Goal: Task Accomplishment & Management: Manage account settings

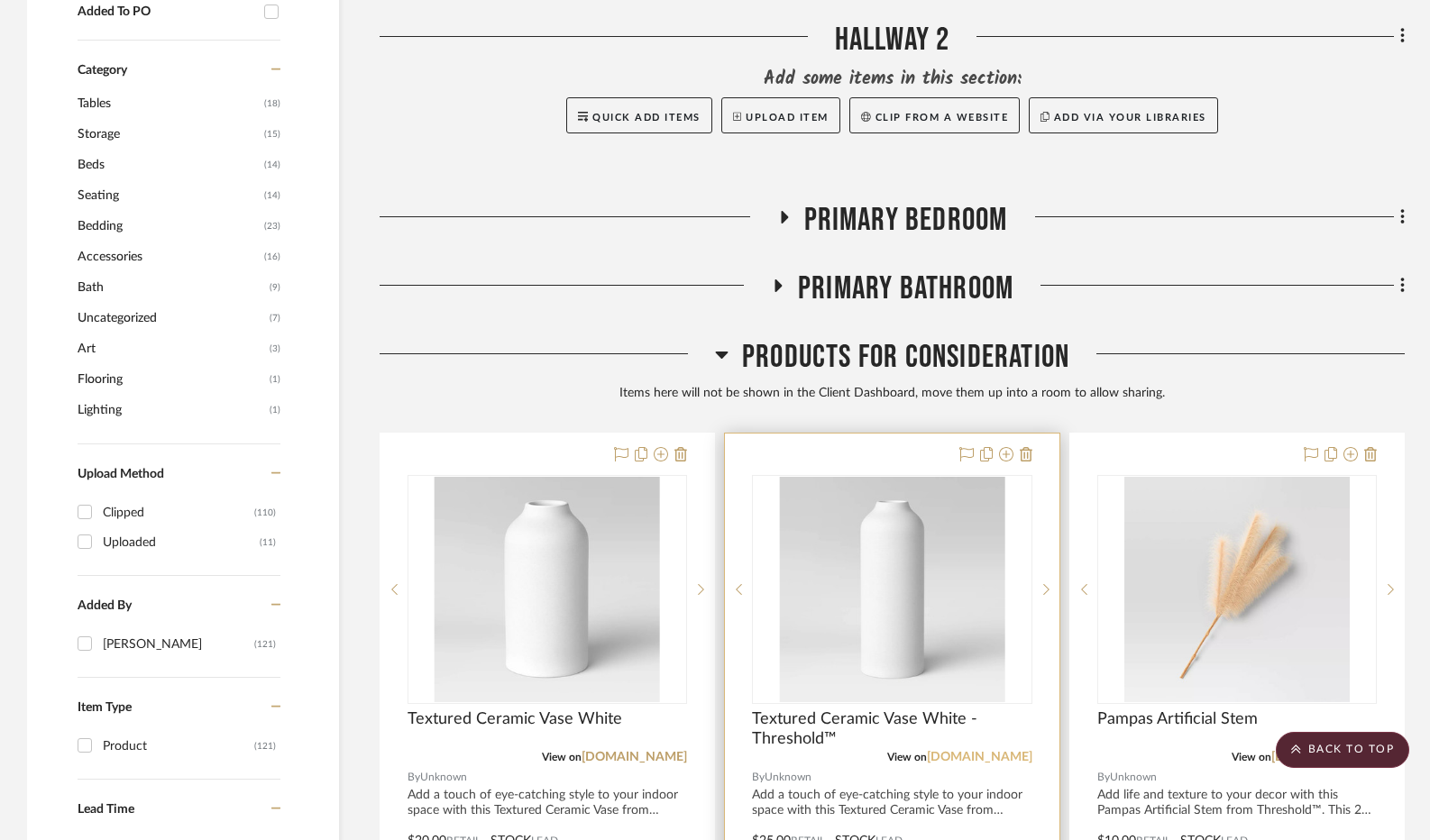
scroll to position [1600, 0]
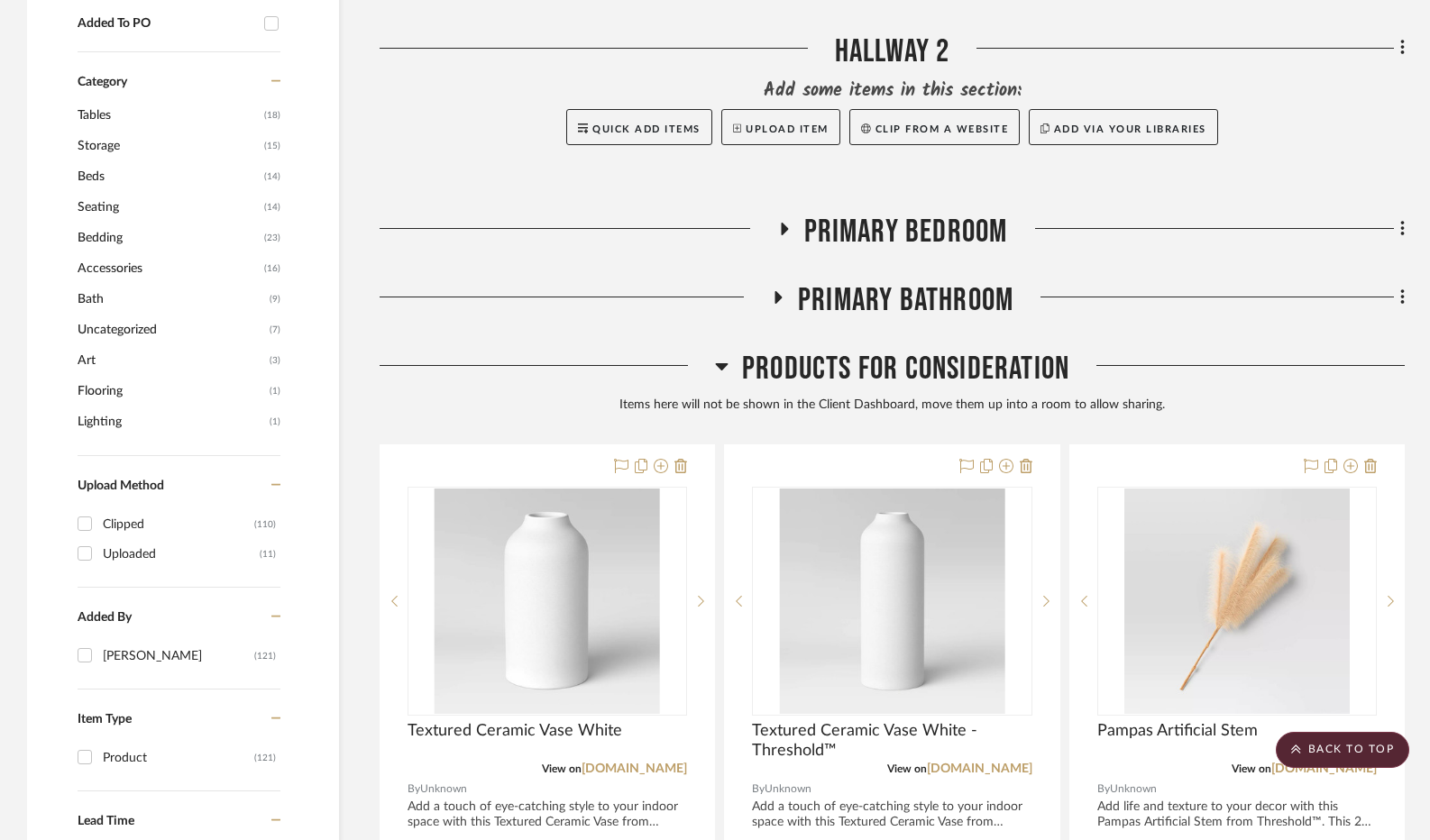
click at [121, 326] on span "Uncategorized" at bounding box center [171, 329] width 188 height 31
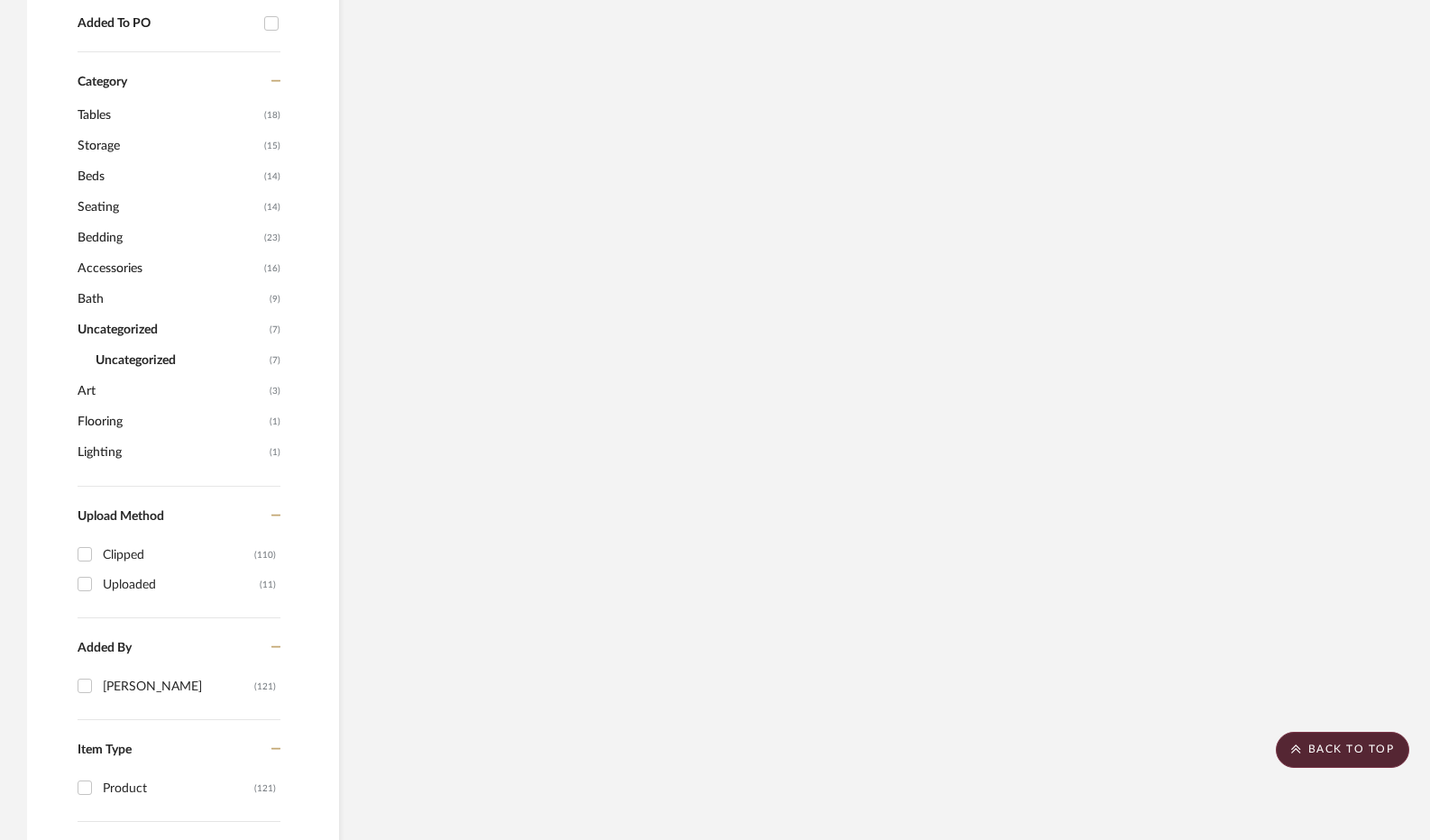
scroll to position [1303, 0]
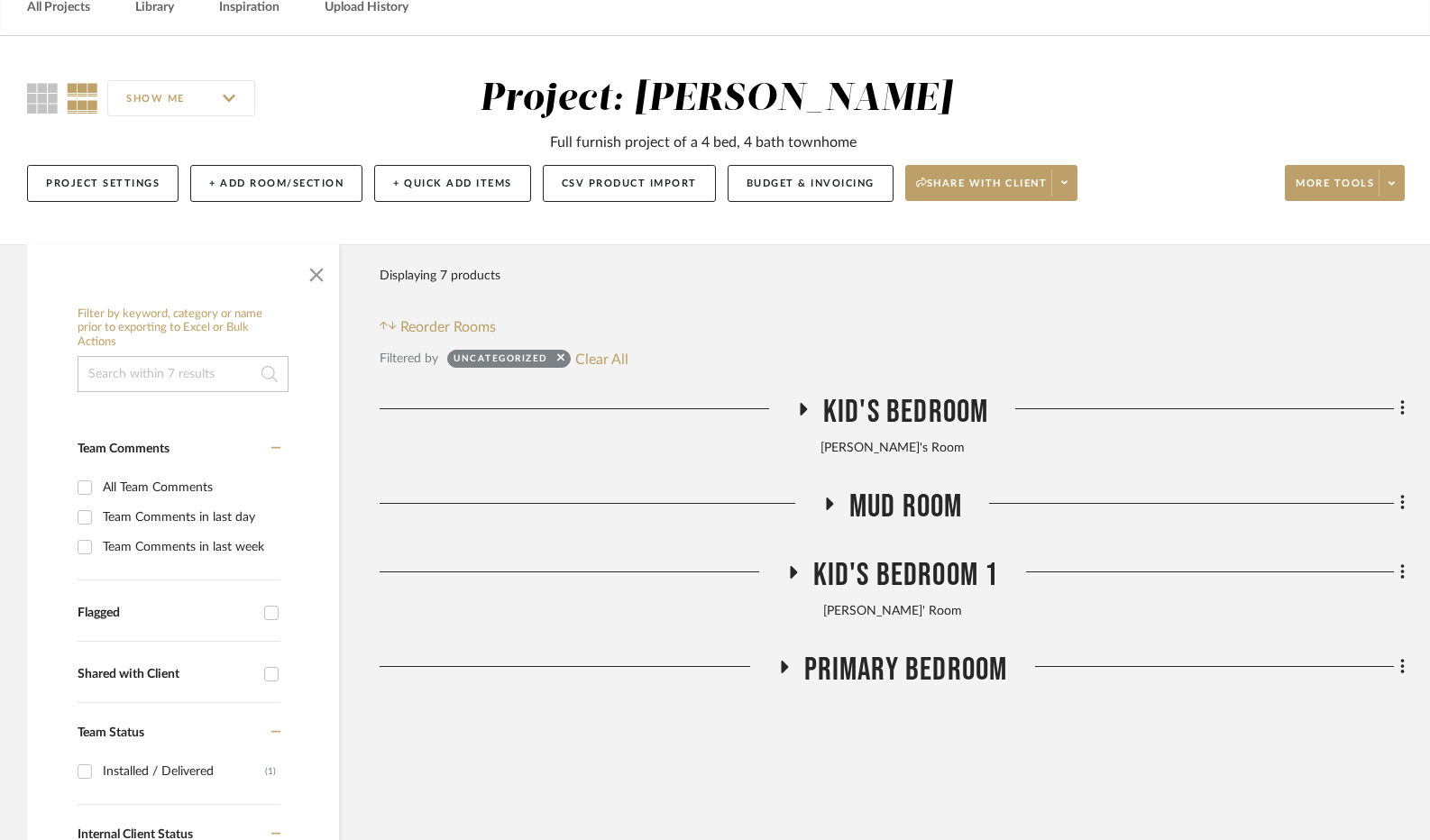
scroll to position [221, 0]
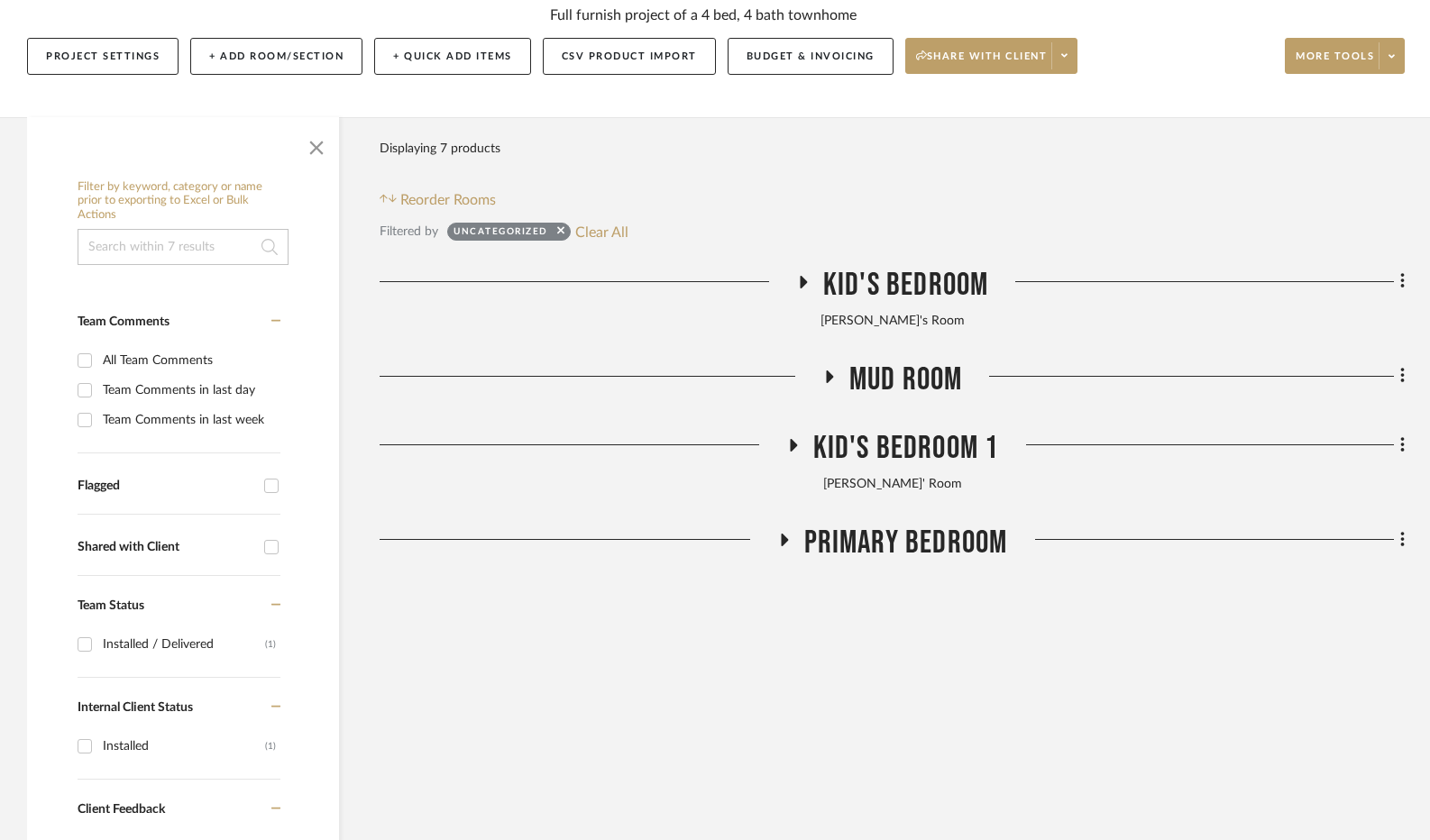
click at [801, 283] on icon at bounding box center [803, 282] width 7 height 13
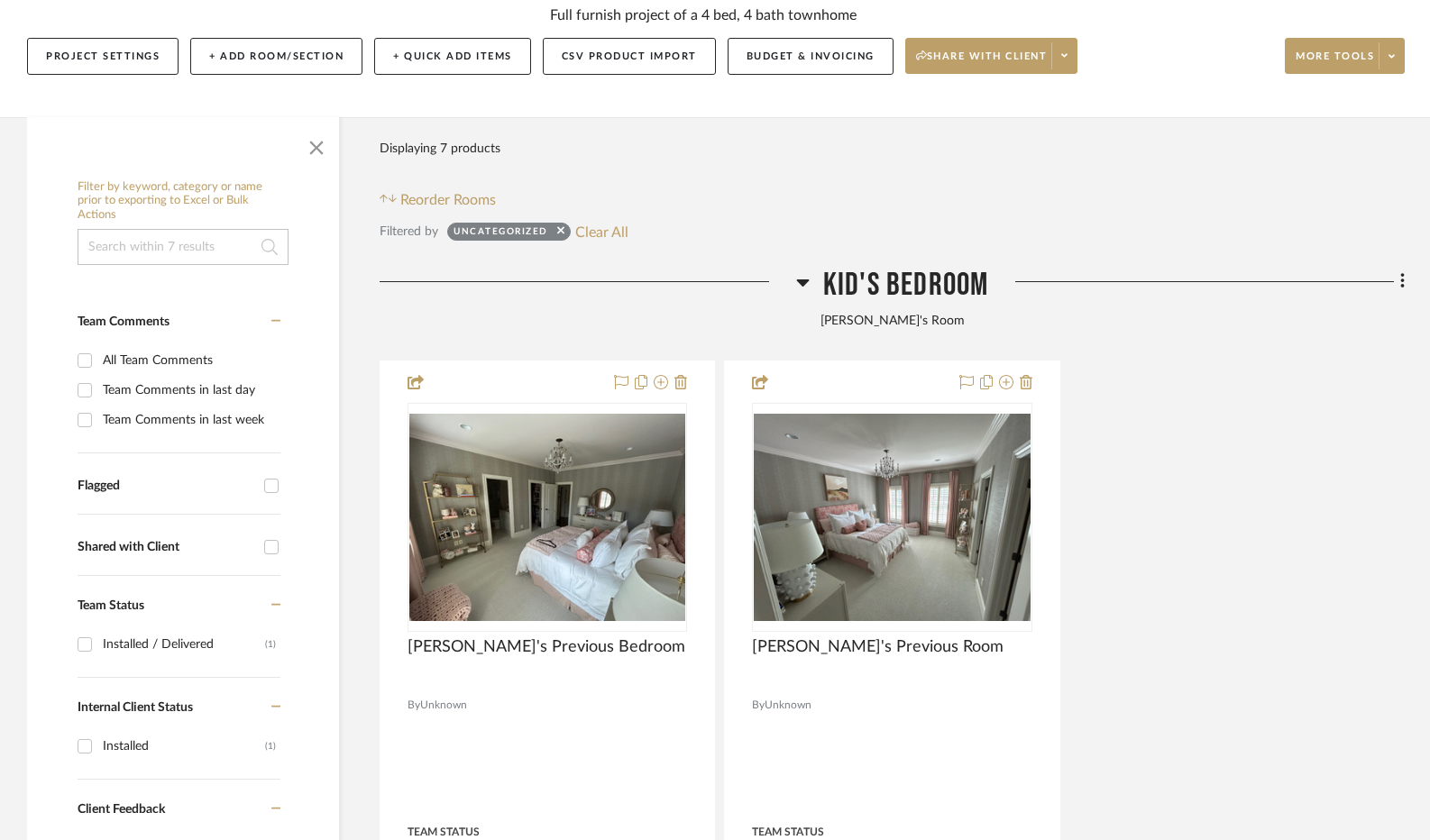
click at [801, 283] on icon at bounding box center [802, 283] width 13 height 7
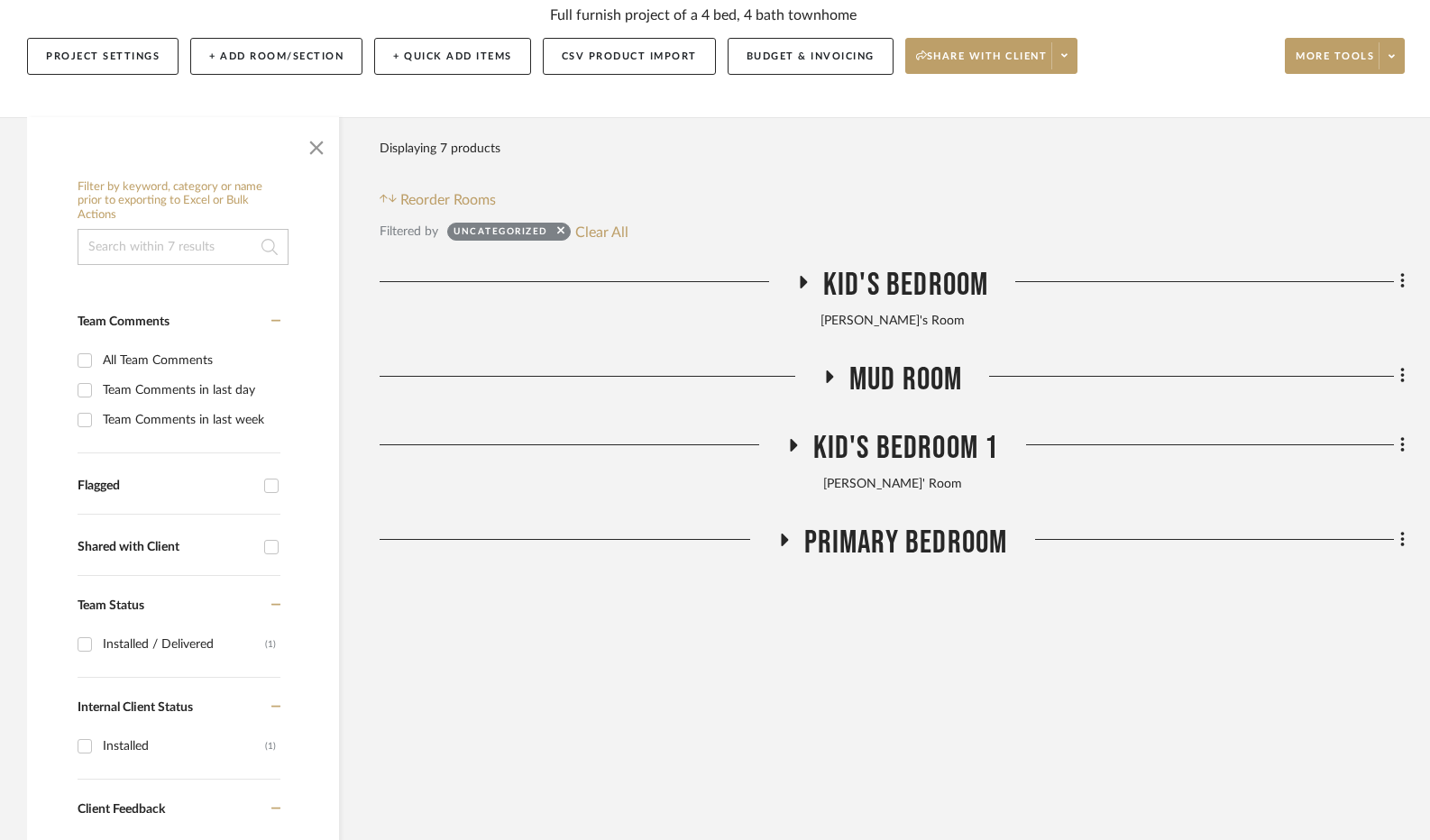
click at [831, 379] on icon at bounding box center [828, 376] width 21 height 14
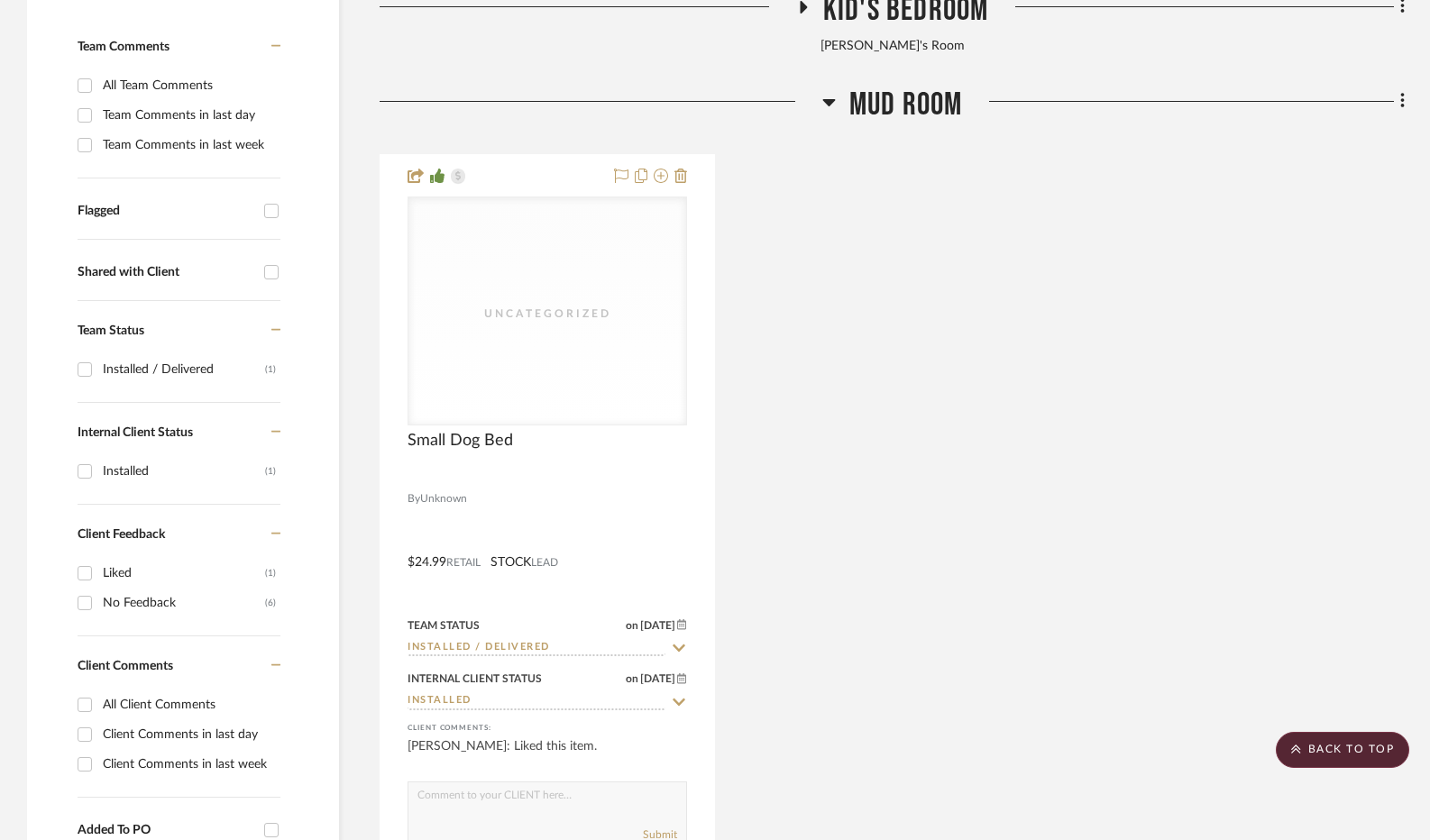
scroll to position [491, 0]
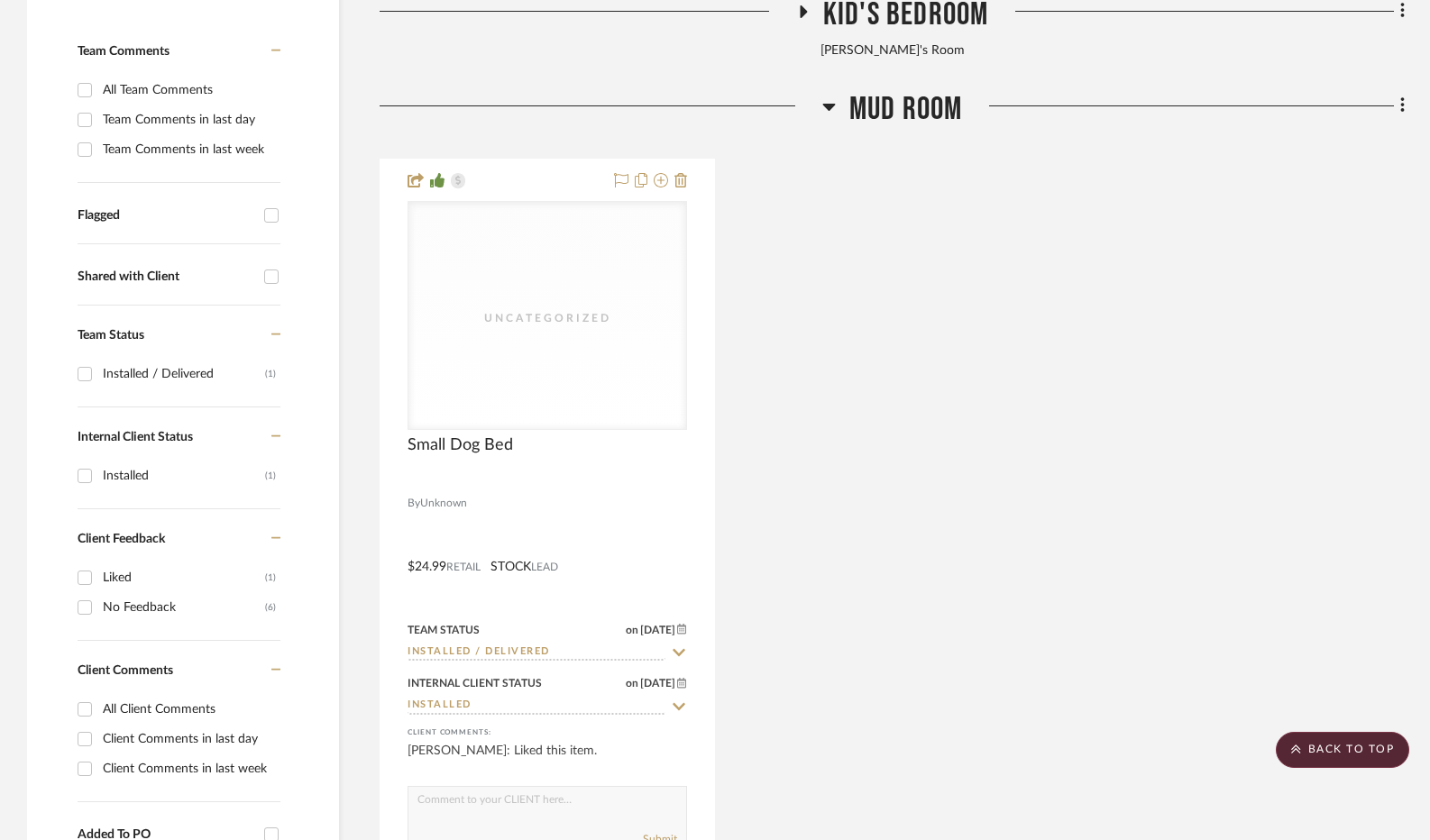
click at [825, 105] on icon at bounding box center [829, 107] width 13 height 7
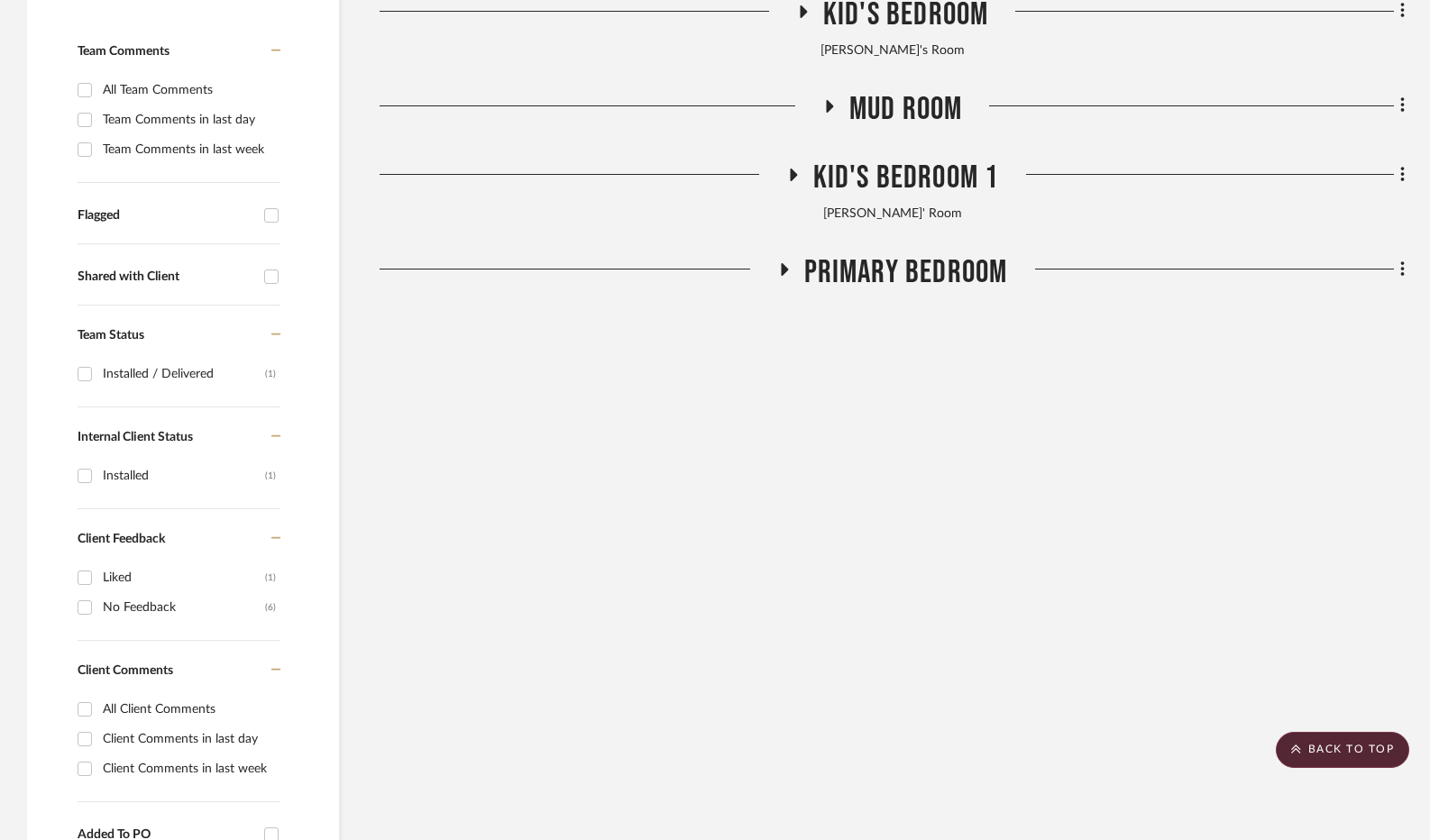
click at [790, 176] on icon at bounding box center [792, 174] width 21 height 14
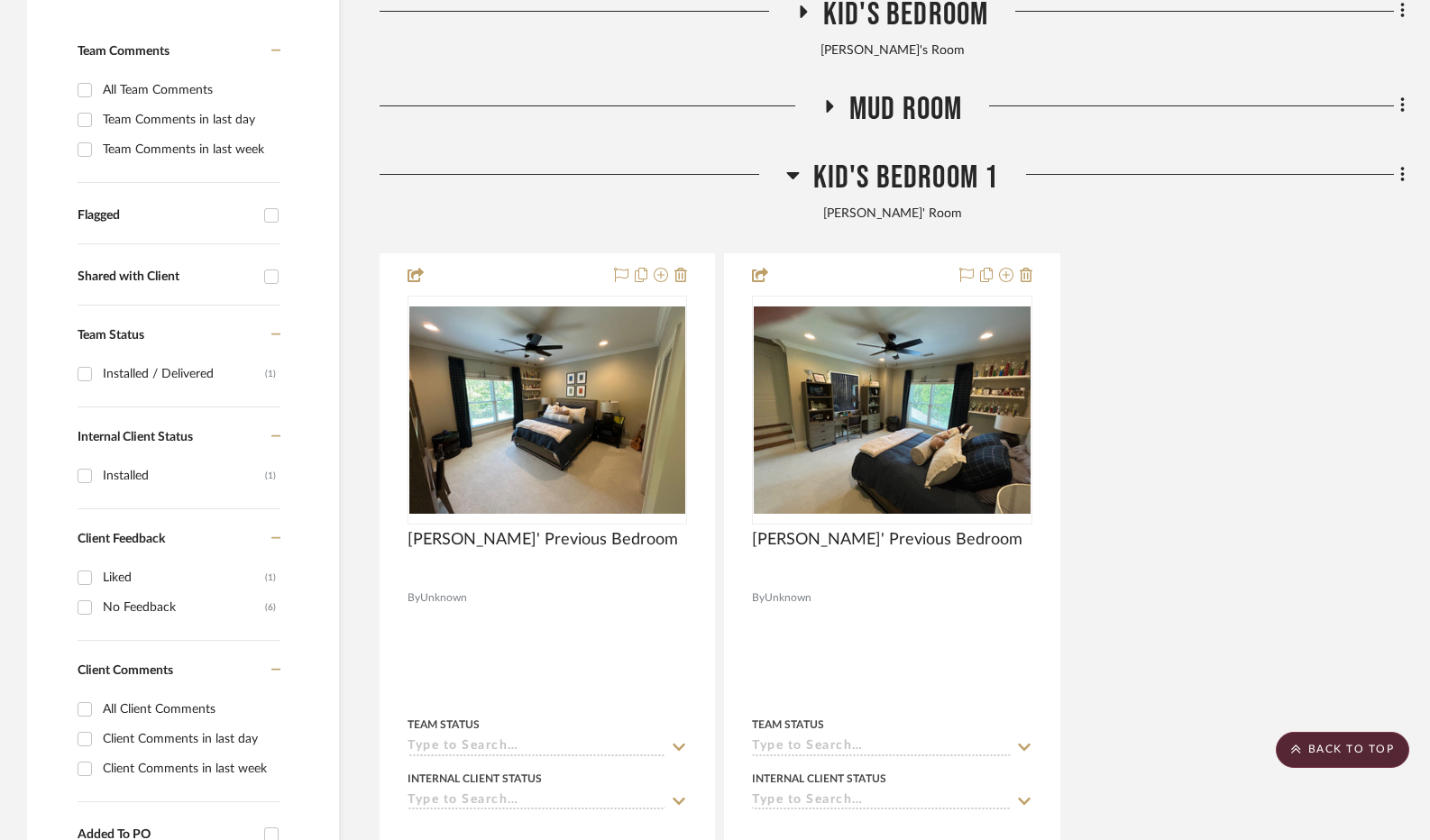
click at [790, 176] on icon at bounding box center [793, 174] width 14 height 21
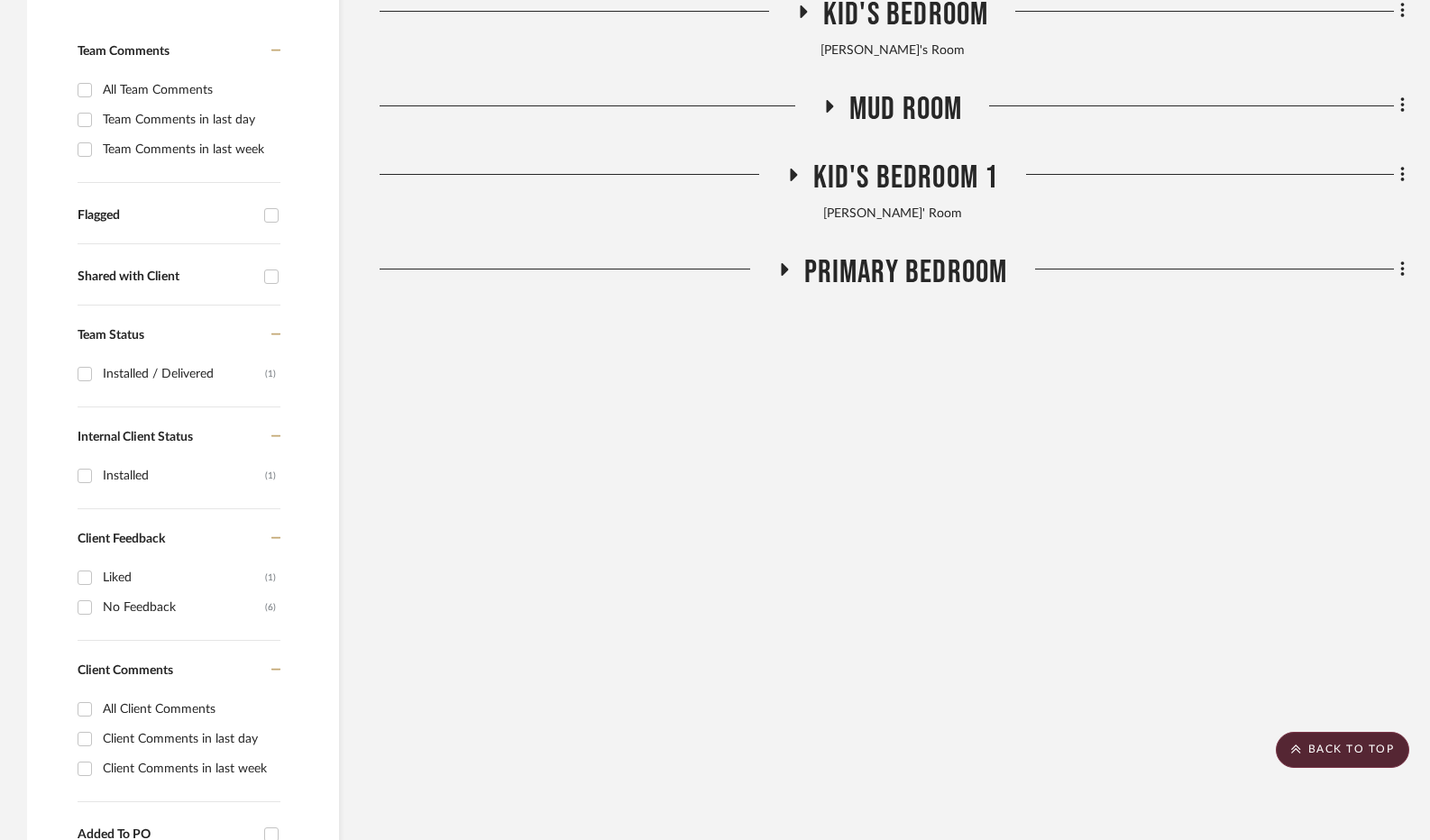
click at [787, 266] on icon at bounding box center [783, 270] width 21 height 14
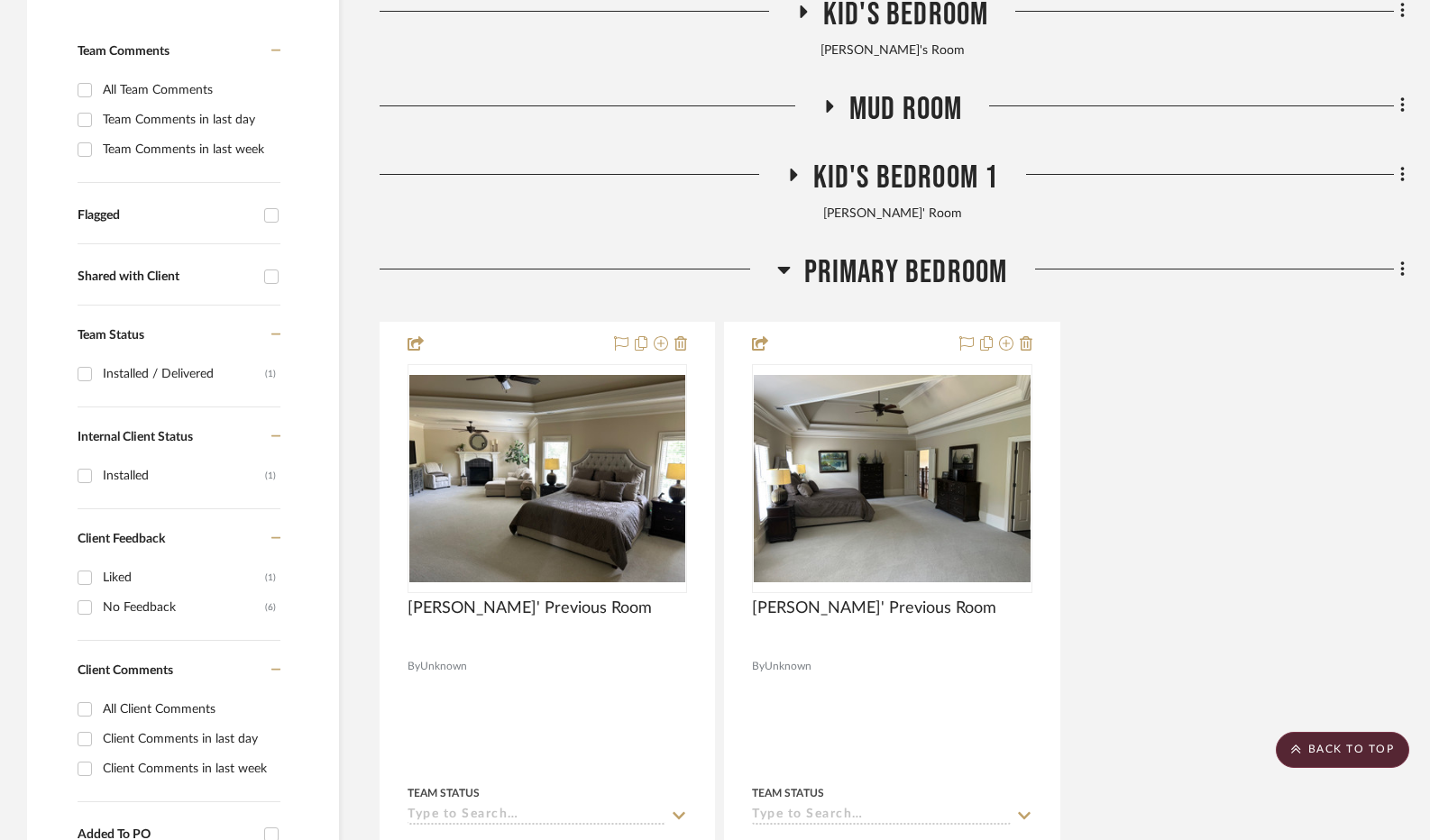
click at [787, 266] on icon at bounding box center [784, 269] width 14 height 21
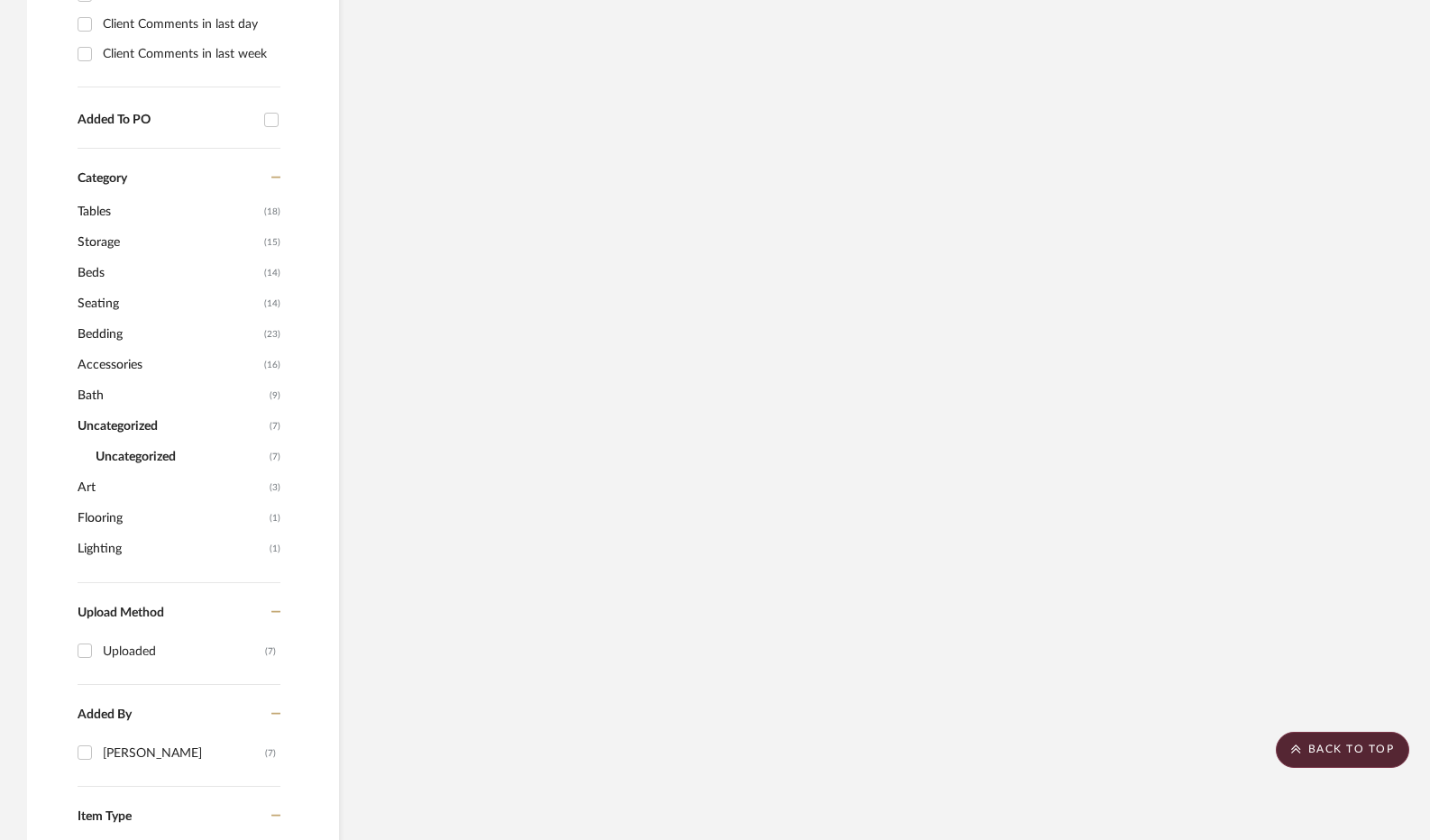
scroll to position [1212, 0]
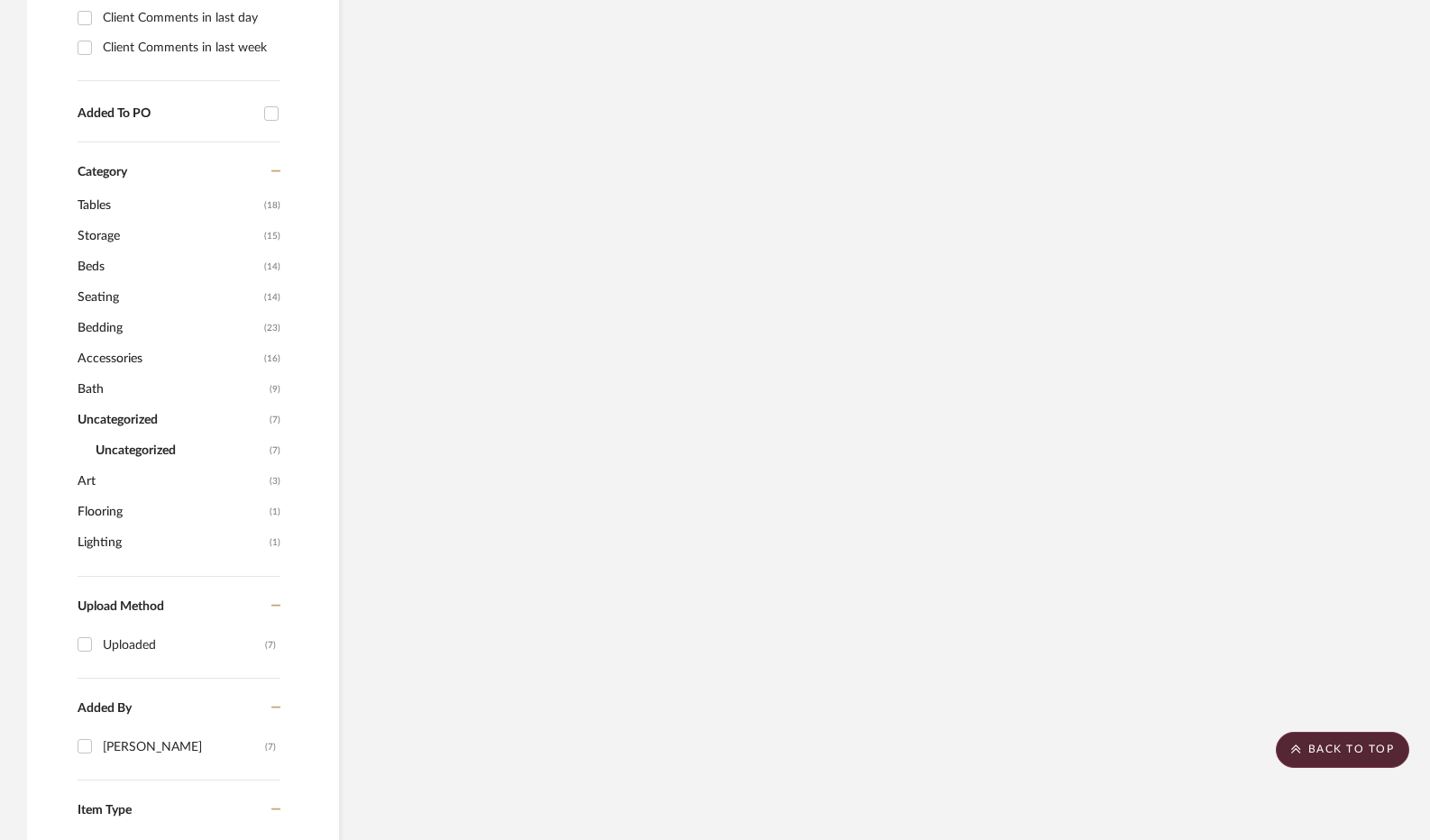
click at [272, 172] on icon at bounding box center [276, 171] width 10 height 13
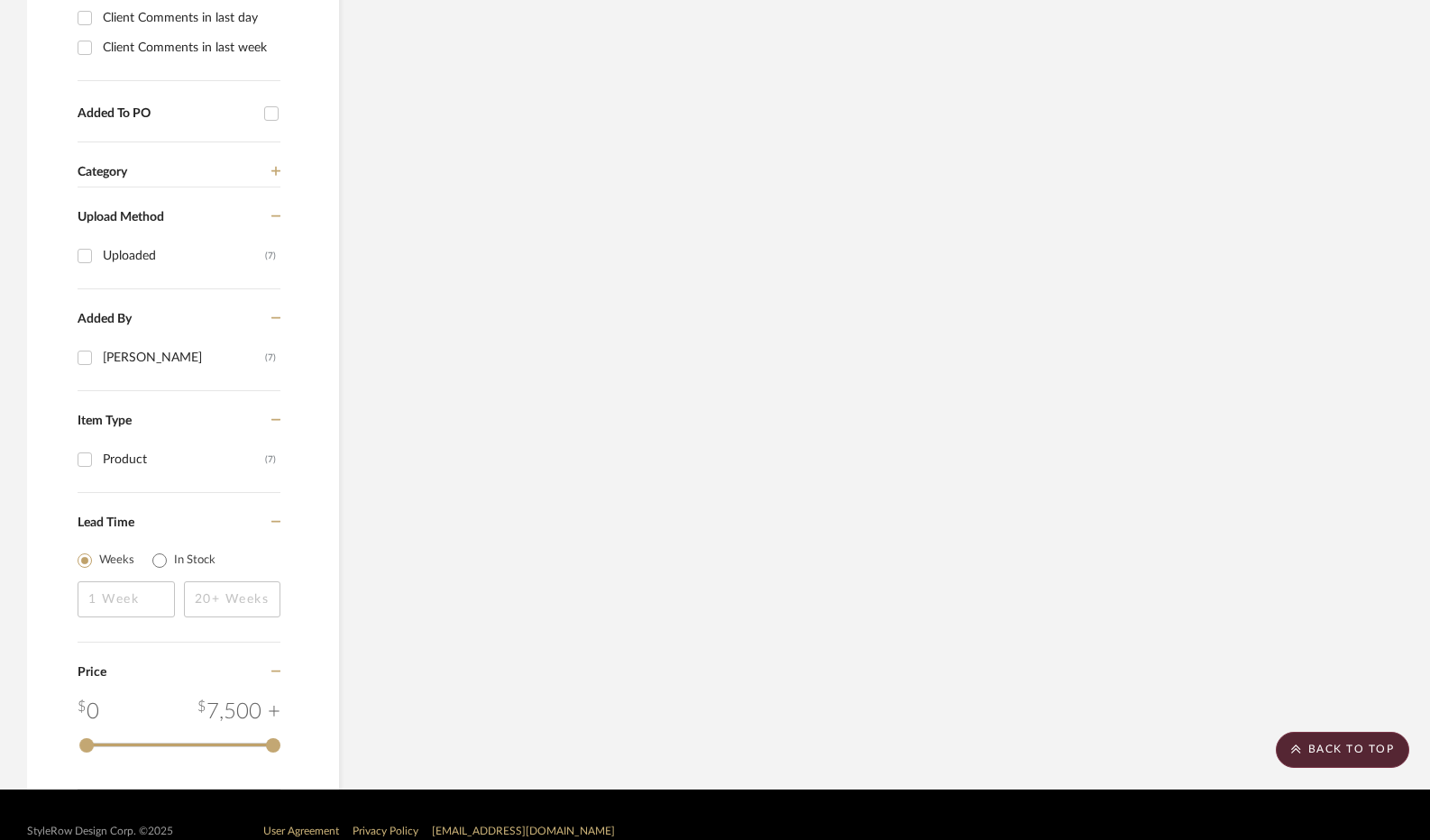
click at [278, 171] on icon at bounding box center [276, 171] width 10 height 13
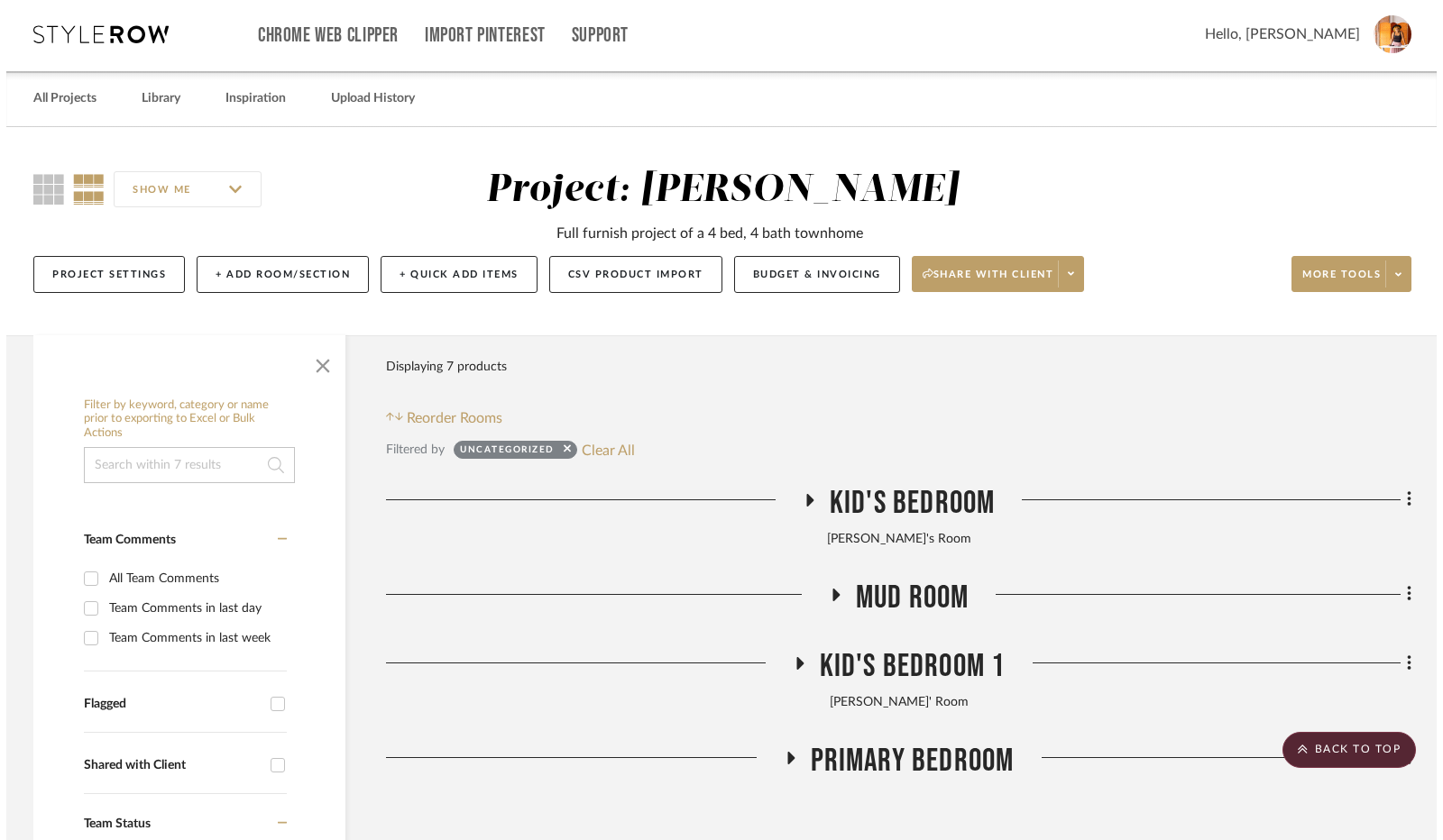
scroll to position [0, 0]
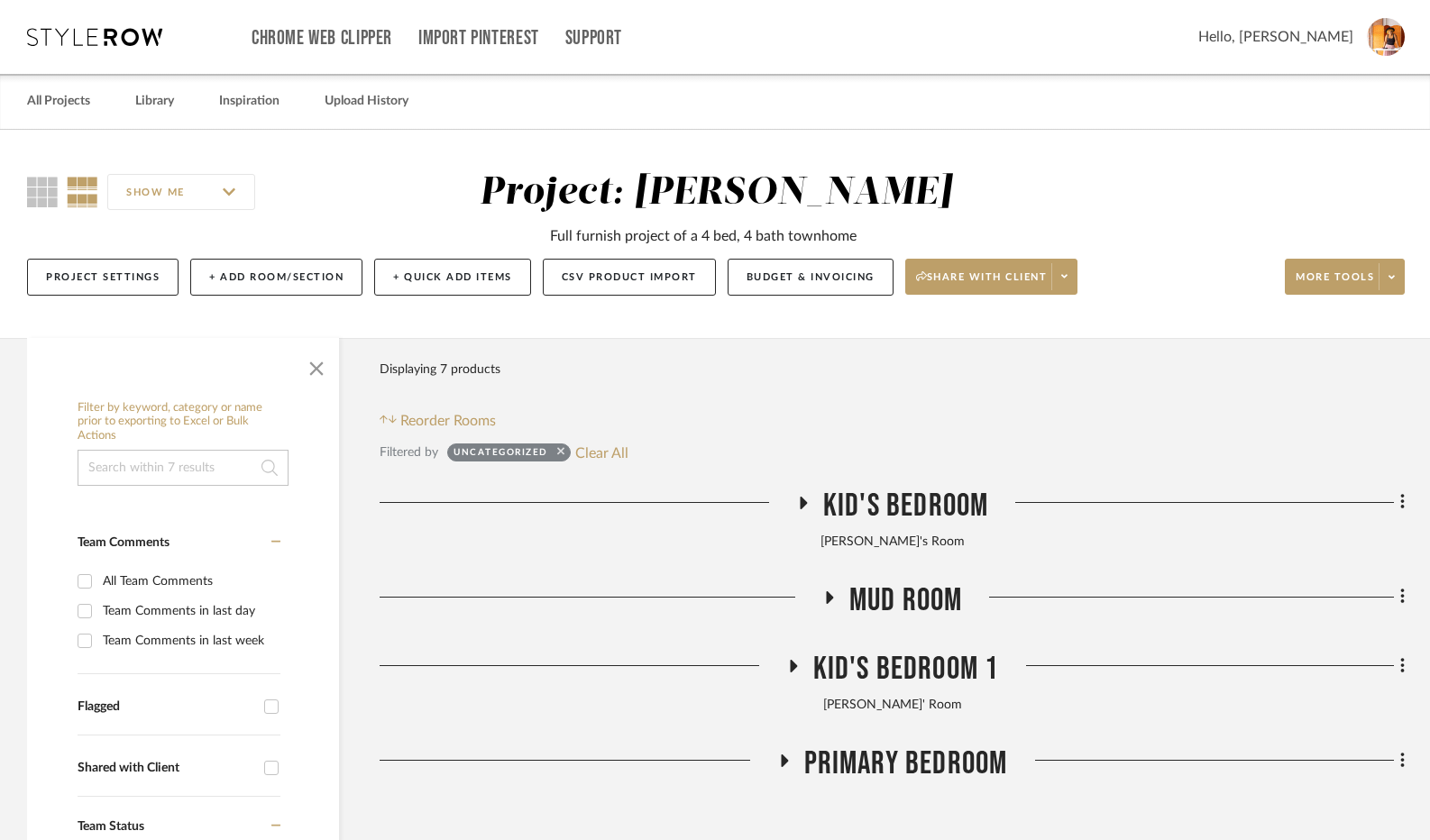
click at [560, 450] on icon at bounding box center [561, 451] width 7 height 7
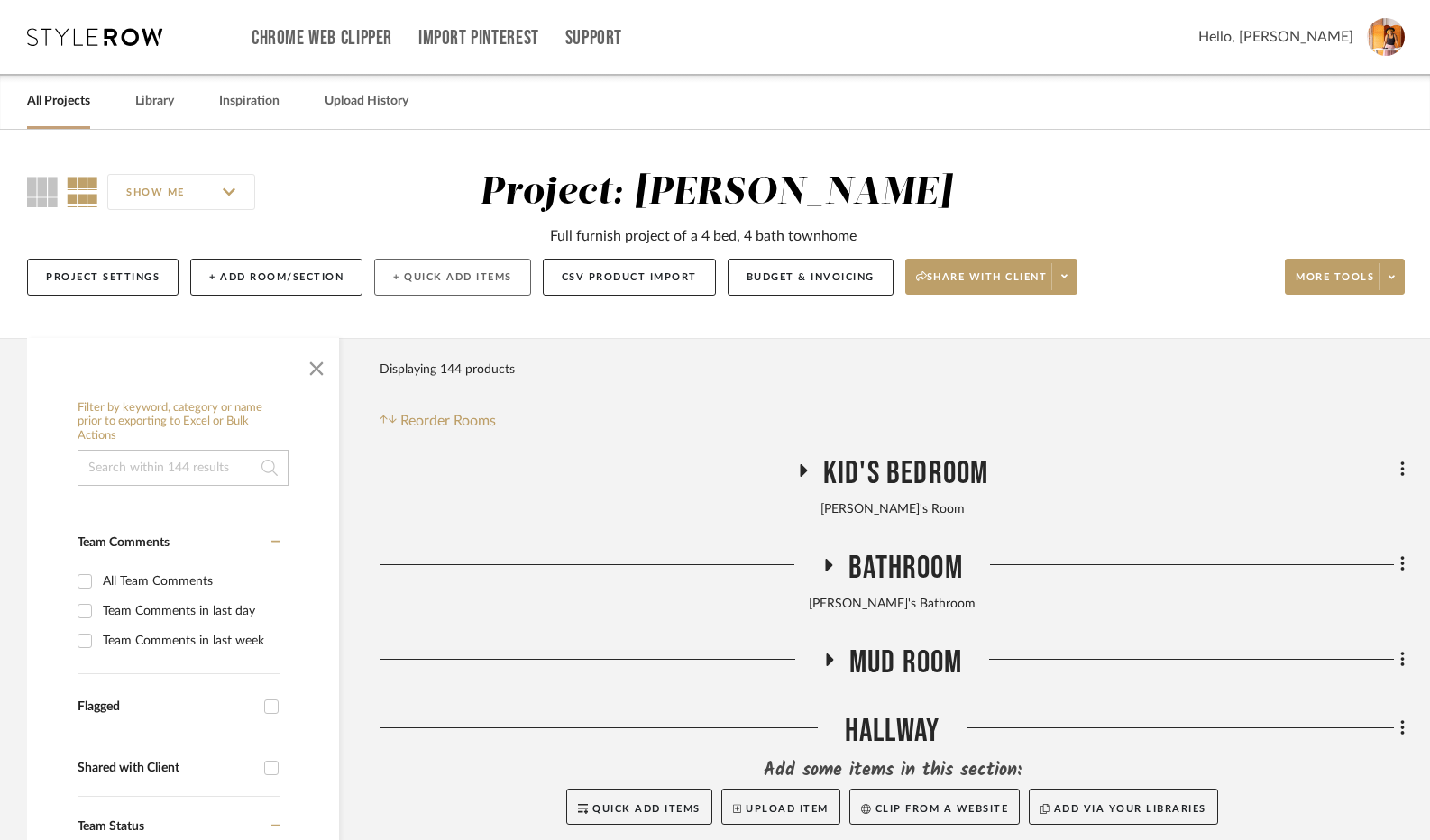
click at [458, 288] on button "+ Quick Add Items" at bounding box center [453, 278] width 157 height 37
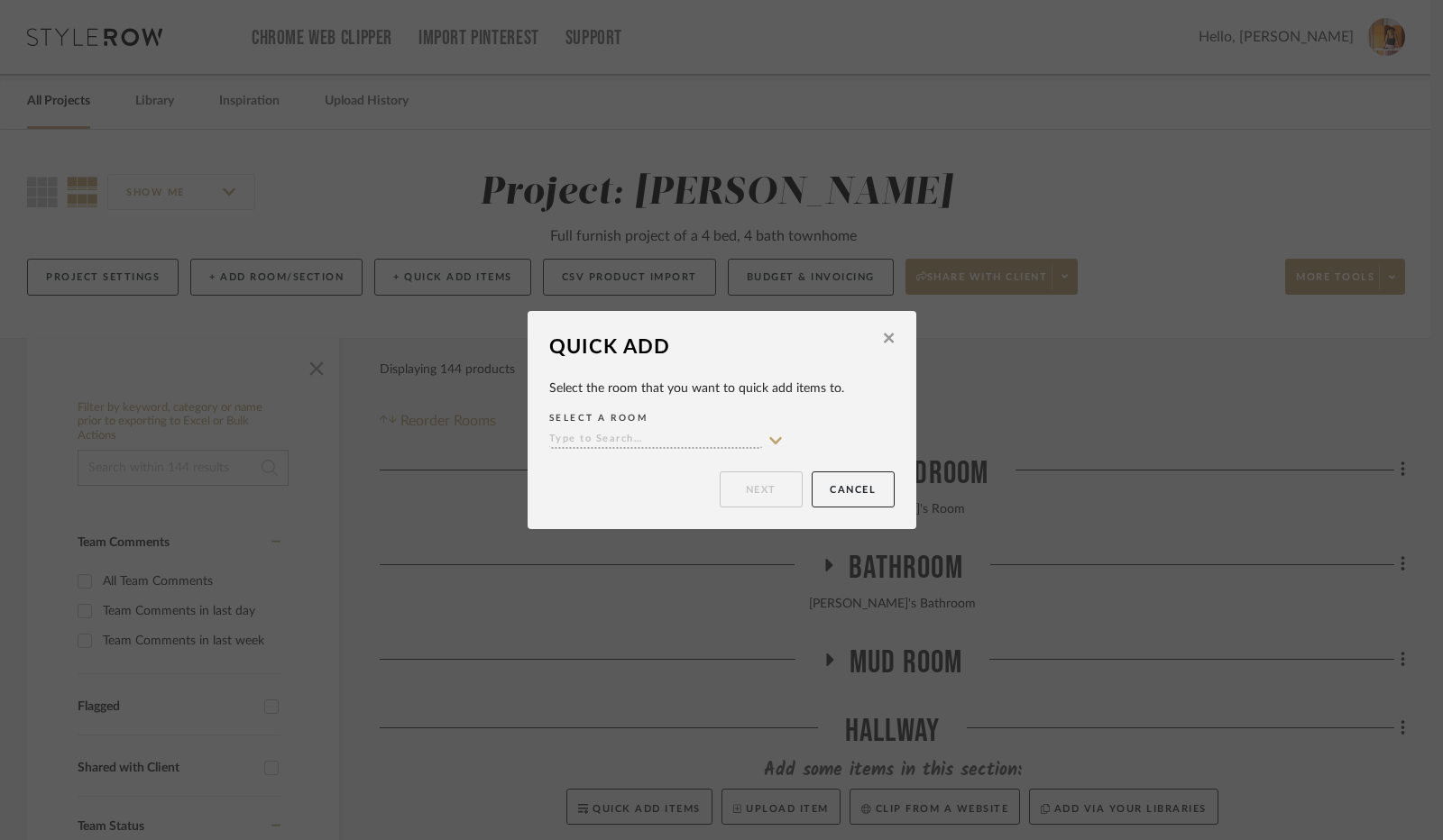
click at [767, 444] on icon at bounding box center [776, 441] width 17 height 15
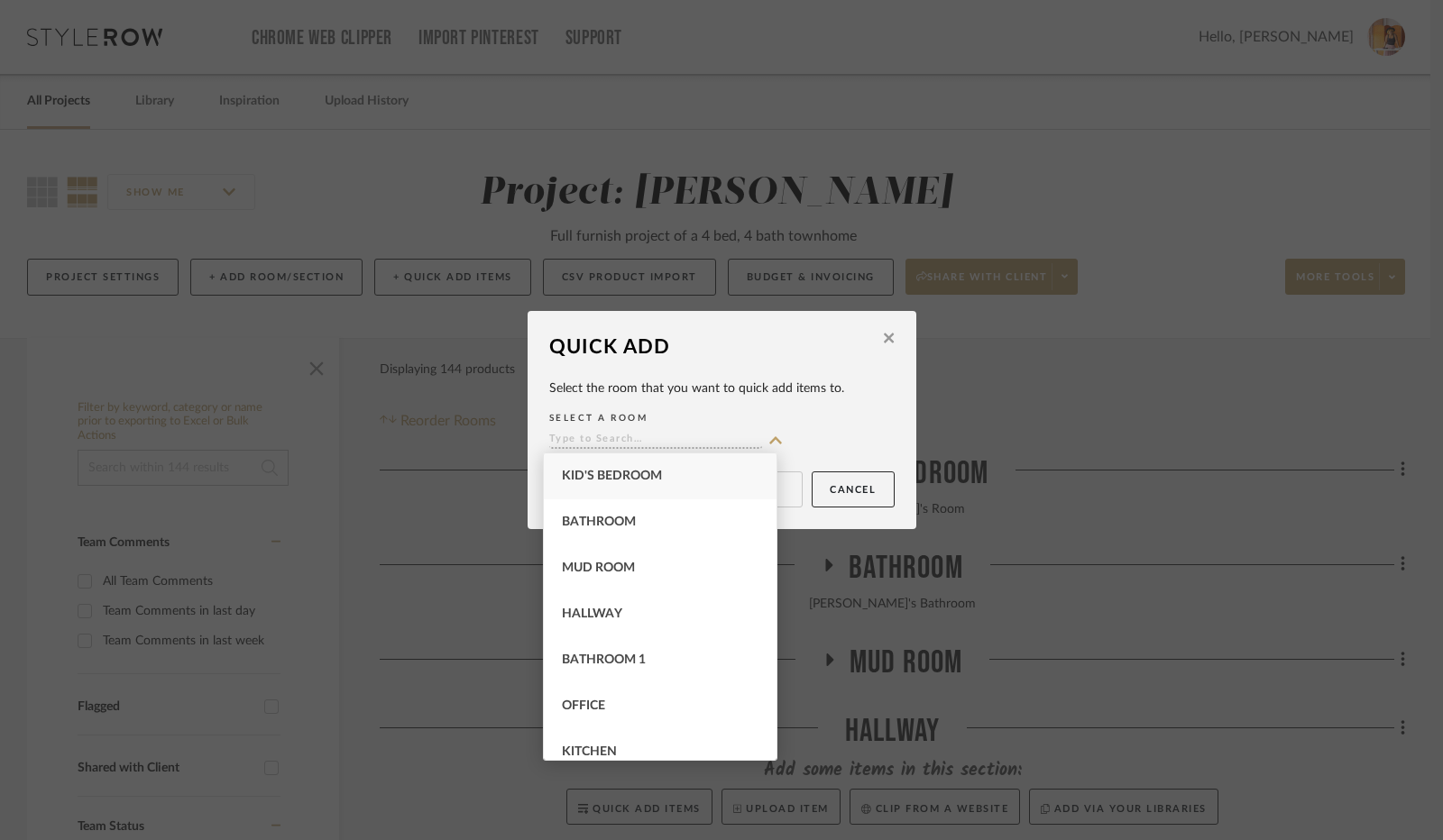
click at [660, 475] on span "Kid's Bedroom" at bounding box center [612, 476] width 100 height 13
type input "Kid's Bedroom"
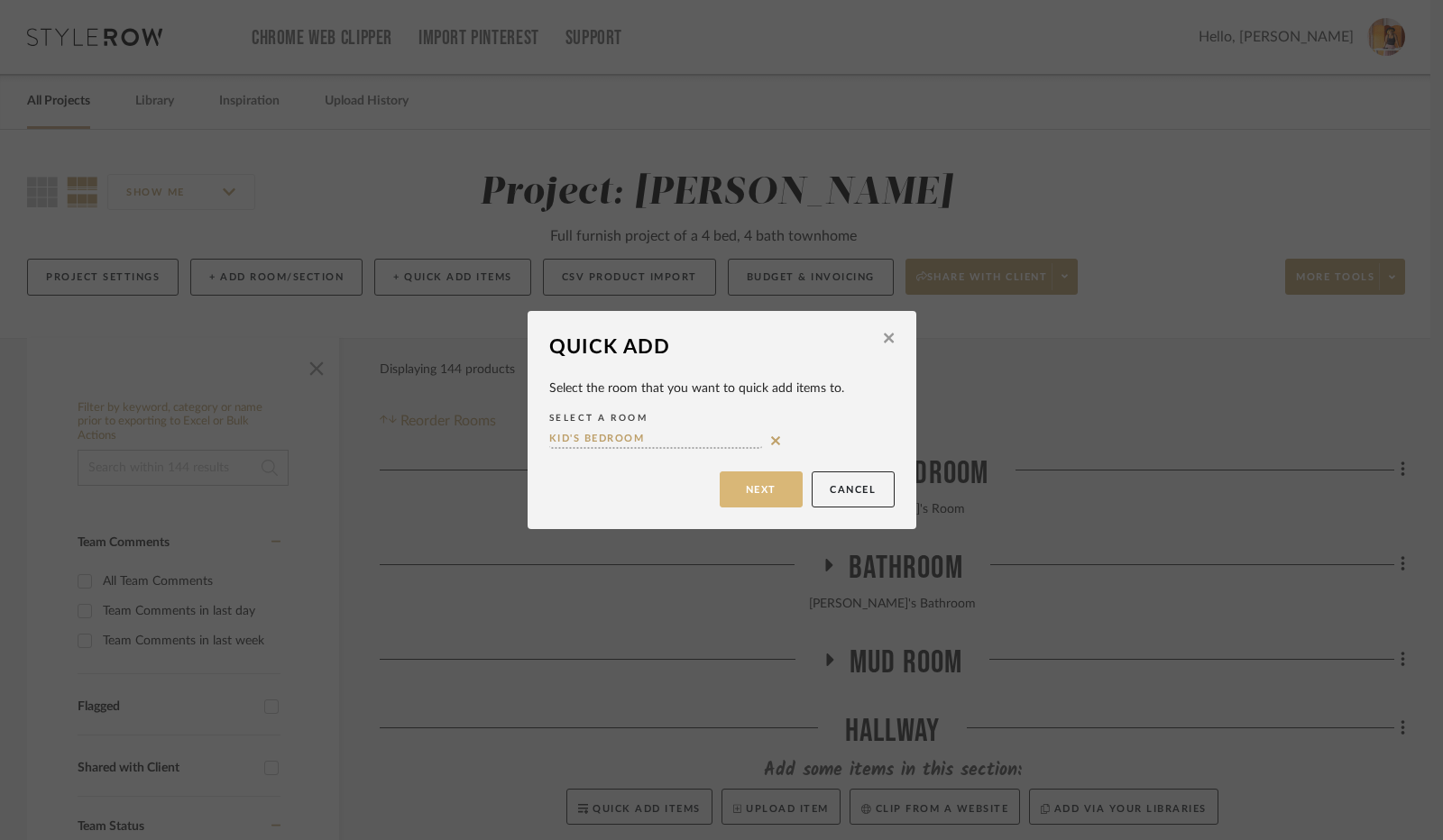
click at [758, 497] on button "Next" at bounding box center [762, 489] width 83 height 36
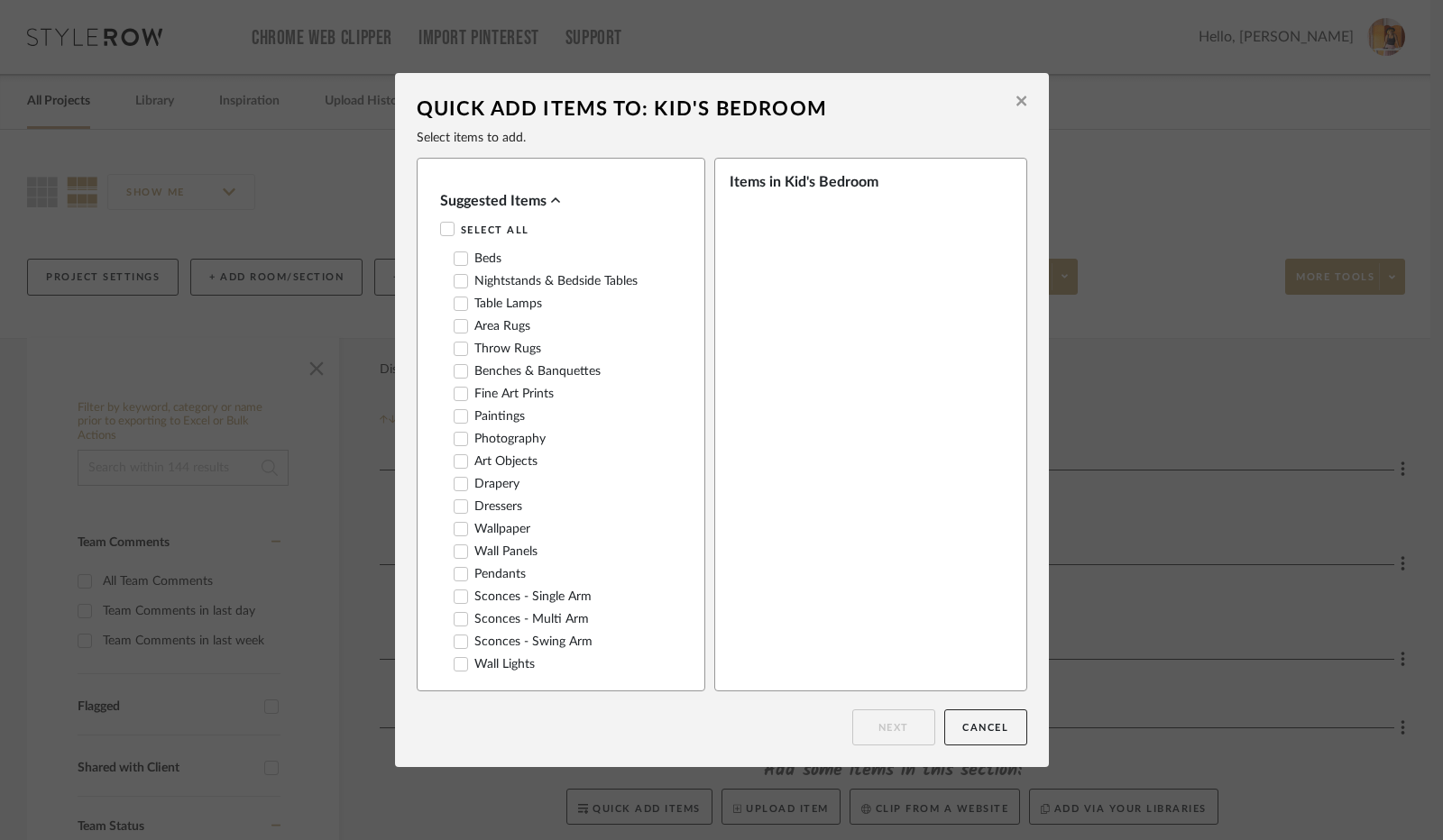
click at [556, 199] on div "Suggested Items" at bounding box center [555, 201] width 232 height 21
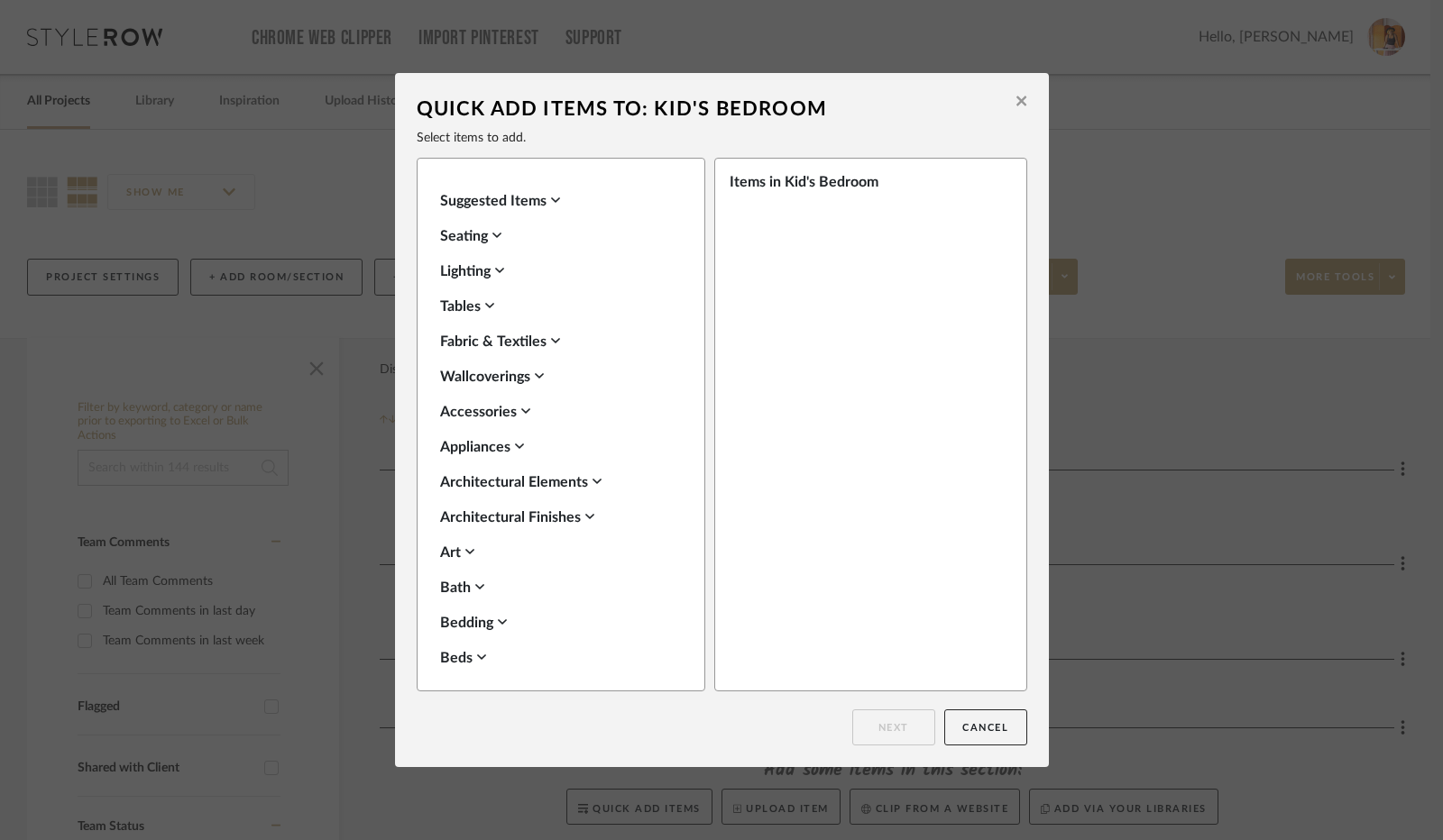
click at [554, 343] on icon at bounding box center [555, 340] width 9 height 15
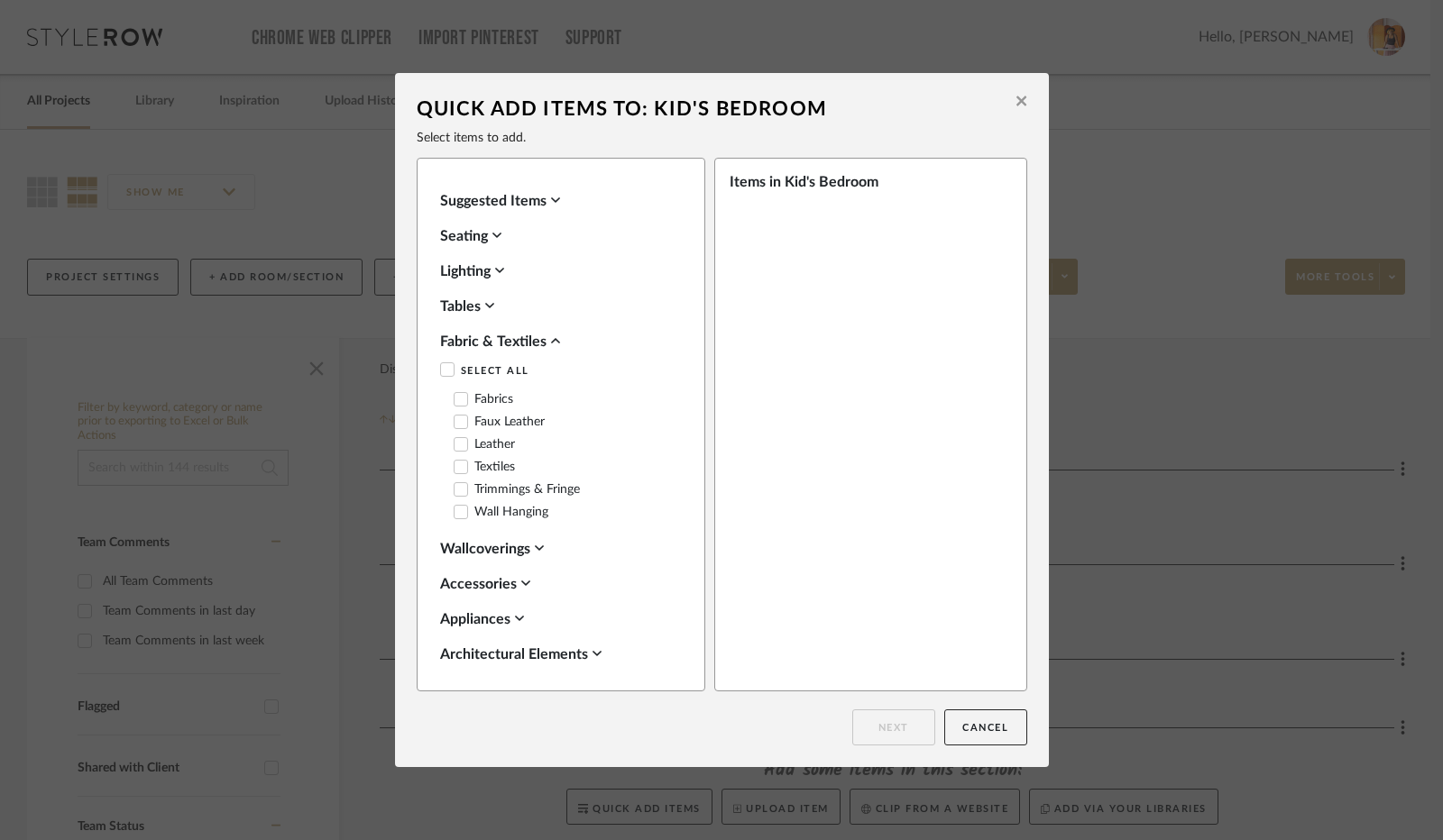
click at [554, 343] on icon at bounding box center [555, 340] width 9 height 15
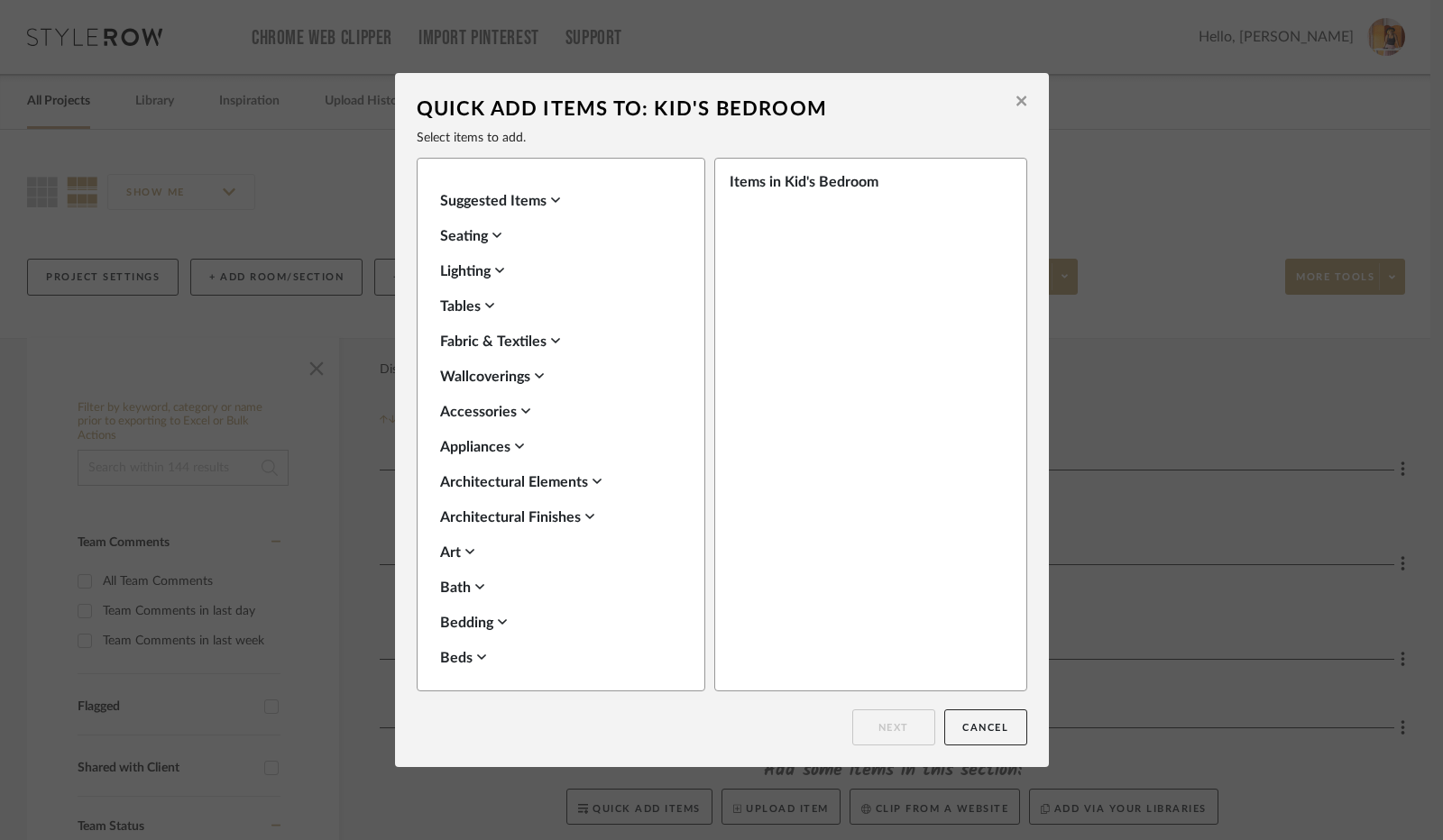
click at [468, 549] on icon at bounding box center [470, 551] width 9 height 15
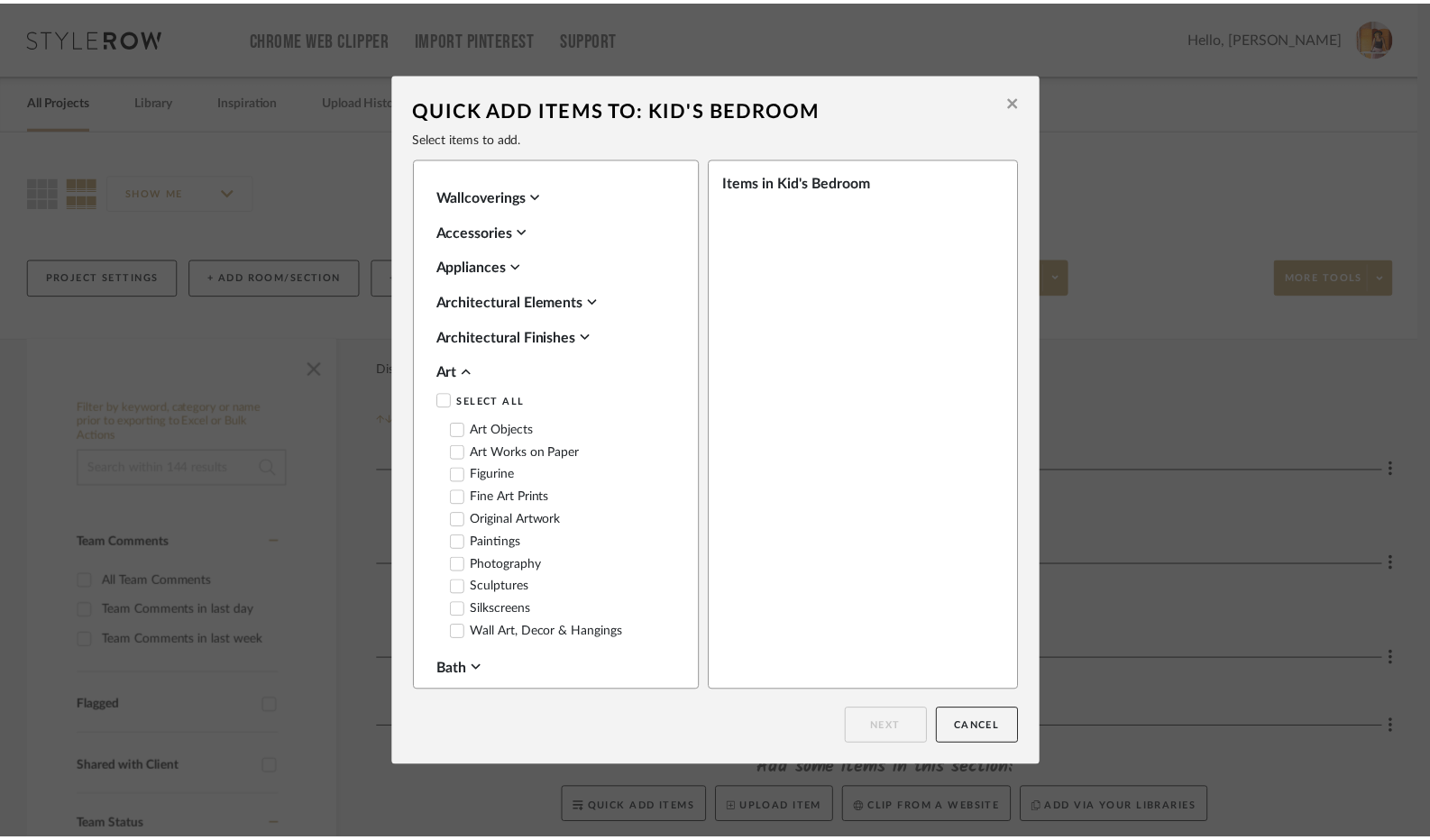
scroll to position [270, 0]
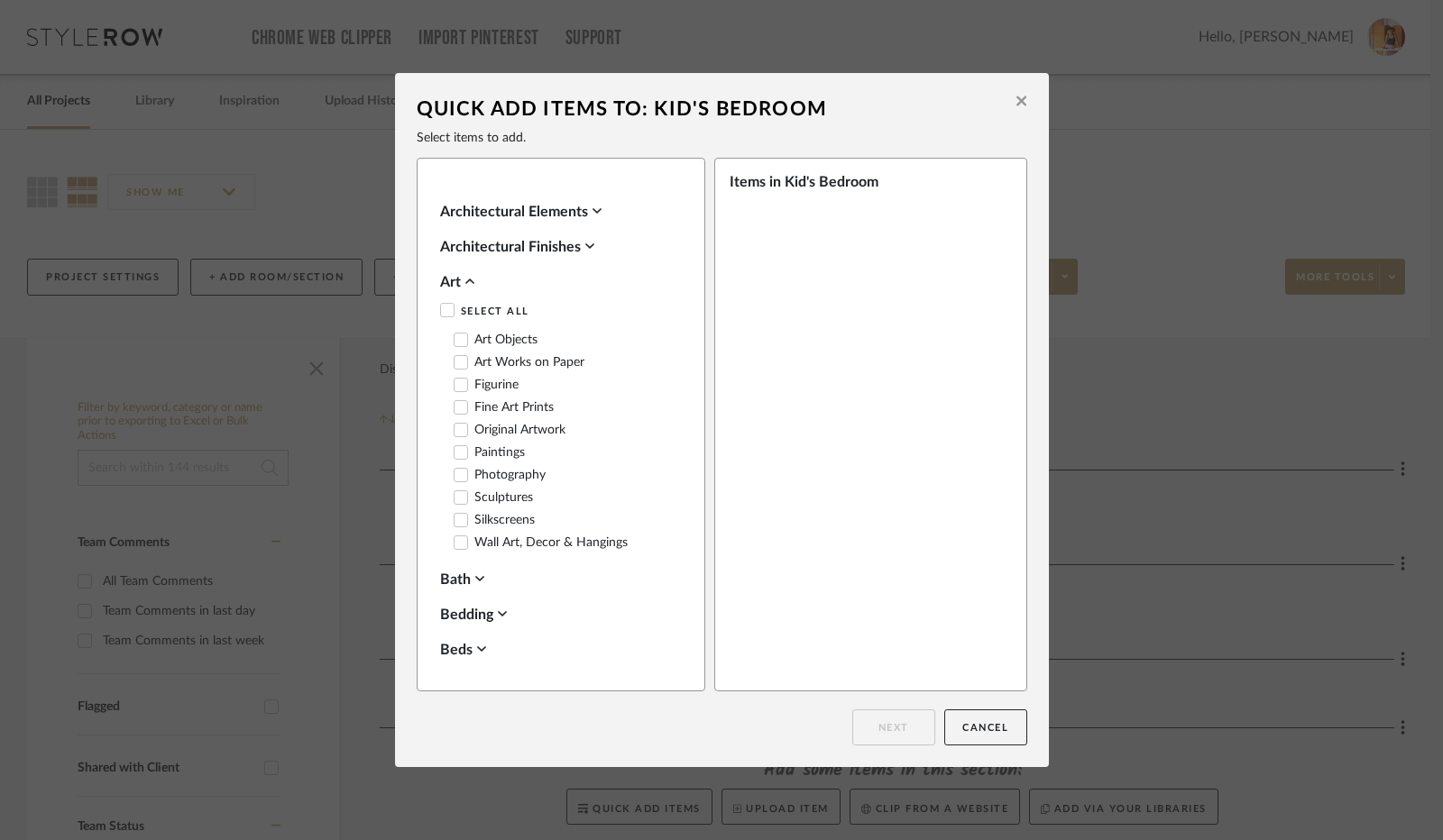
click at [458, 286] on div "Art" at bounding box center [555, 281] width 232 height 21
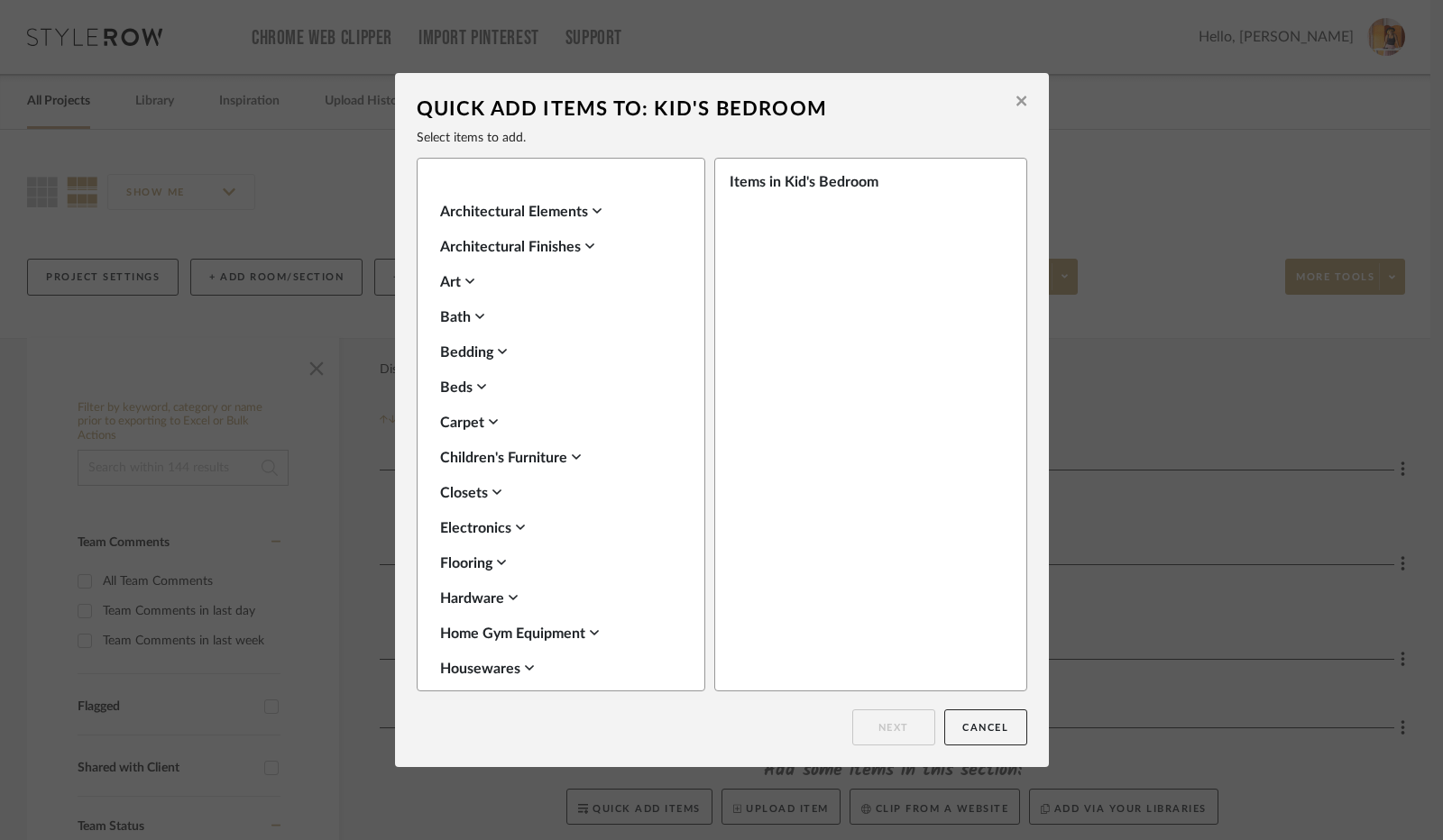
click at [498, 354] on icon at bounding box center [503, 352] width 9 height 15
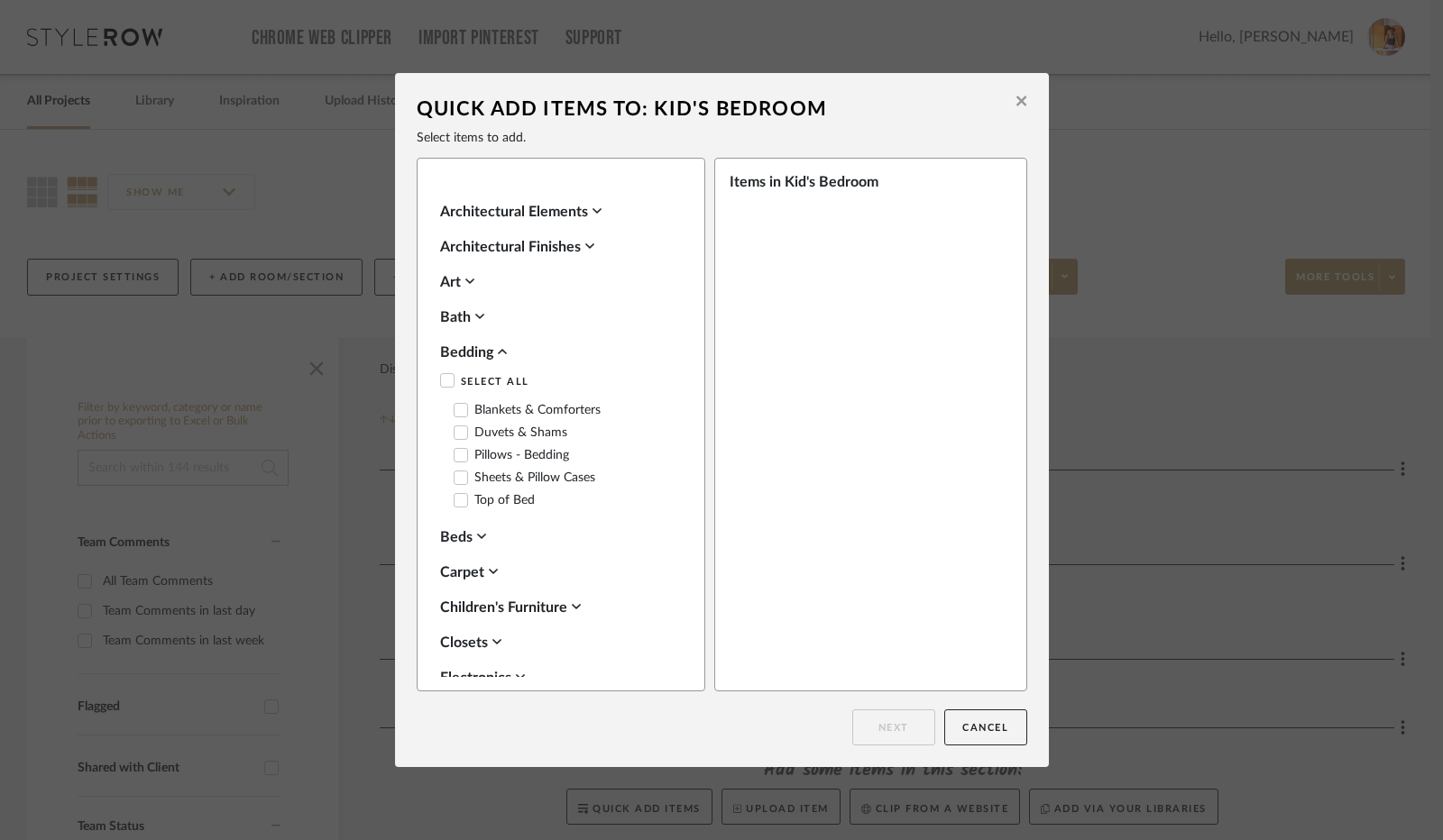
click at [454, 456] on icon at bounding box center [461, 455] width 13 height 13
click at [895, 728] on button "Next" at bounding box center [894, 727] width 83 height 36
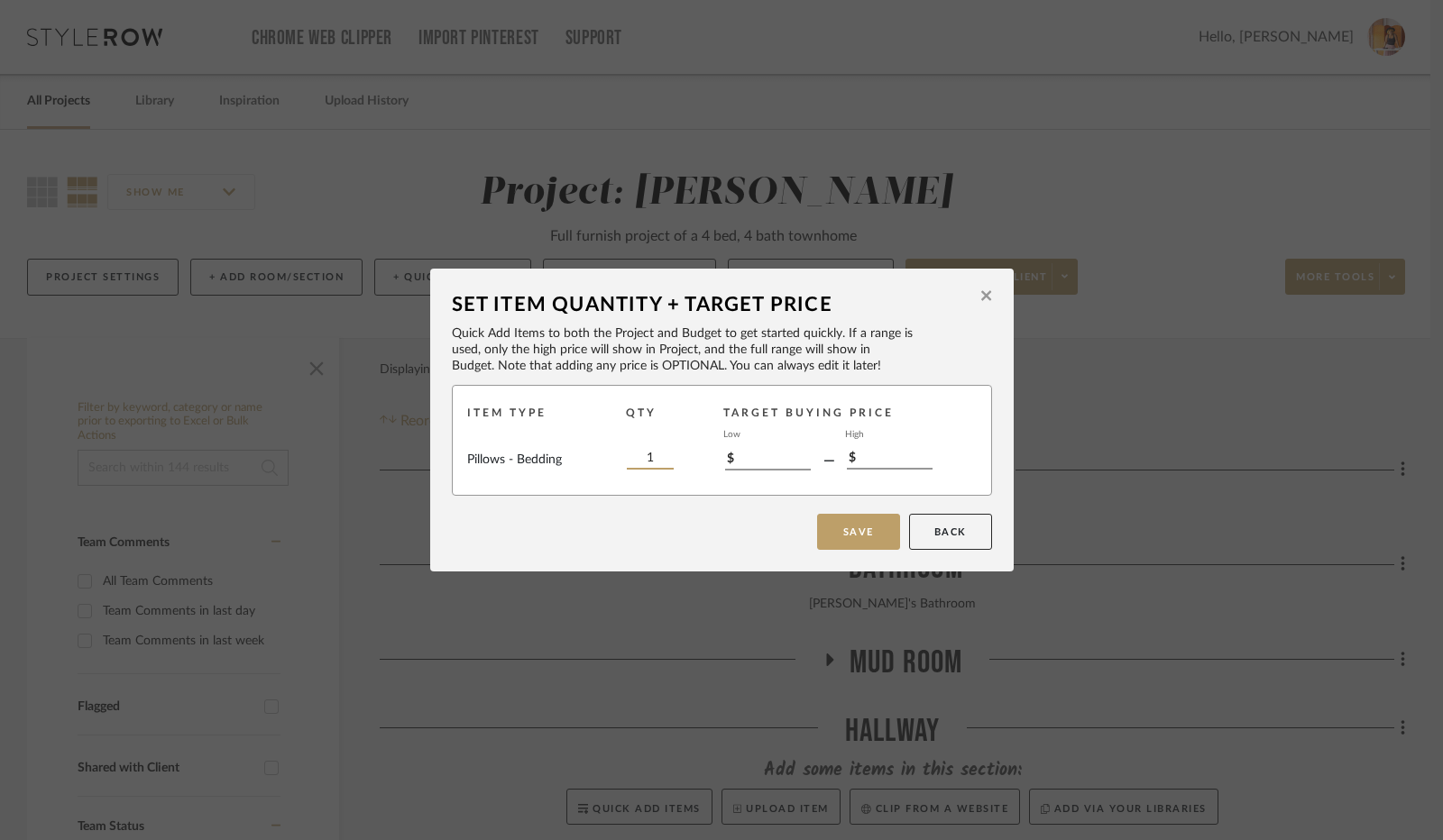
click at [650, 455] on input "1" at bounding box center [650, 459] width 47 height 19
click at [981, 296] on icon at bounding box center [986, 296] width 10 height 10
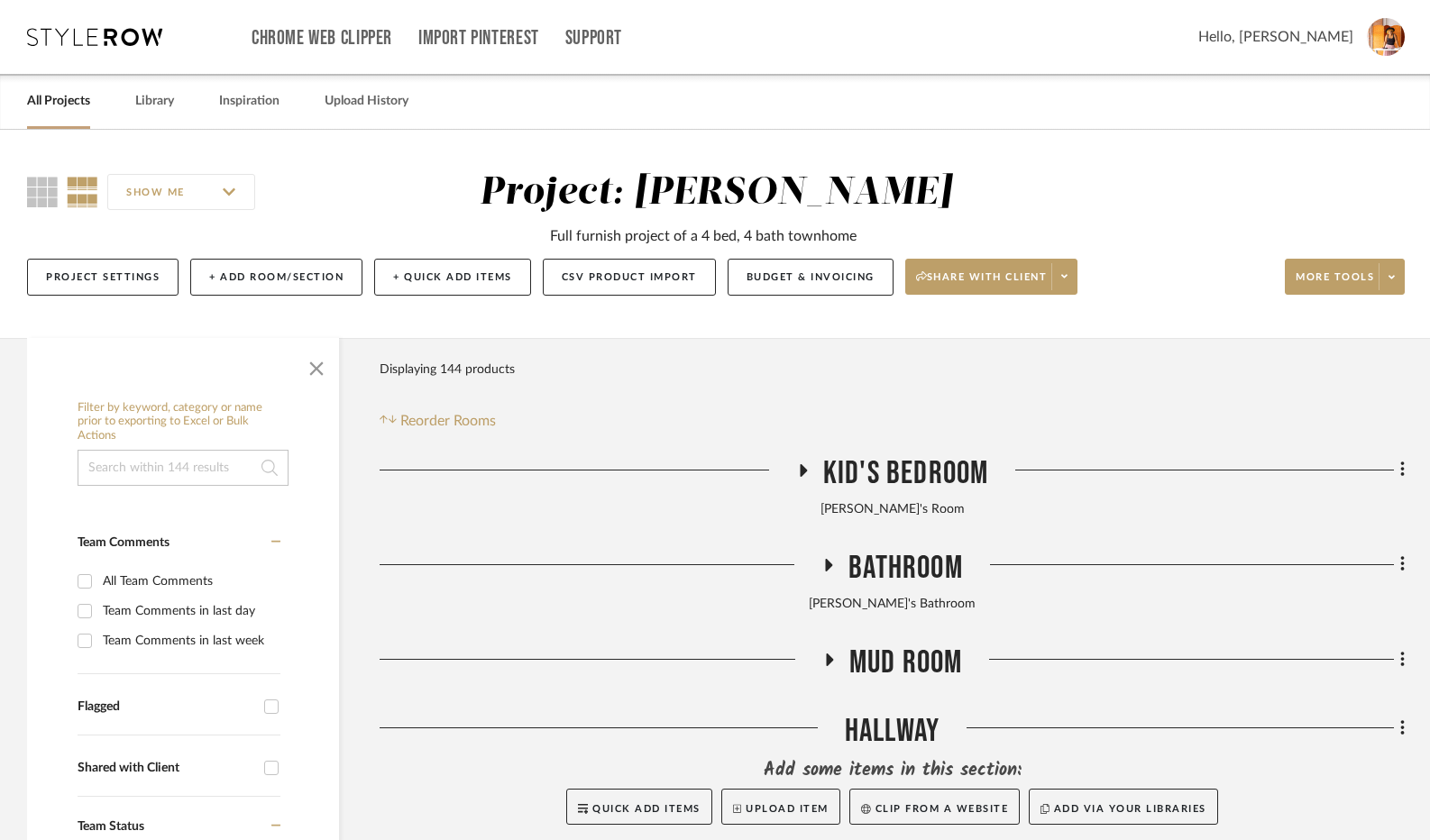
click at [797, 470] on icon at bounding box center [802, 470] width 21 height 14
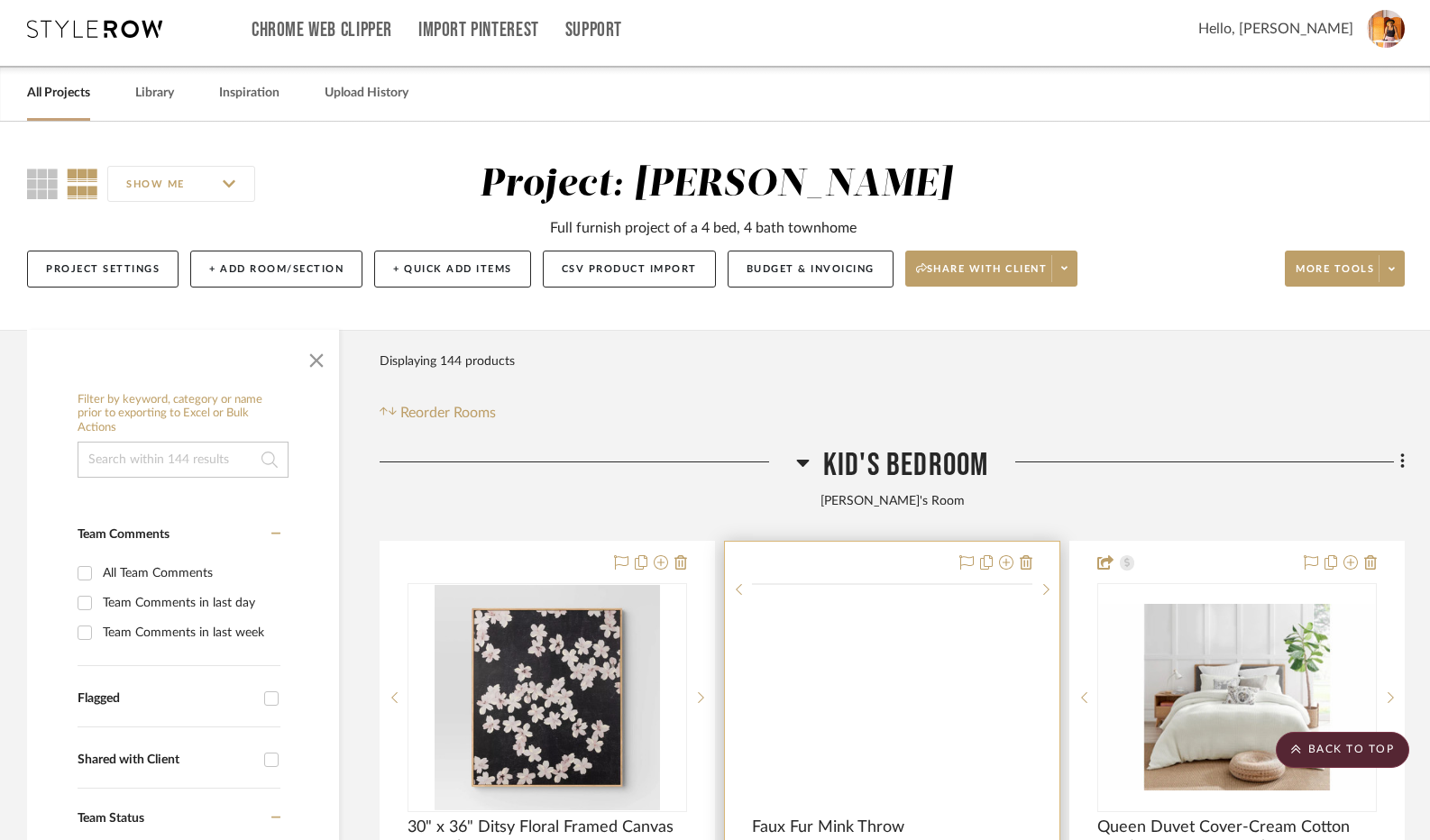
scroll to position [0, 0]
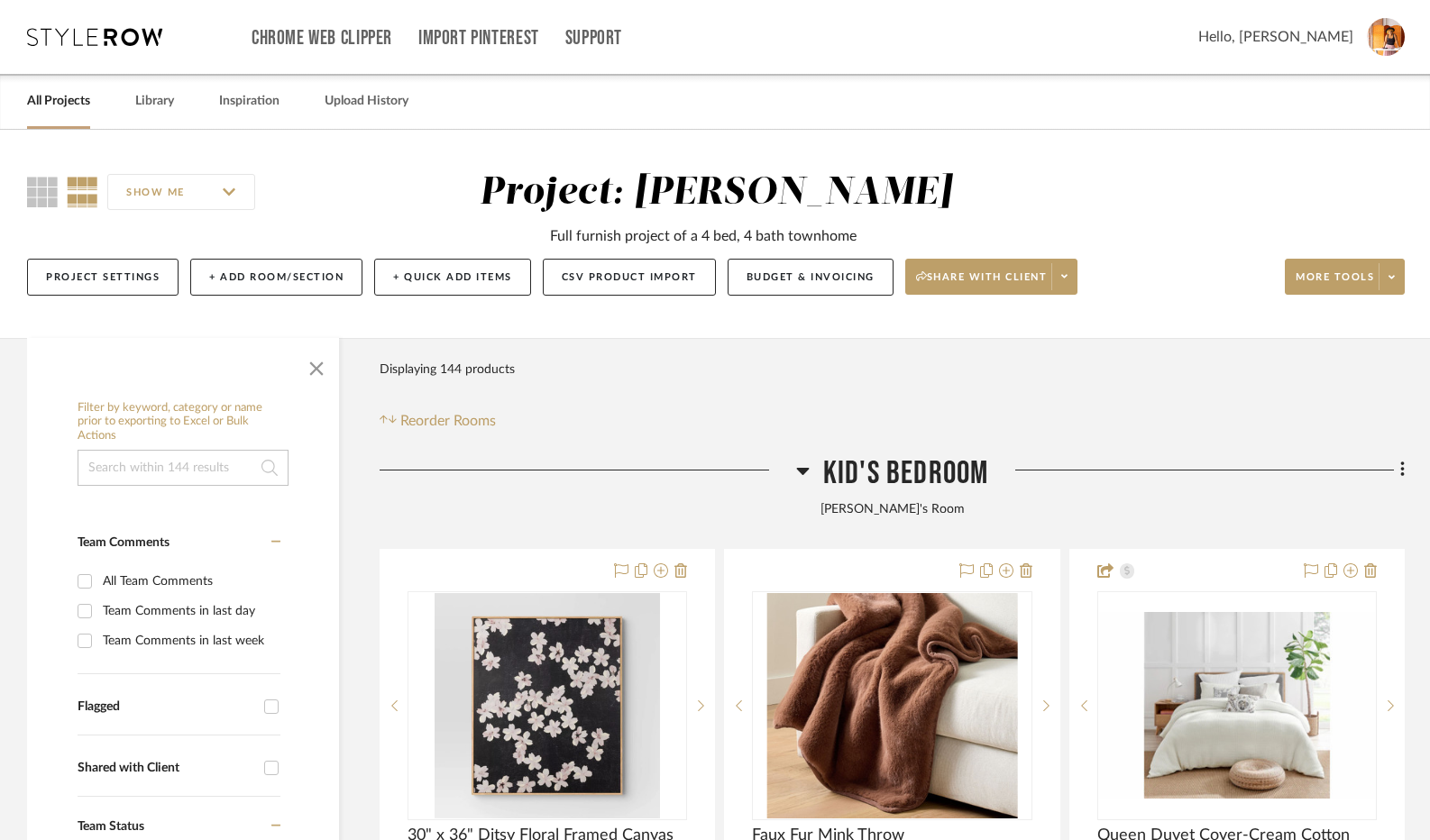
click at [1396, 470] on fa-icon at bounding box center [1399, 472] width 12 height 30
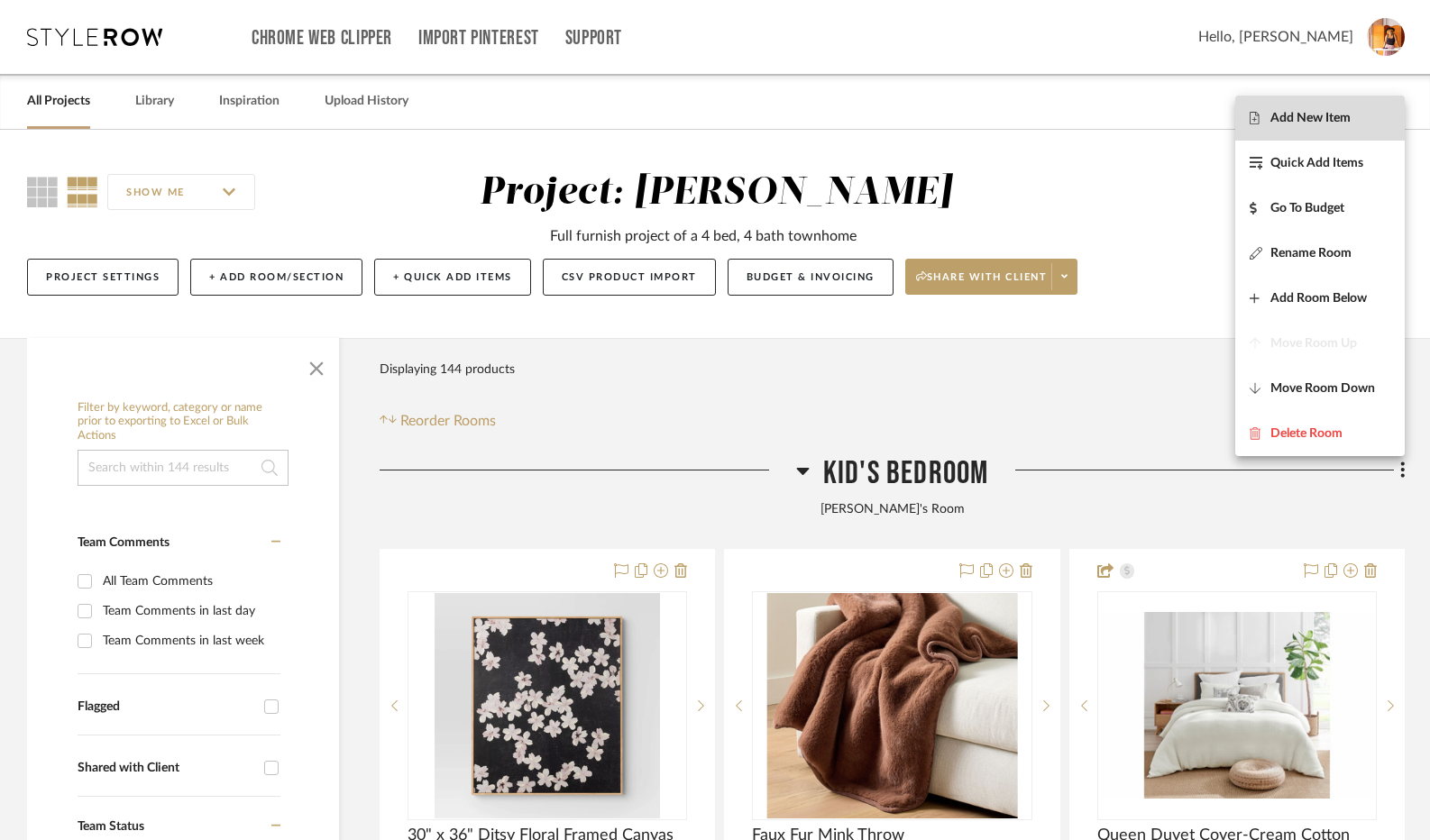
click at [1325, 124] on span "Add New Item" at bounding box center [1311, 118] width 81 height 16
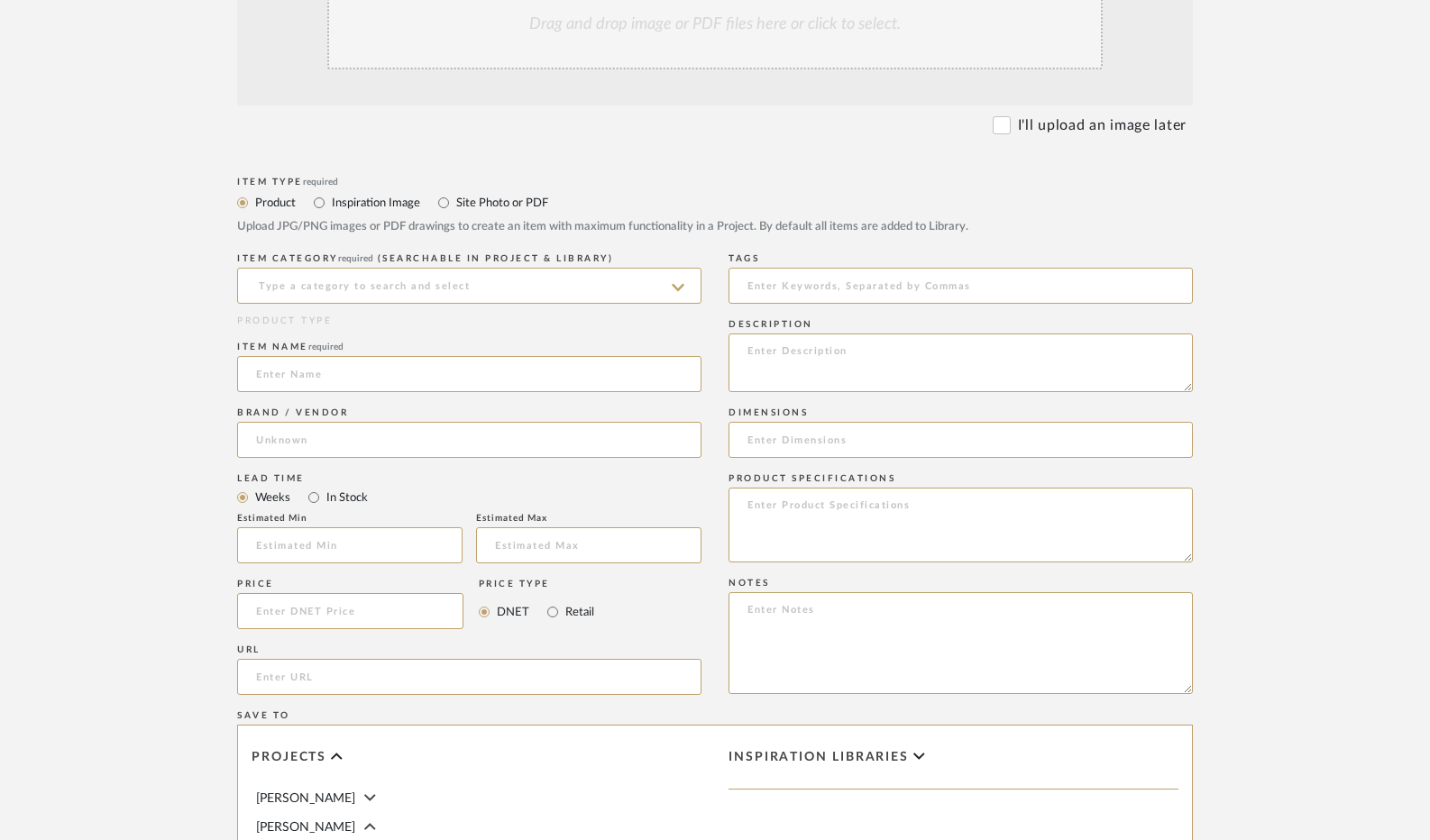
scroll to position [451, 0]
click at [352, 287] on input at bounding box center [469, 283] width 465 height 36
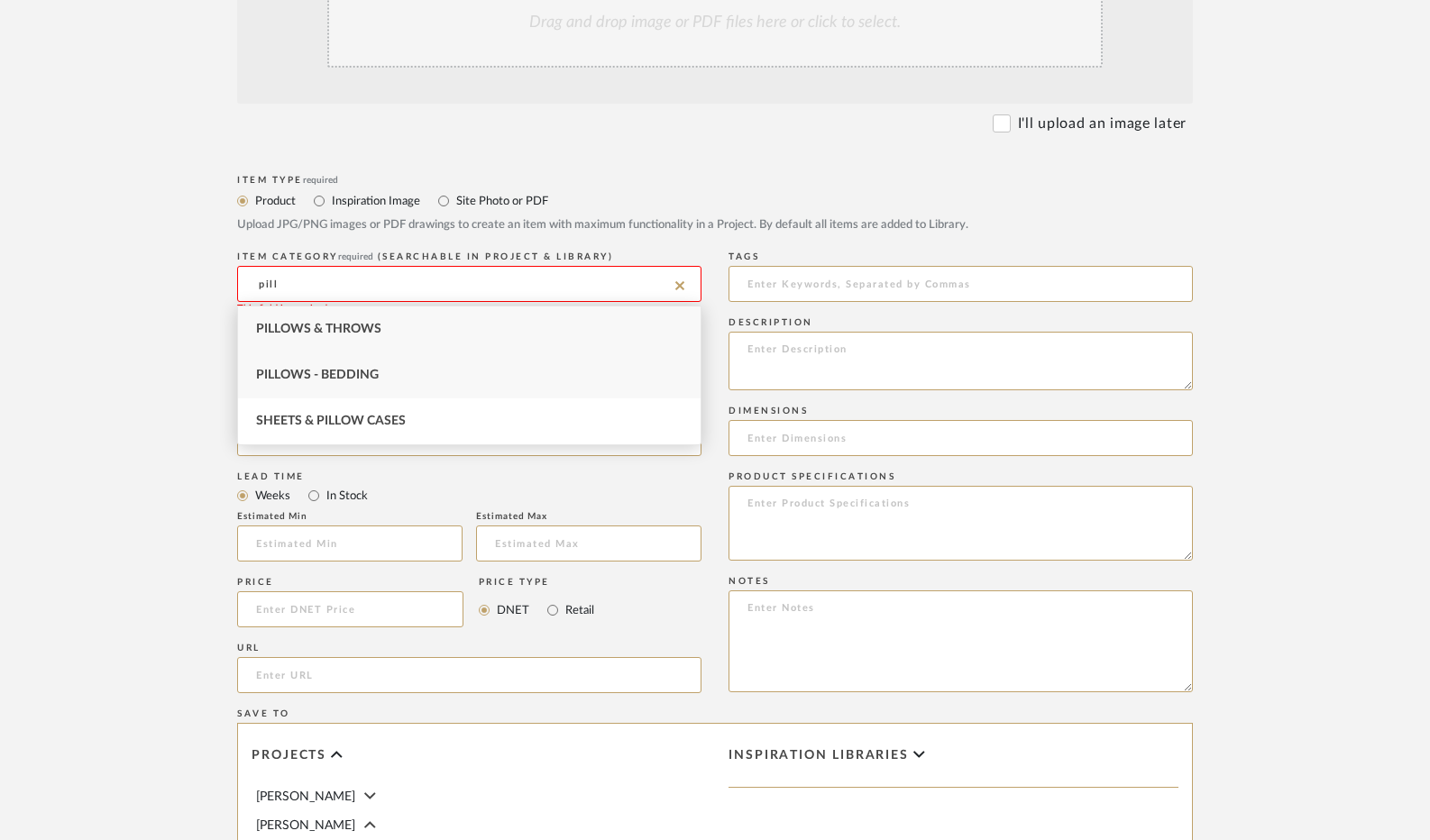
click at [346, 378] on span "Pillows - Bedding" at bounding box center [317, 375] width 123 height 13
type input "Pillows - Bedding"
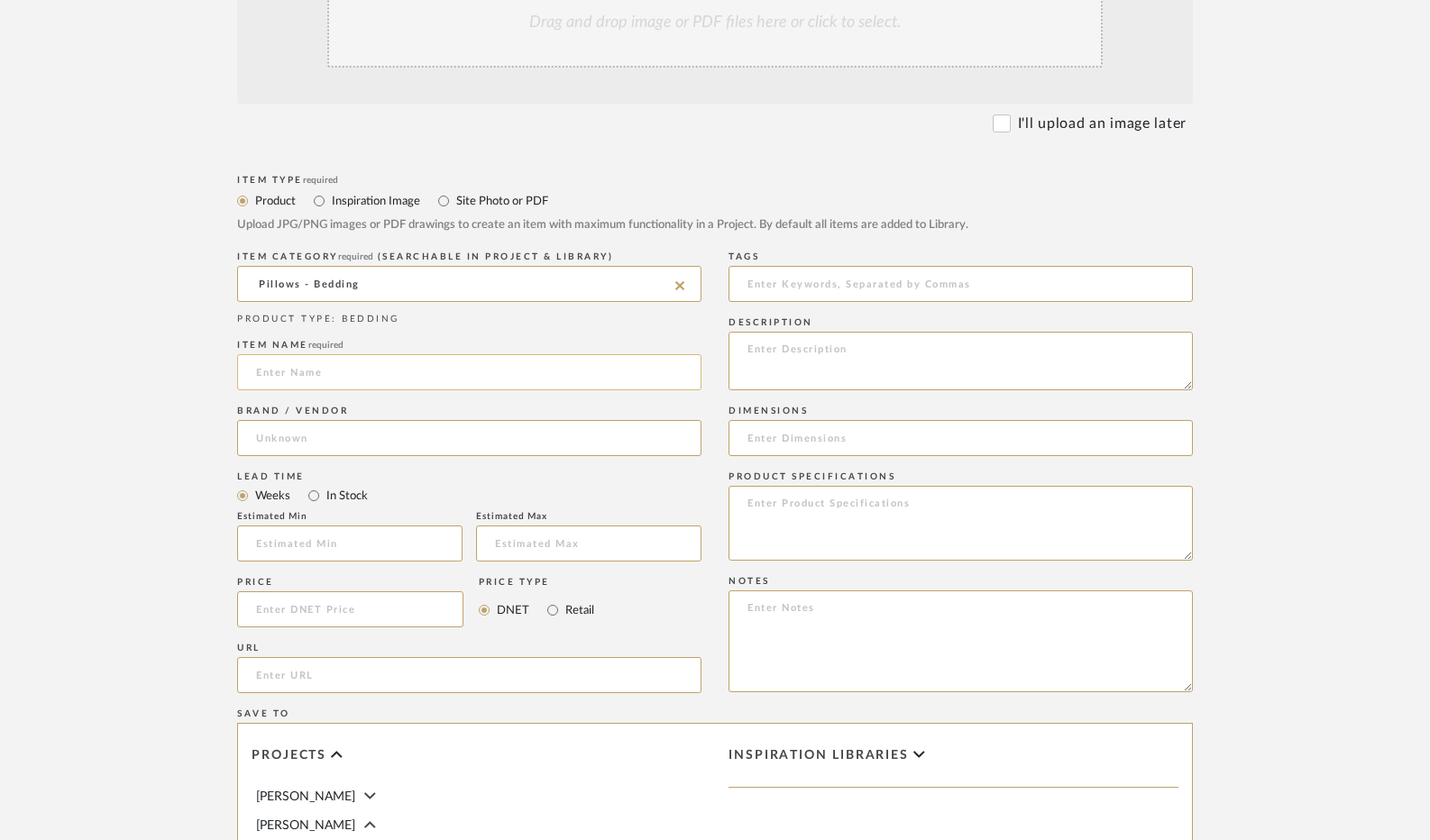
click at [344, 374] on input at bounding box center [469, 372] width 465 height 36
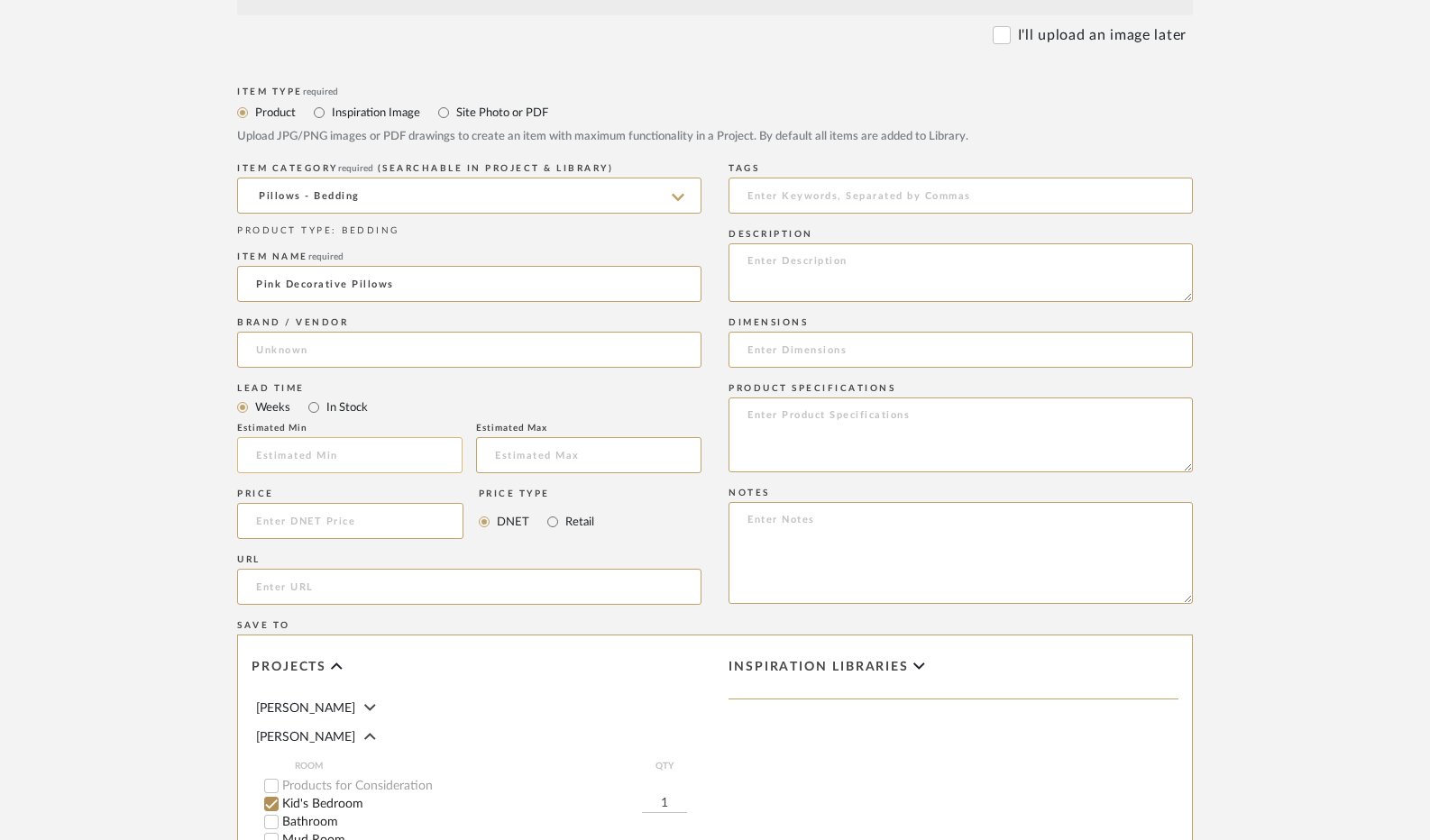
scroll to position [541, 0]
type input "Pink Decorative Pillows"
click at [315, 413] on input "In Stock" at bounding box center [313, 405] width 21 height 21
radio input "true"
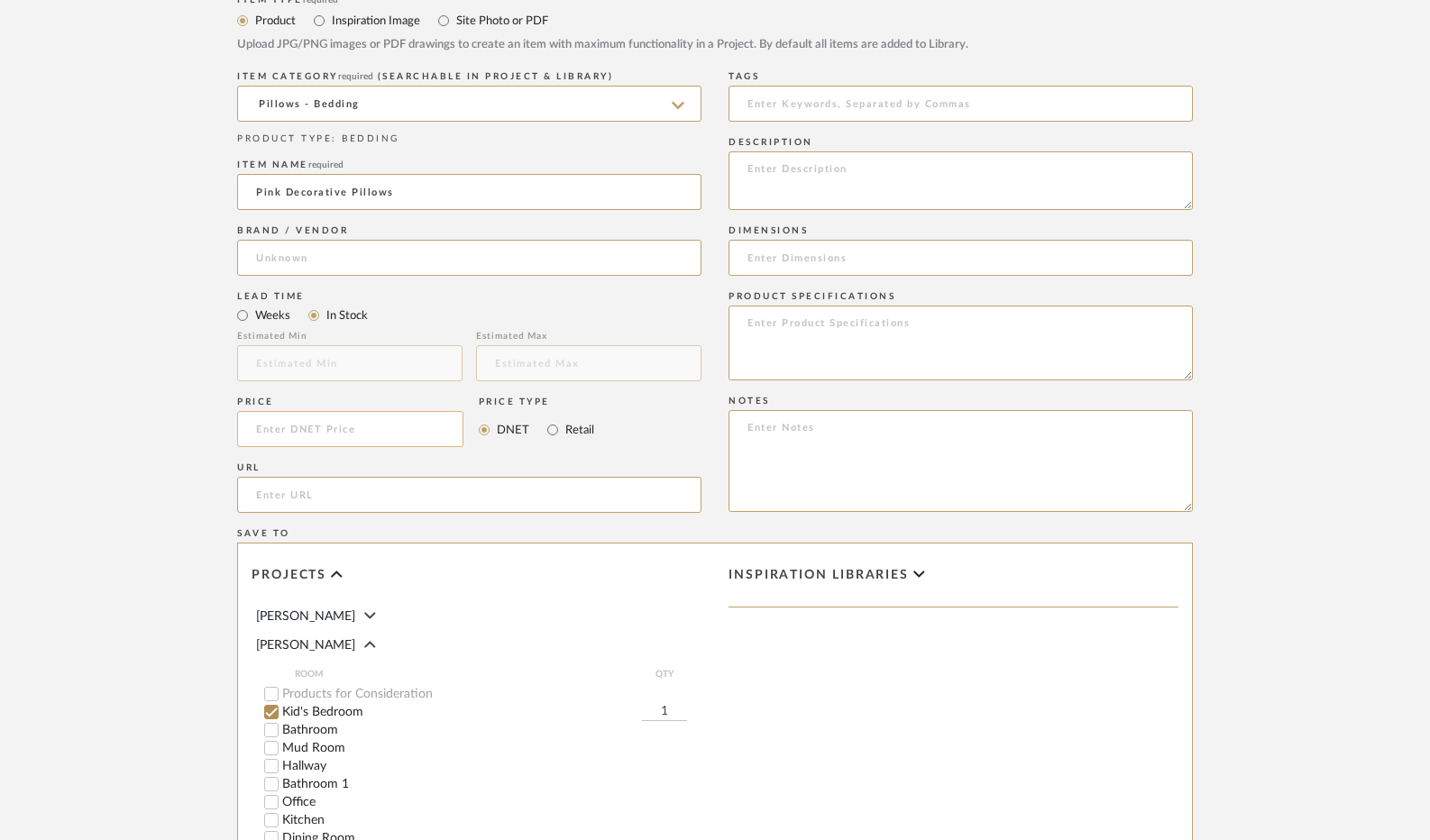
click at [317, 433] on input at bounding box center [350, 428] width 227 height 36
type input "$34.99"
click at [549, 428] on input "Retail" at bounding box center [553, 429] width 21 height 21
radio input "true"
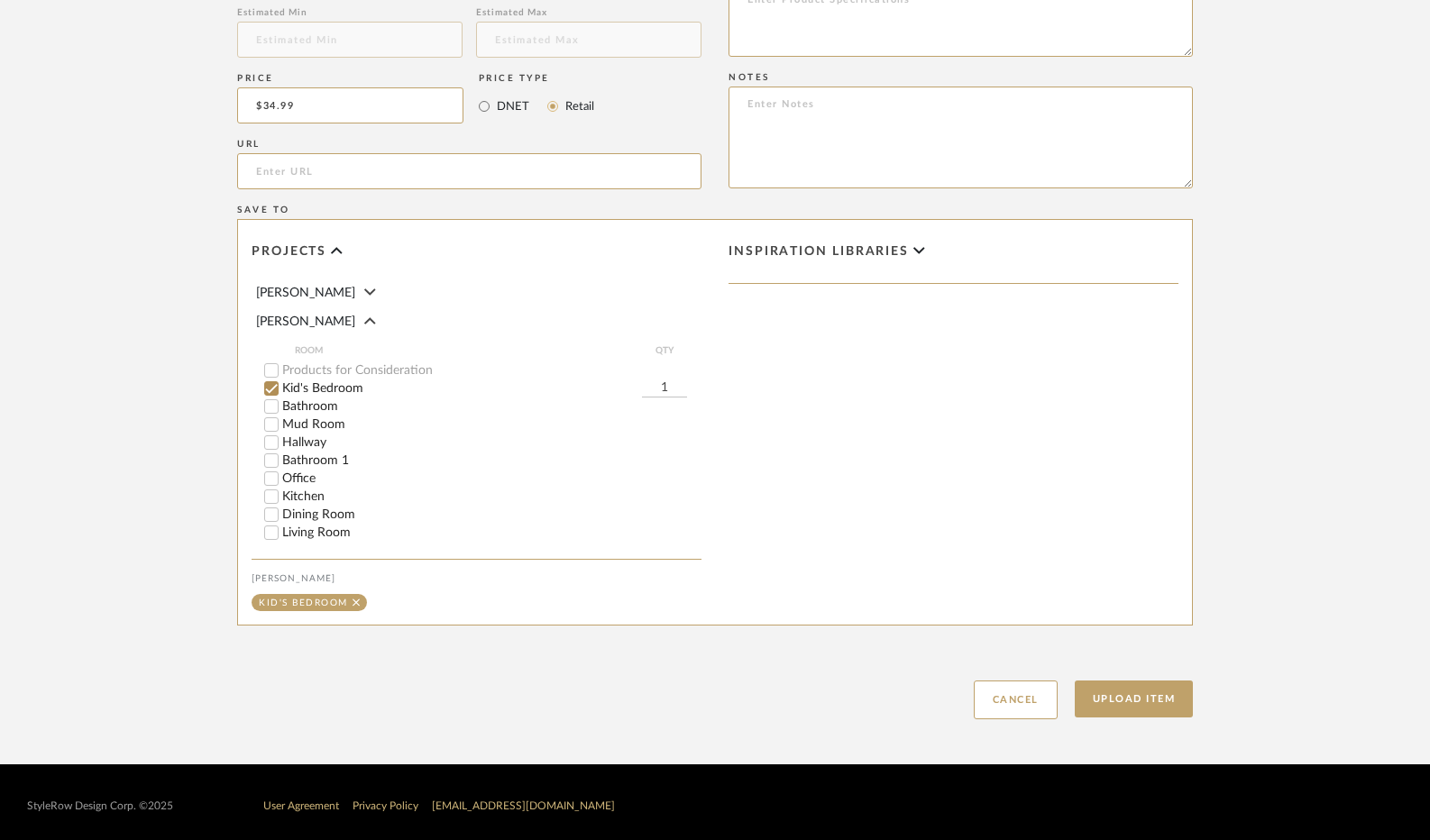
scroll to position [961, 0]
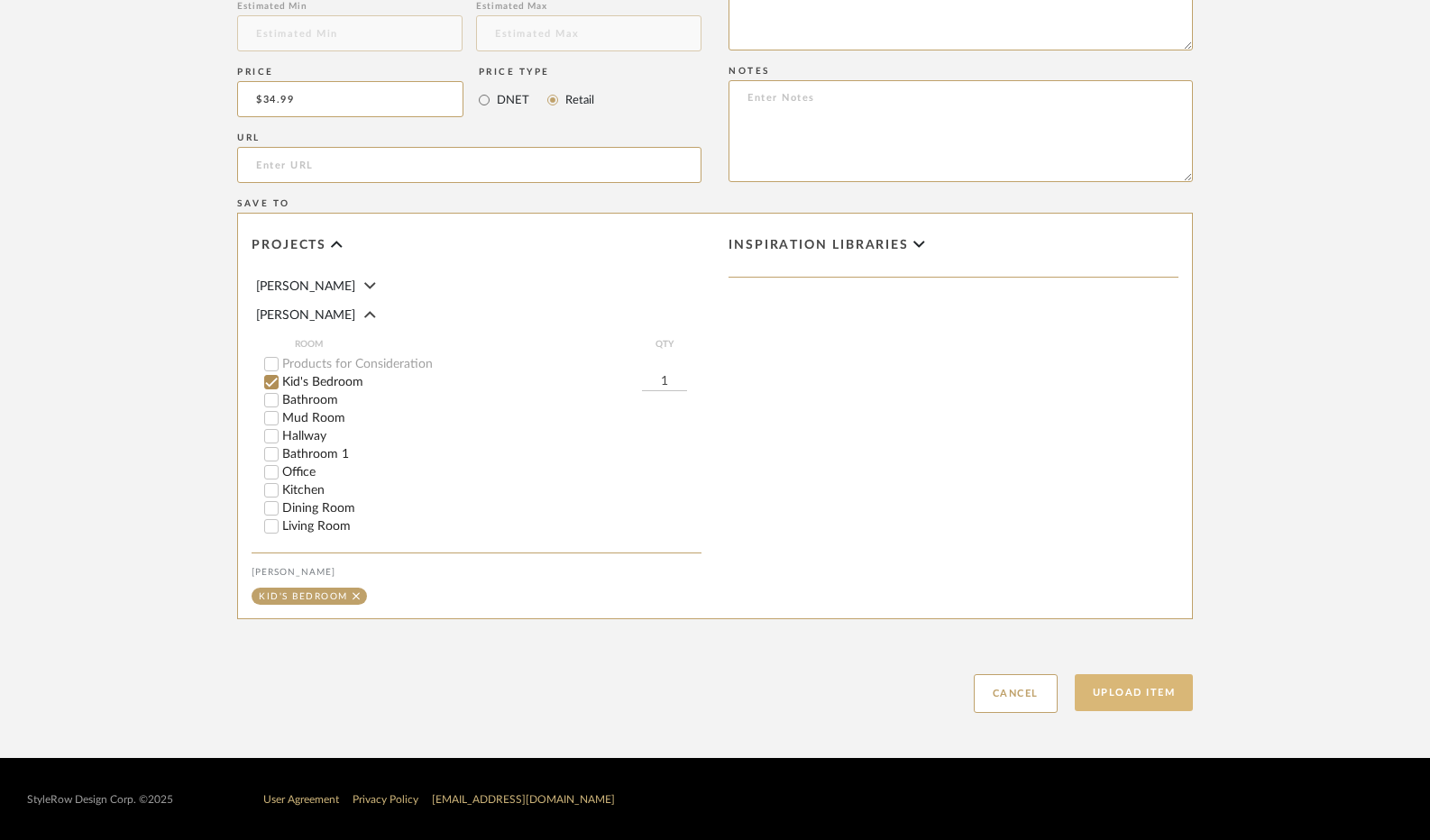
click at [1147, 700] on button "Upload Item" at bounding box center [1134, 693] width 119 height 37
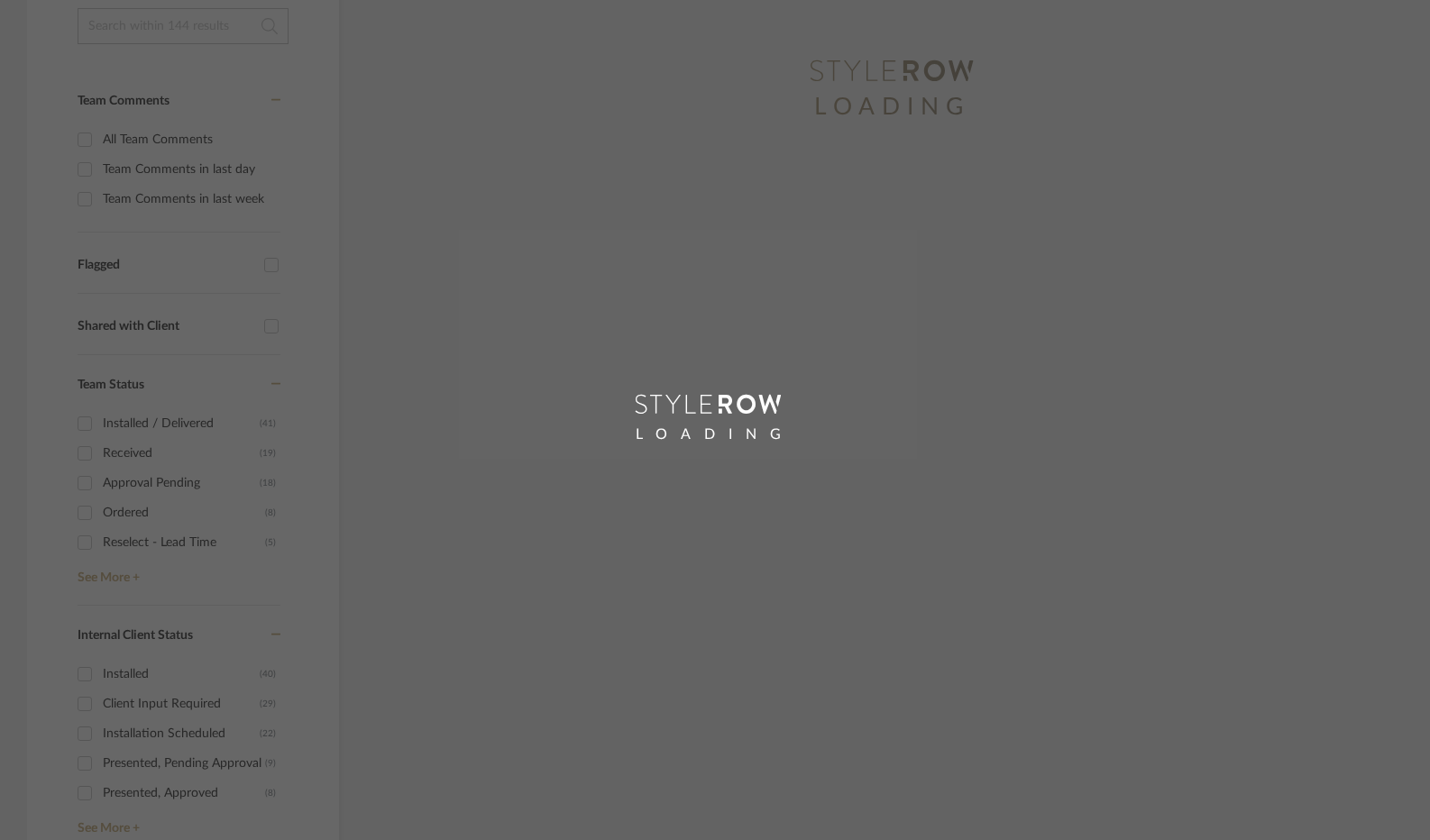
scroll to position [303, 0]
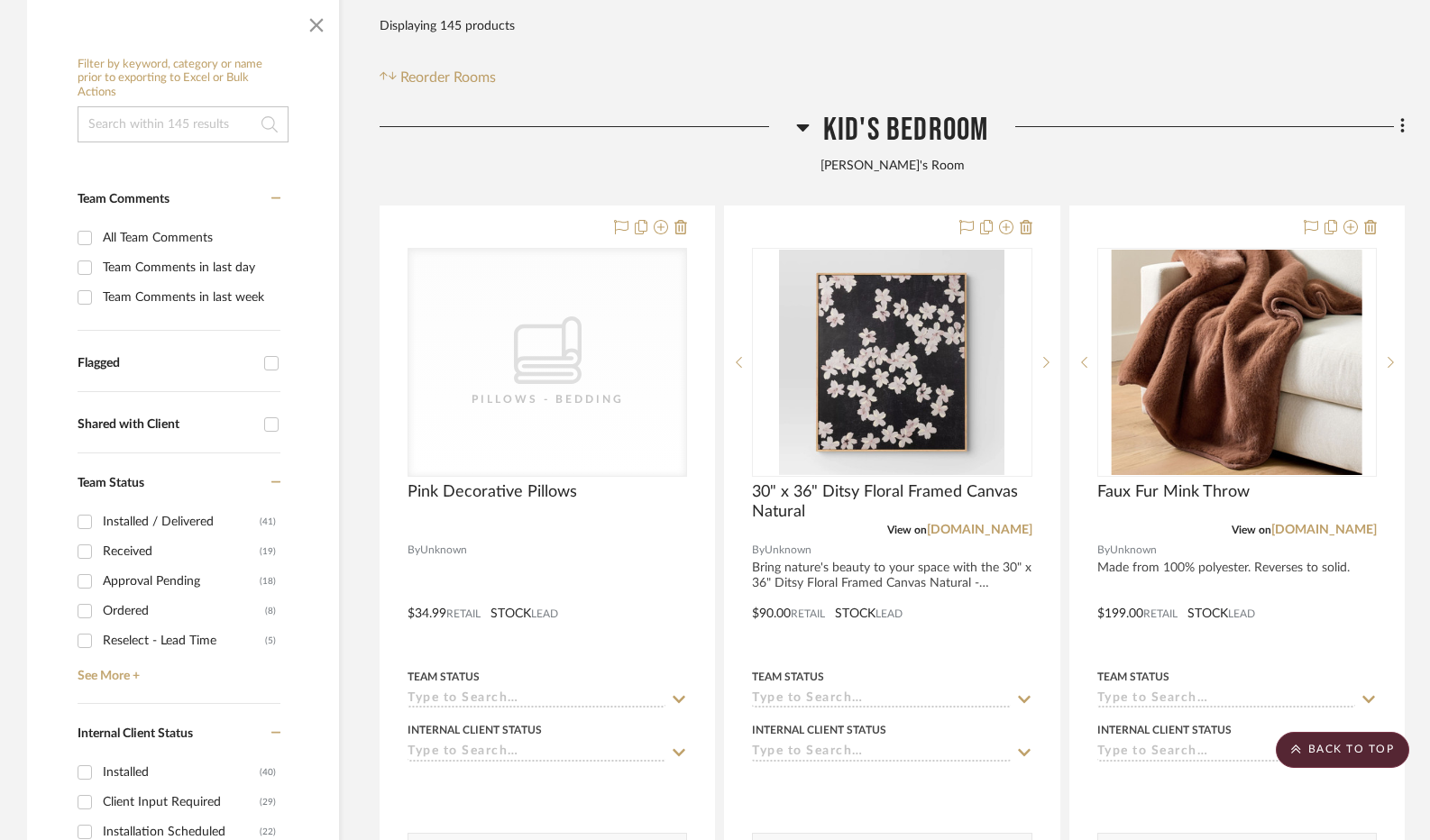
scroll to position [273, 0]
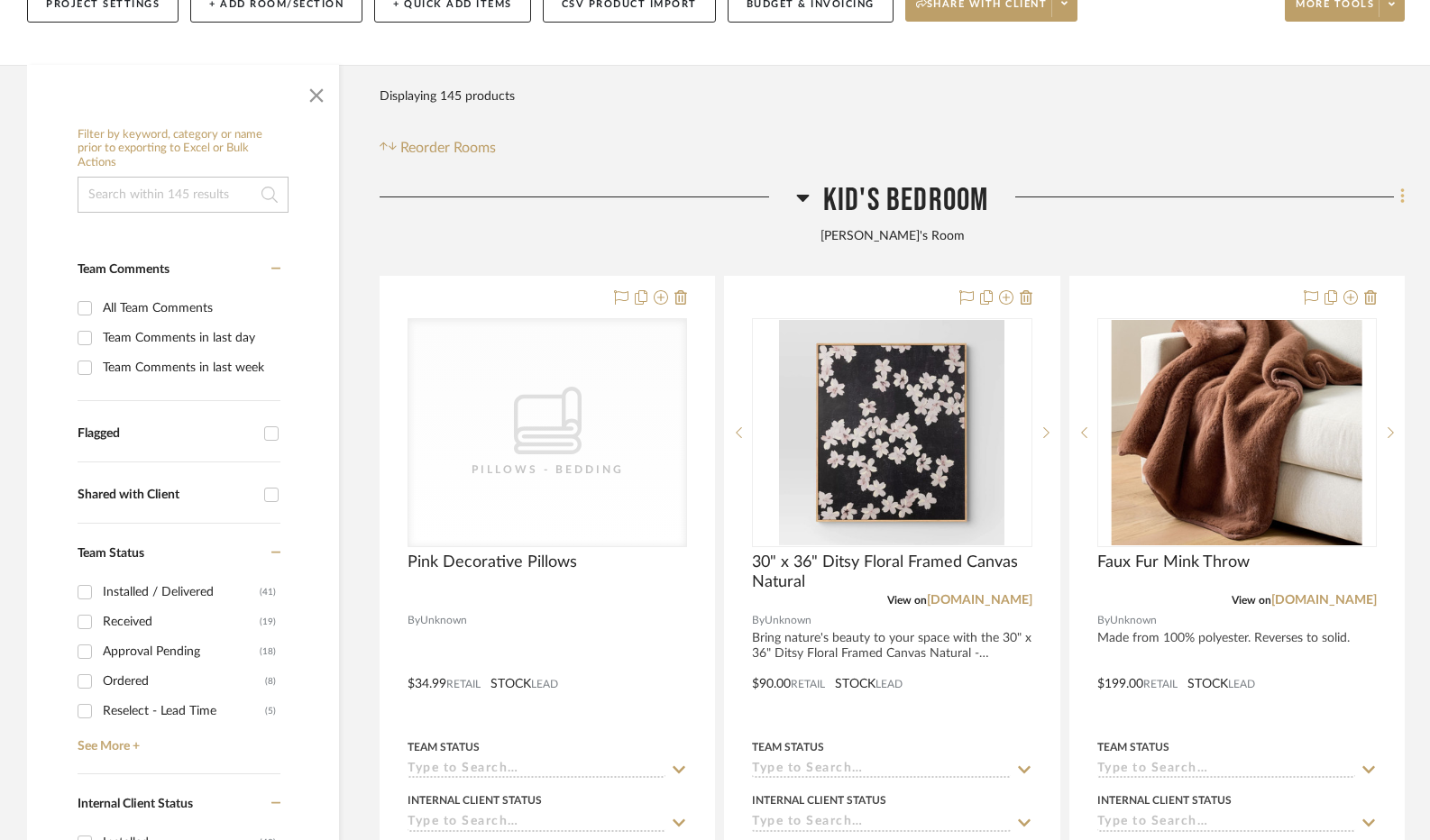
click at [1401, 201] on icon at bounding box center [1402, 197] width 4 height 16
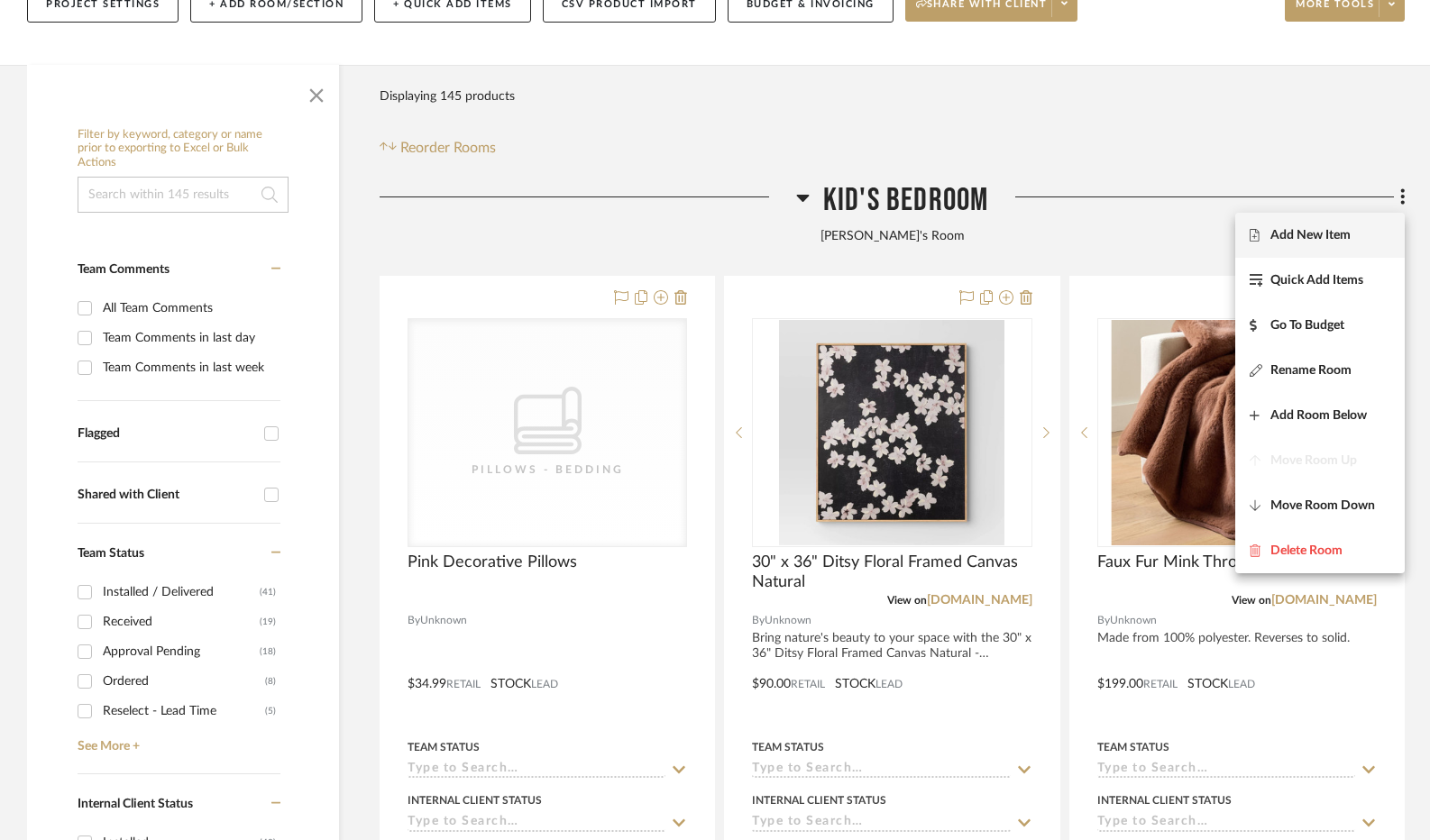
click at [1358, 229] on span "Add New Item" at bounding box center [1320, 236] width 141 height 16
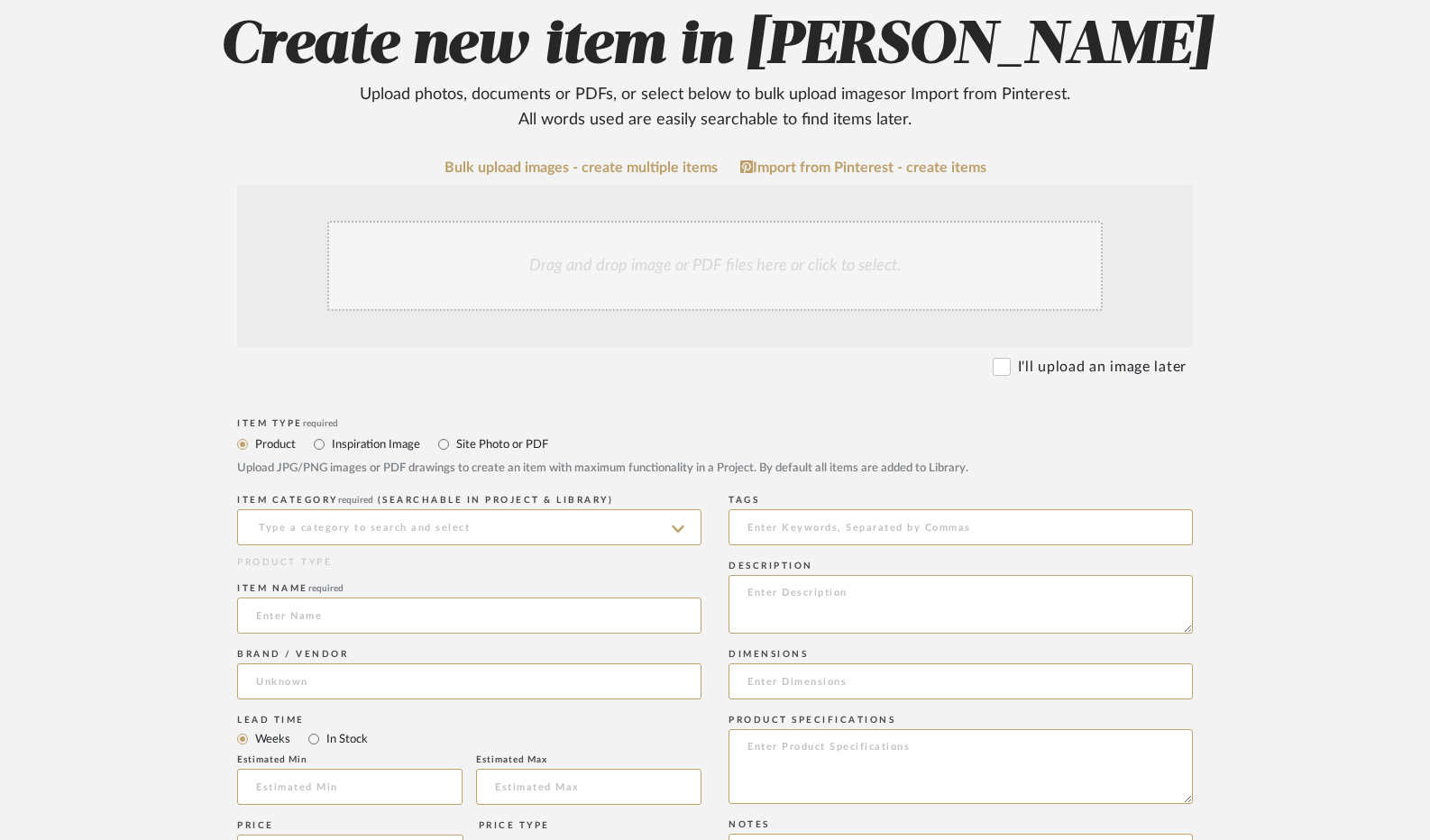
scroll to position [270, 0]
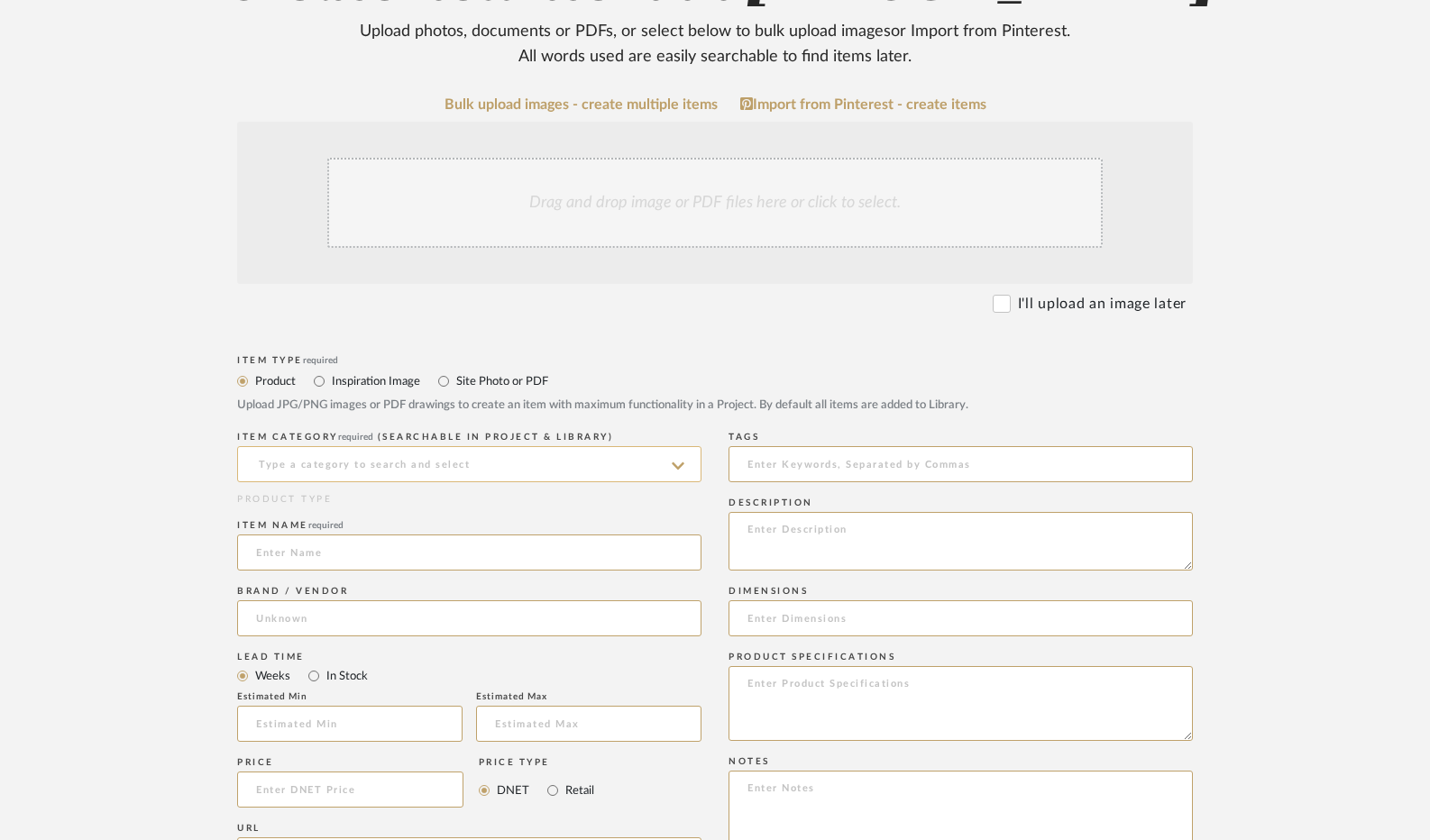
click at [474, 474] on input at bounding box center [469, 463] width 465 height 36
click at [471, 504] on div "Pillows - Bedding" at bounding box center [469, 510] width 463 height 46
type input "Pillows - Bedding"
click at [447, 542] on input at bounding box center [469, 552] width 465 height 36
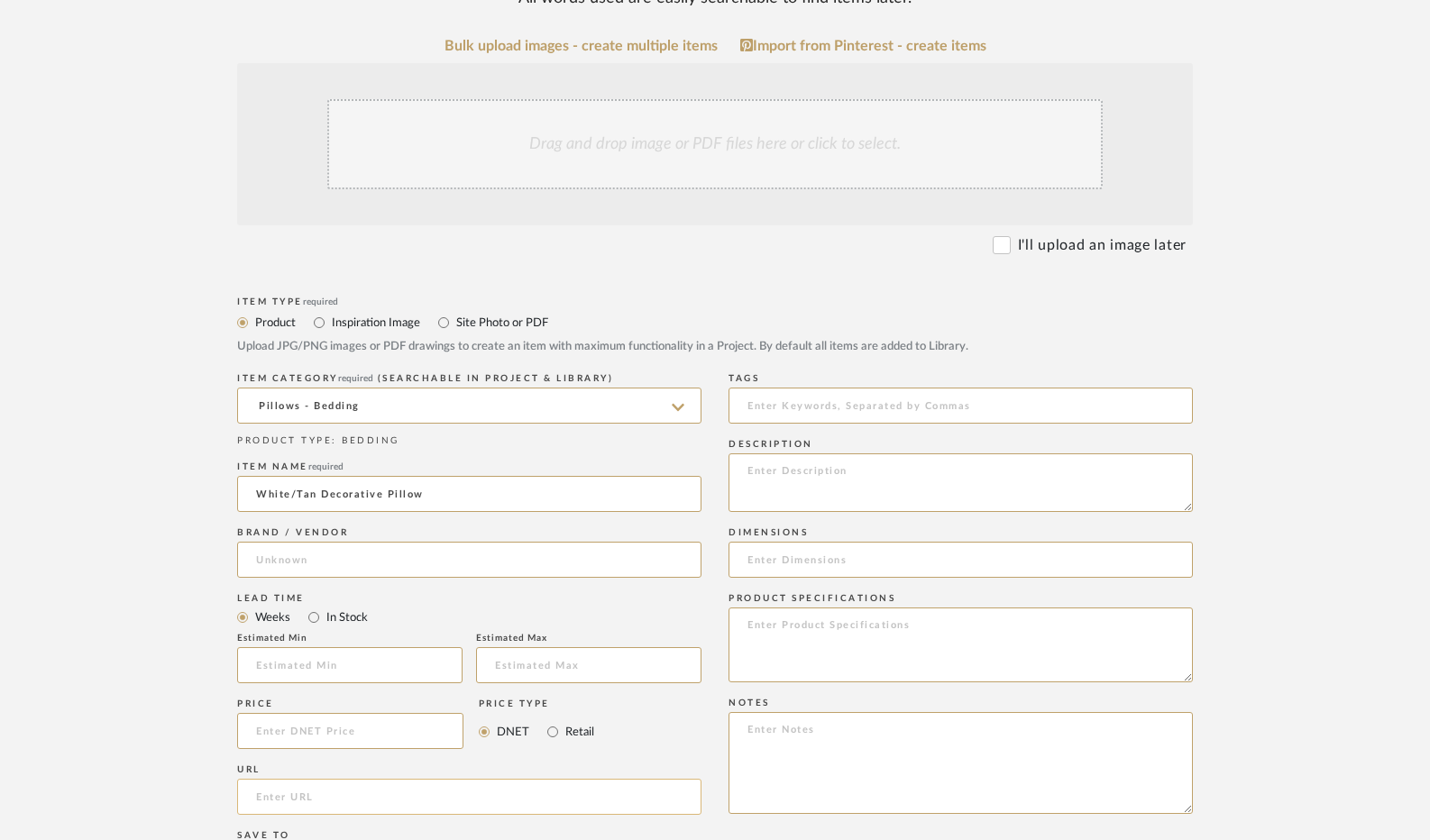
scroll to position [541, 0]
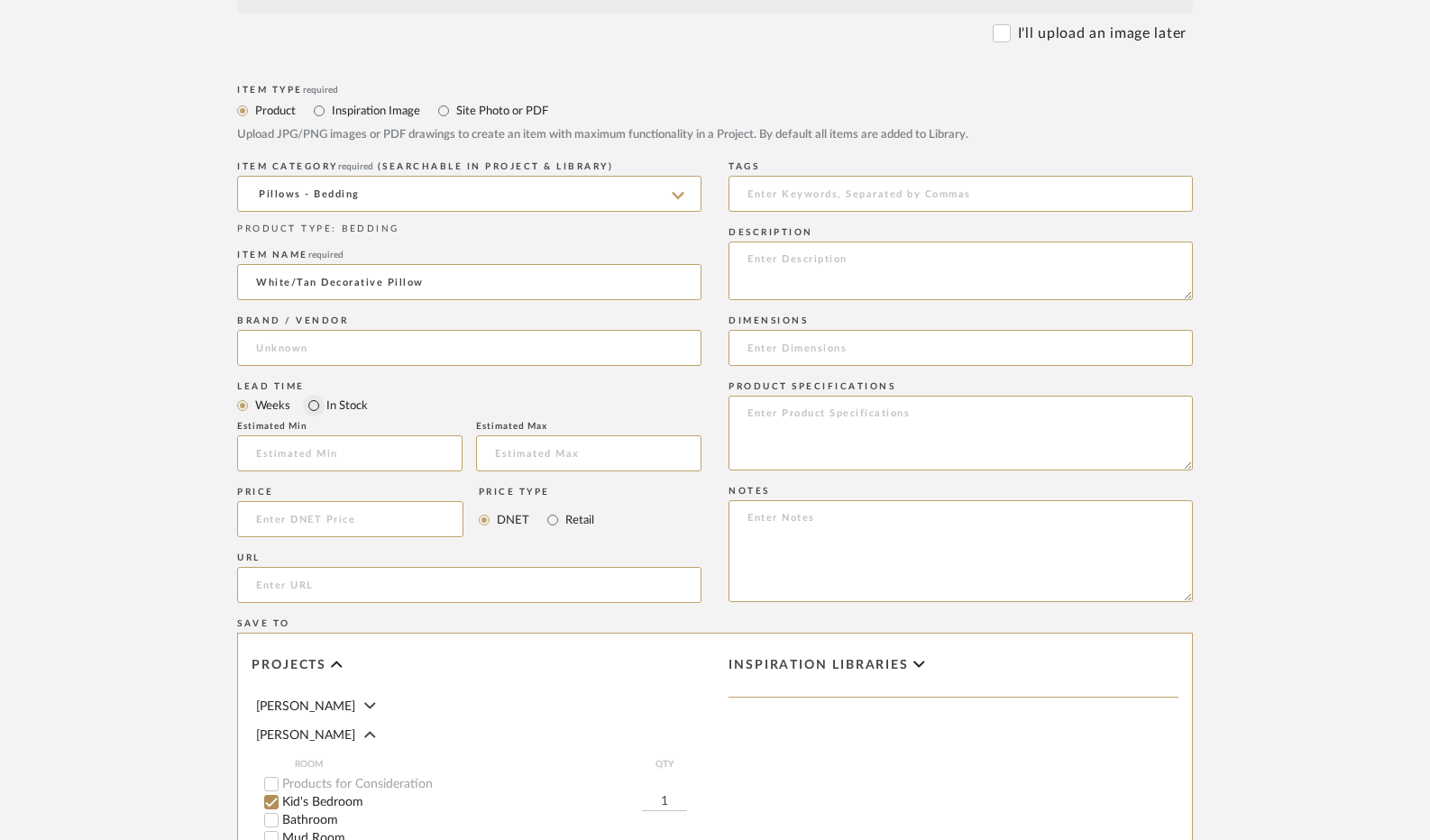
type input "White/Tan Decorative Pillow"
click at [320, 408] on input "In Stock" at bounding box center [313, 405] width 21 height 21
radio input "true"
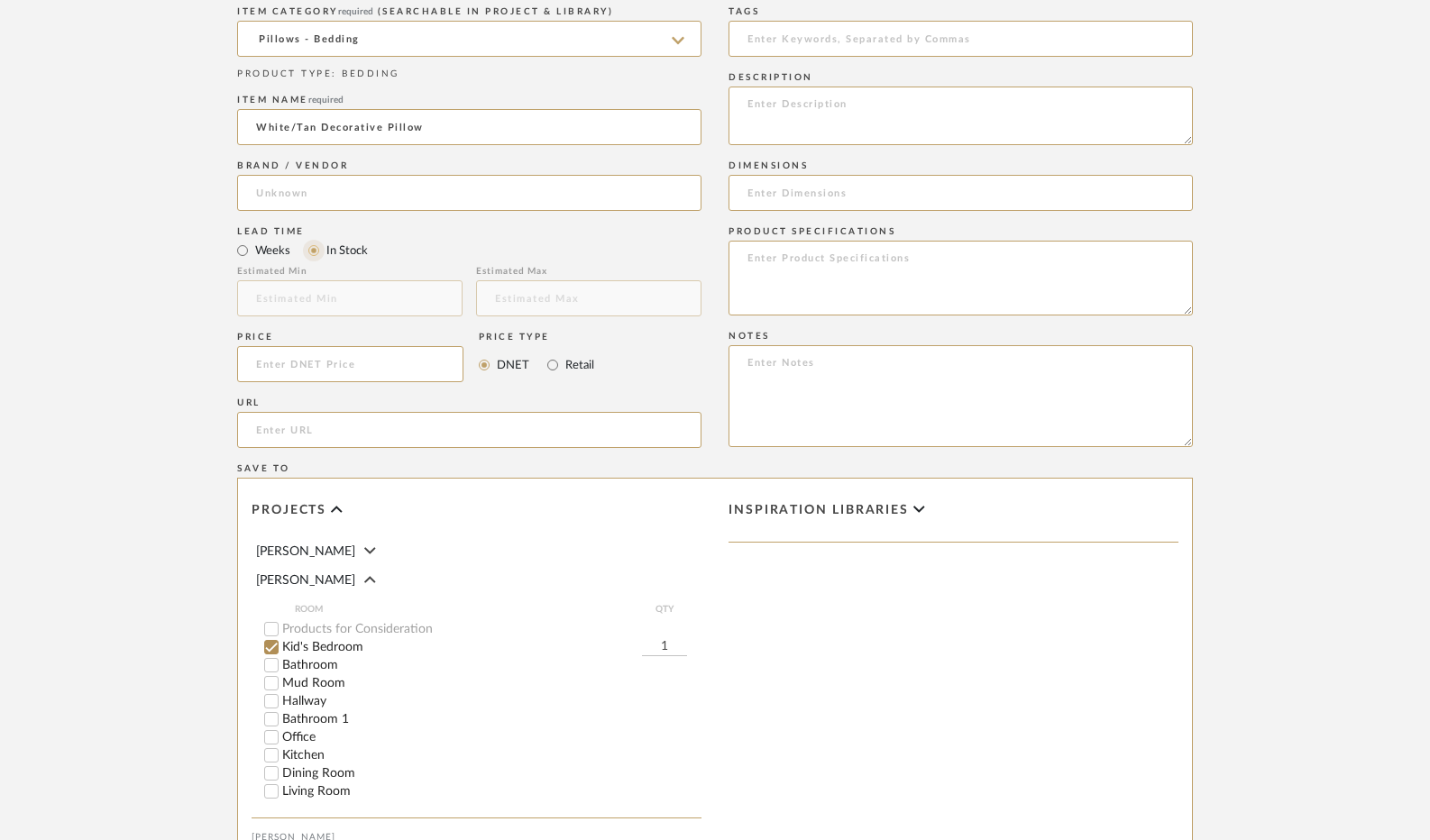
scroll to position [721, 0]
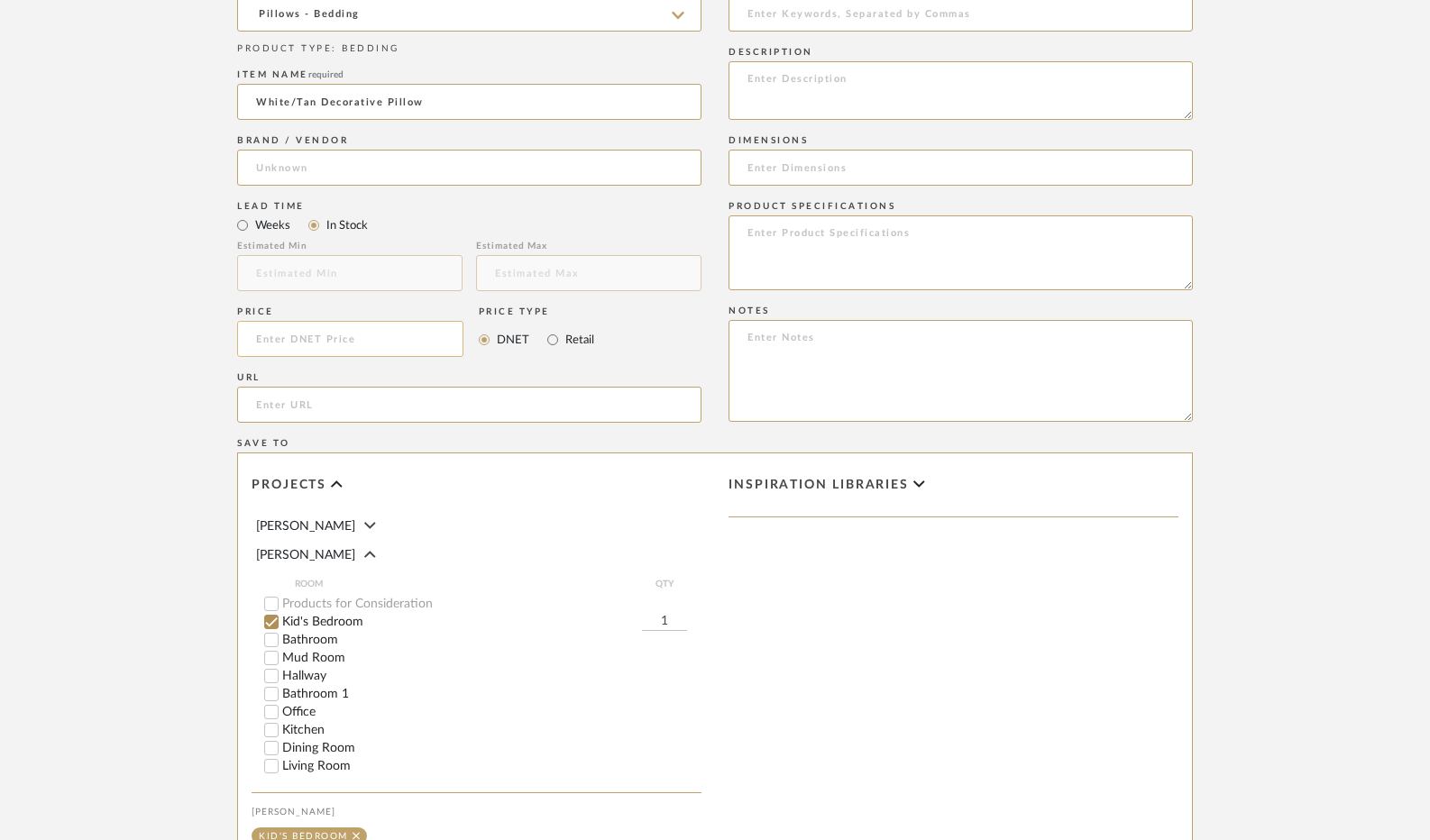
click at [339, 352] on input at bounding box center [350, 339] width 227 height 36
type input "$29.99"
click at [547, 341] on input "Retail" at bounding box center [553, 340] width 21 height 21
radio input "true"
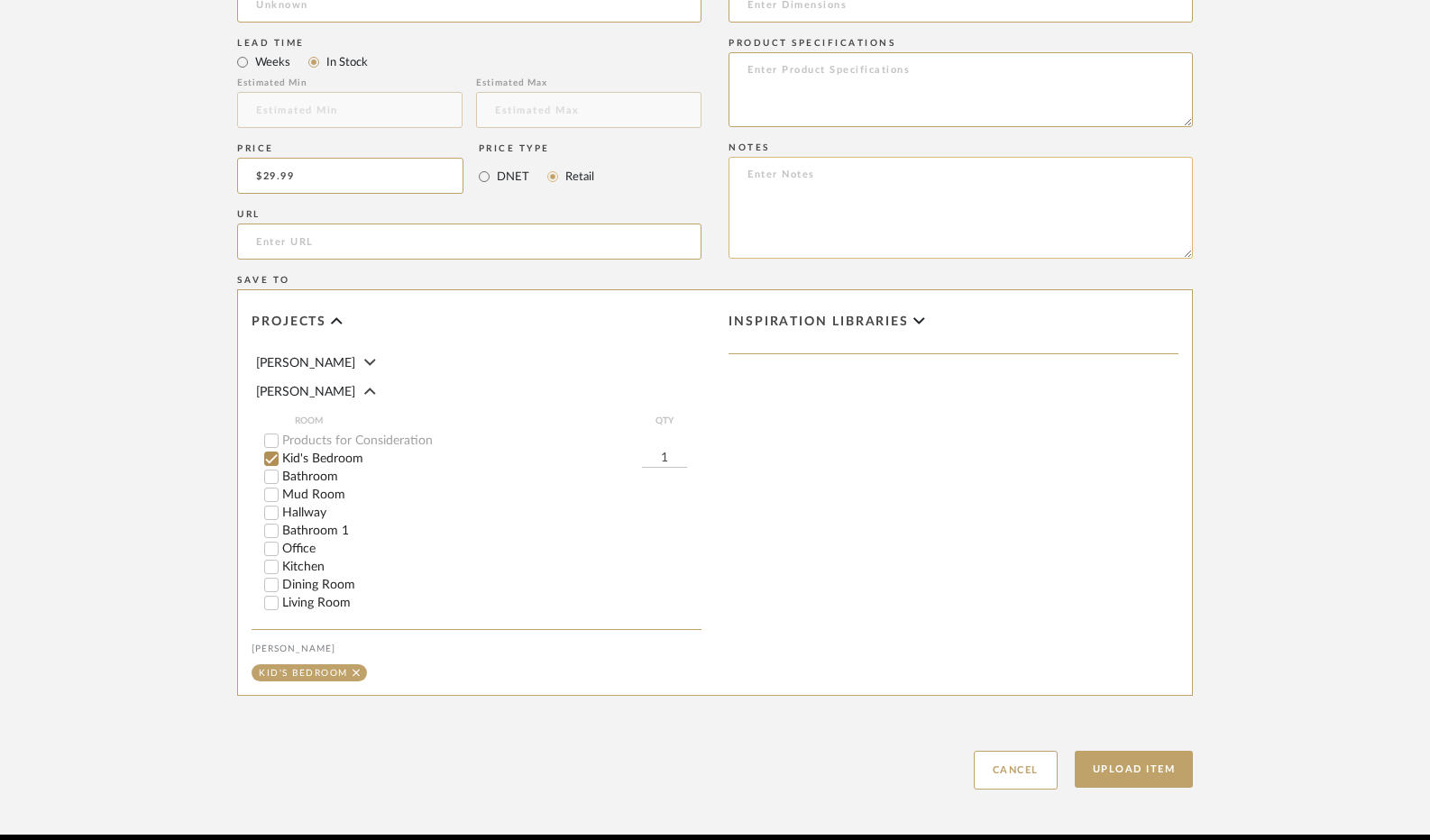
scroll to position [961, 0]
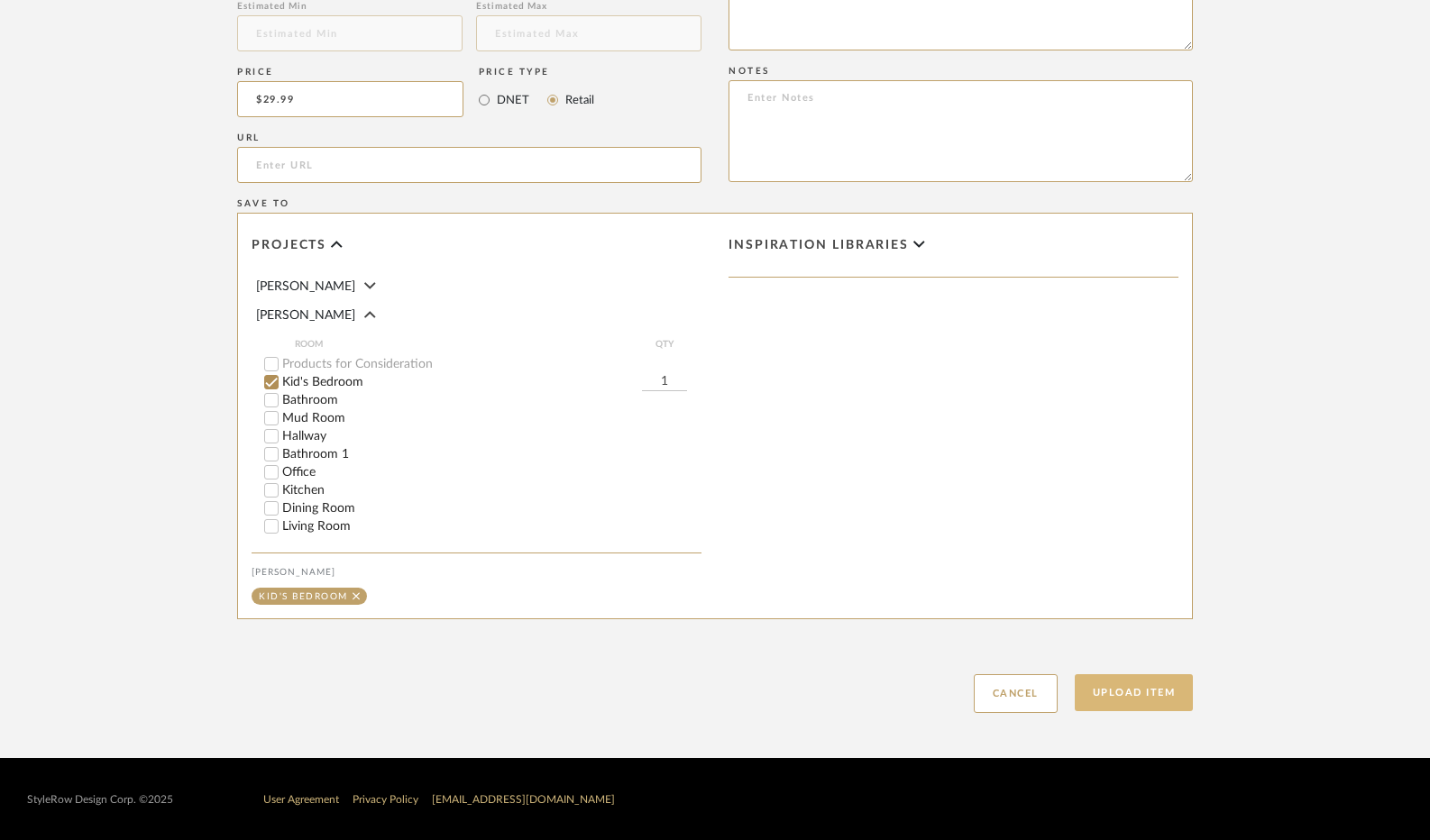
click at [1147, 685] on button "Upload Item" at bounding box center [1134, 693] width 119 height 37
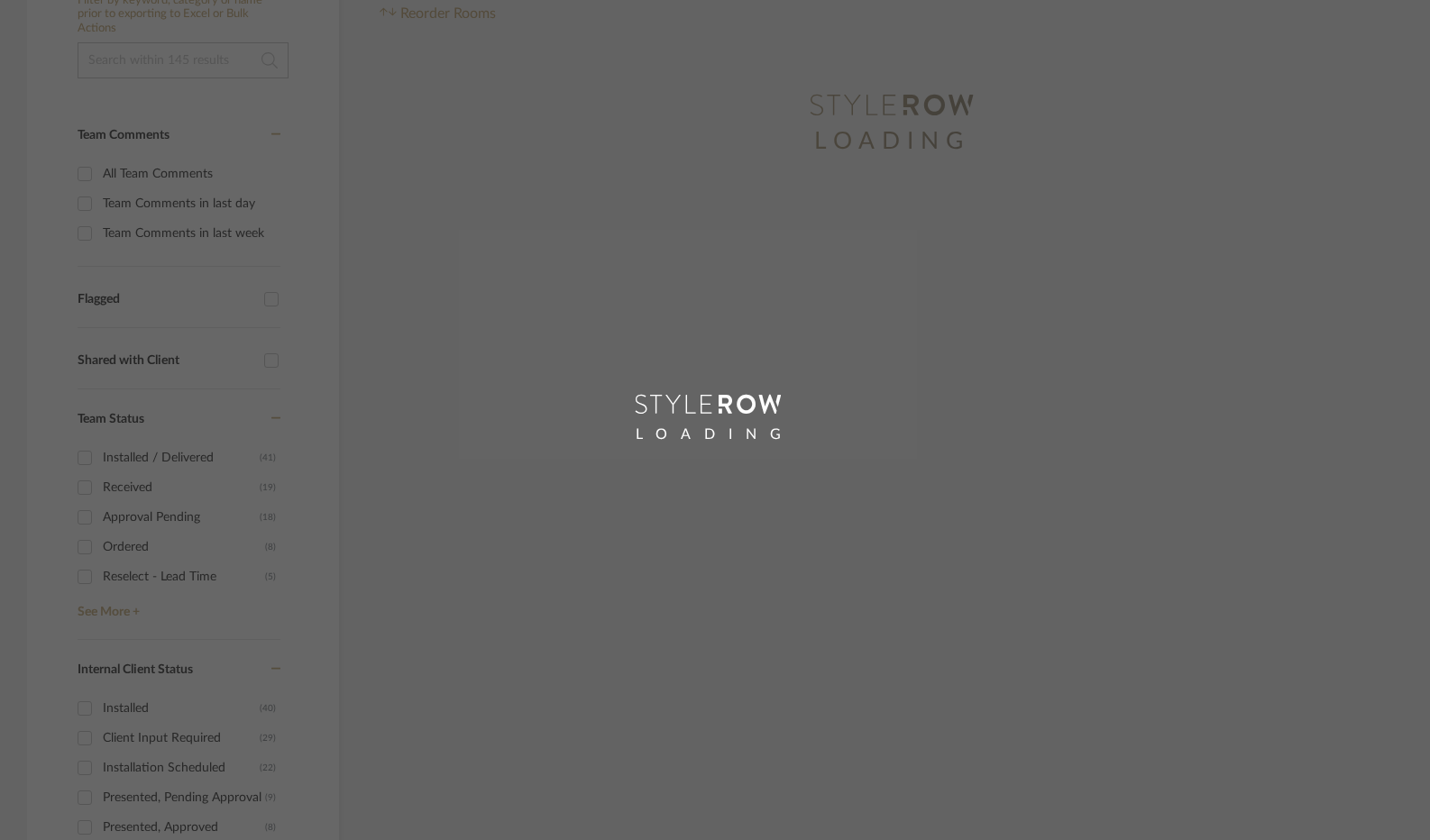
scroll to position [200, 0]
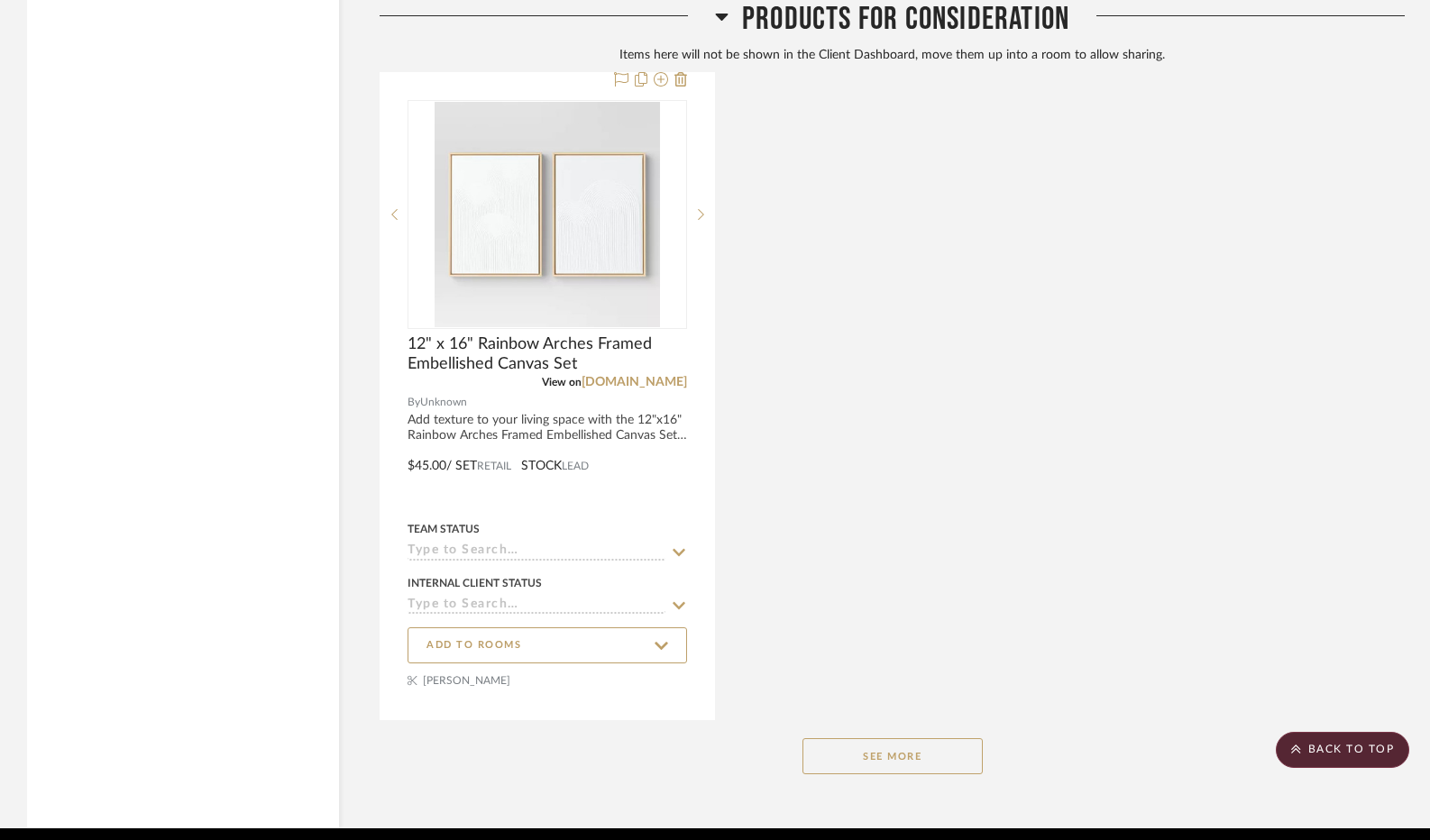
scroll to position [10689, 0]
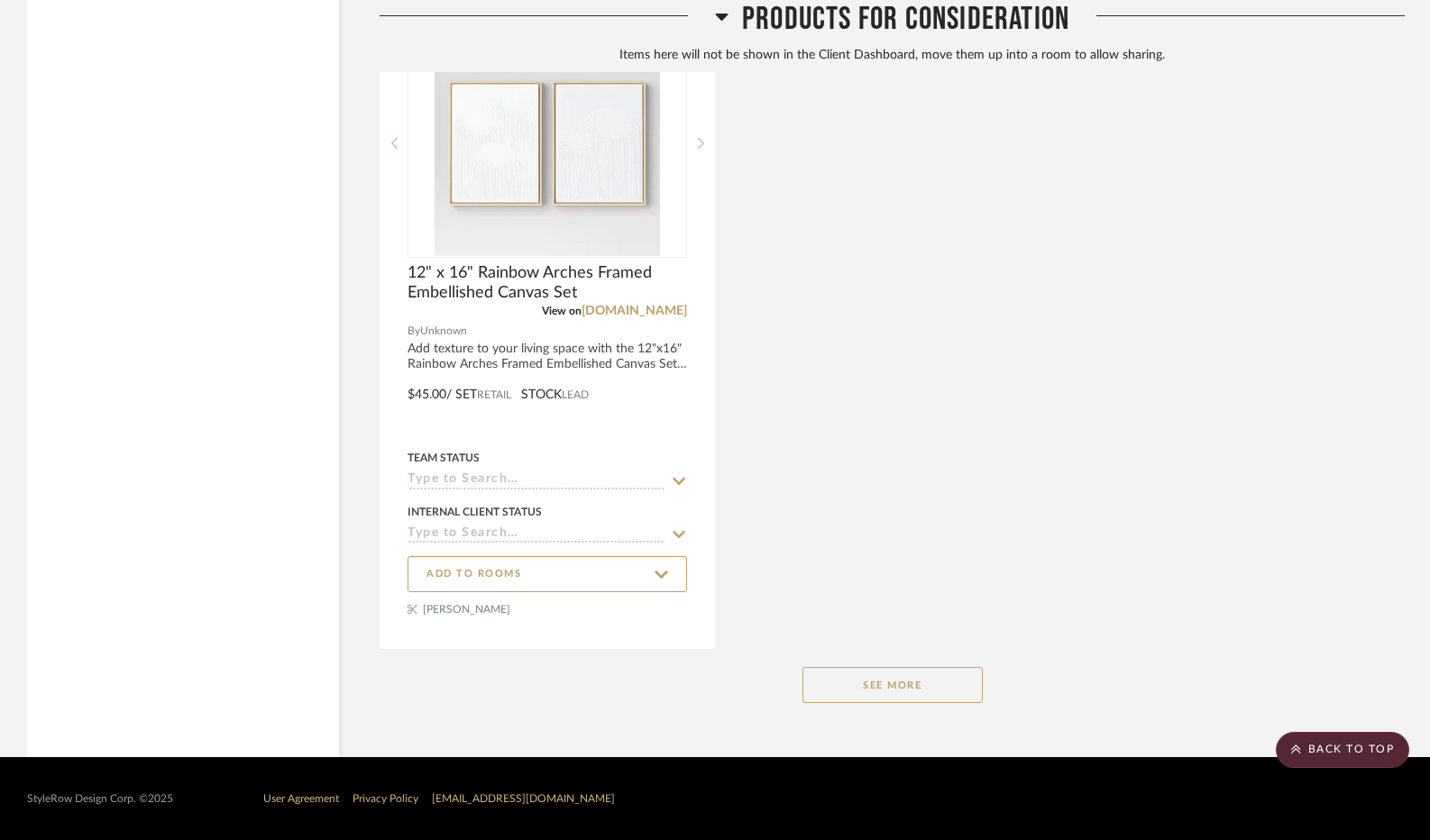
click at [880, 682] on button "See More" at bounding box center [892, 685] width 180 height 36
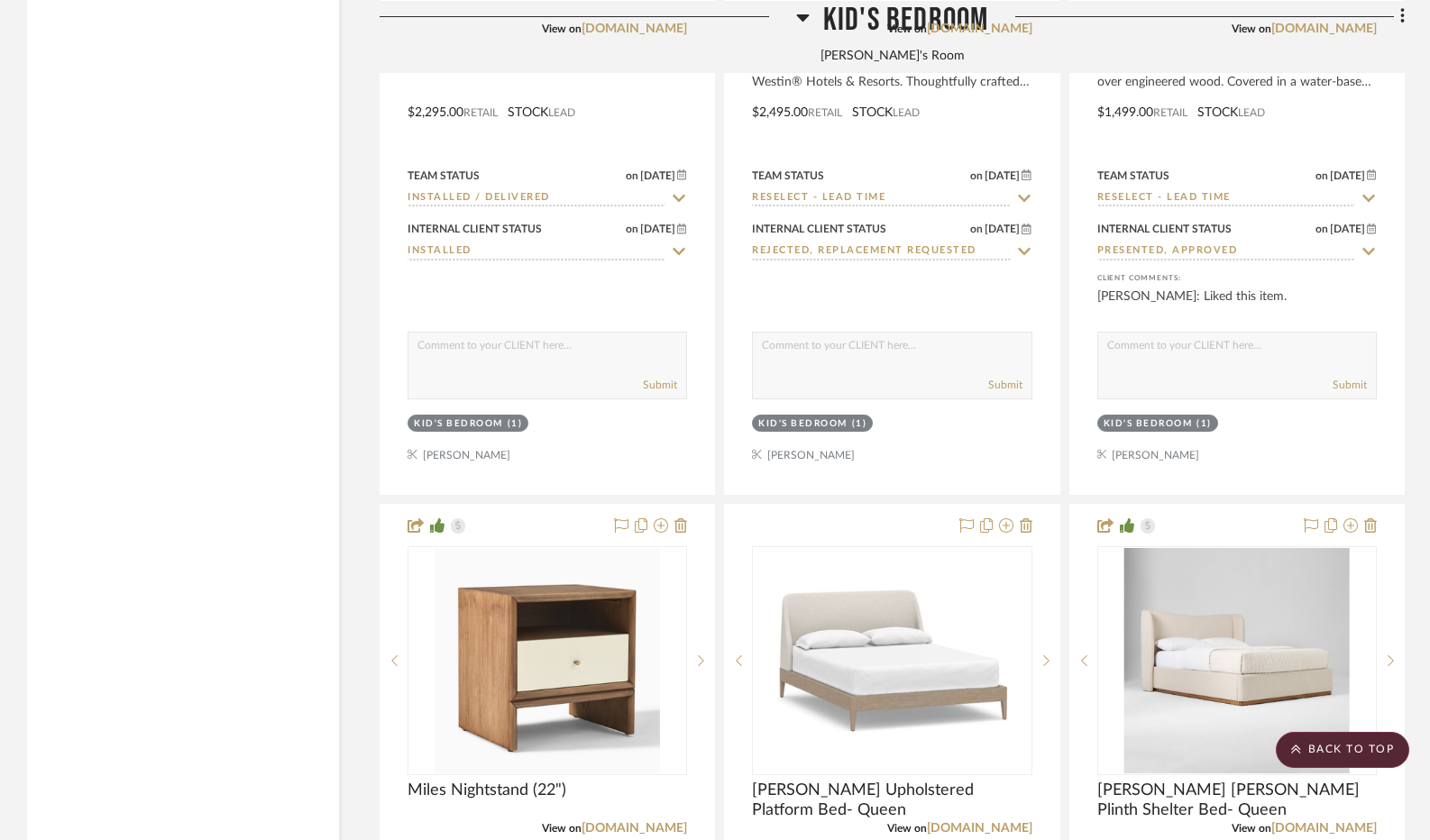
scroll to position [5101, 0]
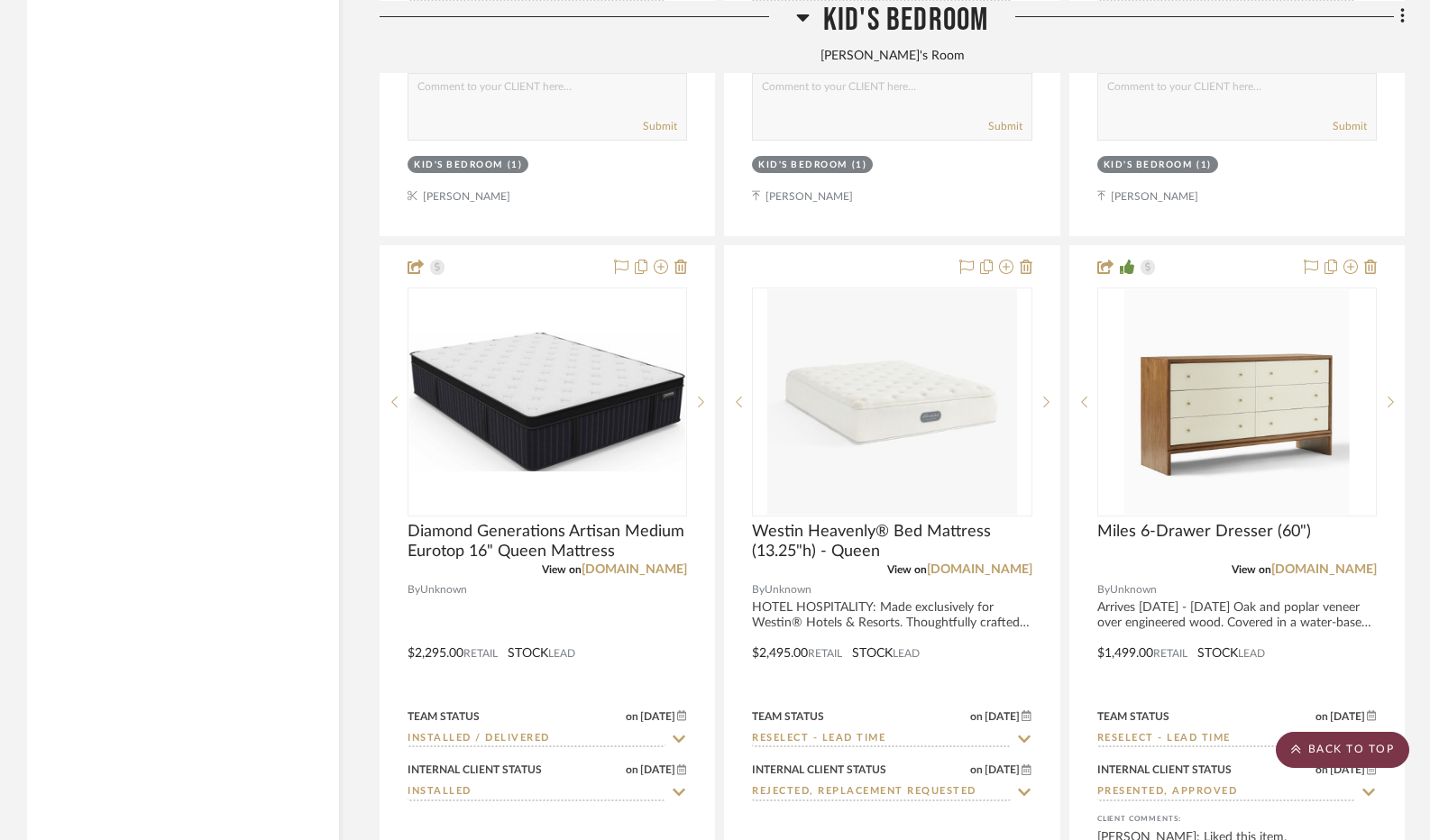
click at [1314, 750] on scroll-to-top-button "BACK TO TOP" at bounding box center [1343, 749] width 133 height 36
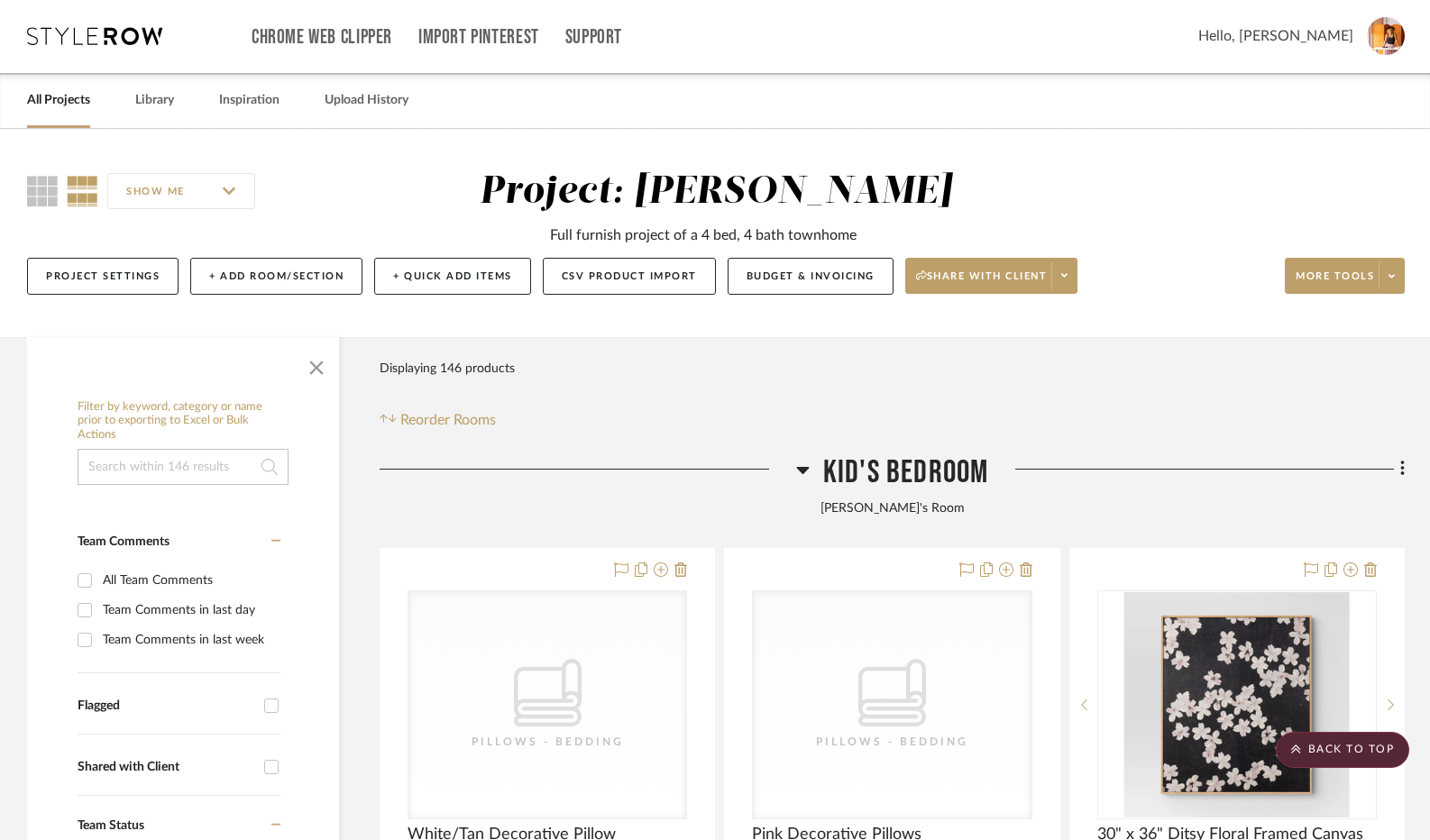
scroll to position [0, 0]
click at [1398, 469] on fa-icon at bounding box center [1399, 472] width 12 height 30
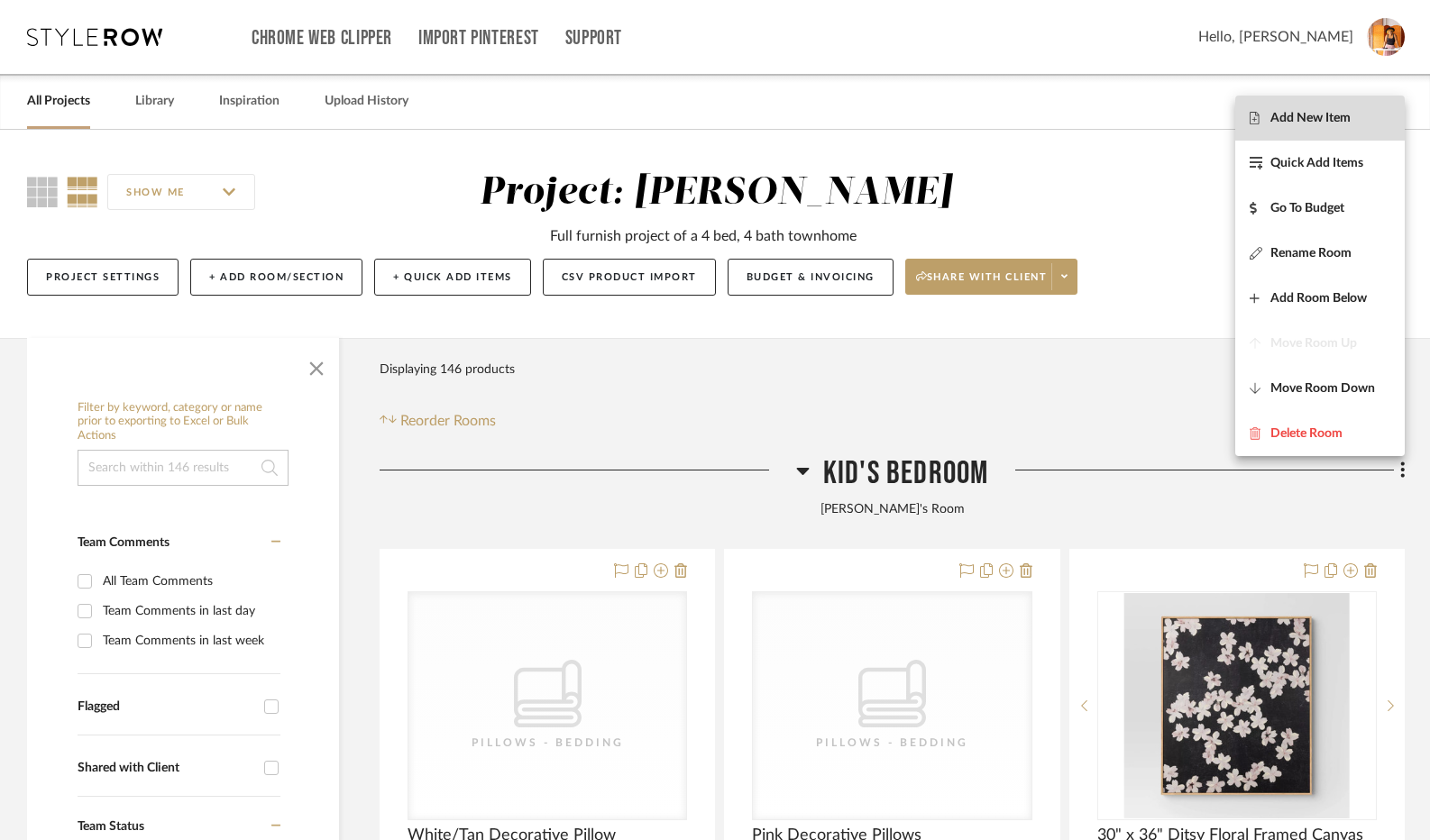
click at [1265, 111] on span "Add New Item" at bounding box center [1320, 118] width 141 height 16
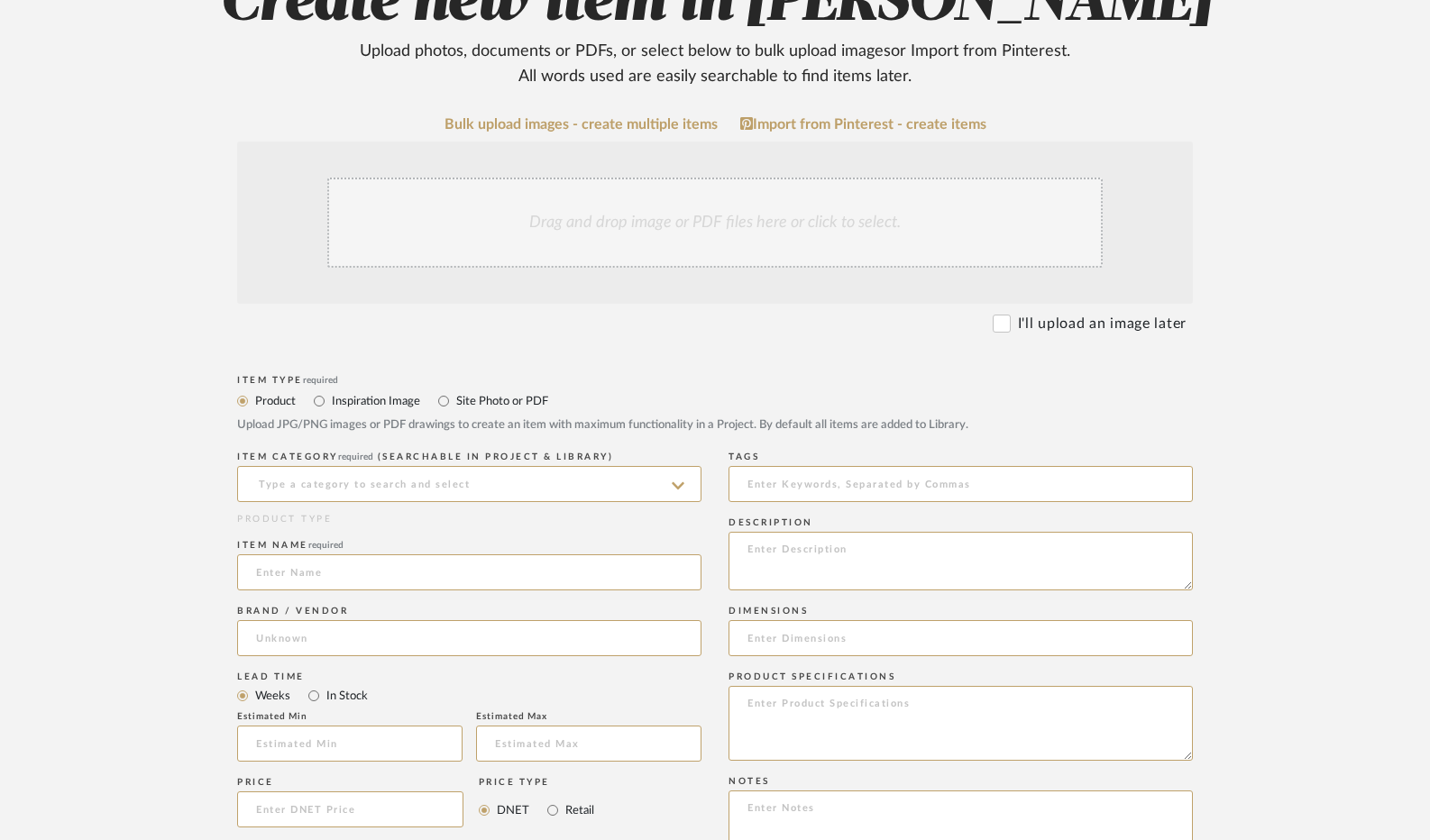
scroll to position [270, 0]
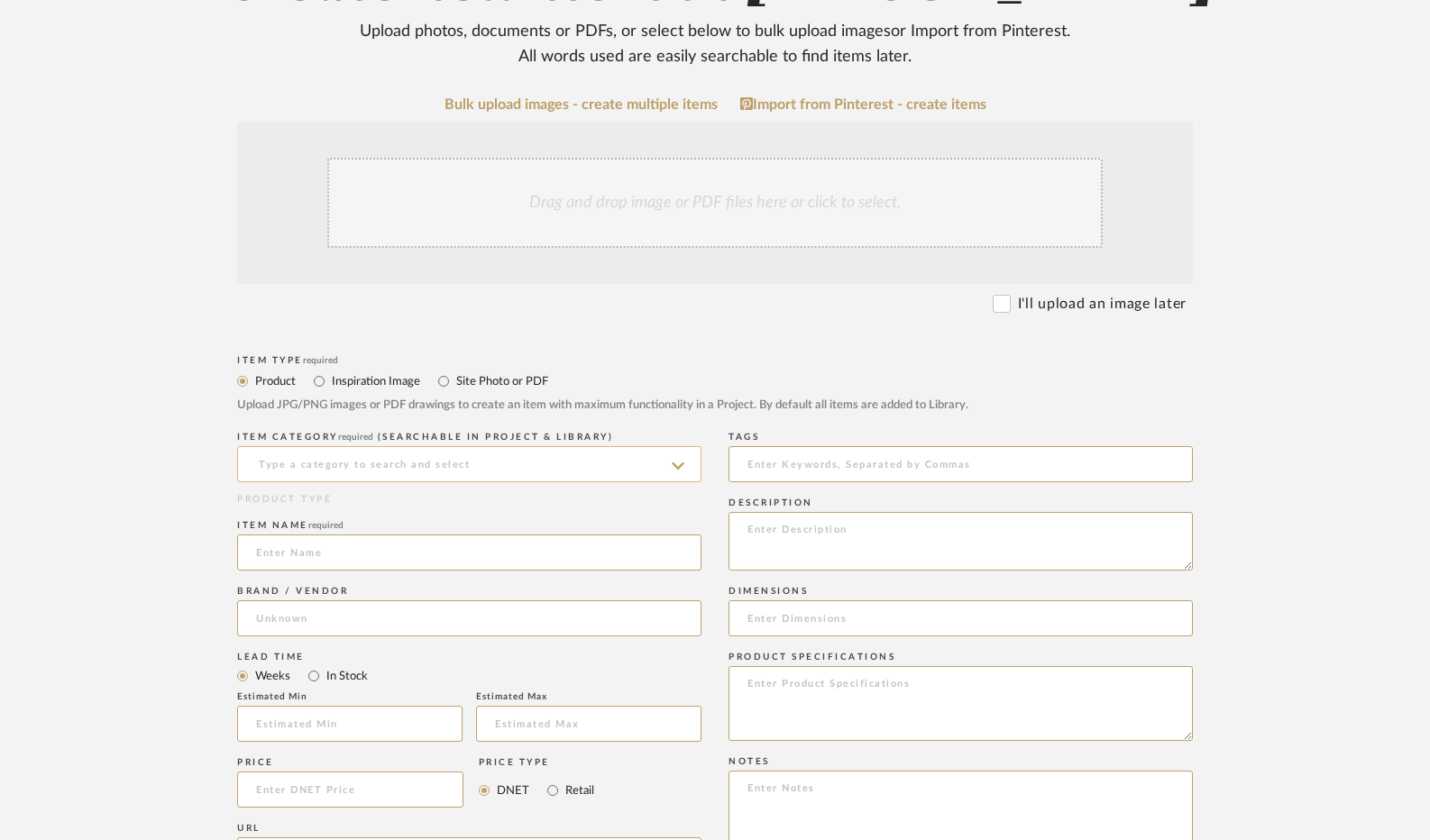
click at [455, 463] on input at bounding box center [469, 463] width 465 height 36
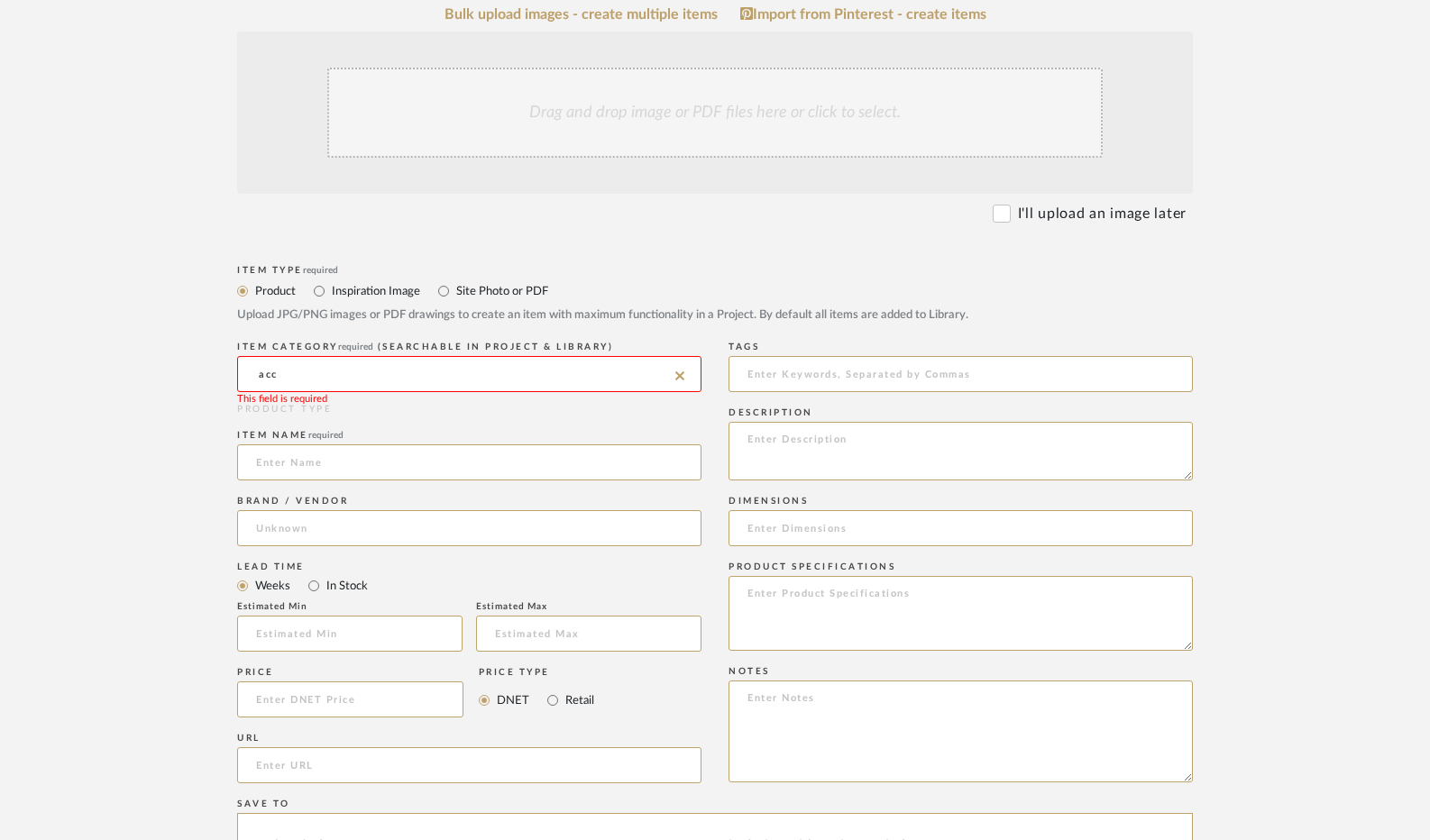
click at [424, 374] on input "acc" at bounding box center [469, 374] width 465 height 36
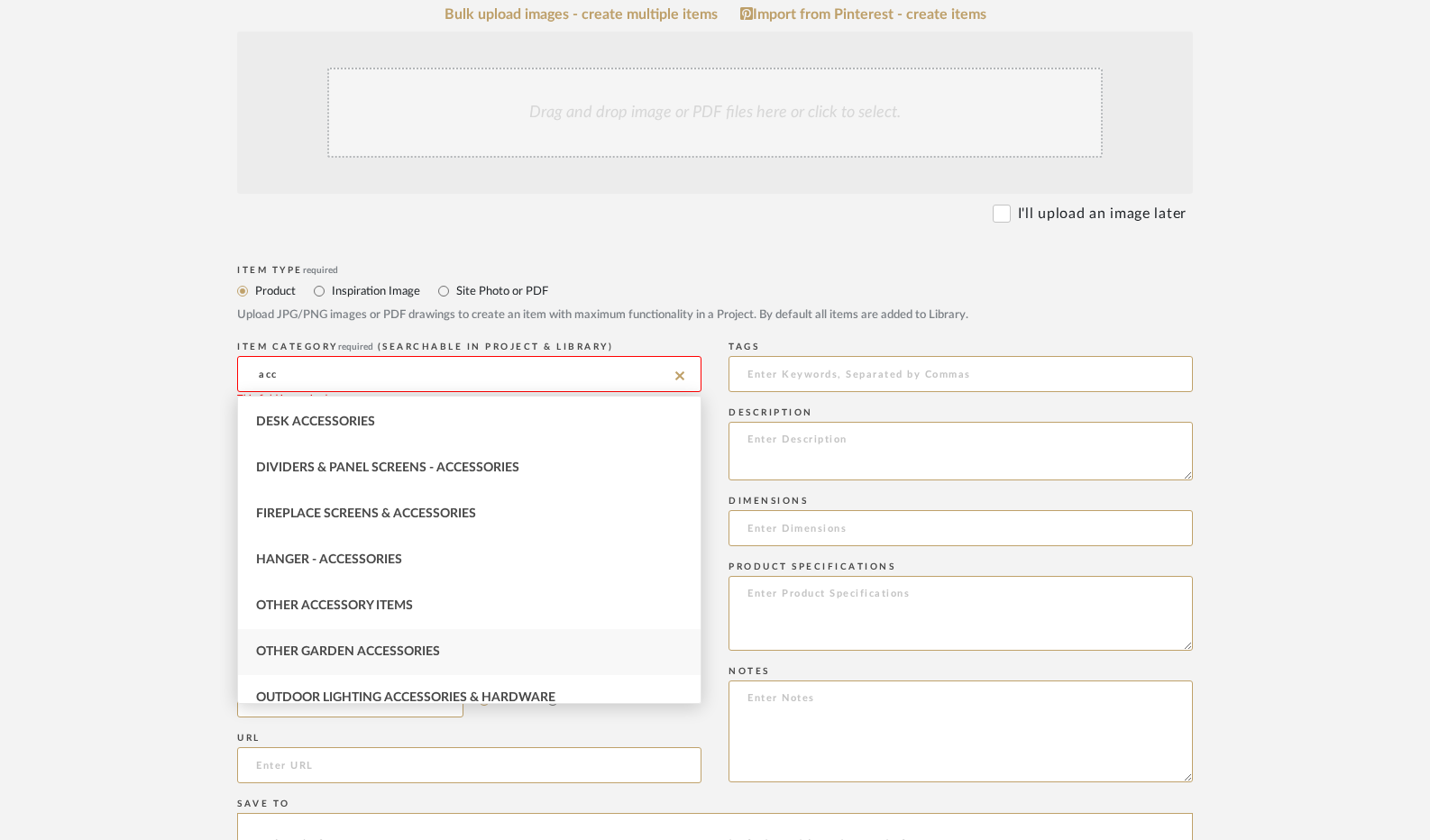
scroll to position [90, 0]
click at [412, 595] on div "Other Accessory Items" at bounding box center [469, 605] width 463 height 46
type input "Other Accessory Items"
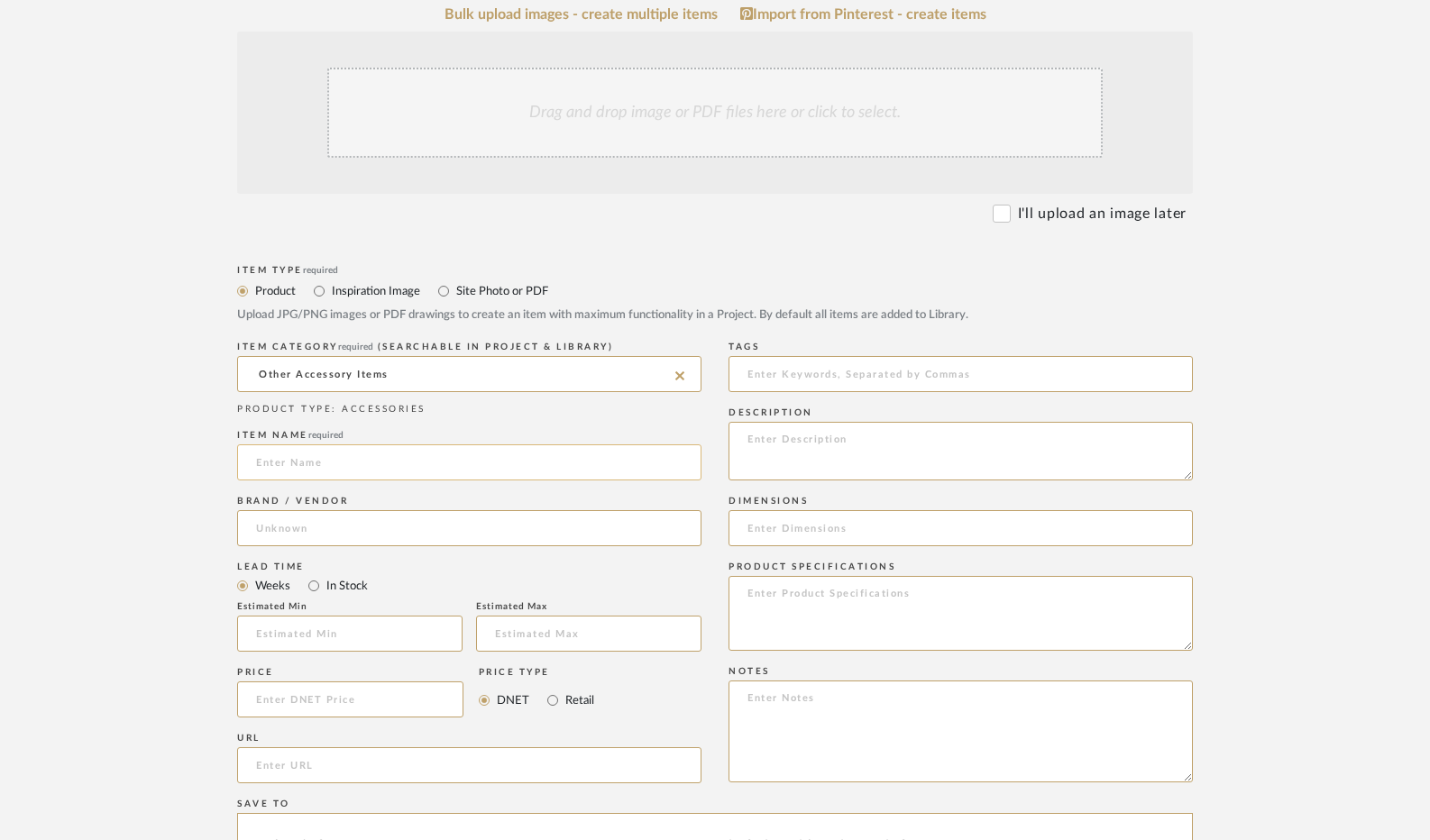
click at [422, 475] on input at bounding box center [469, 462] width 465 height 36
type input "Tall Brown Vase"
click at [310, 588] on input "In Stock" at bounding box center [313, 586] width 21 height 21
radio input "true"
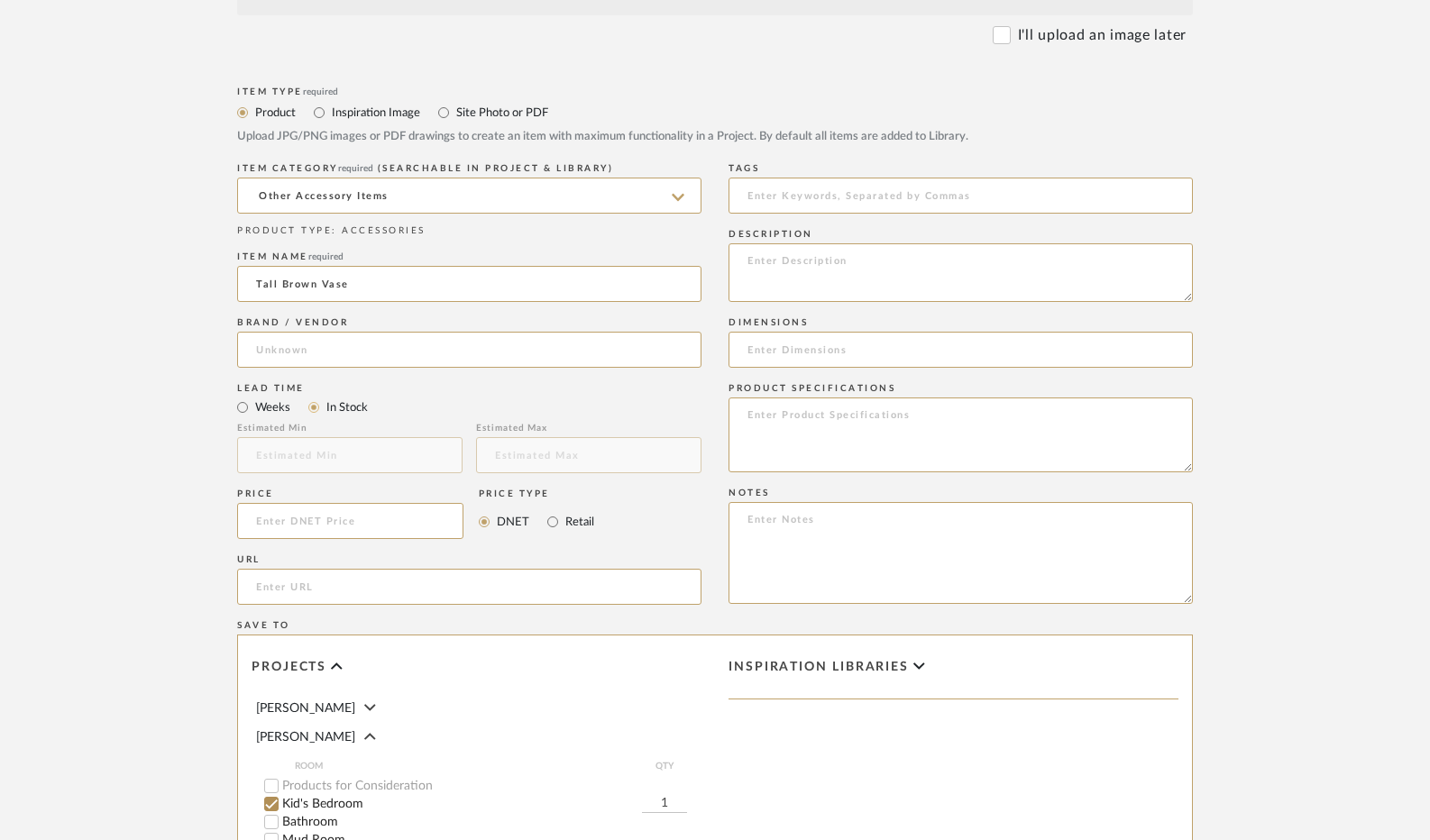
scroll to position [541, 0]
click at [357, 521] on input at bounding box center [350, 519] width 227 height 36
type input "$59.99"
click at [544, 516] on input "Retail" at bounding box center [553, 519] width 21 height 21
radio input "true"
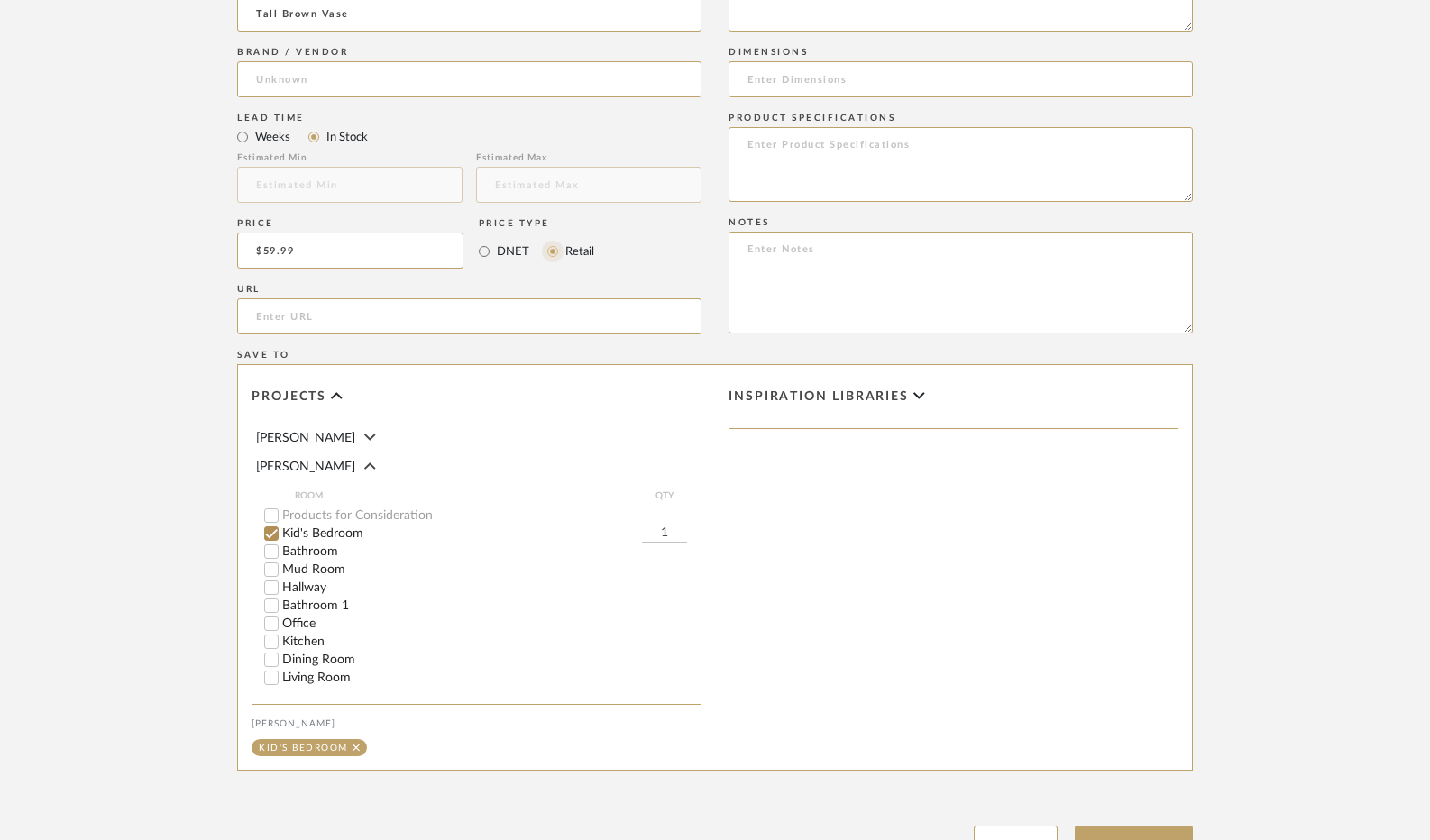
scroll to position [811, 0]
click at [273, 535] on input "Kid's Bedroom" at bounding box center [271, 531] width 18 height 18
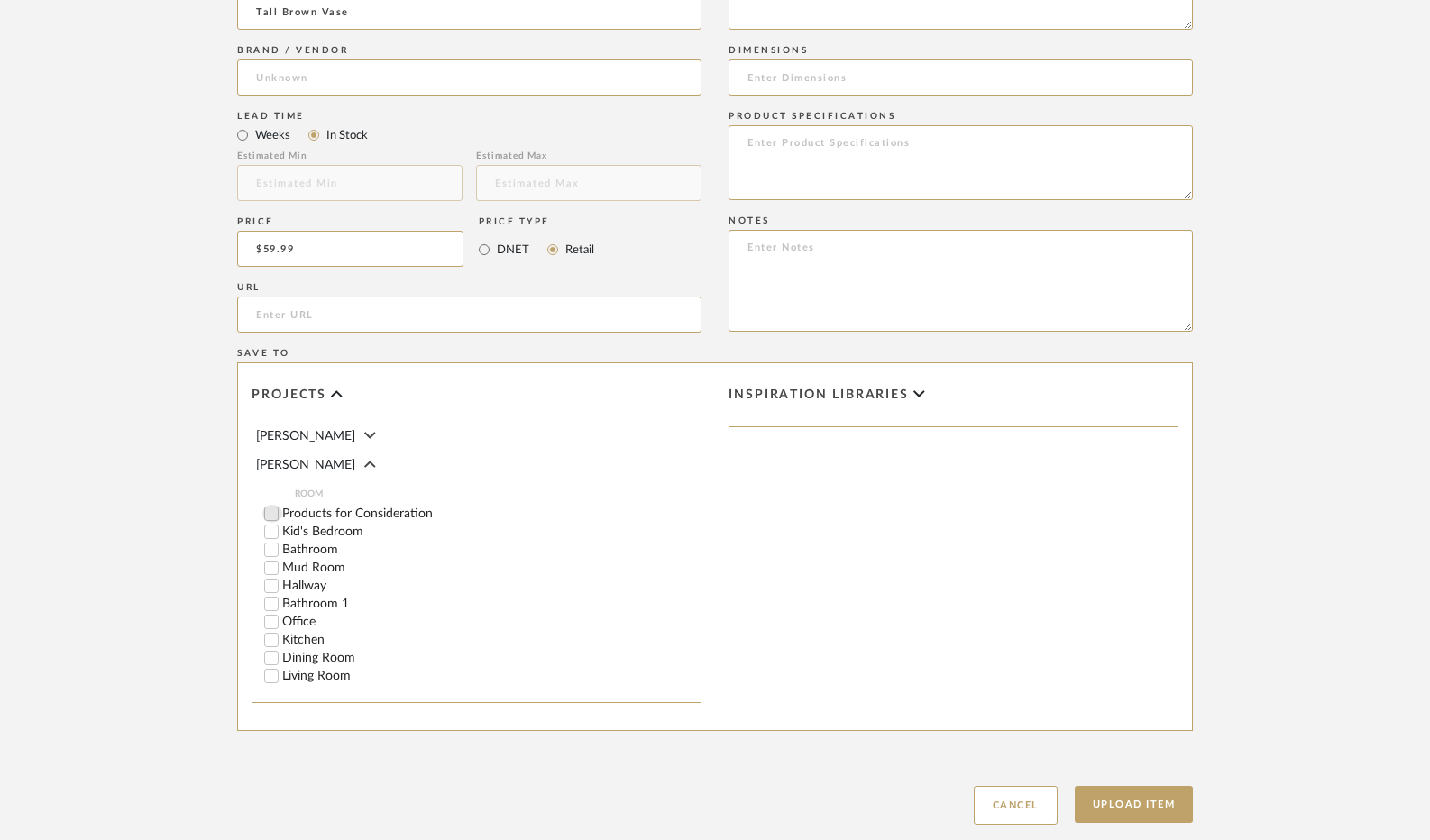
click at [273, 517] on input "Products for Consideration" at bounding box center [271, 513] width 18 height 18
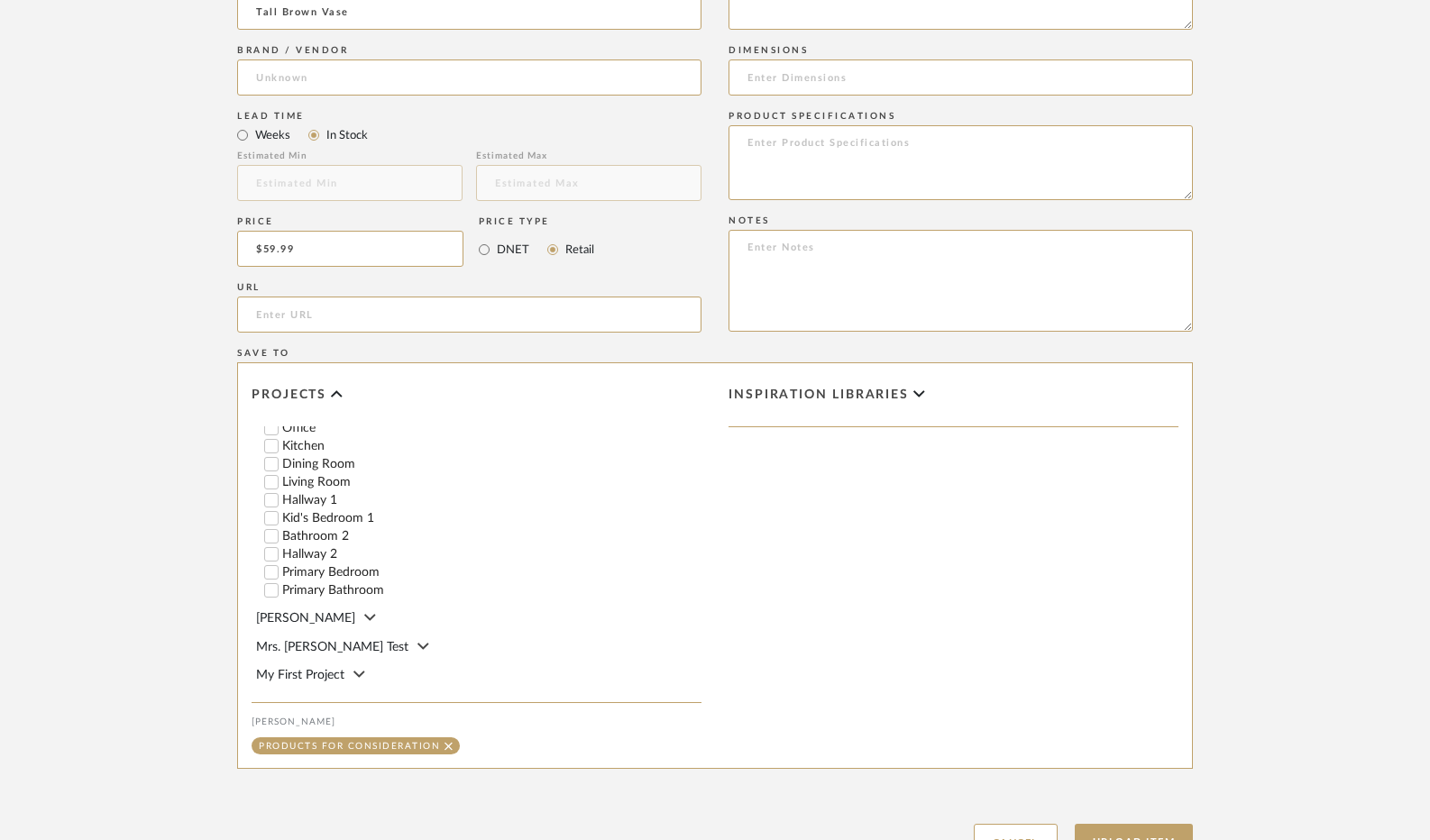
scroll to position [901, 0]
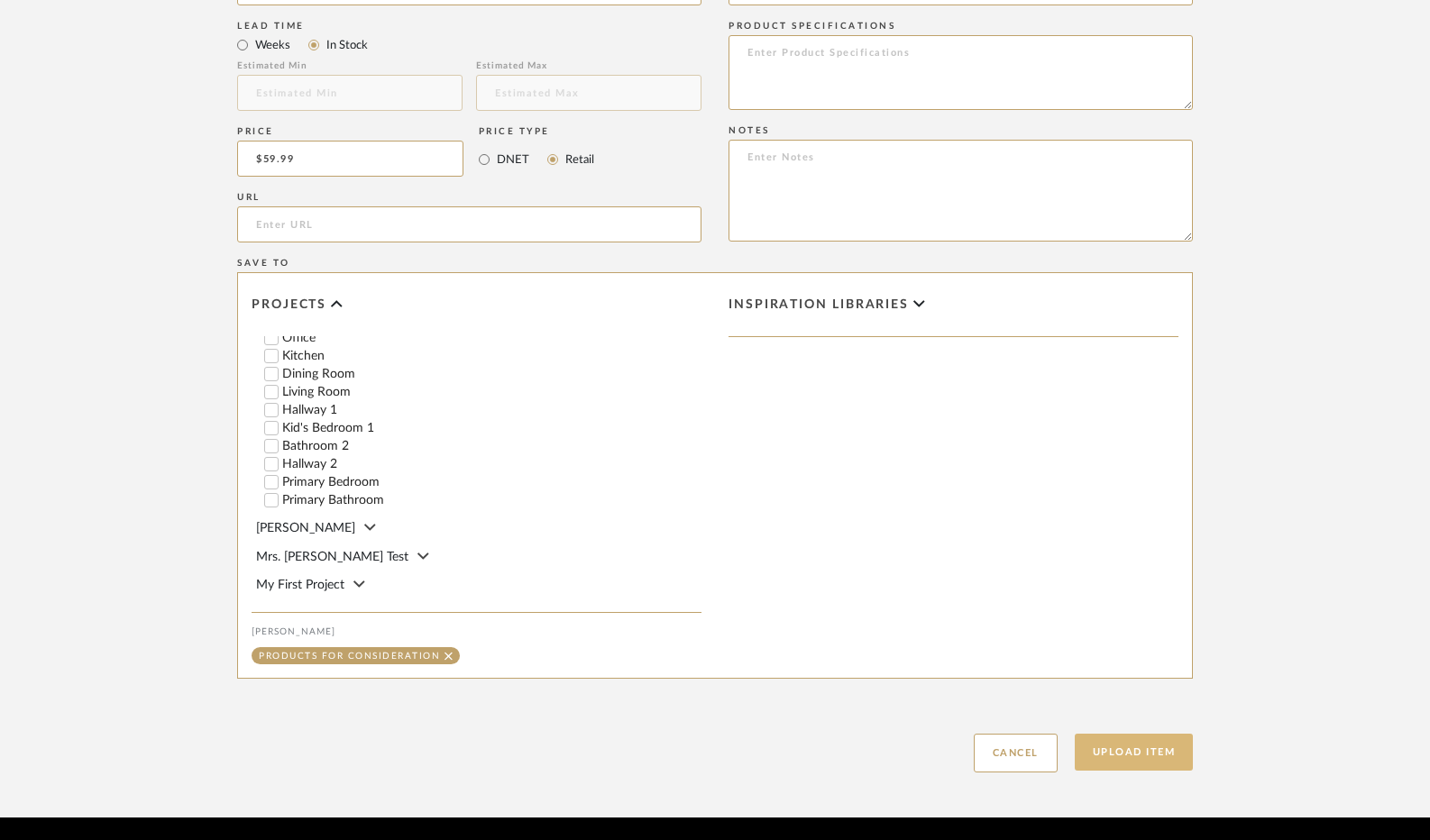
click at [1158, 746] on button "Upload Item" at bounding box center [1134, 752] width 119 height 37
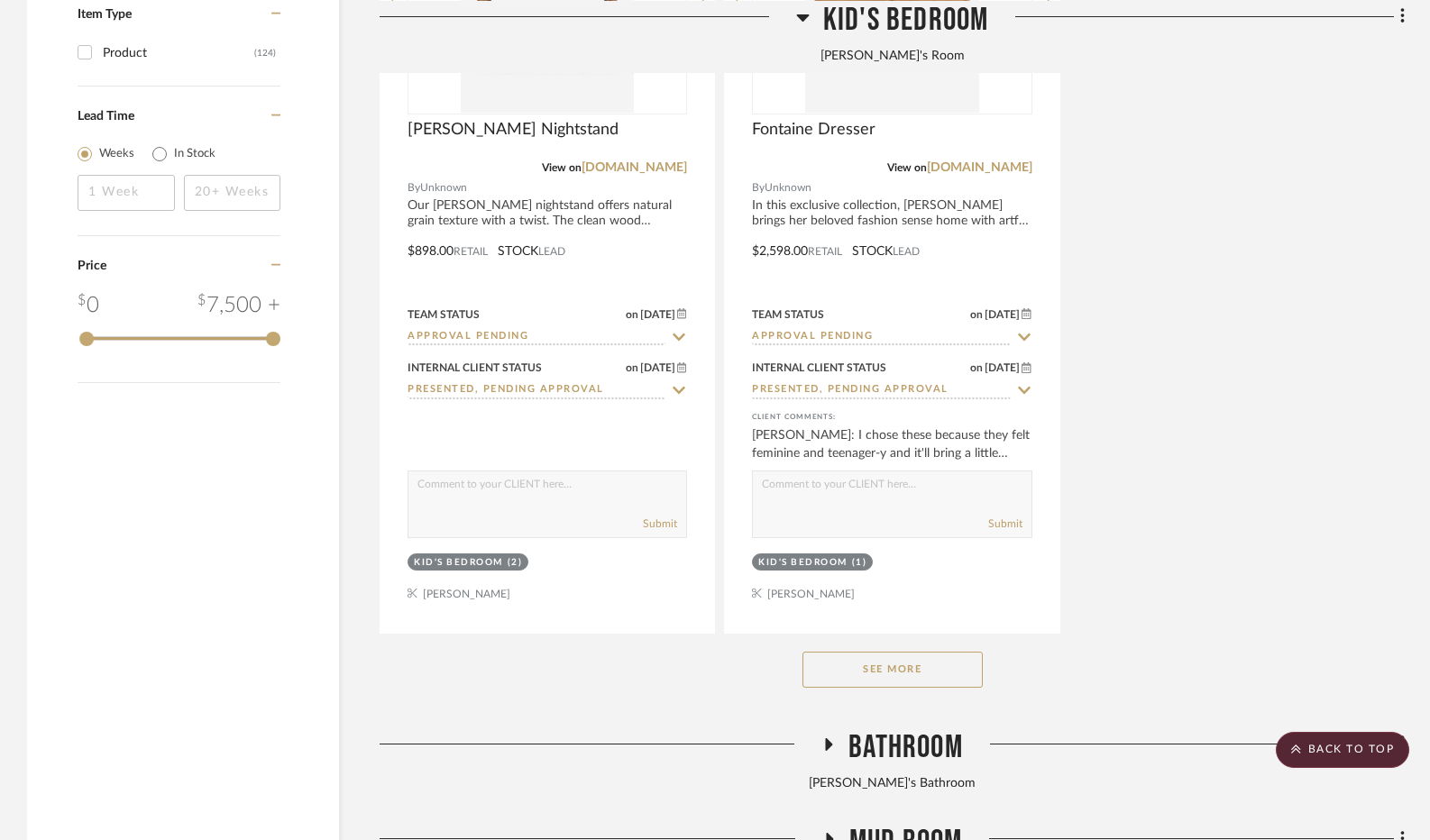
scroll to position [2434, 0]
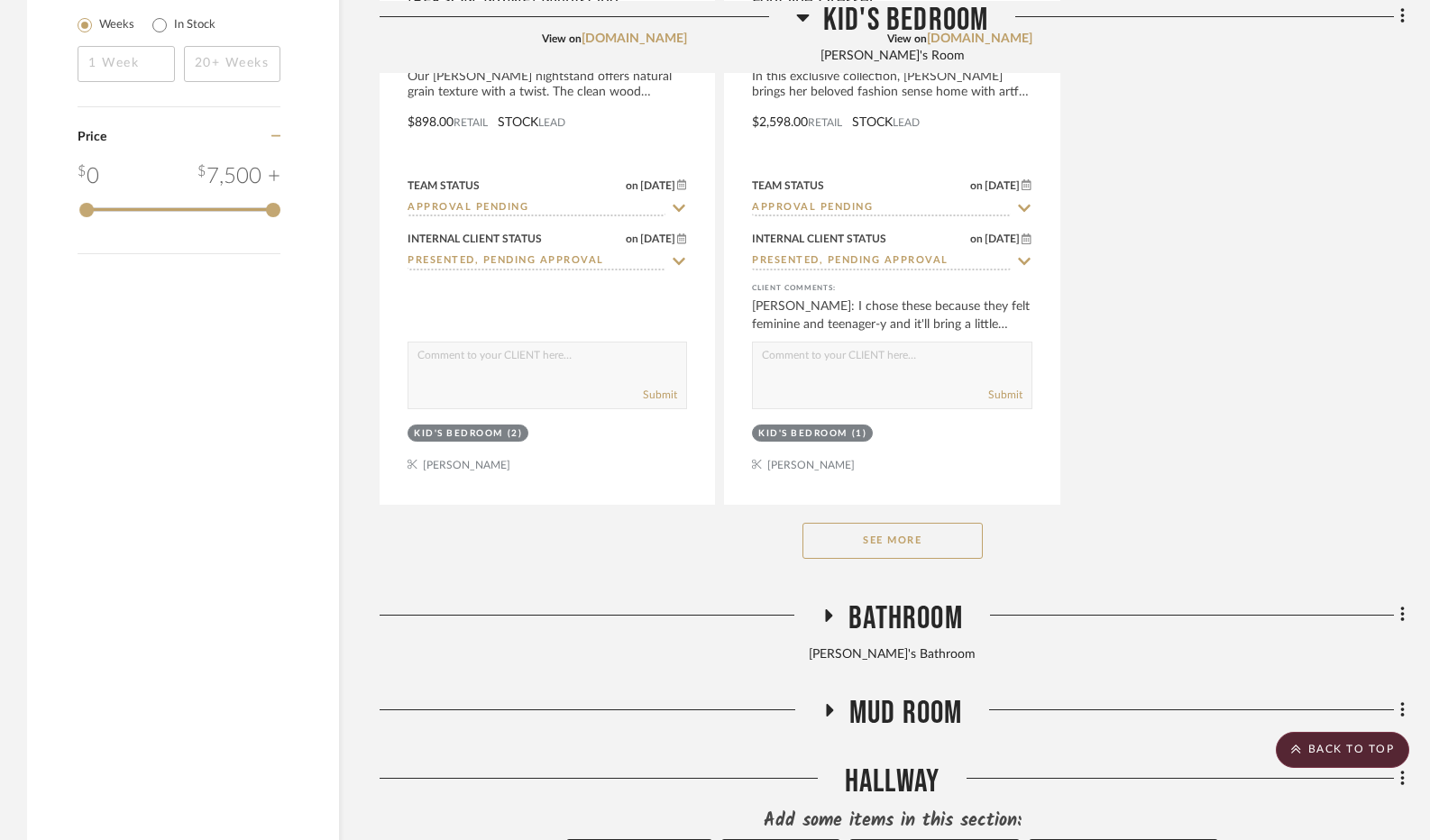
click at [884, 546] on button "See More" at bounding box center [892, 540] width 180 height 36
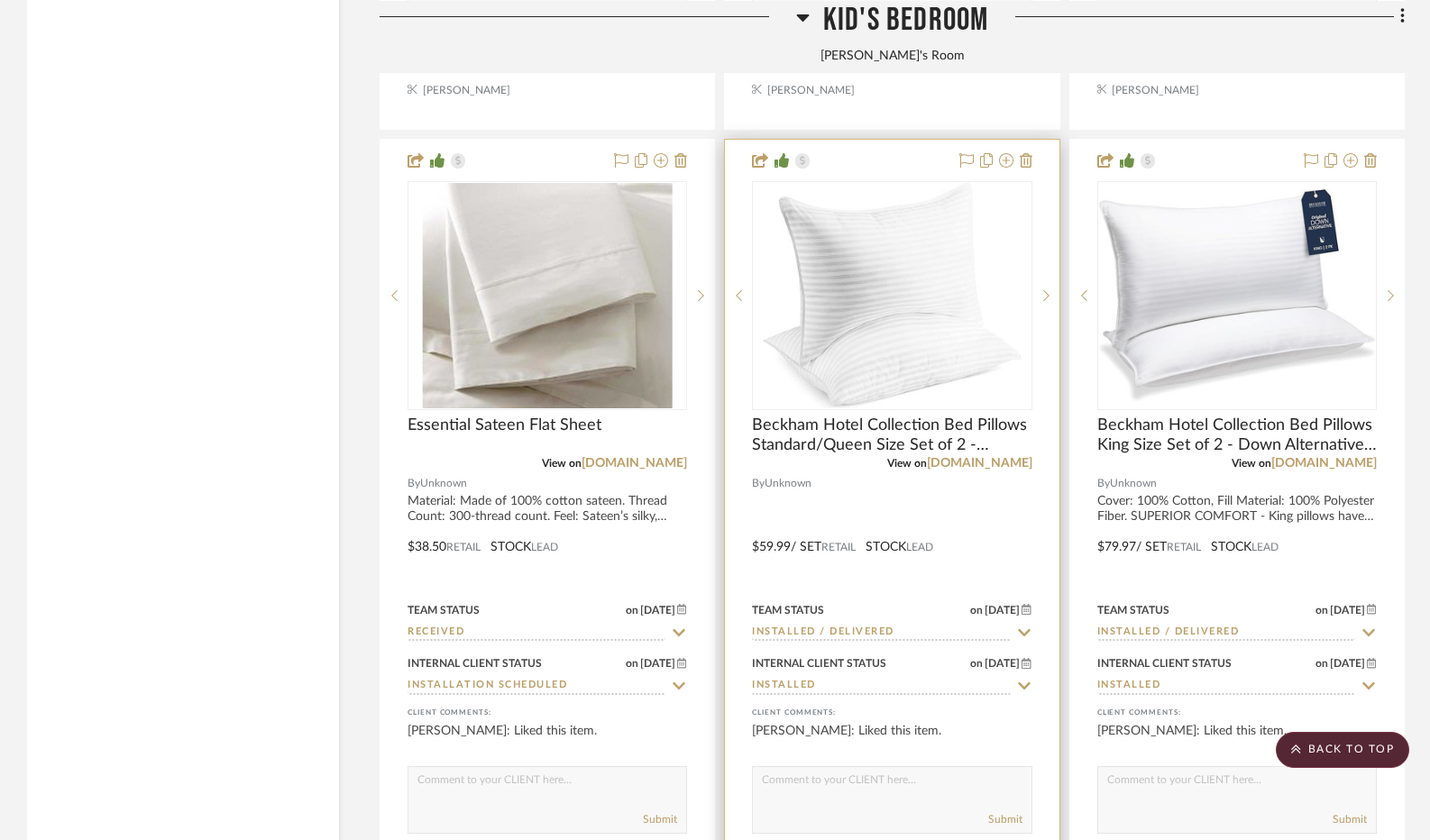
scroll to position [2794, 0]
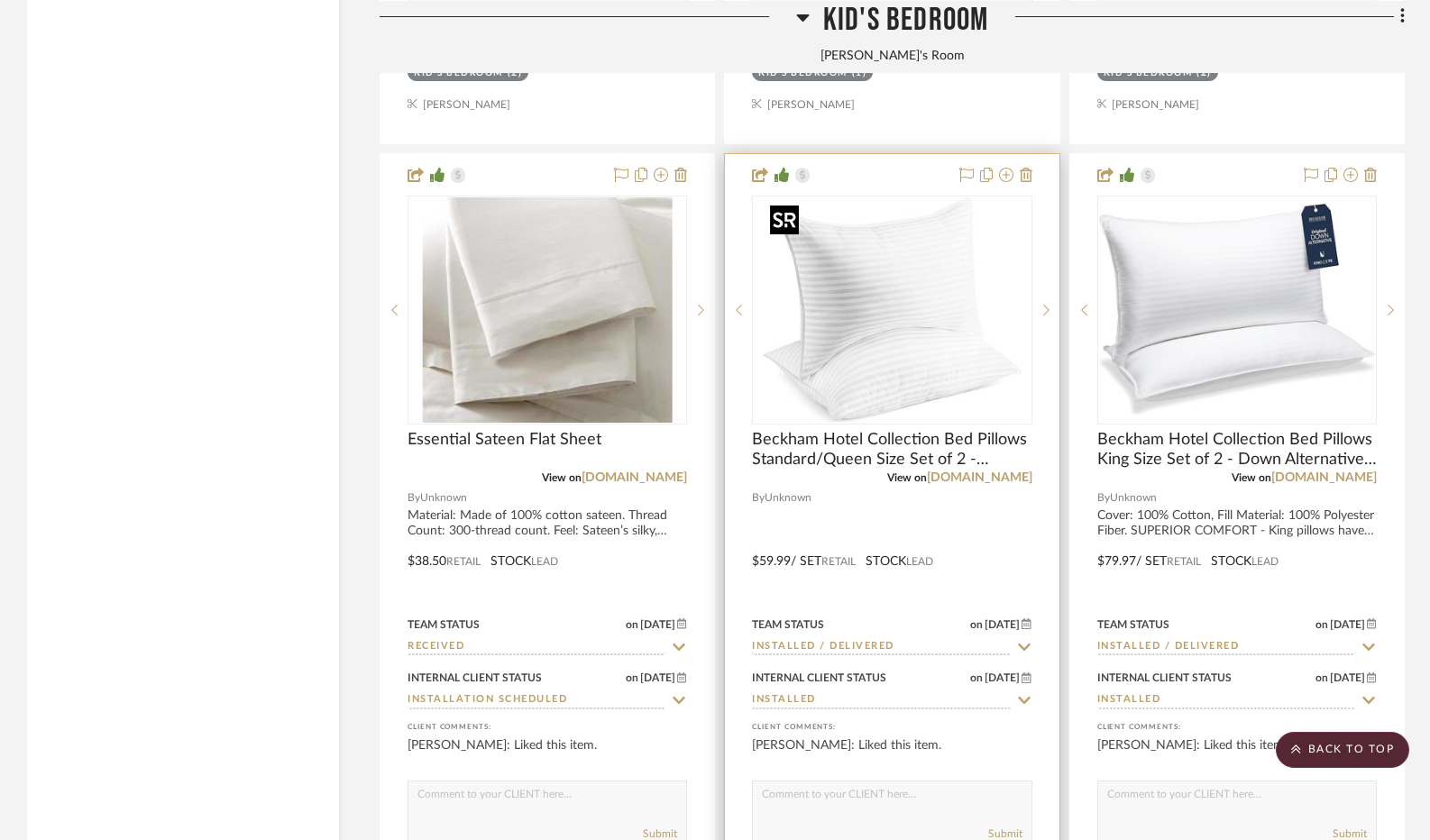
click at [921, 298] on img "0" at bounding box center [892, 310] width 258 height 226
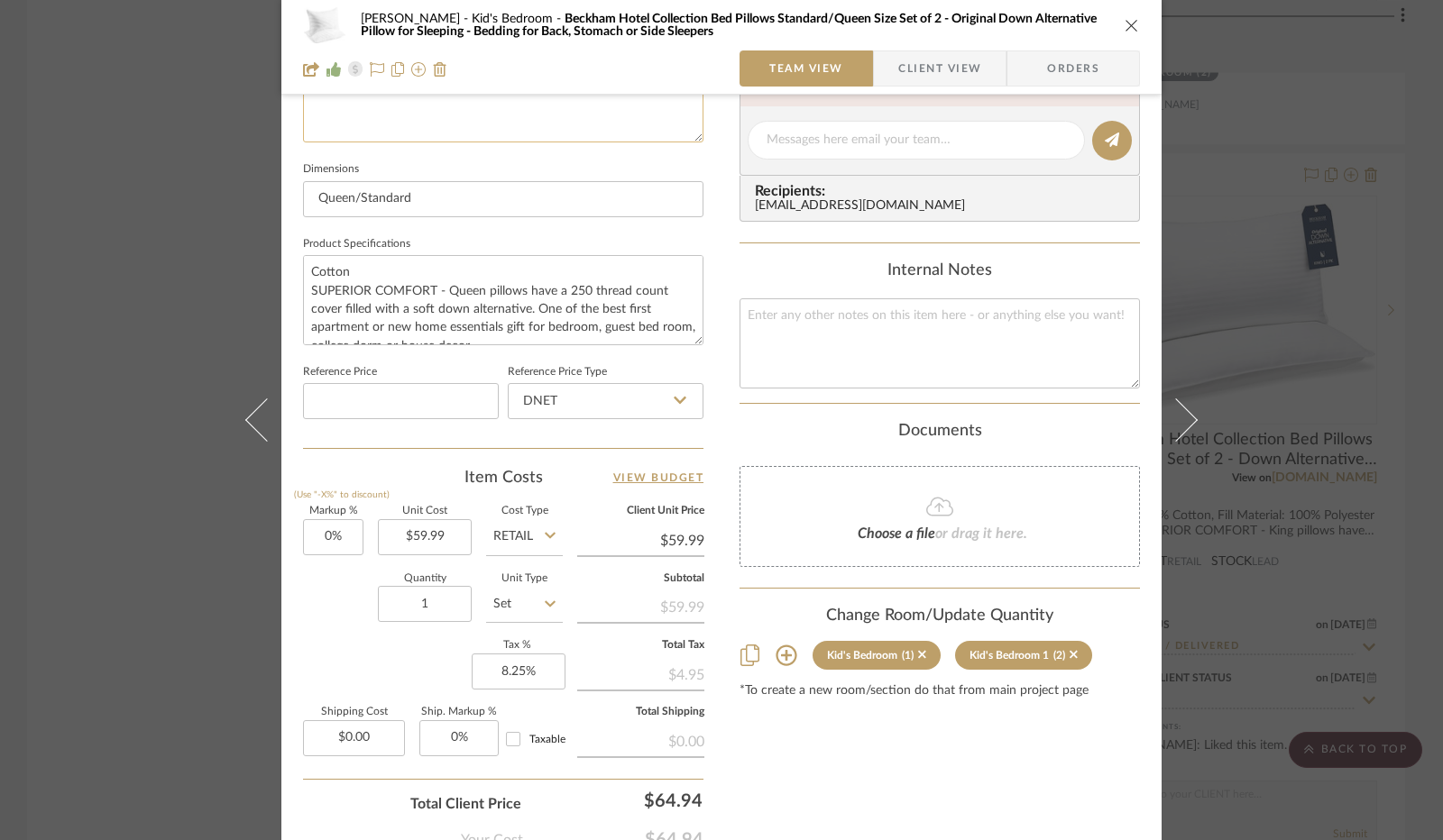
scroll to position [721, 0]
click at [668, 413] on input "DNET" at bounding box center [605, 399] width 195 height 36
click at [574, 489] on div "Retail" at bounding box center [614, 489] width 223 height 46
type input "Retail"
type input "2"
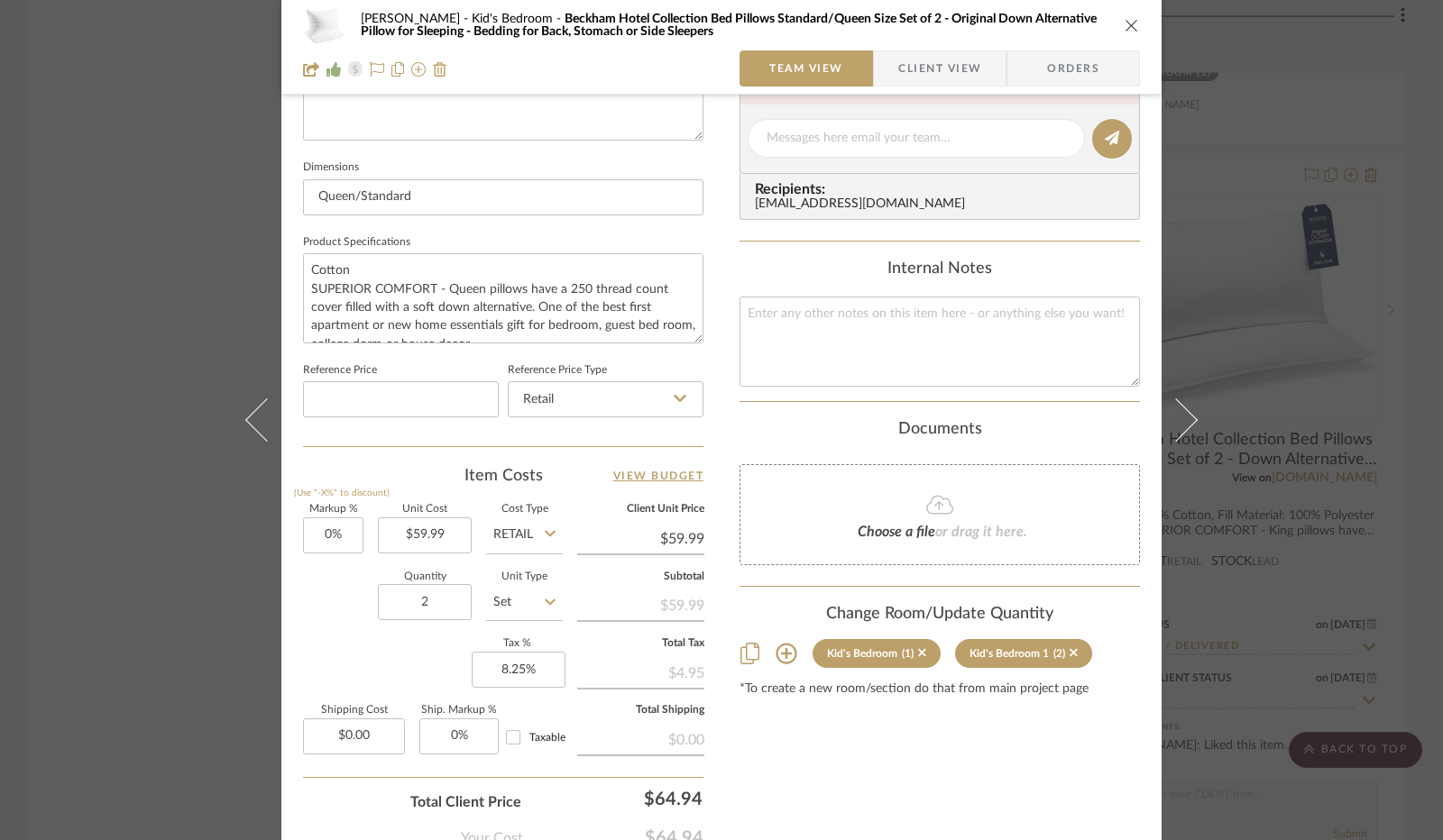
click at [343, 600] on div "Quantity 2 Unit Type Set" at bounding box center [432, 604] width 260 height 64
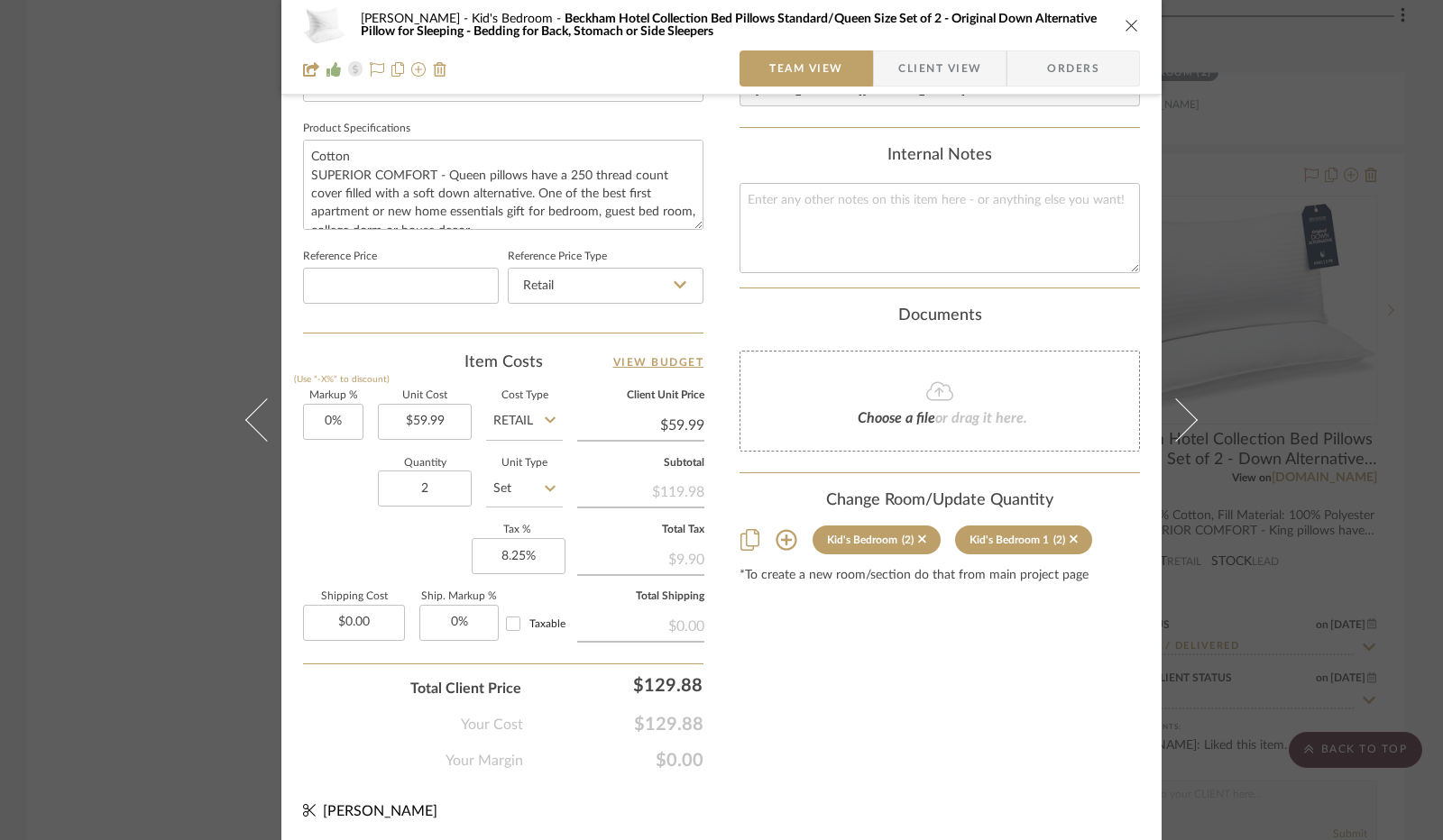
click at [1315, 347] on div "[PERSON_NAME] Kid's Bedroom Beckham Hotel Collection Bed Pillows Standard/Queen…" at bounding box center [721, 420] width 1443 height 840
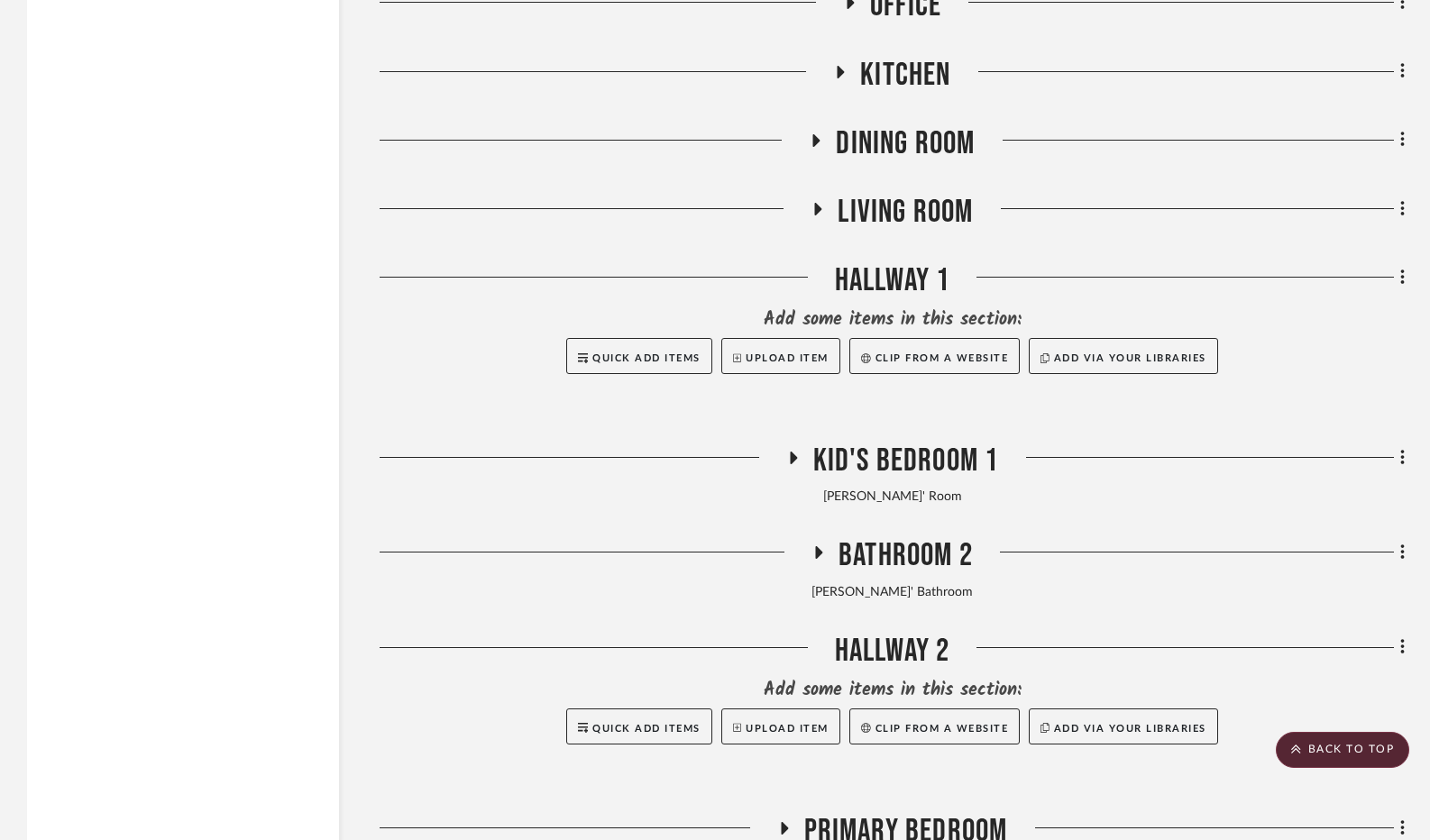
scroll to position [8293, 0]
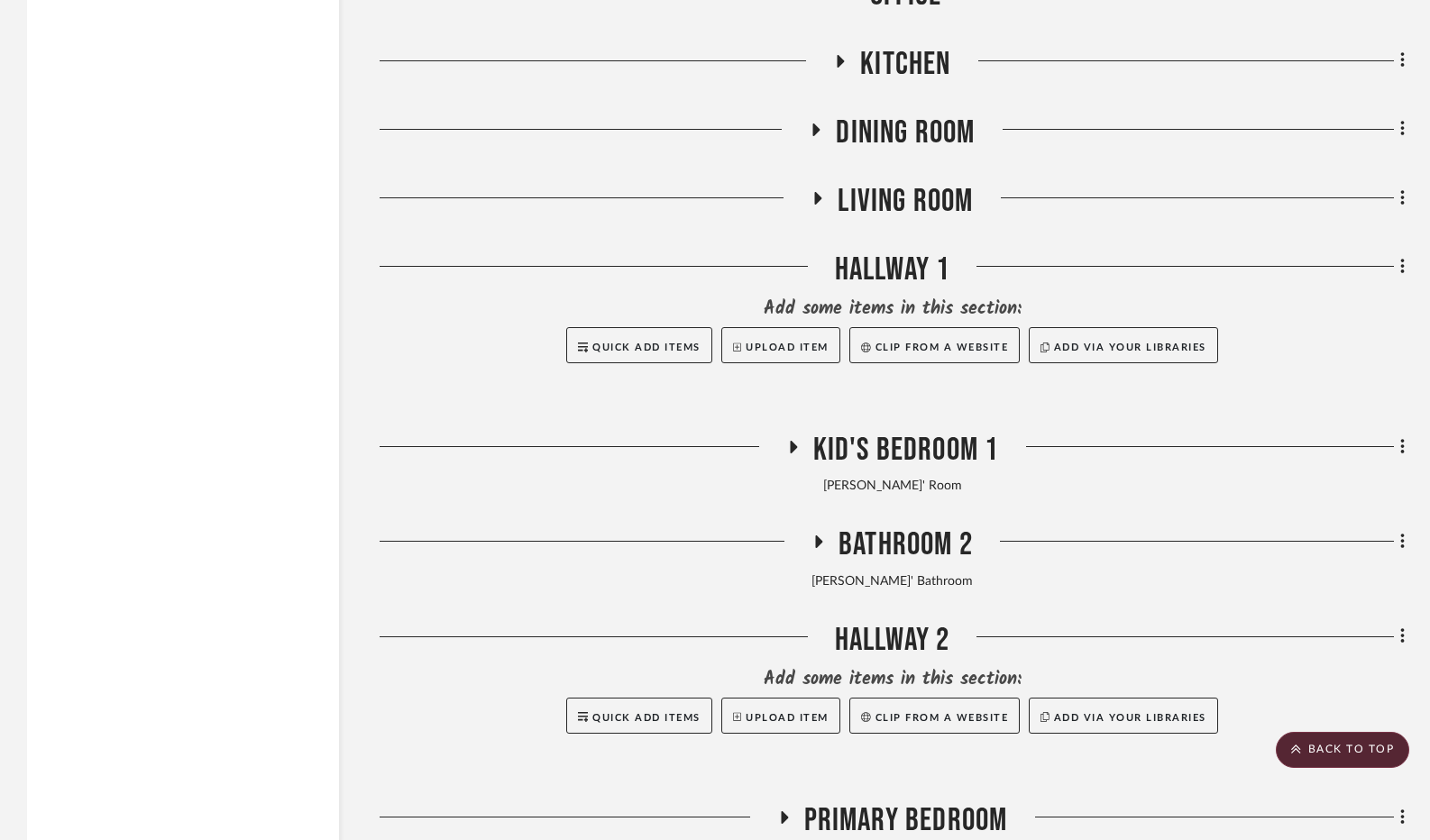
click at [790, 454] on icon at bounding box center [792, 447] width 21 height 14
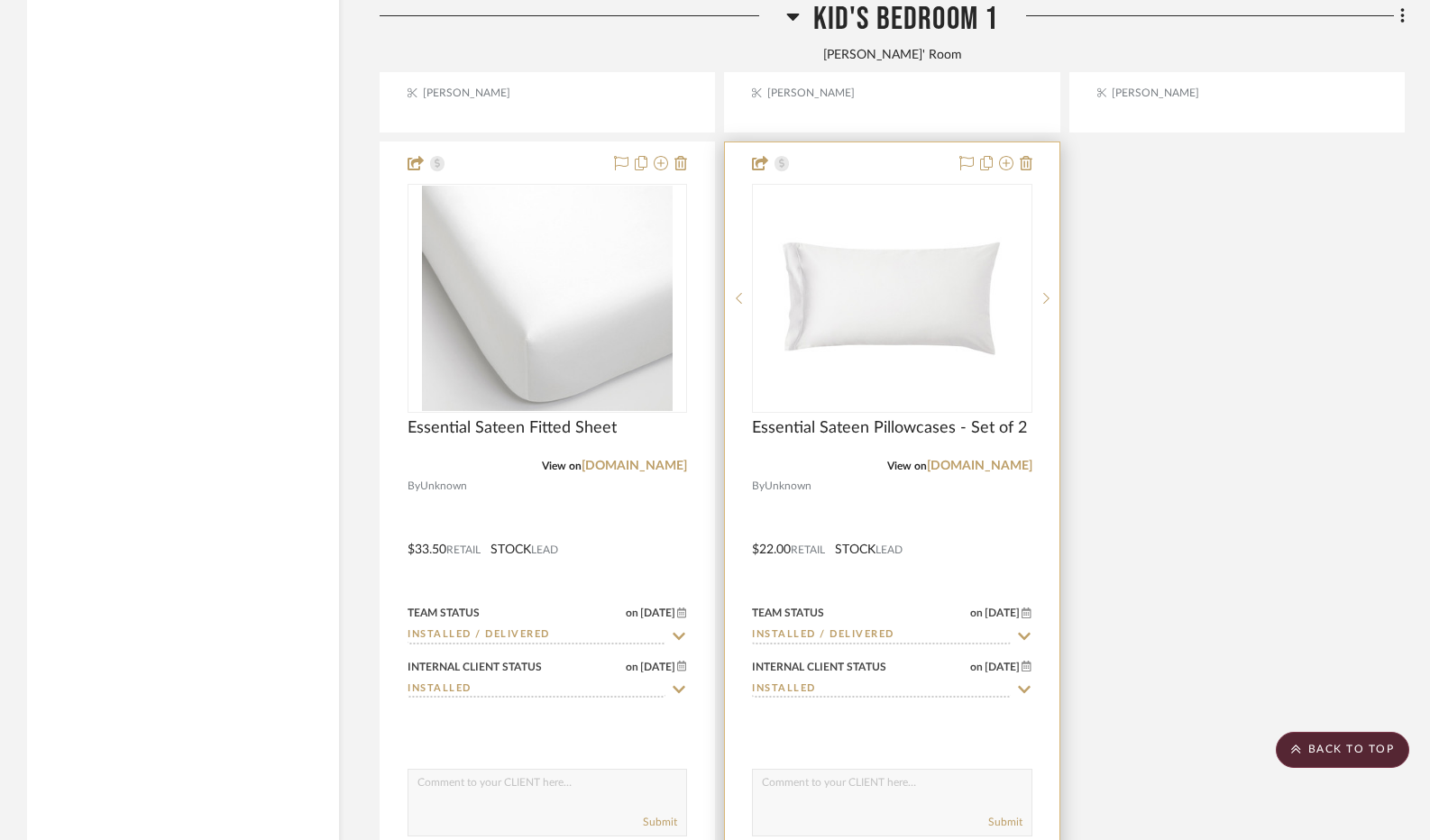
scroll to position [10366, 0]
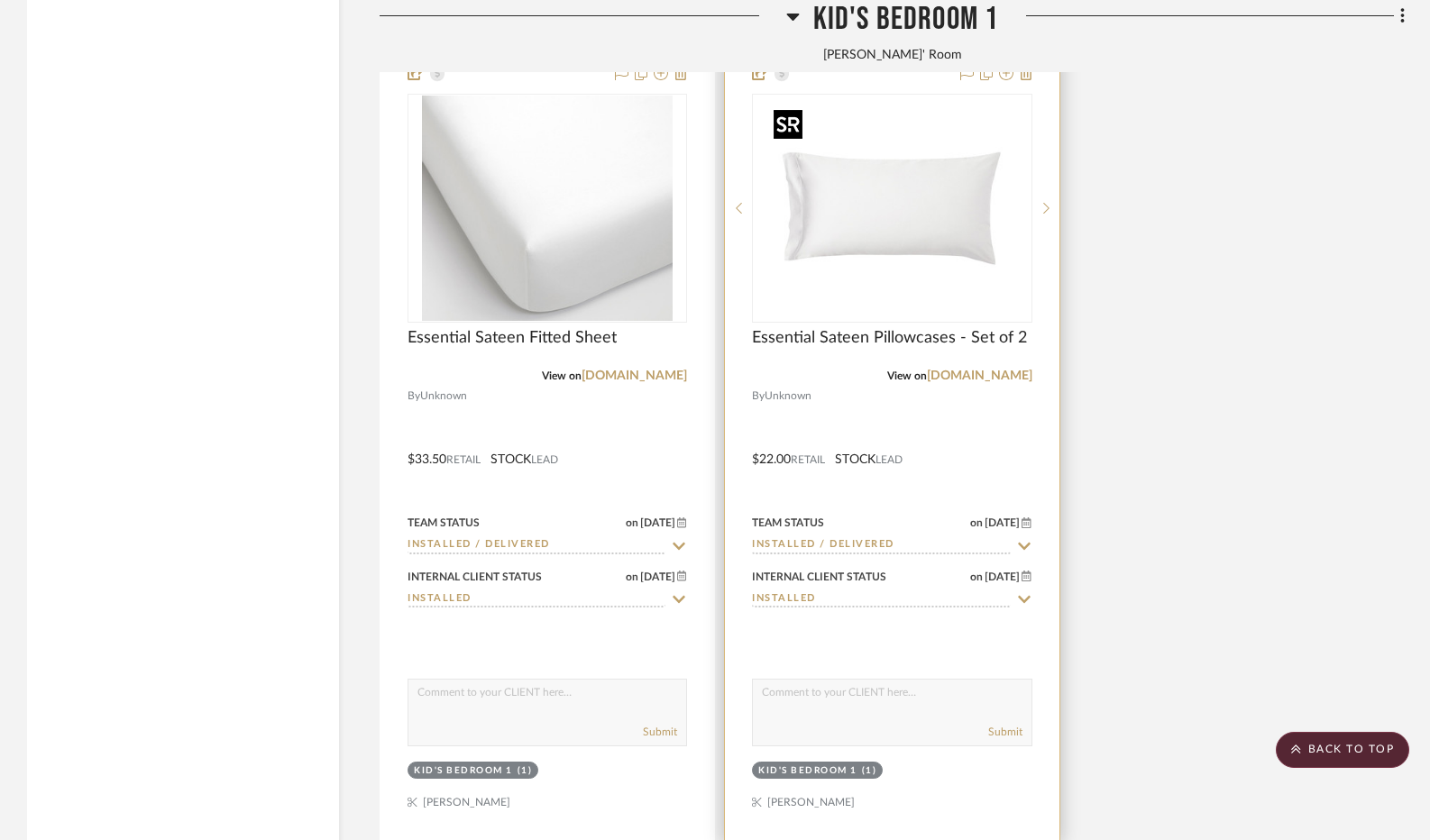
click at [0, 0] on img at bounding box center [0, 0] width 0 height 0
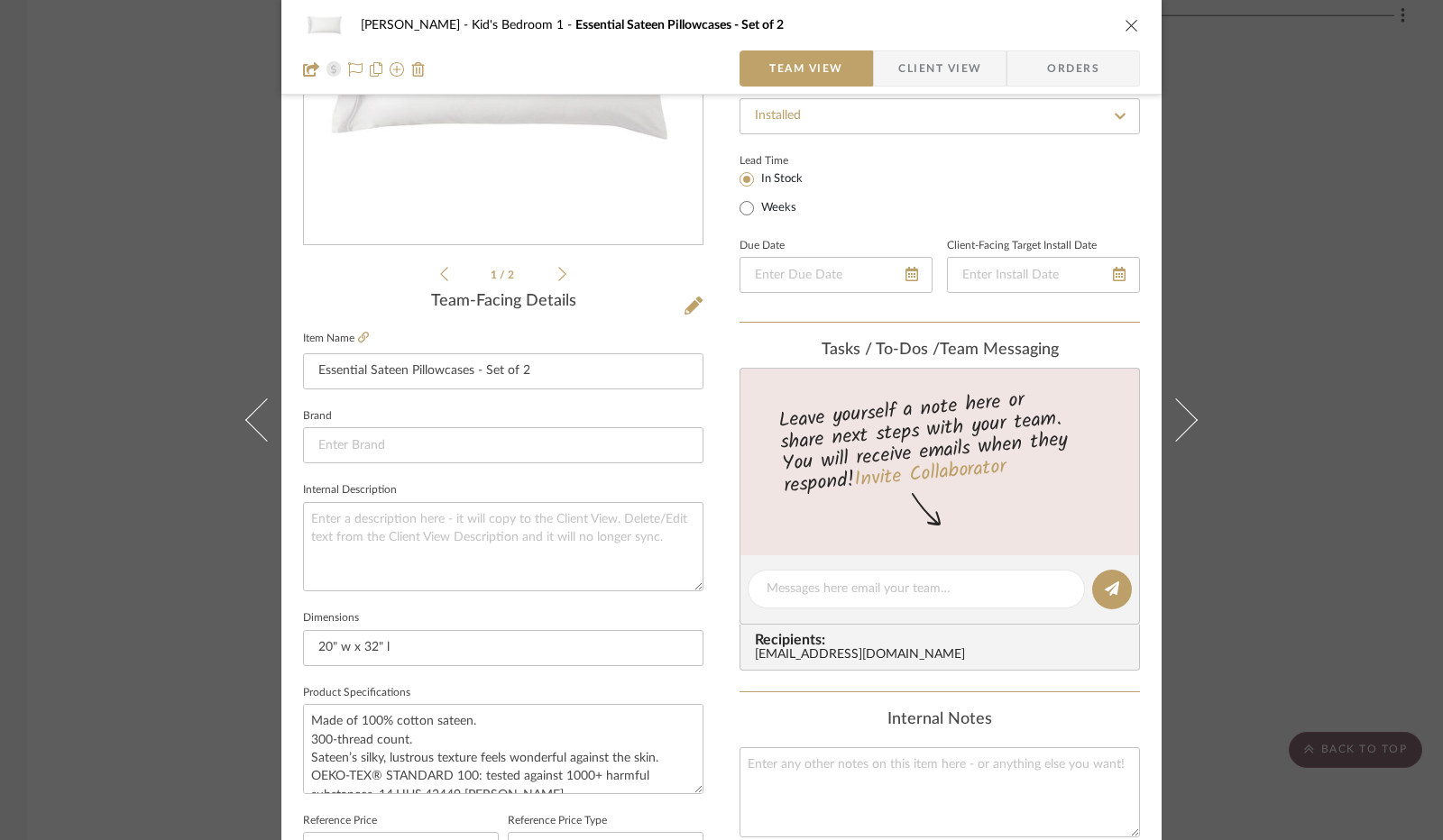
scroll to position [541, 0]
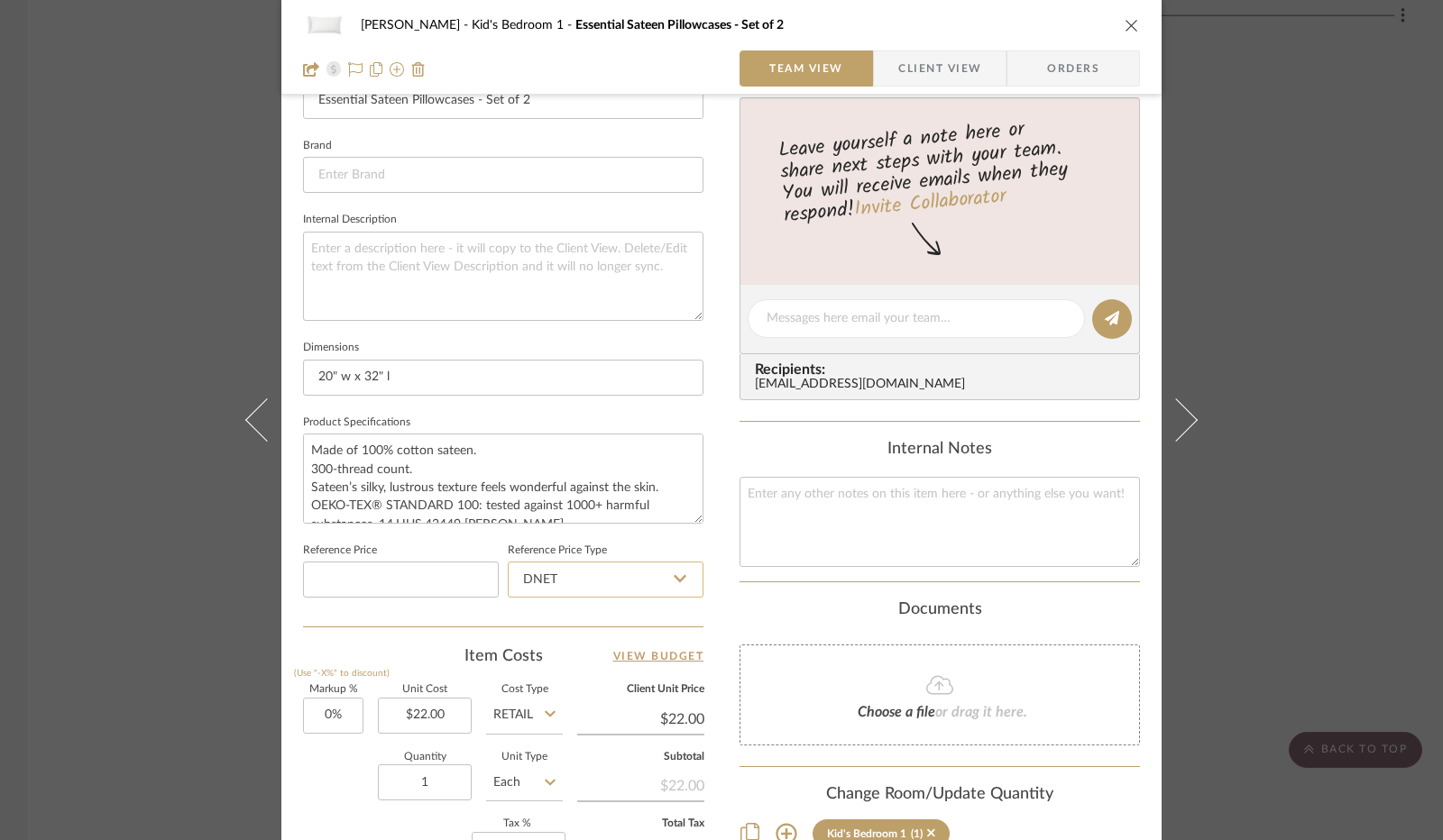
click at [639, 583] on input "DNET" at bounding box center [605, 579] width 195 height 36
click at [614, 661] on div "Retail" at bounding box center [614, 670] width 223 height 46
type input "Retail"
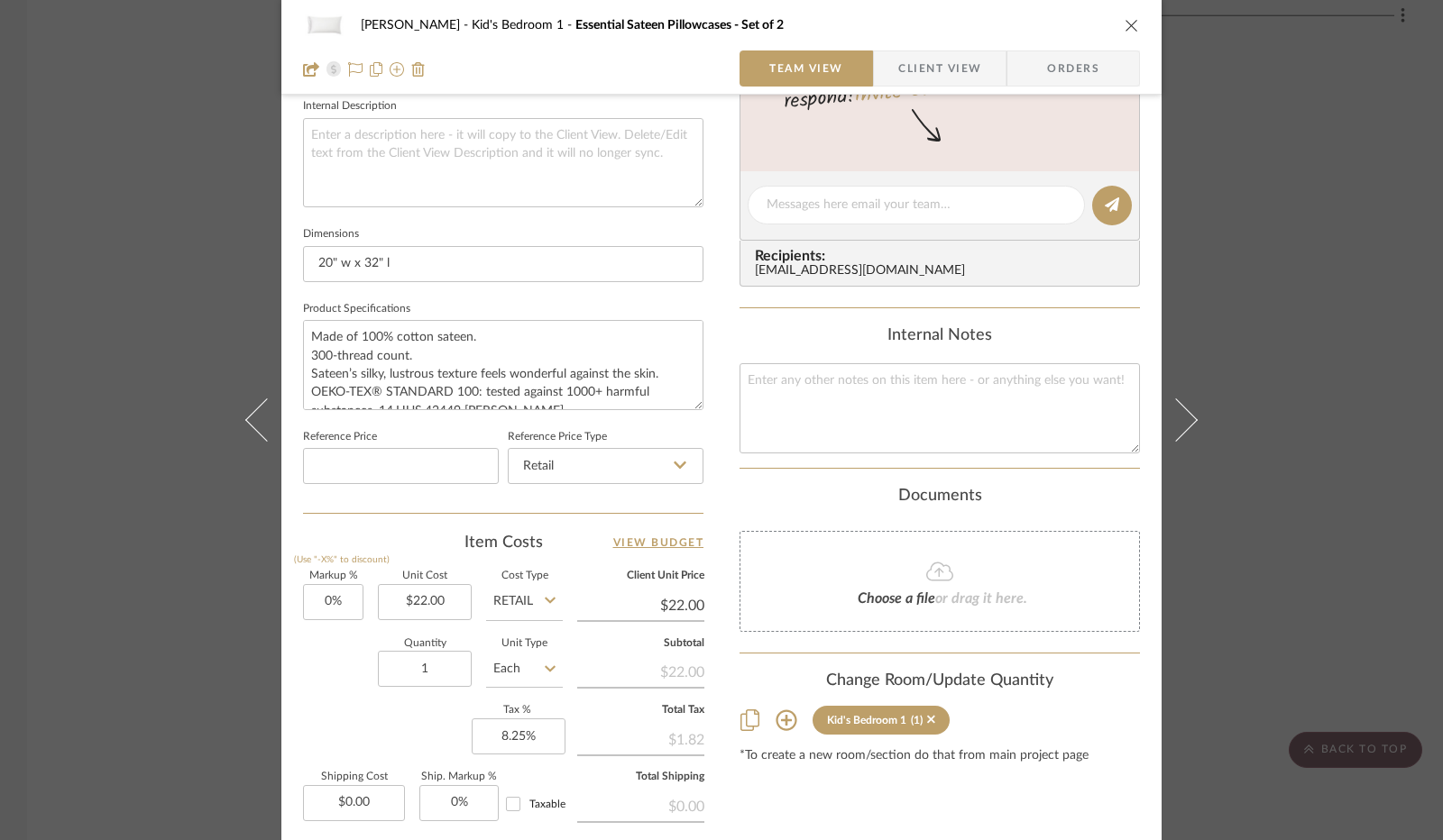
scroll to position [834, 0]
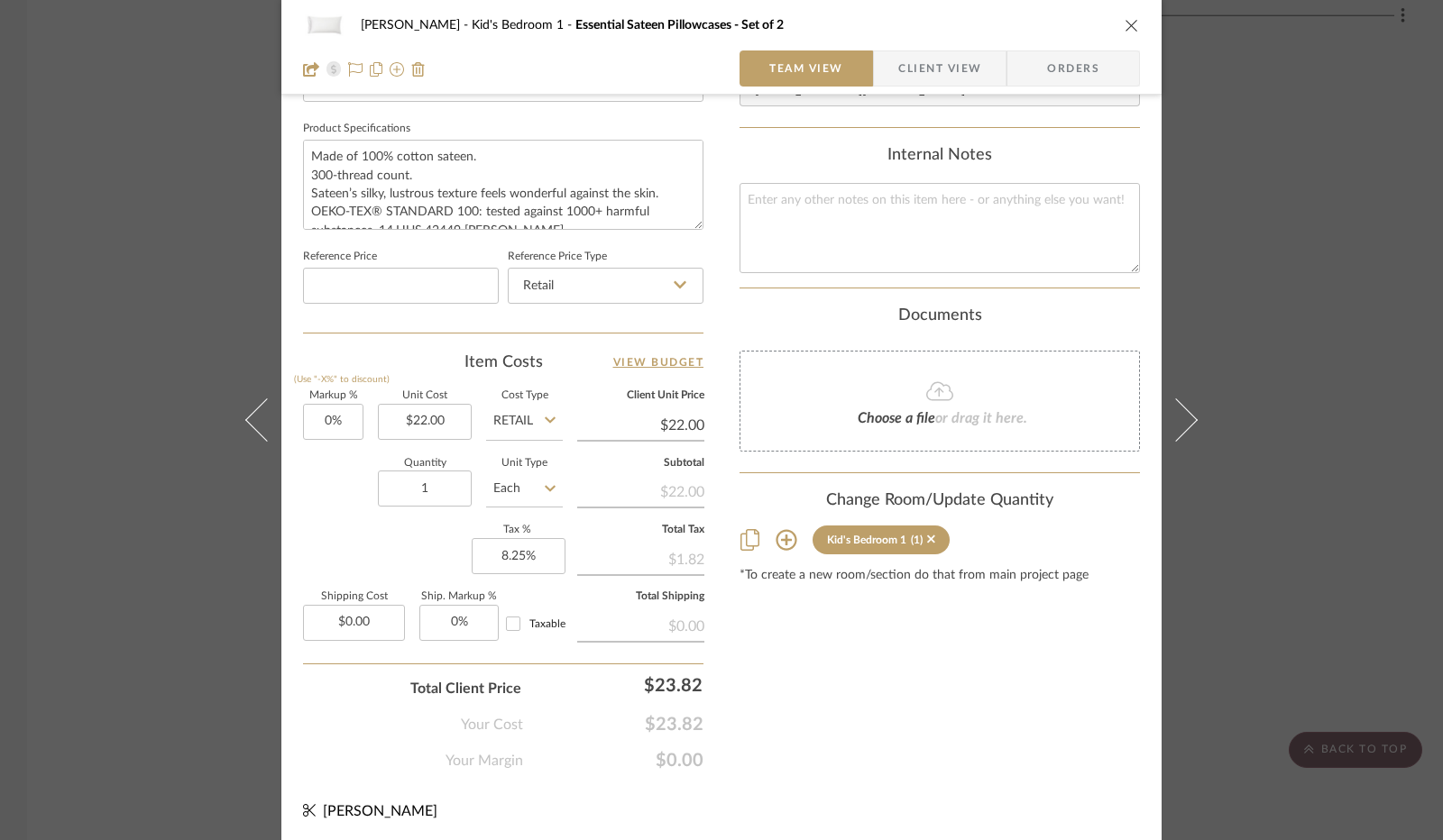
click at [743, 538] on icon at bounding box center [750, 539] width 19 height 21
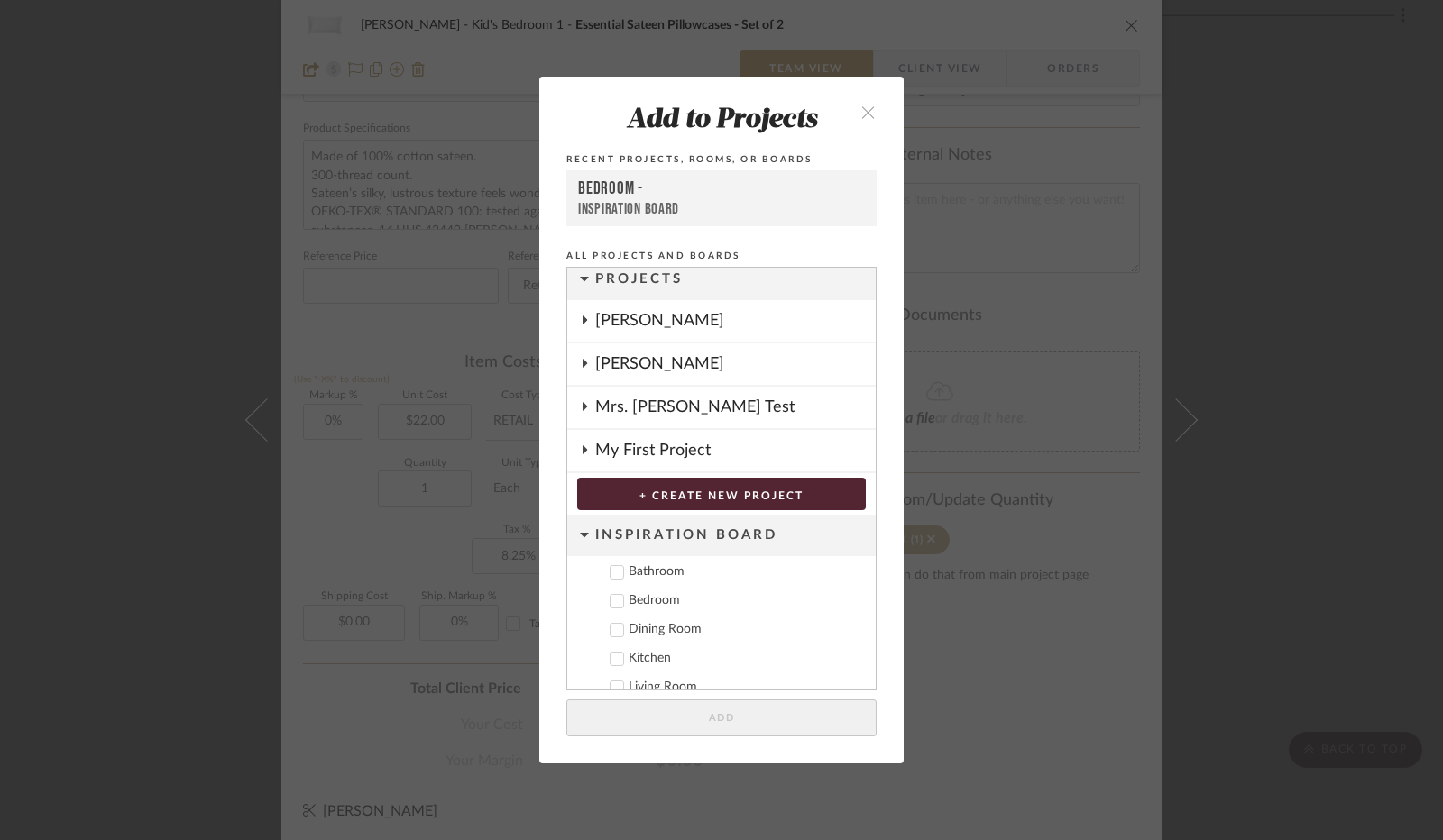
scroll to position [0, 0]
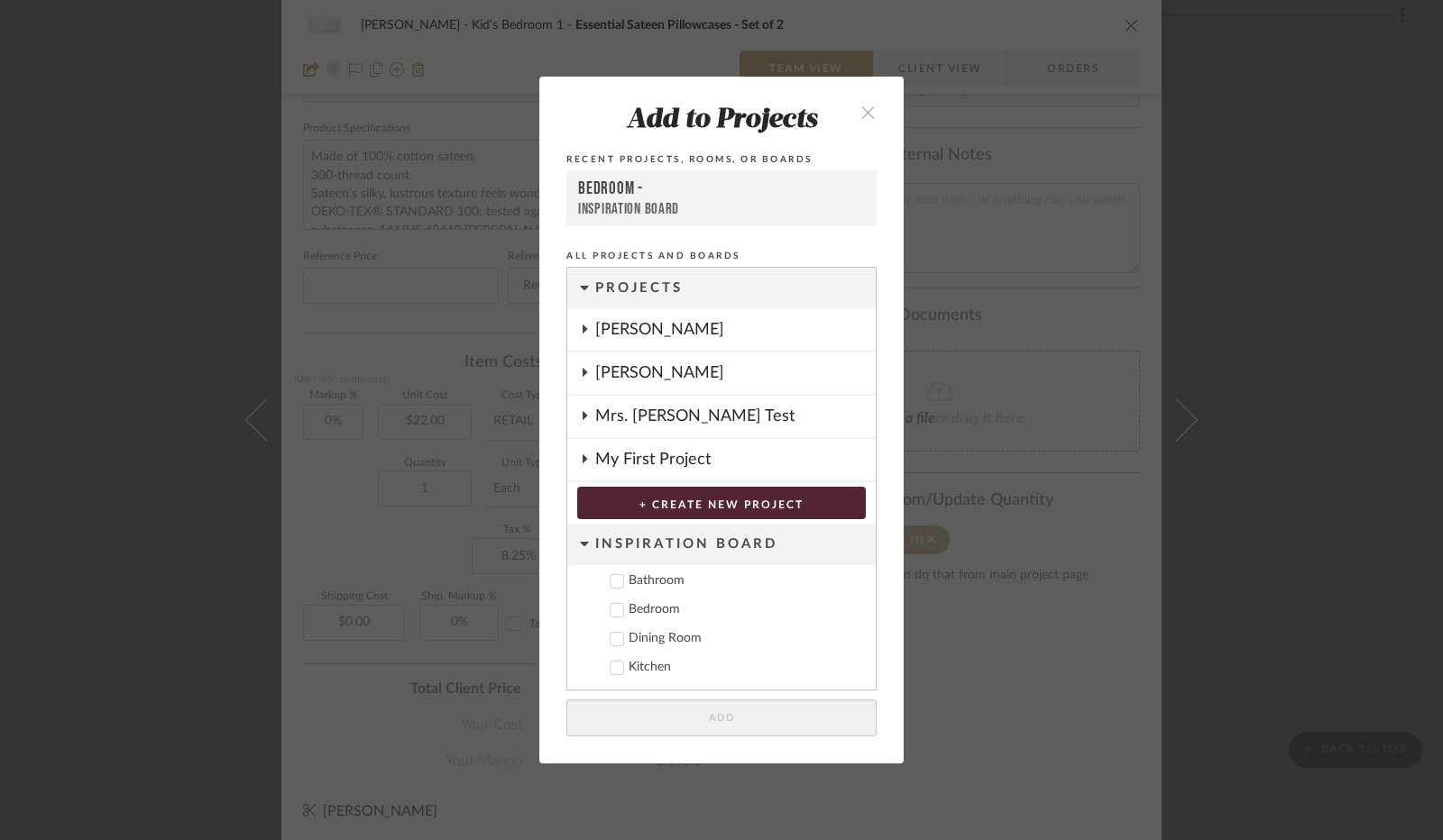
click at [862, 117] on icon "close" at bounding box center [867, 112] width 16 height 16
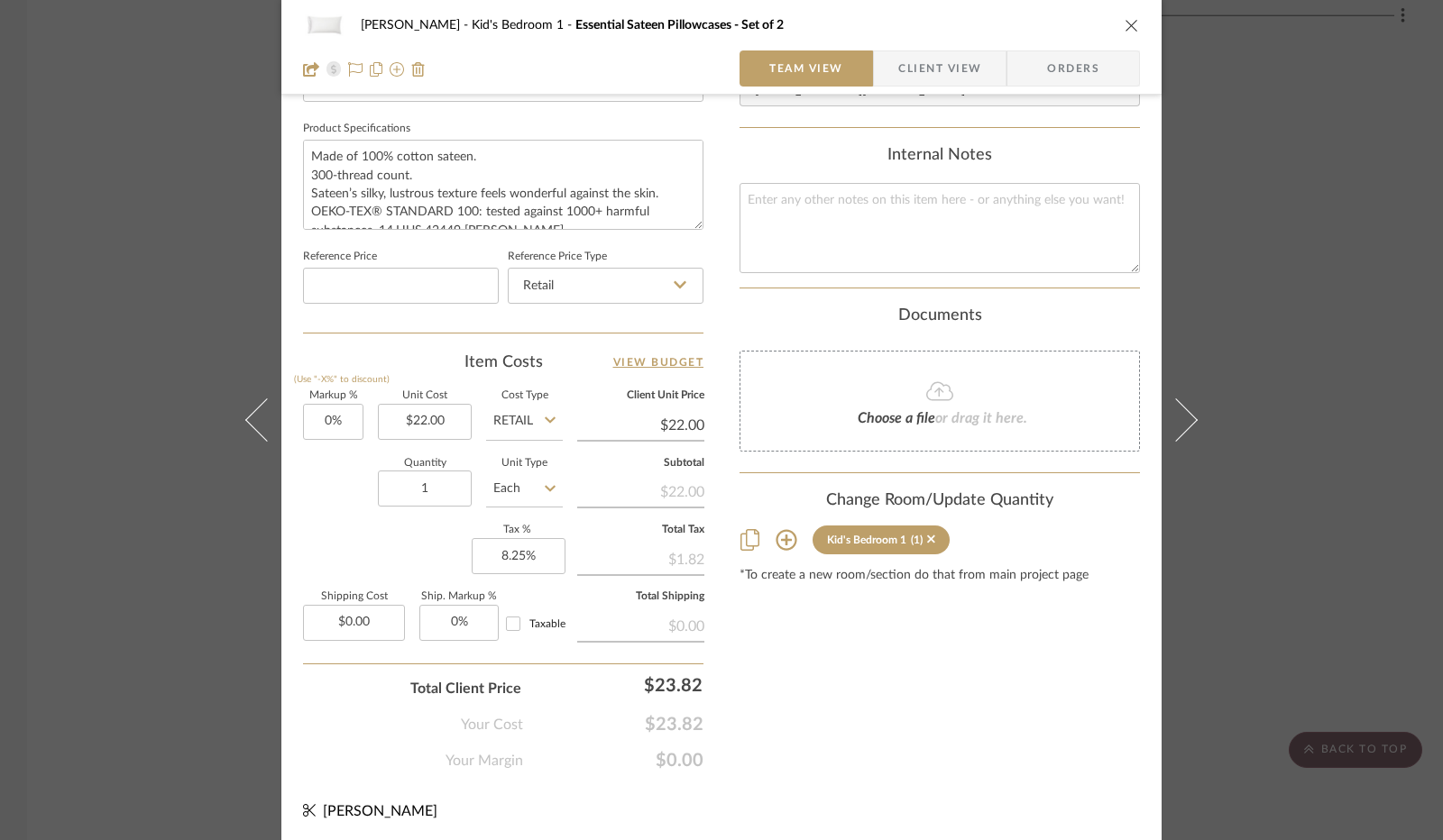
click at [777, 537] on icon at bounding box center [786, 540] width 20 height 20
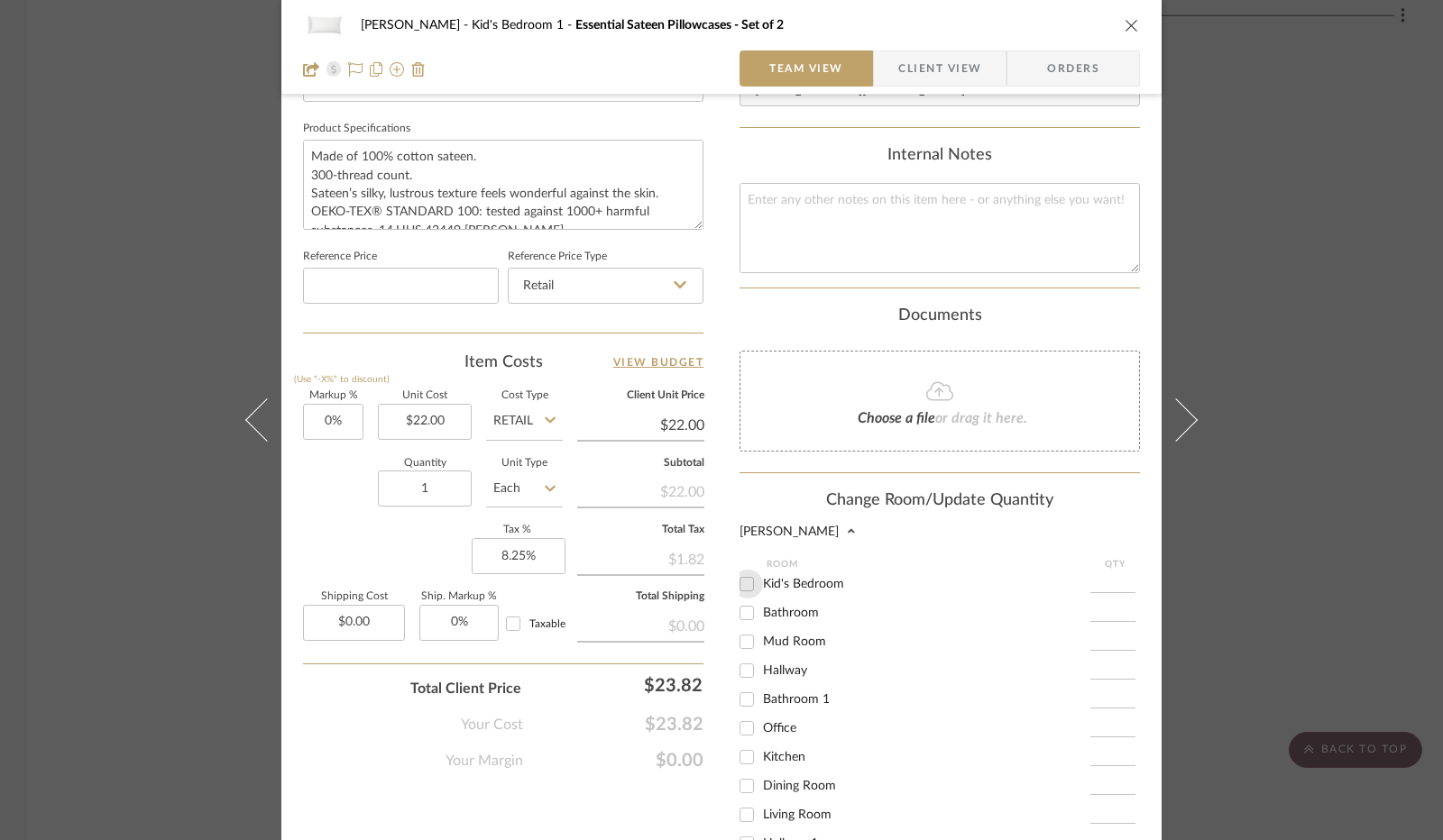
click at [740, 579] on input "Kid's Bedroom" at bounding box center [746, 584] width 29 height 29
checkbox input "true"
type input "1"
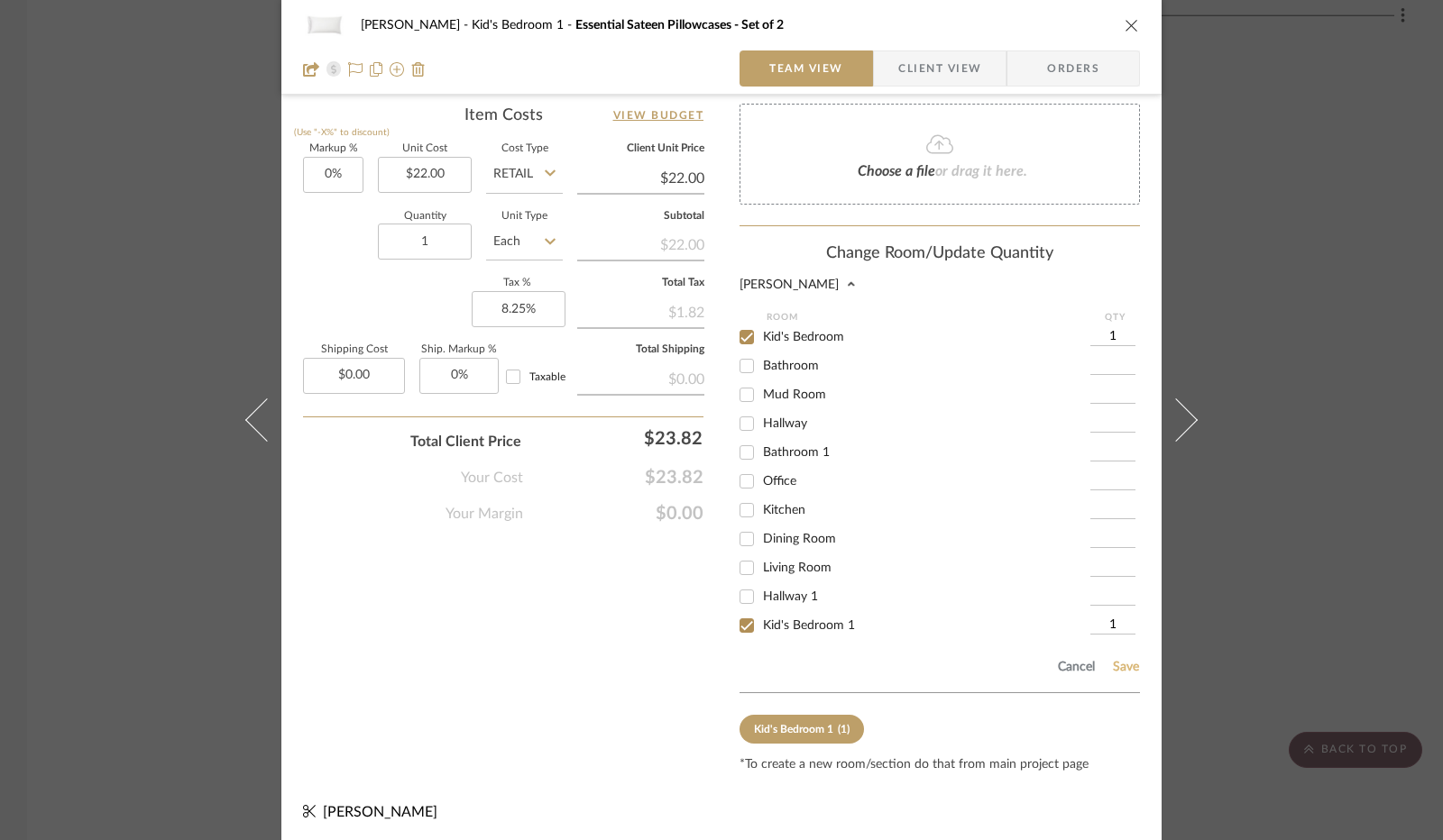
click at [1126, 666] on button "Save" at bounding box center [1126, 667] width 28 height 15
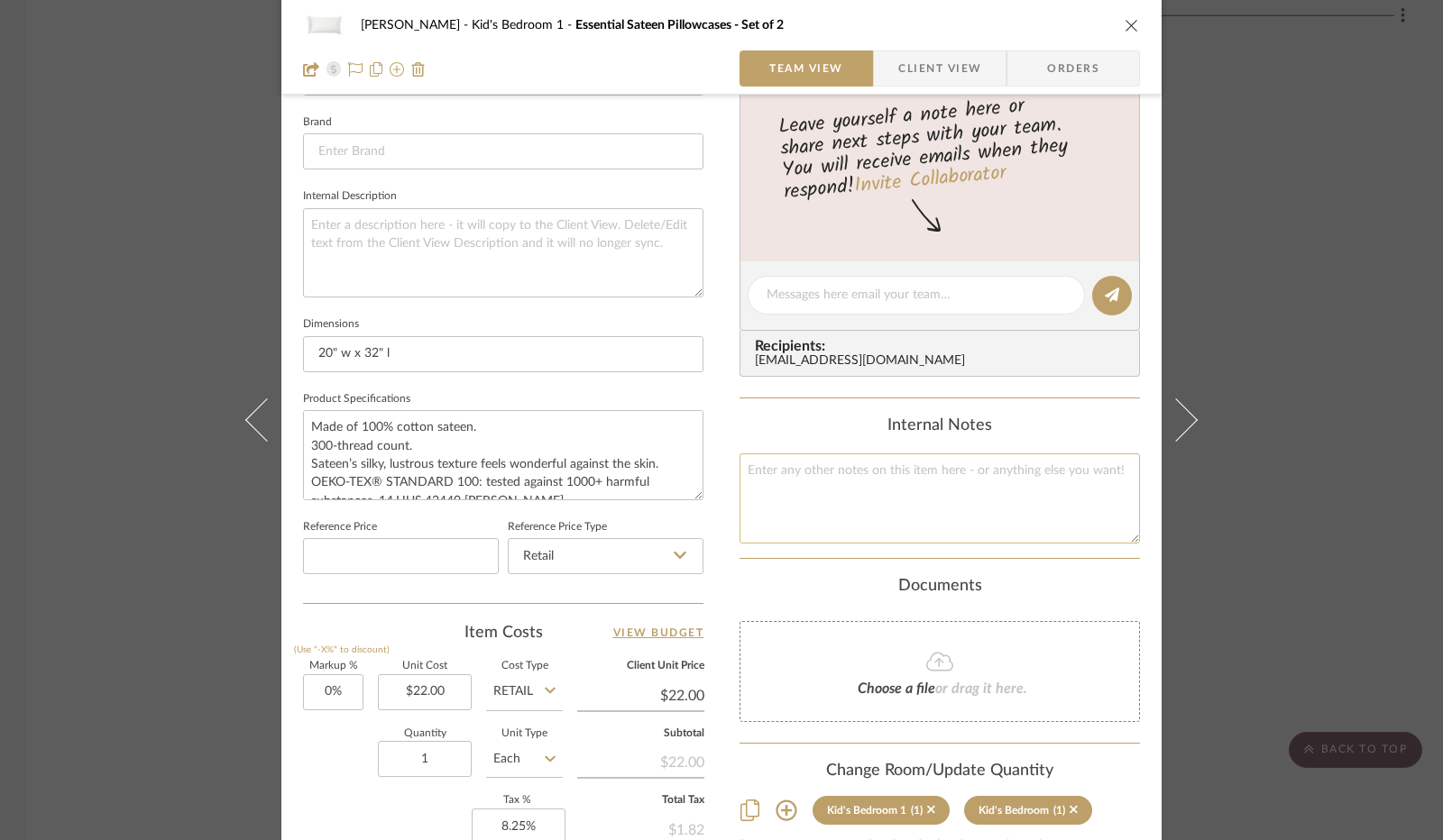
scroll to position [474, 0]
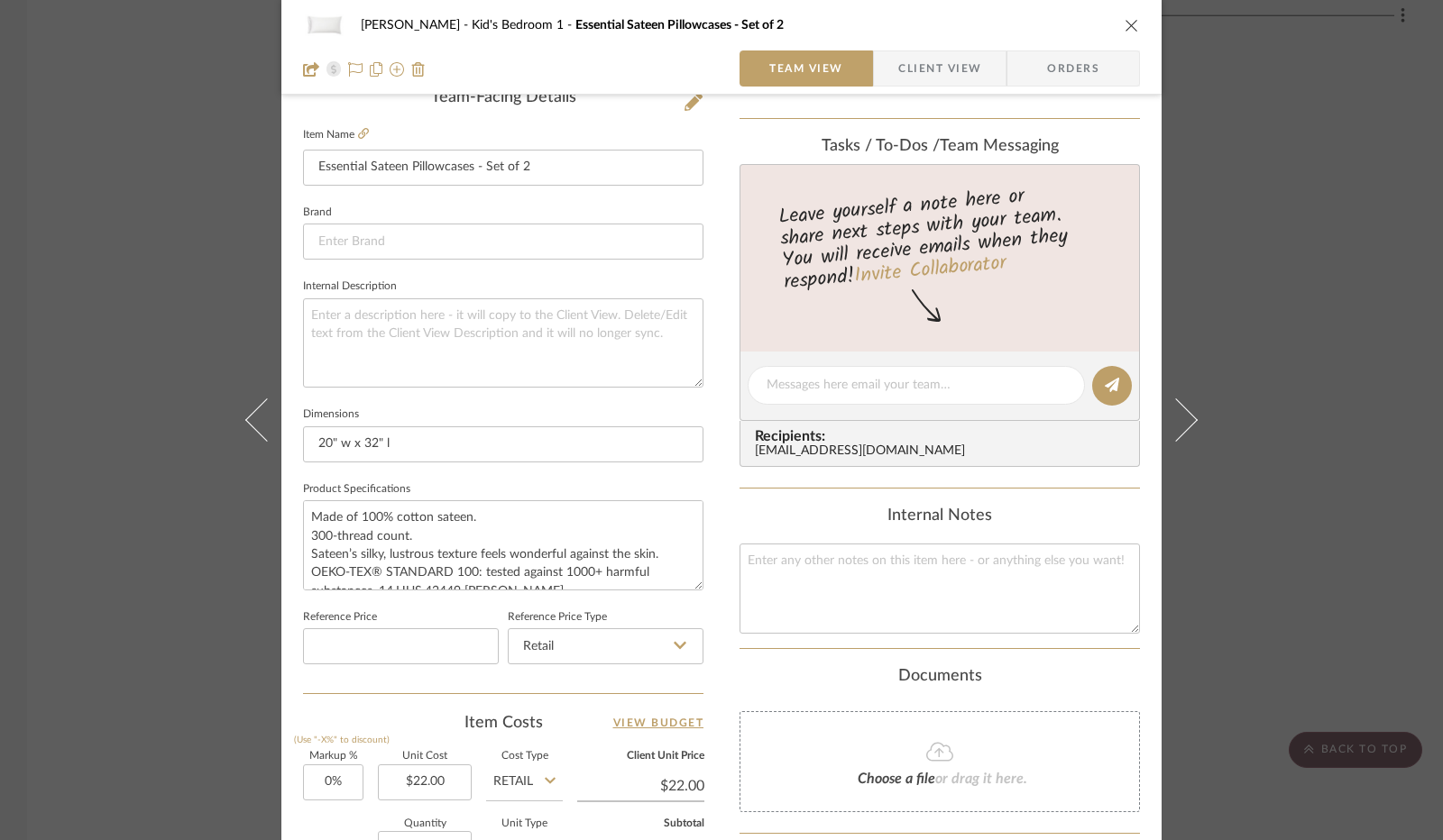
click at [1130, 28] on icon "close" at bounding box center [1132, 25] width 15 height 15
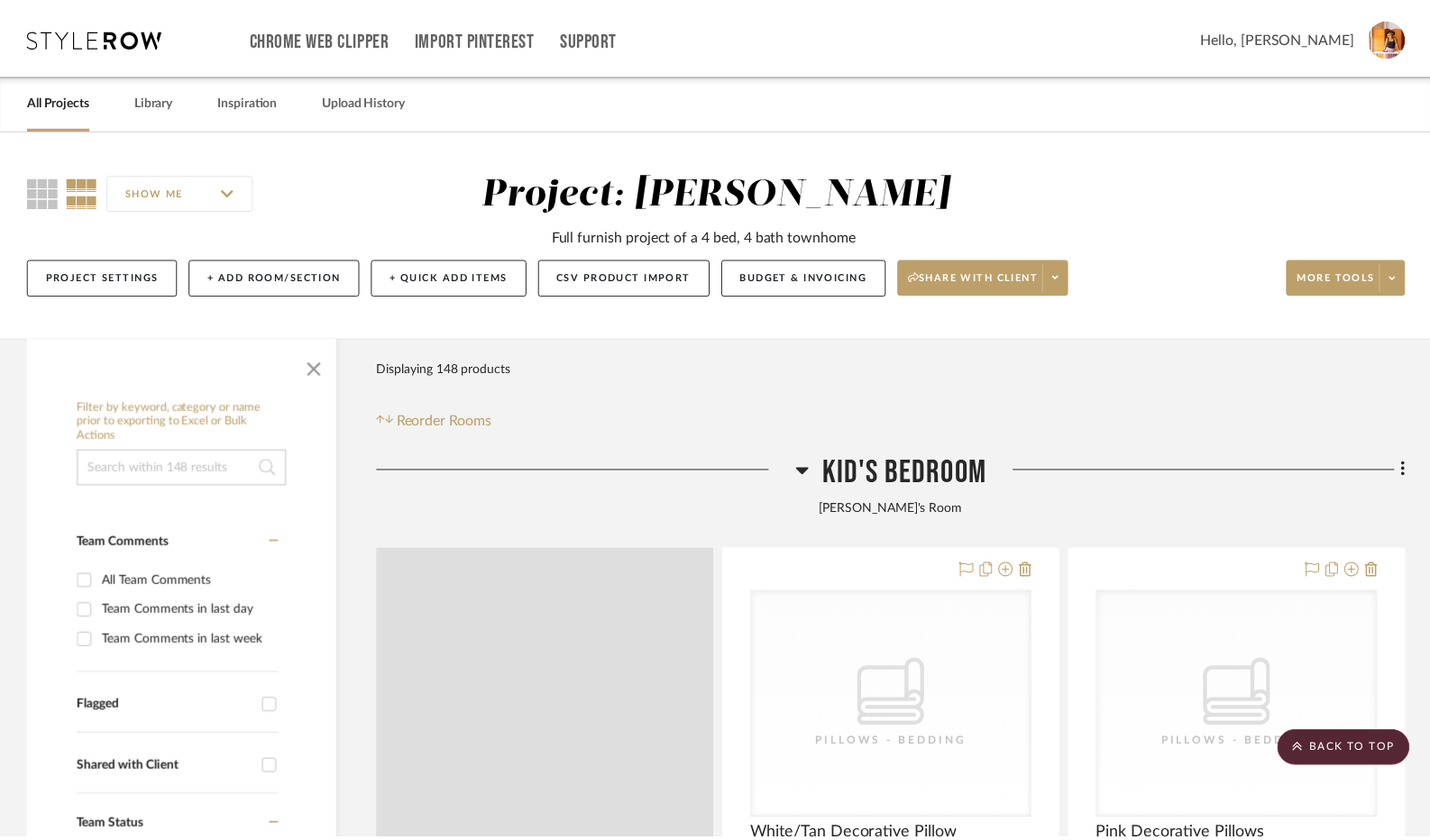
scroll to position [10366, 0]
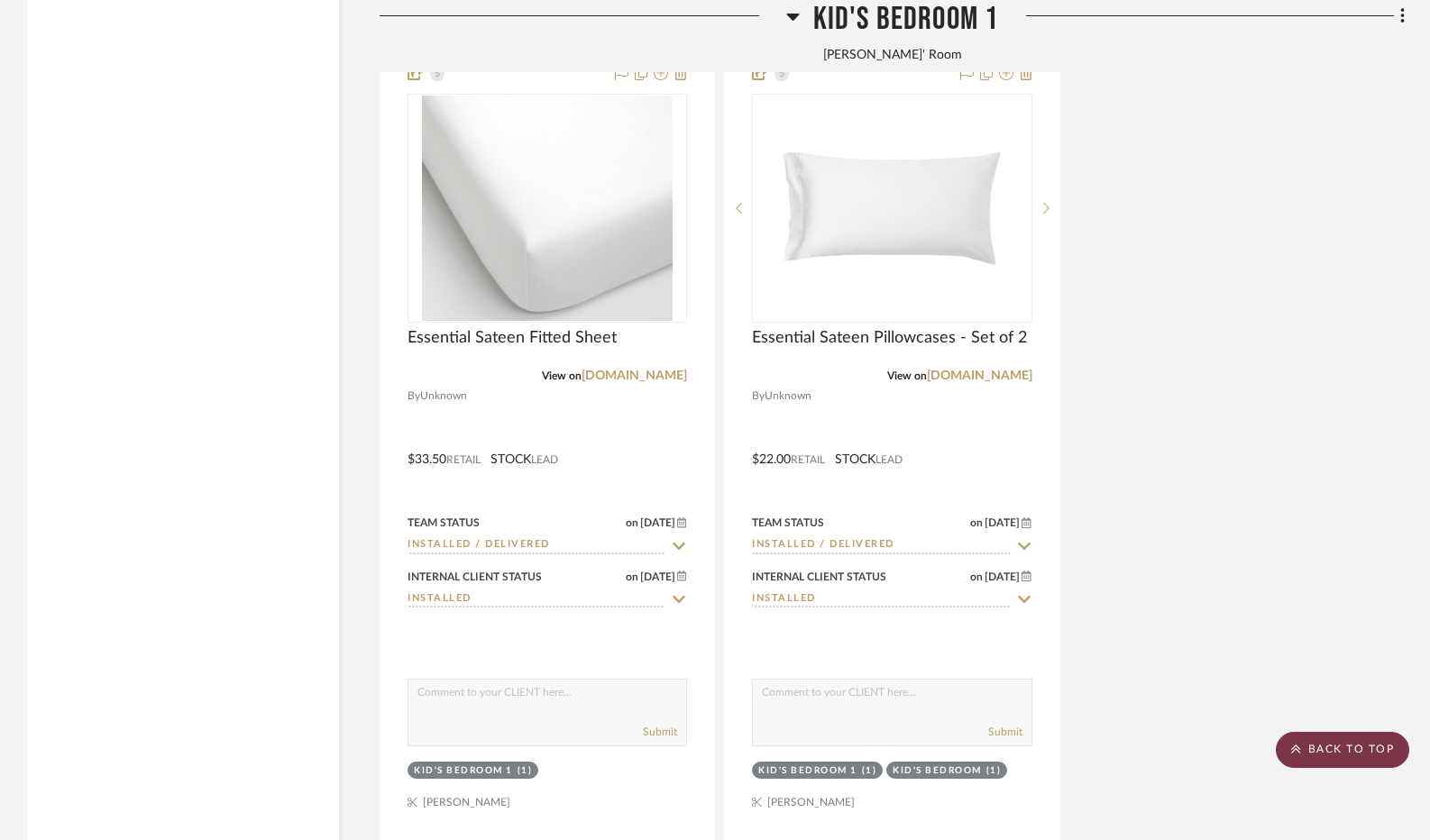
click at [1308, 742] on scroll-to-top-button "BACK TO TOP" at bounding box center [1343, 749] width 133 height 36
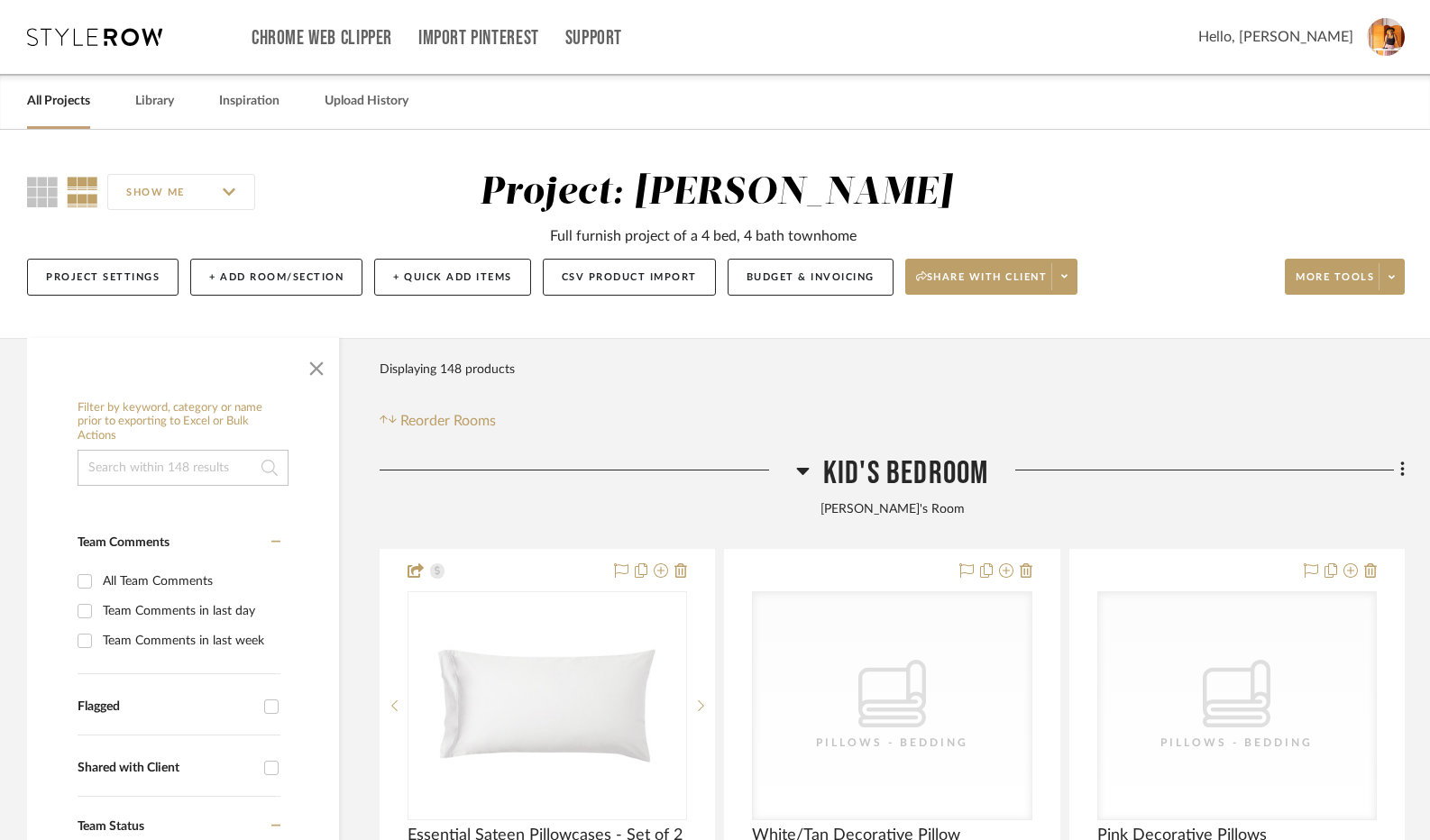
scroll to position [270, 0]
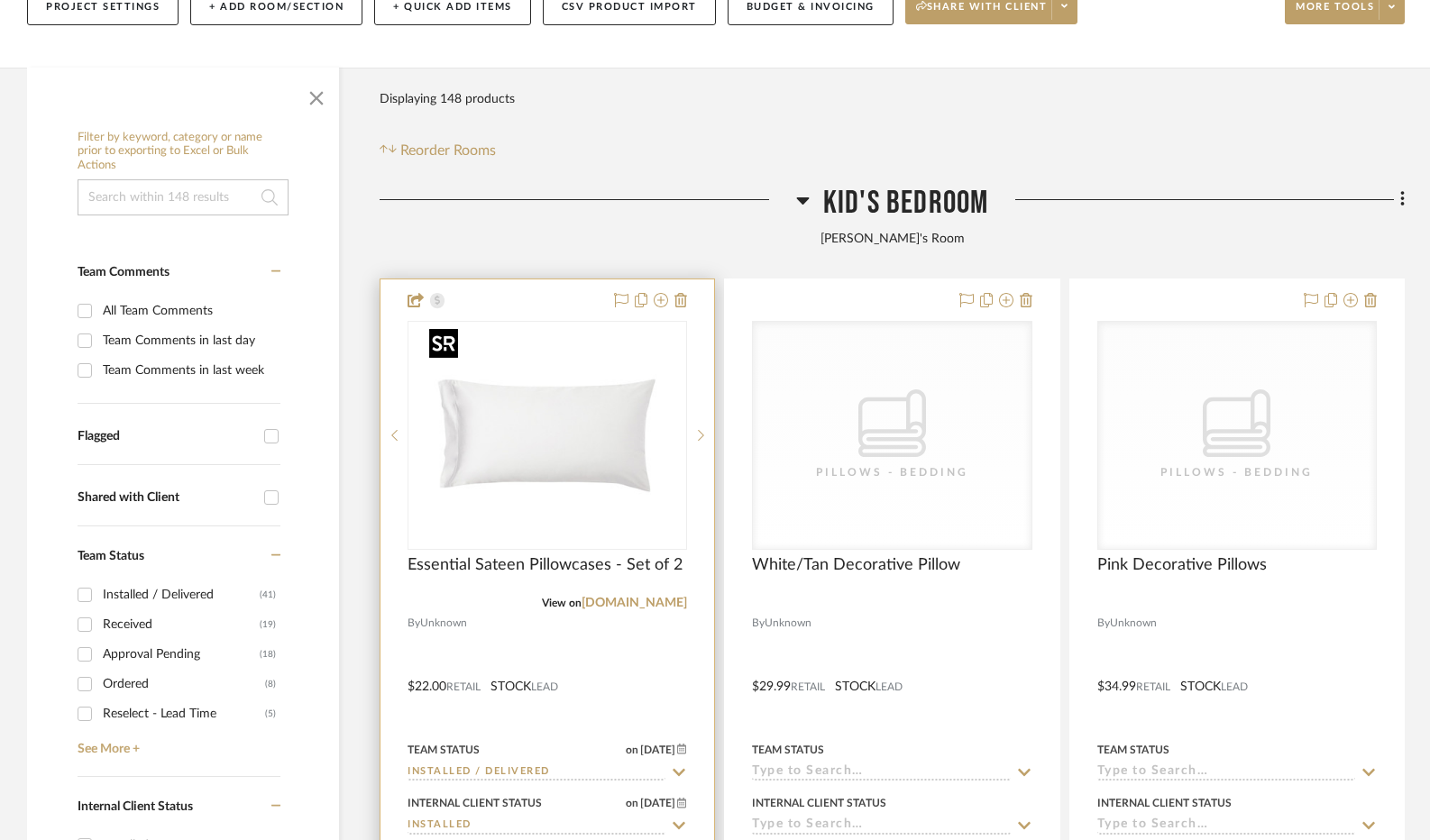
click at [582, 428] on img "0" at bounding box center [547, 436] width 251 height 226
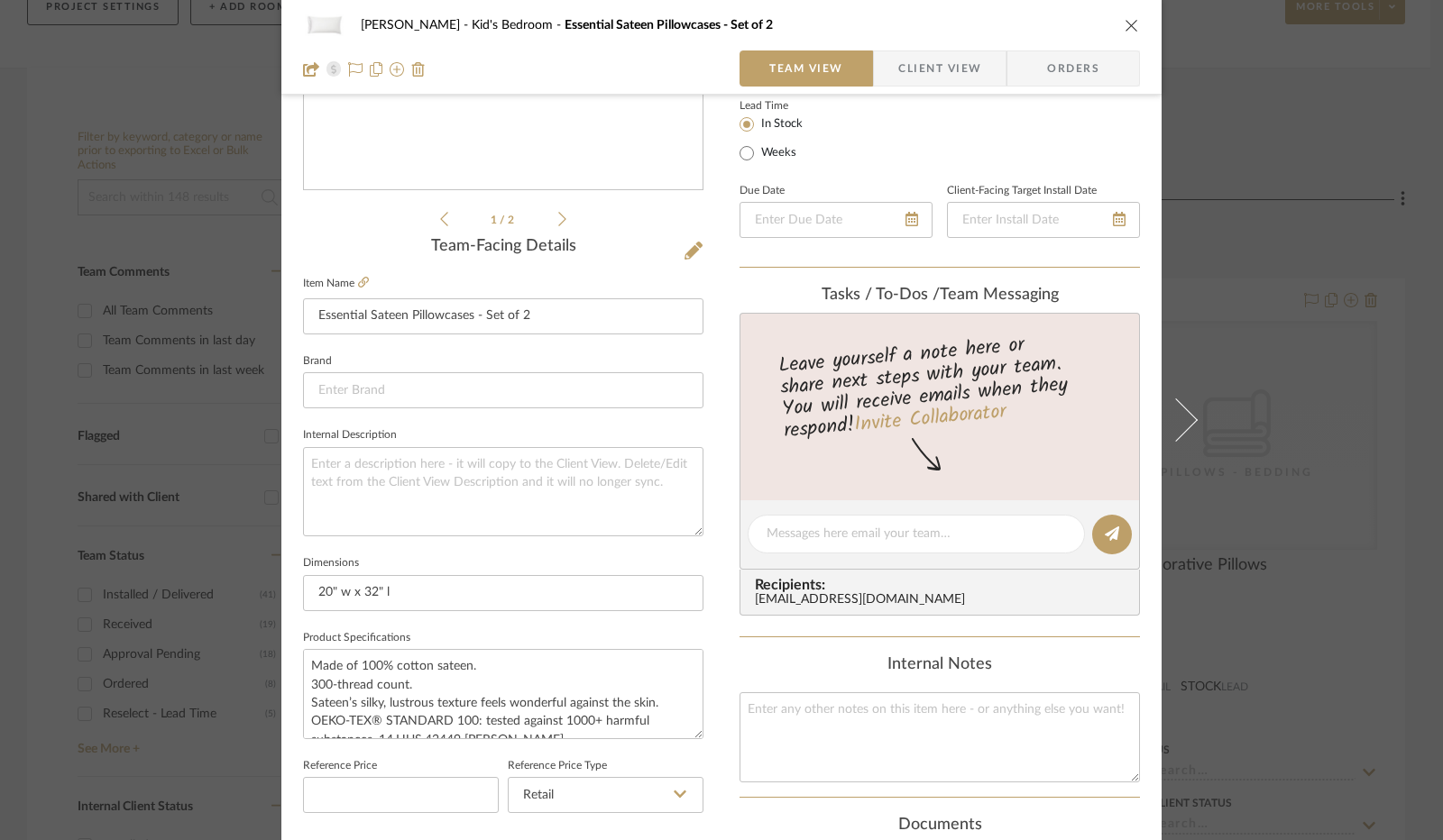
scroll to position [180, 0]
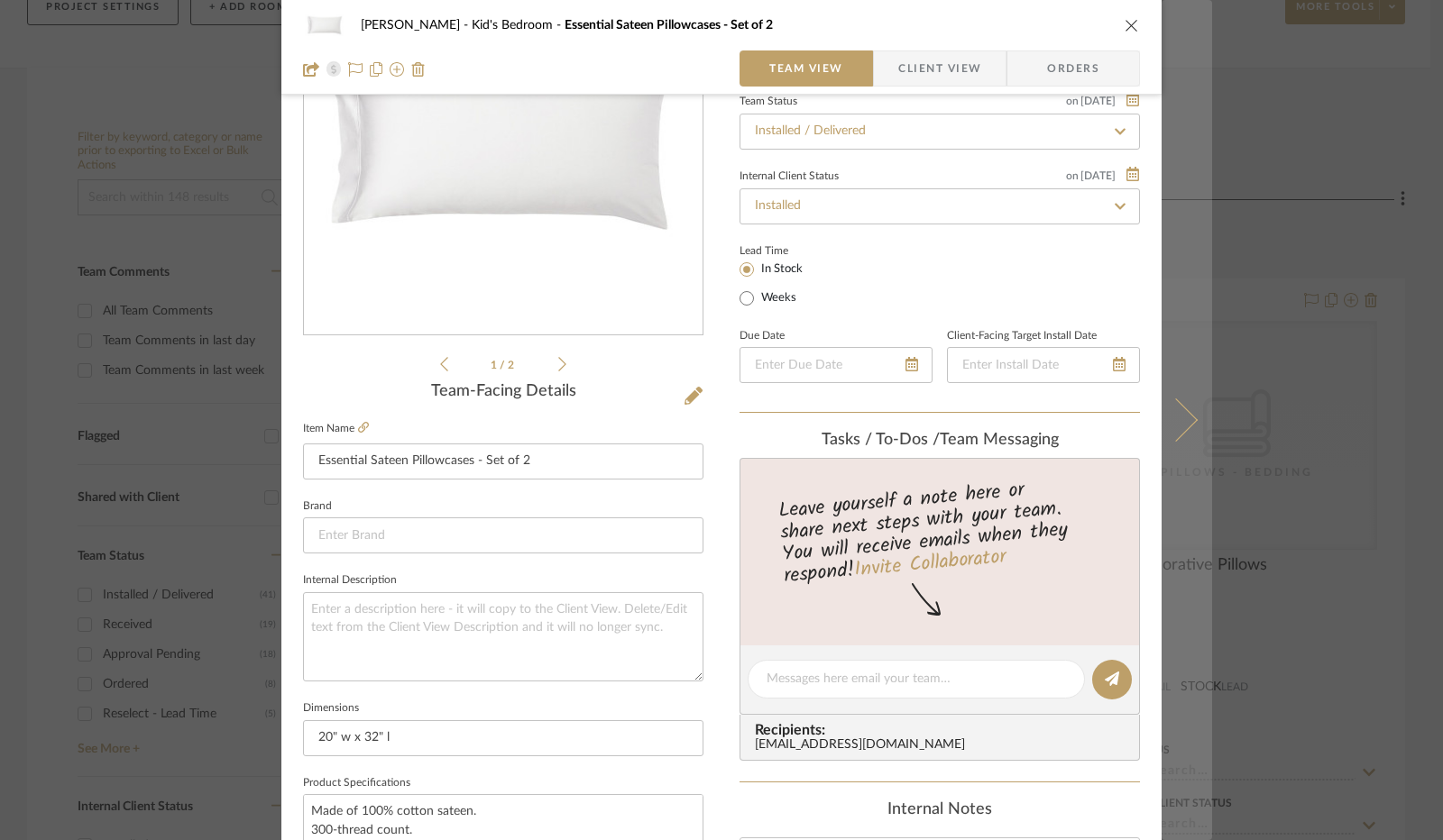
click at [1185, 428] on button at bounding box center [1187, 420] width 51 height 840
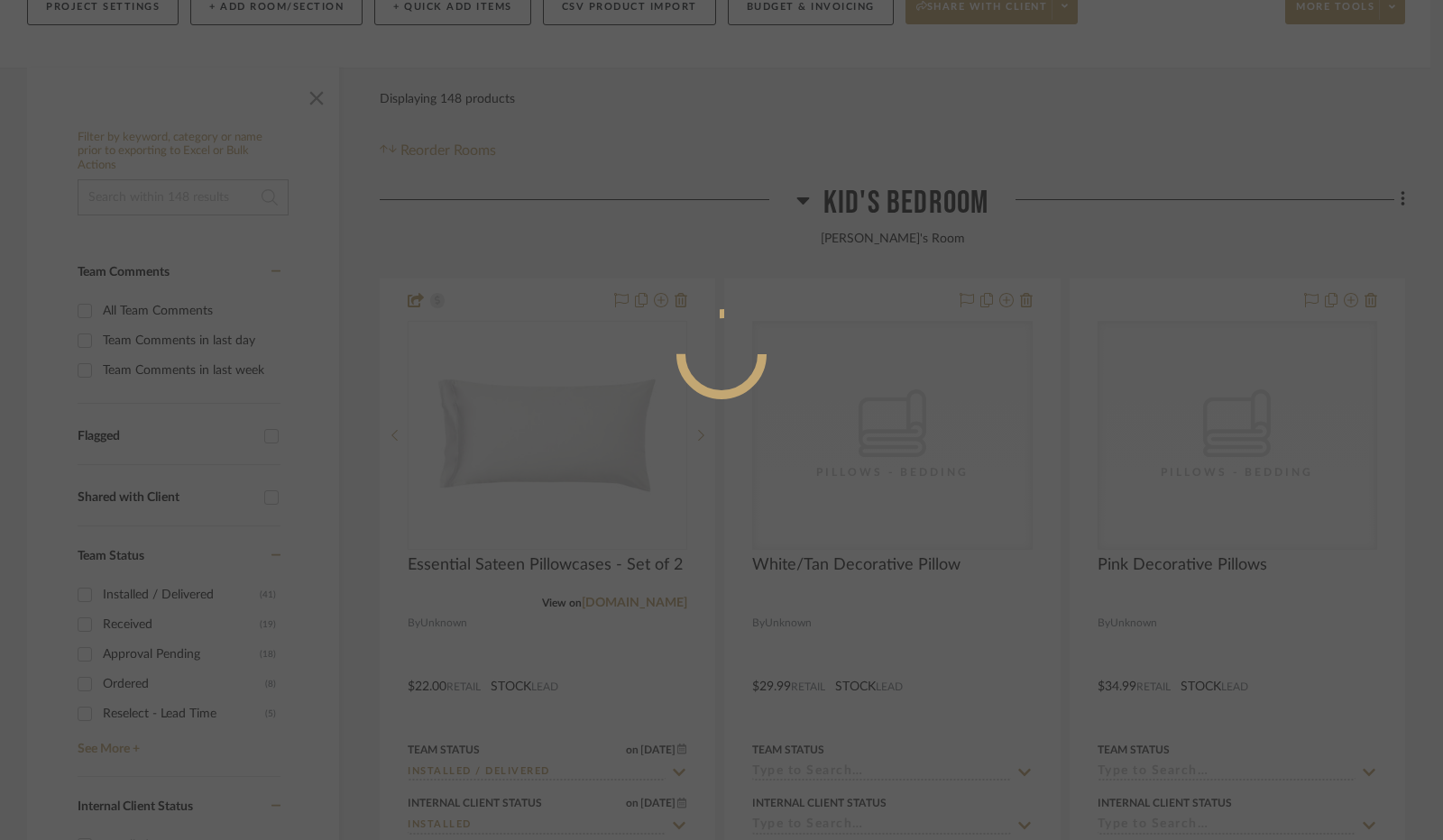
scroll to position [0, 0]
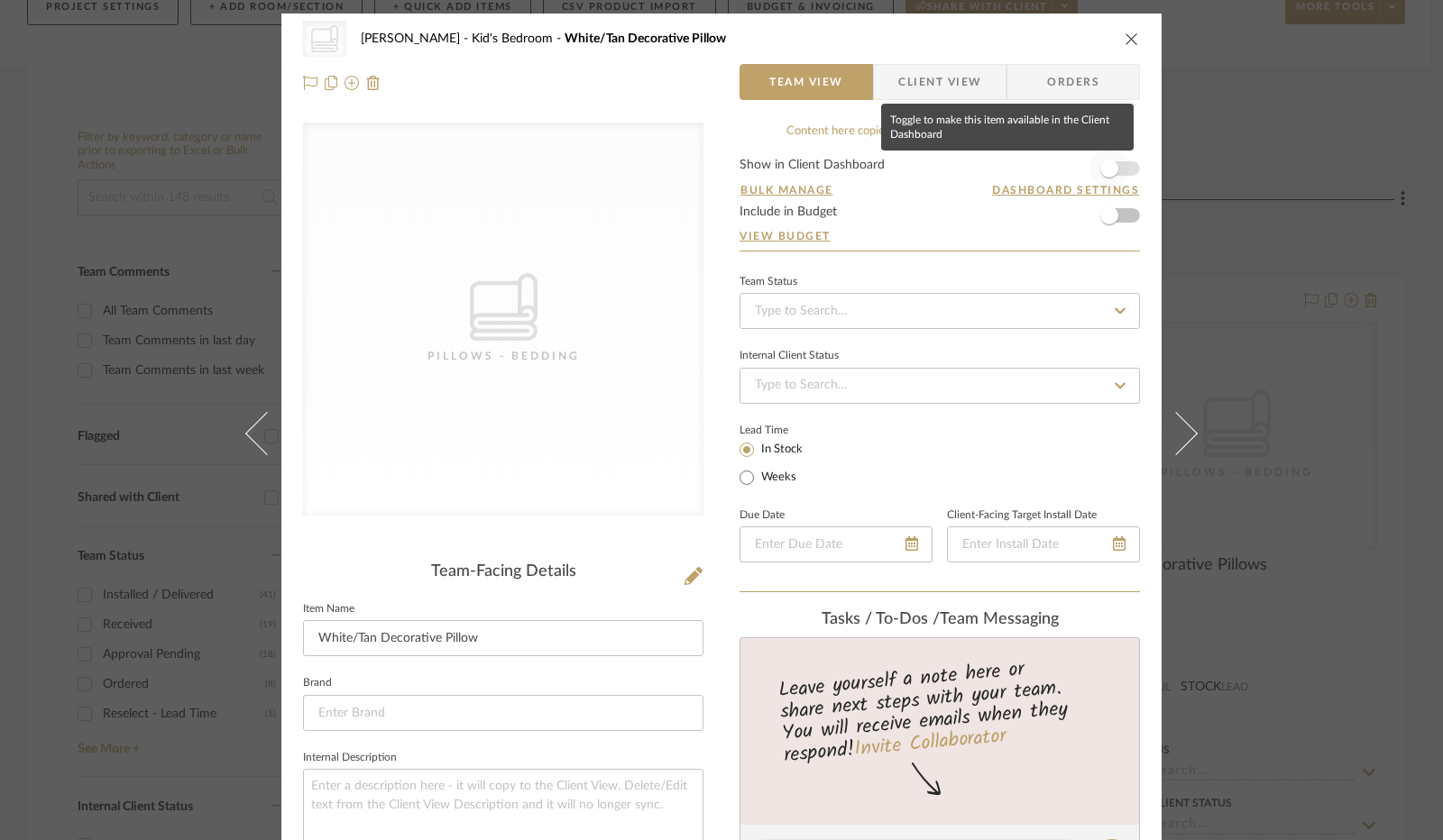
click at [1116, 176] on span "button" at bounding box center [1109, 168] width 40 height 40
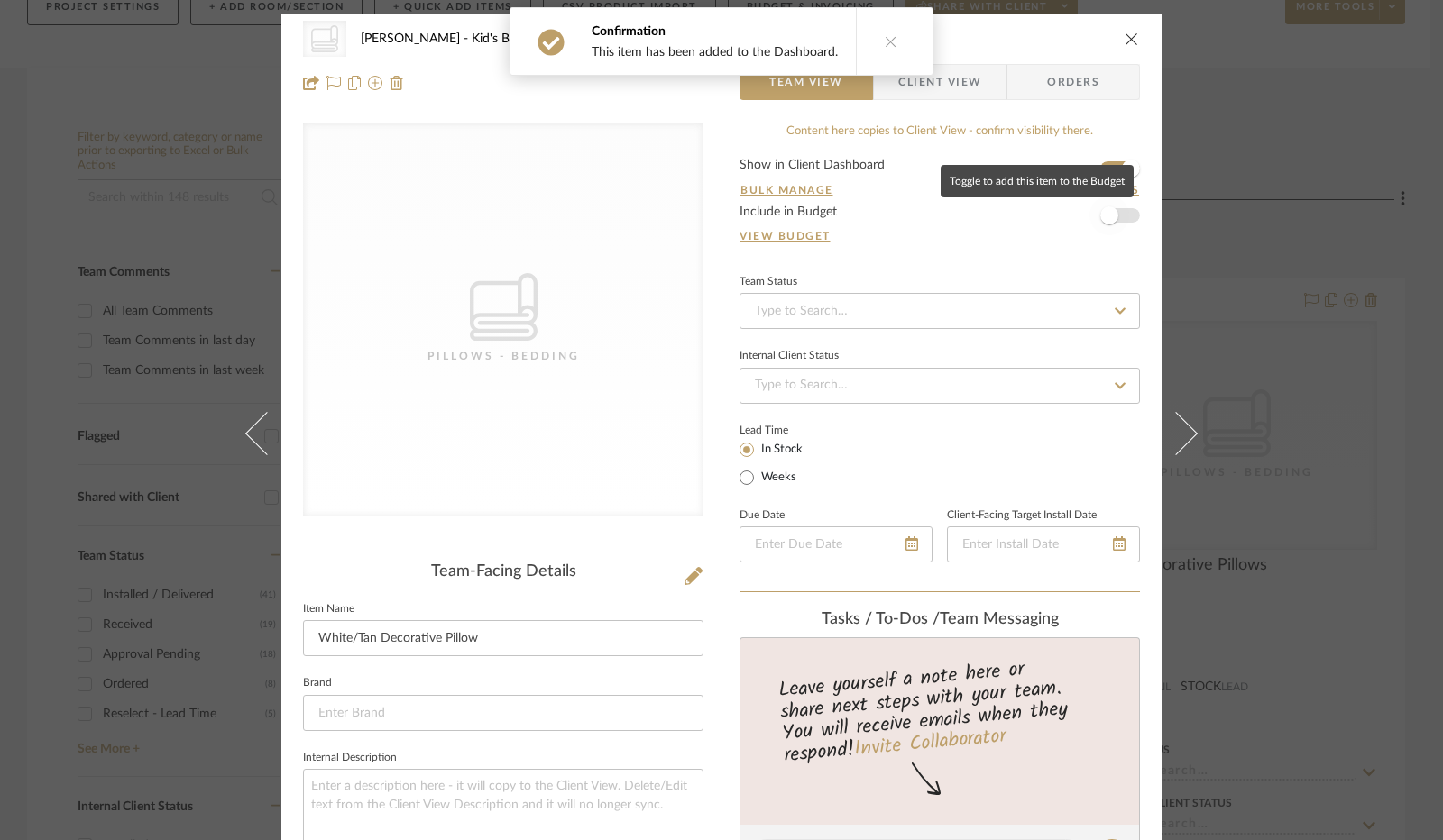
click at [1113, 225] on span "button" at bounding box center [1109, 215] width 40 height 40
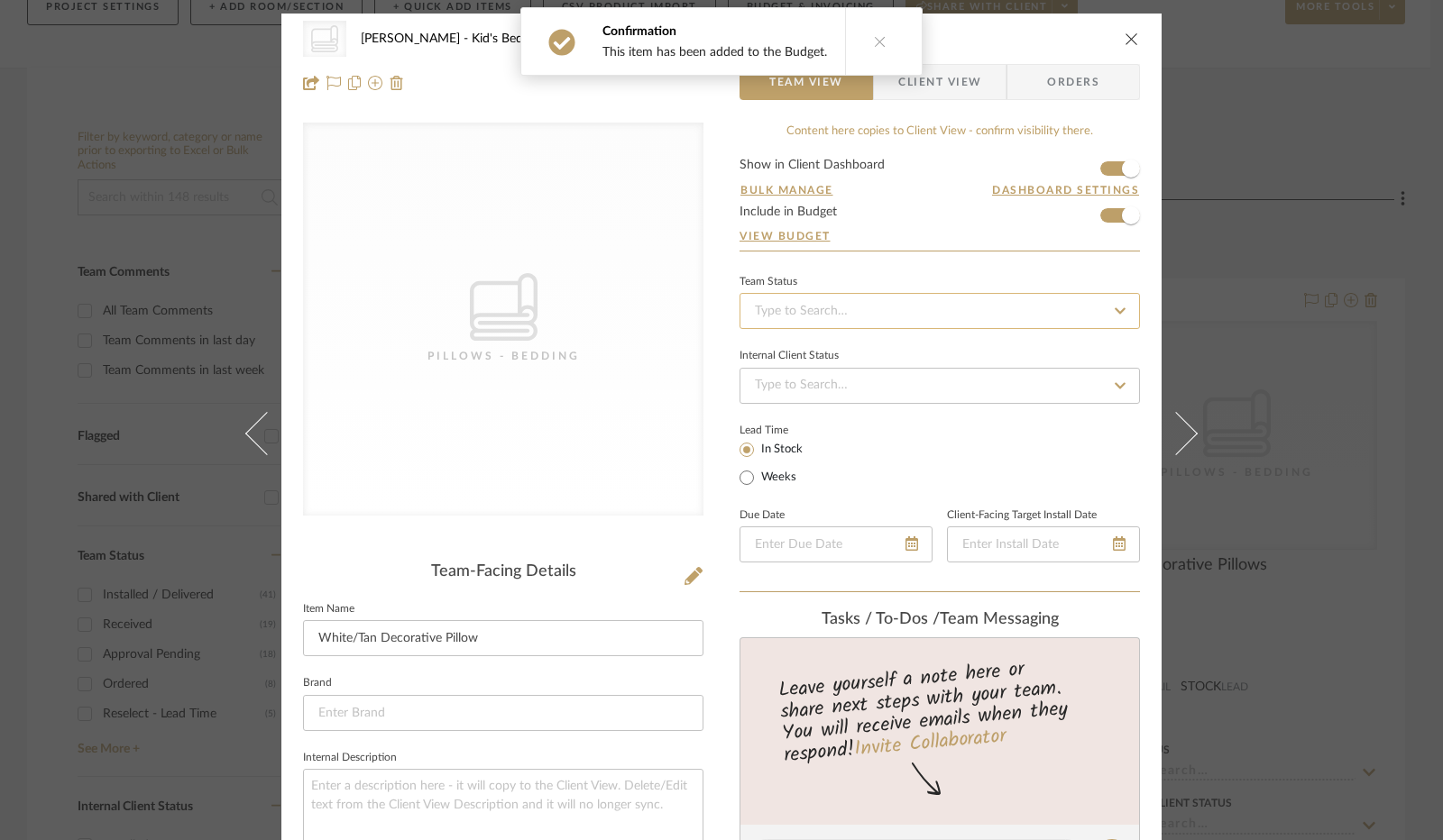
click at [893, 309] on input at bounding box center [939, 311] width 401 height 36
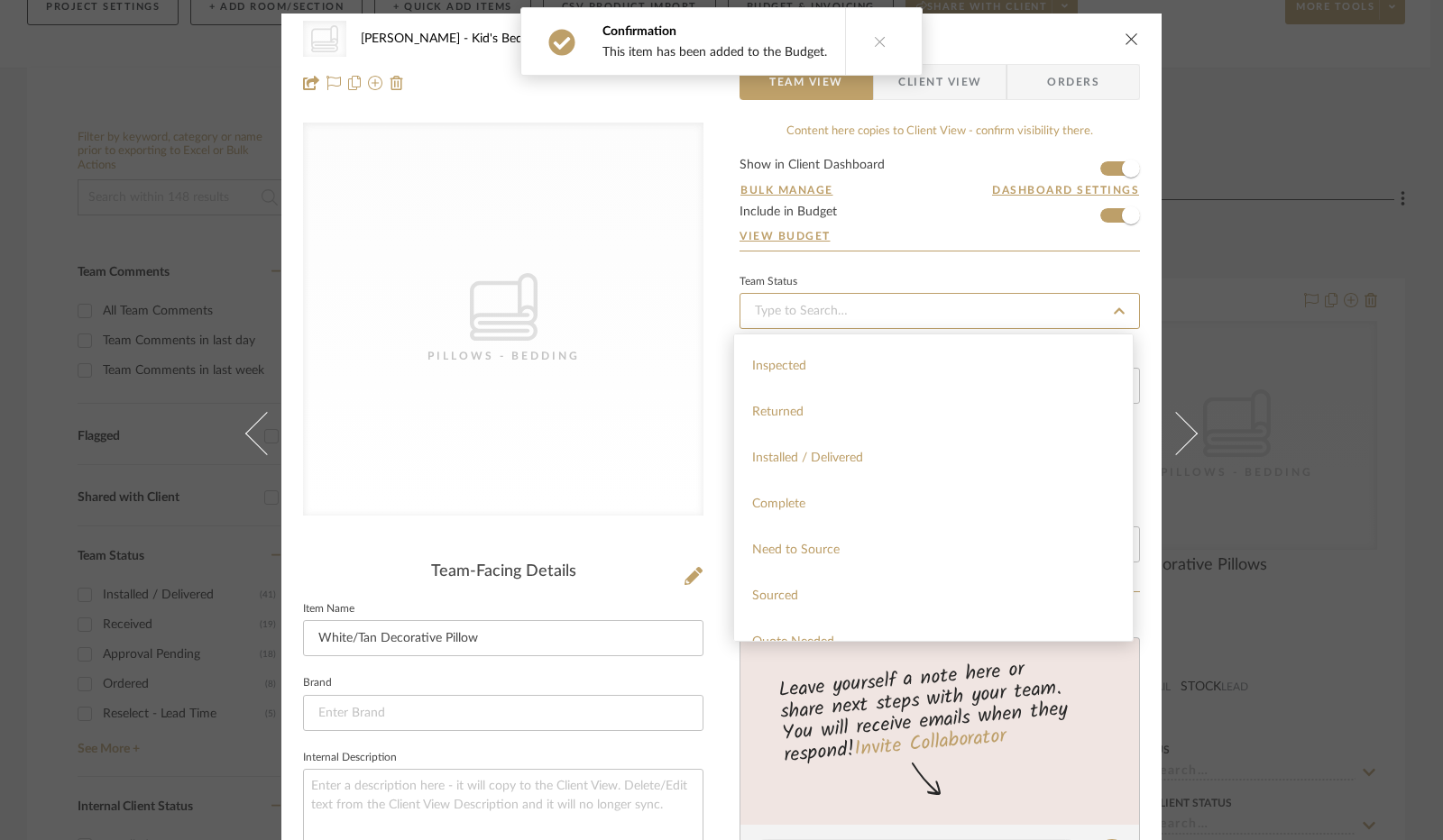
scroll to position [361, 0]
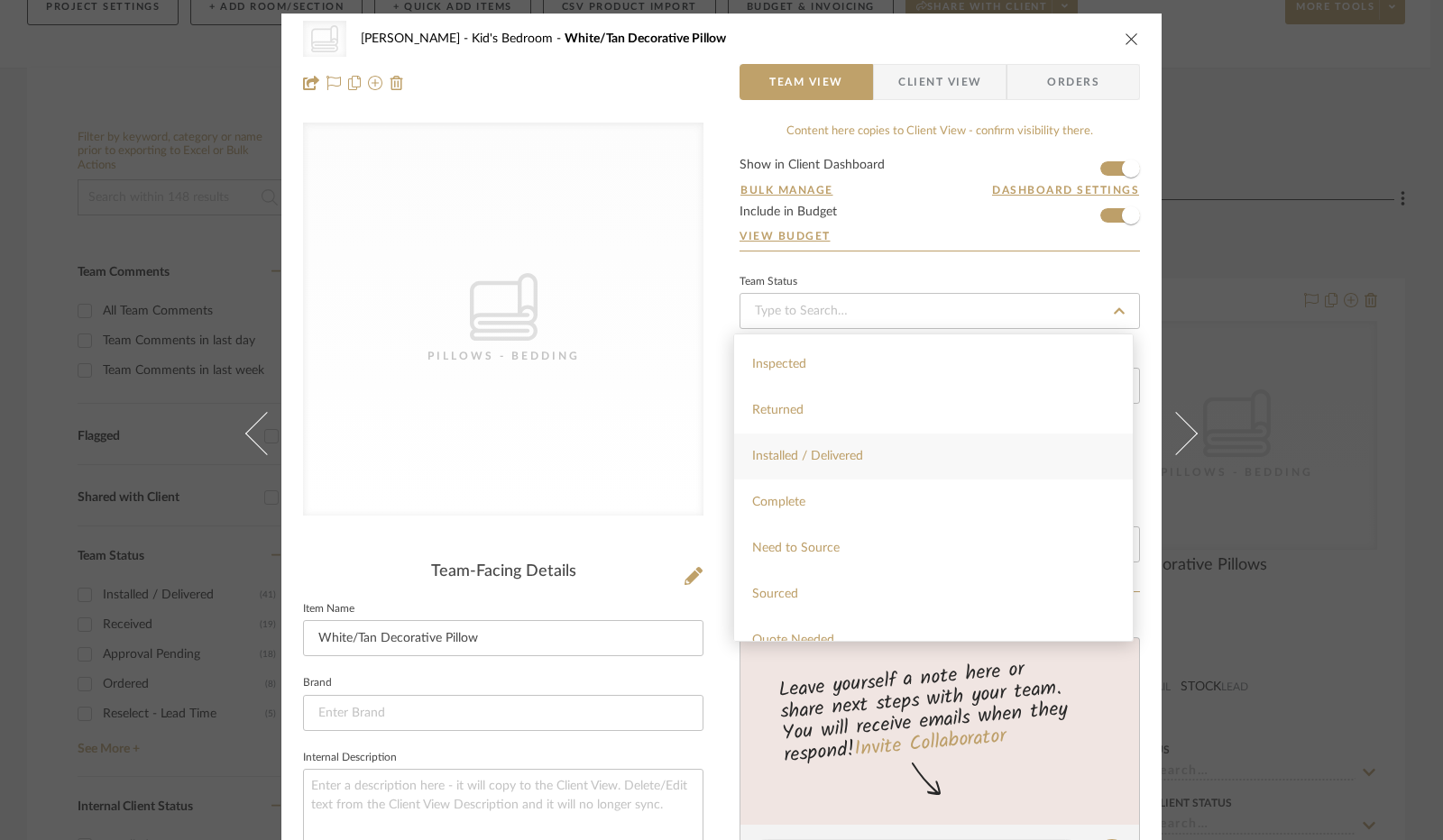
click at [923, 443] on div "Installed / Delivered" at bounding box center [933, 457] width 399 height 46
type input "[DATE]"
type input "Installed / Delivered"
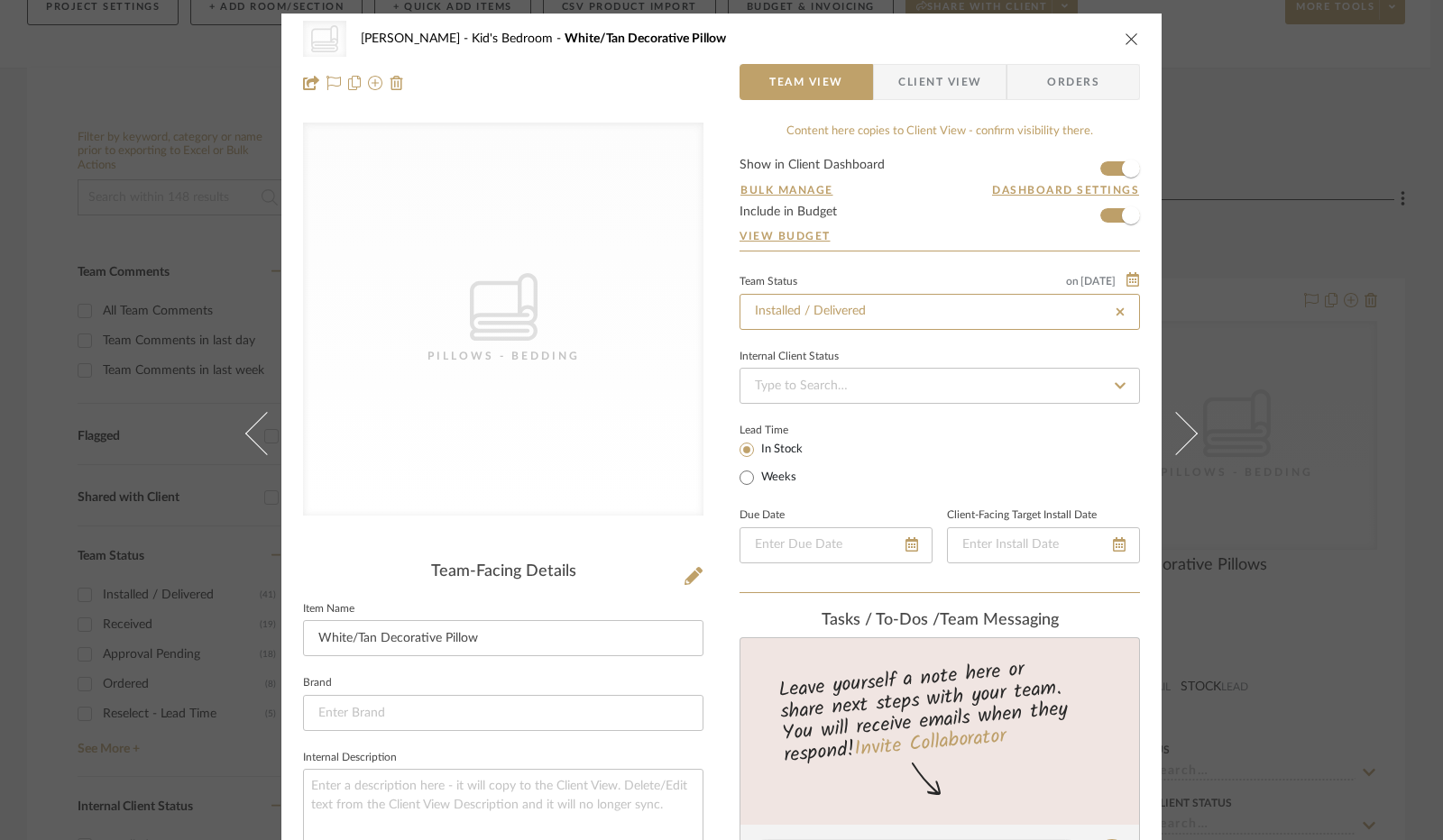
type input "[DATE]"
type input "Installed / Delivered"
click at [929, 383] on input at bounding box center [939, 386] width 401 height 36
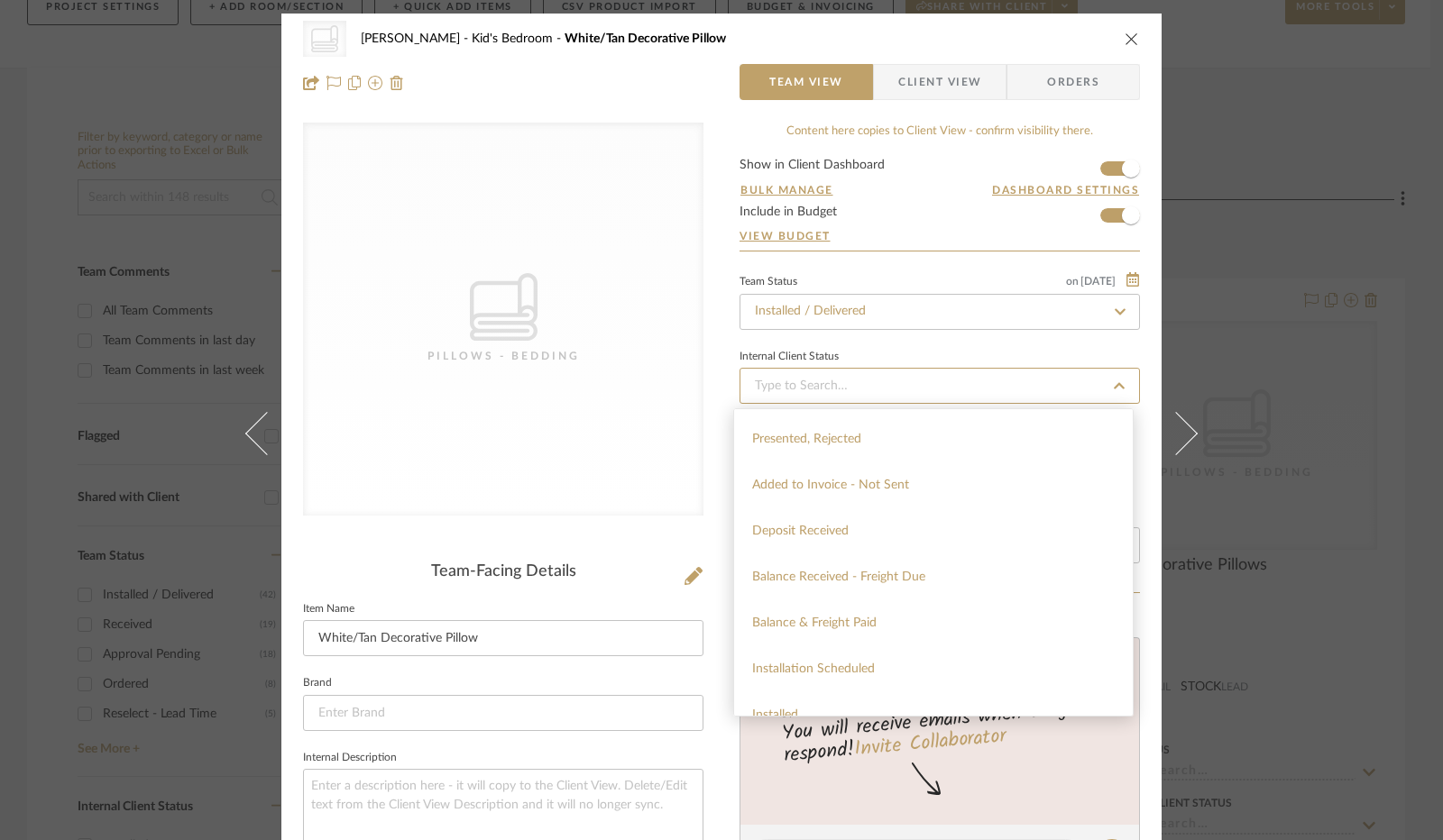
scroll to position [270, 0]
click at [915, 486] on div "Added to Invoice - Not Sent" at bounding box center [933, 484] width 399 height 46
type input "[DATE]"
type input "Added to Invoice - Not Sent"
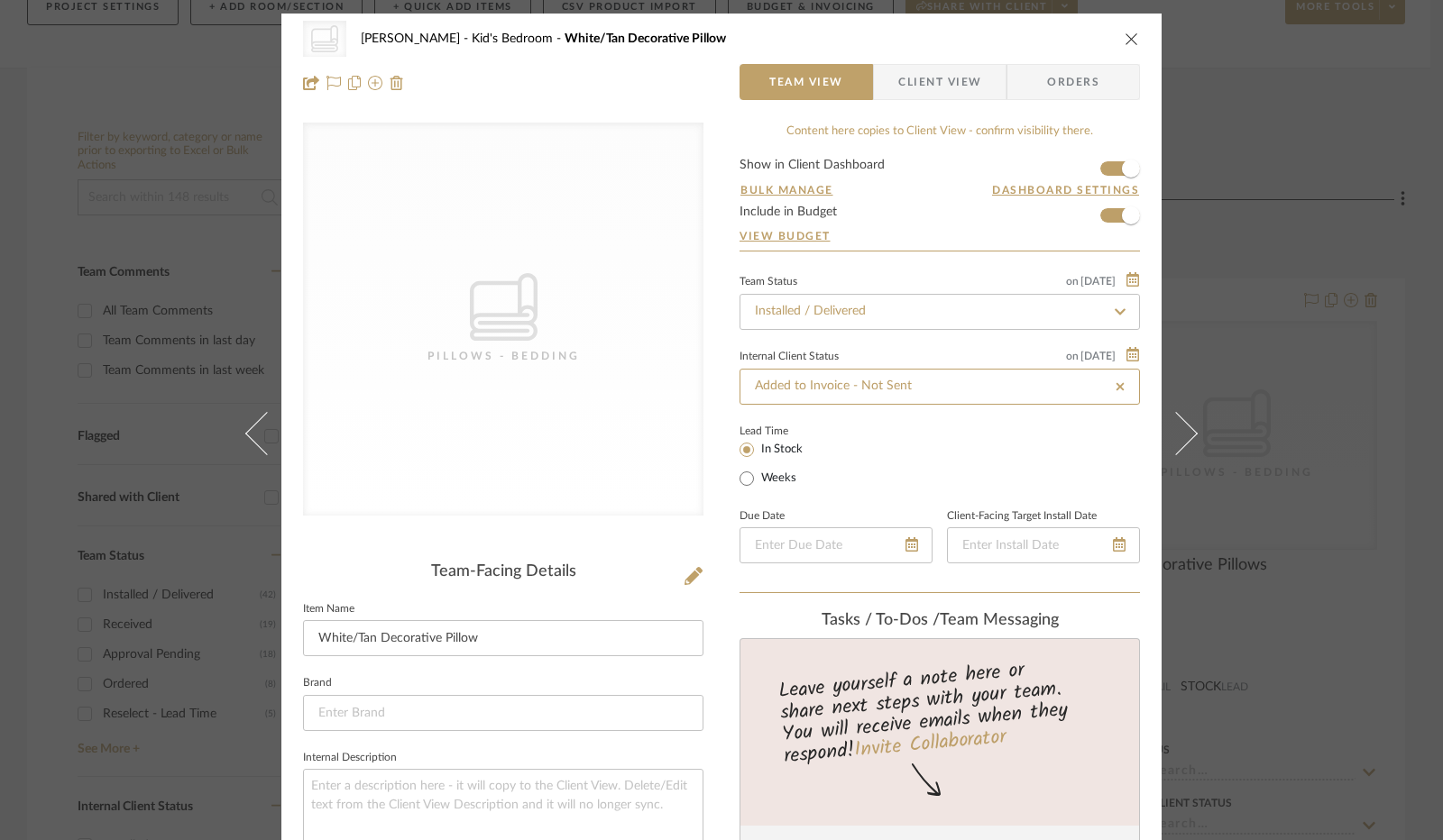
type input "[DATE]"
type input "Added to Invoice - Not Sent"
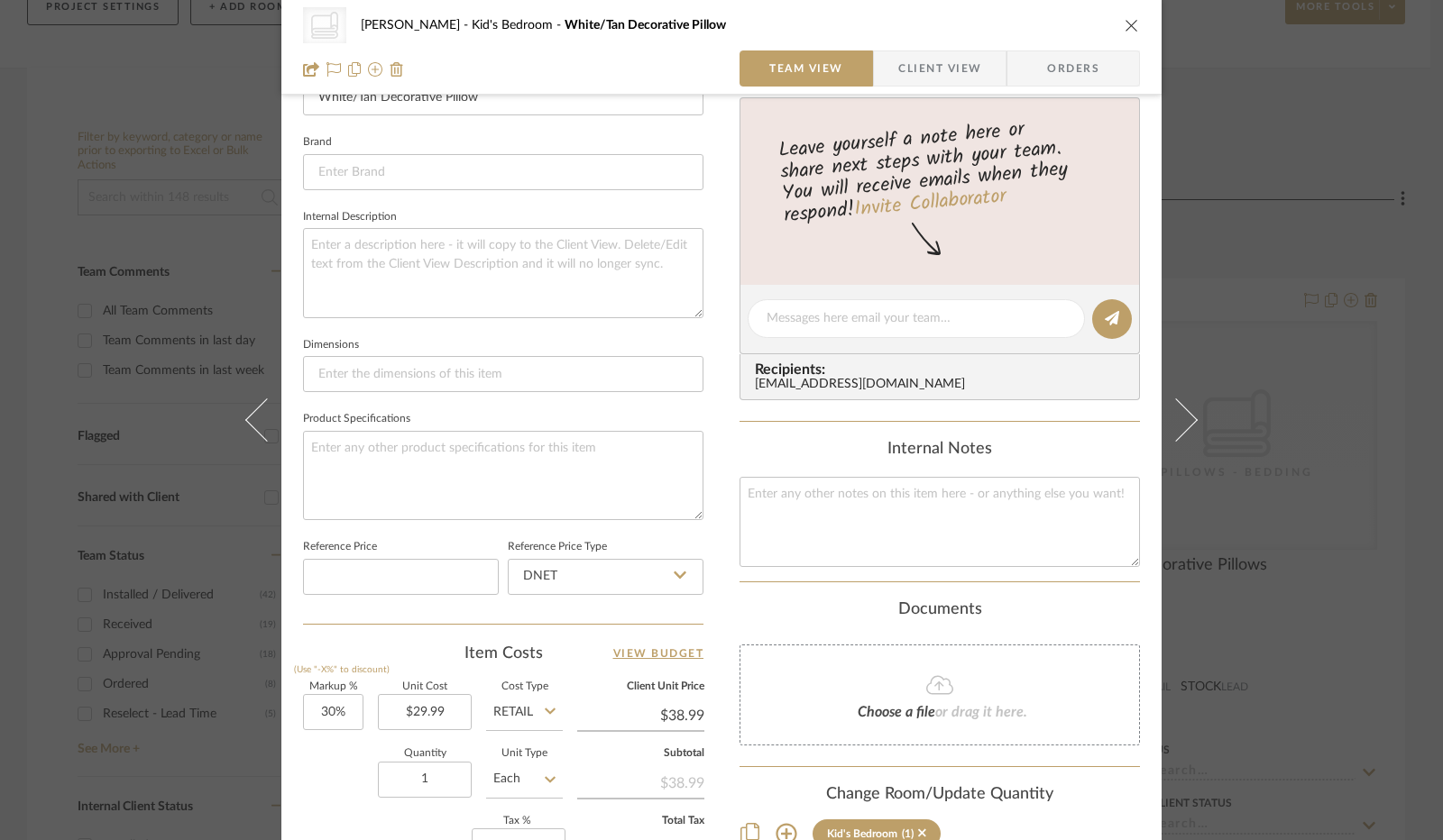
scroll to position [631, 0]
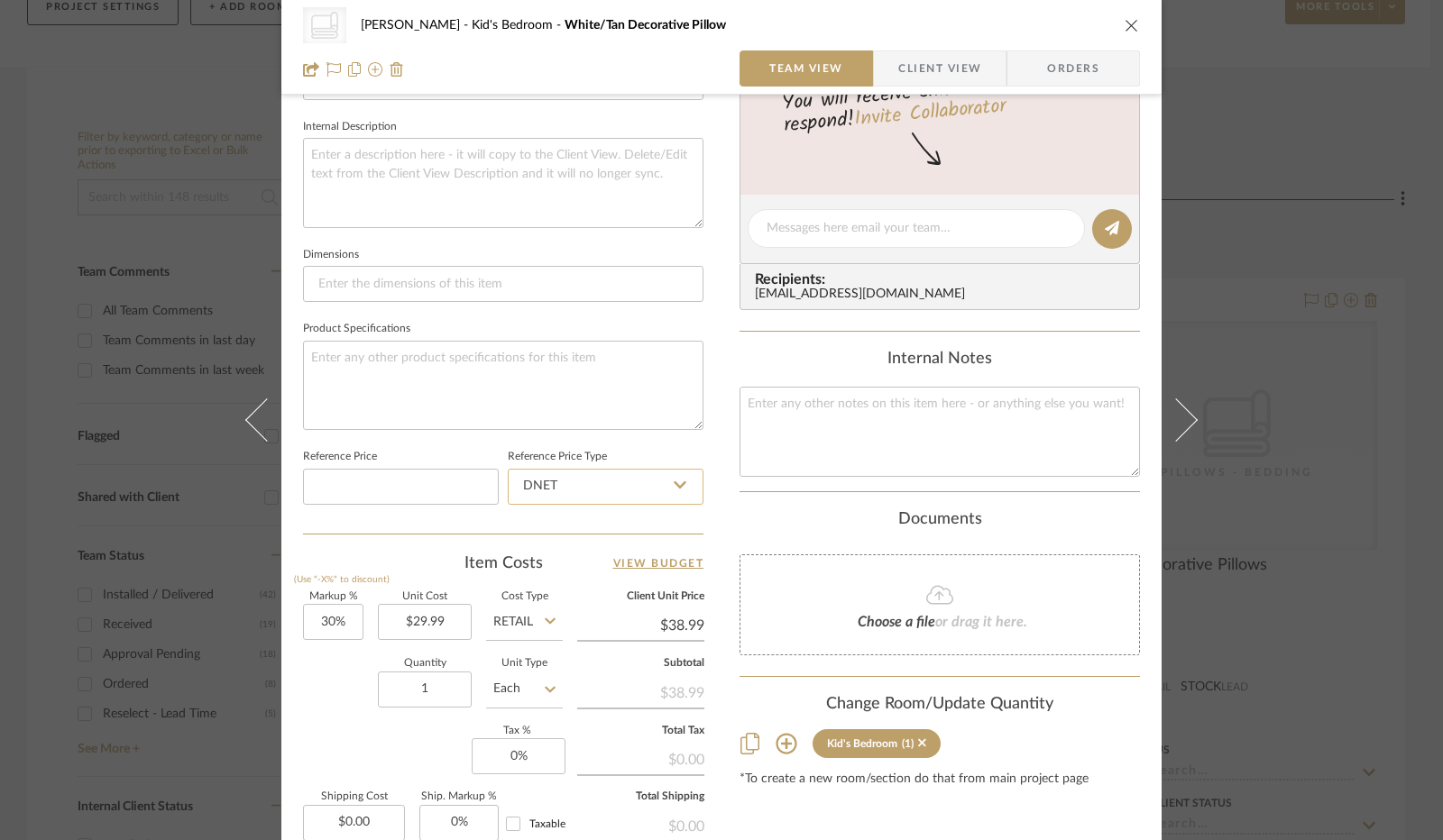
click at [680, 479] on input "DNET" at bounding box center [605, 487] width 195 height 36
click at [607, 560] on div "Retail" at bounding box center [614, 575] width 223 height 46
type input "Retail"
click at [335, 614] on input "30" at bounding box center [332, 622] width 60 height 36
type input "0%"
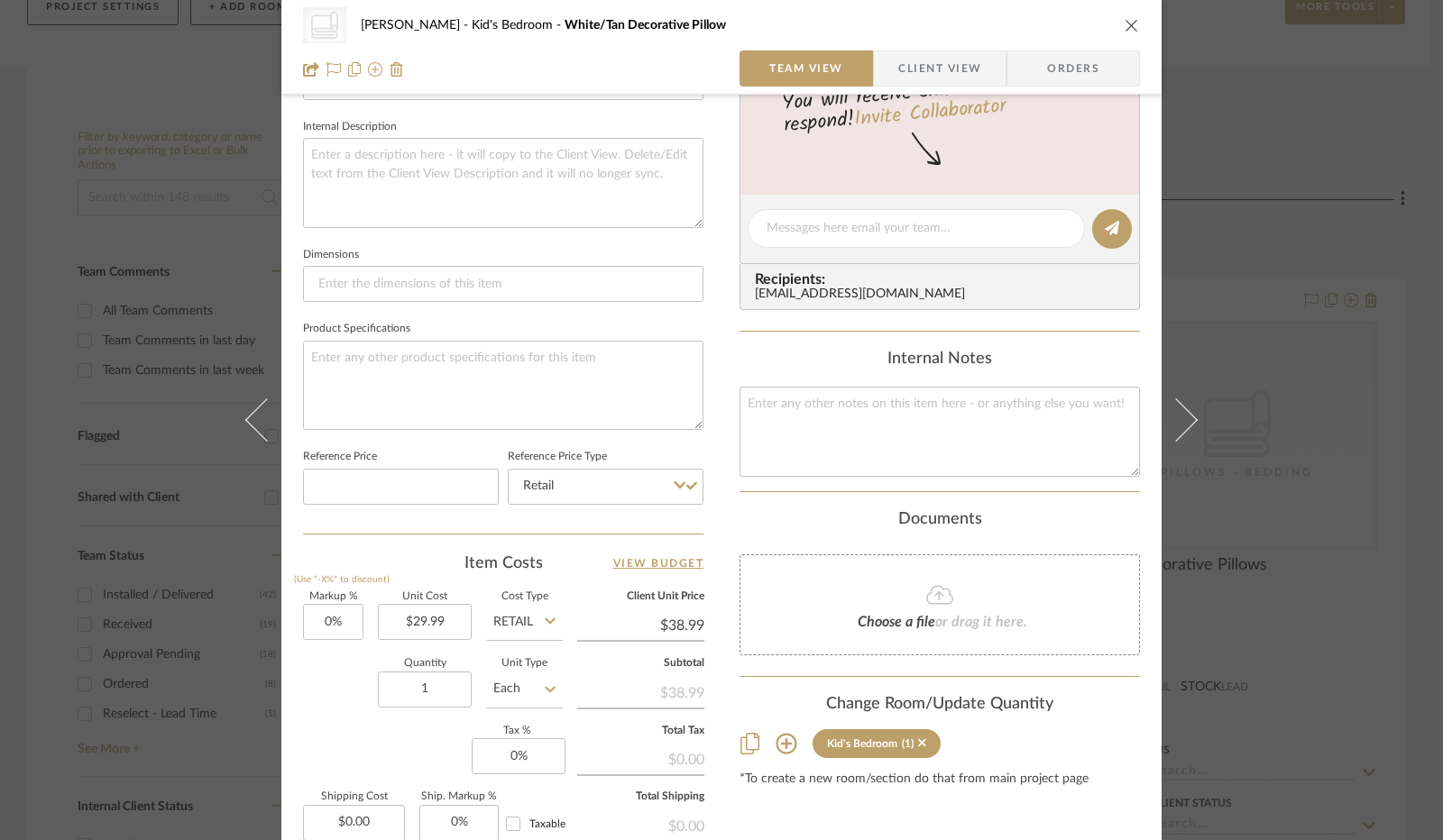
click at [333, 679] on div "Quantity 1 Unit Type Each" at bounding box center [432, 690] width 260 height 64
type input "$29.99"
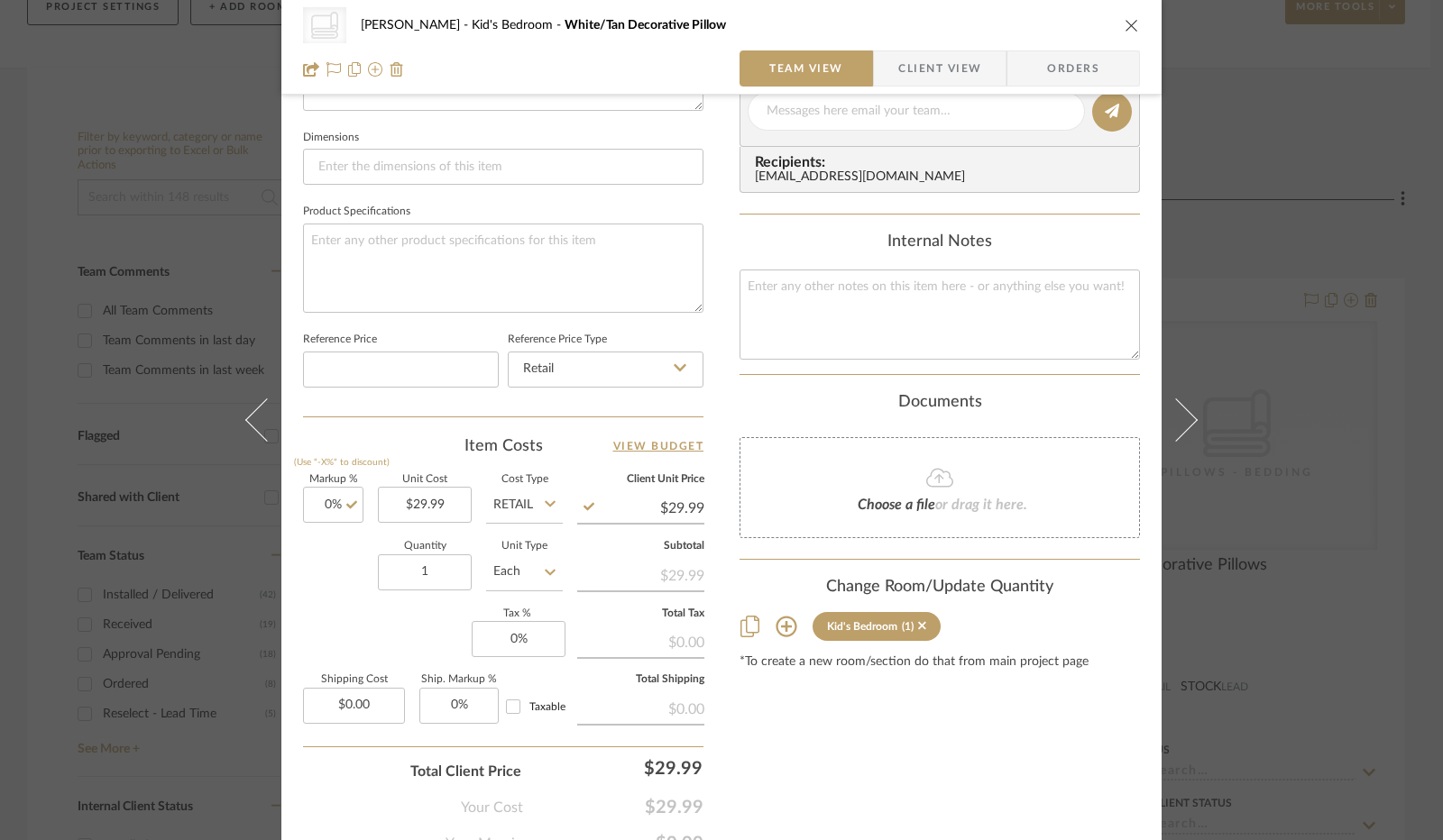
scroll to position [811, 0]
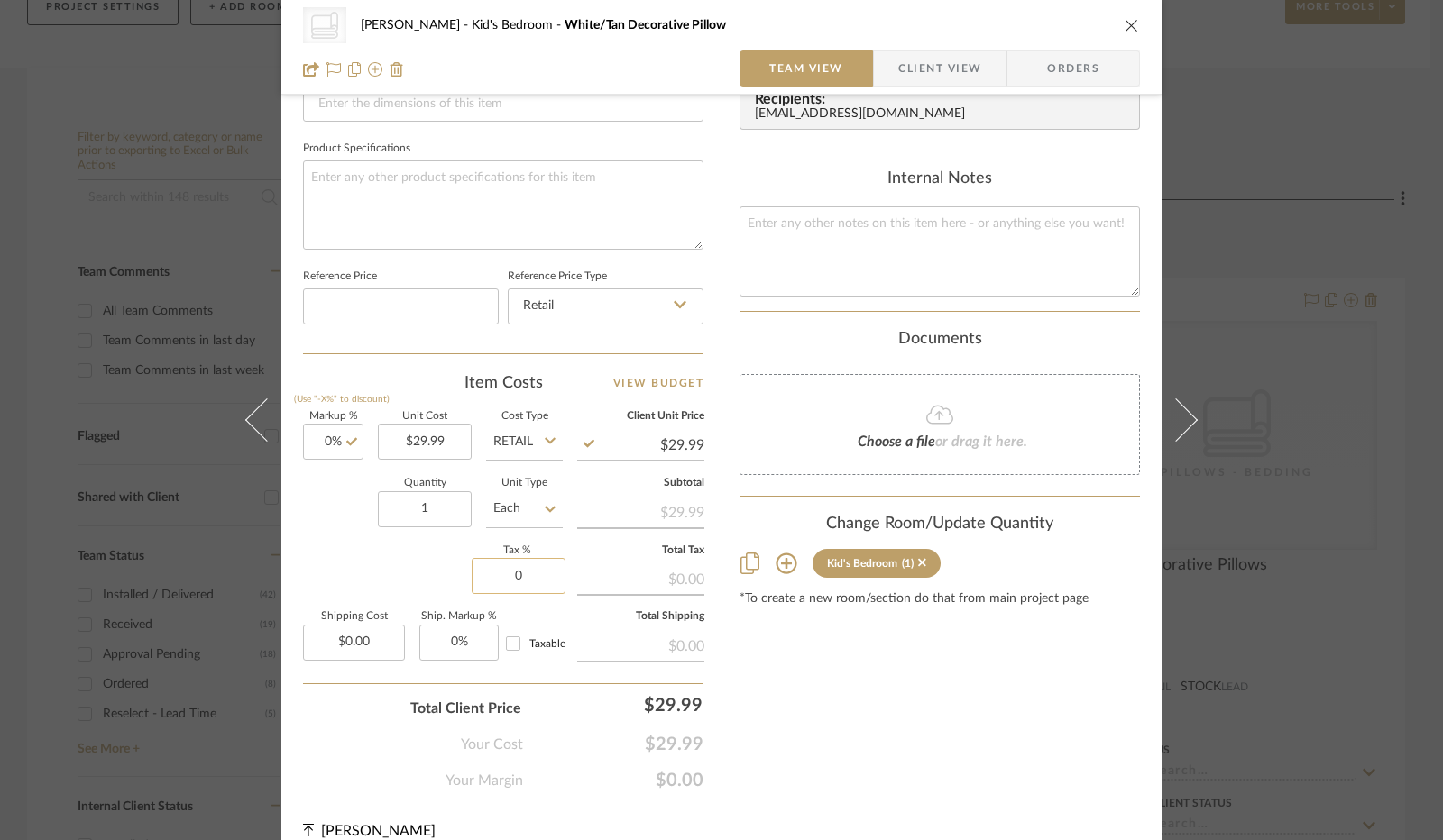
click at [514, 579] on input "0" at bounding box center [518, 575] width 93 height 36
type input "8.25%"
click at [416, 583] on div "Markup % (Use "-X%" to discount) 0% Unit Cost $29.99 Cost Type Retail Client Un…" at bounding box center [503, 543] width 401 height 264
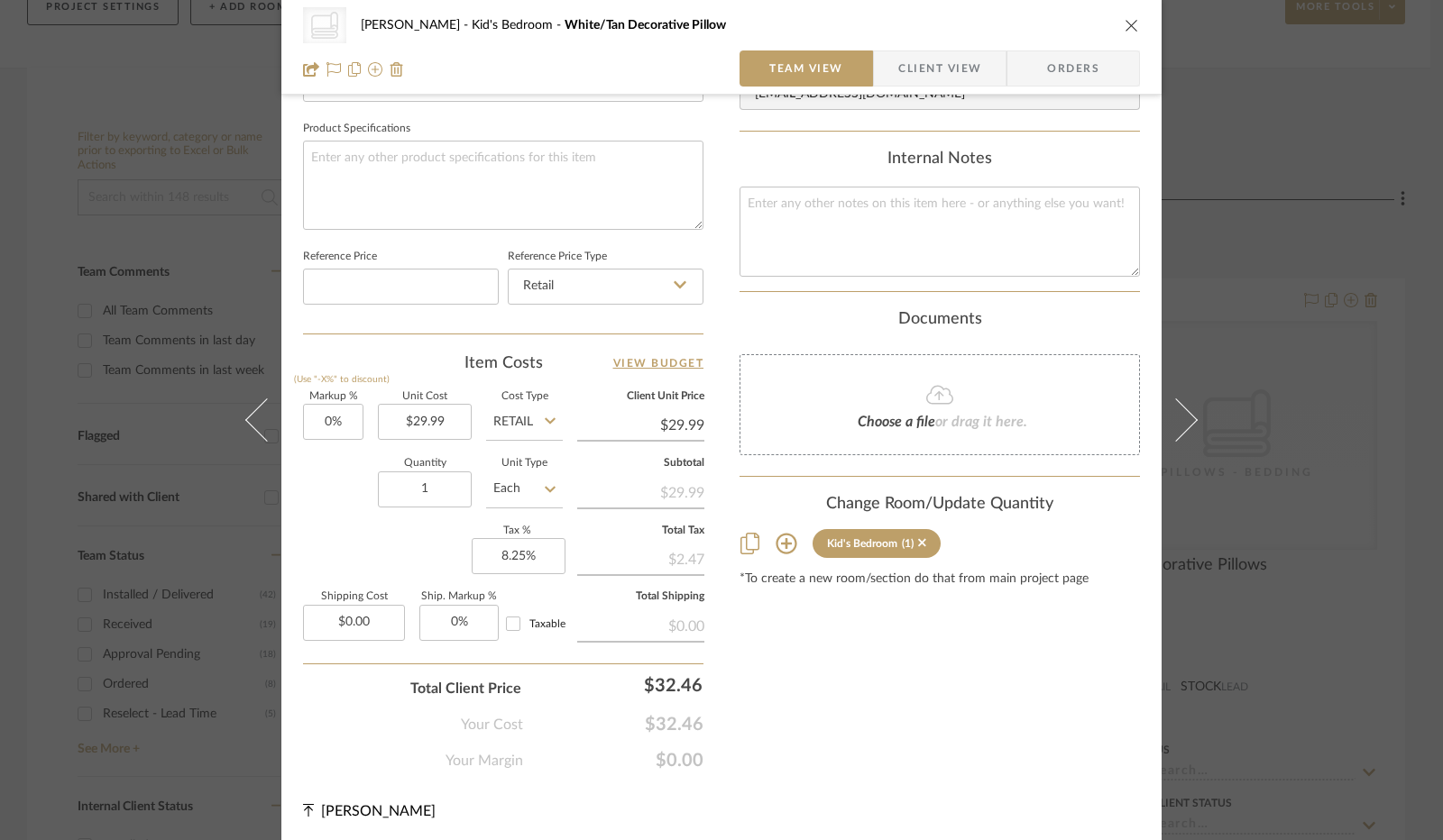
click at [927, 71] on span "Client View" at bounding box center [939, 68] width 83 height 36
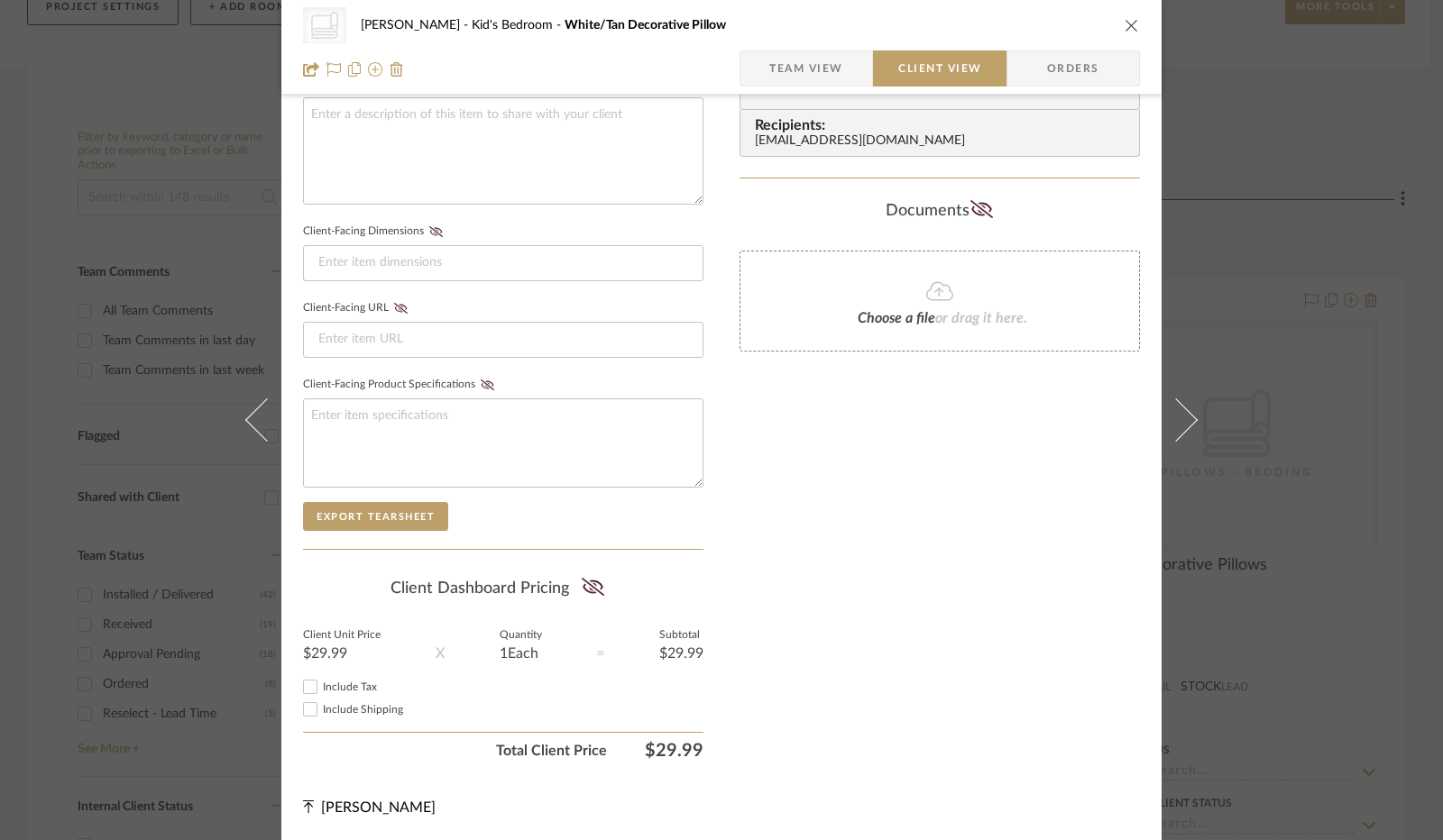
scroll to position [667, 0]
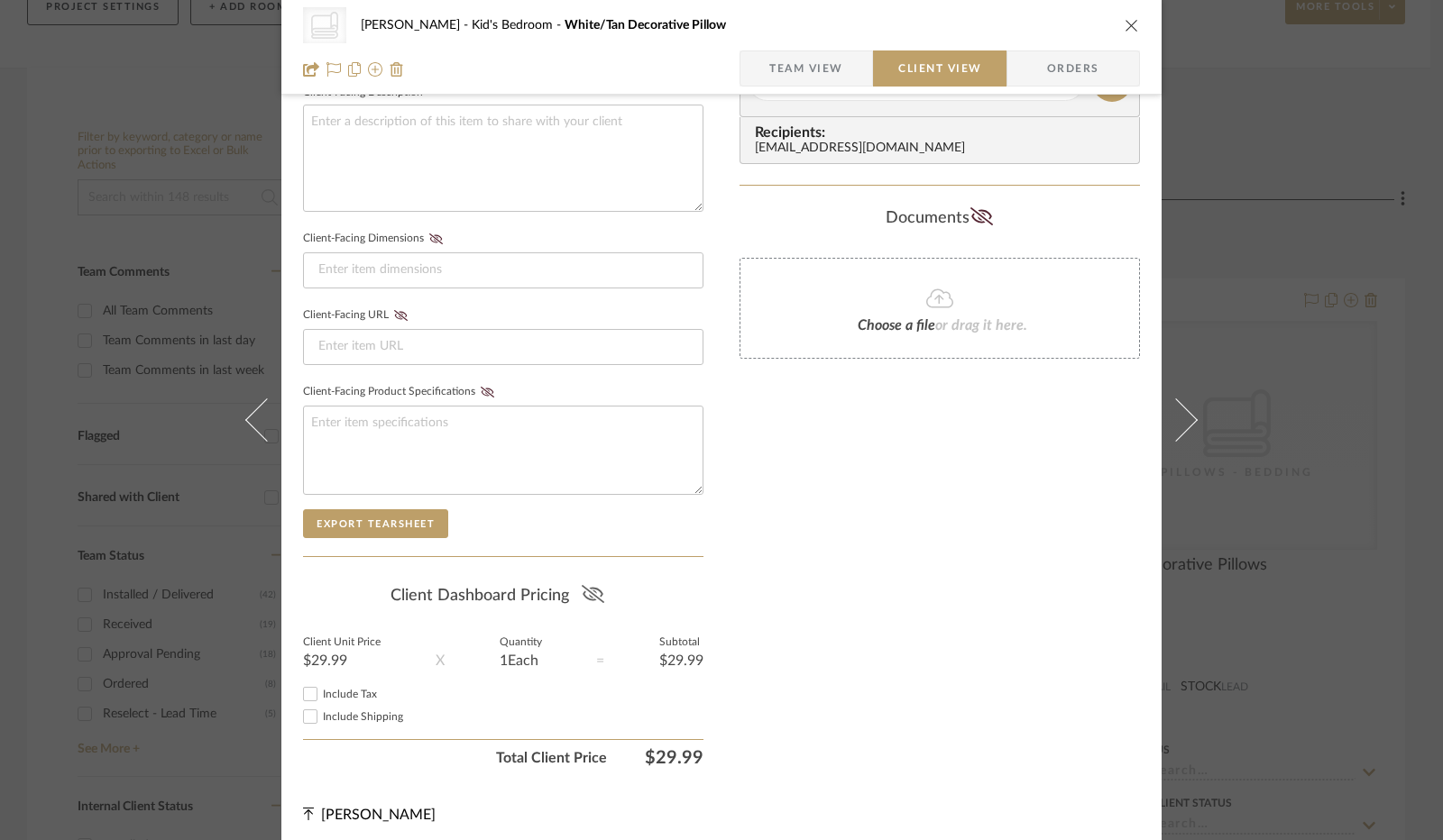
click at [592, 587] on icon at bounding box center [592, 593] width 22 height 18
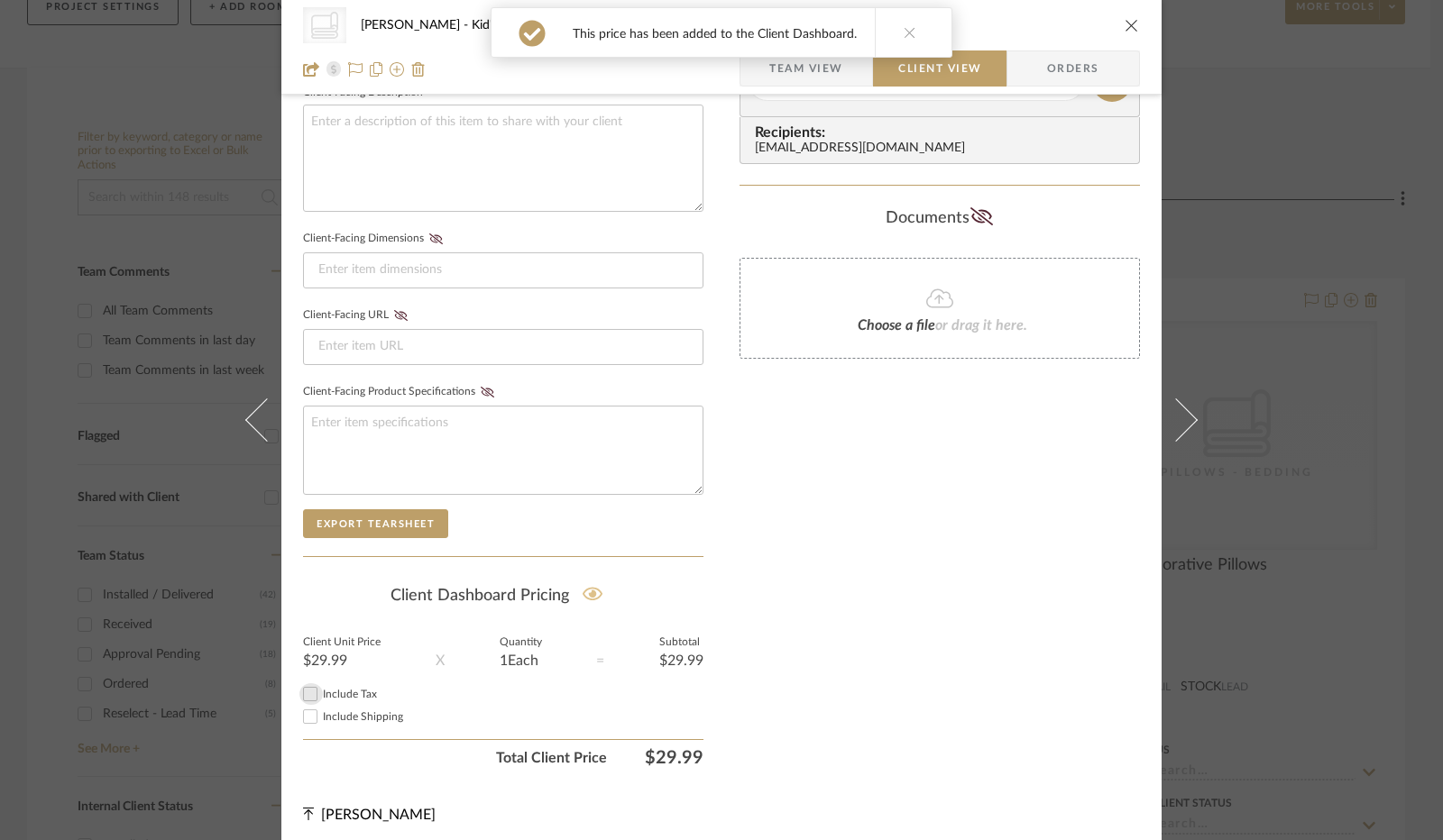
click at [312, 686] on input "Include Tax" at bounding box center [309, 694] width 21 height 21
checkbox input "true"
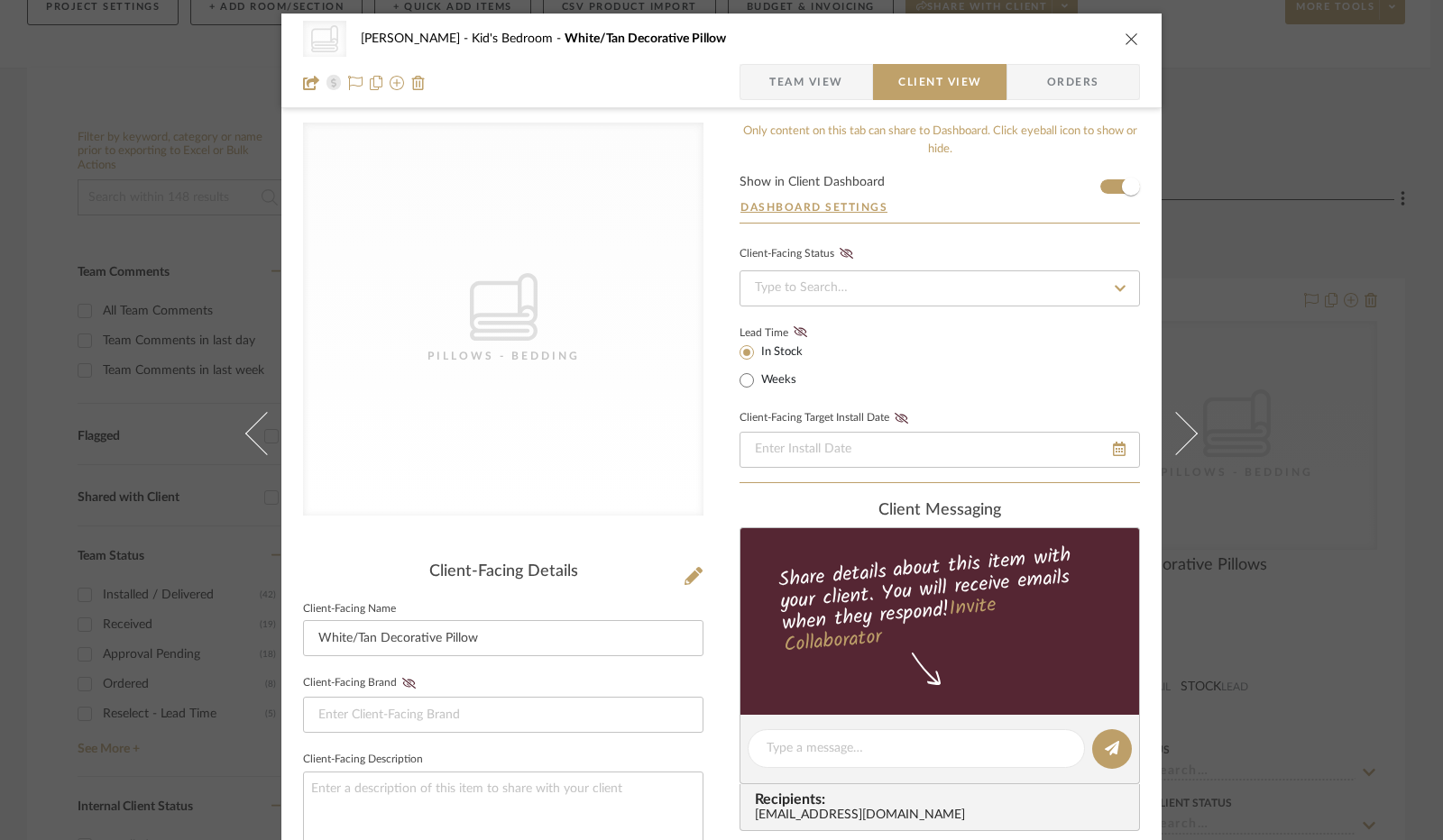
scroll to position [0, 0]
click at [793, 331] on icon at bounding box center [800, 332] width 14 height 11
click at [841, 282] on input at bounding box center [939, 288] width 401 height 36
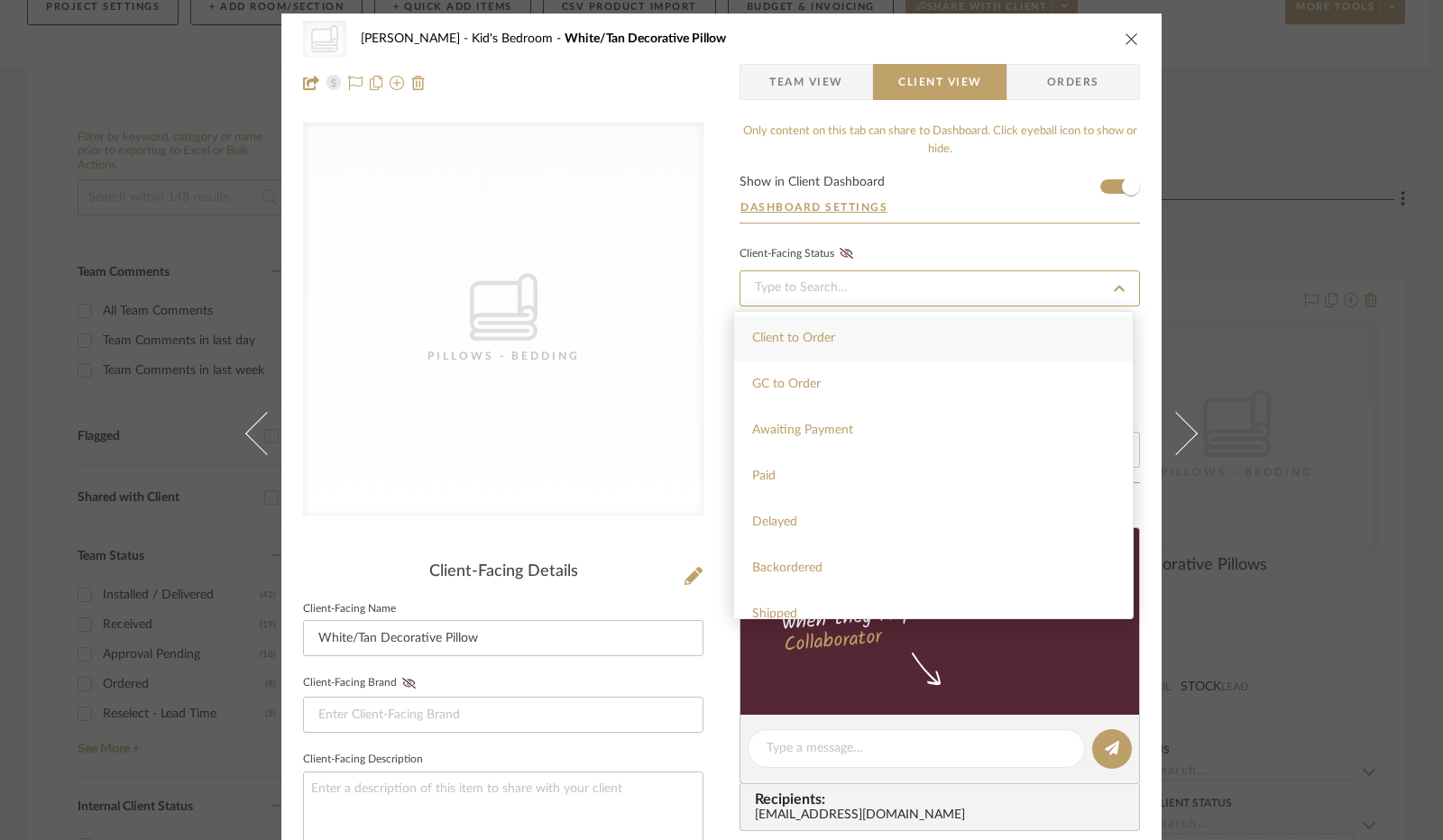
scroll to position [90, 0]
click at [857, 430] on div "Awaiting Payment" at bounding box center [933, 428] width 399 height 46
type input "[DATE]"
type input "Awaiting Payment"
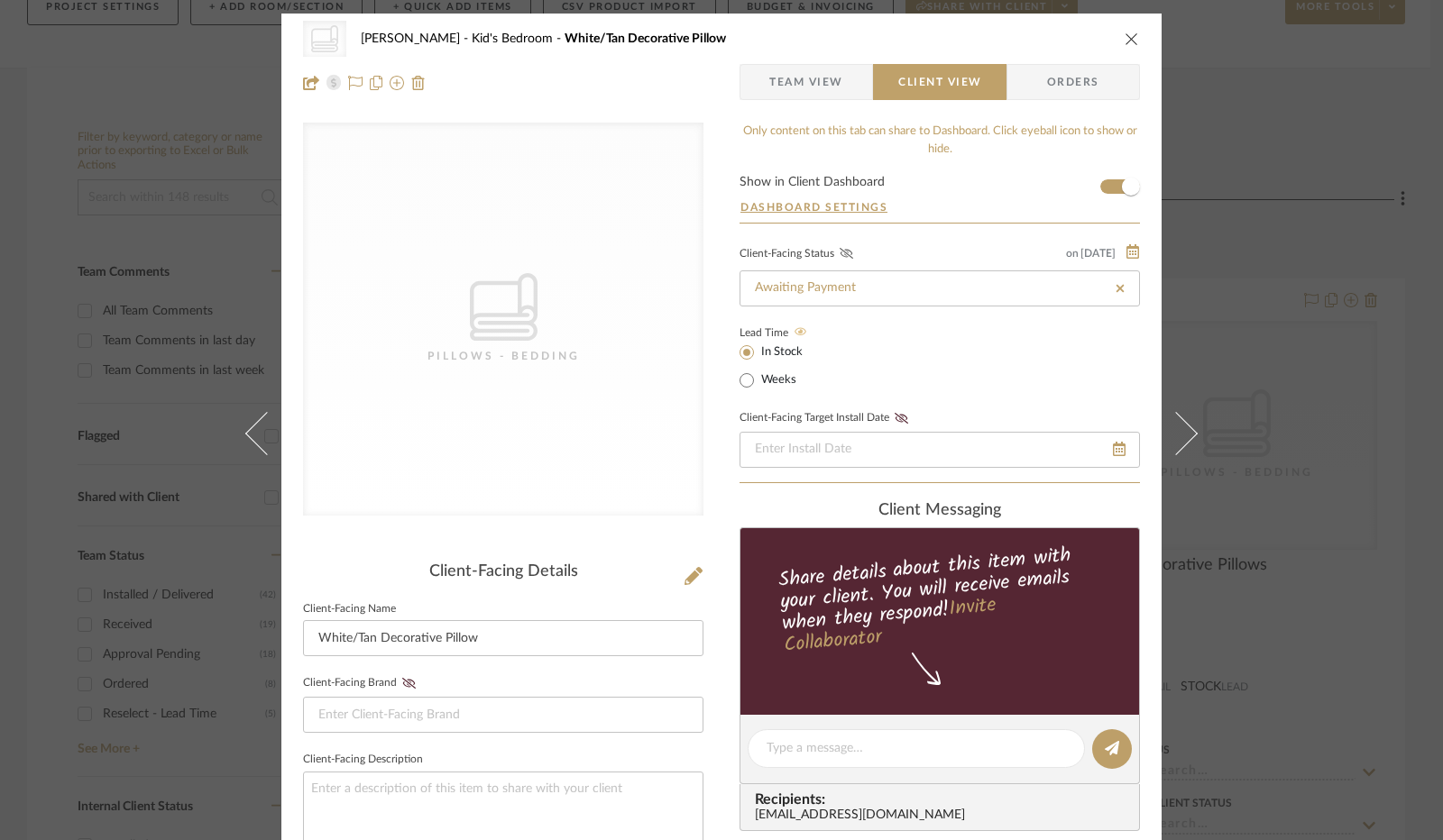
click at [842, 250] on icon at bounding box center [846, 253] width 14 height 11
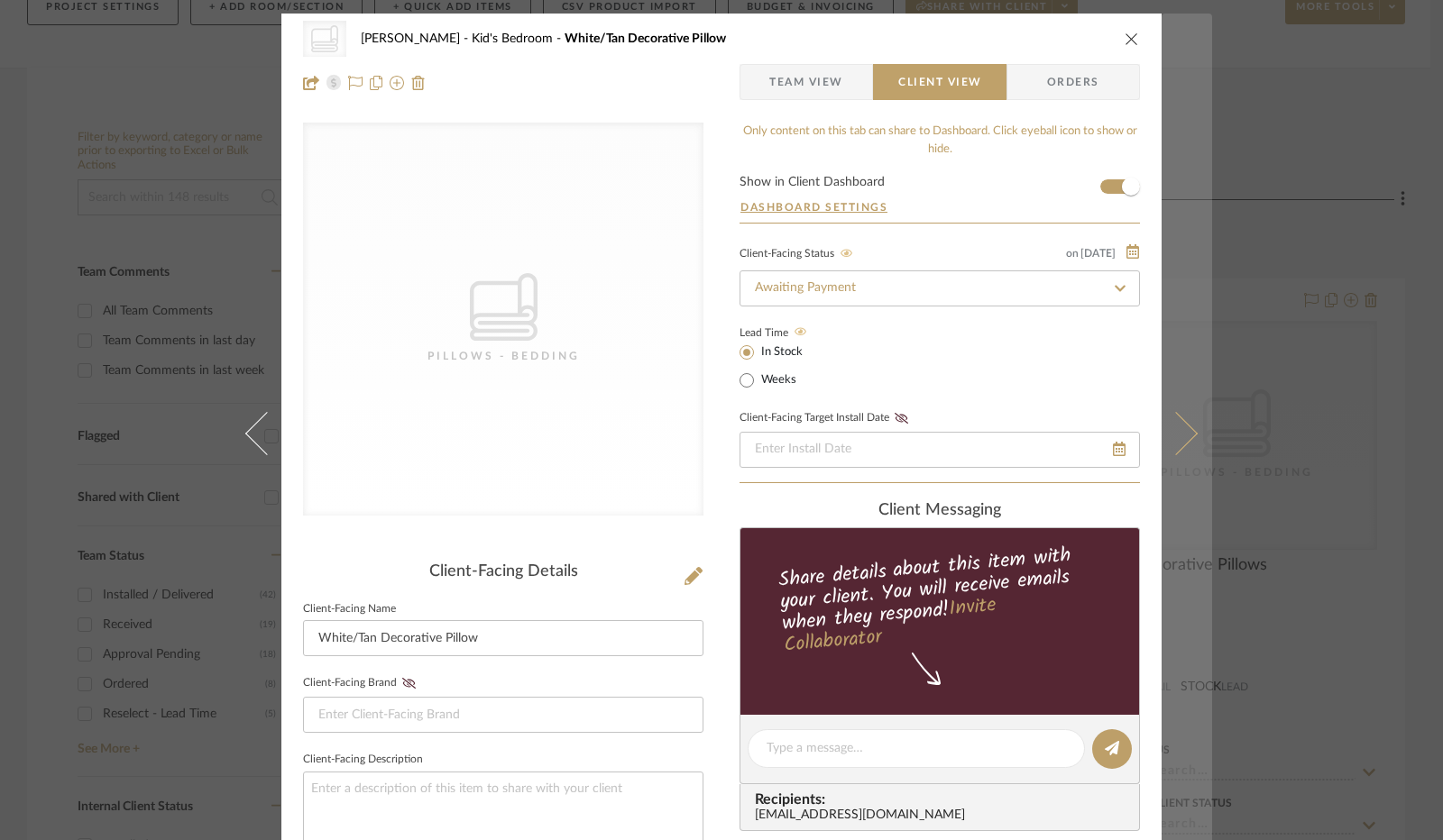
click at [1188, 425] on button at bounding box center [1187, 434] width 51 height 840
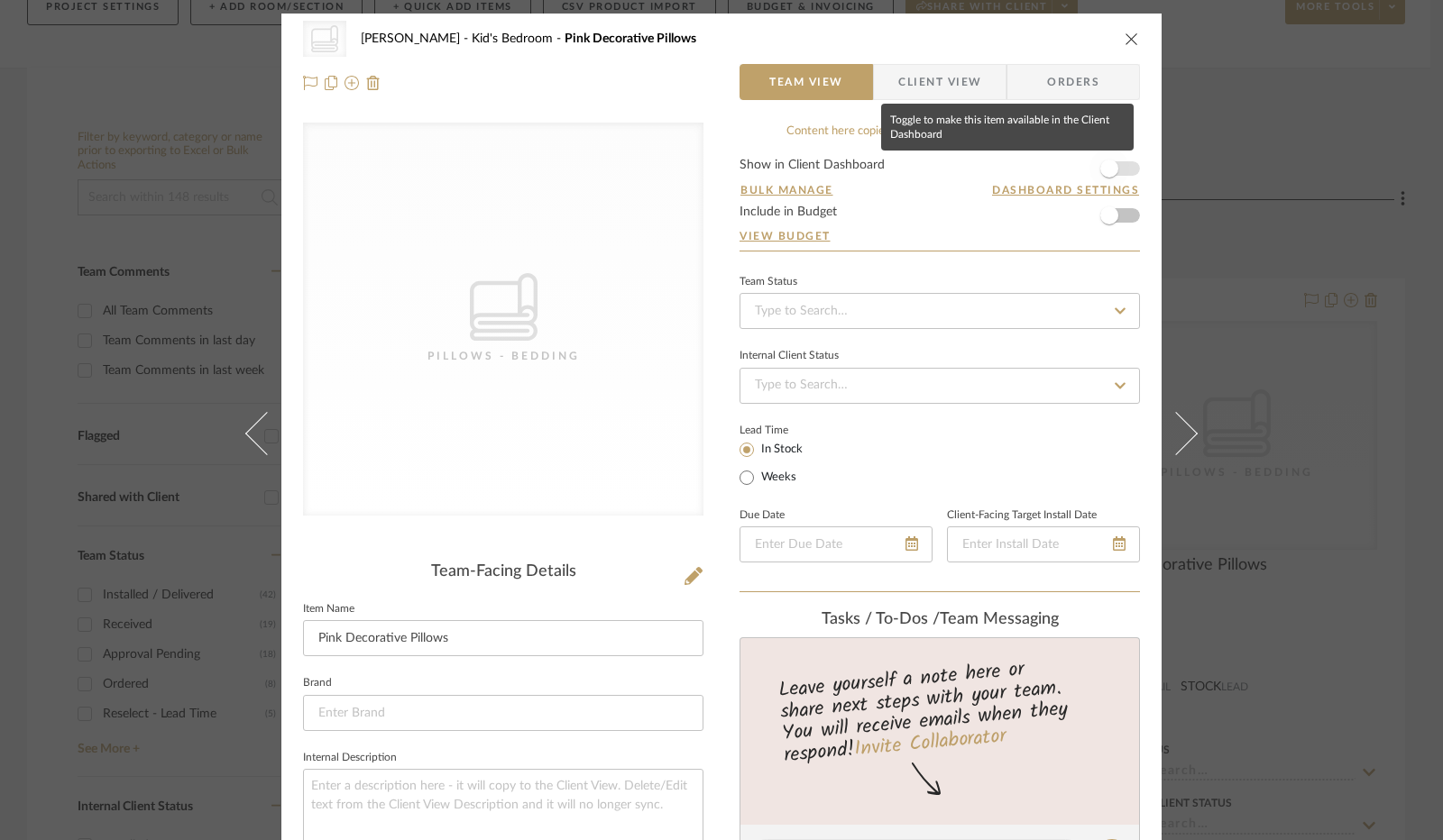
click at [1111, 167] on span "button" at bounding box center [1109, 167] width 18 height 18
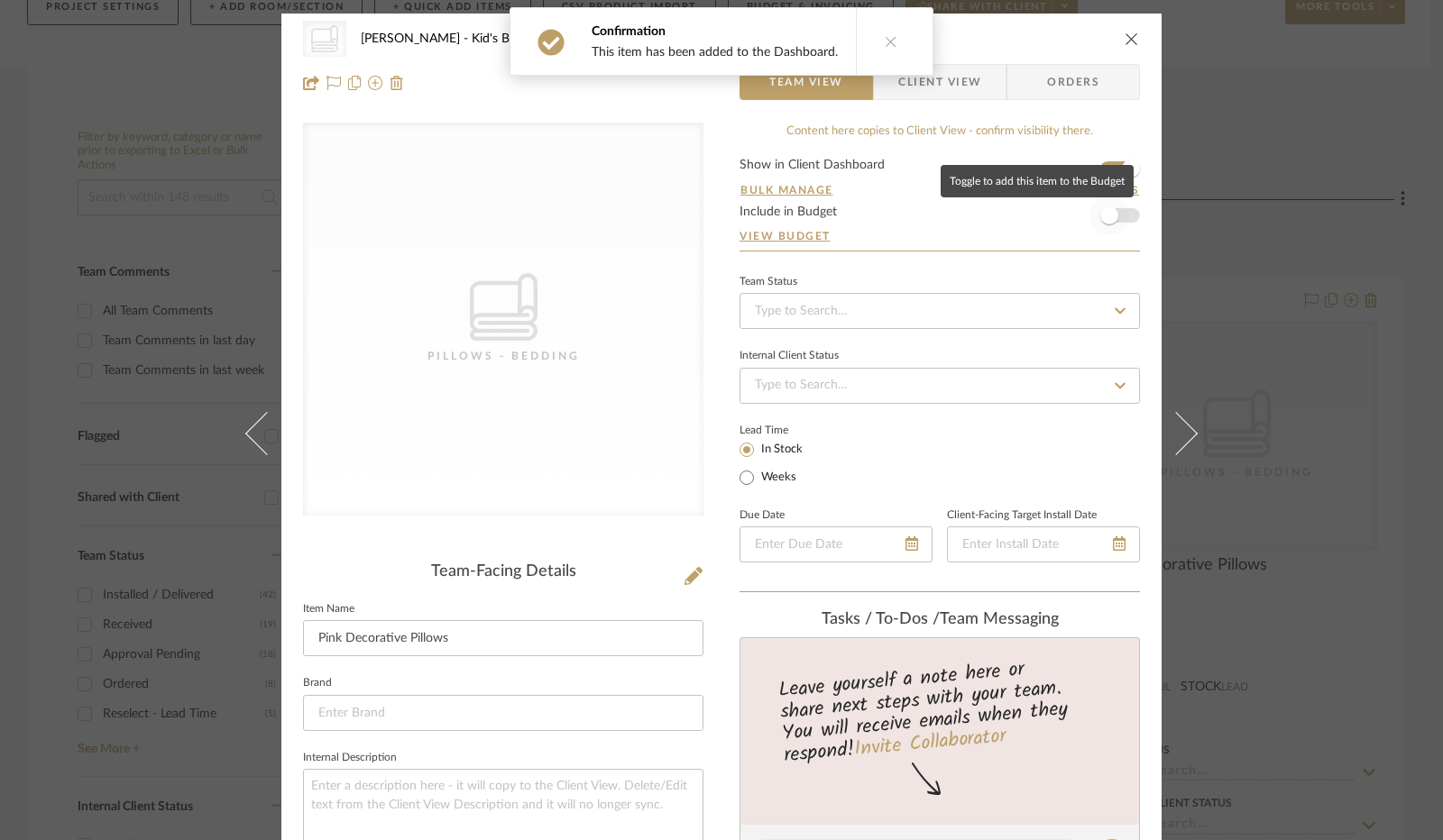
click at [1108, 209] on span "button" at bounding box center [1109, 215] width 18 height 18
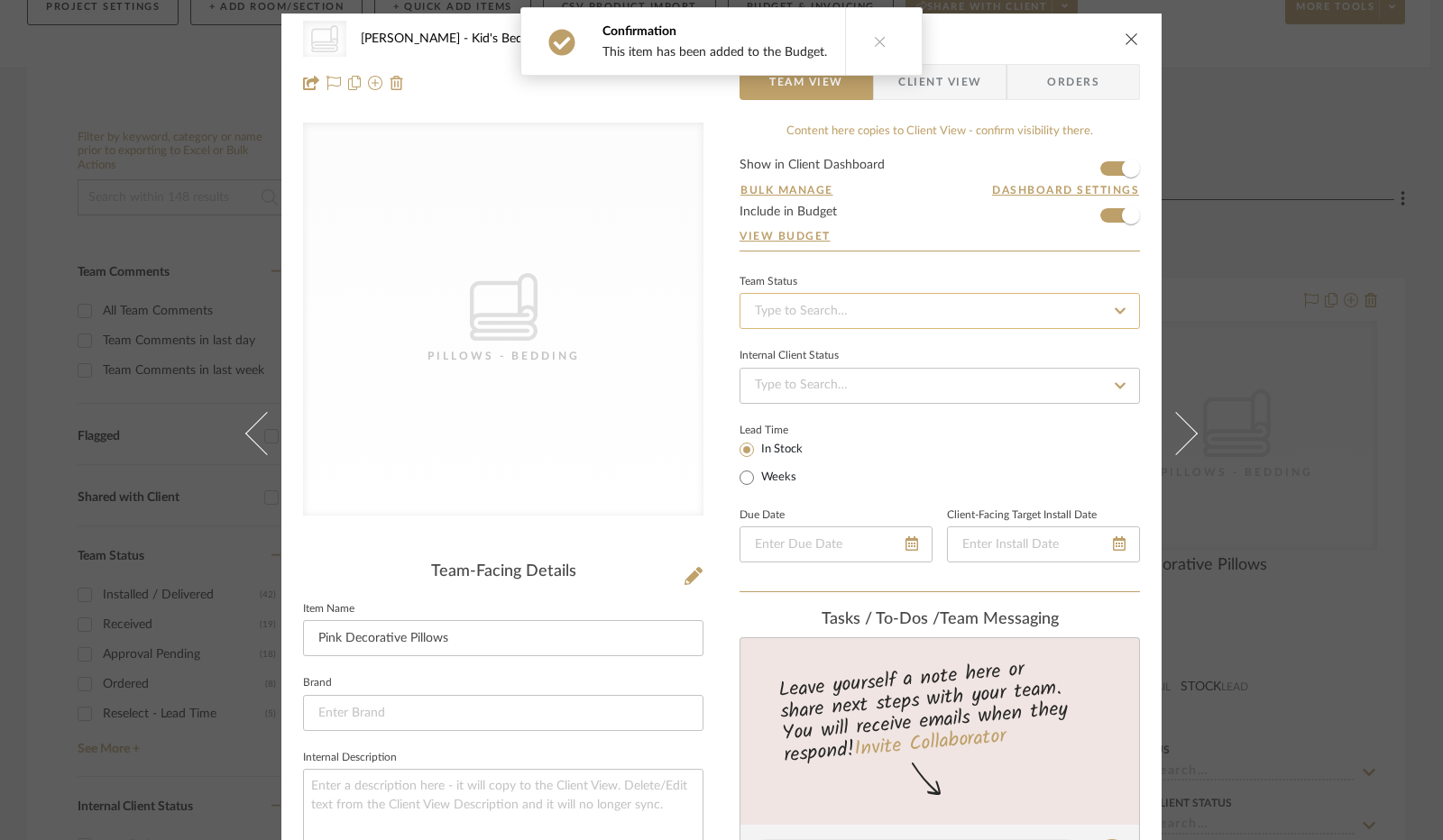
click at [903, 308] on input at bounding box center [939, 311] width 401 height 36
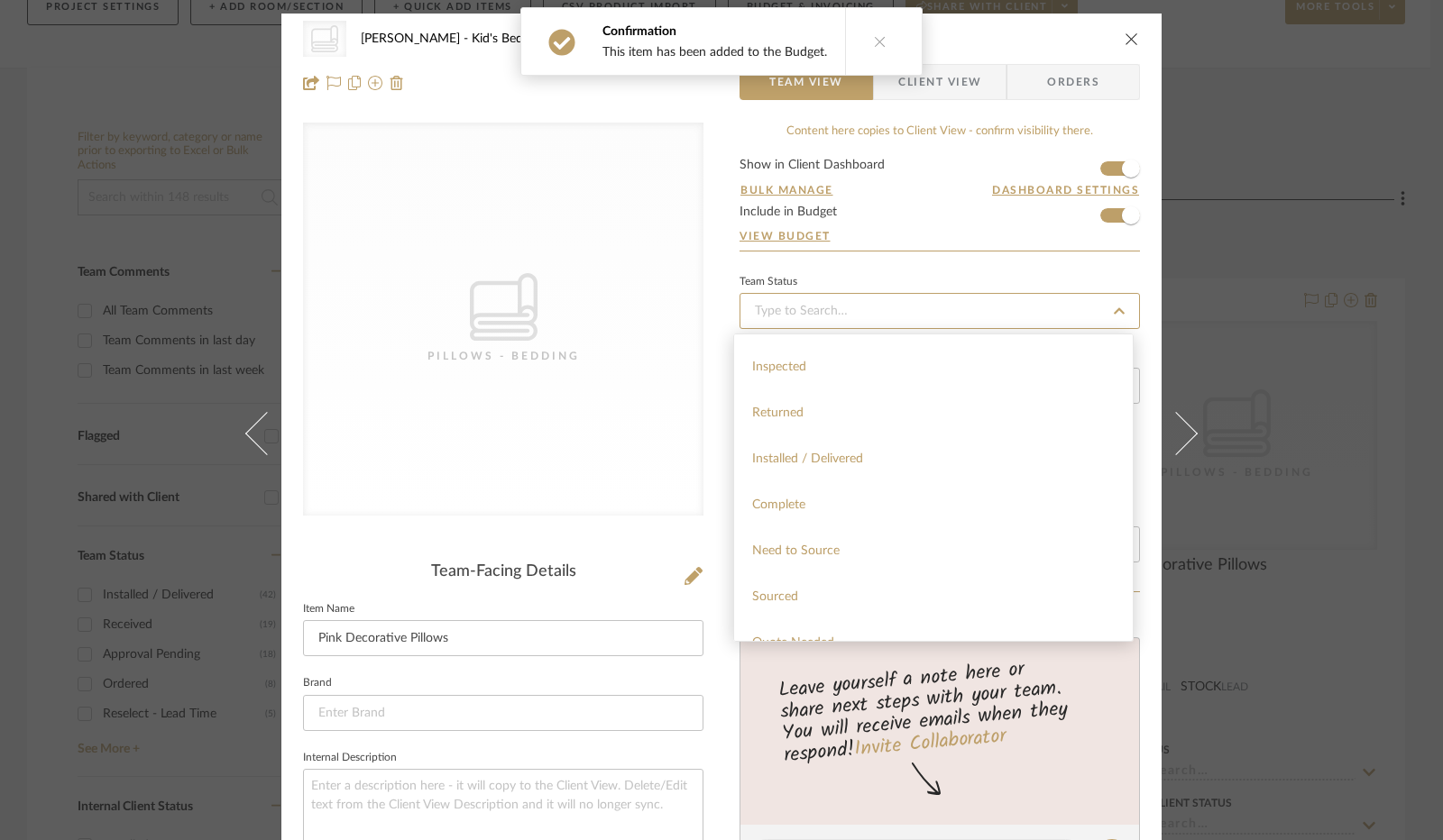
scroll to position [361, 0]
click at [891, 445] on div "Installed / Delivered" at bounding box center [933, 457] width 399 height 46
type input "[DATE]"
type input "Installed / Delivered"
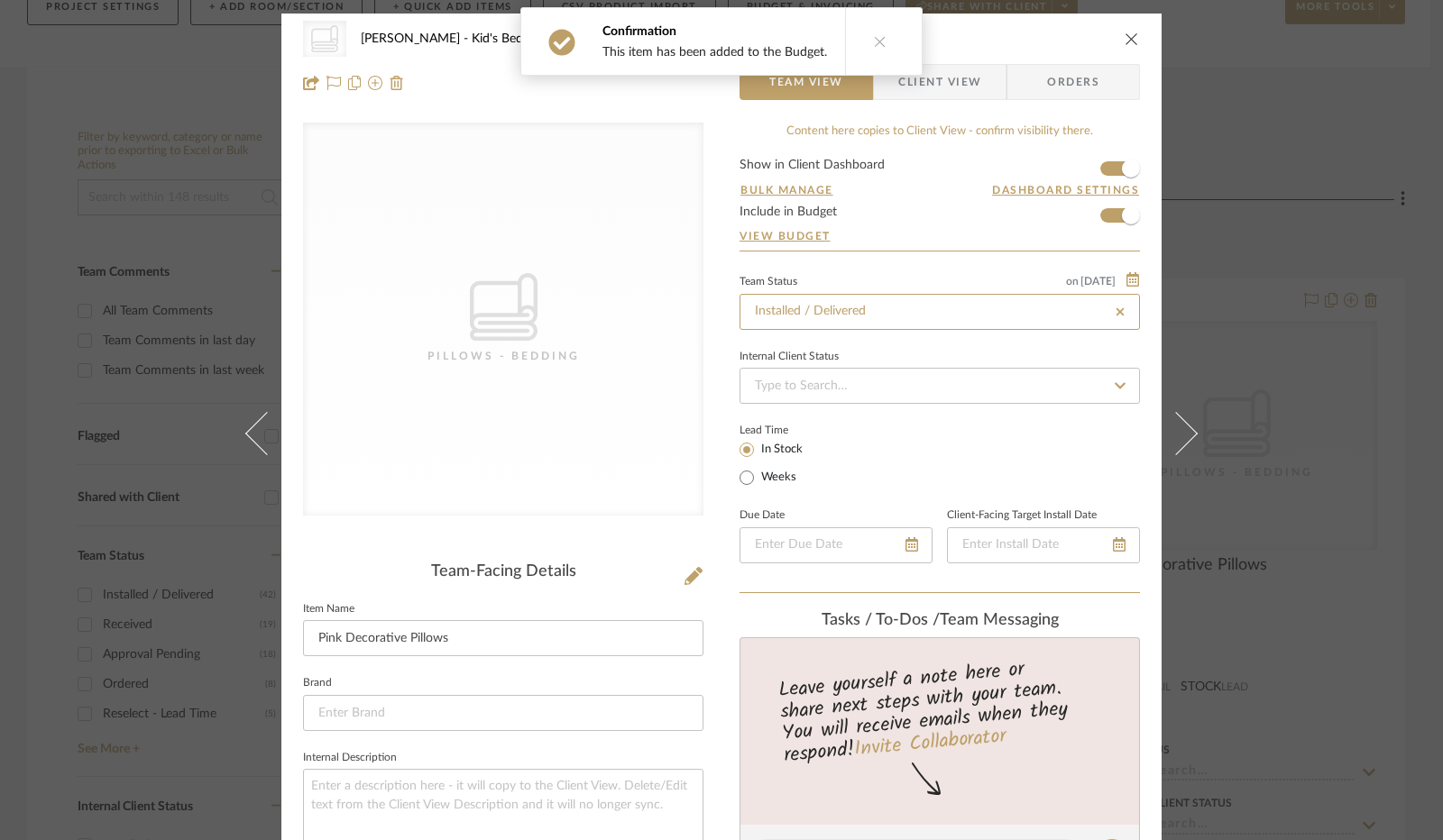
type input "[DATE]"
type input "Installed / Delivered"
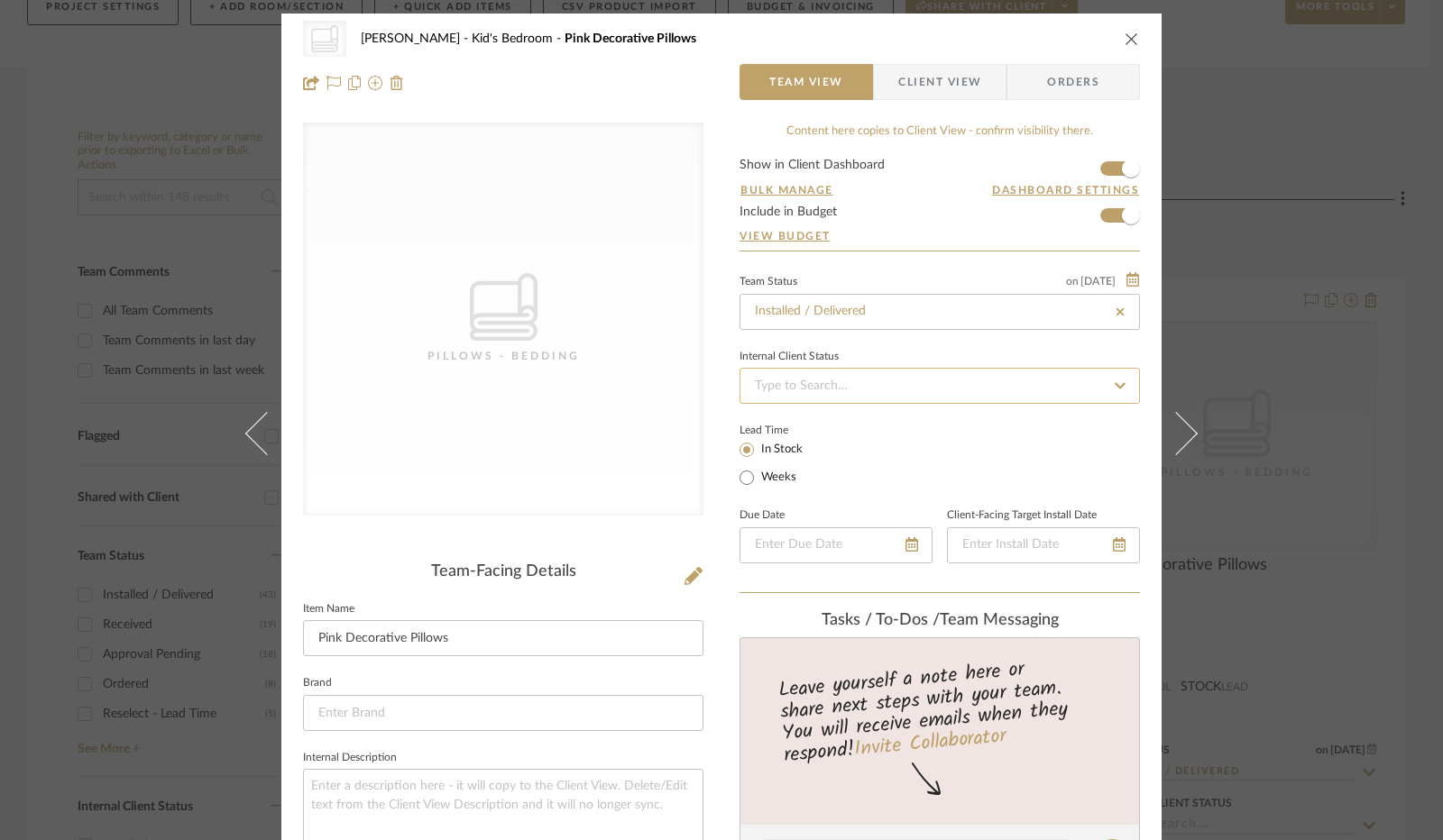
click at [861, 372] on input at bounding box center [939, 386] width 401 height 36
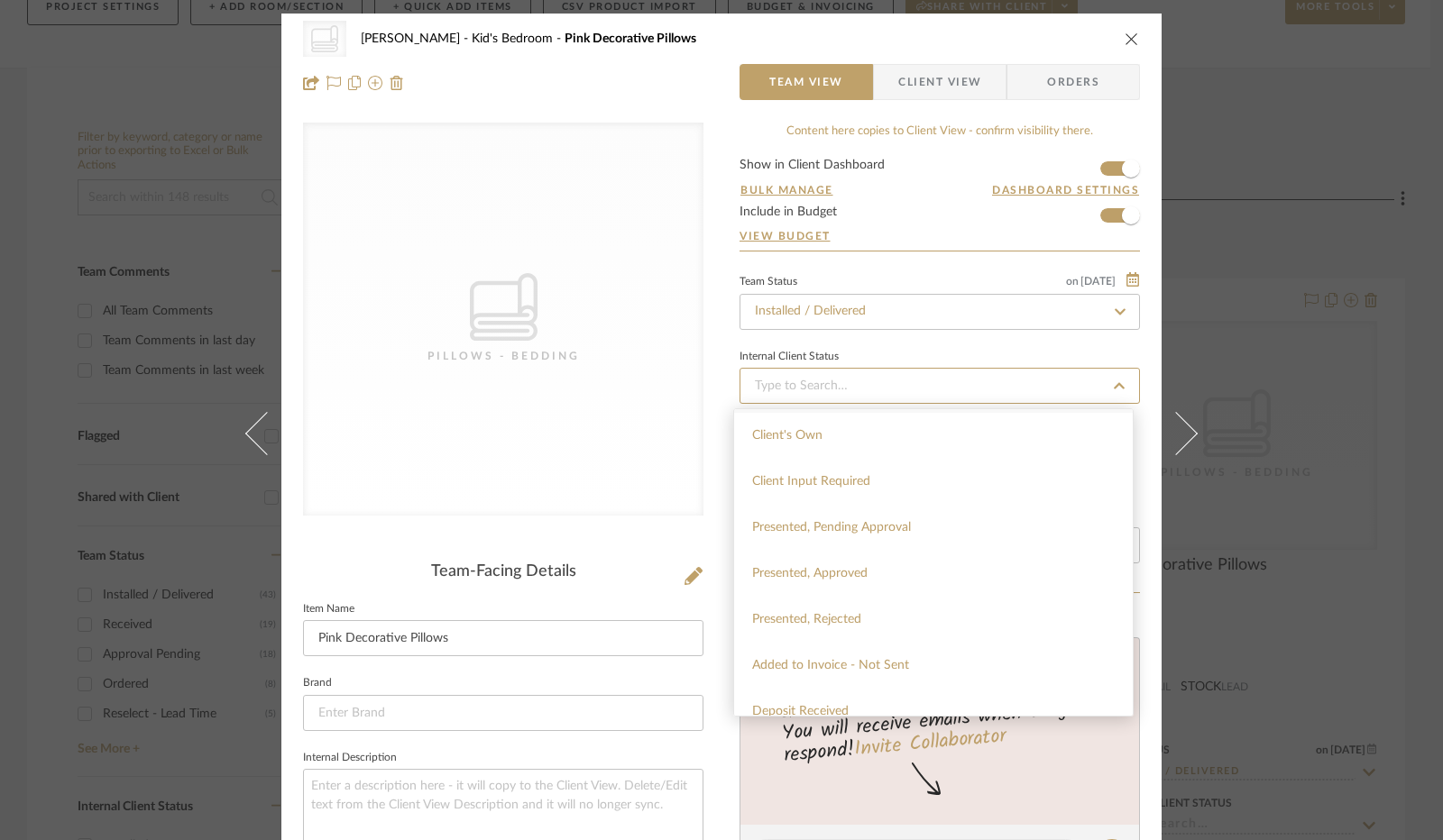
scroll to position [180, 0]
click at [857, 571] on span "Added to Invoice - Not Sent" at bounding box center [831, 574] width 157 height 13
type input "[DATE]"
type input "Added to Invoice - Not Sent"
type input "[DATE]"
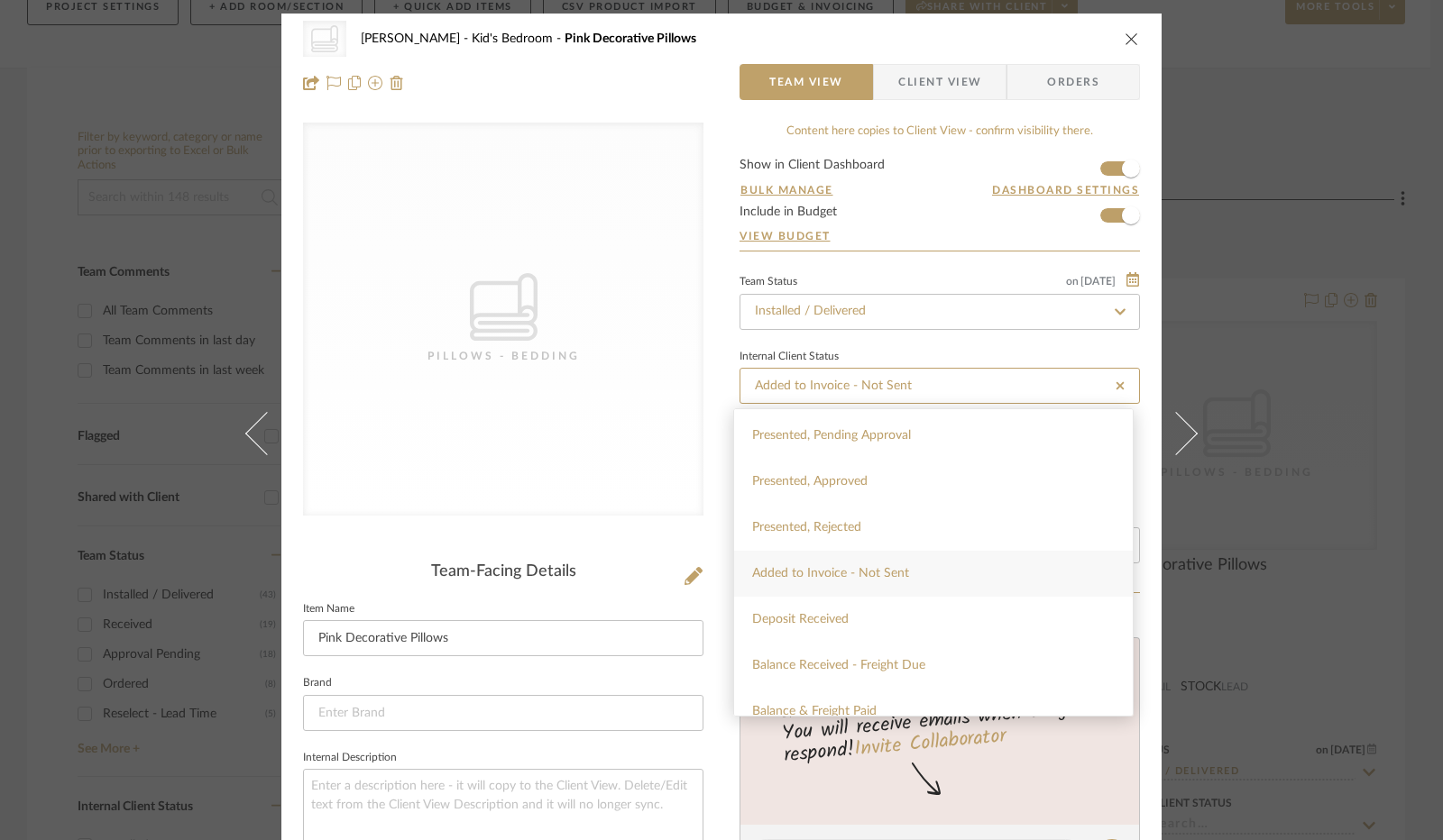
type input "Added to Invoice - Not Sent"
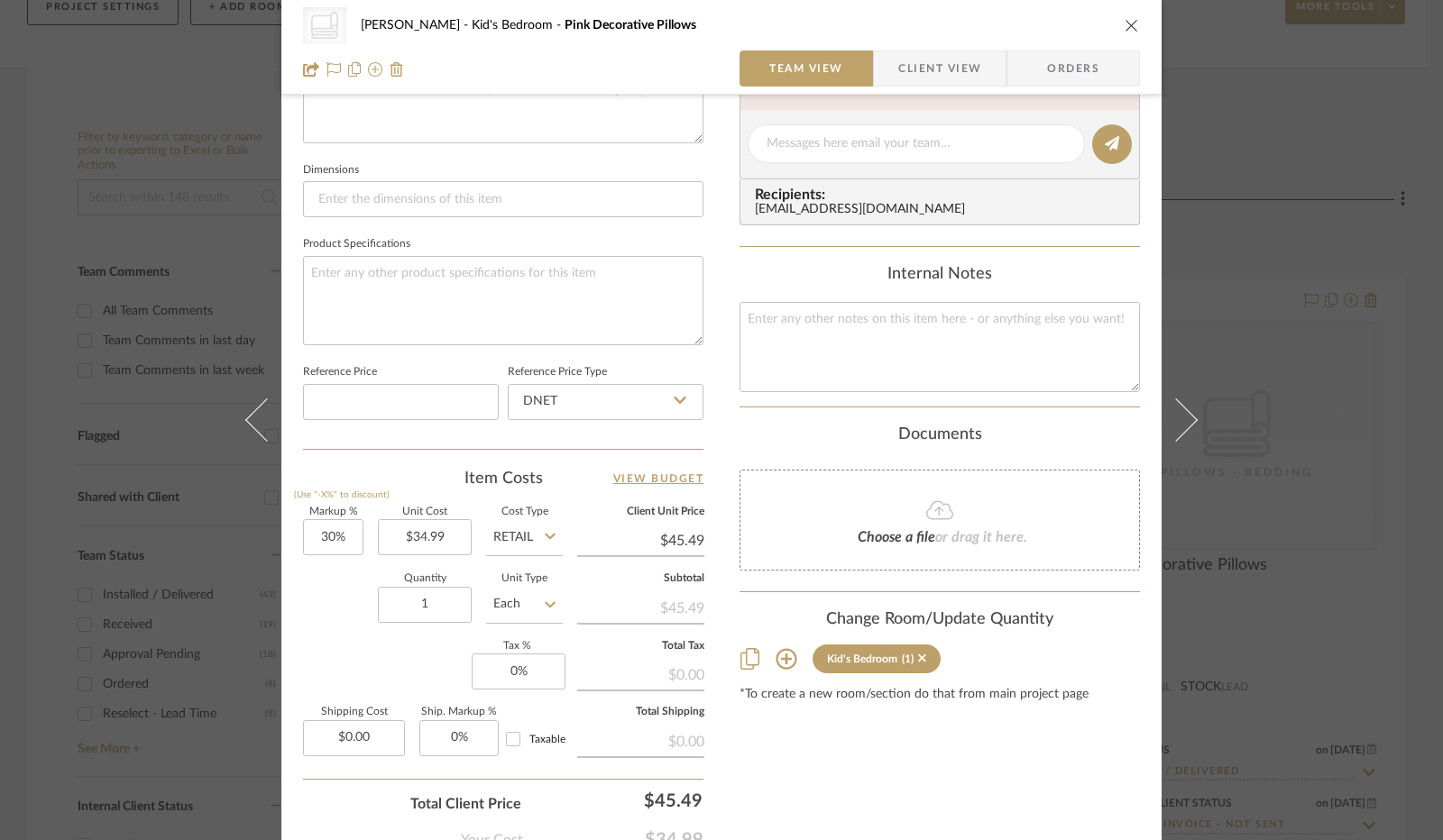
scroll to position [721, 0]
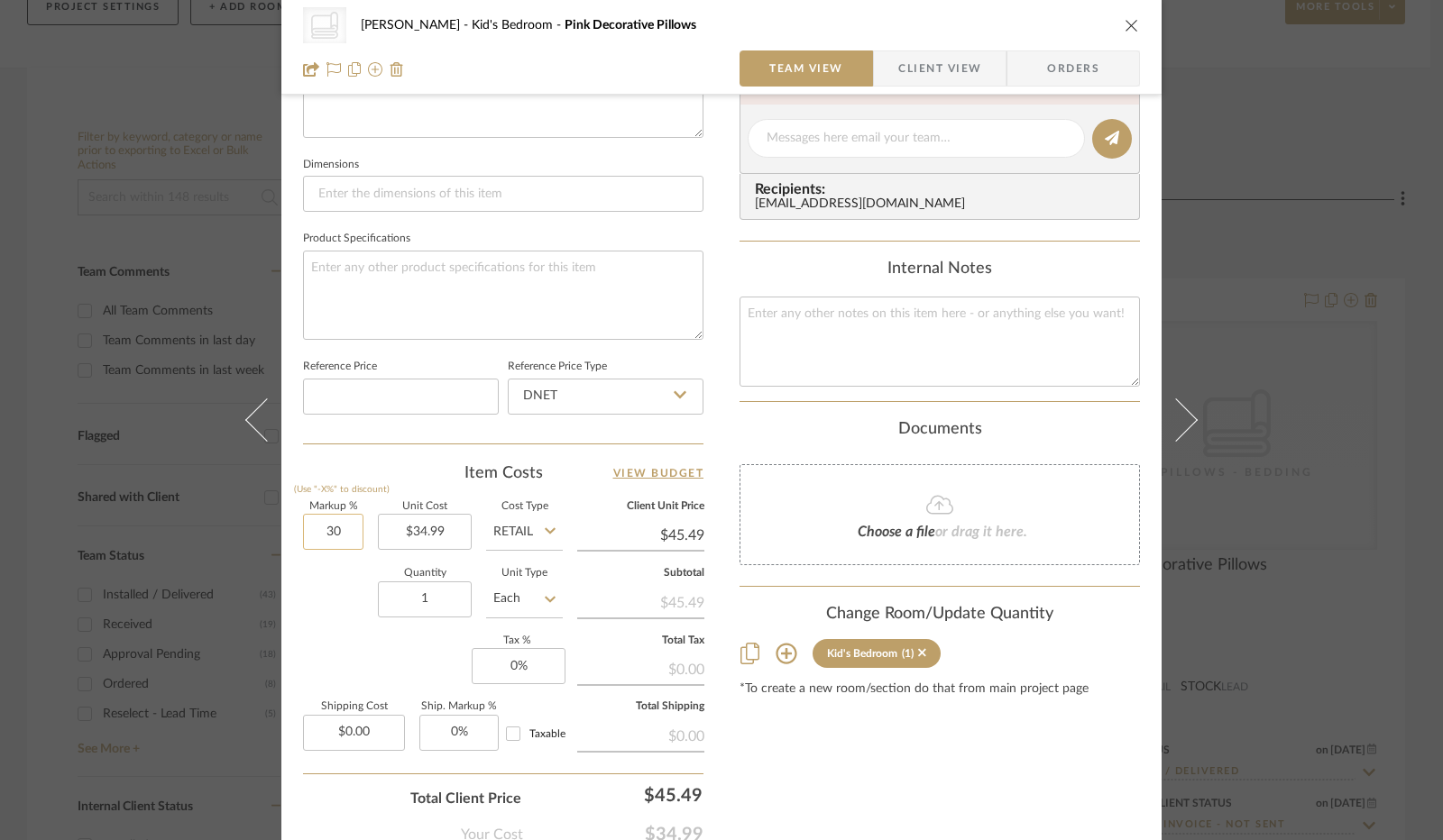
click at [328, 524] on input "30" at bounding box center [332, 531] width 60 height 36
type input "0%"
type input "0"
click at [504, 661] on input "0" at bounding box center [518, 666] width 93 height 36
type input "$34.99"
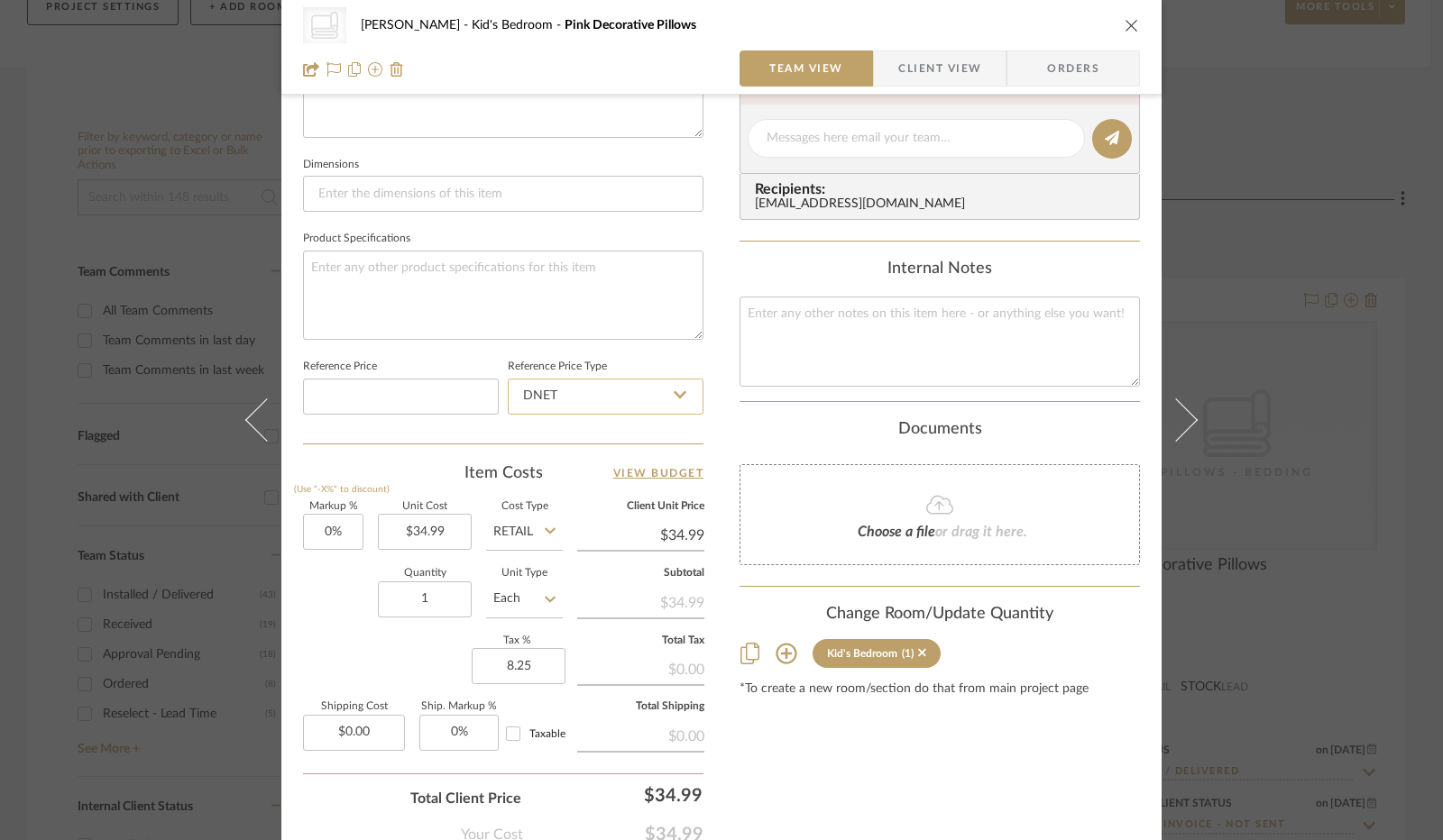
type input "8.25%"
click at [603, 398] on input "DNET" at bounding box center [605, 396] width 195 height 36
click at [592, 475] on div "Retail" at bounding box center [614, 486] width 223 height 46
type input "Retail"
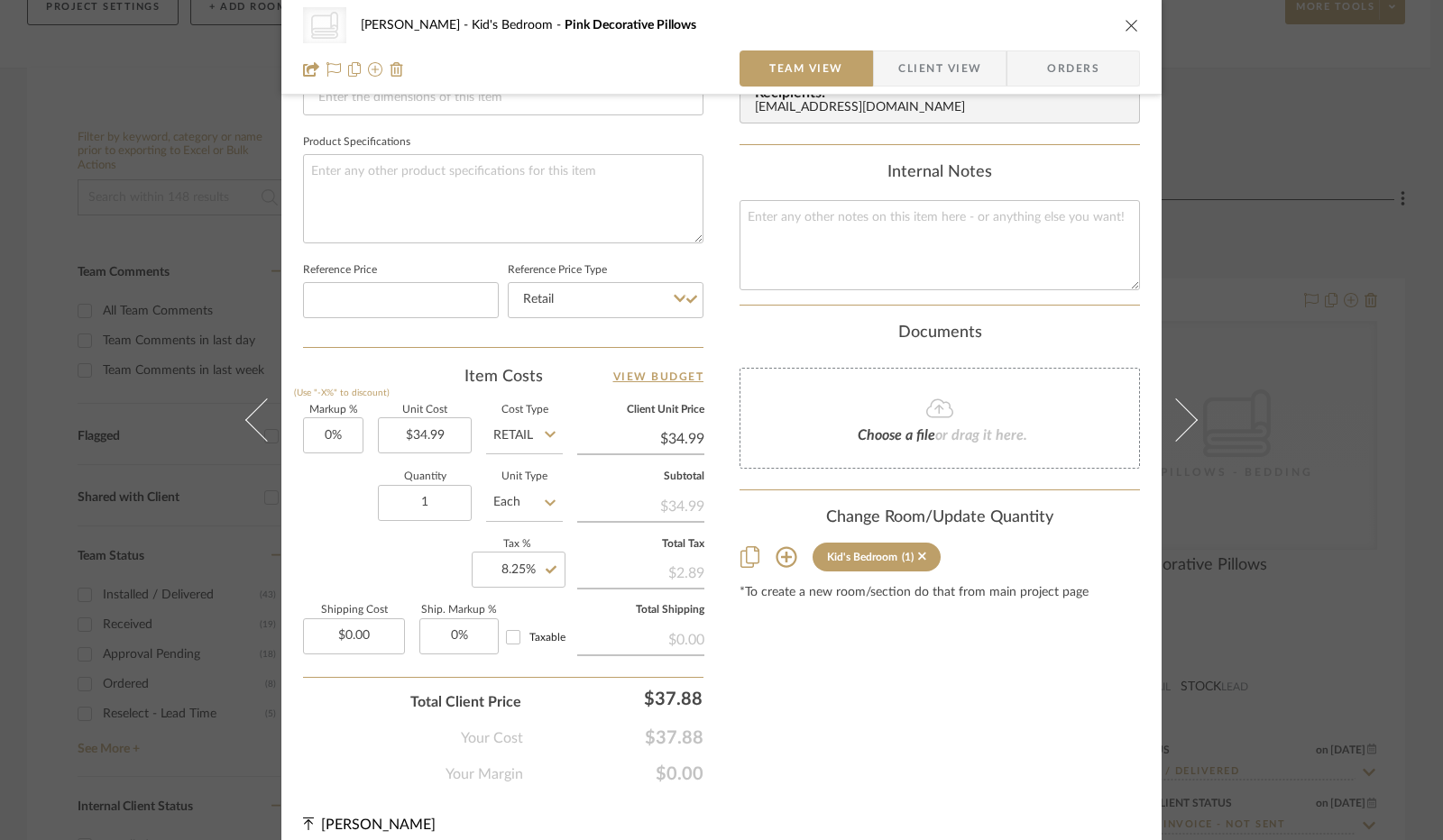
scroll to position [831, 0]
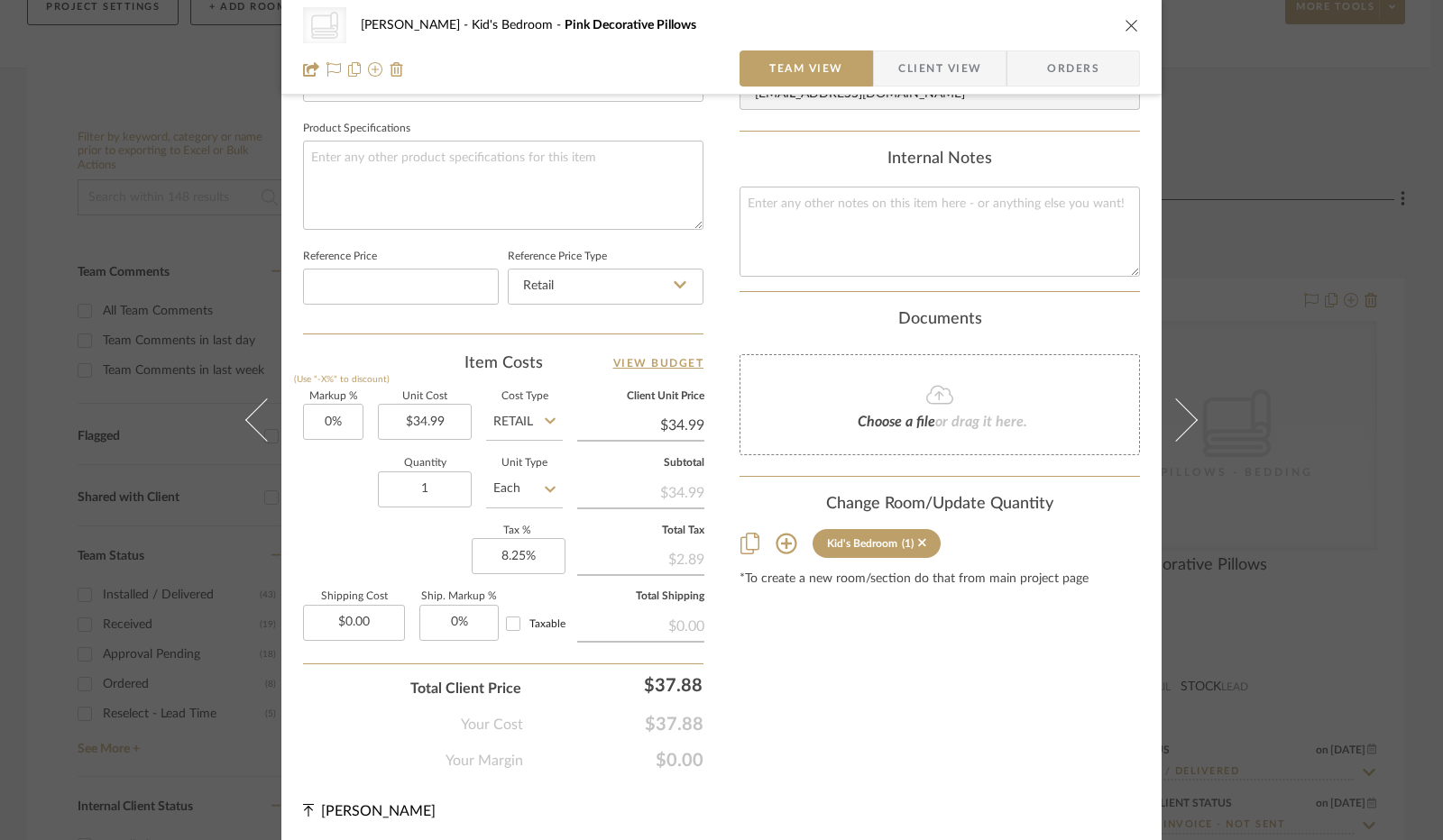
click at [913, 79] on span "Client View" at bounding box center [939, 68] width 83 height 36
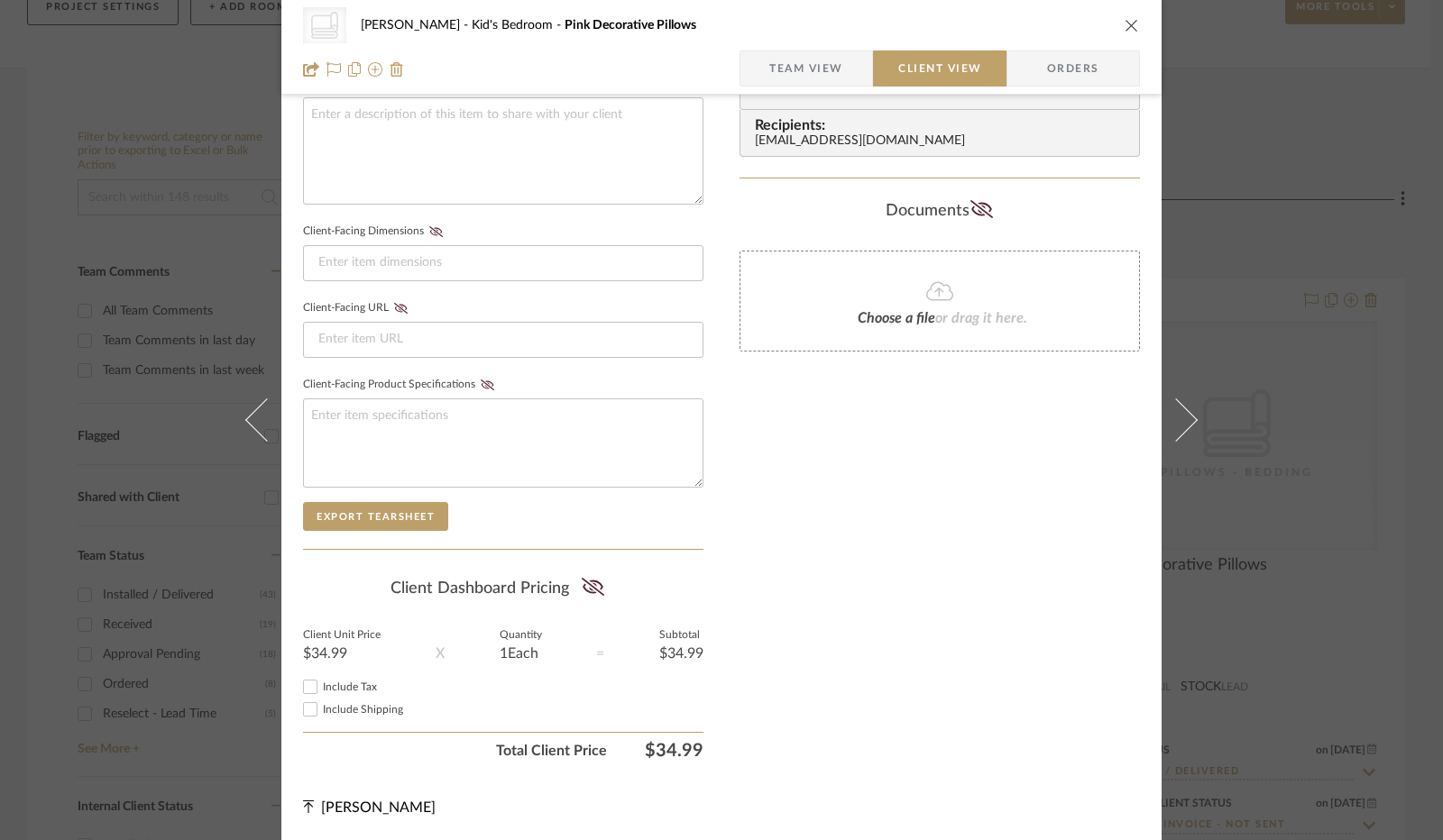
scroll to position [667, 0]
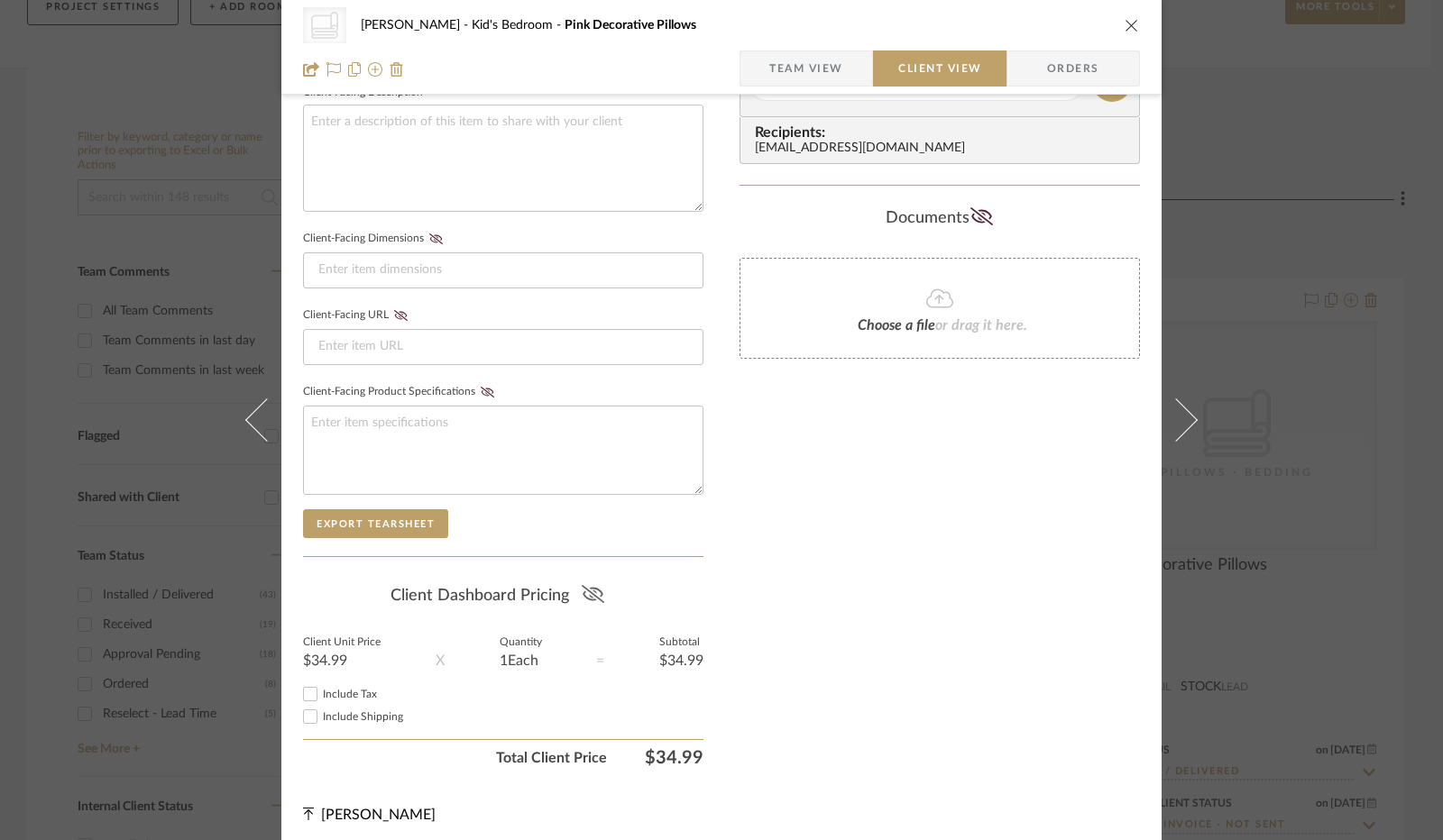
click at [582, 585] on icon at bounding box center [591, 593] width 22 height 18
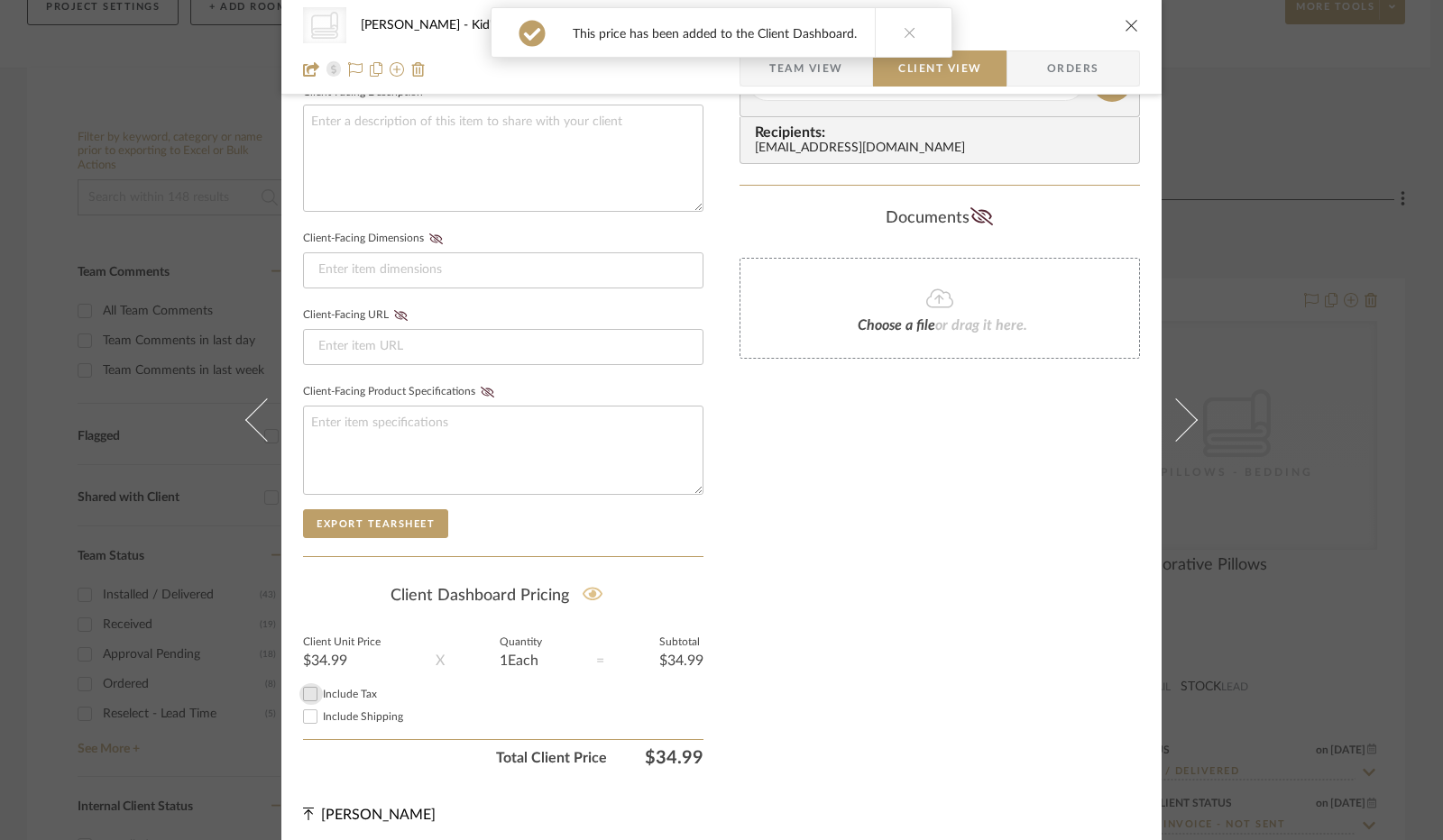
click at [305, 689] on input "Include Tax" at bounding box center [309, 694] width 21 height 21
checkbox input "true"
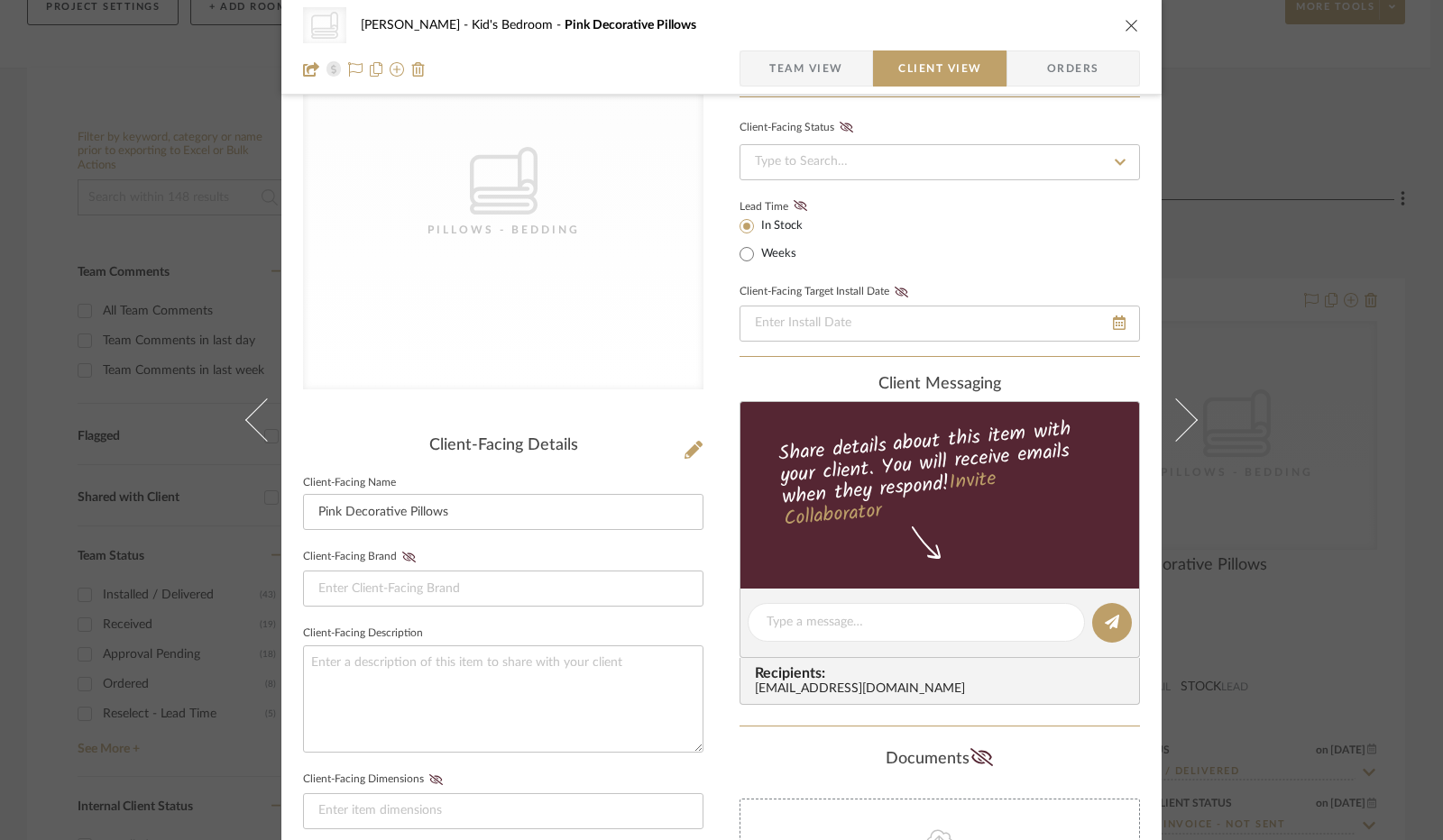
scroll to position [0, 0]
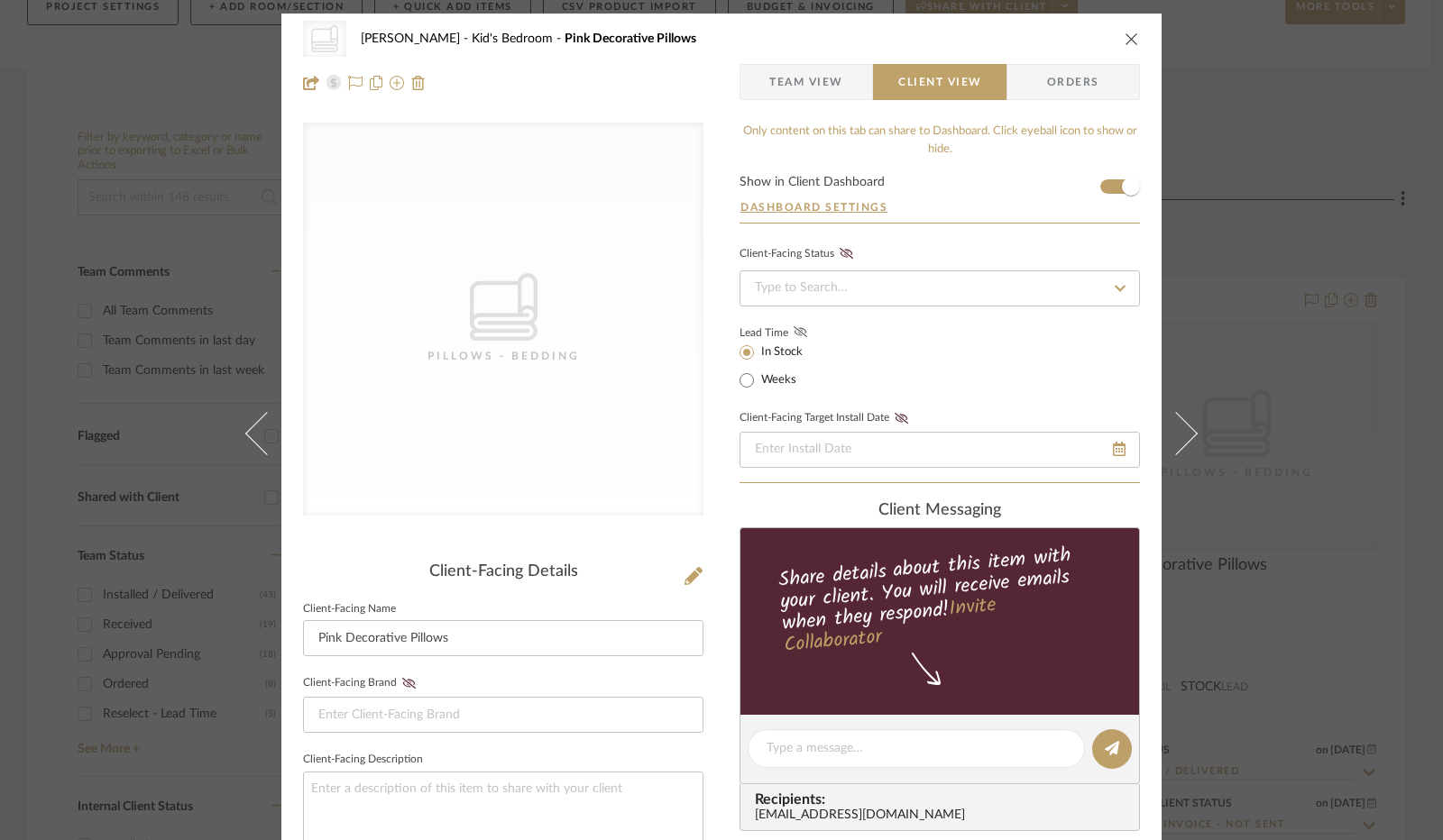
click at [797, 336] on fa-icon at bounding box center [801, 333] width 22 height 17
click at [882, 290] on input at bounding box center [939, 288] width 401 height 36
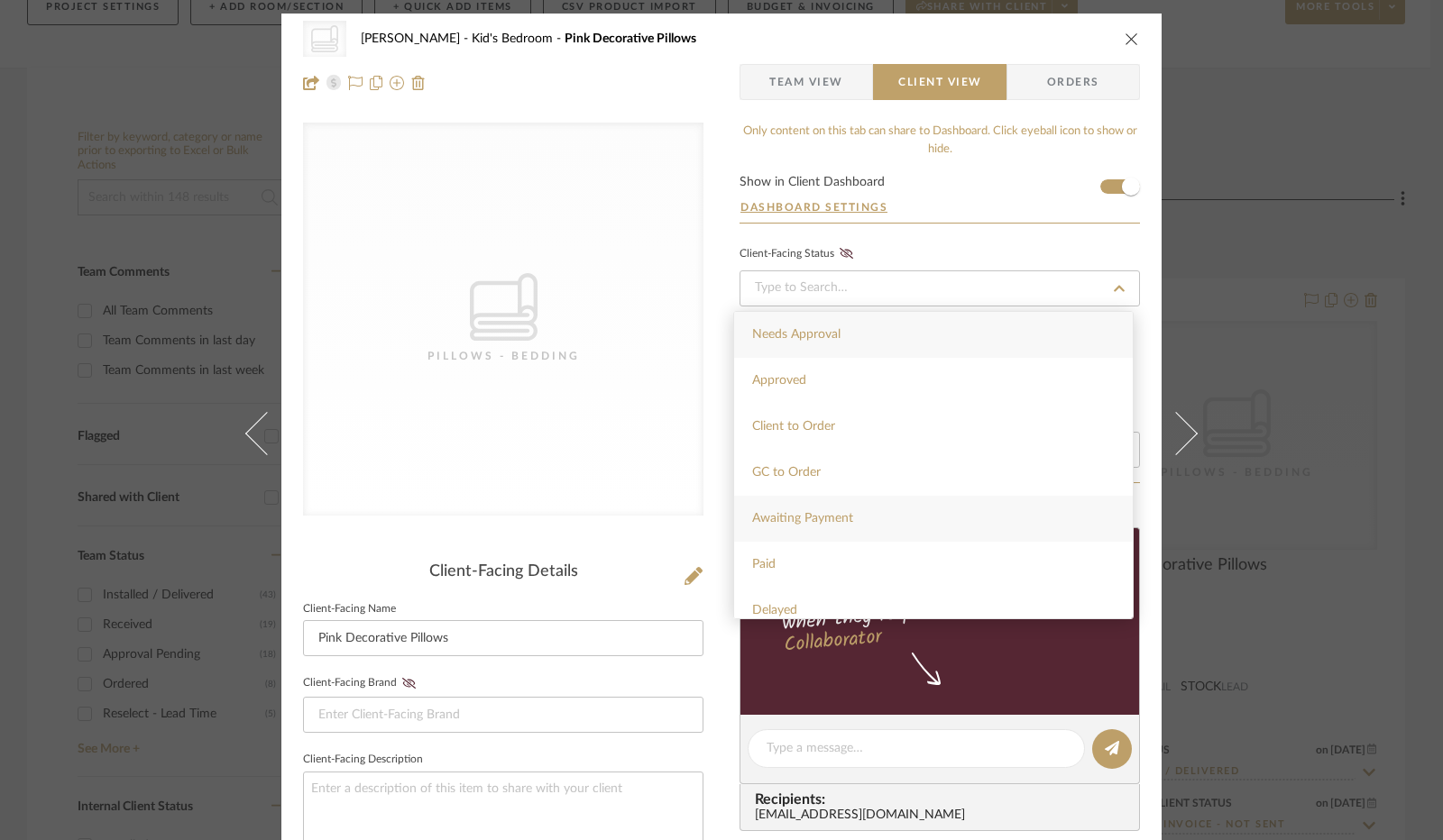
click at [875, 511] on div "Awaiting Payment" at bounding box center [933, 519] width 399 height 46
type input "[DATE]"
type input "Awaiting Payment"
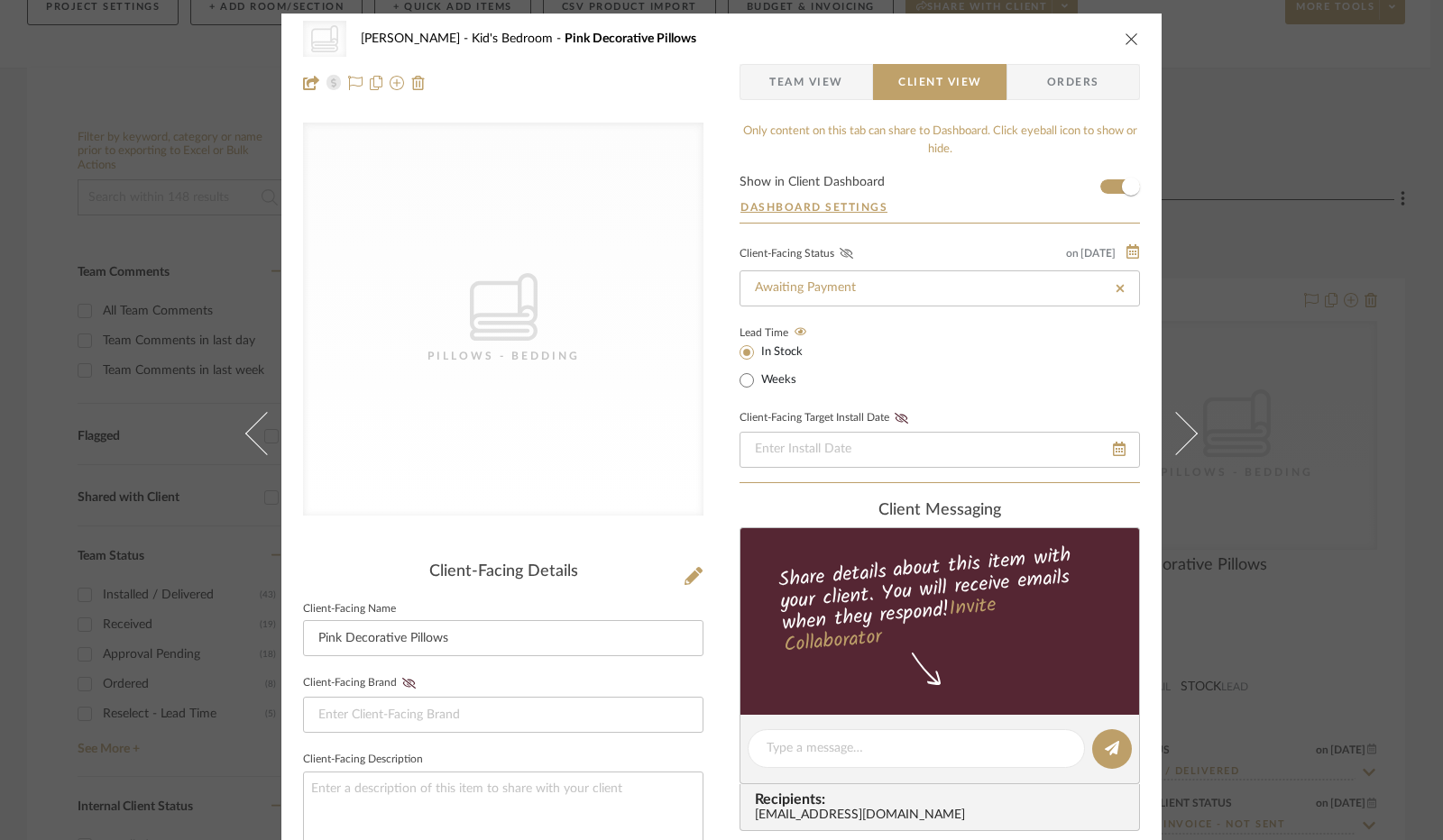
click at [845, 253] on icon at bounding box center [846, 253] width 14 height 11
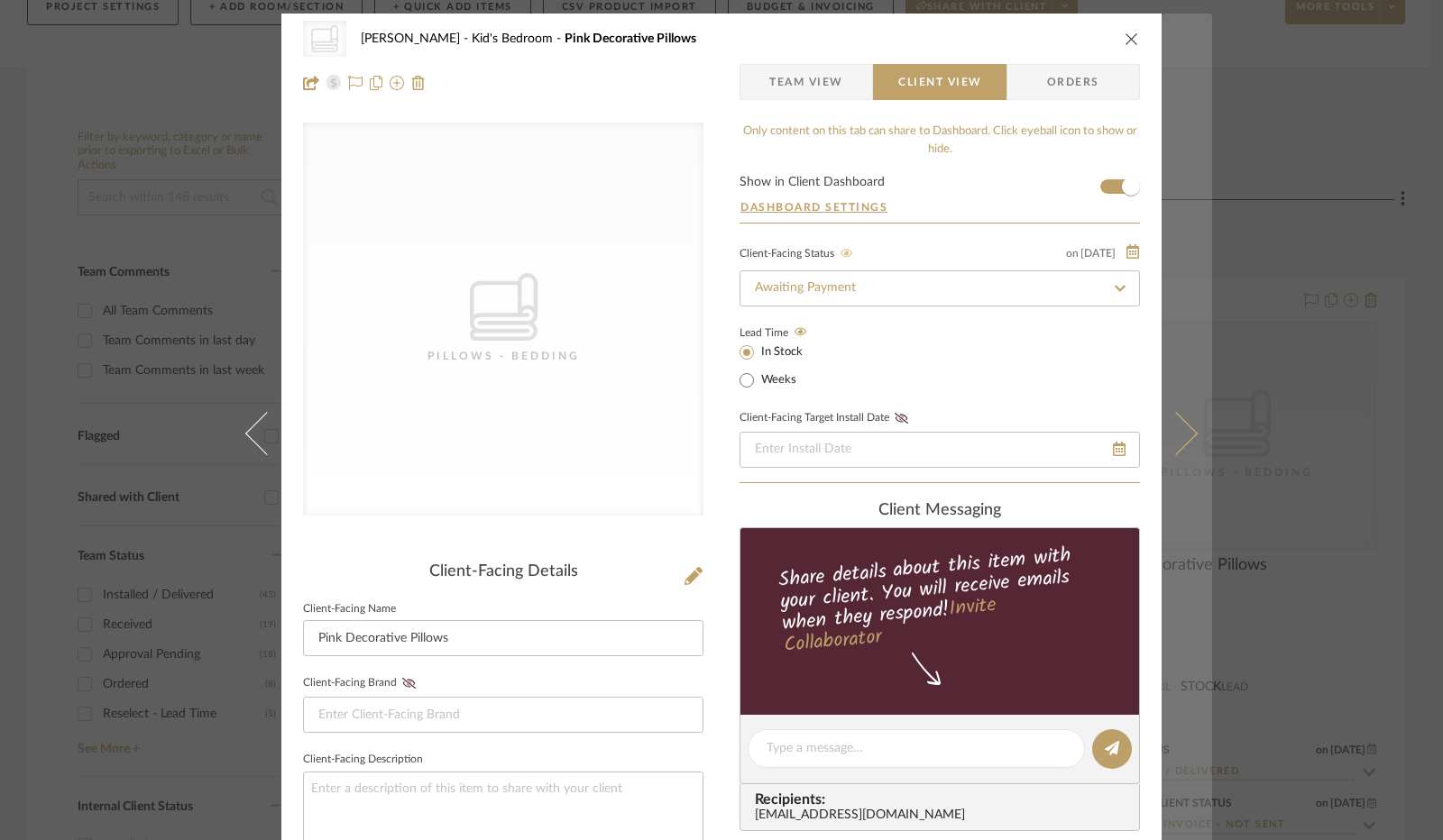
click at [1176, 437] on icon at bounding box center [1176, 433] width 44 height 43
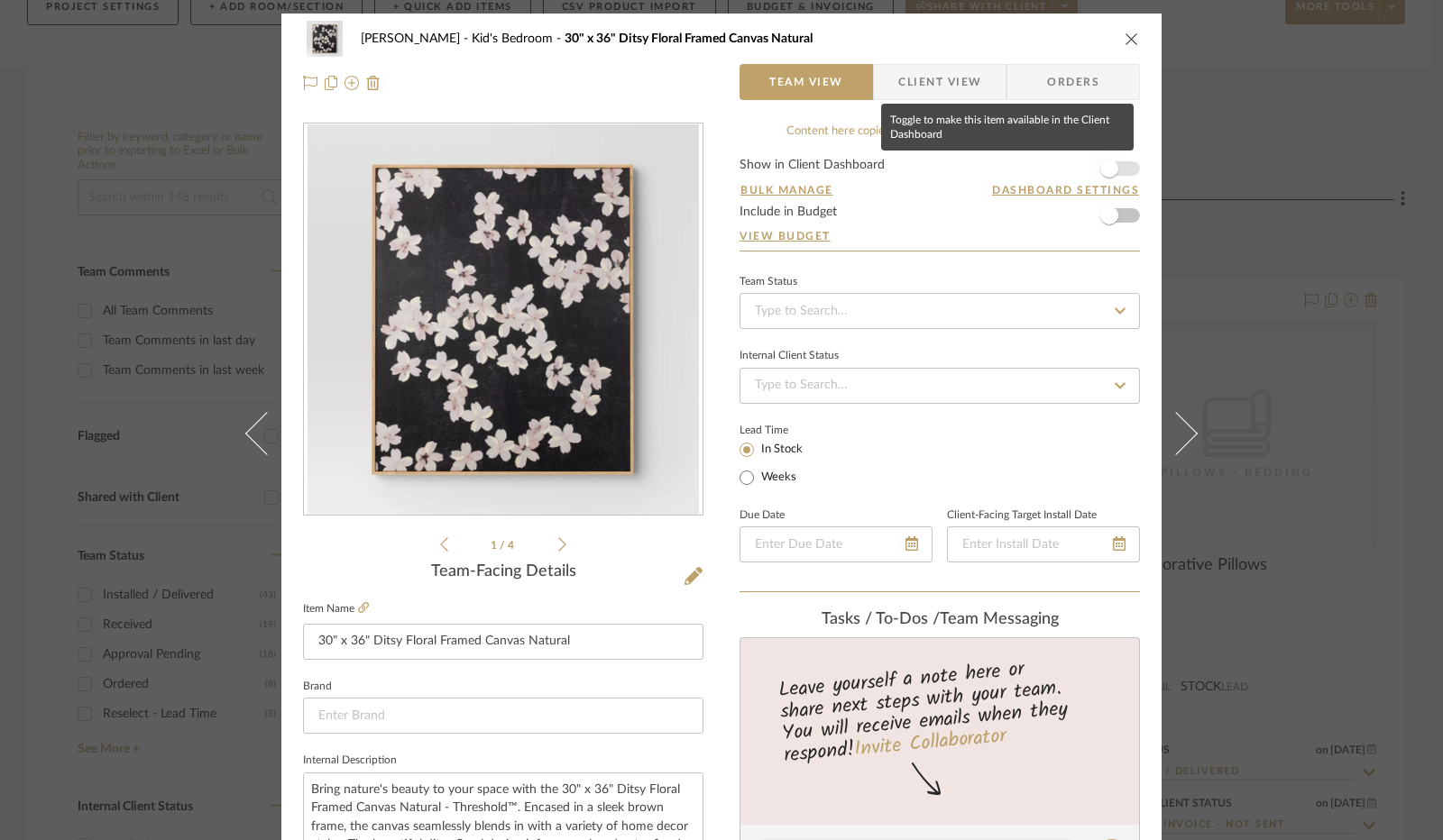
click at [1111, 161] on span "button" at bounding box center [1109, 168] width 40 height 40
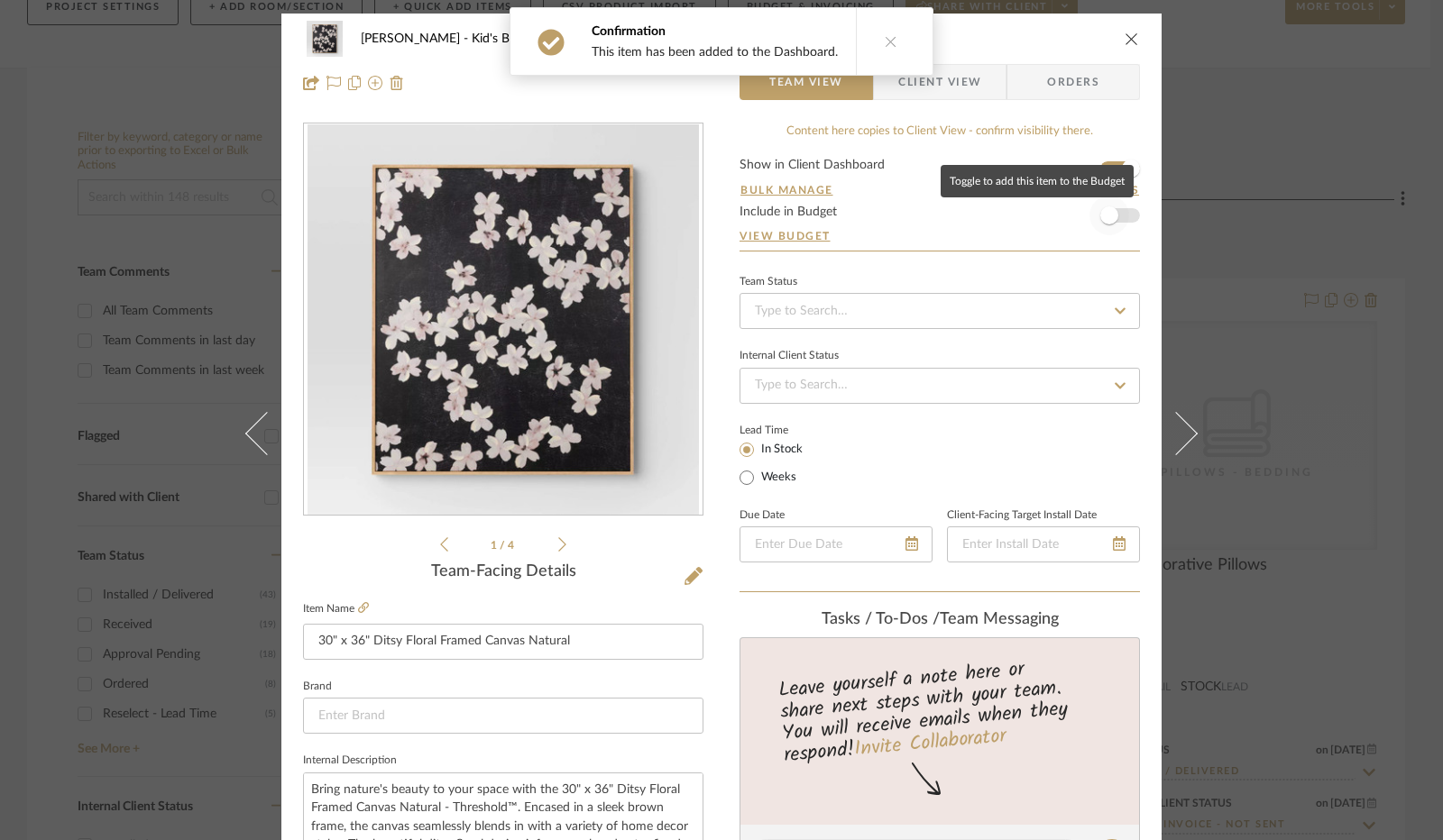
click at [1111, 221] on span "button" at bounding box center [1109, 215] width 40 height 40
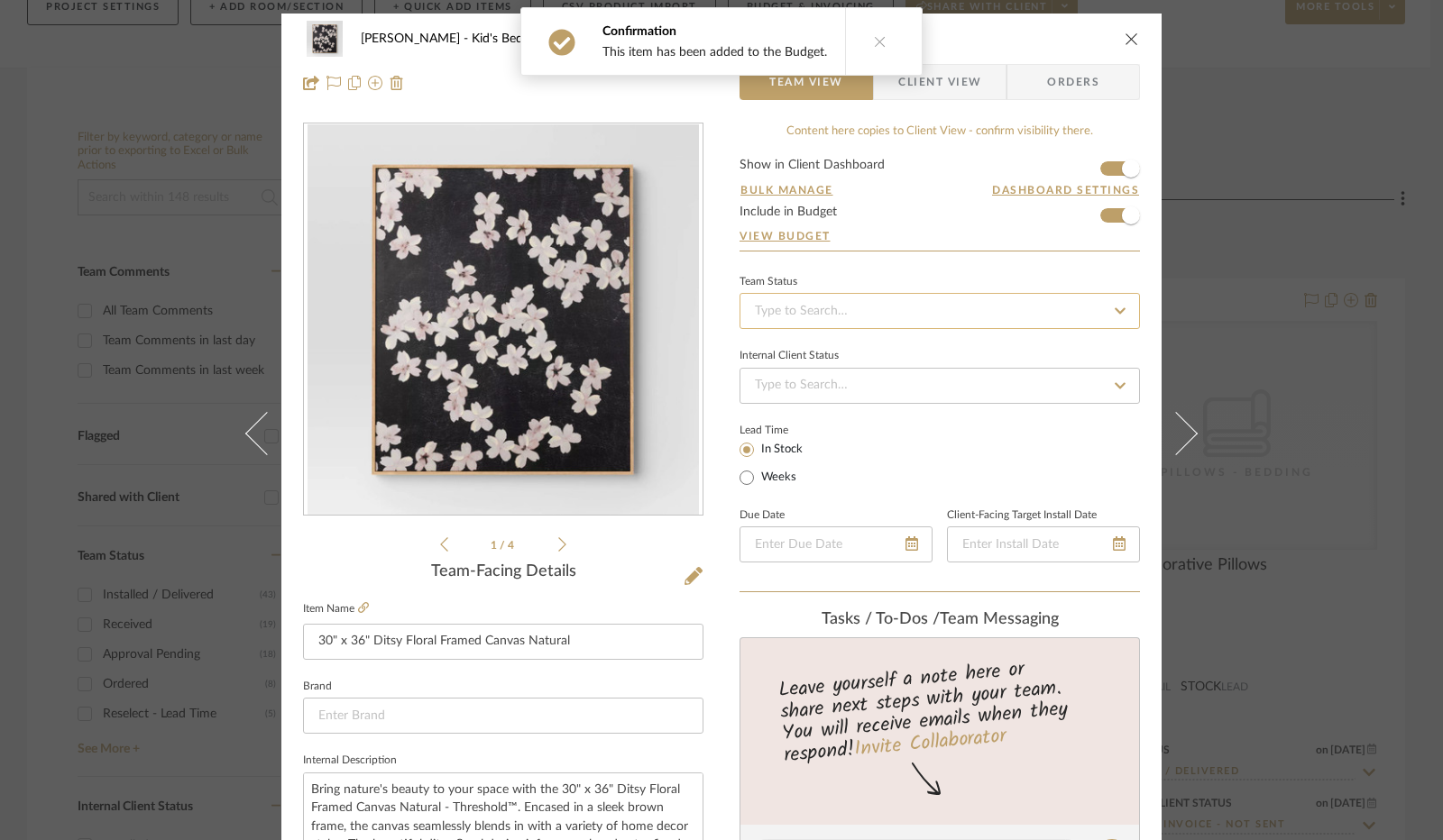
click at [770, 313] on input at bounding box center [939, 311] width 401 height 36
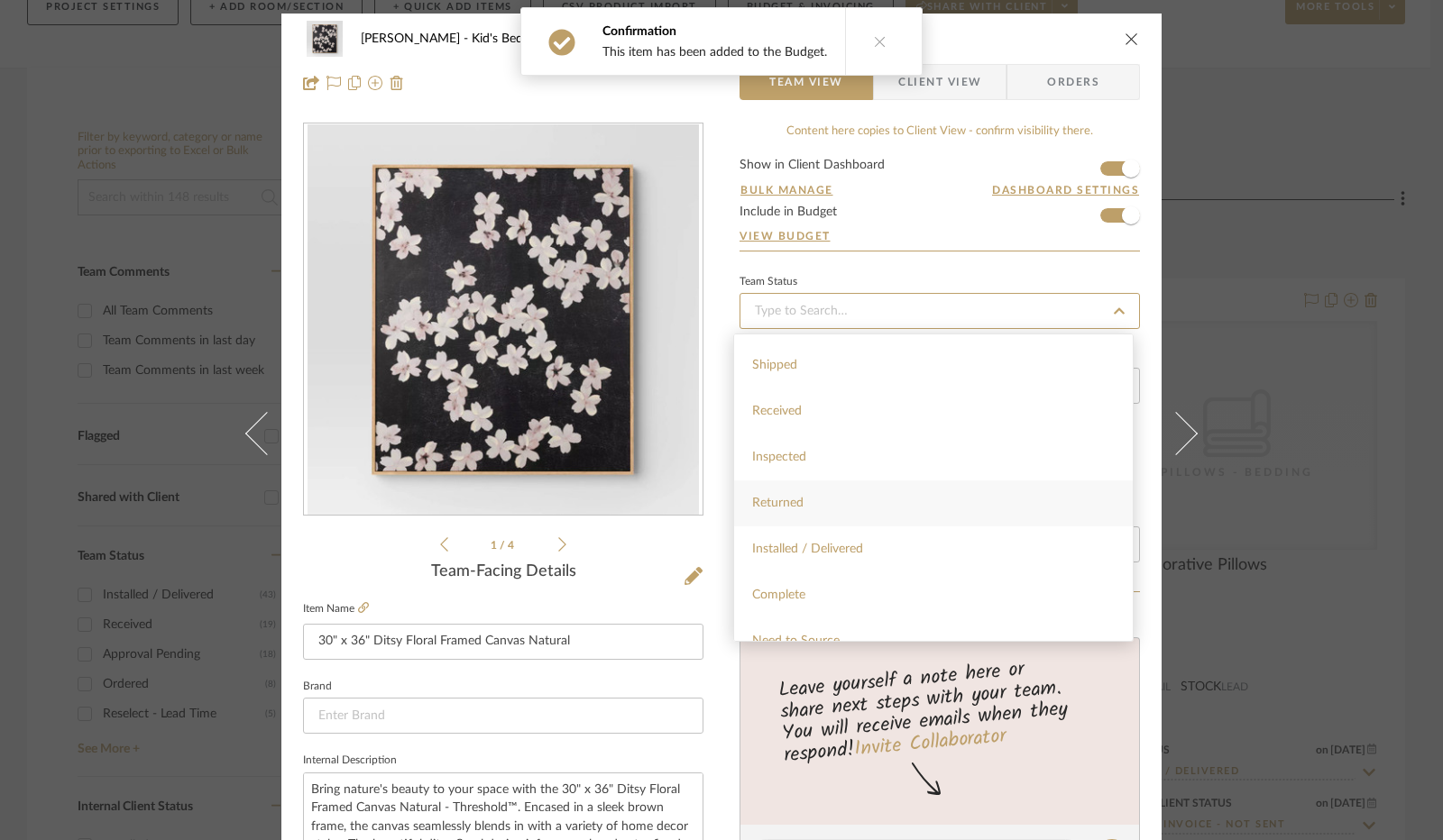
scroll to position [270, 0]
click at [821, 556] on div "Installed / Delivered" at bounding box center [933, 547] width 399 height 46
type input "[DATE]"
type input "Installed / Delivered"
type input "[DATE]"
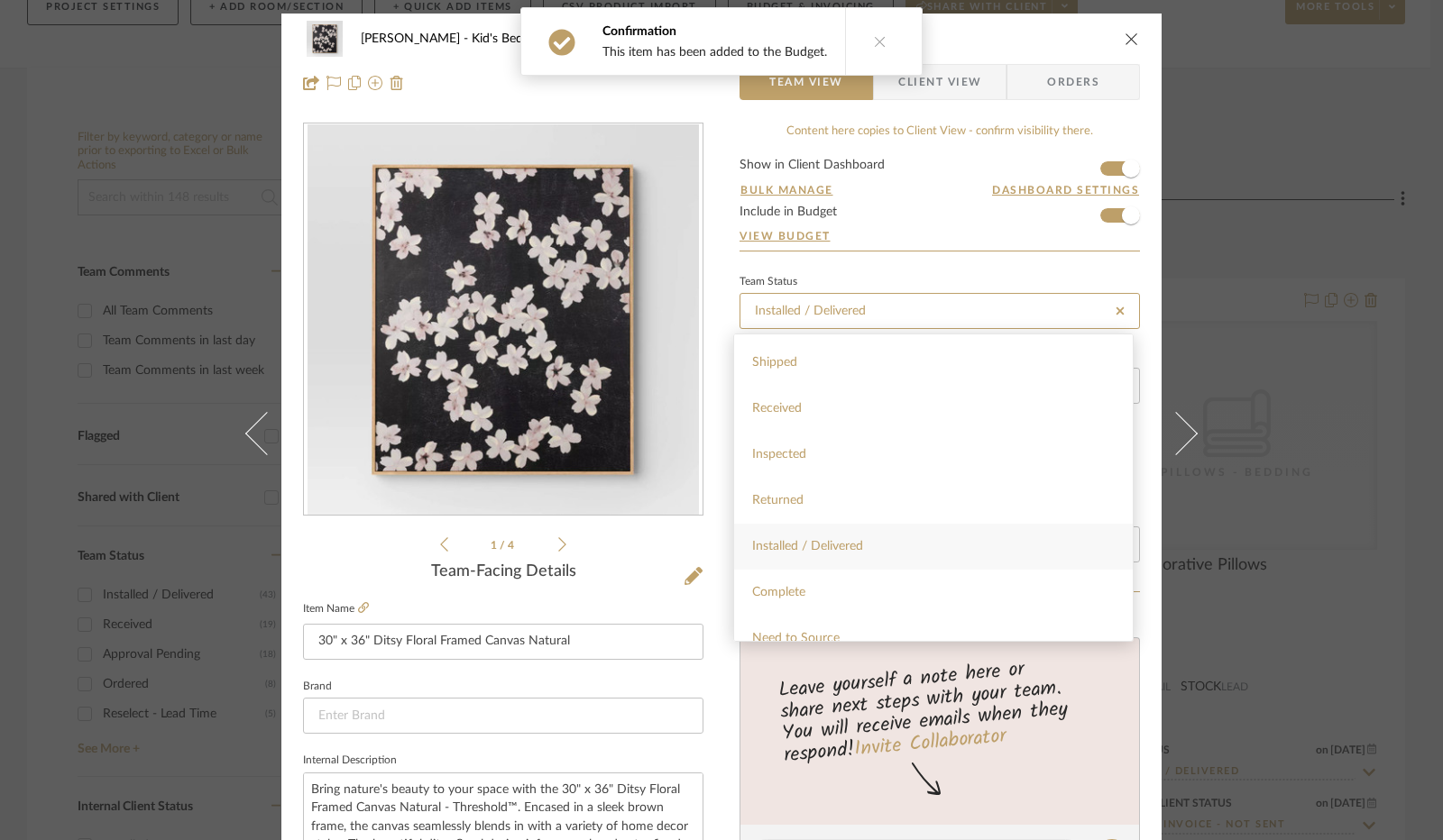
type input "Installed / Delivered"
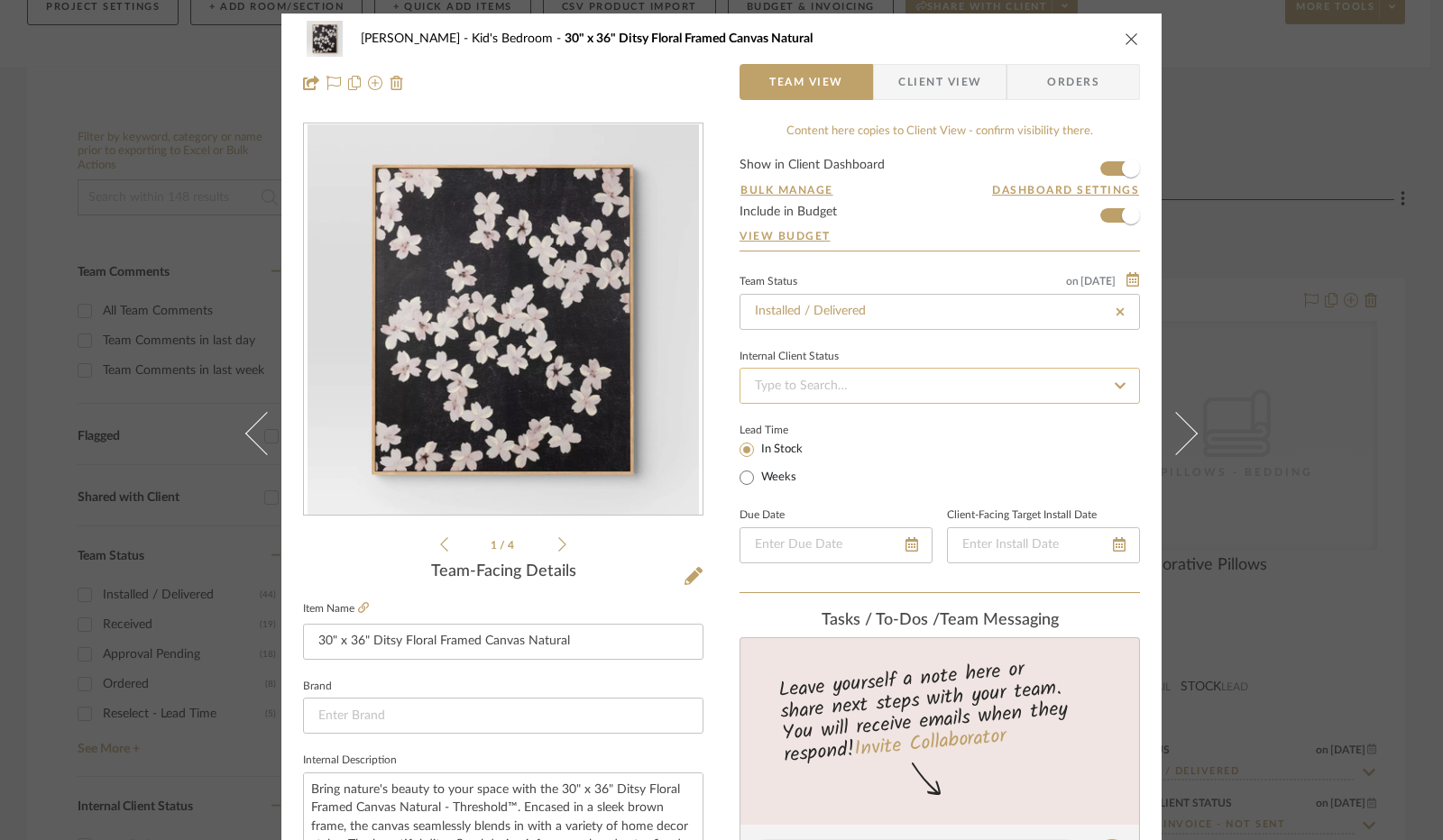
click at [831, 388] on input at bounding box center [939, 386] width 401 height 36
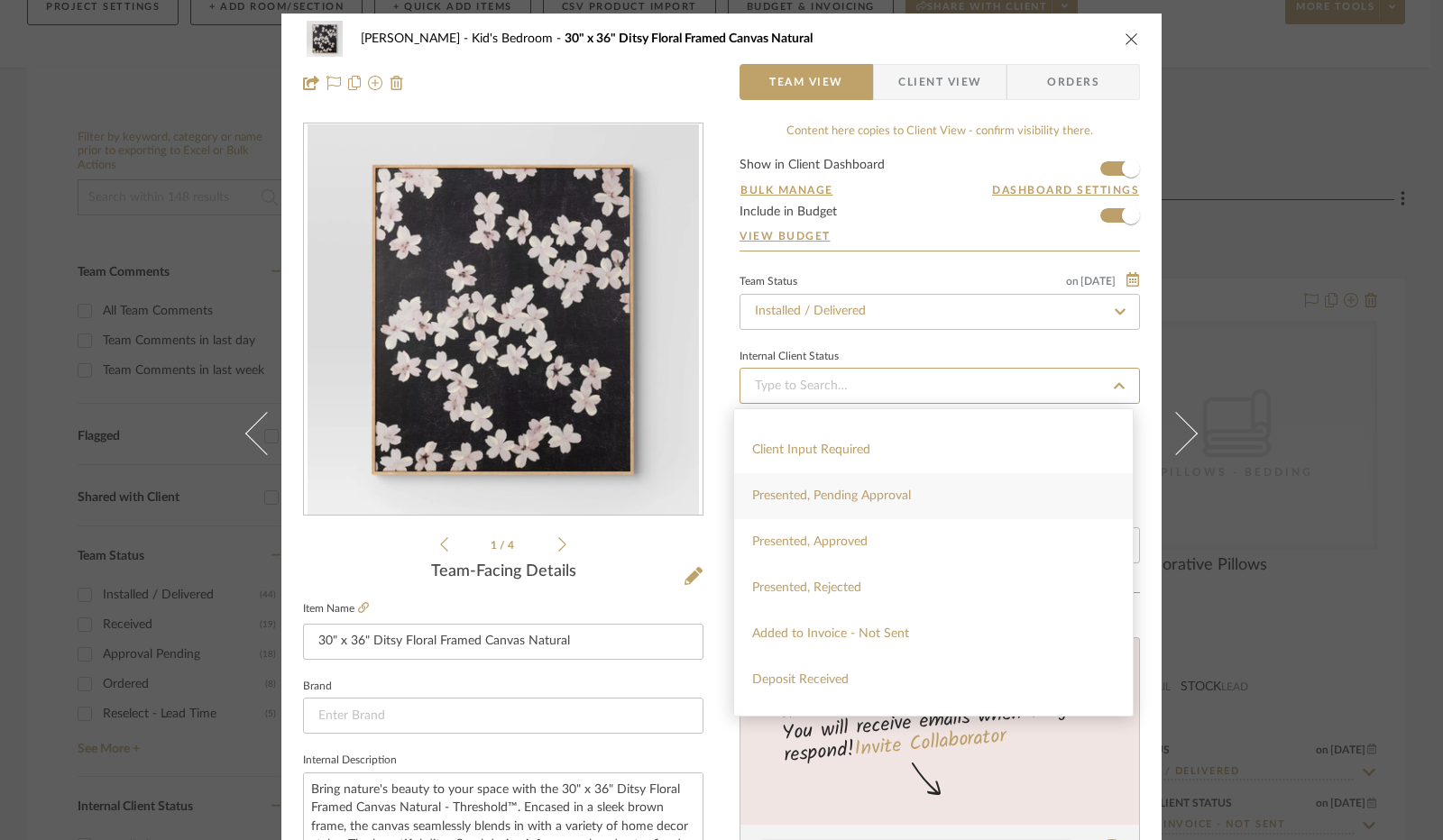
scroll to position [180, 0]
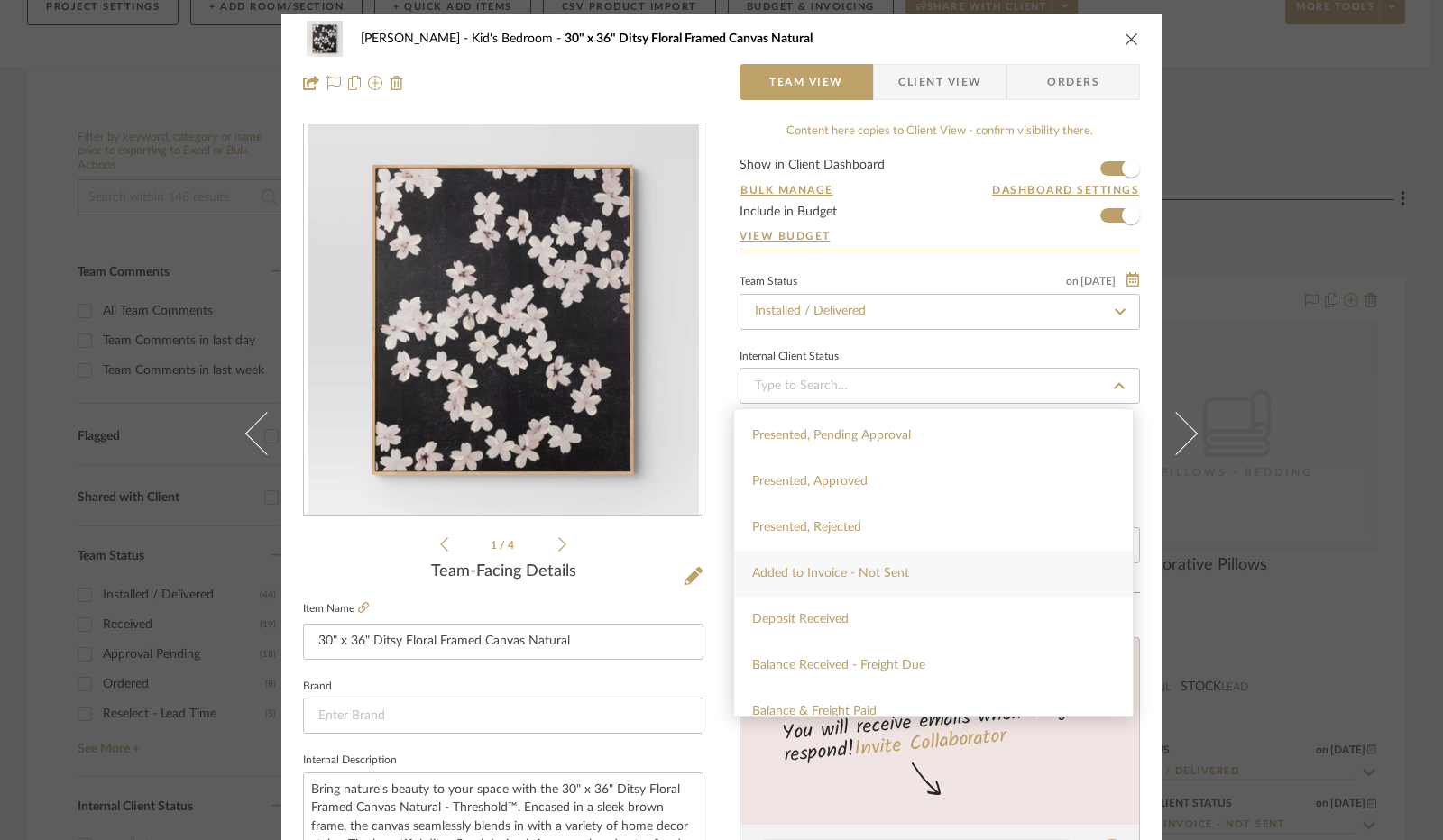
click at [818, 584] on div "Added to Invoice - Not Sent" at bounding box center [933, 574] width 399 height 46
type input "[DATE]"
type input "Added to Invoice - Not Sent"
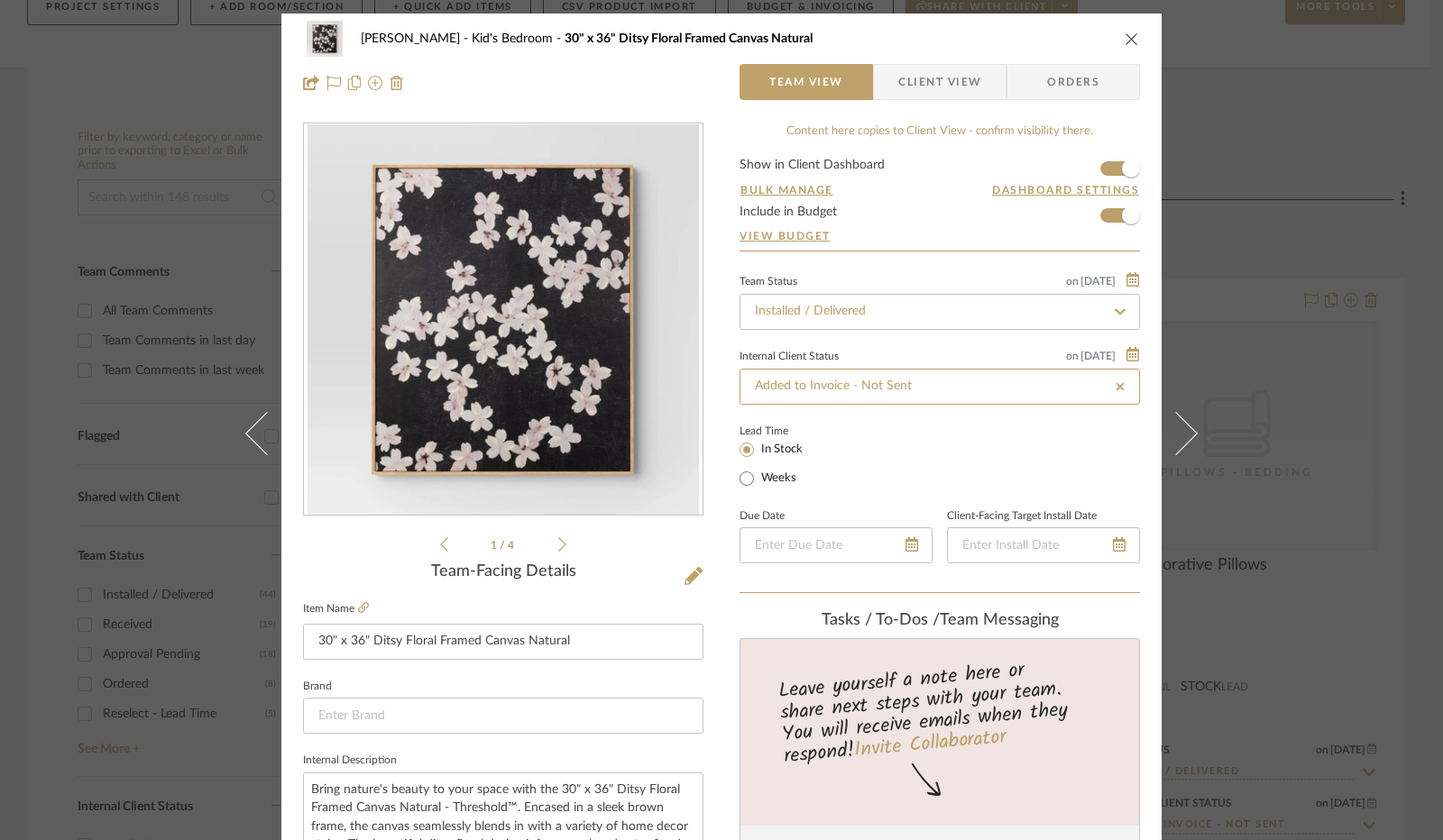
type input "[DATE]"
type input "Added to Invoice - Not Sent"
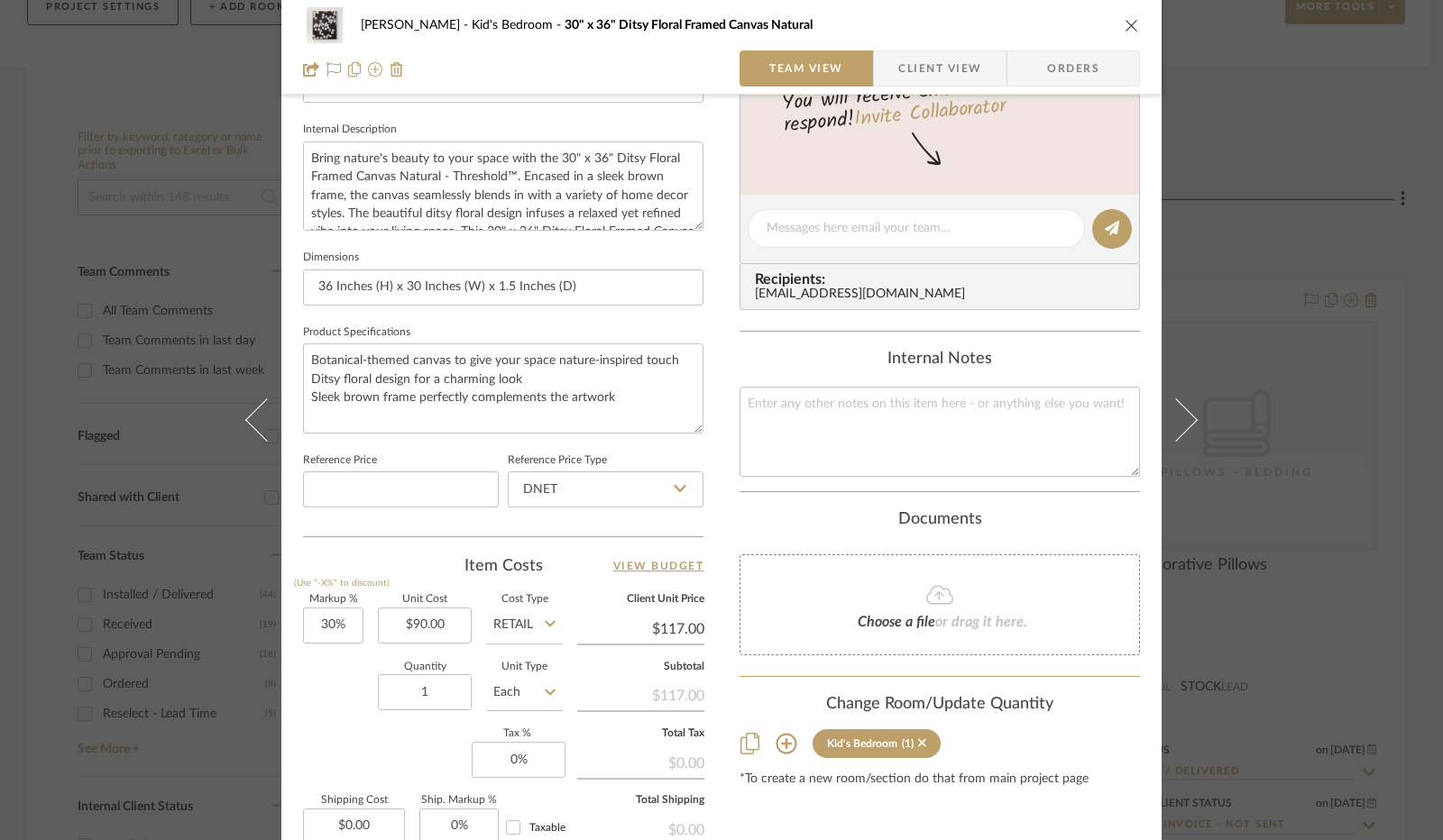
scroll to position [721, 0]
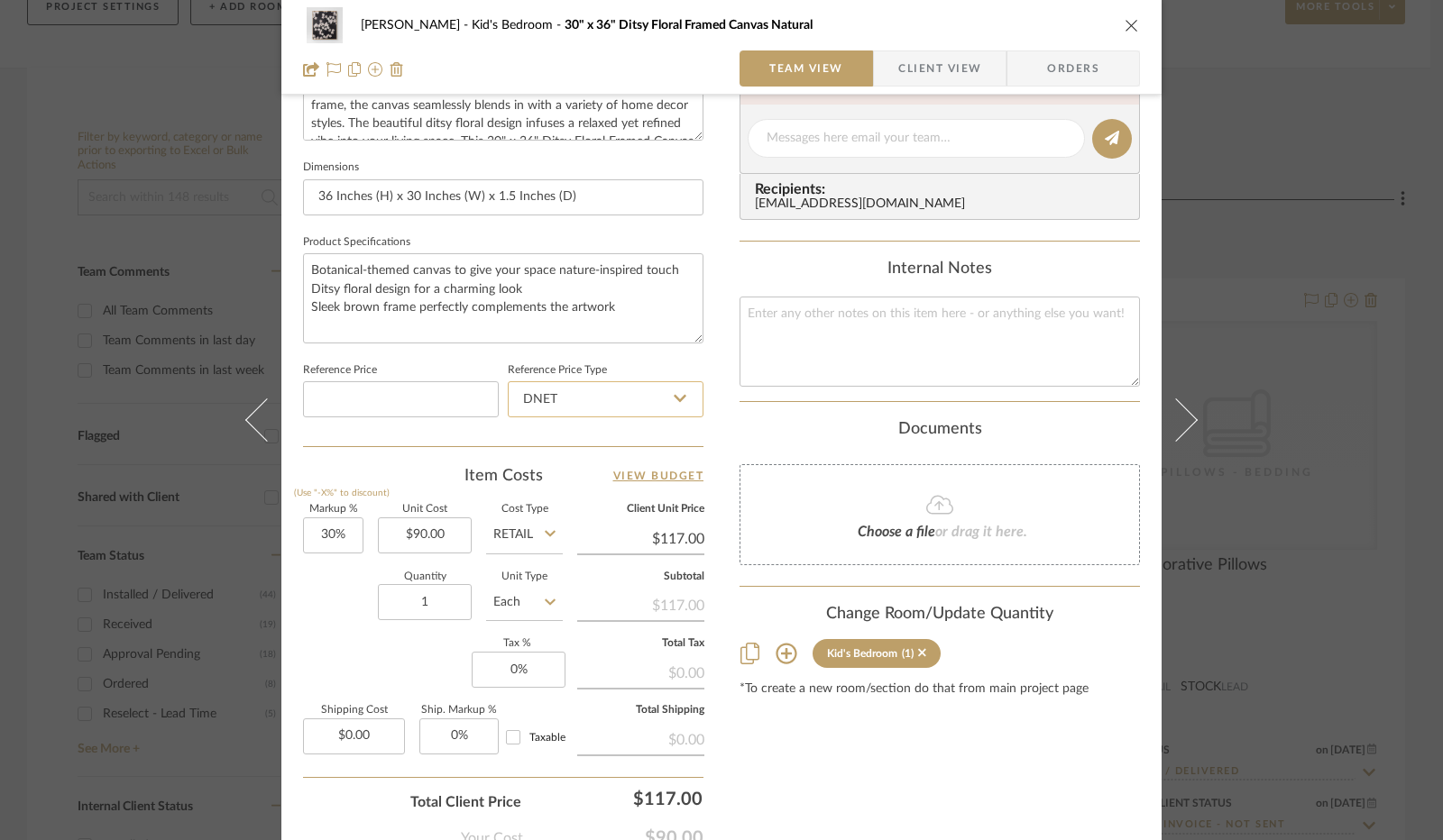
click at [662, 413] on input "DNET" at bounding box center [605, 399] width 195 height 36
click at [614, 482] on div "Retail" at bounding box center [614, 489] width 223 height 46
type input "Retail"
click at [330, 537] on input "30" at bounding box center [332, 535] width 60 height 36
type input "0%"
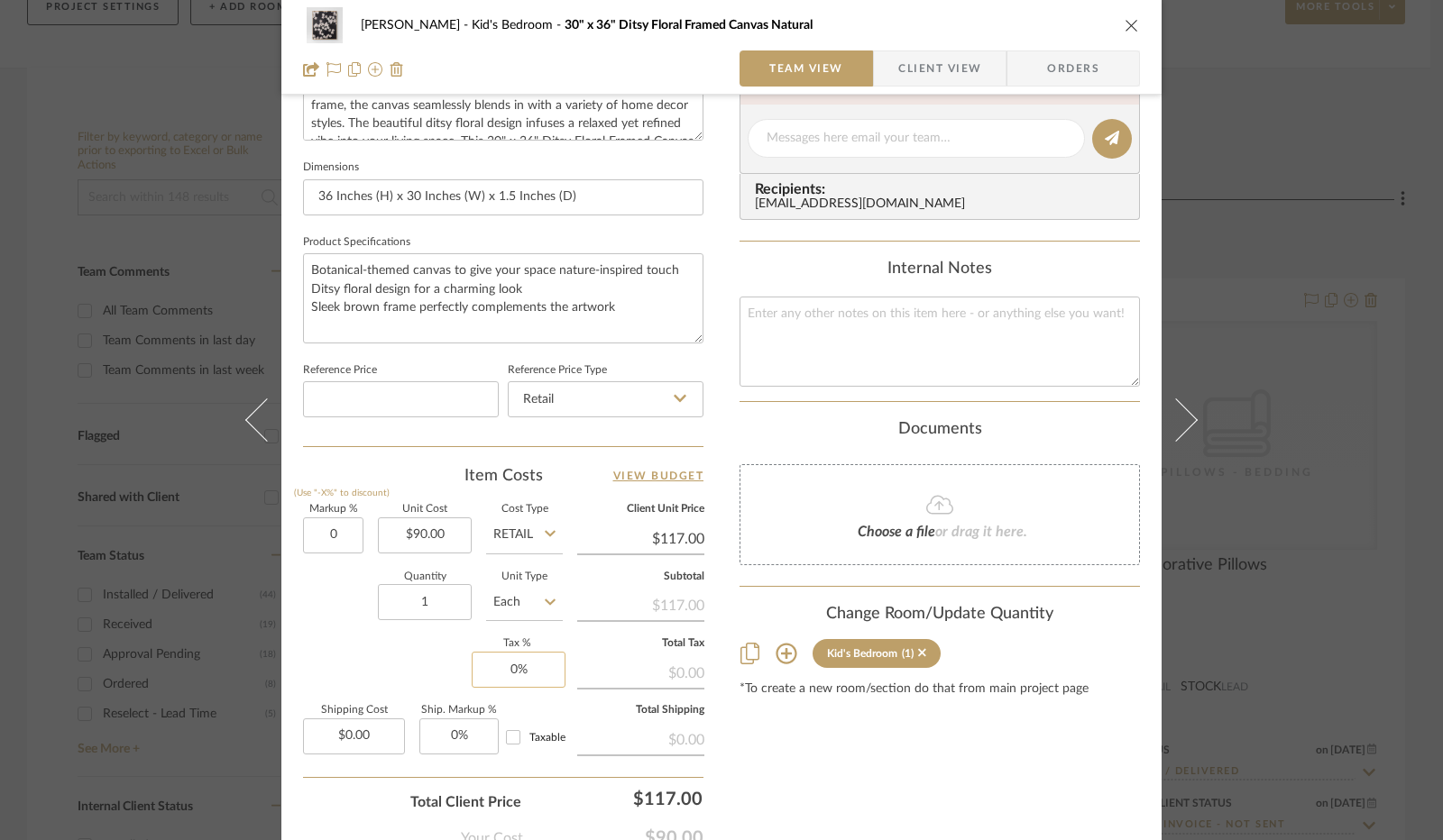
type input "0"
click at [509, 658] on input "0" at bounding box center [518, 669] width 93 height 36
type input "$90.00"
type input "8.25%"
click at [442, 662] on div "Markup % (Use "-X%" to discount) 0% Unit Cost $90.00 Cost Type Retail Client Un…" at bounding box center [503, 636] width 401 height 264
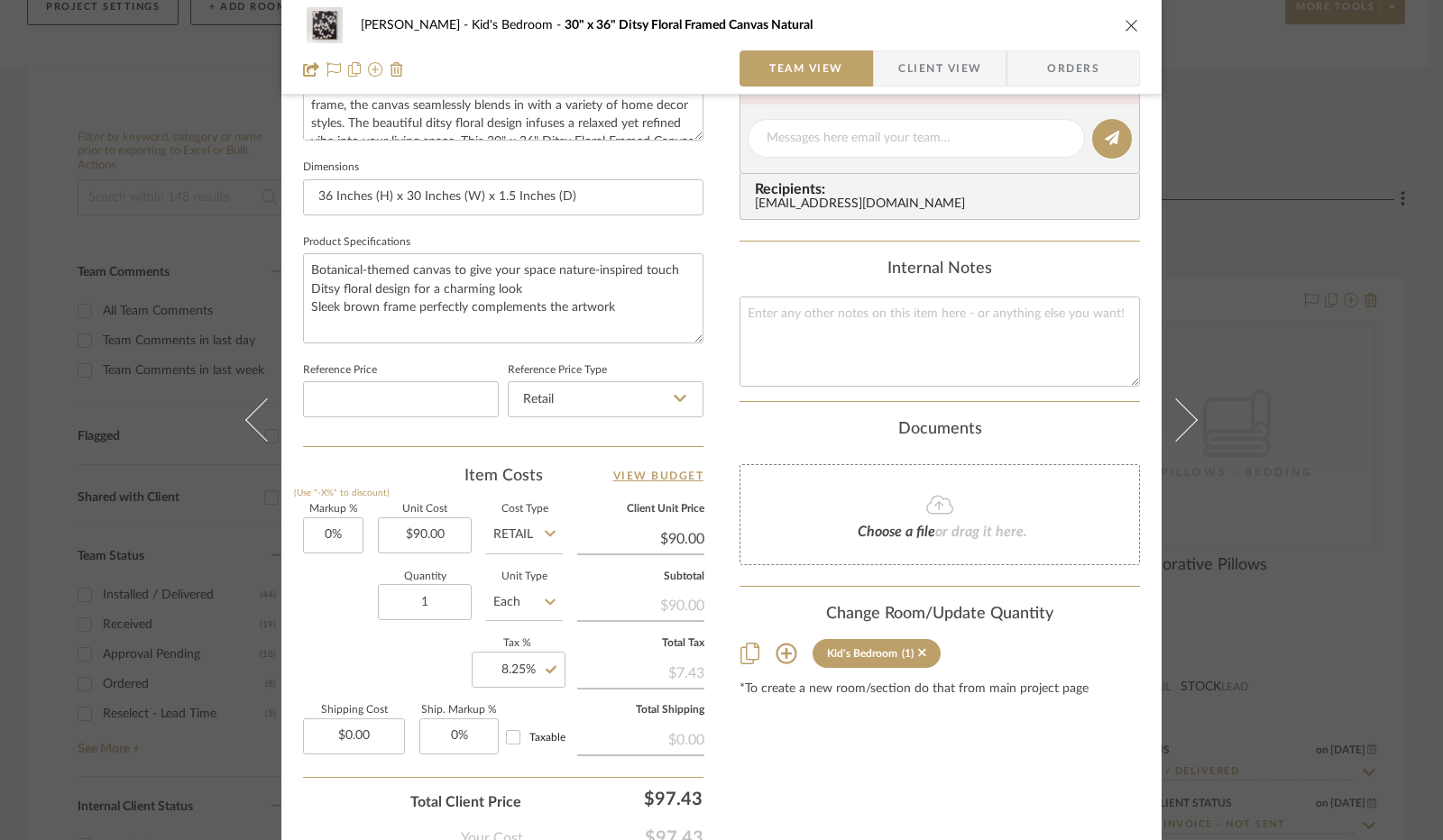
scroll to position [834, 0]
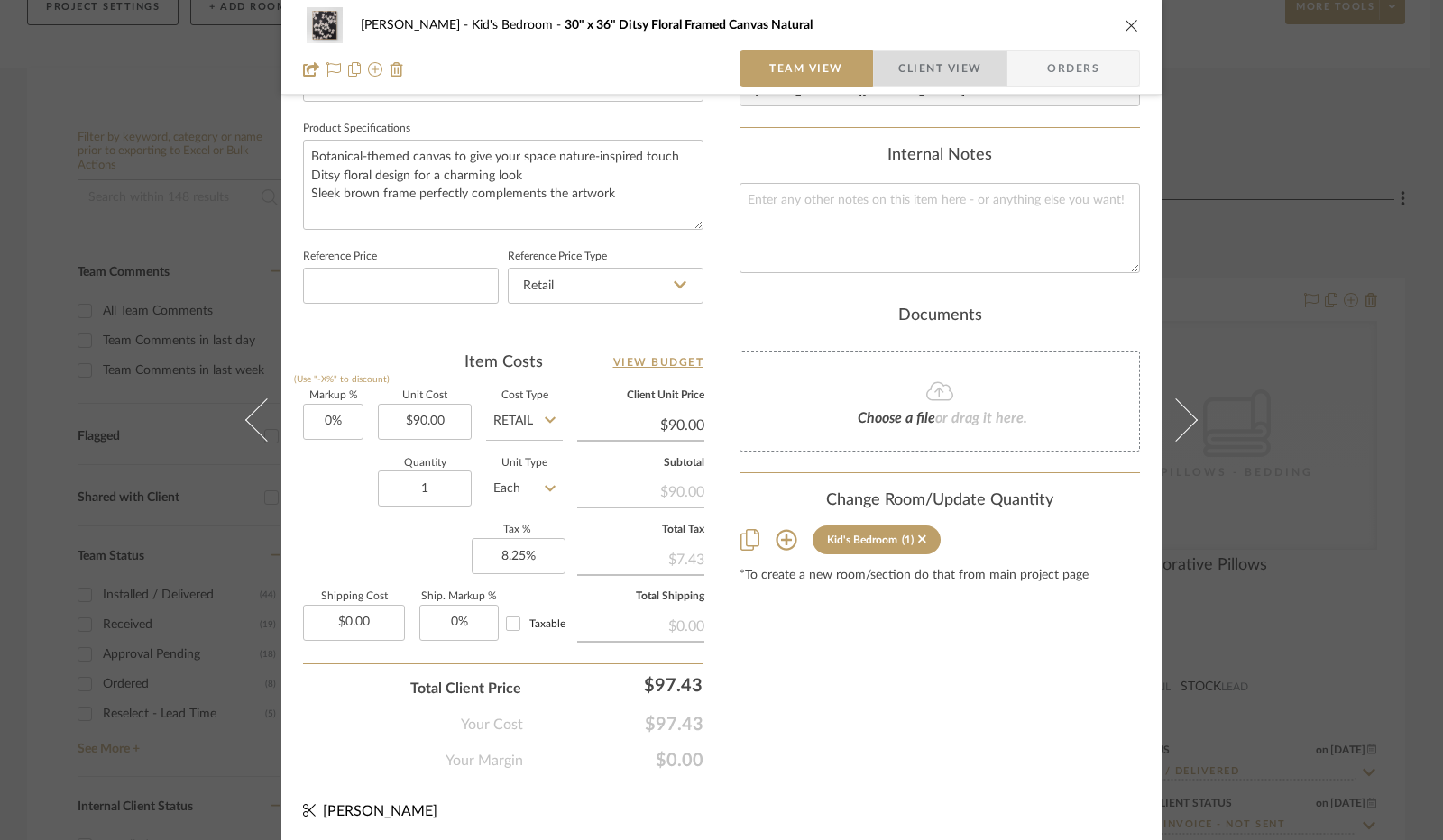
click at [914, 77] on span "Client View" at bounding box center [939, 68] width 83 height 36
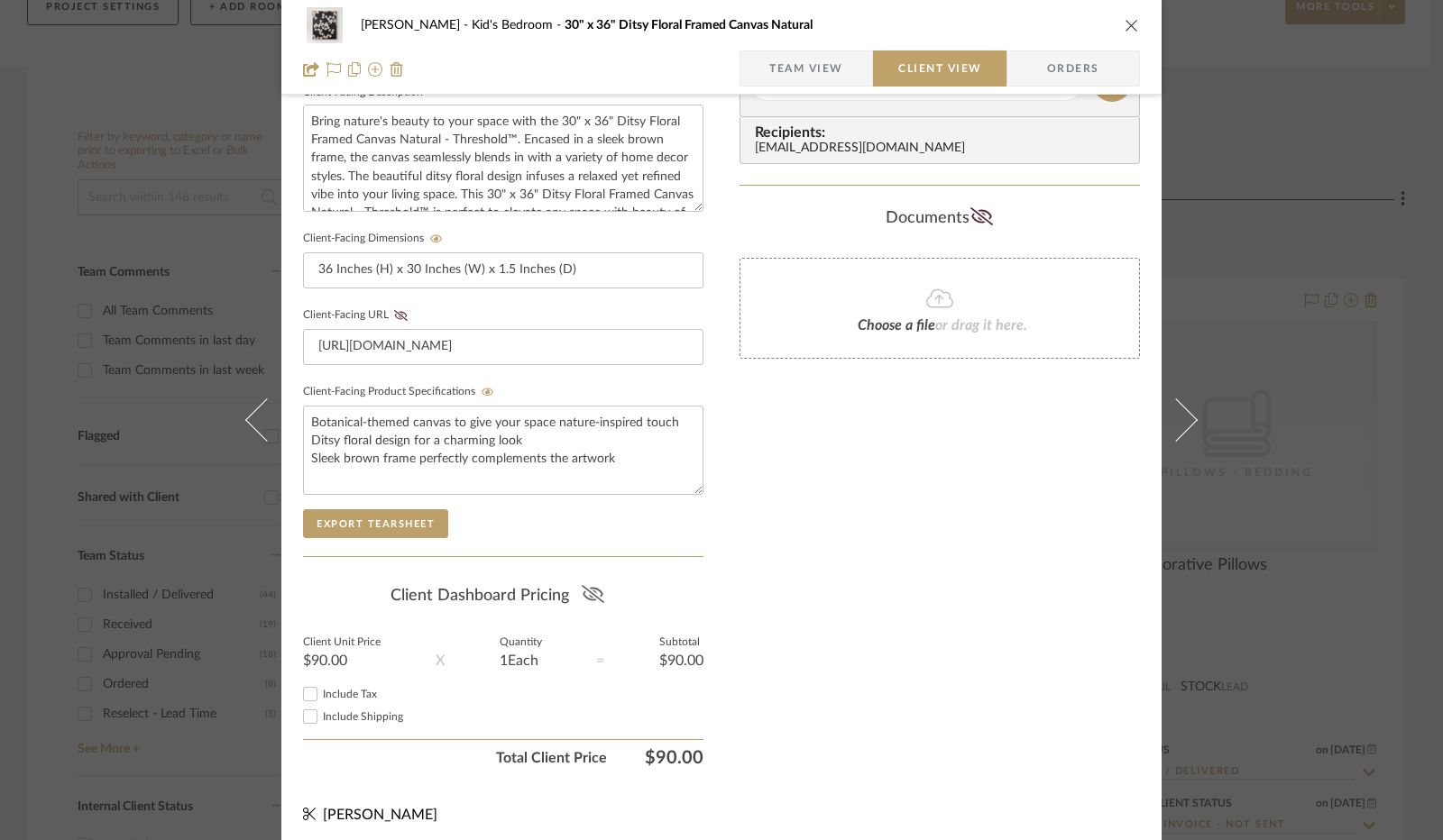
click at [593, 596] on icon at bounding box center [592, 593] width 22 height 18
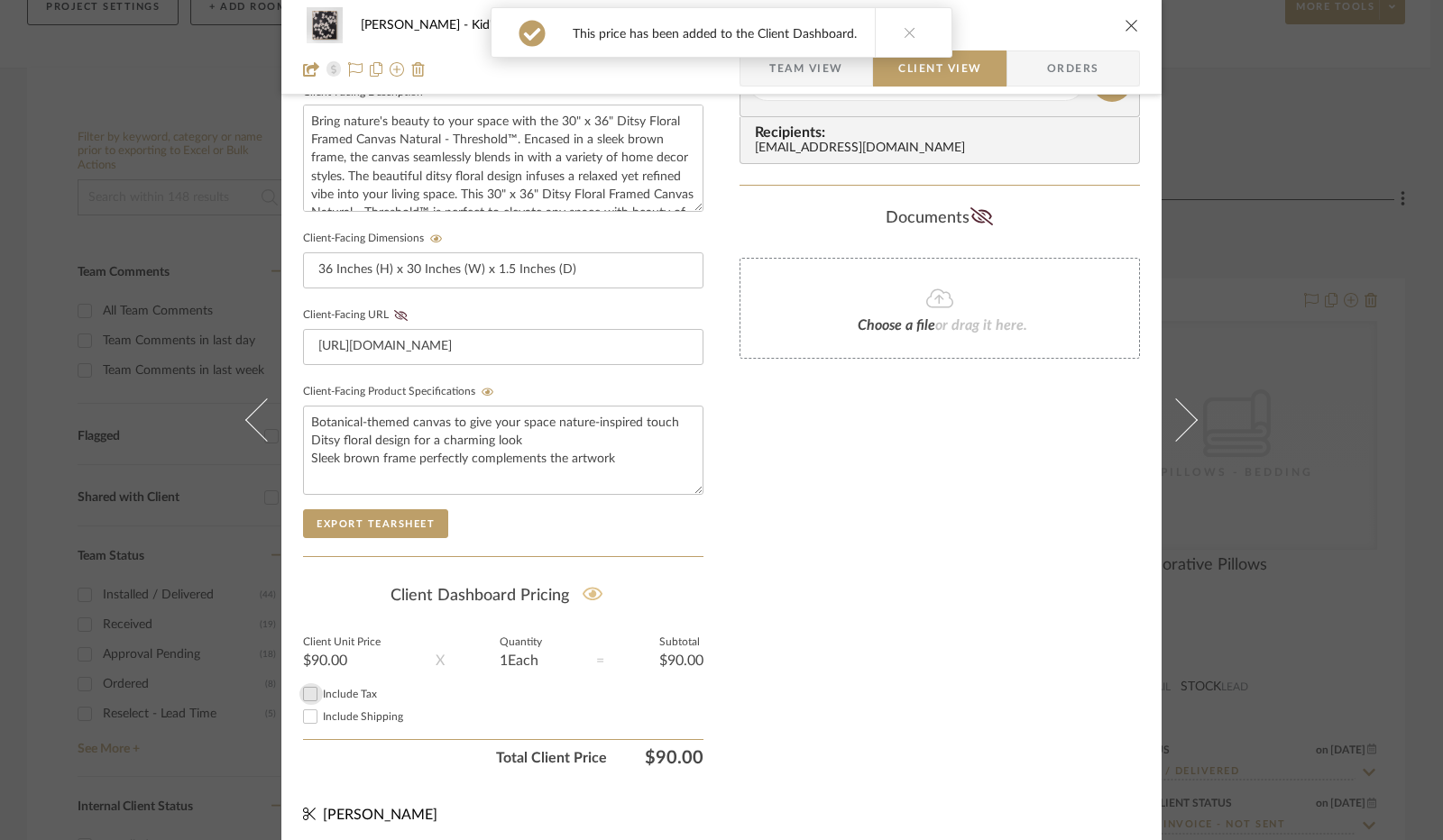
click at [306, 684] on input "Include Tax" at bounding box center [309, 694] width 21 height 21
checkbox input "true"
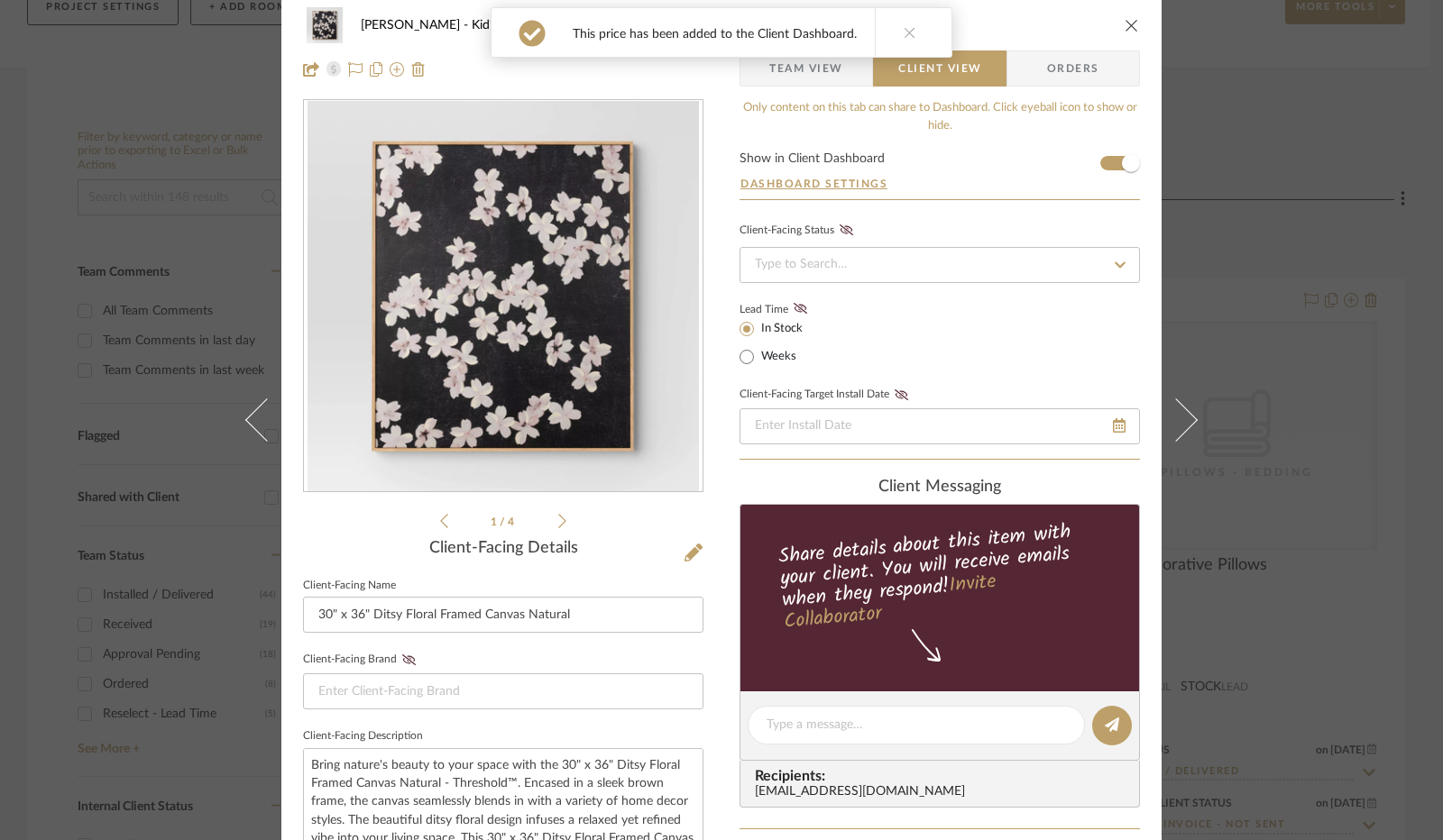
scroll to position [0, 0]
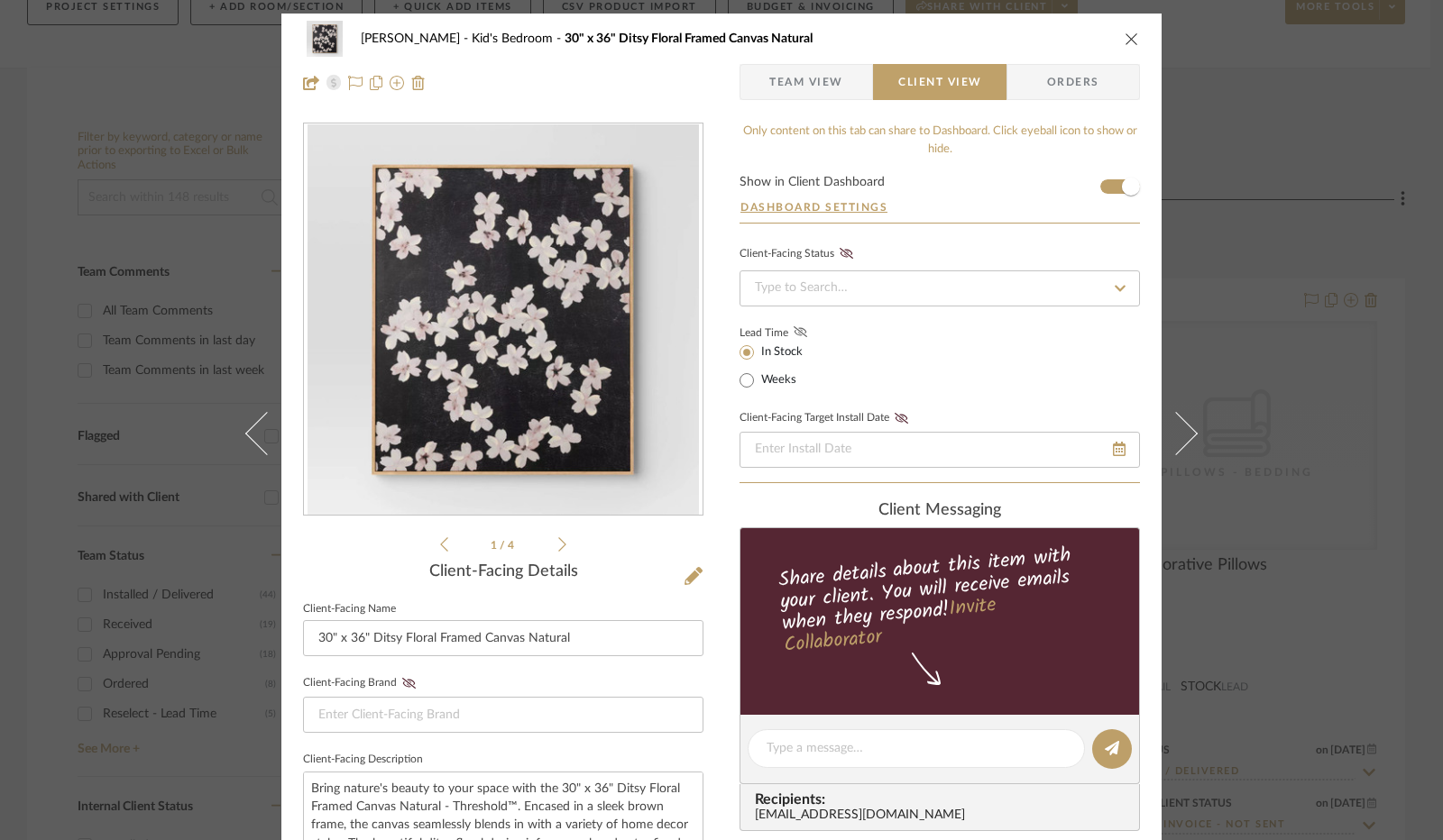
click at [795, 330] on icon at bounding box center [800, 332] width 14 height 11
click at [845, 291] on input at bounding box center [939, 288] width 401 height 36
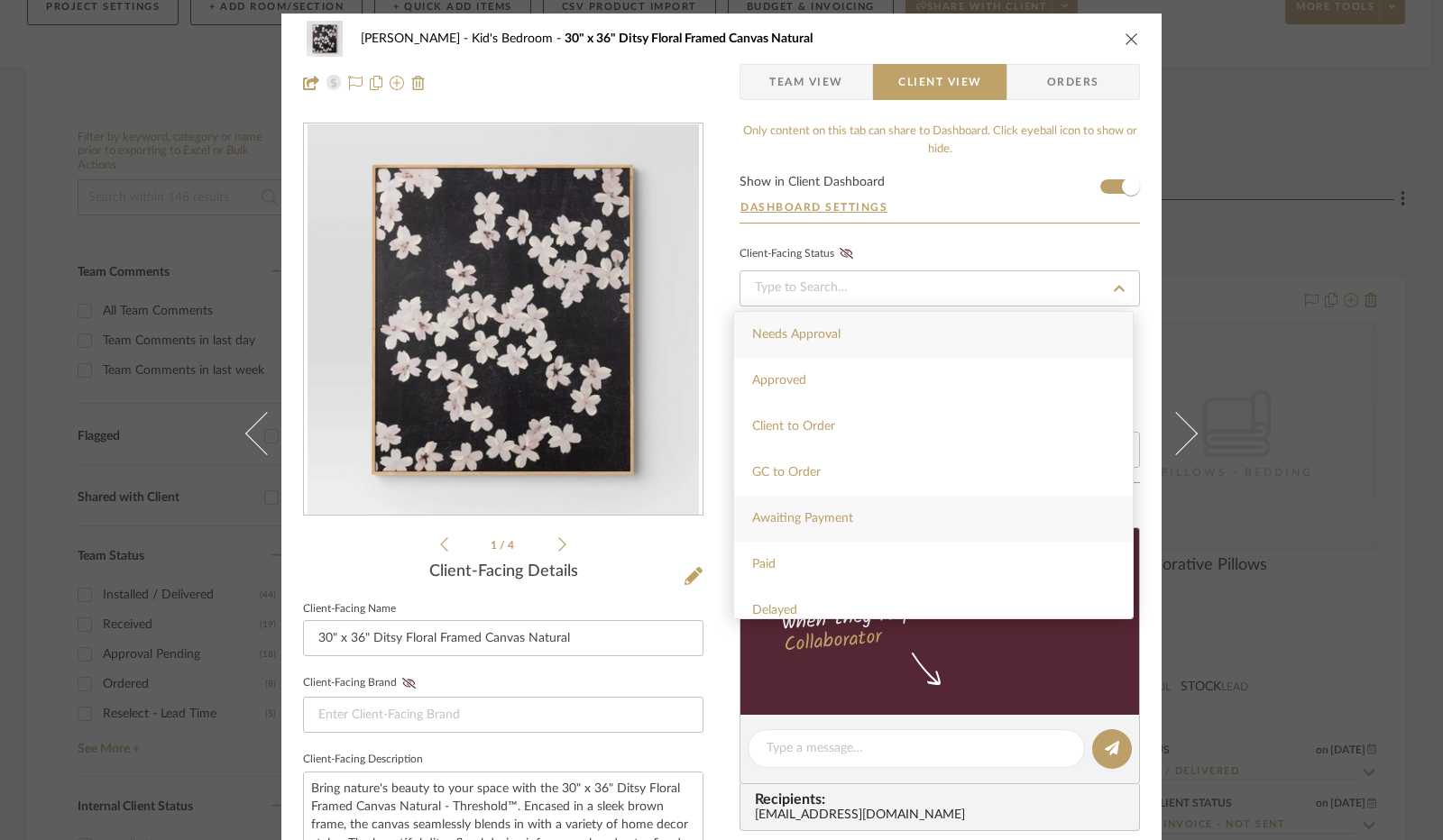
click at [840, 503] on div "Awaiting Payment" at bounding box center [933, 519] width 399 height 46
type input "[DATE]"
type input "Awaiting Payment"
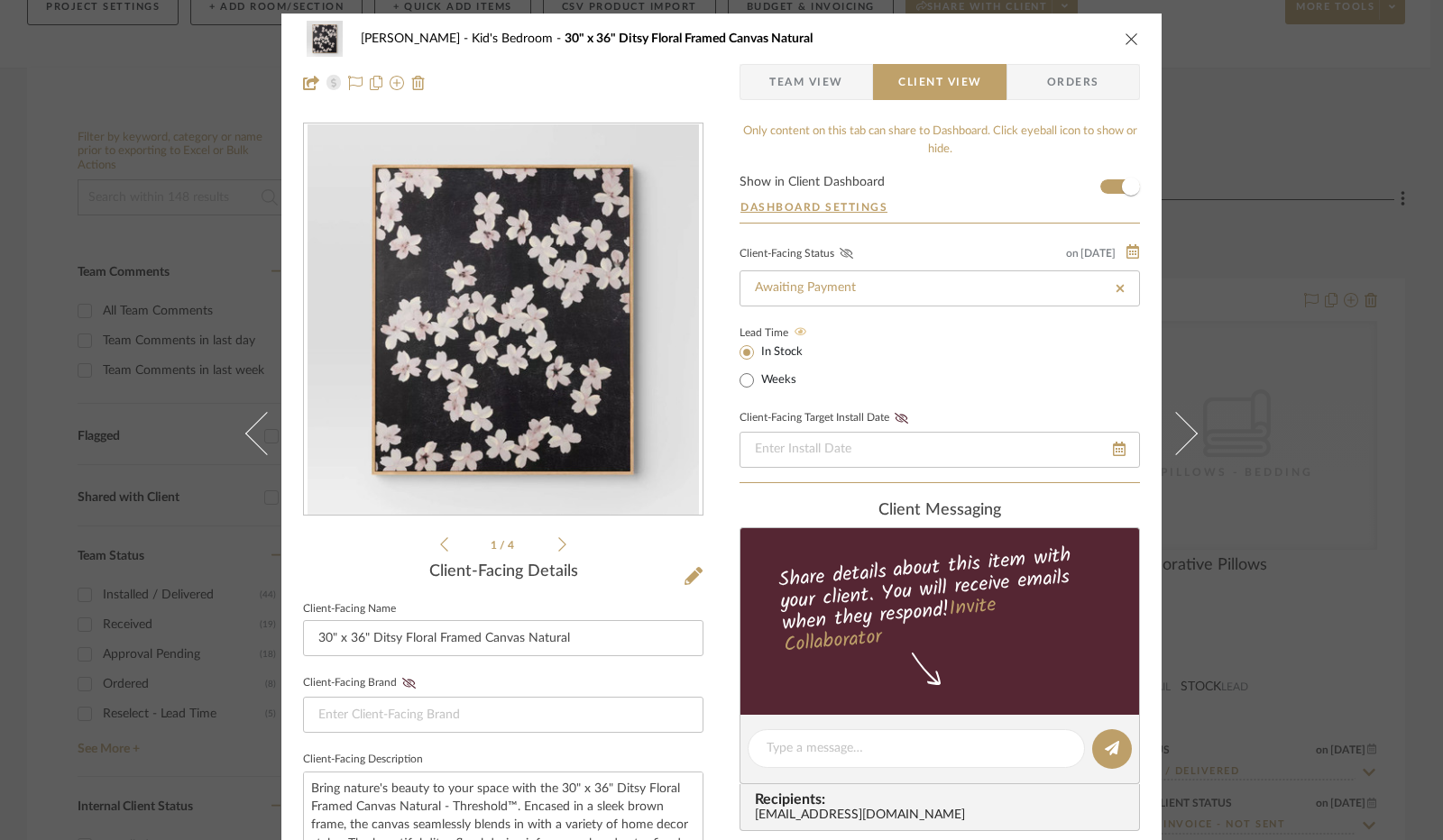
click at [840, 248] on icon at bounding box center [846, 253] width 14 height 11
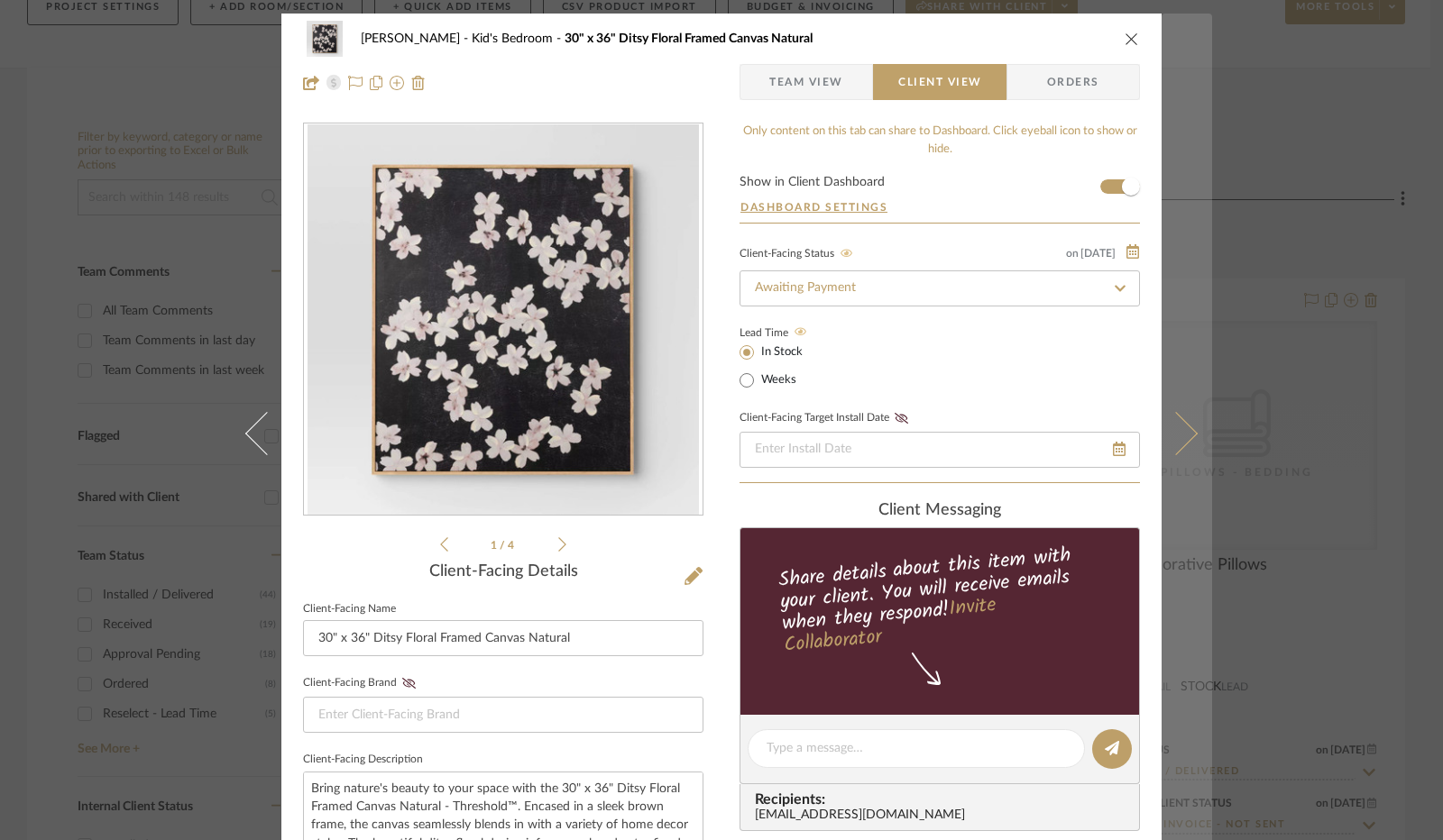
click at [1169, 398] on button at bounding box center [1187, 434] width 51 height 840
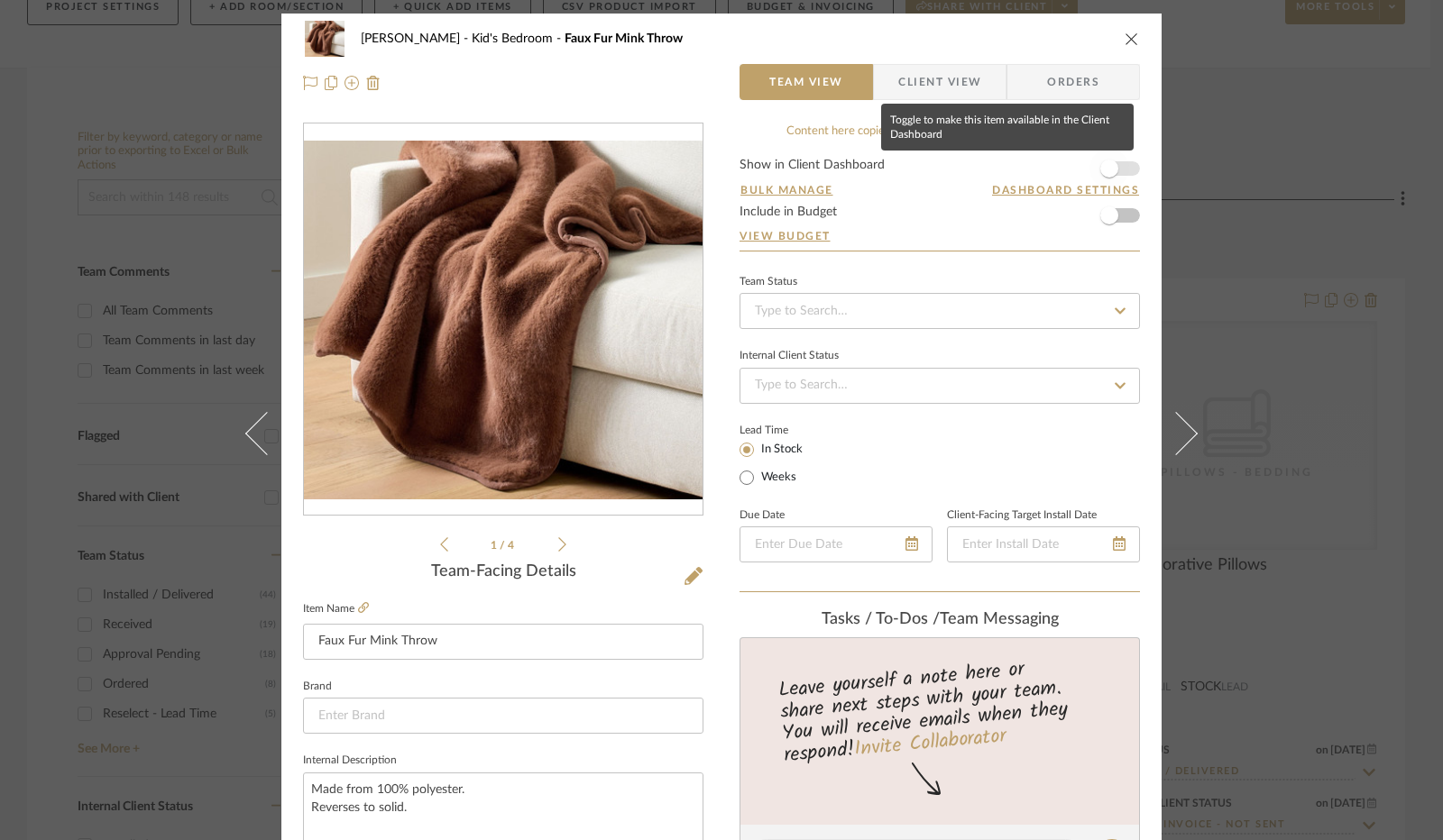
click at [1111, 162] on span "button" at bounding box center [1109, 168] width 40 height 40
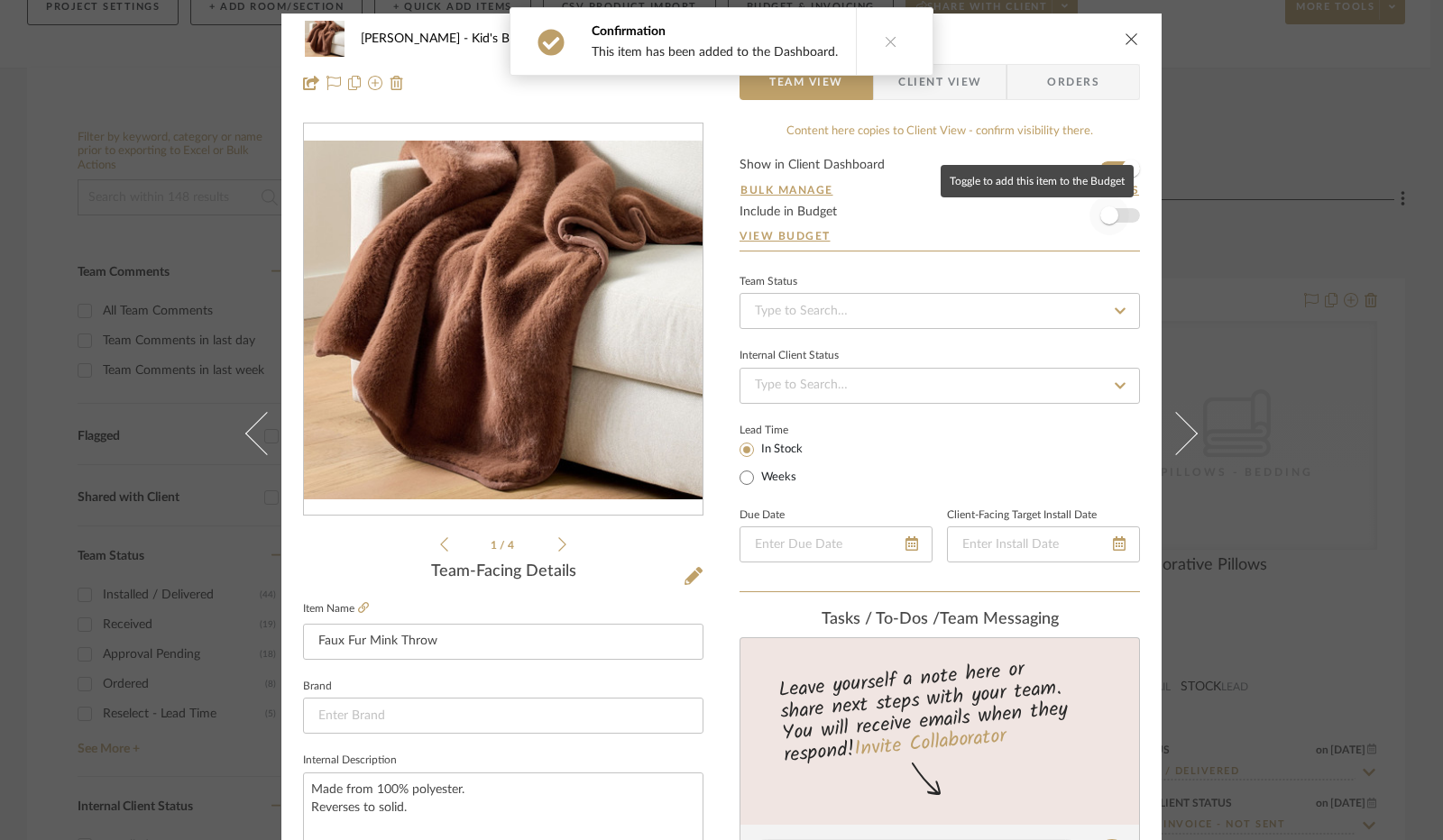
click at [1113, 221] on span "button" at bounding box center [1109, 215] width 40 height 40
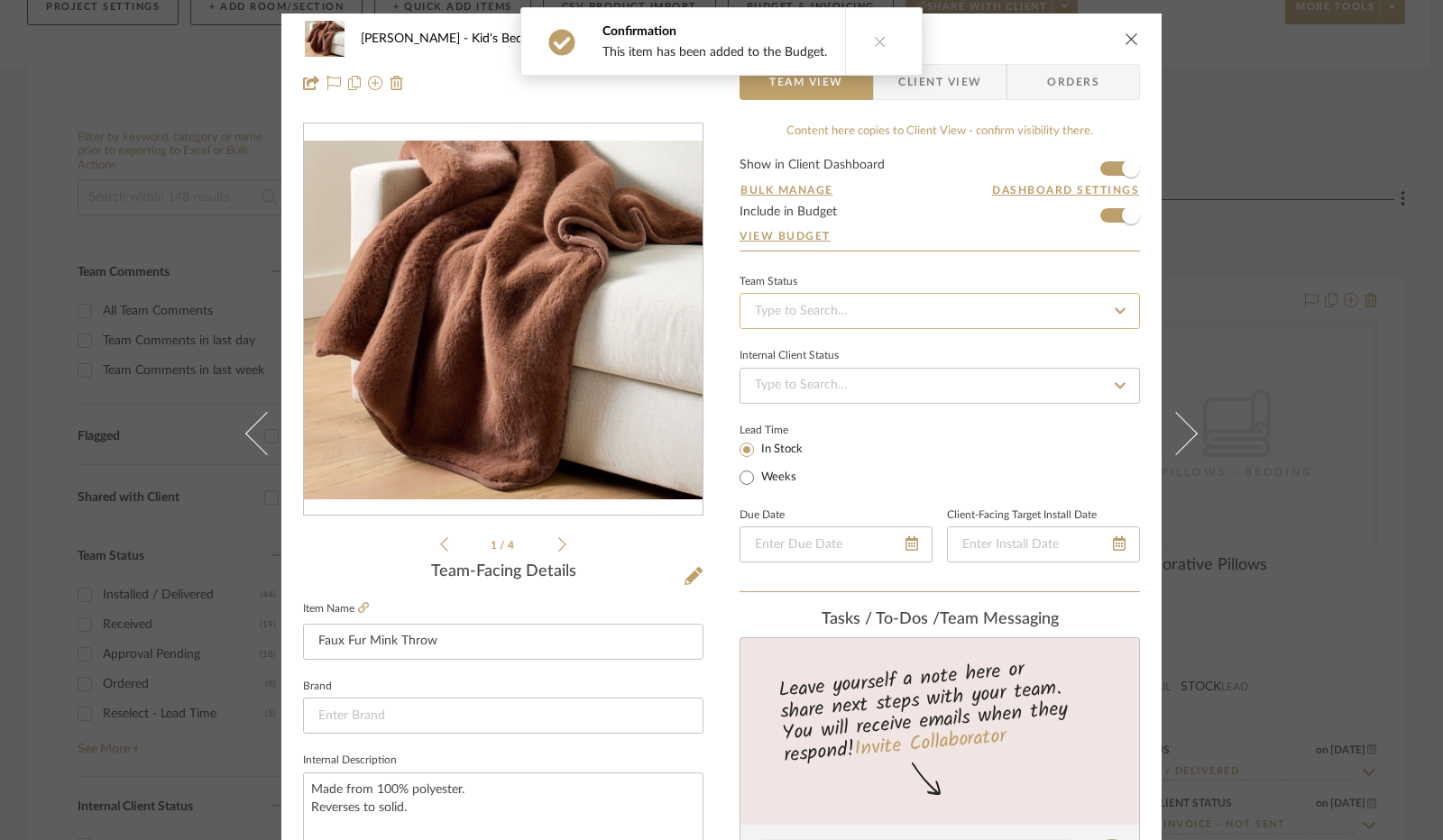
click at [794, 320] on input at bounding box center [939, 311] width 401 height 36
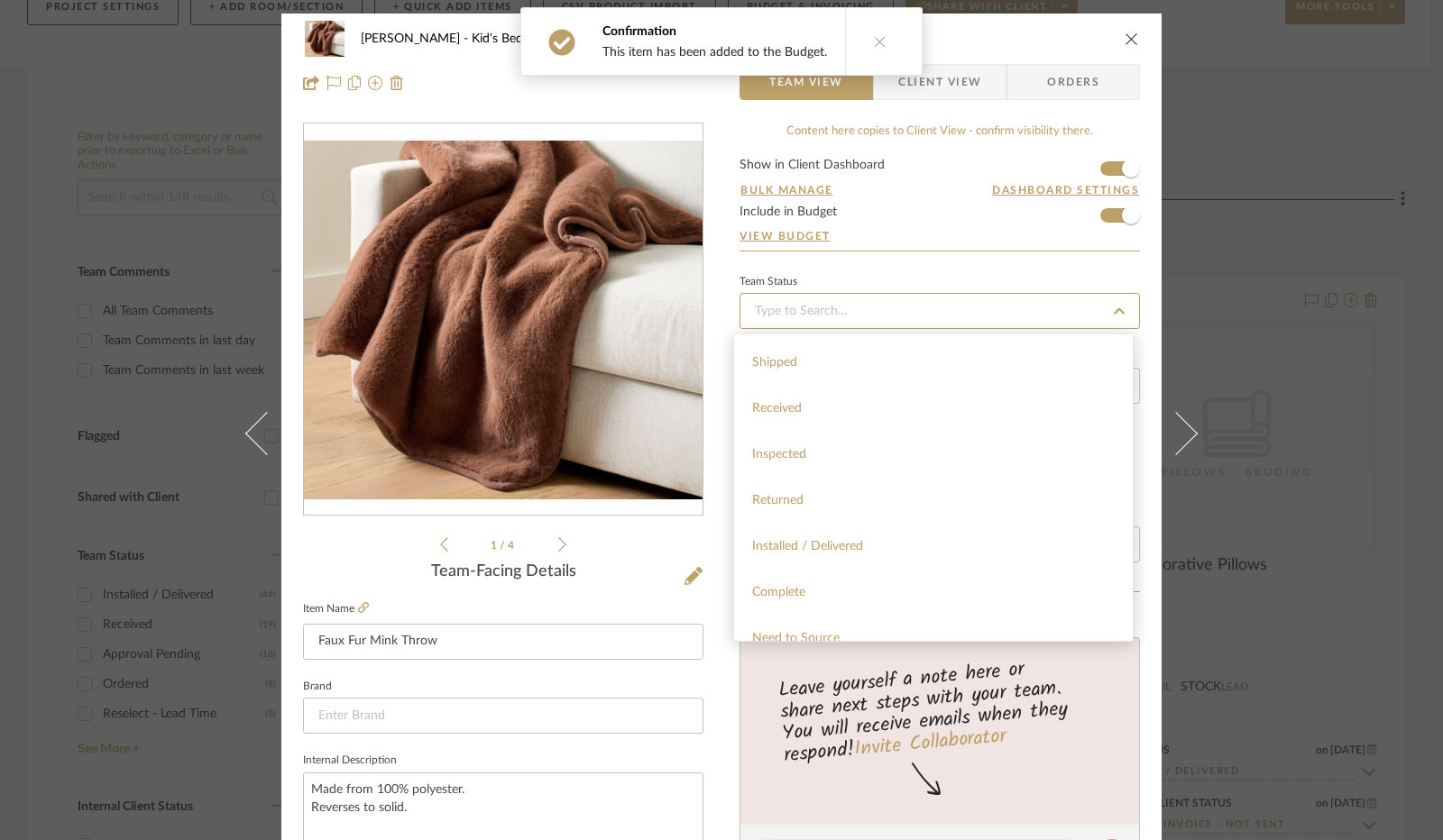
scroll to position [361, 0]
click at [817, 454] on span "Installed / Delivered" at bounding box center [808, 456] width 111 height 13
type input "[DATE]"
type input "Installed / Delivered"
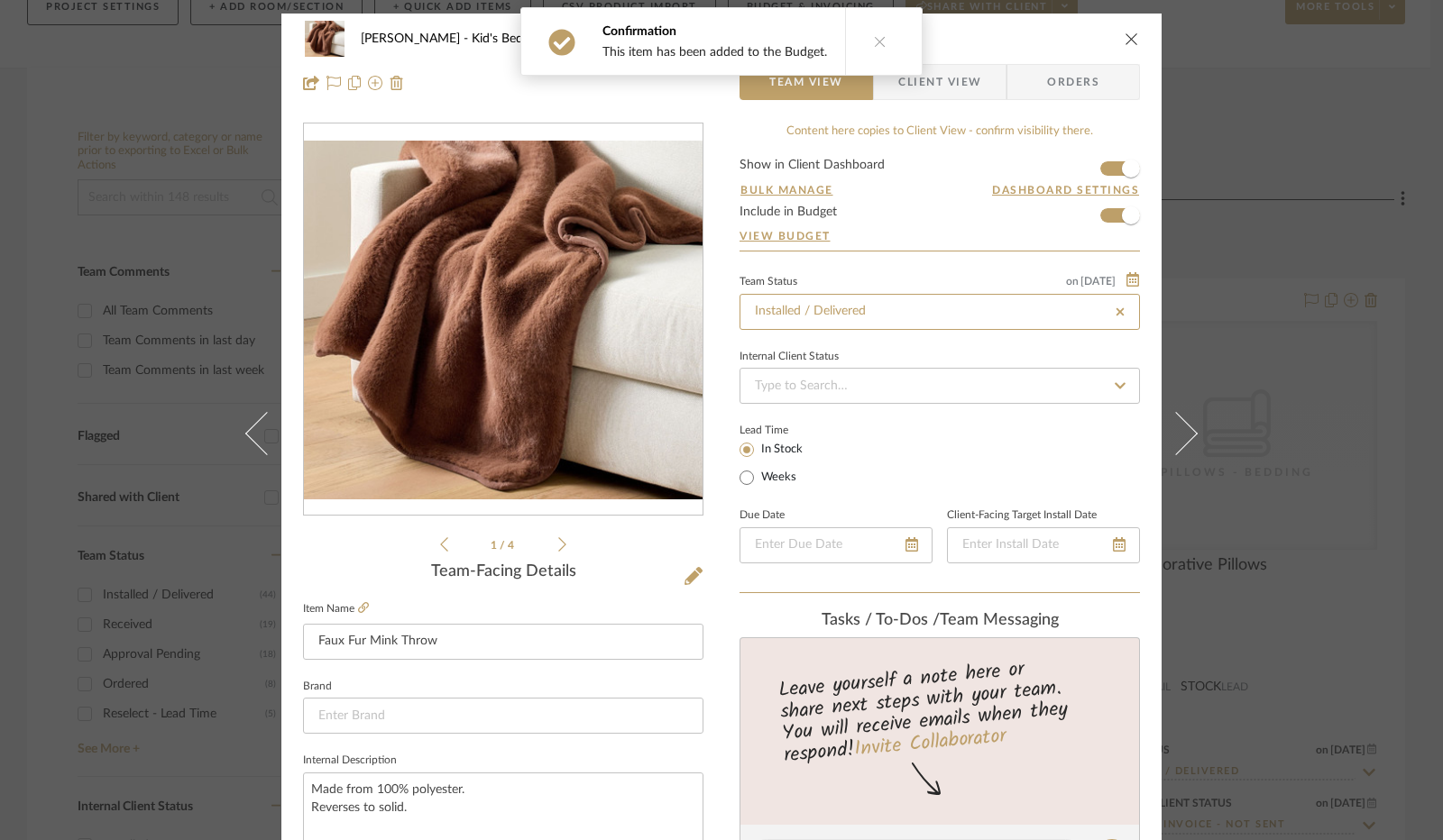
type input "[DATE]"
type input "Installed / Delivered"
click at [838, 383] on input at bounding box center [939, 386] width 401 height 36
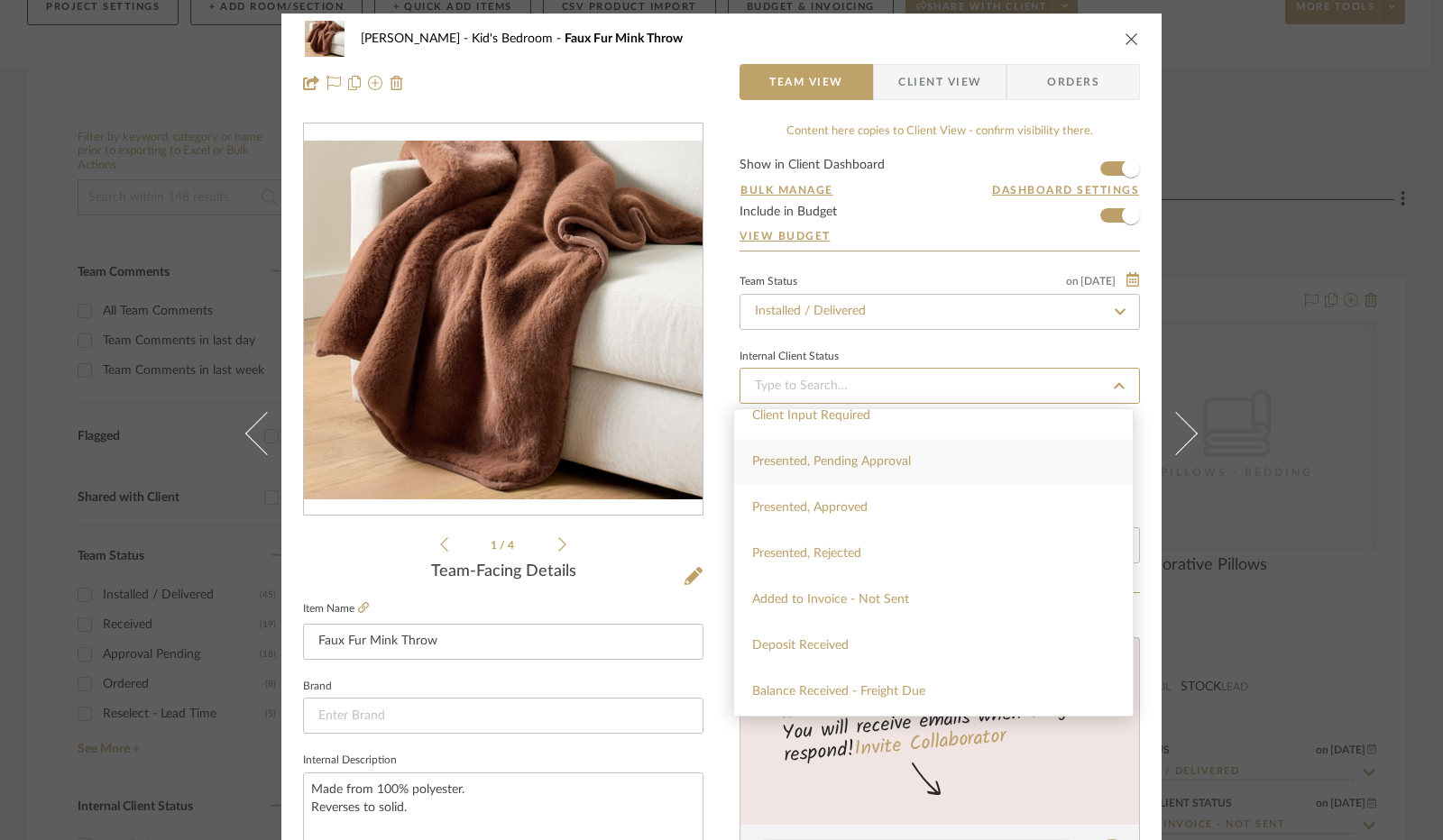
scroll to position [180, 0]
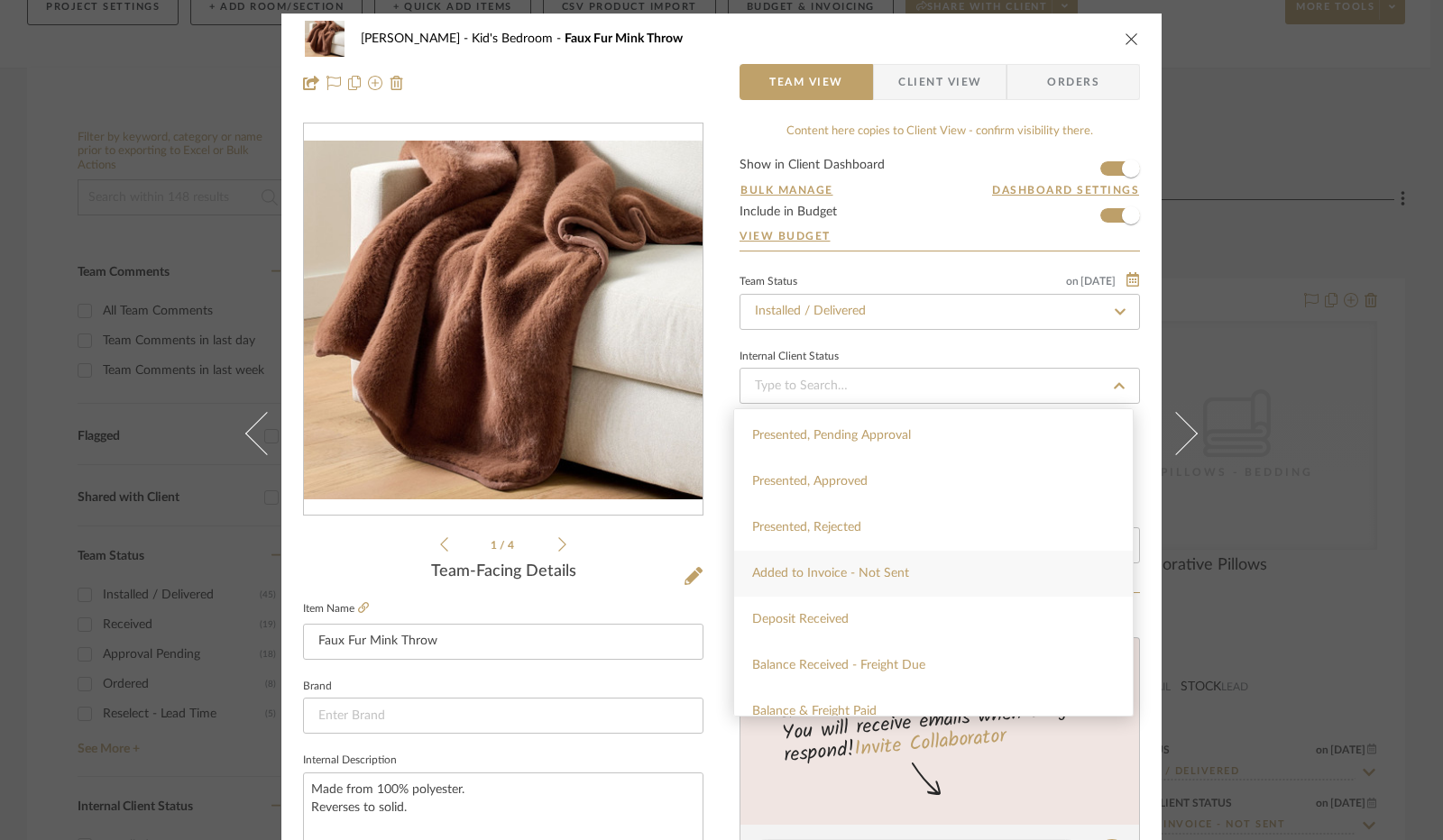
click at [820, 583] on div "Added to Invoice - Not Sent" at bounding box center [933, 574] width 399 height 46
type input "[DATE]"
type input "Added to Invoice - Not Sent"
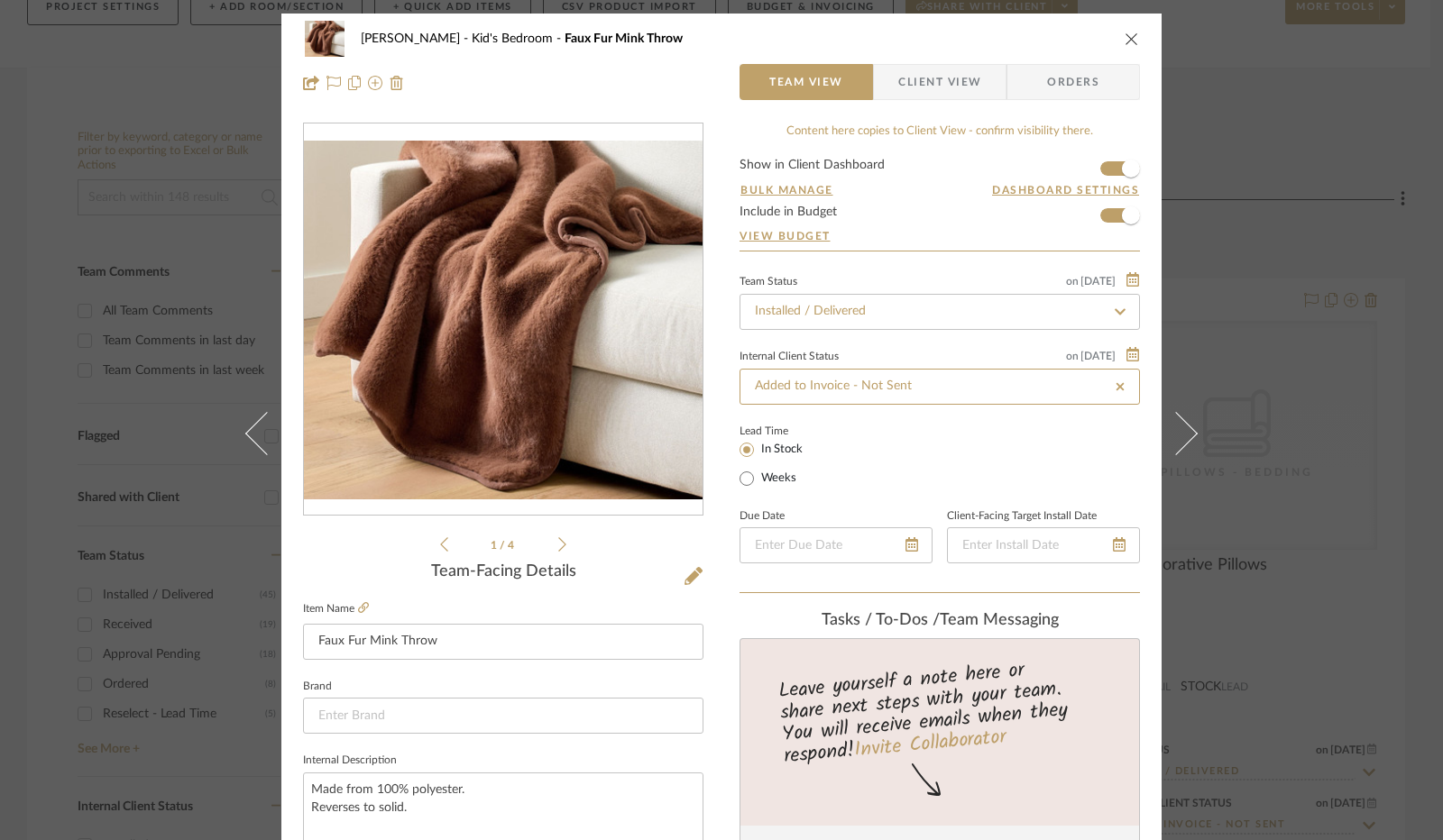
type input "[DATE]"
type input "Added to Invoice - Not Sent"
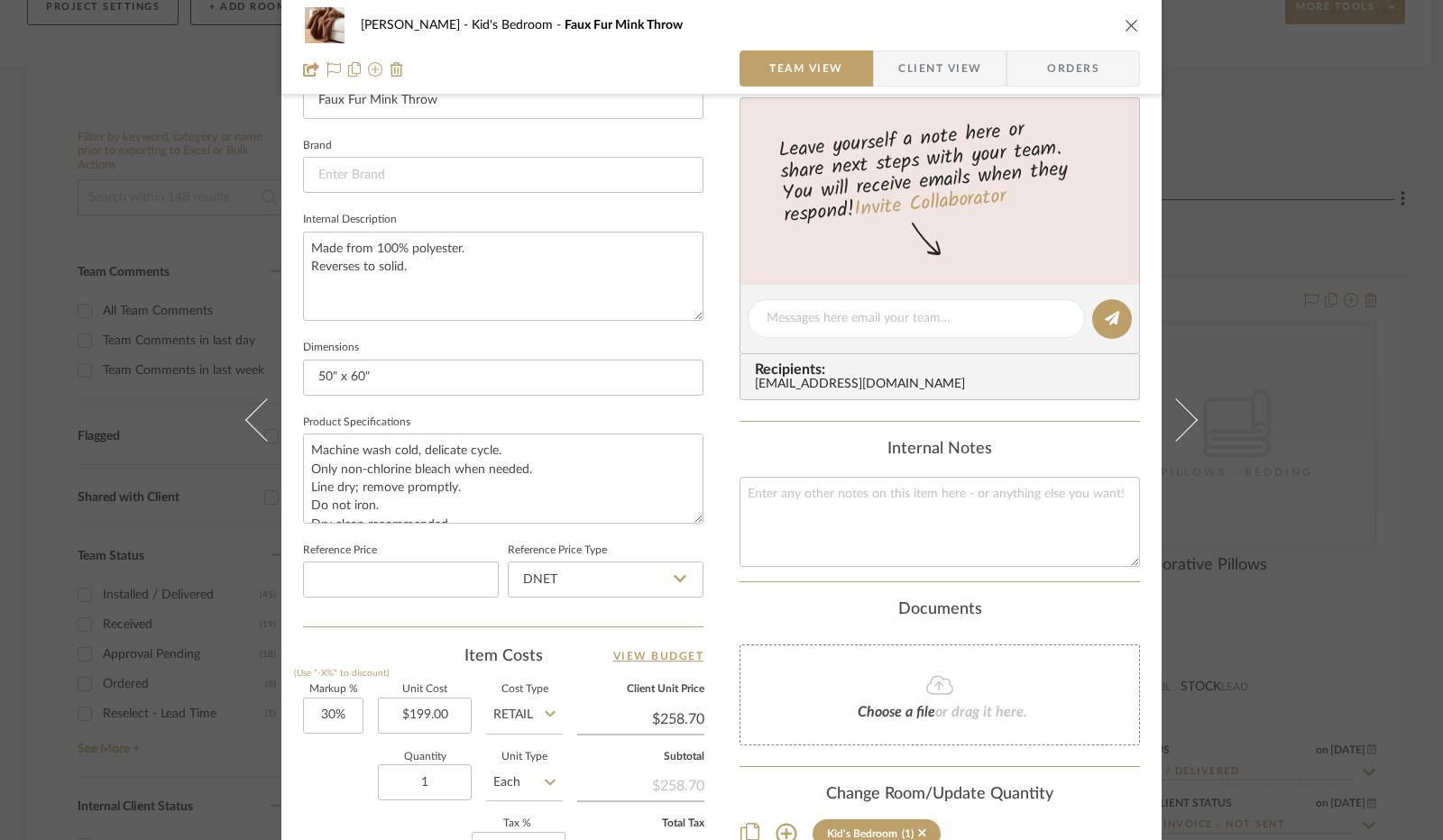
scroll to position [631, 0]
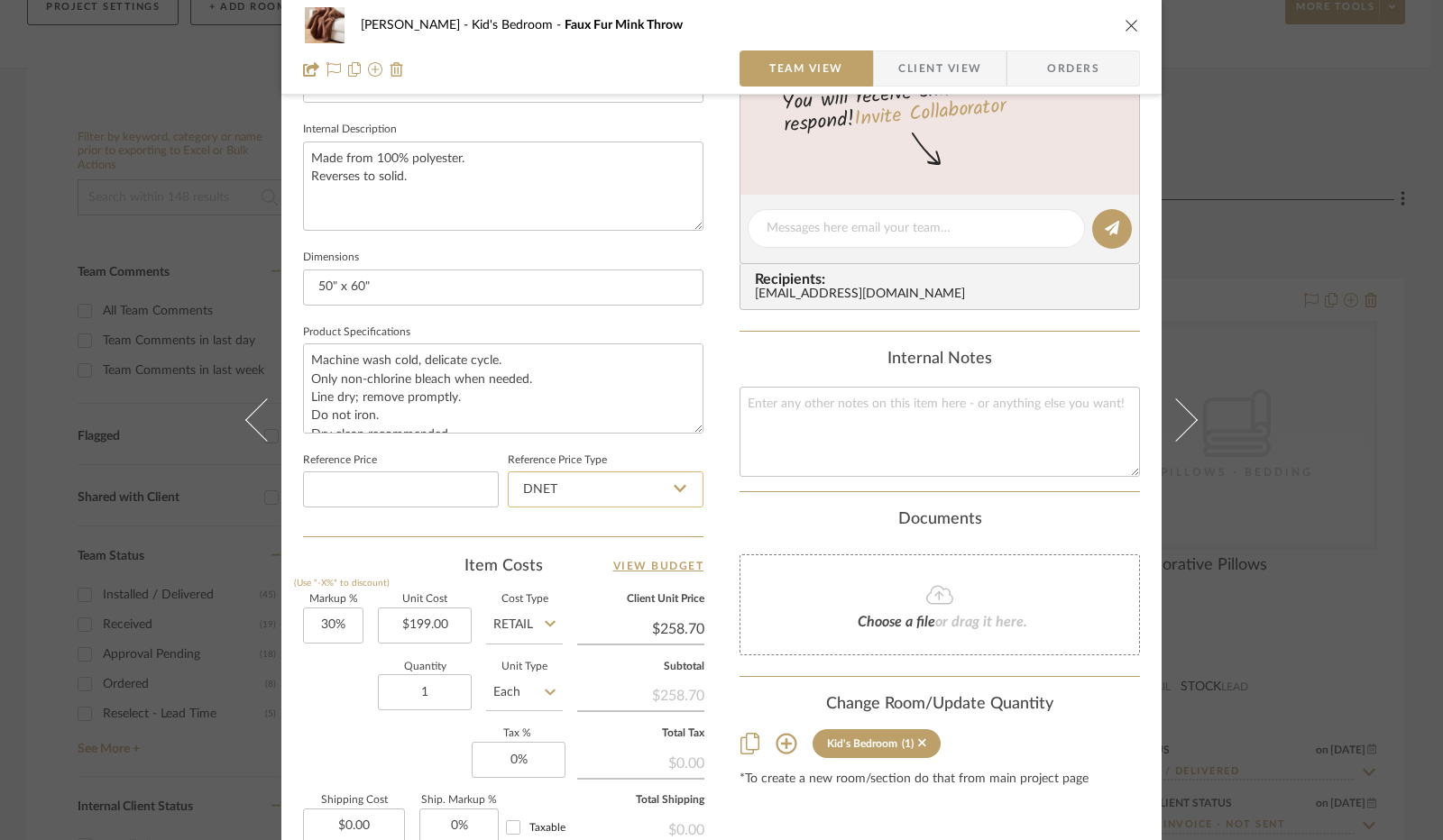
click at [645, 494] on input "DNET" at bounding box center [605, 489] width 195 height 36
click at [586, 565] on div "Retail" at bounding box center [614, 579] width 223 height 46
type input "Retail"
click at [332, 627] on input "30" at bounding box center [332, 625] width 60 height 36
type input "0%"
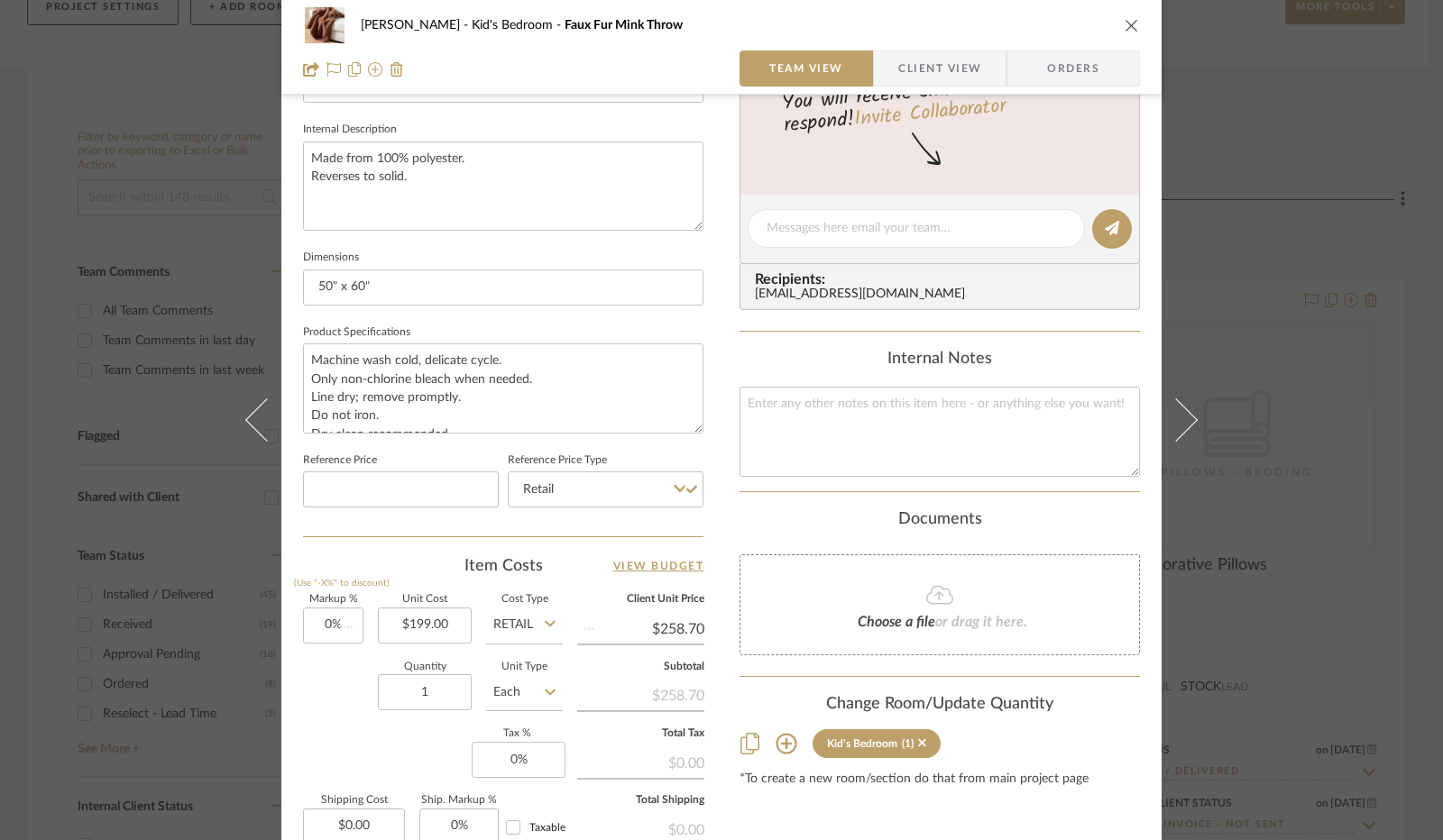
click at [325, 696] on div "Quantity 1 Unit Type Each" at bounding box center [432, 694] width 260 height 64
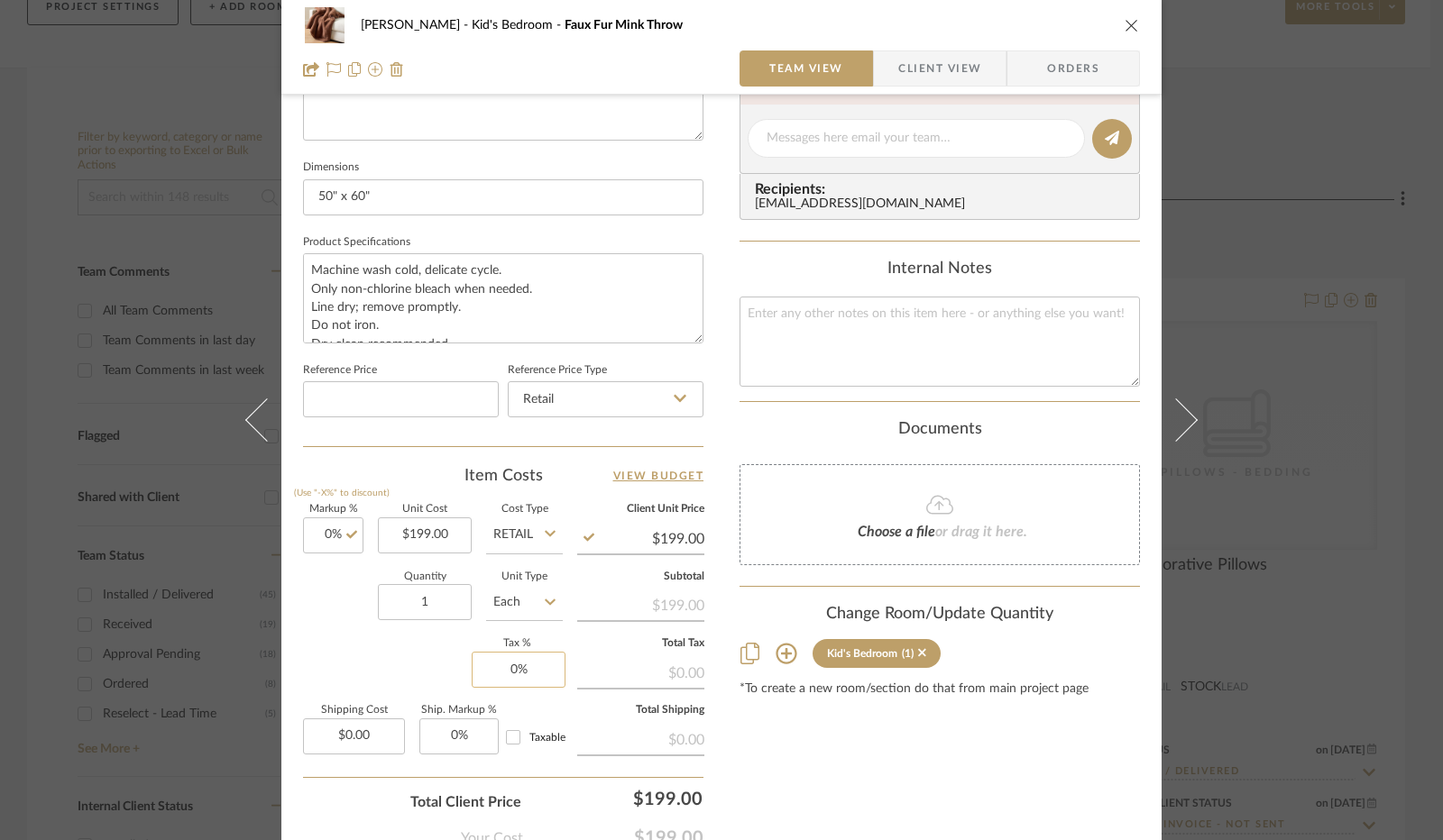
scroll to position [834, 0]
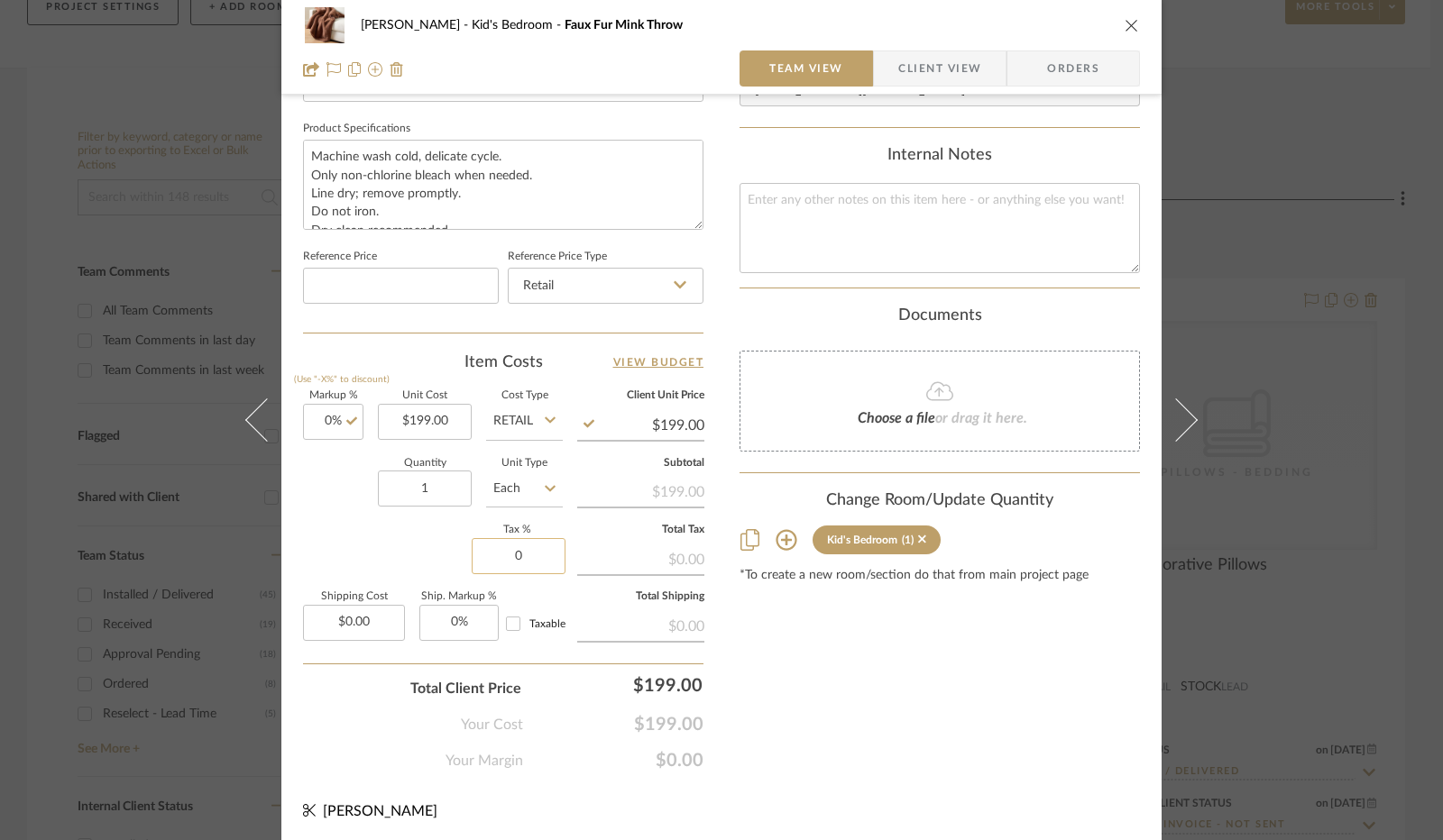
click at [517, 550] on input "0" at bounding box center [518, 556] width 93 height 36
click at [462, 542] on div "Markup % (Use "-X%" to discount) 0% Unit Cost $199.00 Cost Type Retail Client U…" at bounding box center [503, 523] width 401 height 264
click at [940, 62] on span "Client View" at bounding box center [939, 68] width 83 height 36
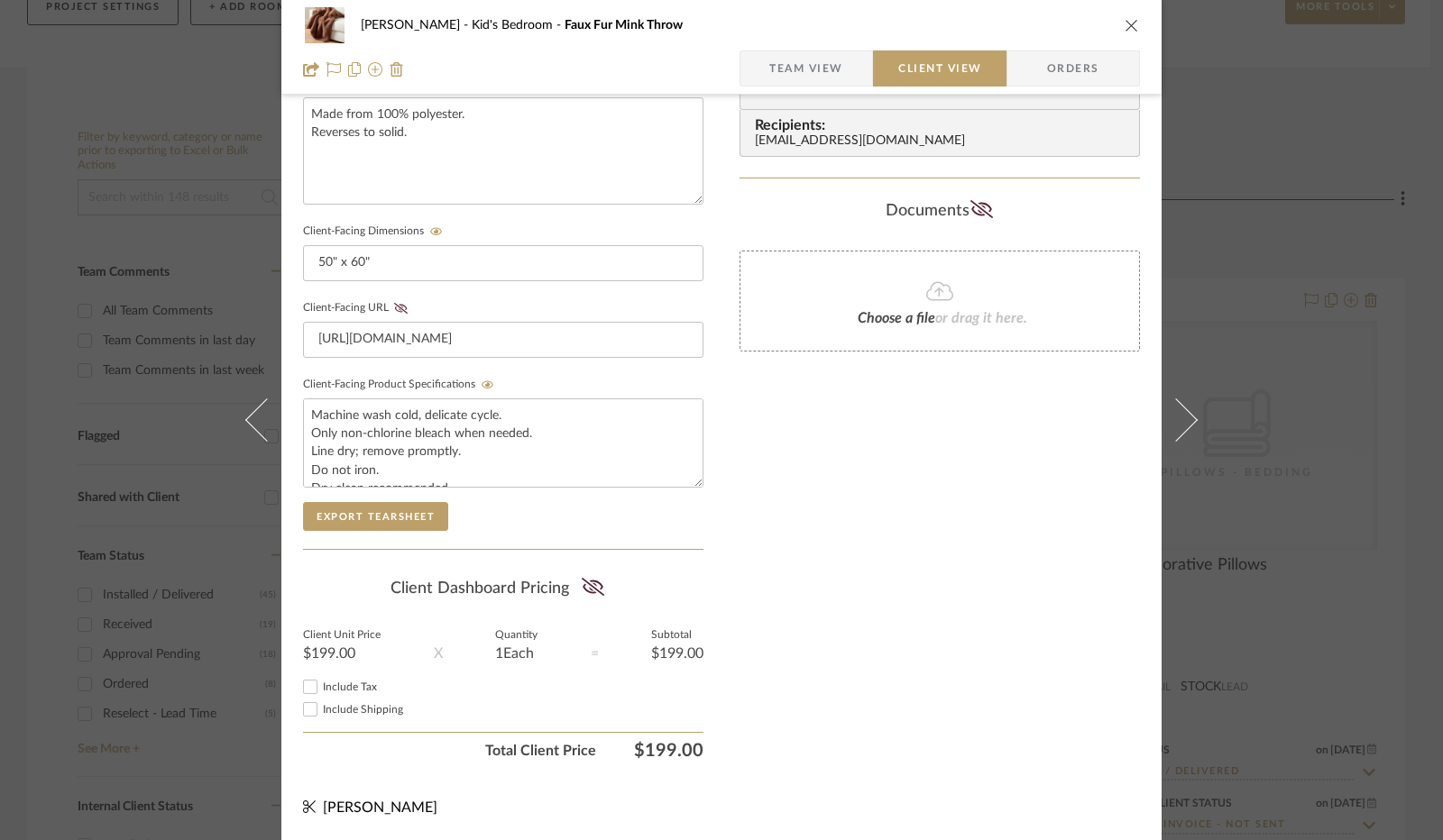
scroll to position [667, 0]
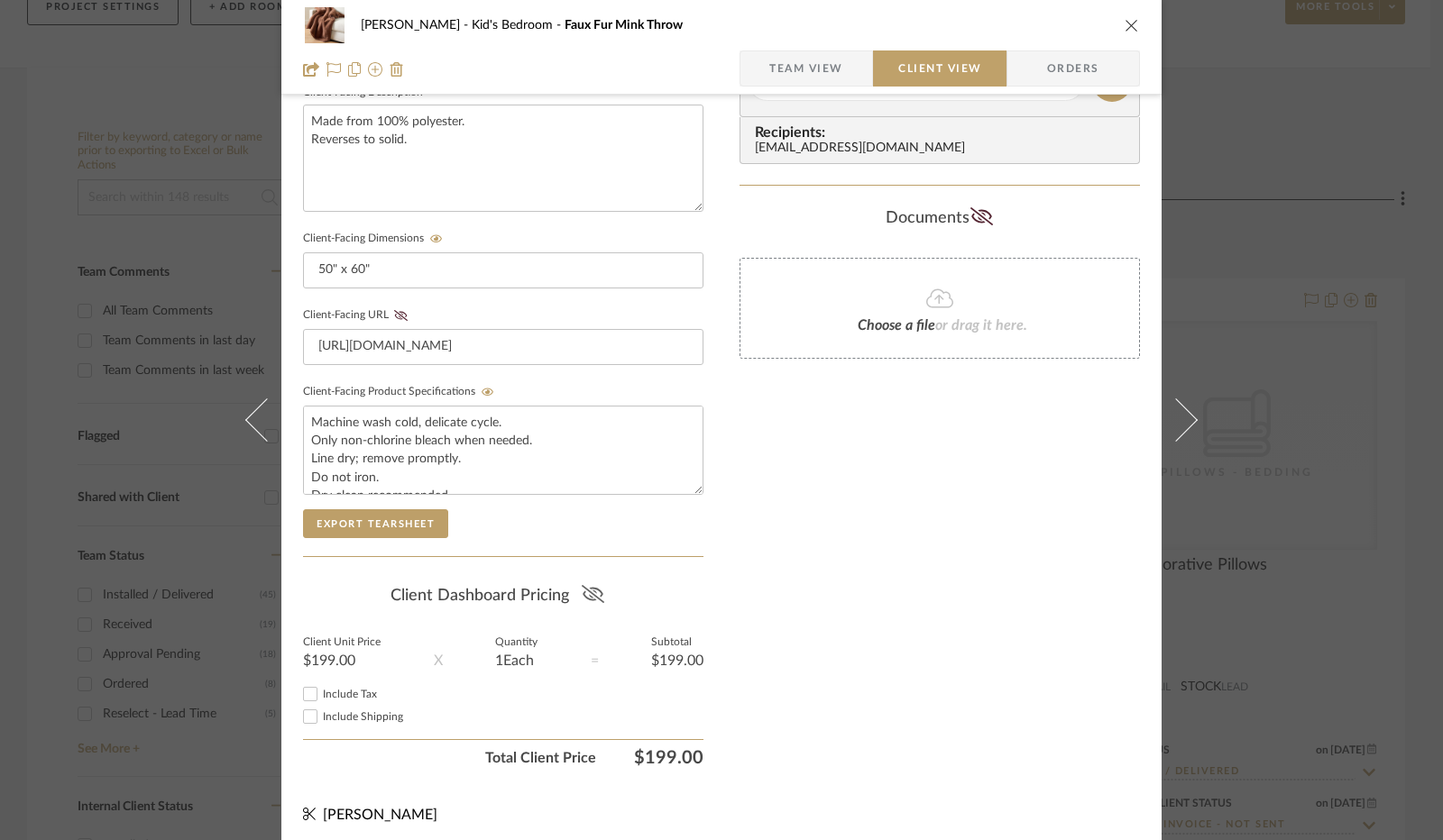
click at [585, 594] on icon at bounding box center [591, 593] width 22 height 18
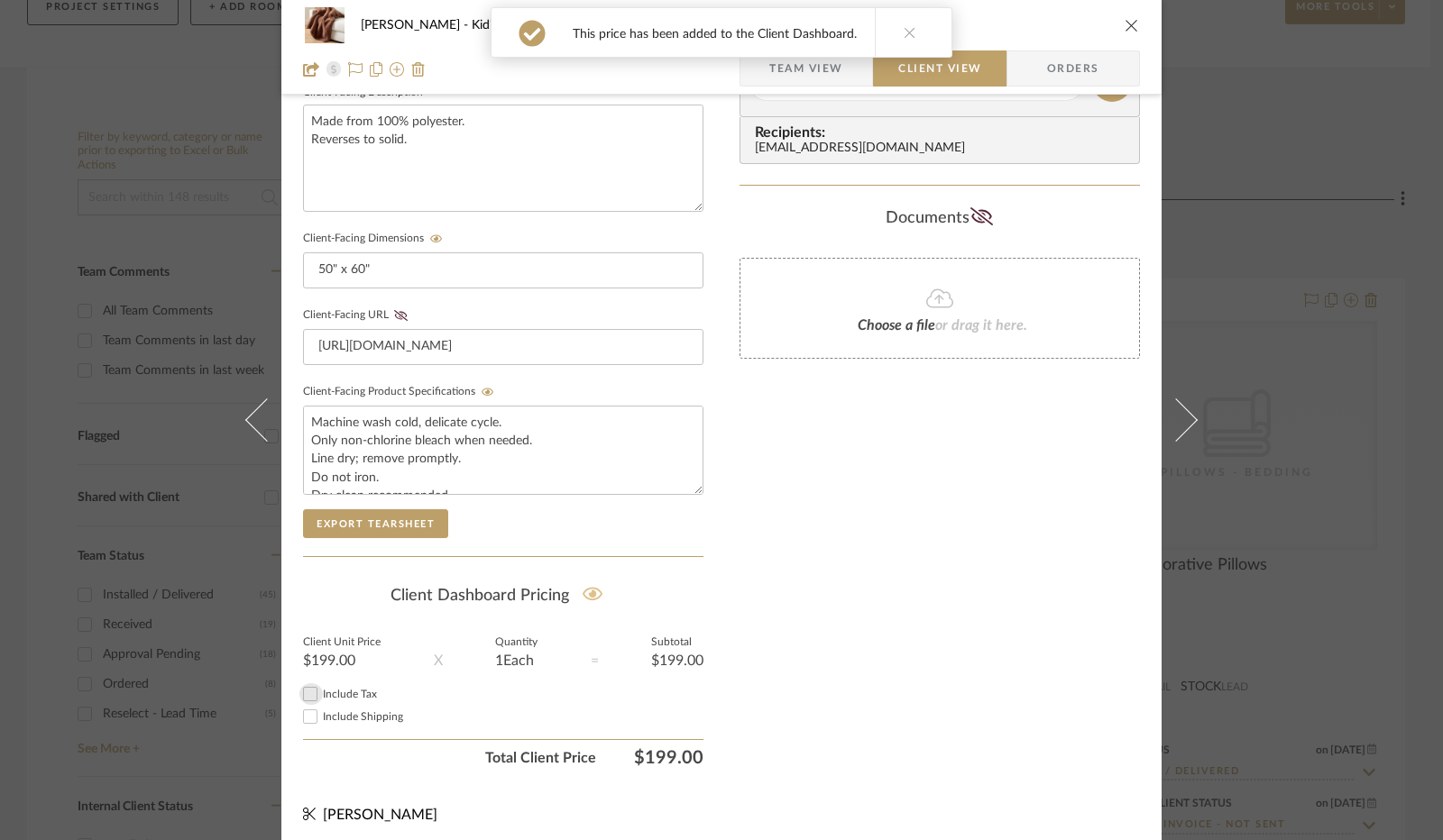
click at [306, 687] on input "Include Tax" at bounding box center [309, 694] width 21 height 21
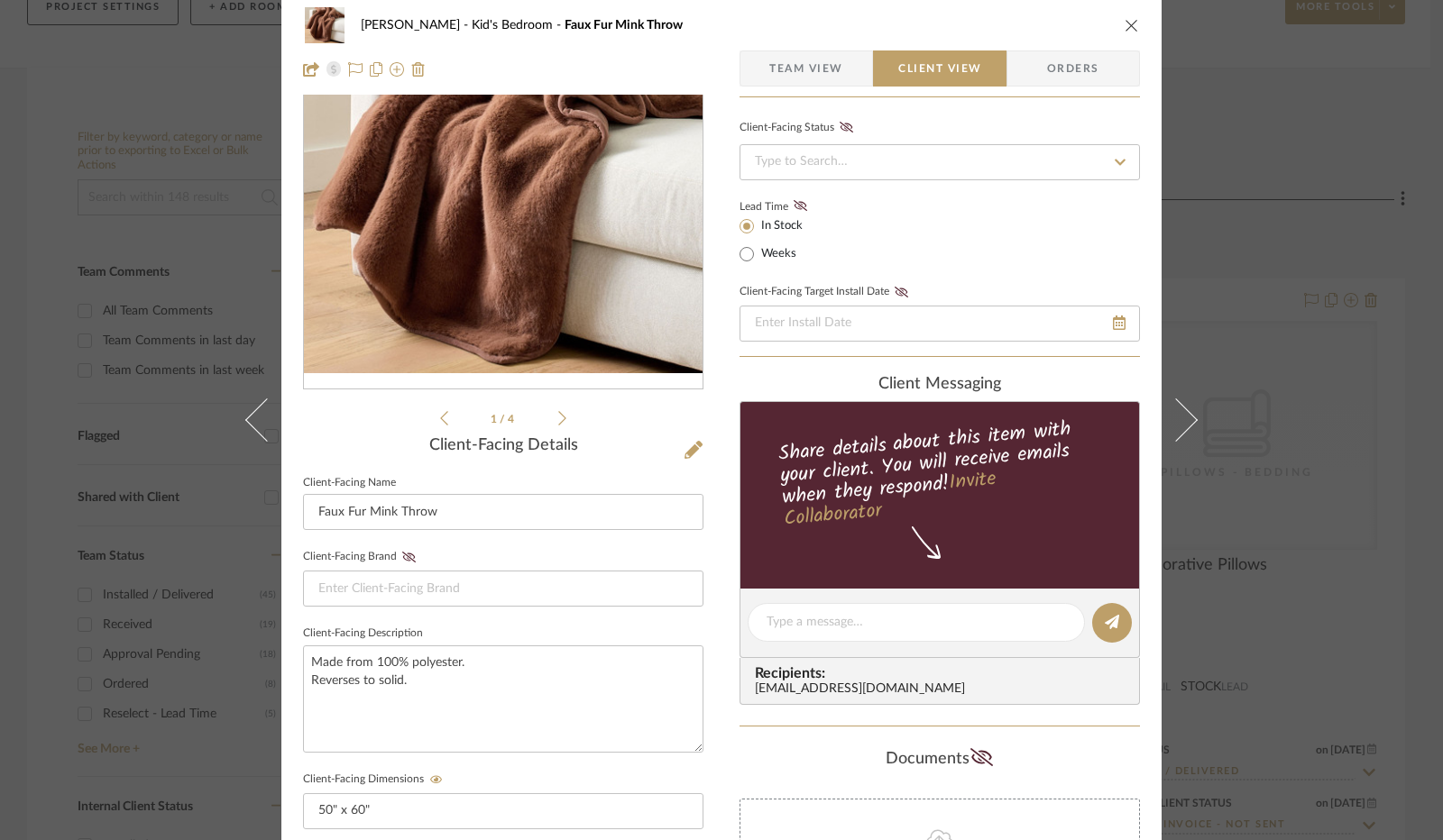
scroll to position [0, 0]
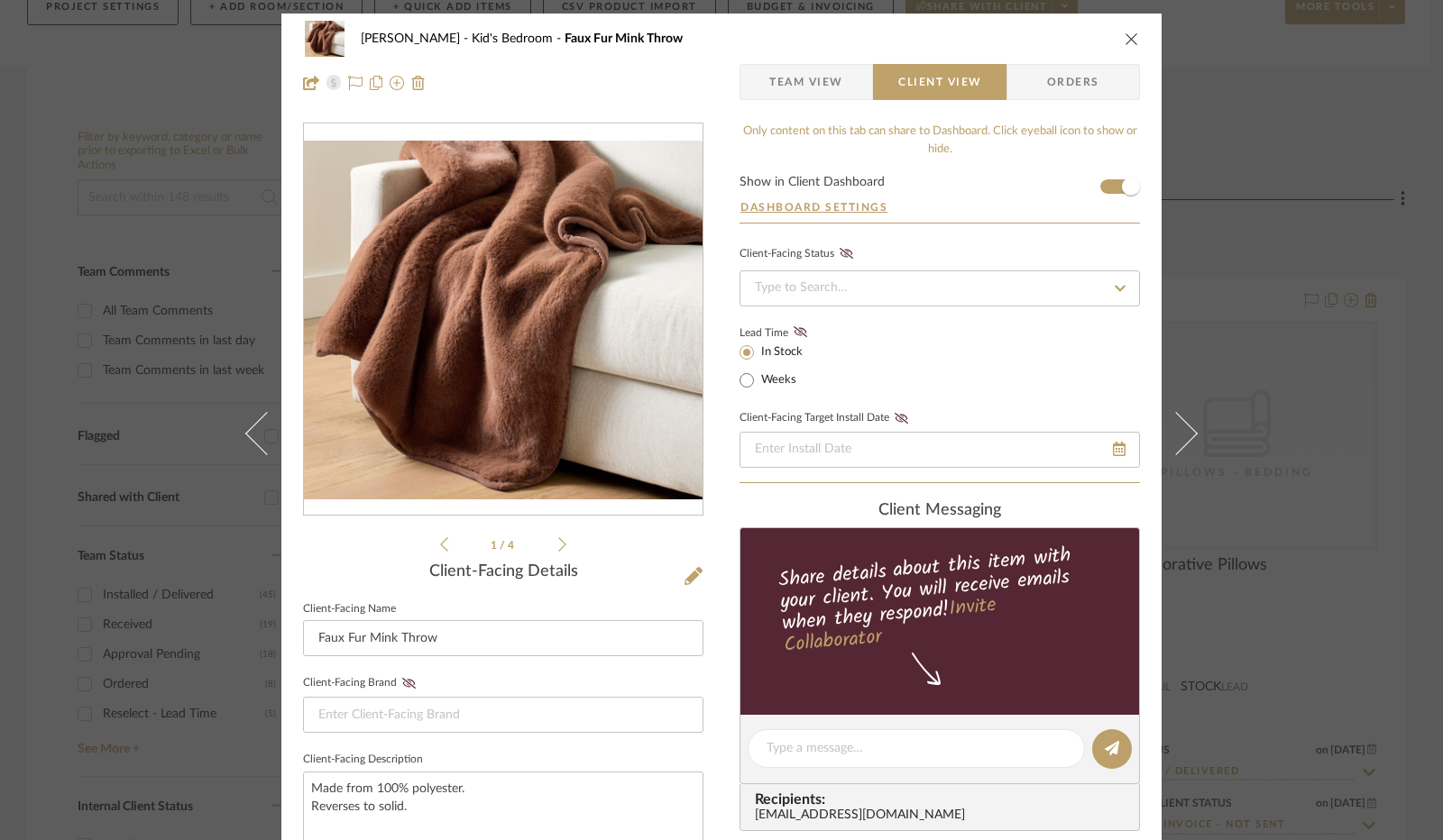
drag, startPoint x: 790, startPoint y: 334, endPoint x: 811, endPoint y: 309, distance: 32.6
click at [790, 334] on fa-icon at bounding box center [801, 333] width 22 height 17
click at [827, 290] on input at bounding box center [939, 288] width 401 height 36
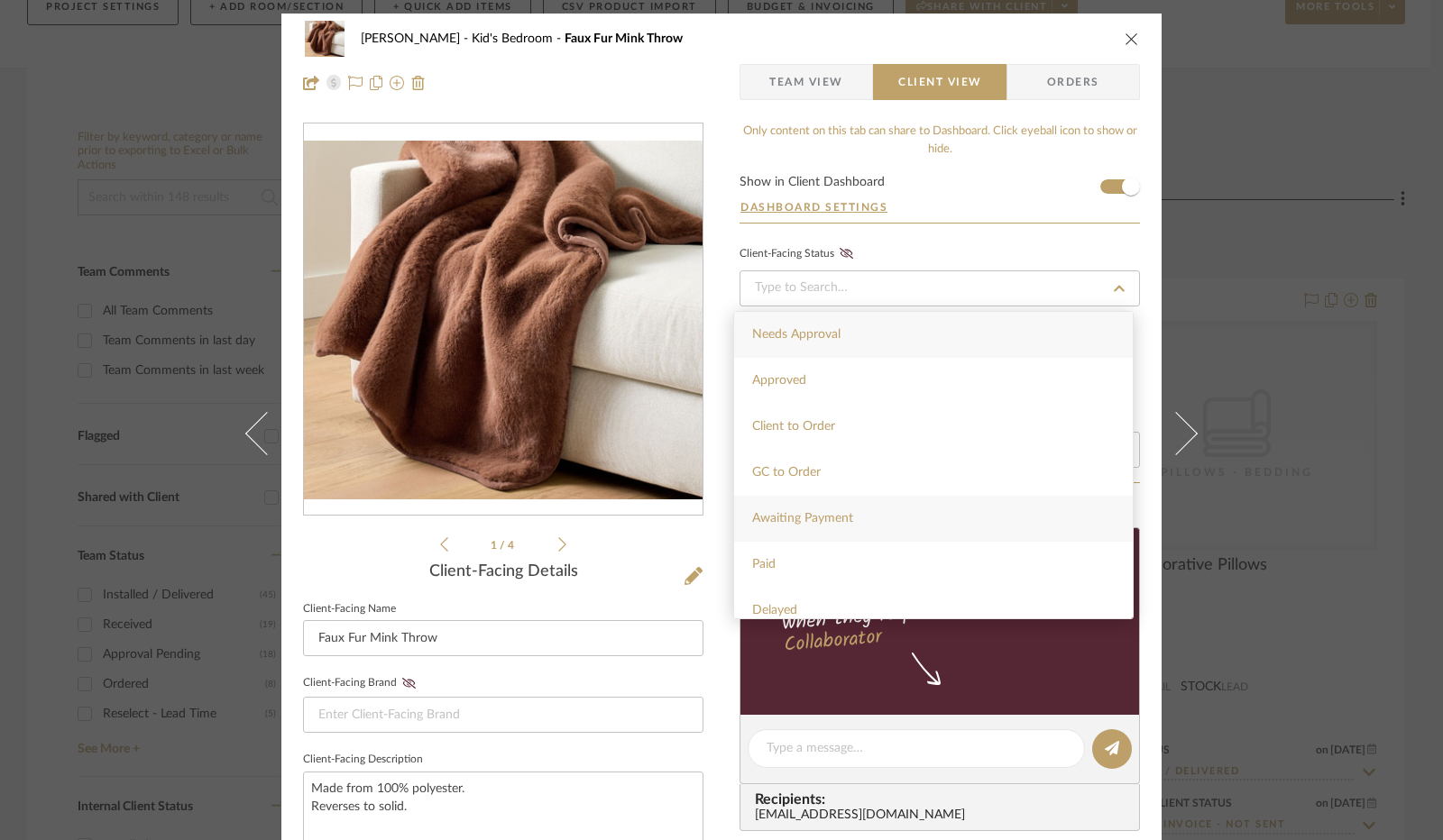
click at [820, 518] on span "Awaiting Payment" at bounding box center [802, 518] width 101 height 13
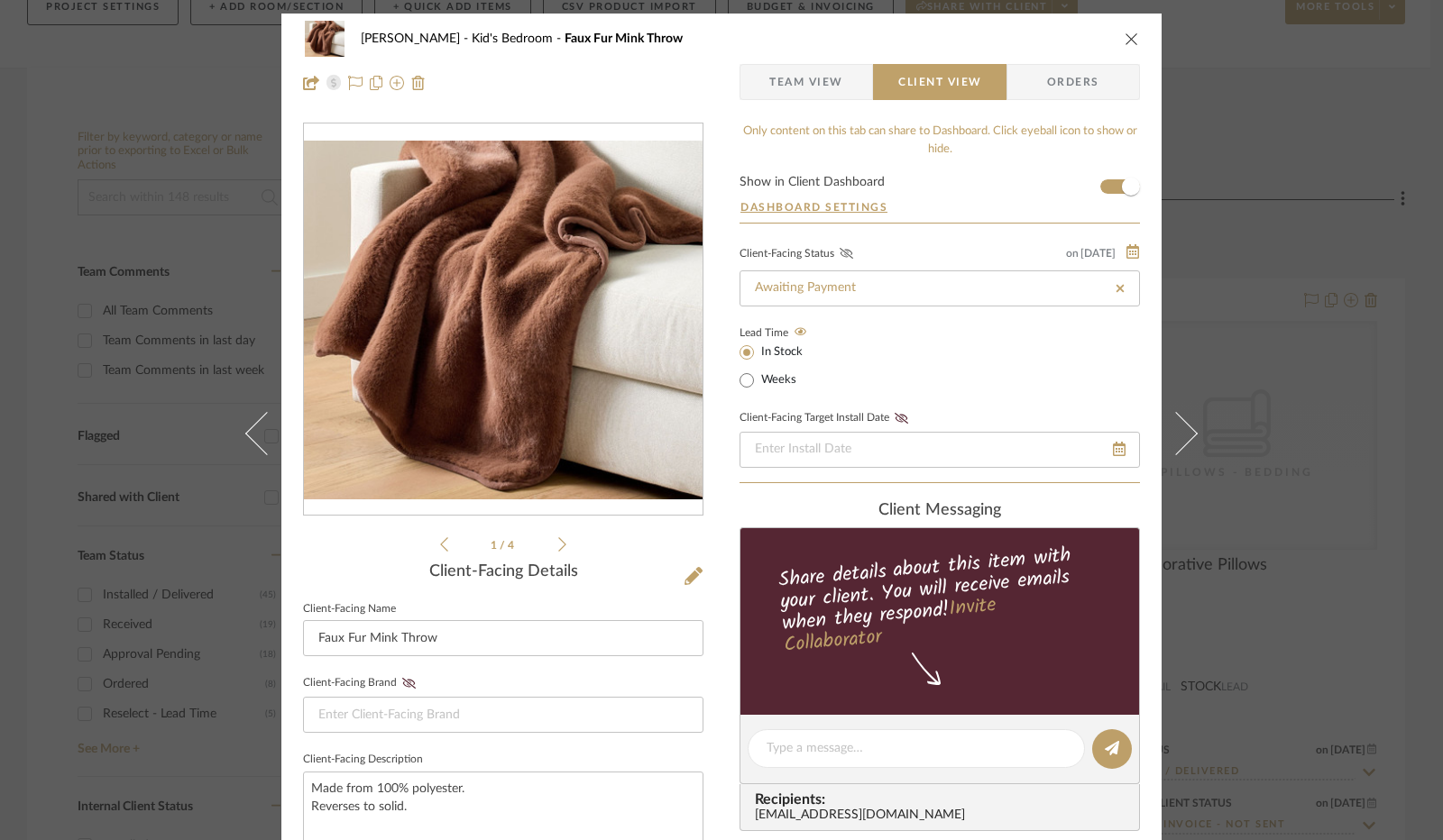
click at [840, 250] on icon at bounding box center [846, 253] width 14 height 11
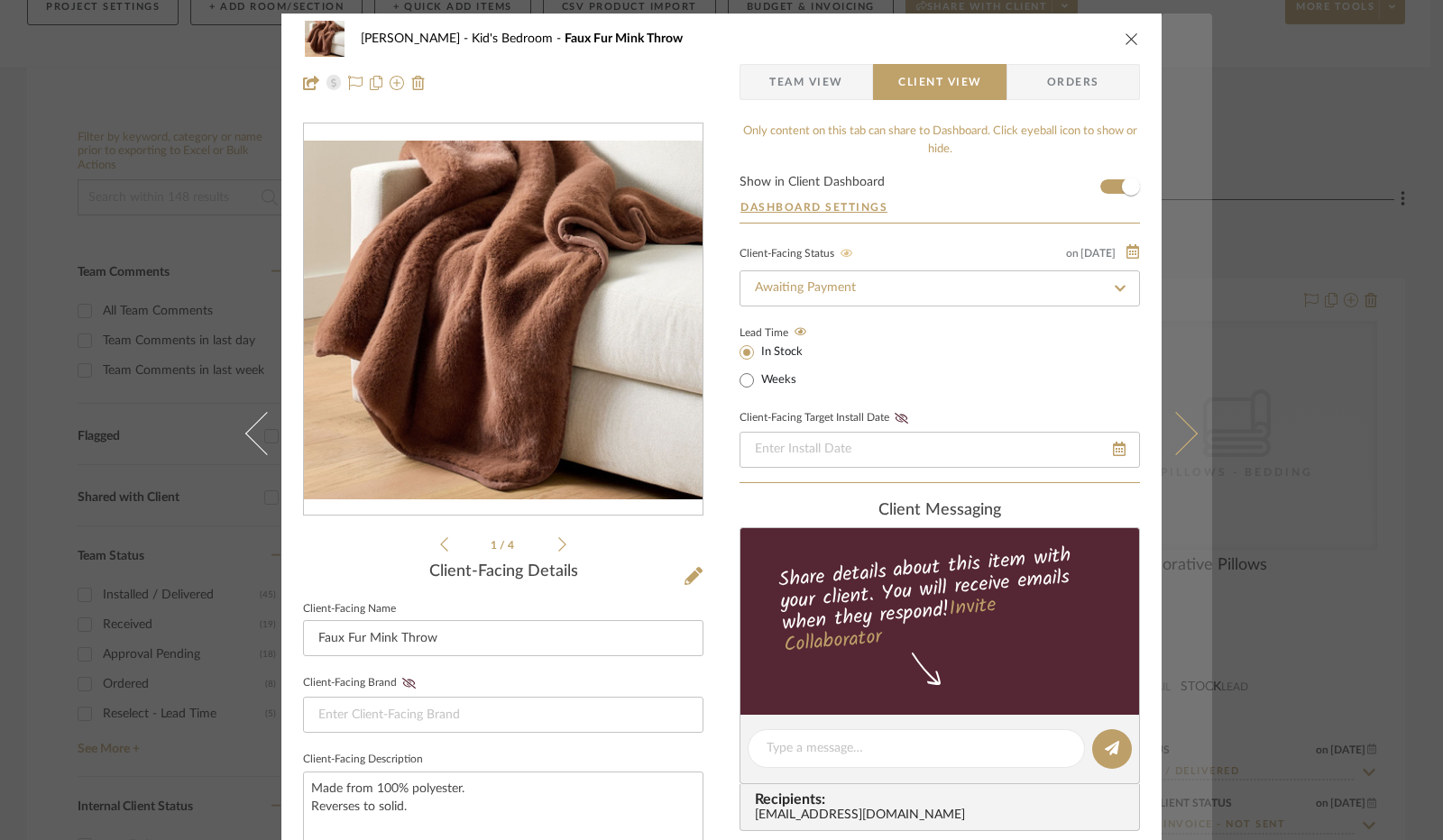
click at [1175, 459] on button at bounding box center [1187, 434] width 51 height 840
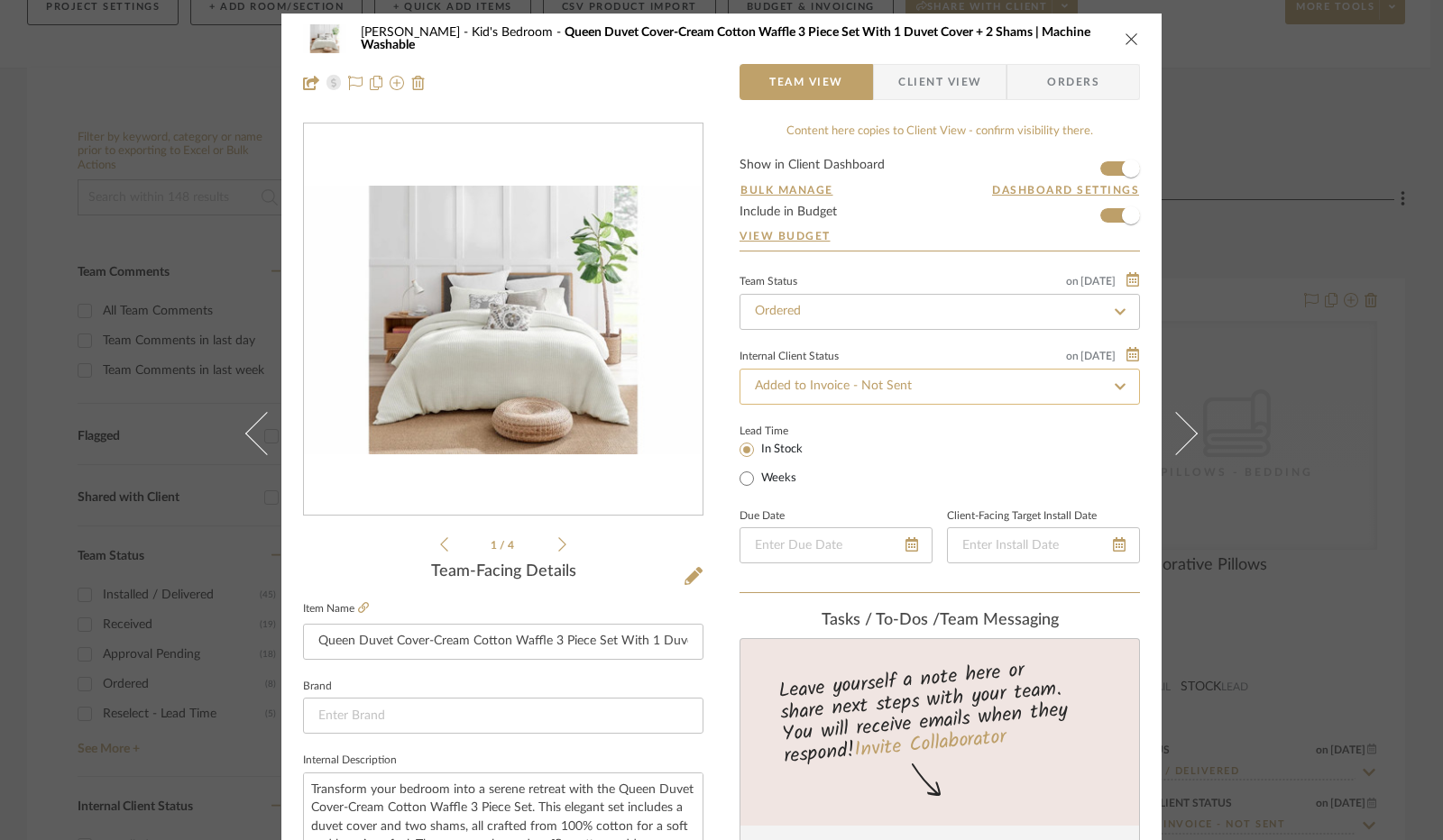
click at [913, 388] on input "Added to Invoice - Not Sent" at bounding box center [939, 386] width 401 height 36
click at [1124, 380] on fa-icon at bounding box center [1119, 386] width 26 height 21
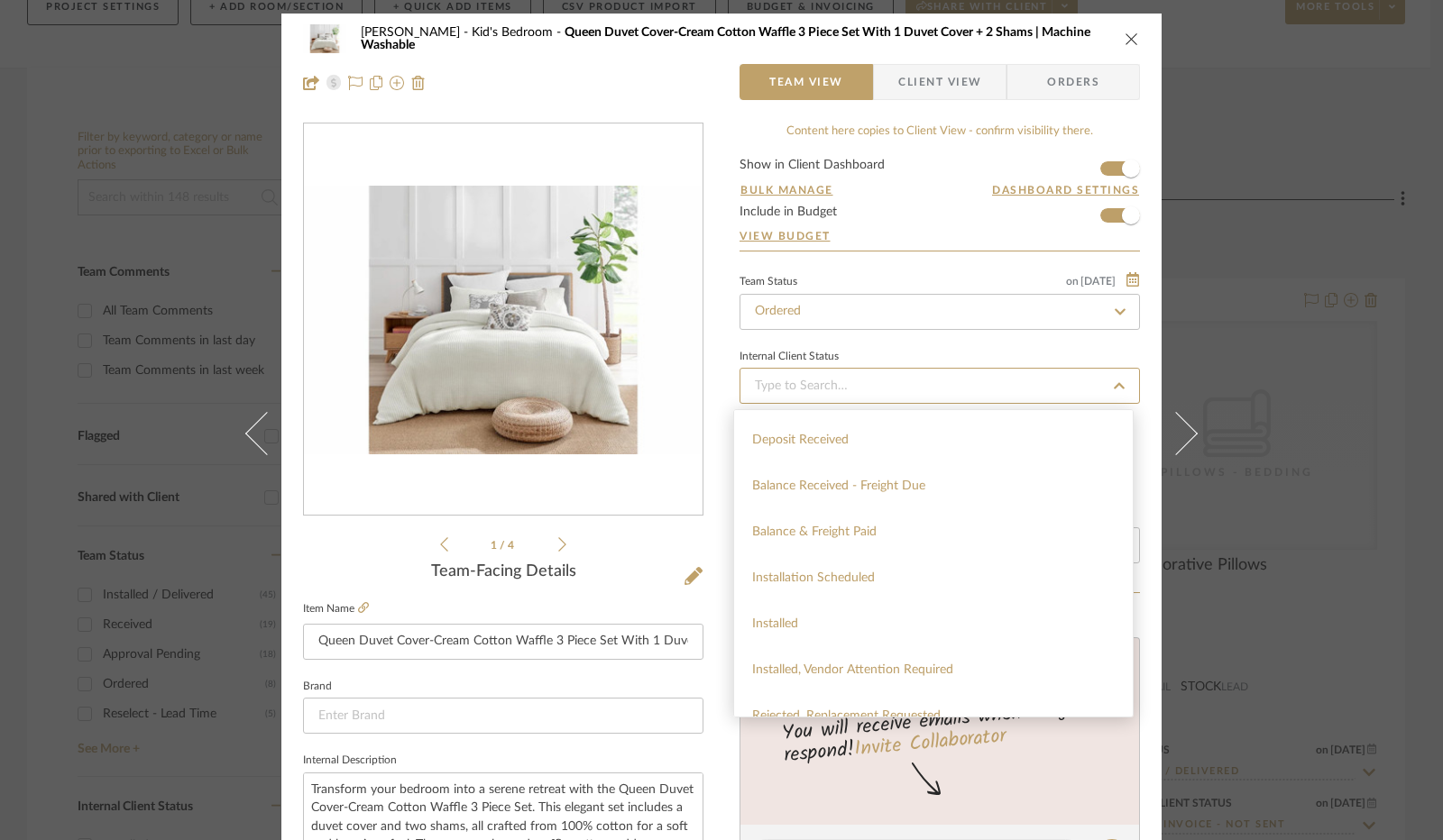
scroll to position [451, 0]
click at [873, 538] on div "Installed" at bounding box center [933, 534] width 399 height 46
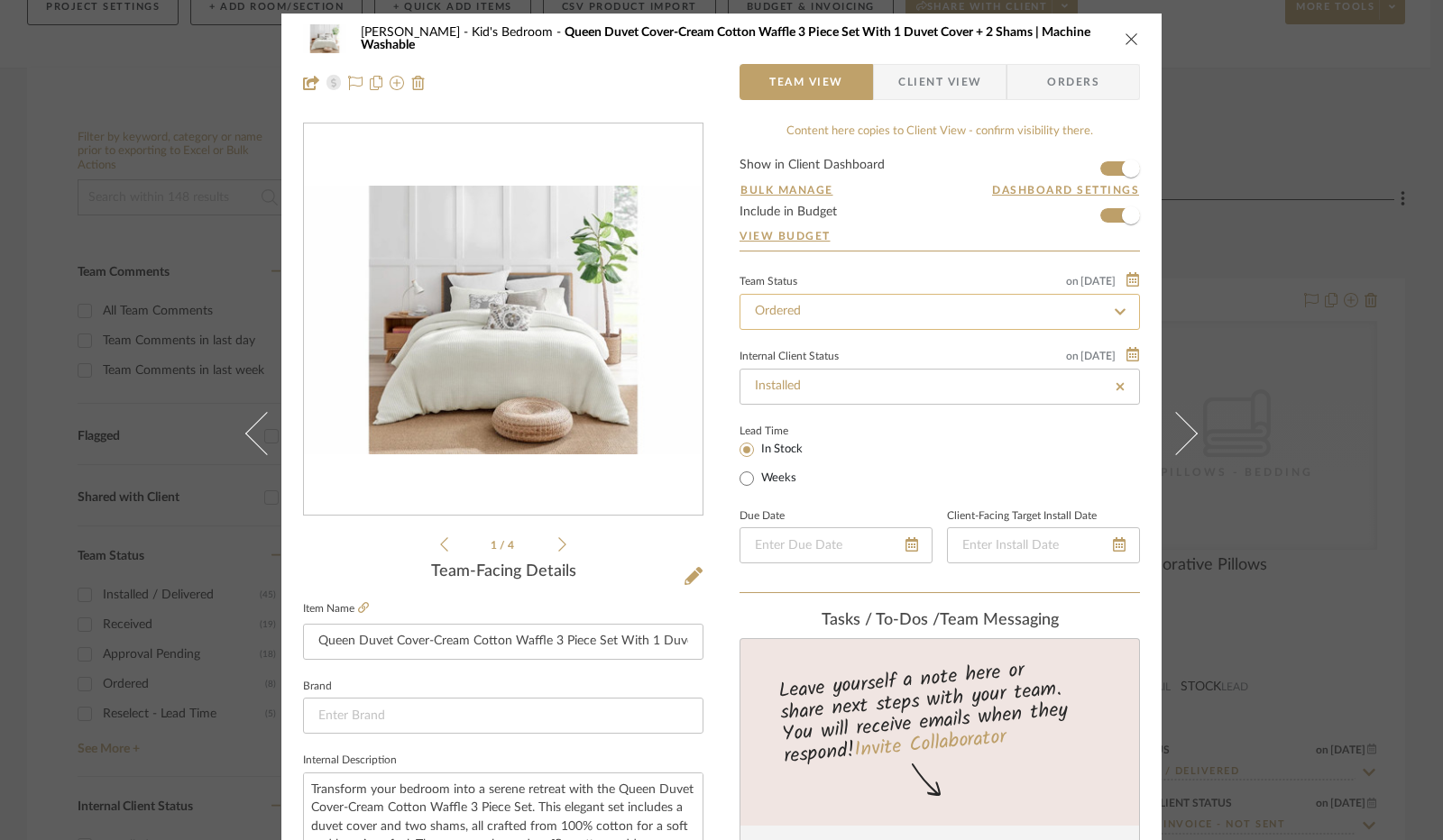
click at [871, 307] on input "Ordered" at bounding box center [939, 312] width 401 height 36
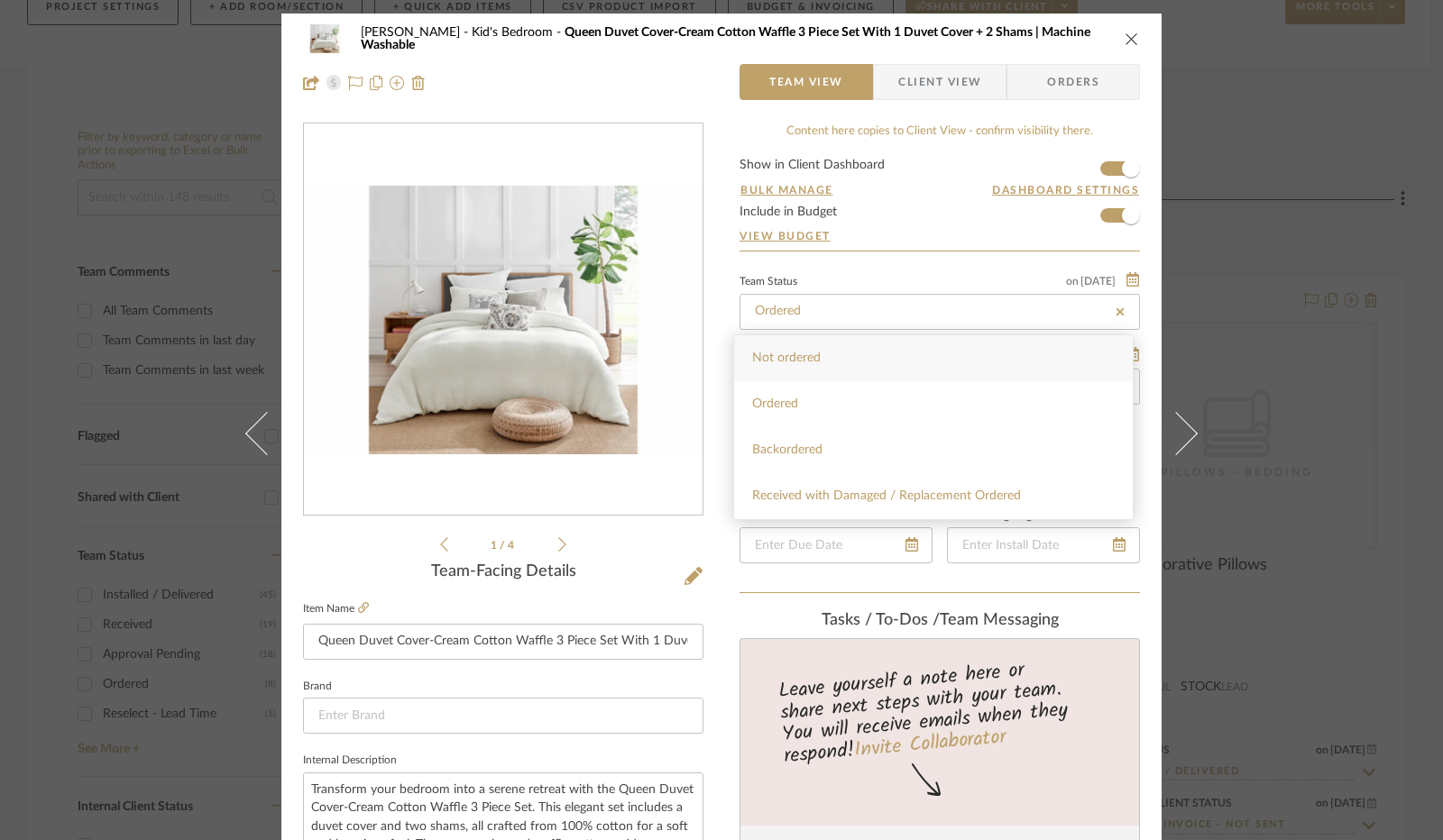
click at [1112, 311] on icon at bounding box center [1120, 312] width 17 height 13
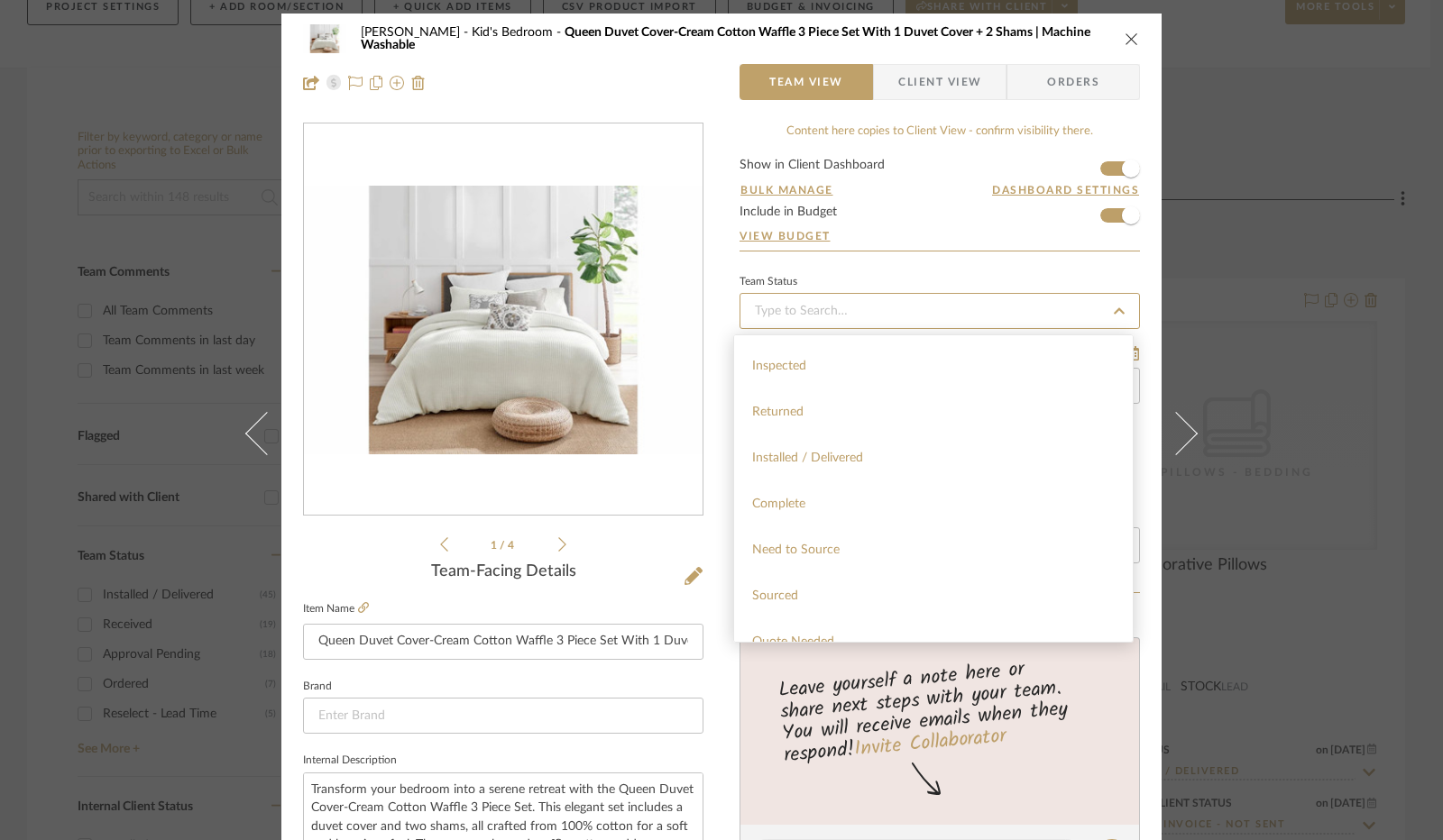
scroll to position [361, 0]
click at [850, 446] on div "Installed / Delivered" at bounding box center [933, 458] width 399 height 46
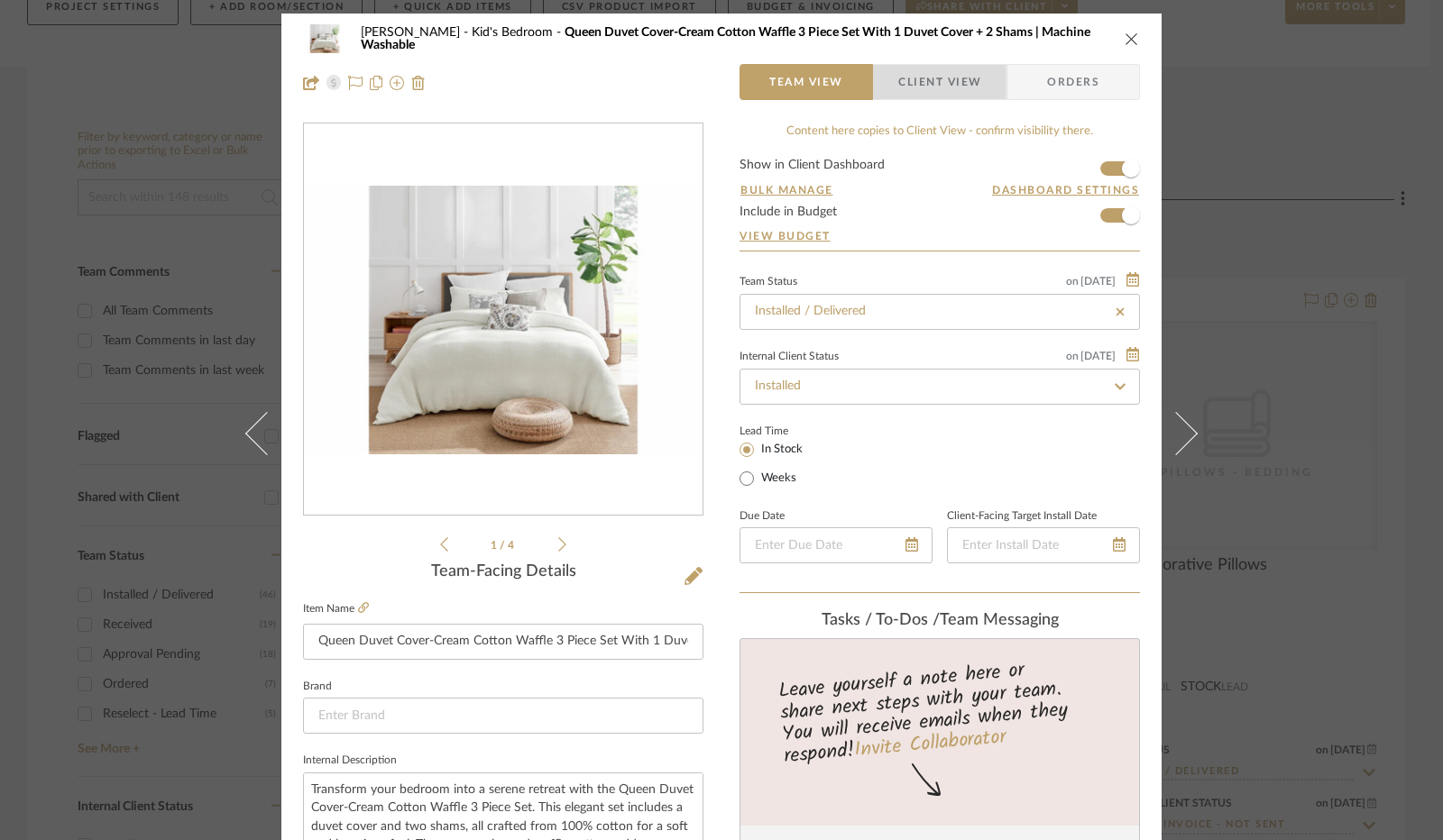
click at [963, 84] on span "Client View" at bounding box center [939, 81] width 83 height 36
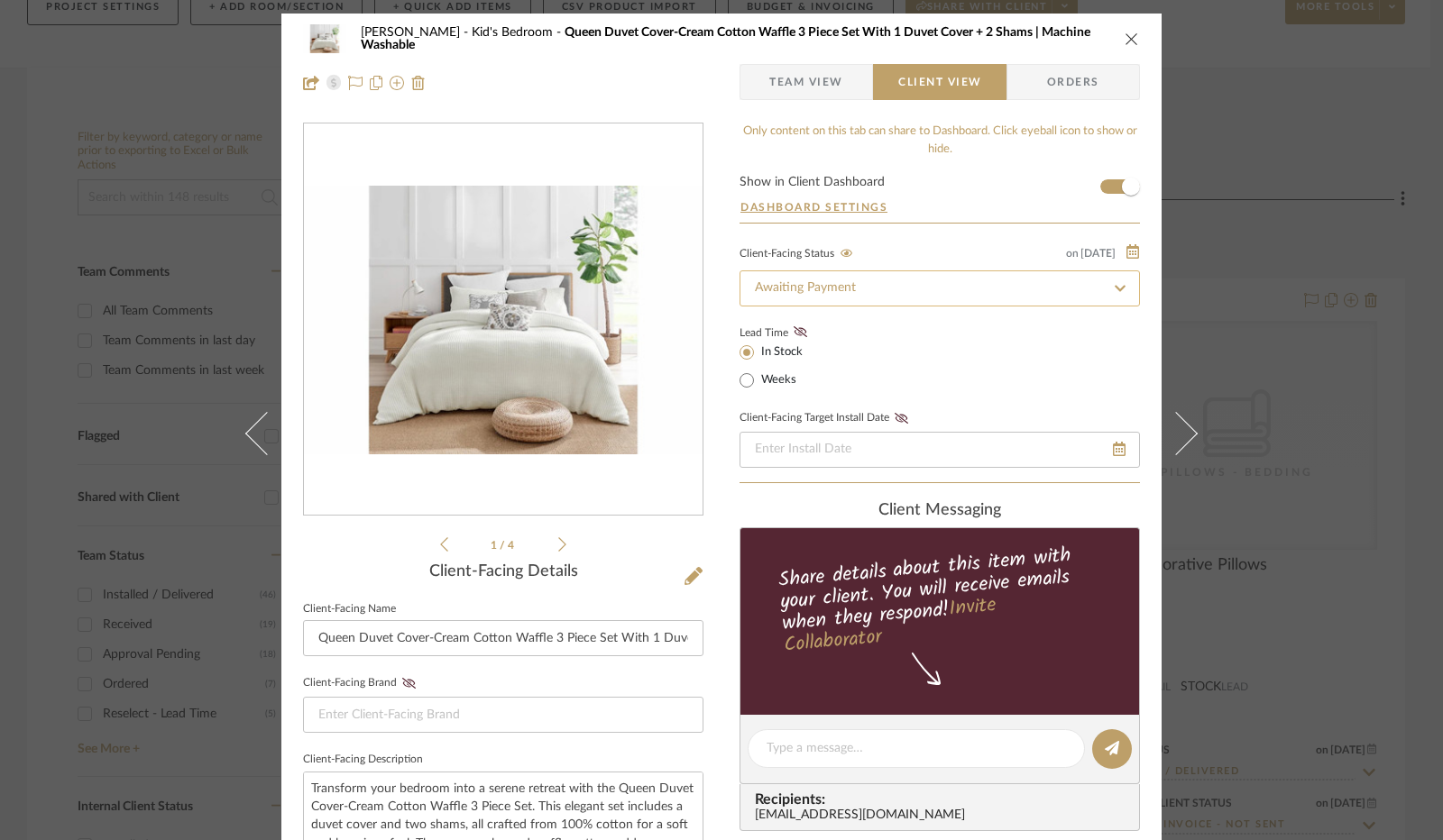
click at [874, 290] on input "Awaiting Payment" at bounding box center [939, 288] width 401 height 36
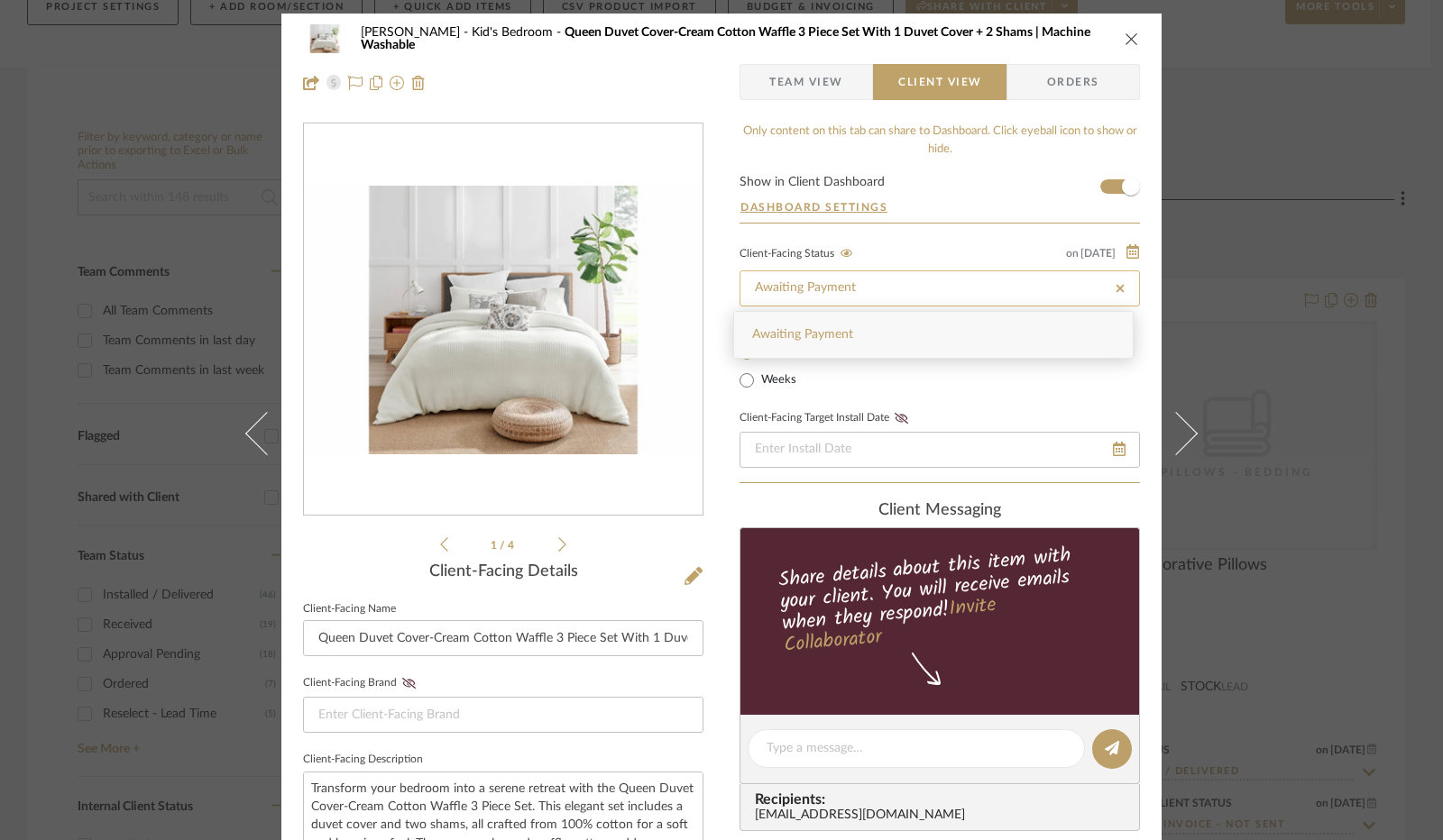
drag, startPoint x: 1113, startPoint y: 284, endPoint x: 1007, endPoint y: 295, distance: 106.6
click at [1113, 284] on icon at bounding box center [1120, 289] width 17 height 13
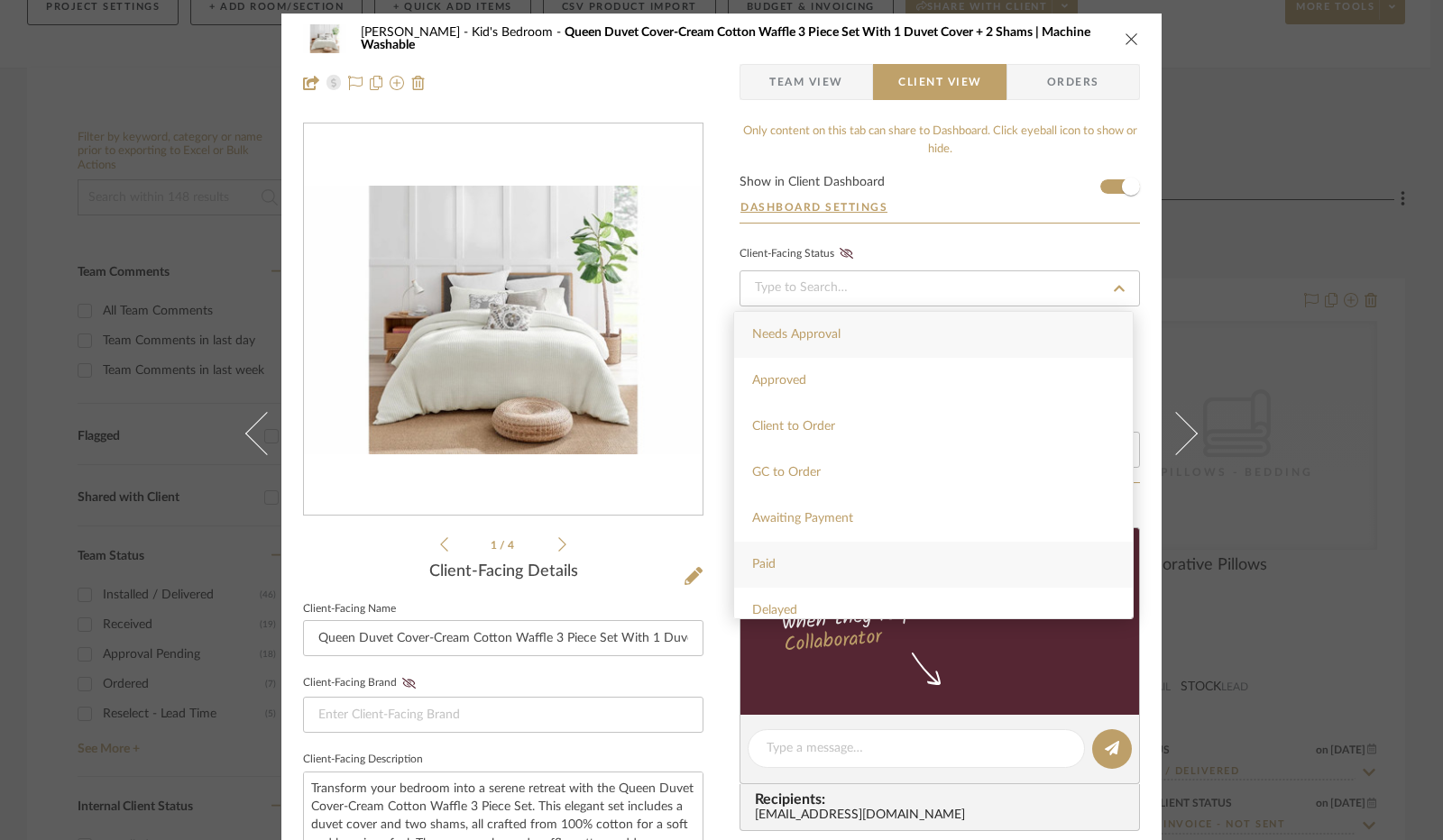
click at [795, 551] on div "Paid" at bounding box center [933, 565] width 399 height 46
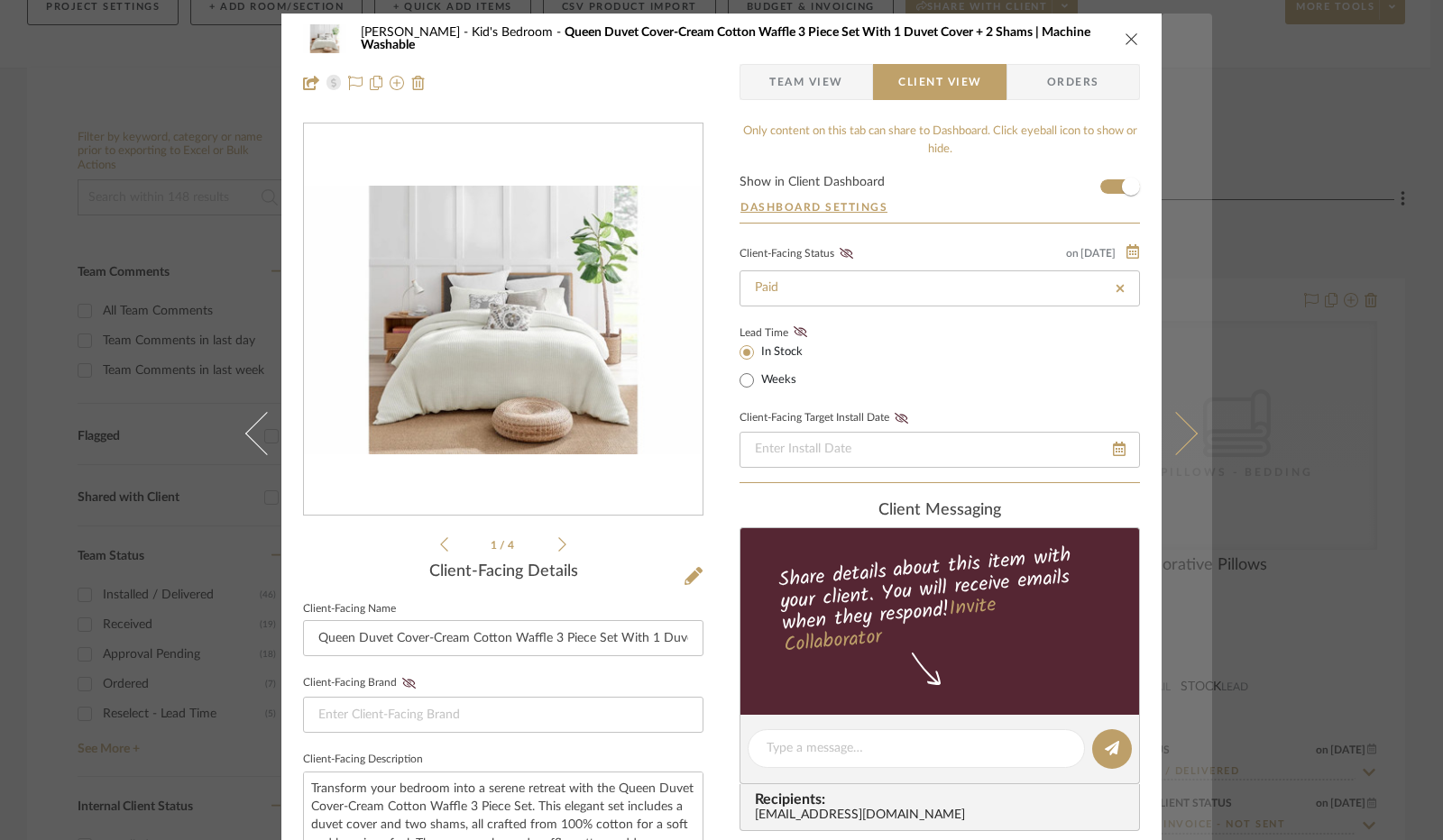
click at [1176, 442] on icon at bounding box center [1176, 433] width 44 height 43
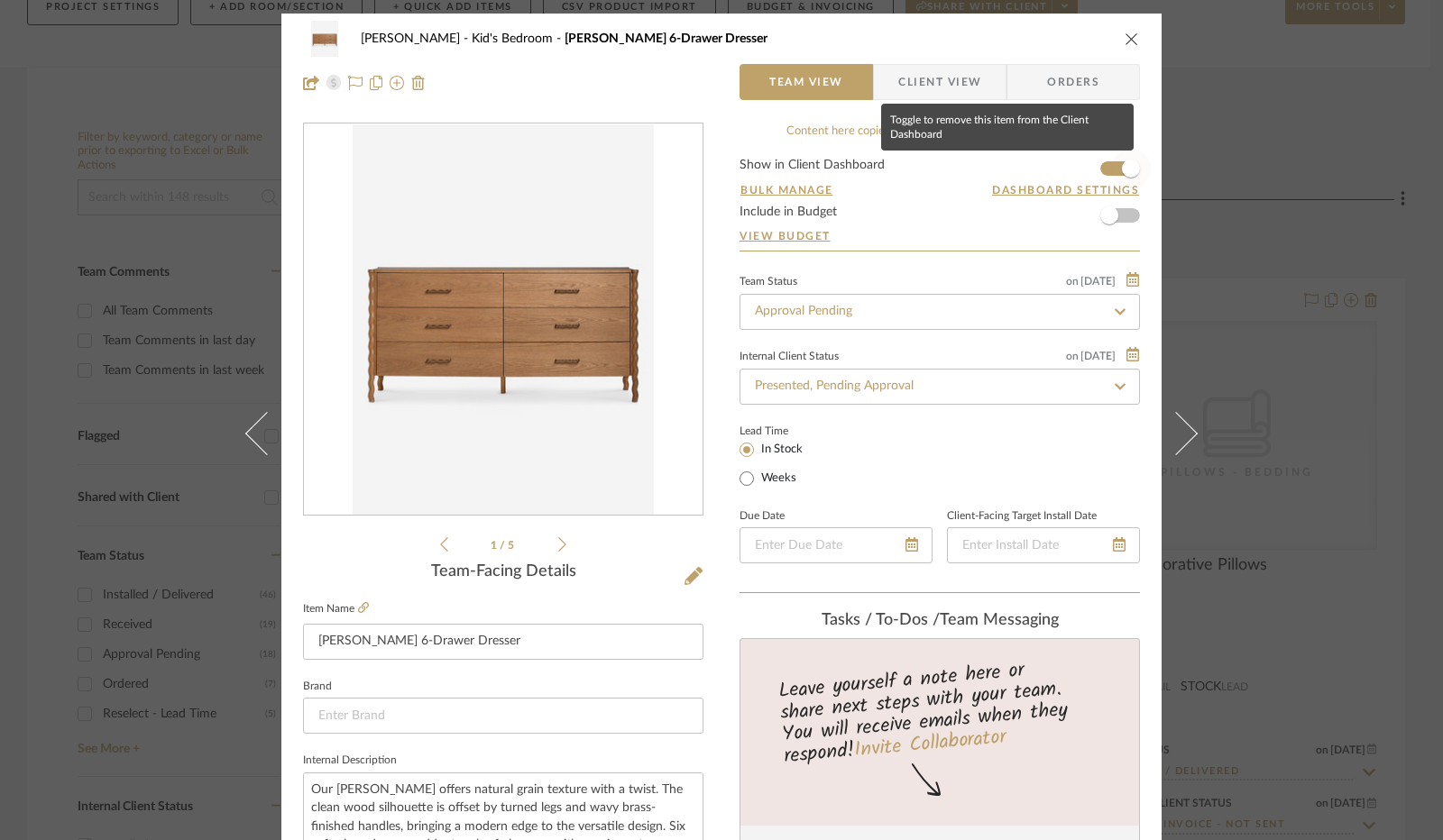
click at [1113, 168] on span "button" at bounding box center [1130, 168] width 40 height 40
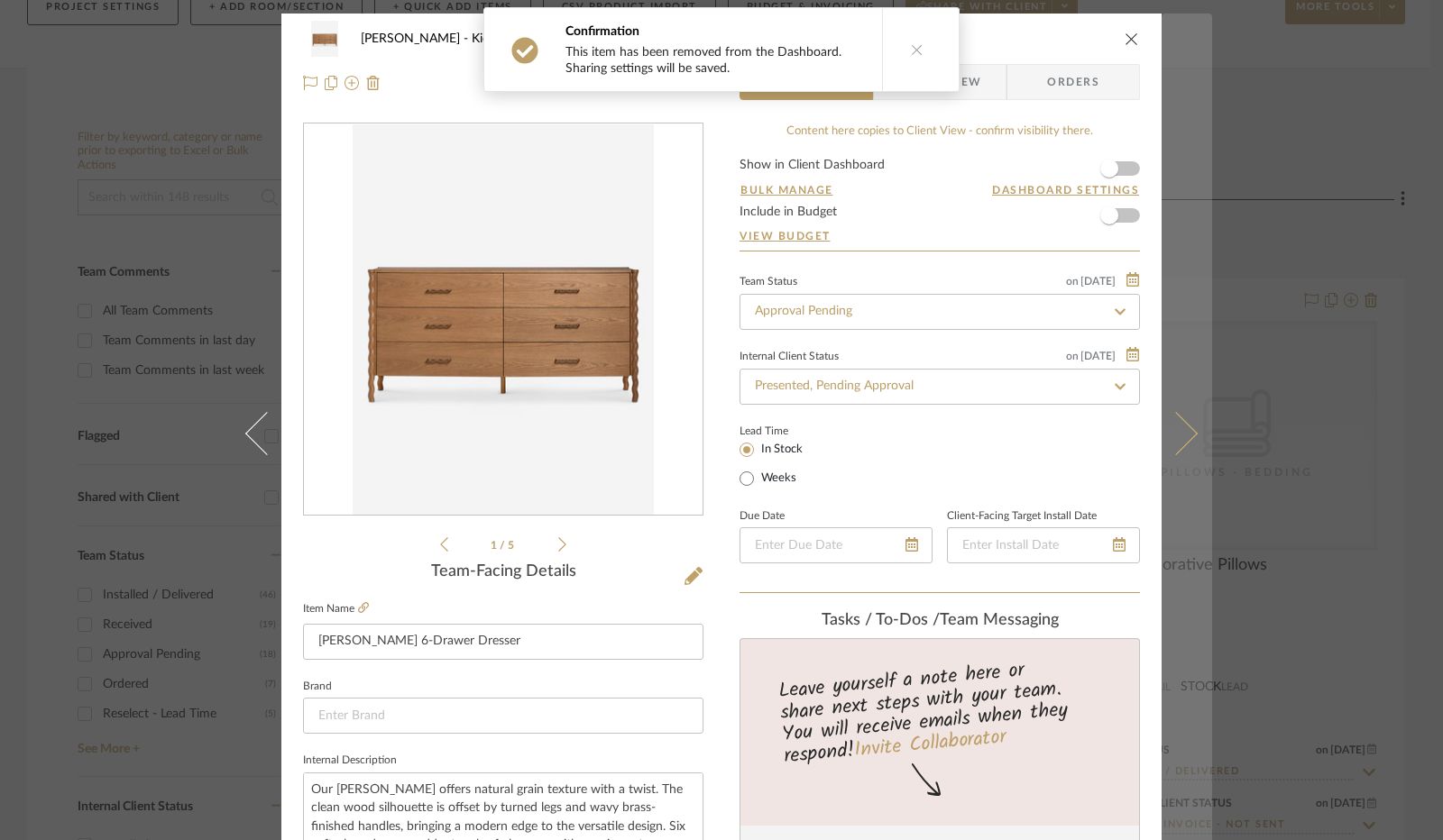
click at [1193, 417] on button at bounding box center [1187, 434] width 51 height 840
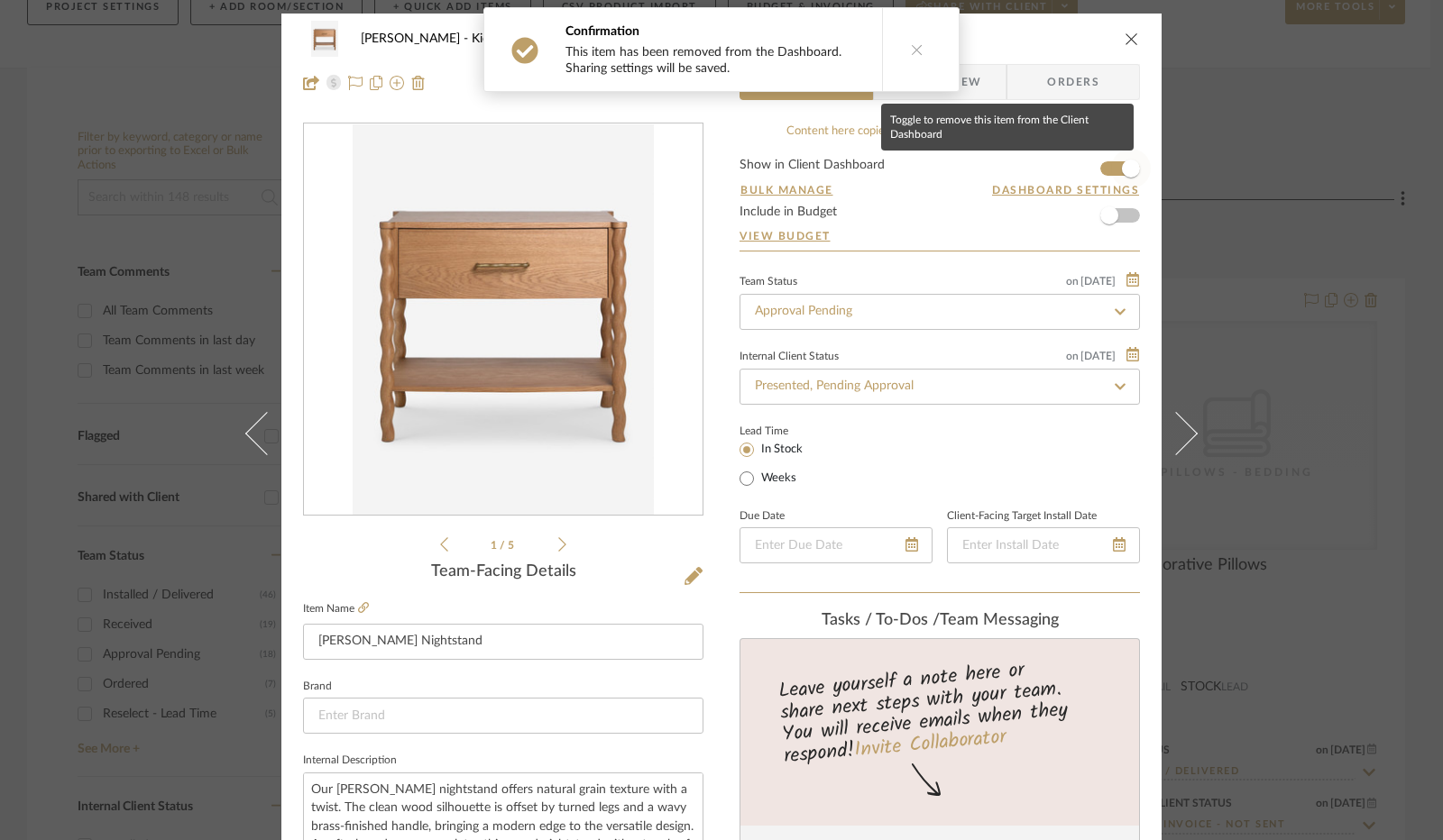
click at [1114, 165] on span "button" at bounding box center [1130, 168] width 40 height 40
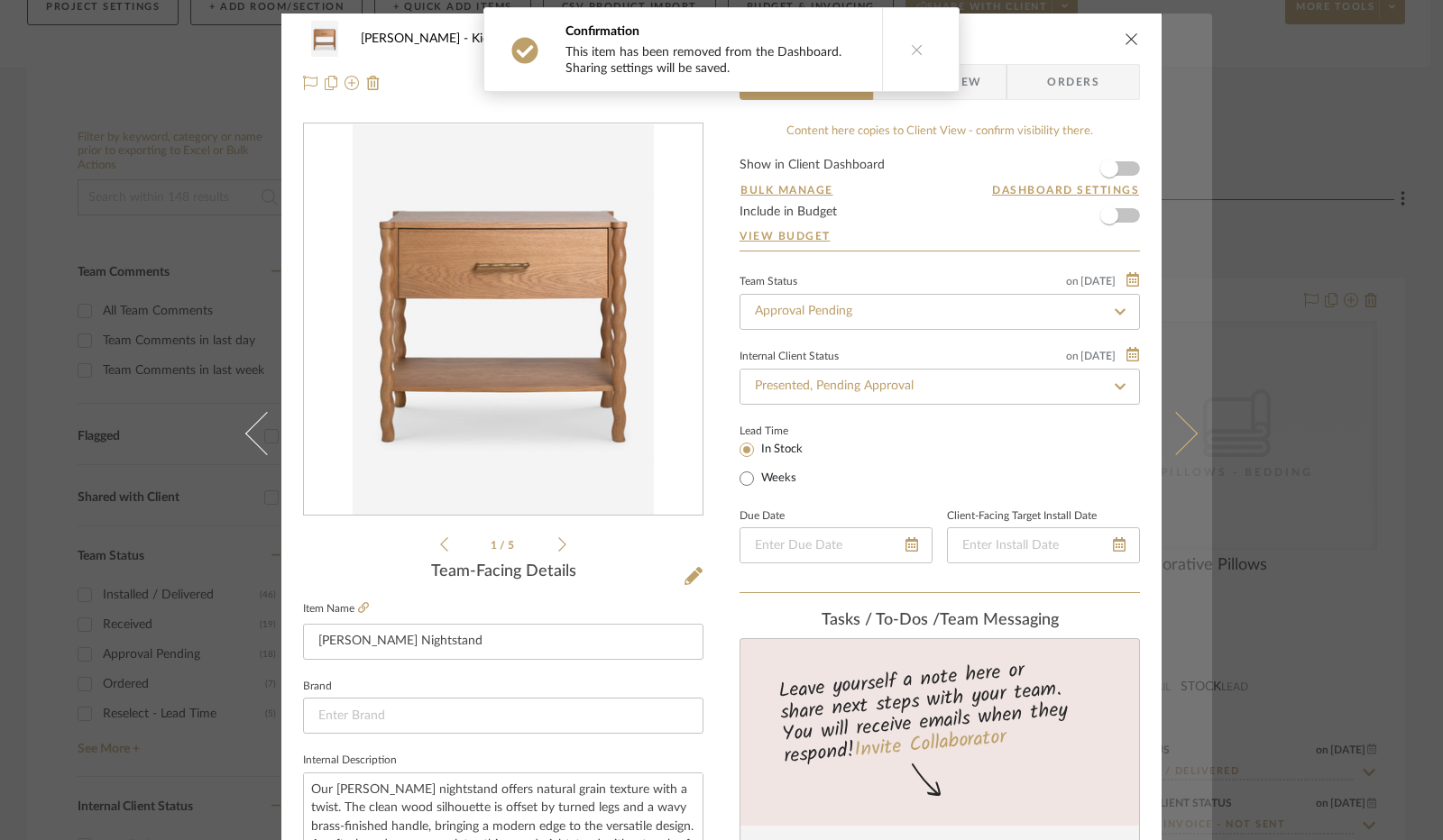
click at [1172, 432] on icon at bounding box center [1176, 433] width 44 height 43
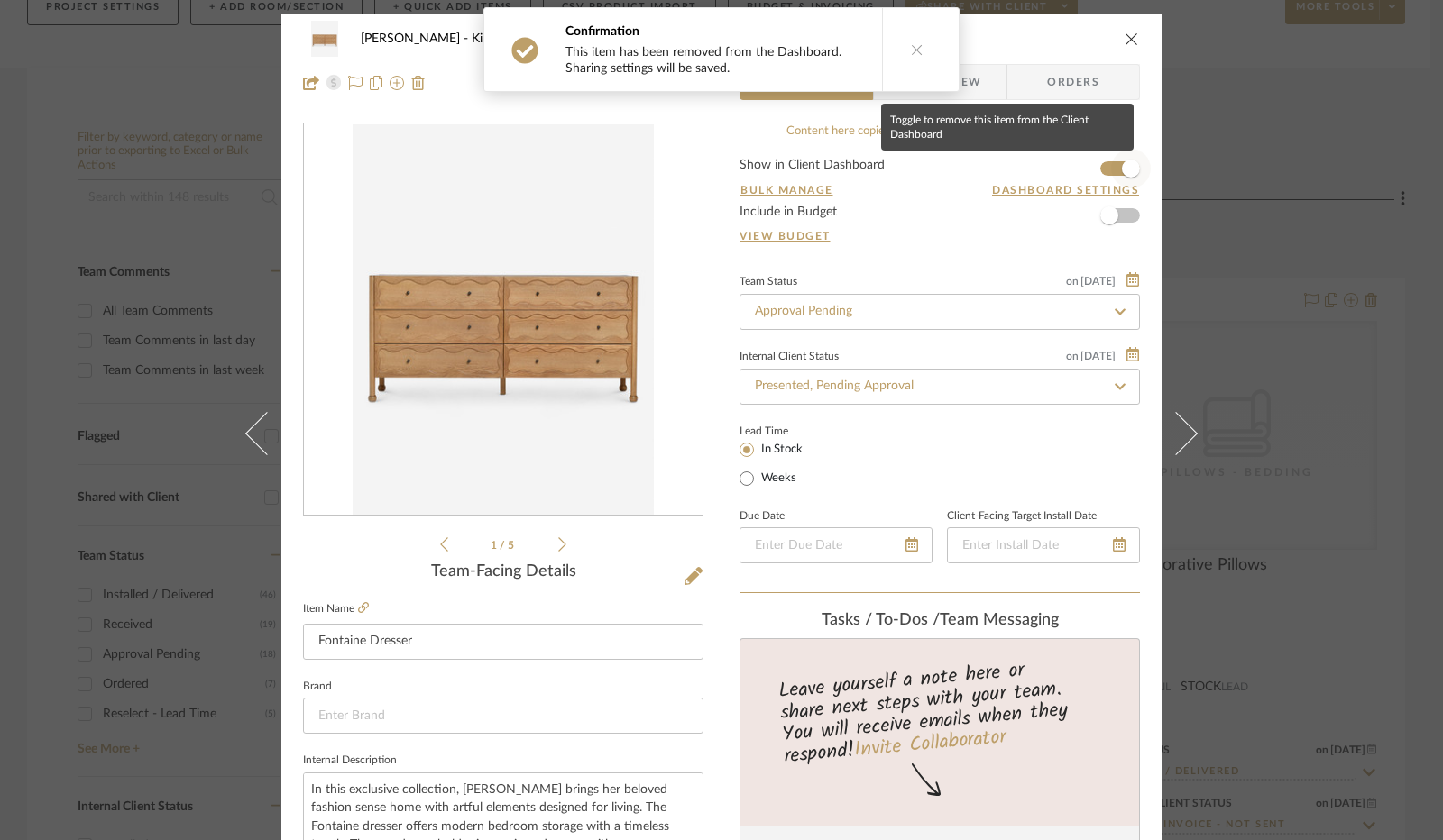
click at [1127, 161] on span "button" at bounding box center [1130, 167] width 18 height 18
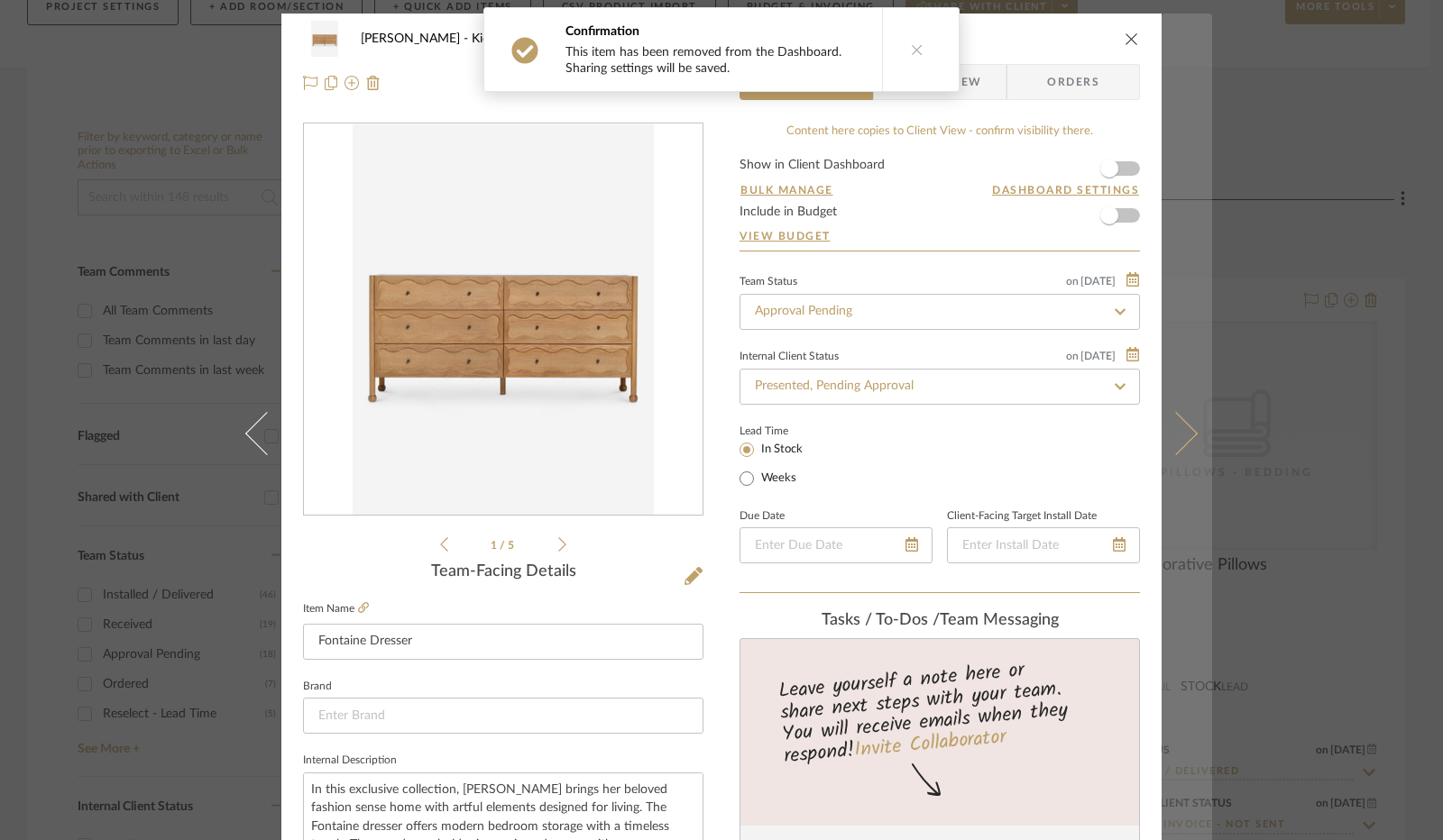
click at [1187, 436] on icon at bounding box center [1176, 433] width 44 height 43
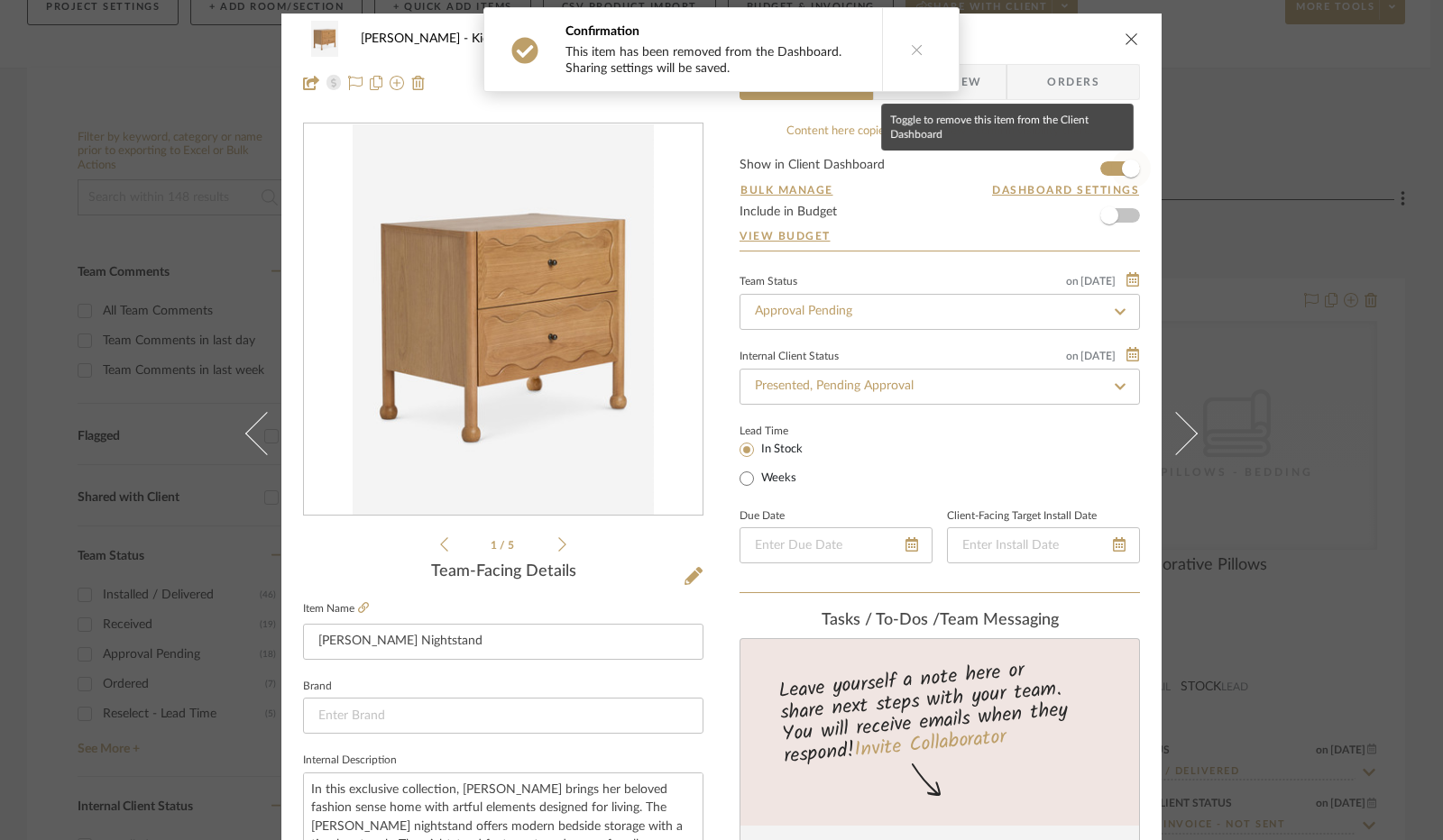
drag, startPoint x: 1117, startPoint y: 164, endPoint x: 1121, endPoint y: 179, distance: 15.5
click at [1122, 165] on span "button" at bounding box center [1130, 167] width 18 height 18
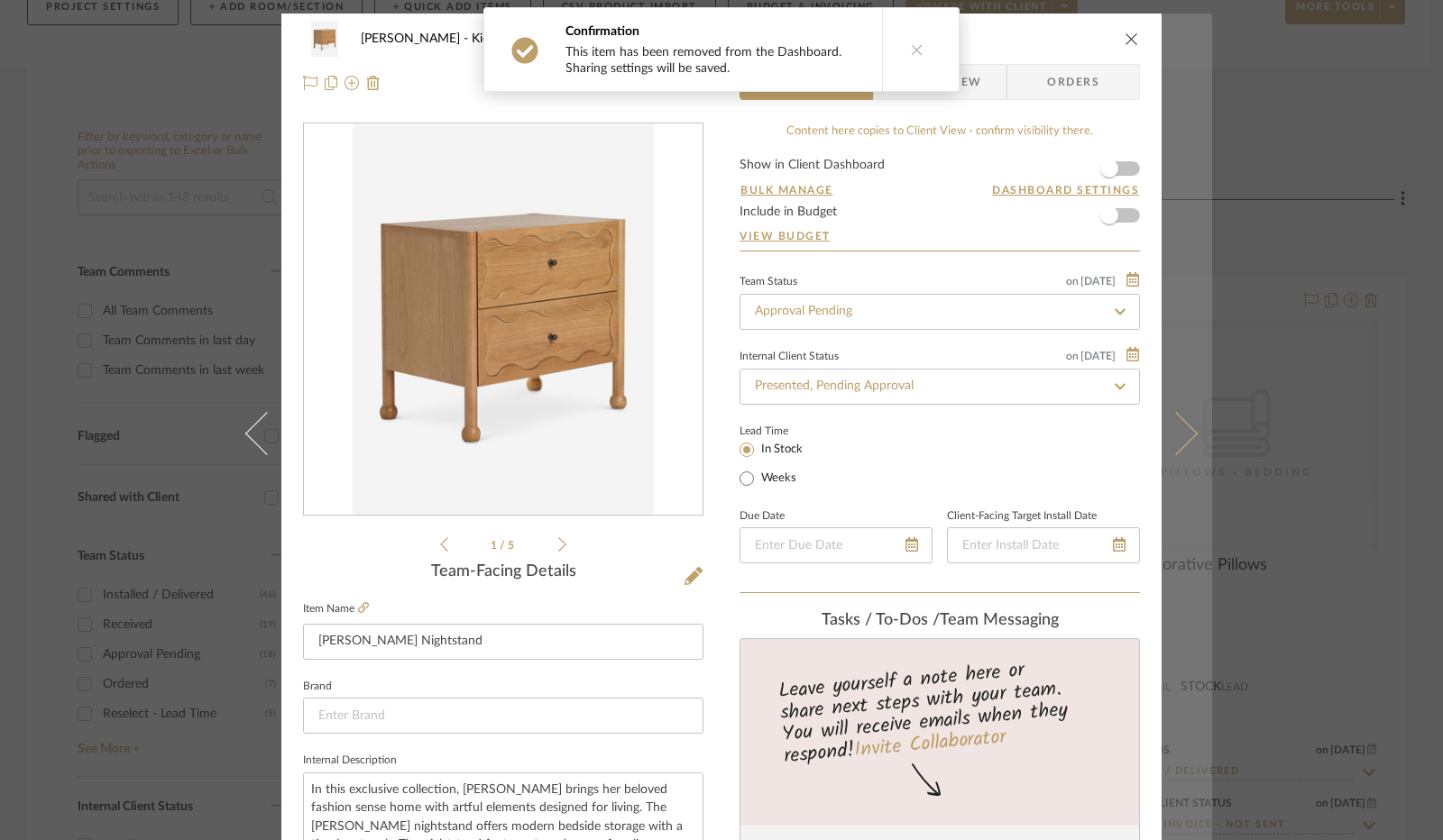
click at [1167, 427] on icon at bounding box center [1176, 433] width 44 height 43
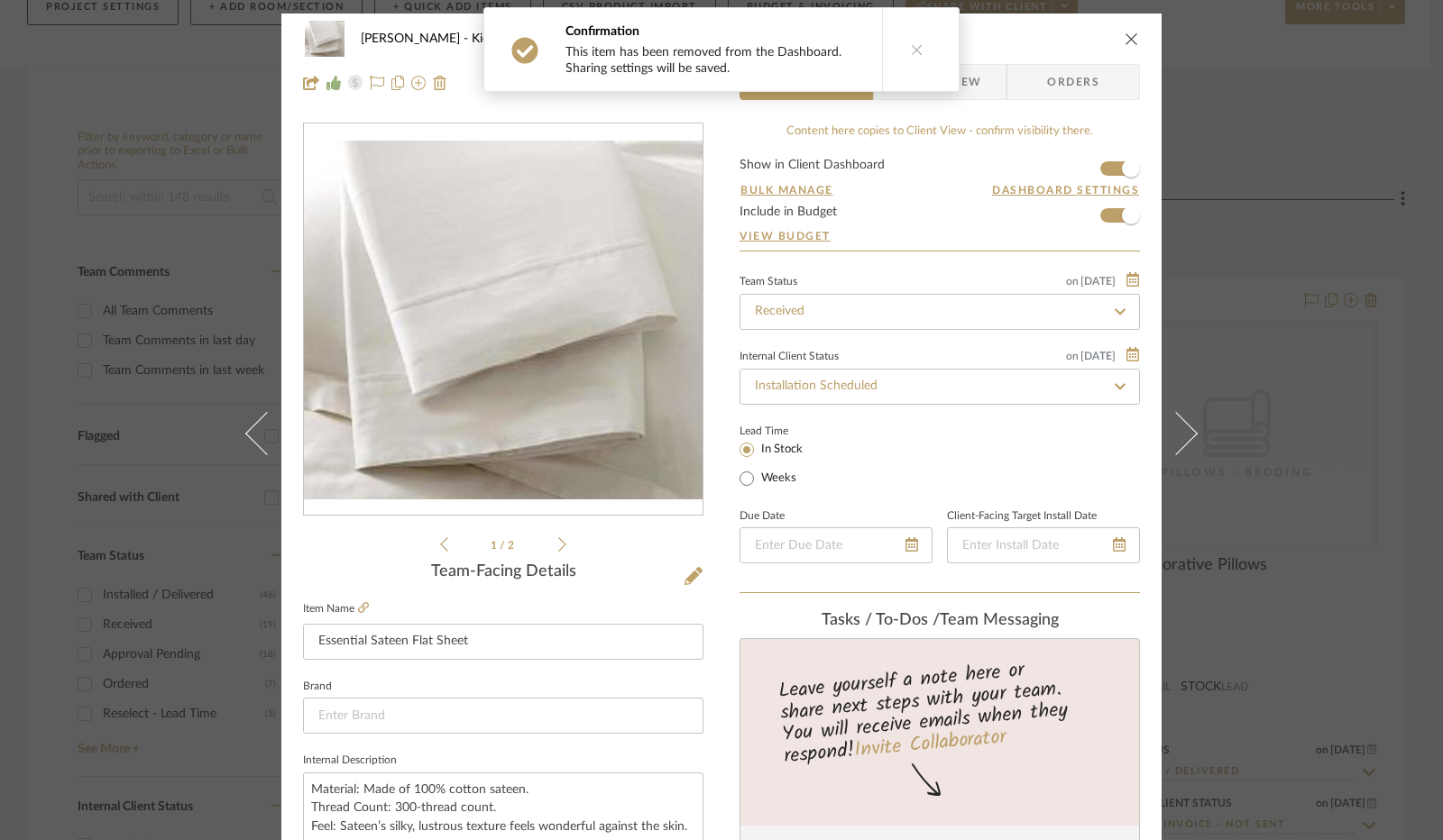
click at [1125, 41] on icon "close" at bounding box center [1132, 39] width 15 height 15
click at [803, 190] on icon at bounding box center [802, 200] width 14 height 21
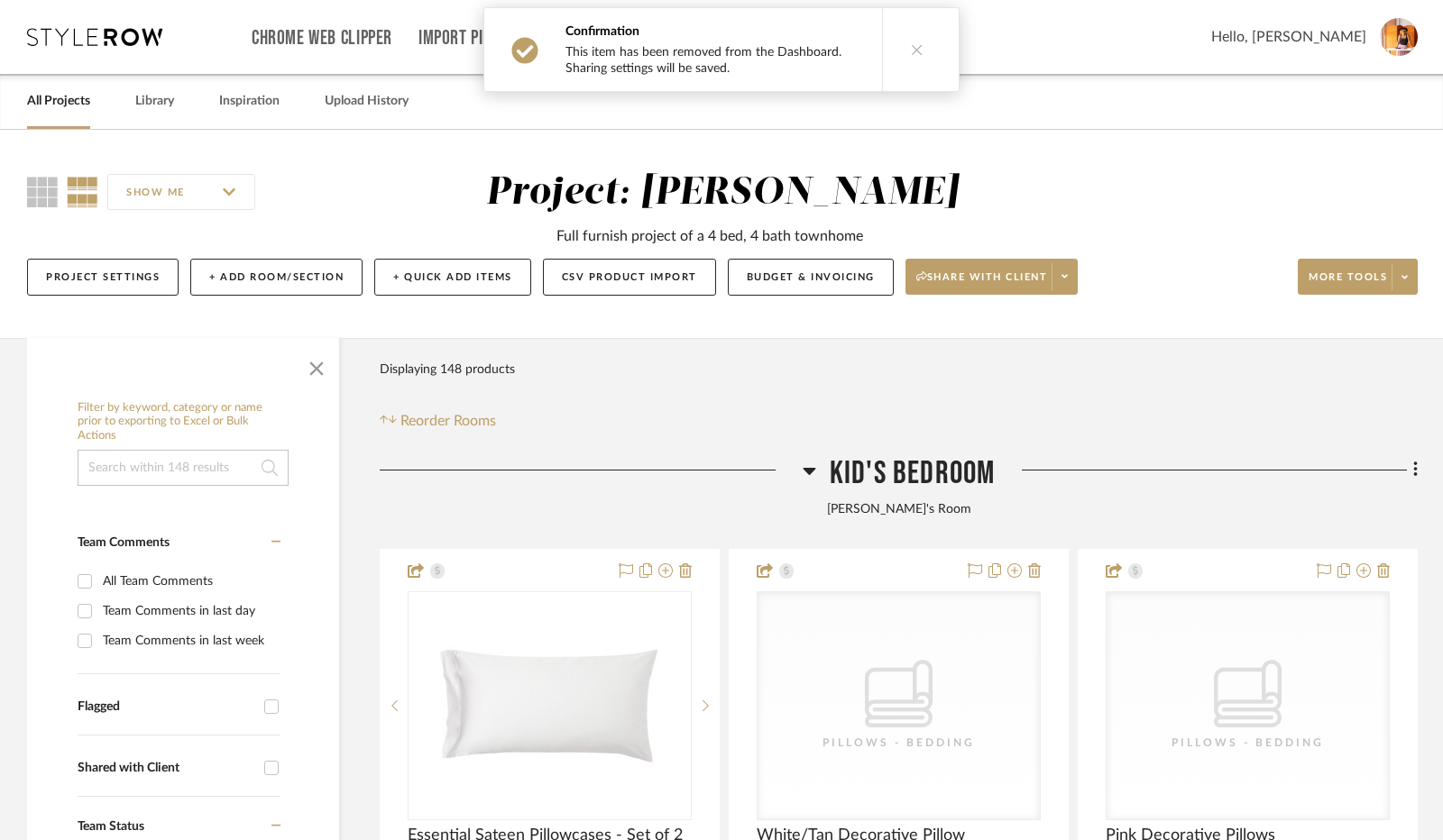
click at [802, 460] on icon at bounding box center [809, 470] width 14 height 21
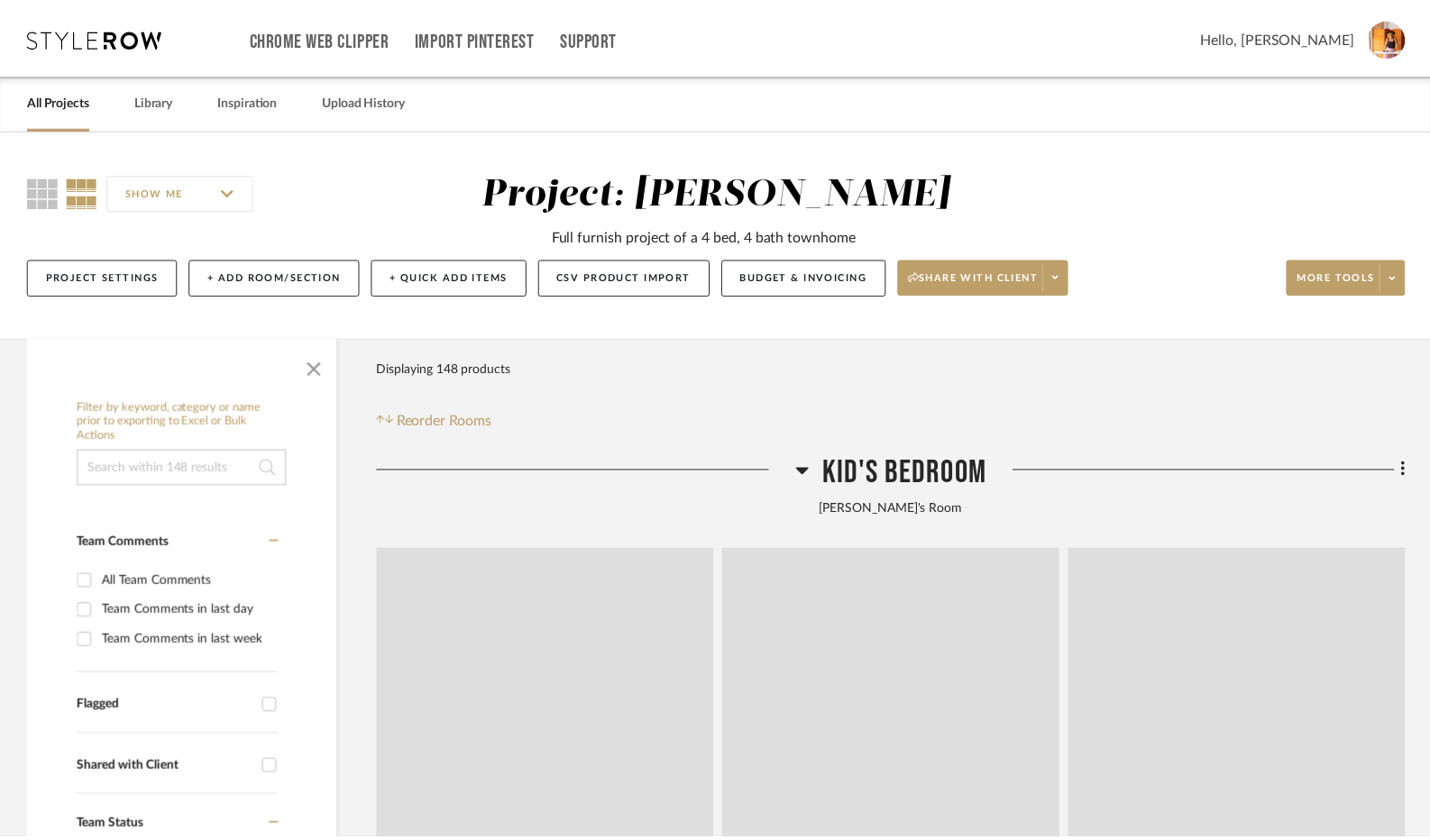
scroll to position [270, 0]
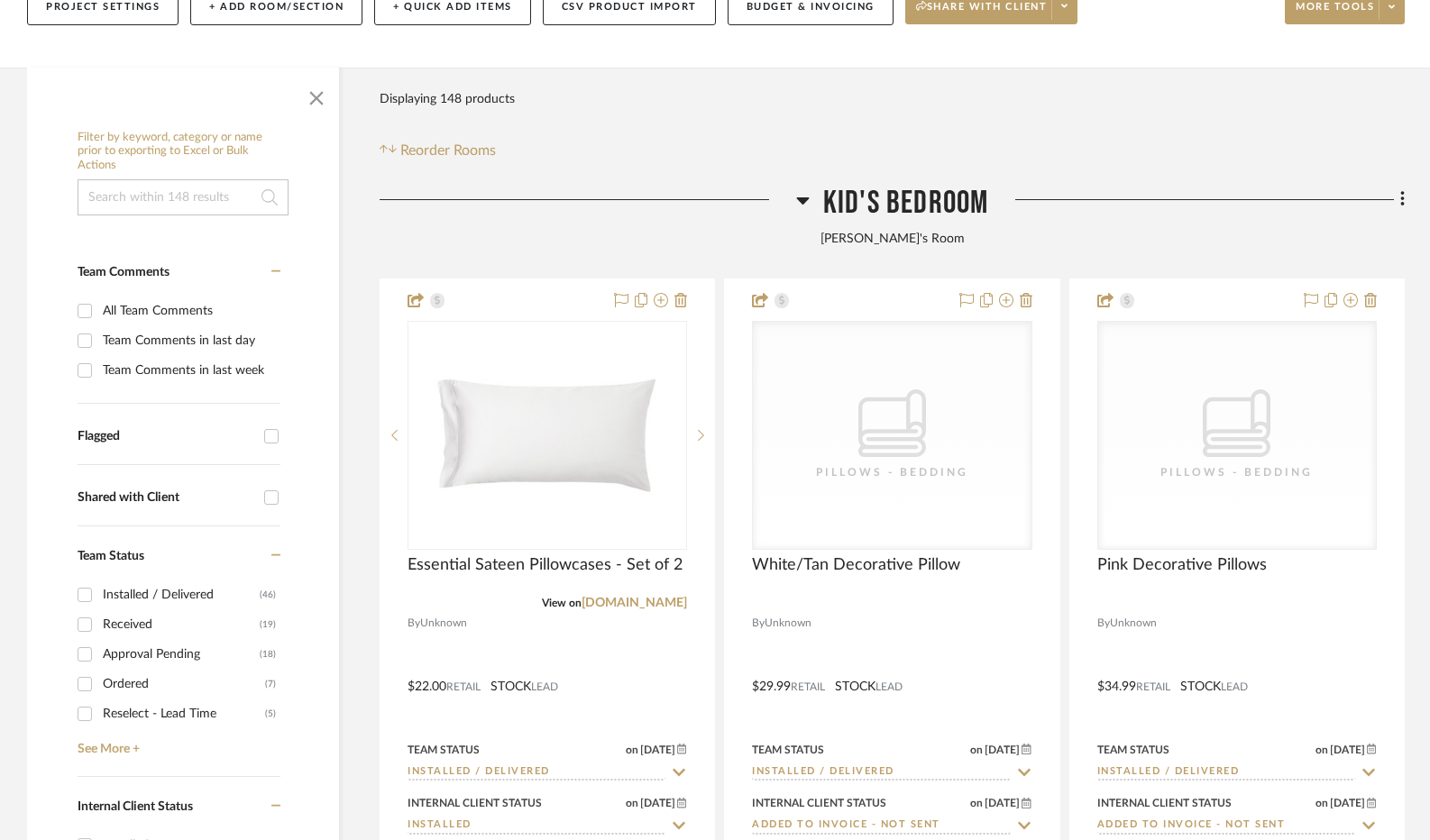
click at [802, 199] on icon at bounding box center [802, 201] width 13 height 7
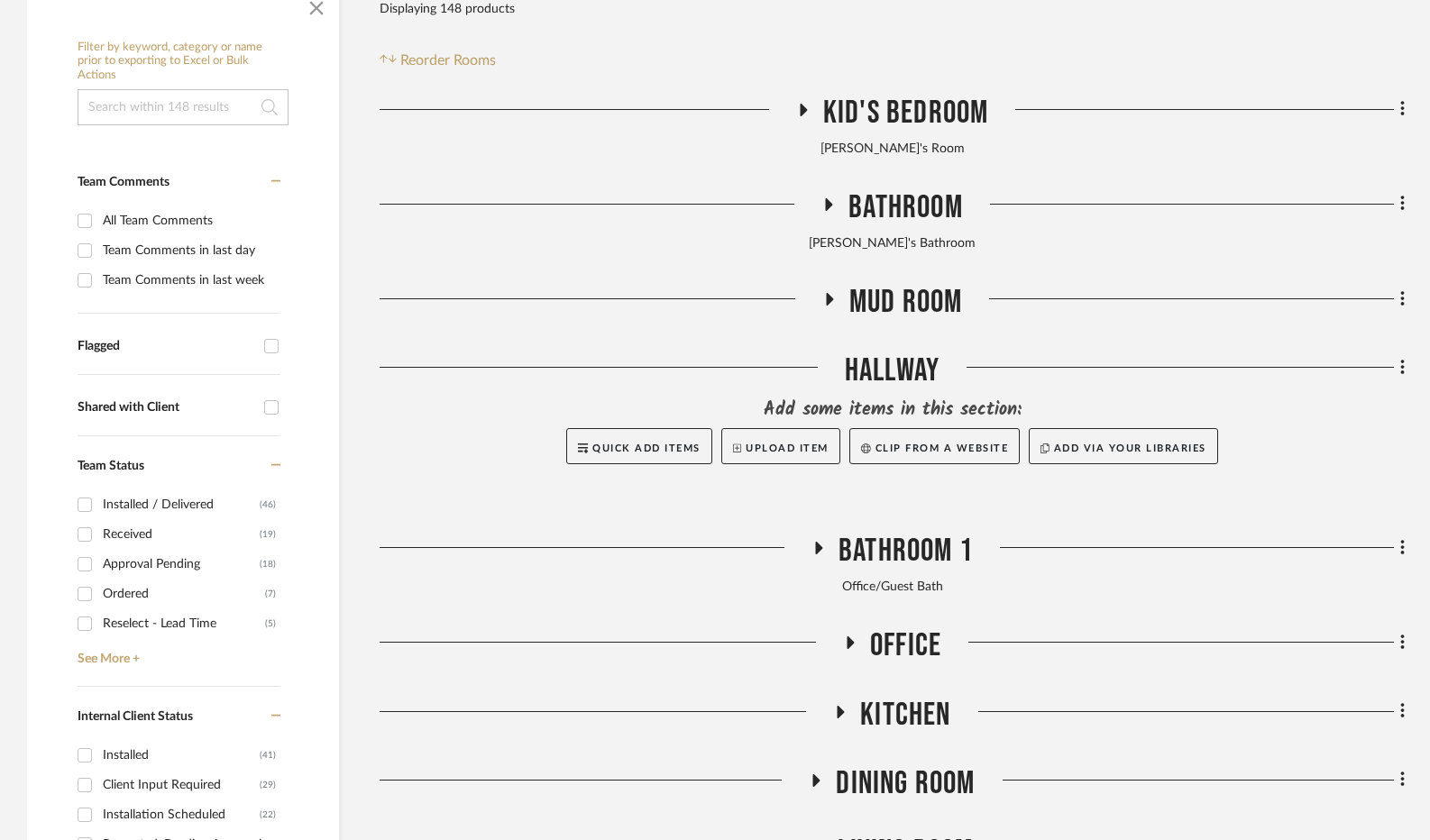
scroll to position [451, 0]
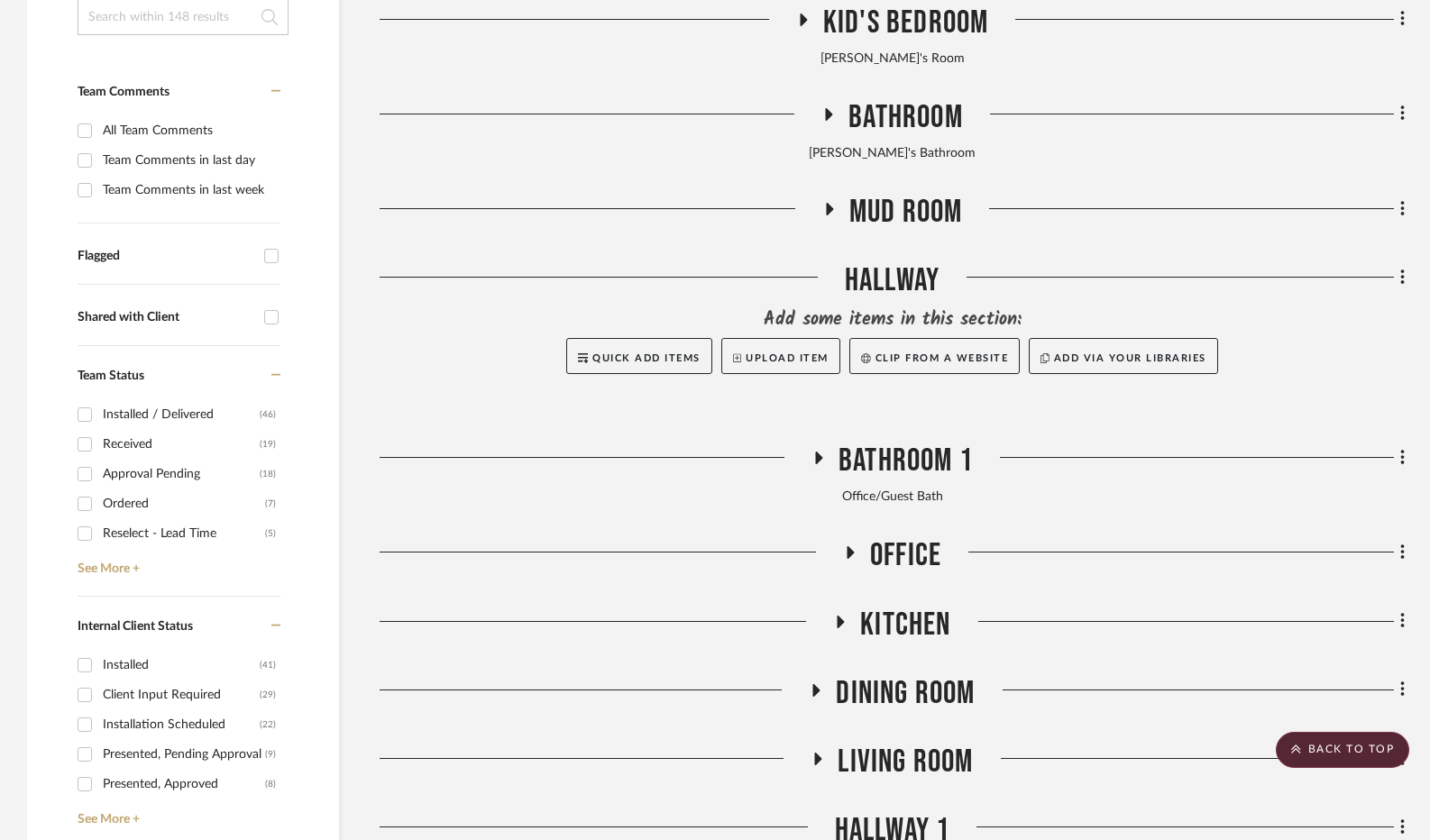
click at [831, 115] on icon at bounding box center [829, 115] width 7 height 13
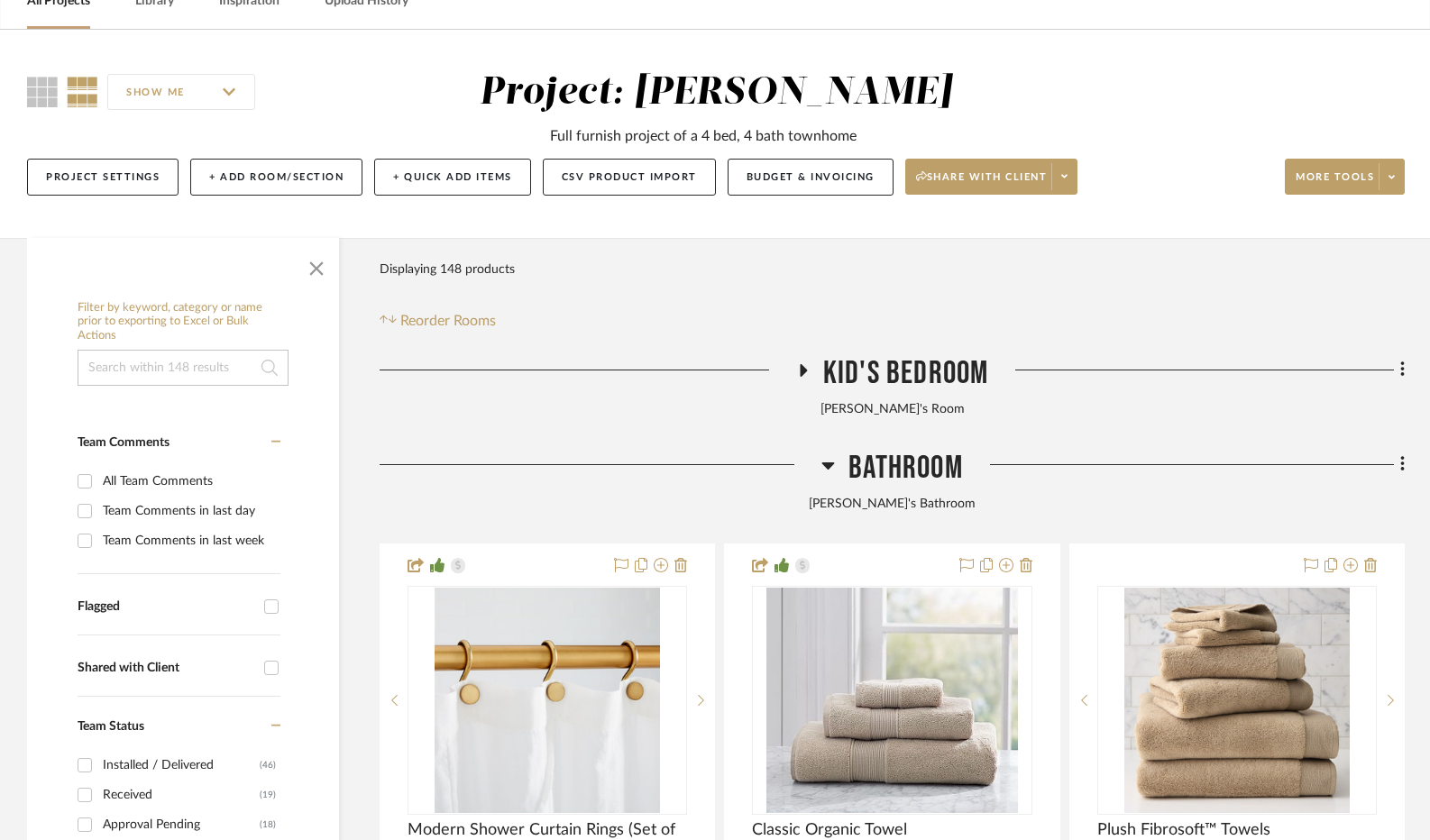
scroll to position [90, 0]
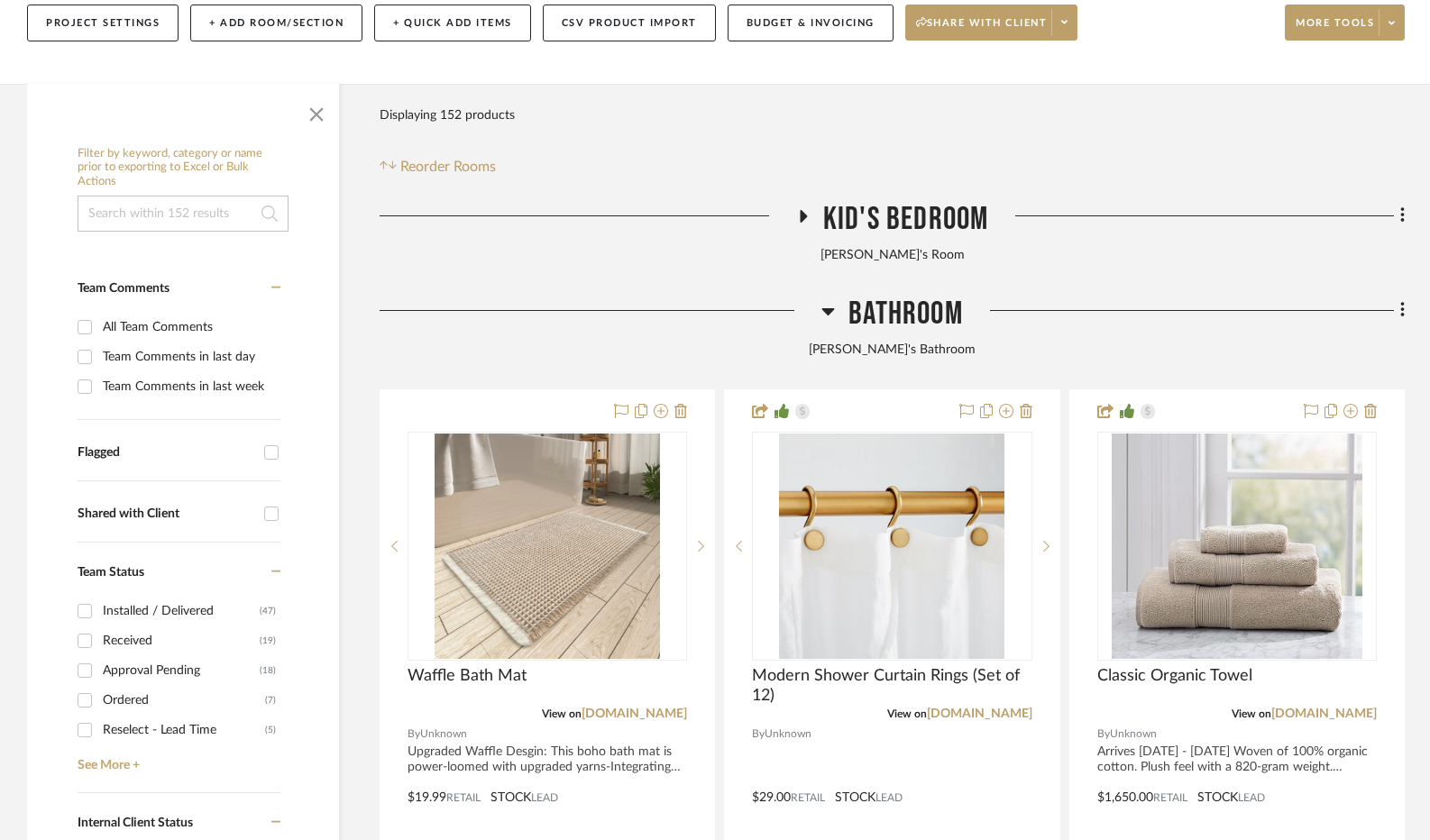
scroll to position [270, 0]
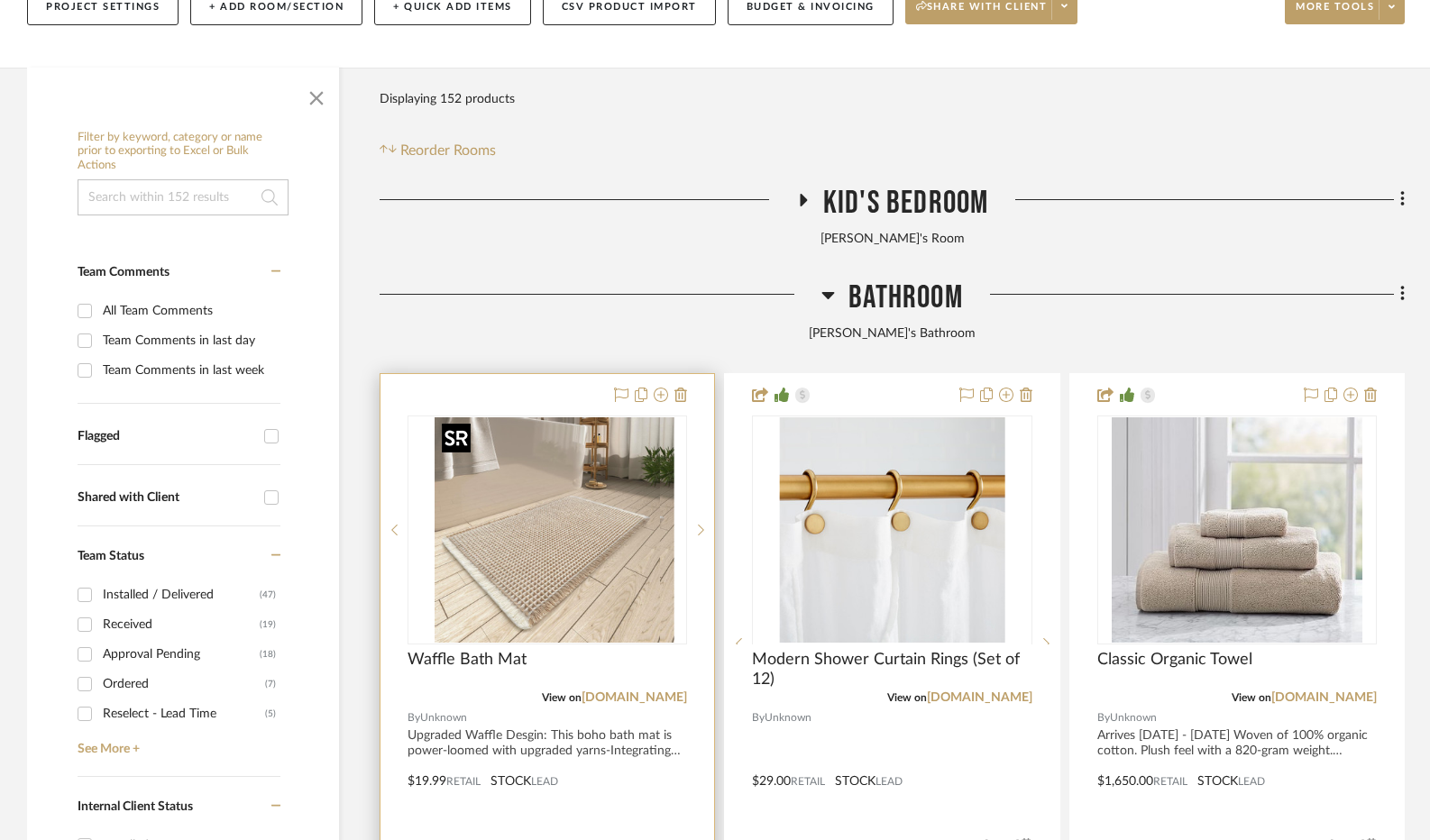
click at [591, 518] on div at bounding box center [547, 529] width 280 height 229
click at [517, 619] on img "0" at bounding box center [548, 530] width 226 height 226
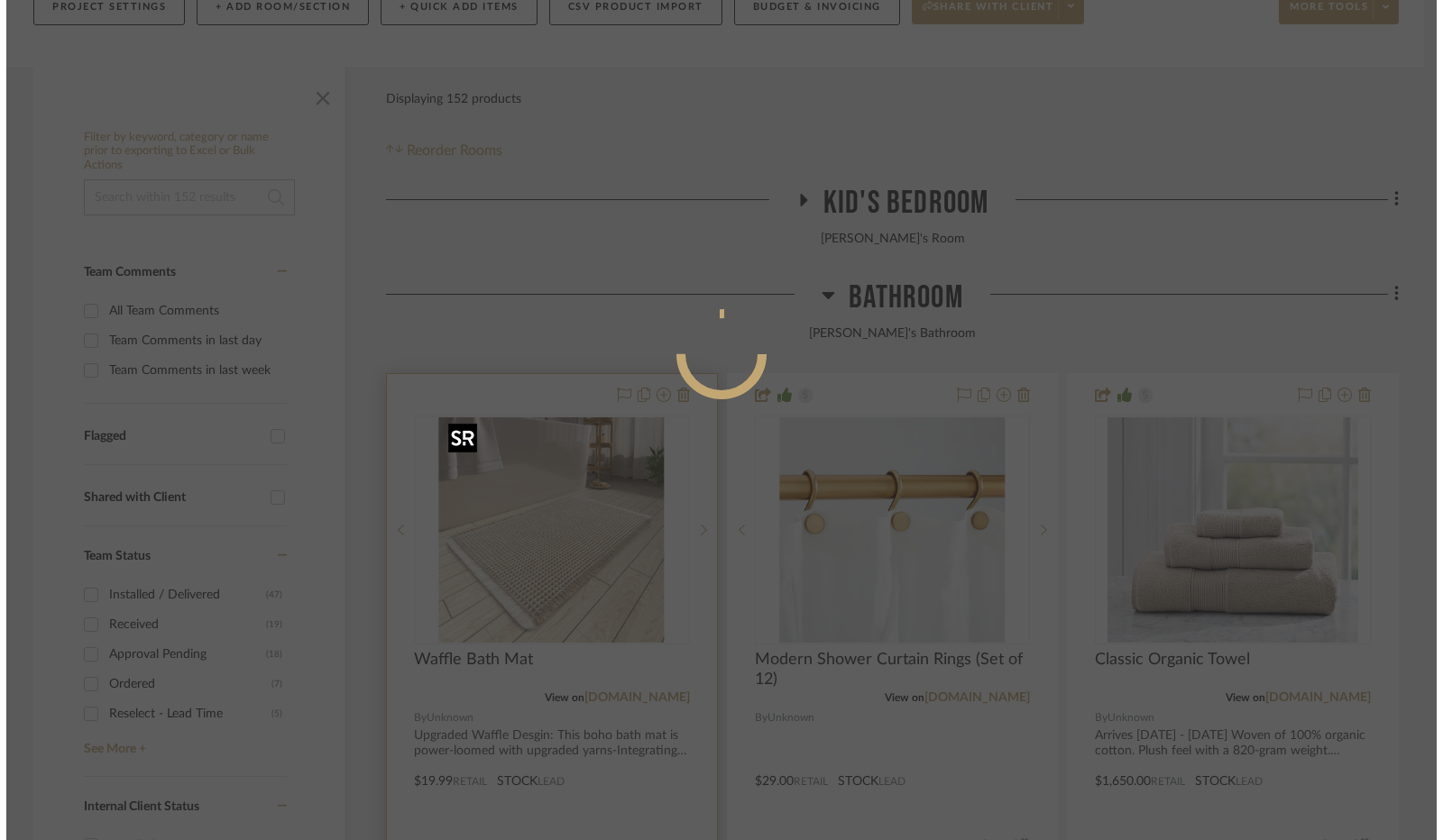
scroll to position [0, 0]
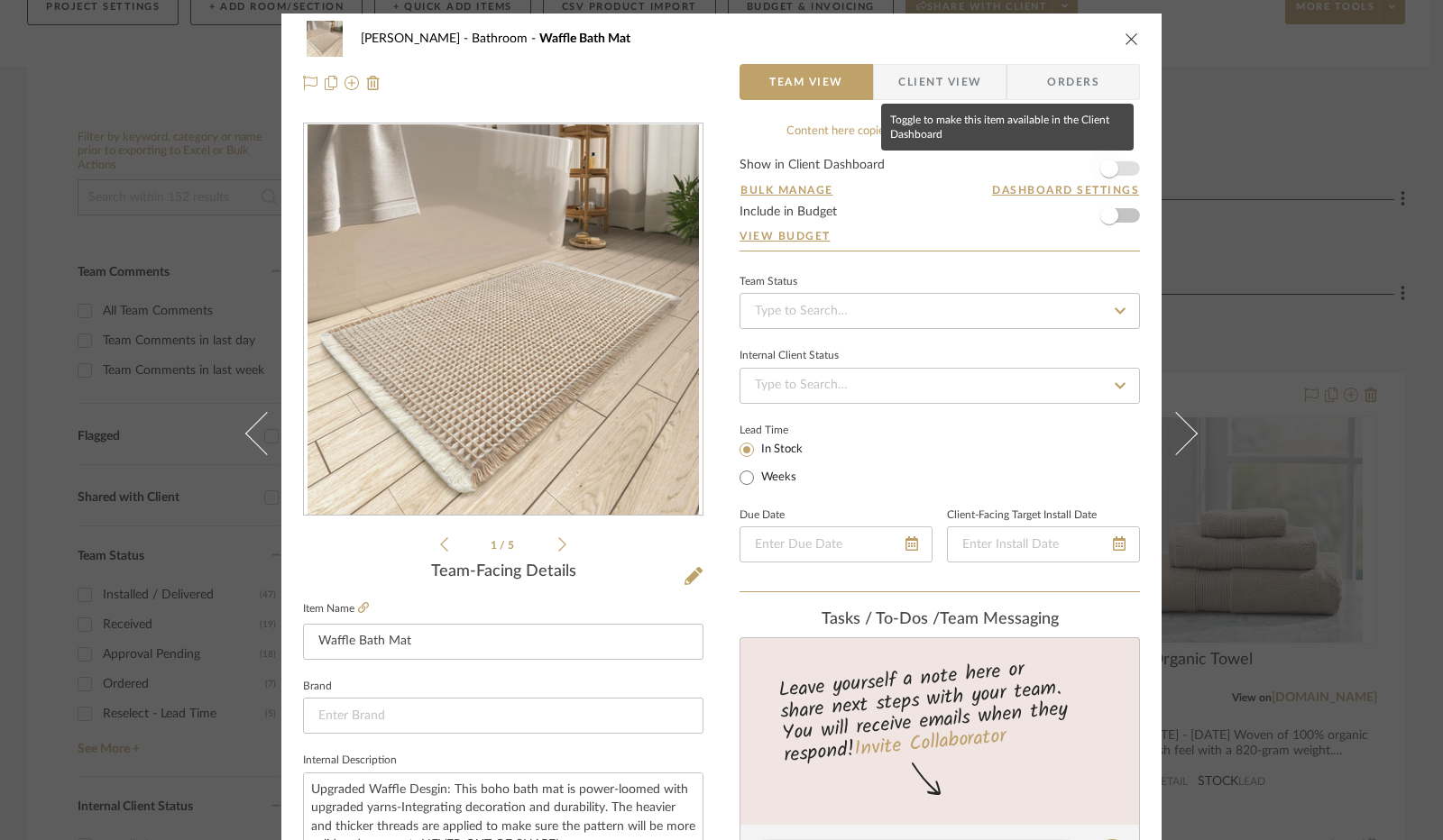
click at [1112, 166] on span "button" at bounding box center [1109, 168] width 40 height 40
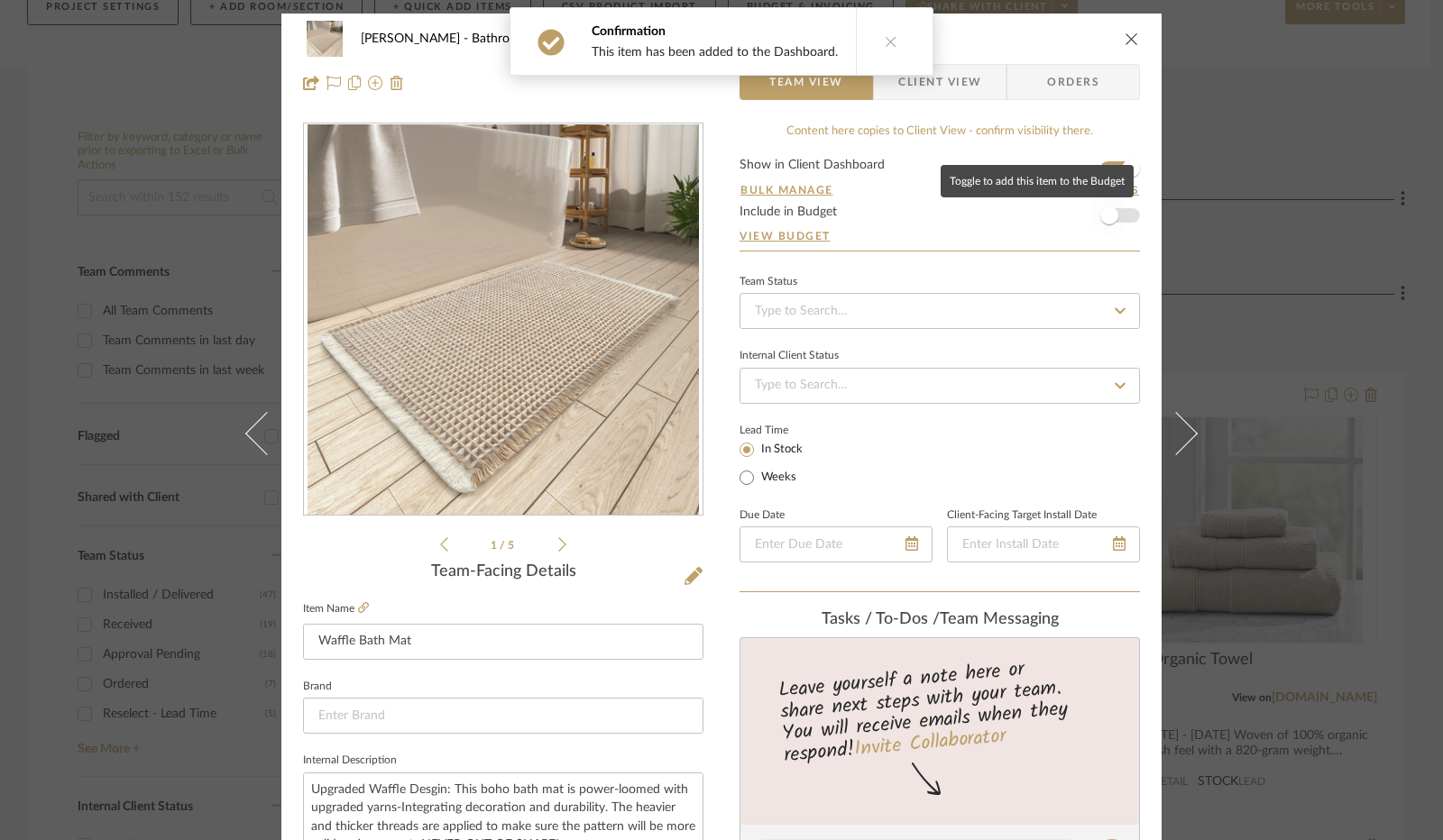
click at [1120, 208] on span "button" at bounding box center [1109, 215] width 40 height 40
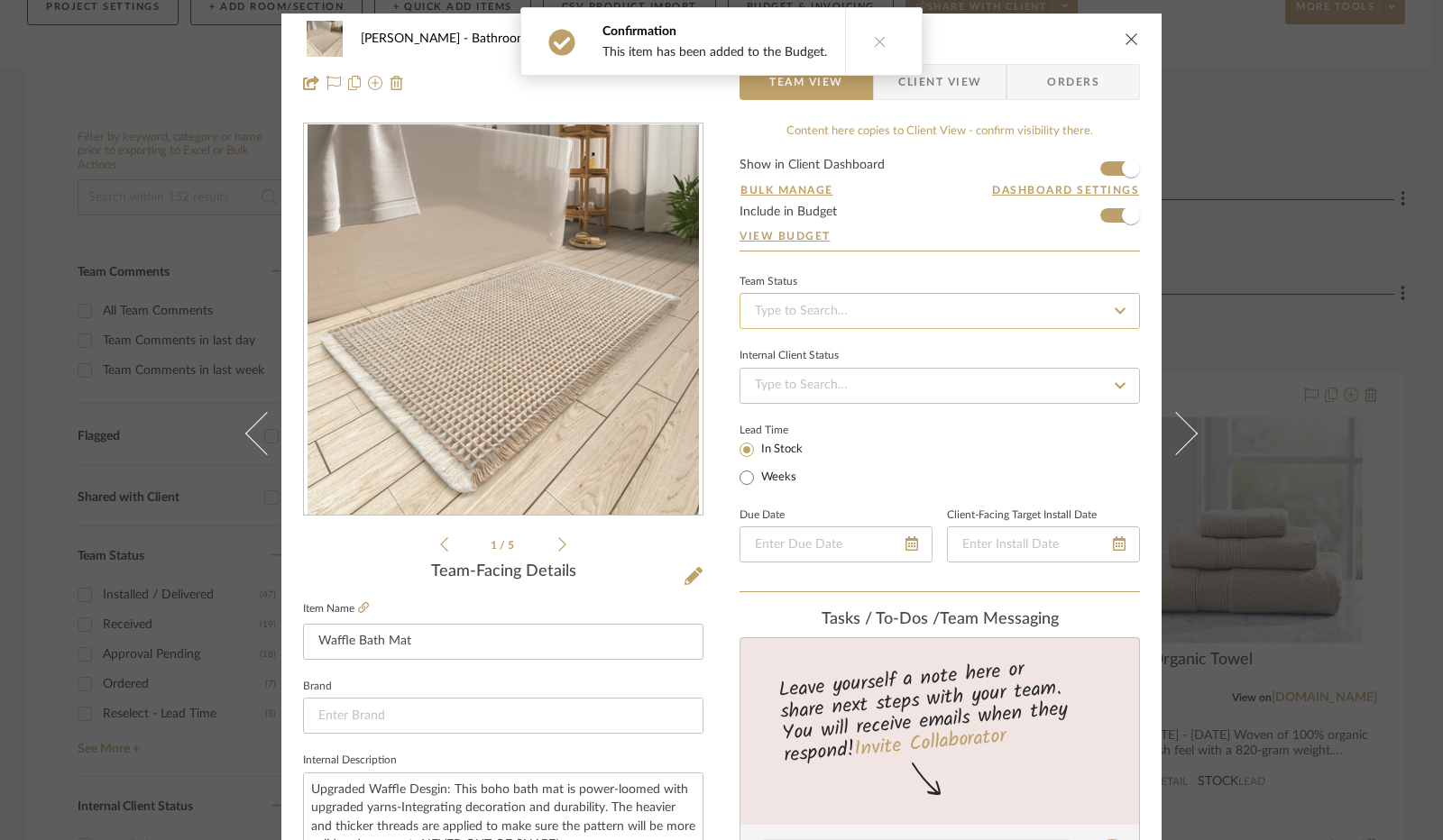
click at [1001, 316] on input at bounding box center [939, 311] width 401 height 36
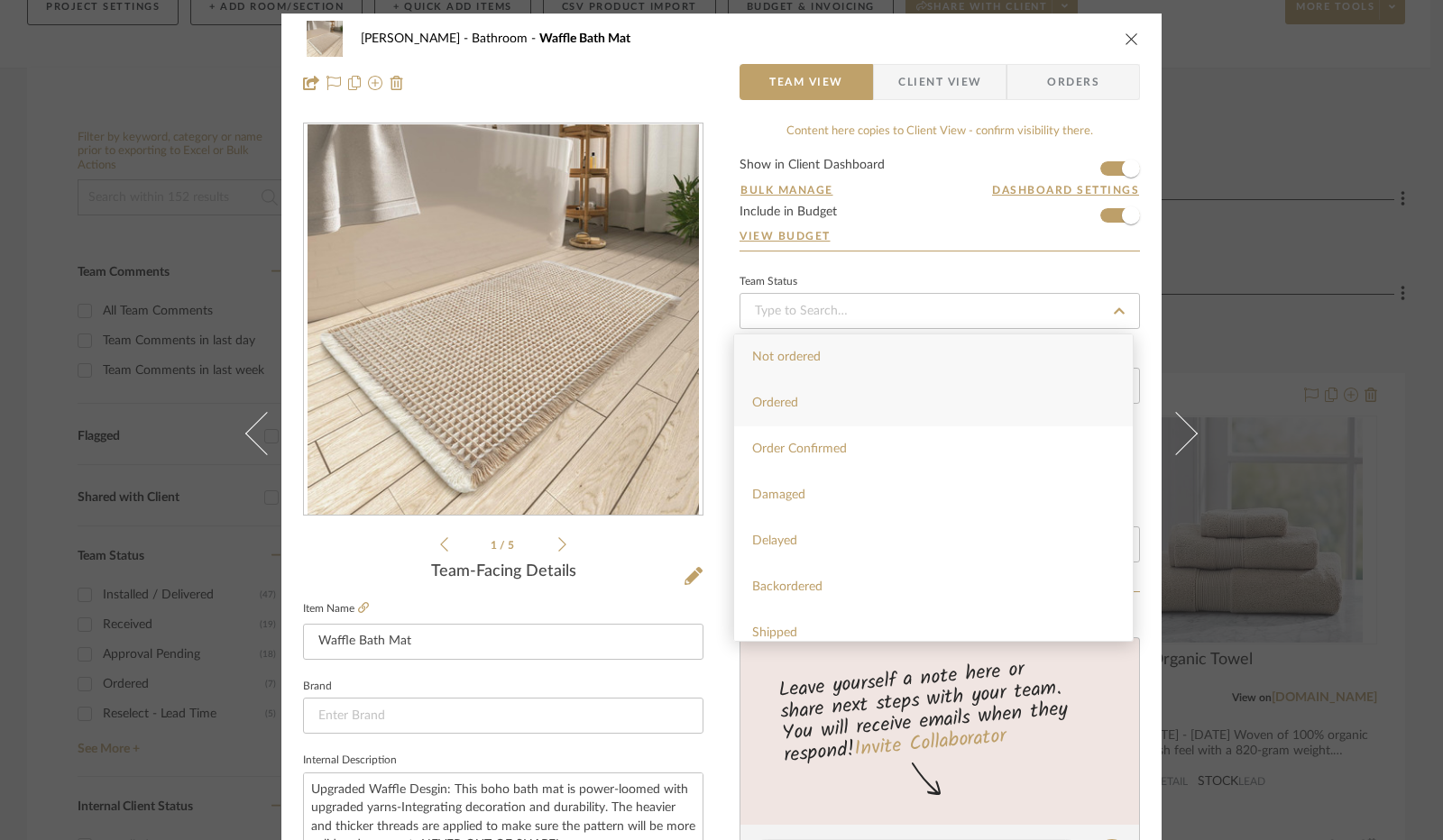
click at [878, 403] on div "Ordered" at bounding box center [933, 403] width 399 height 46
type input "[DATE]"
type input "Ordered"
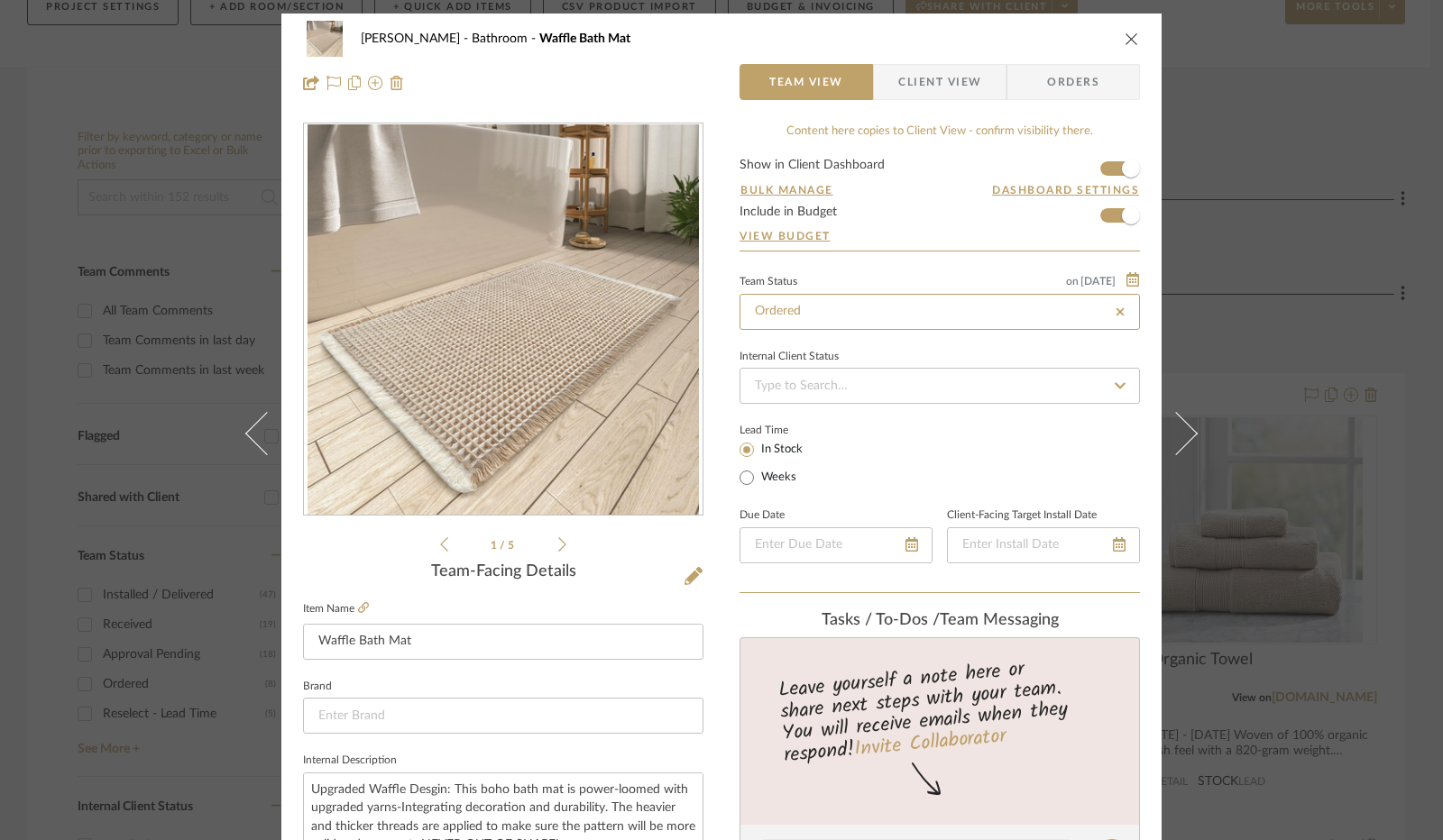
type input "[DATE]"
type input "Ordered"
click at [874, 378] on input at bounding box center [939, 386] width 401 height 36
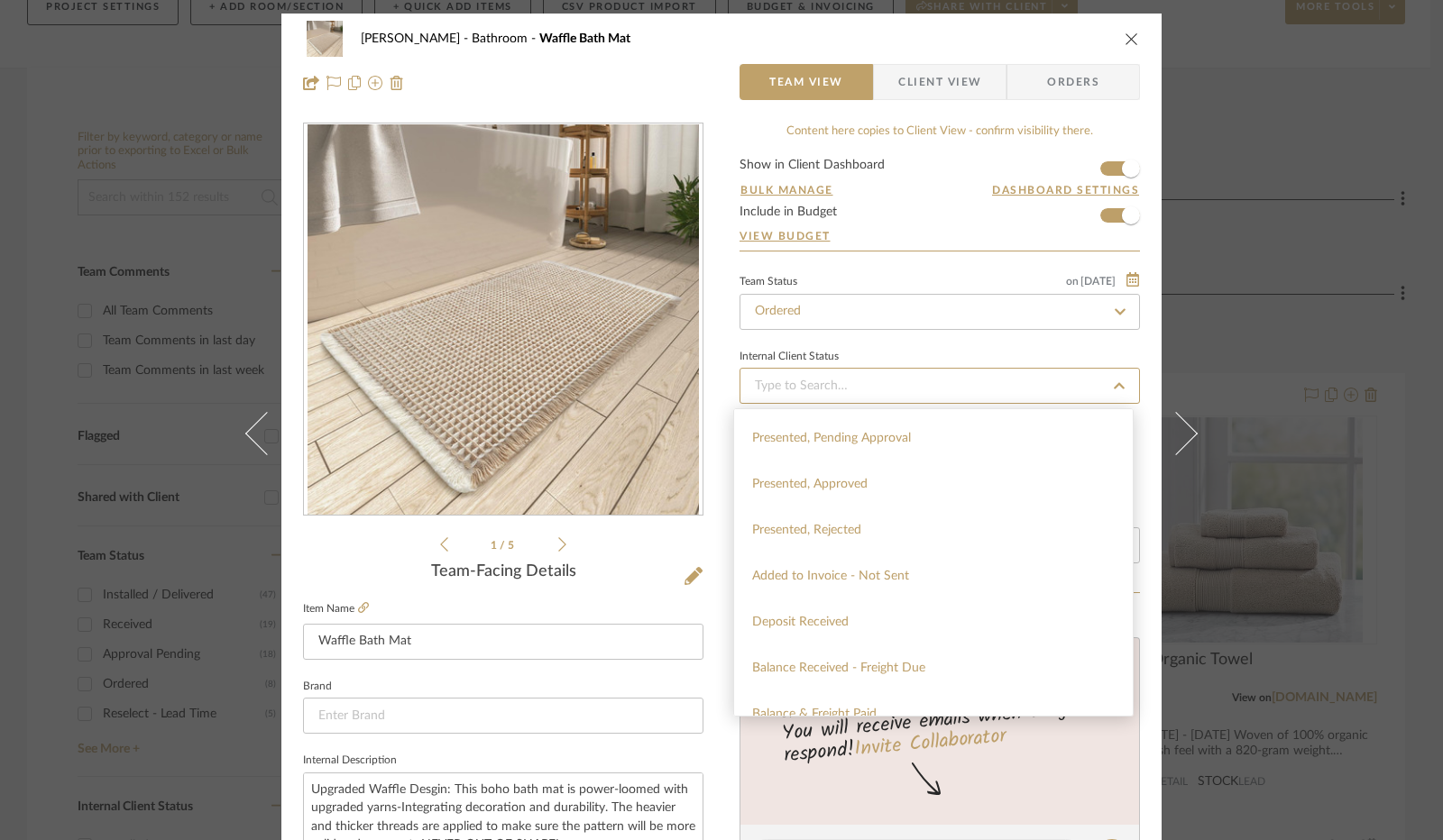
scroll to position [180, 0]
click at [910, 574] on div "Added to Invoice - Not Sent" at bounding box center [933, 574] width 399 height 46
type input "[DATE]"
type input "Added to Invoice - Not Sent"
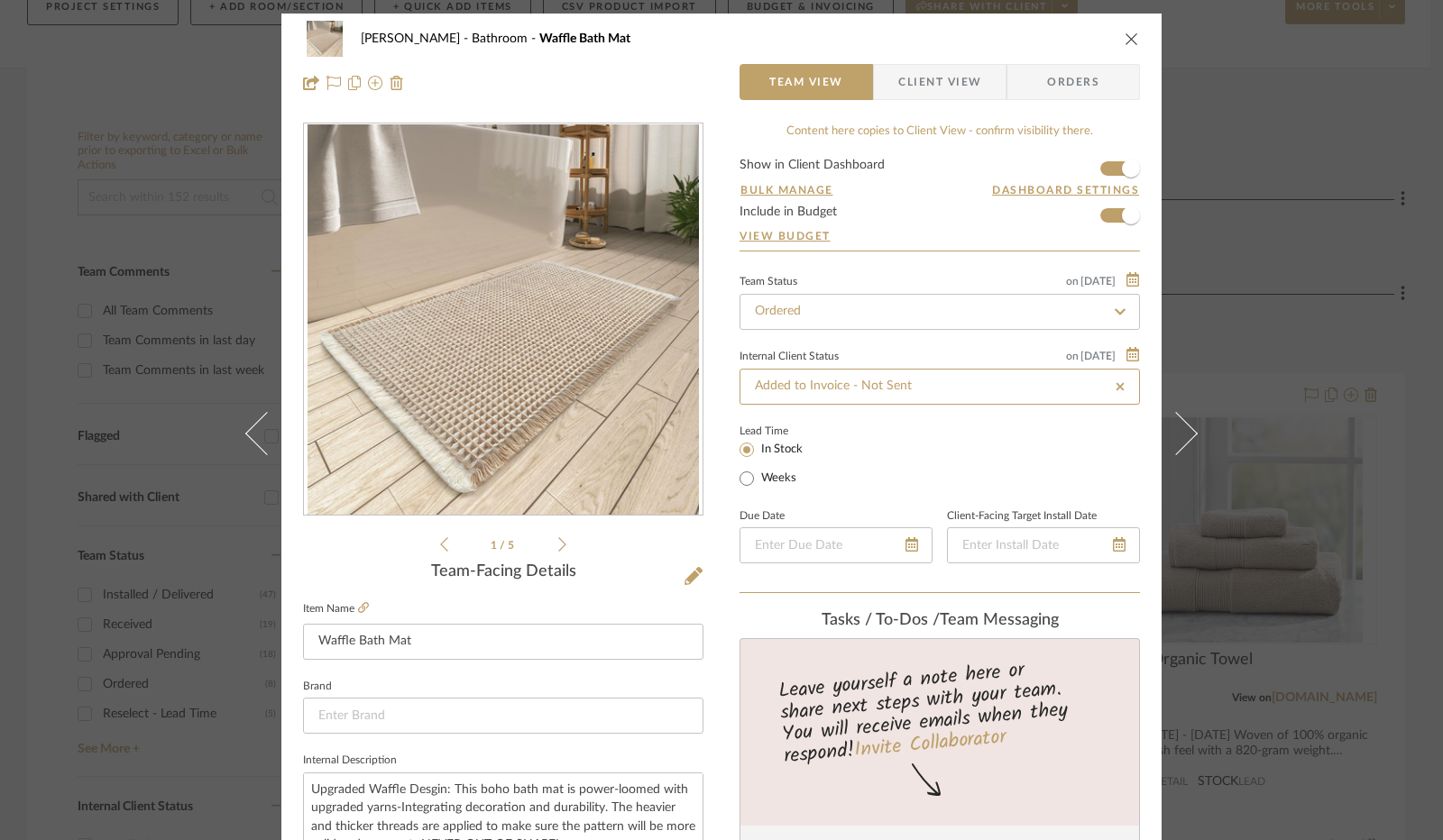
type input "[DATE]"
type input "Added to Invoice - Not Sent"
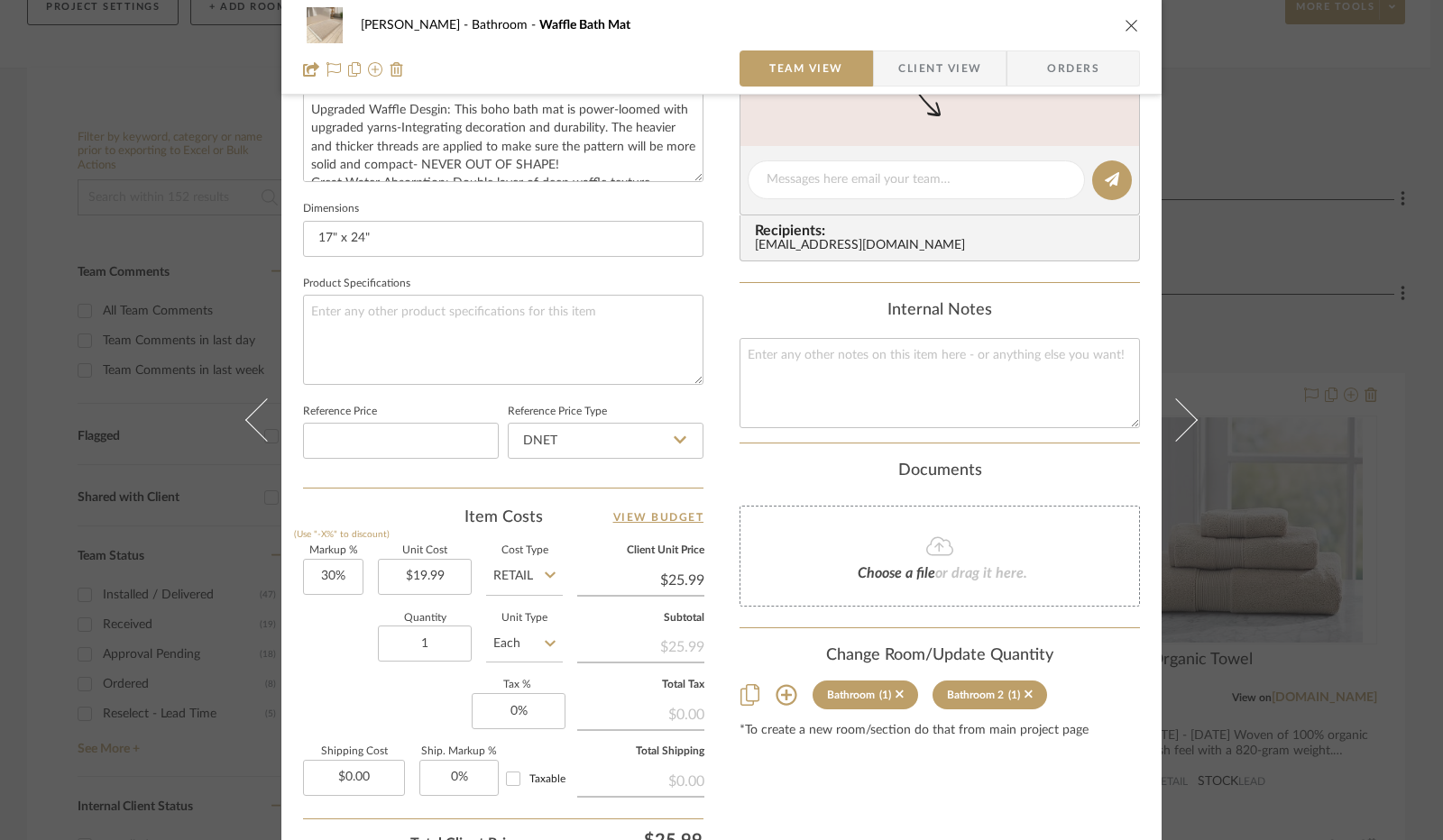
scroll to position [721, 0]
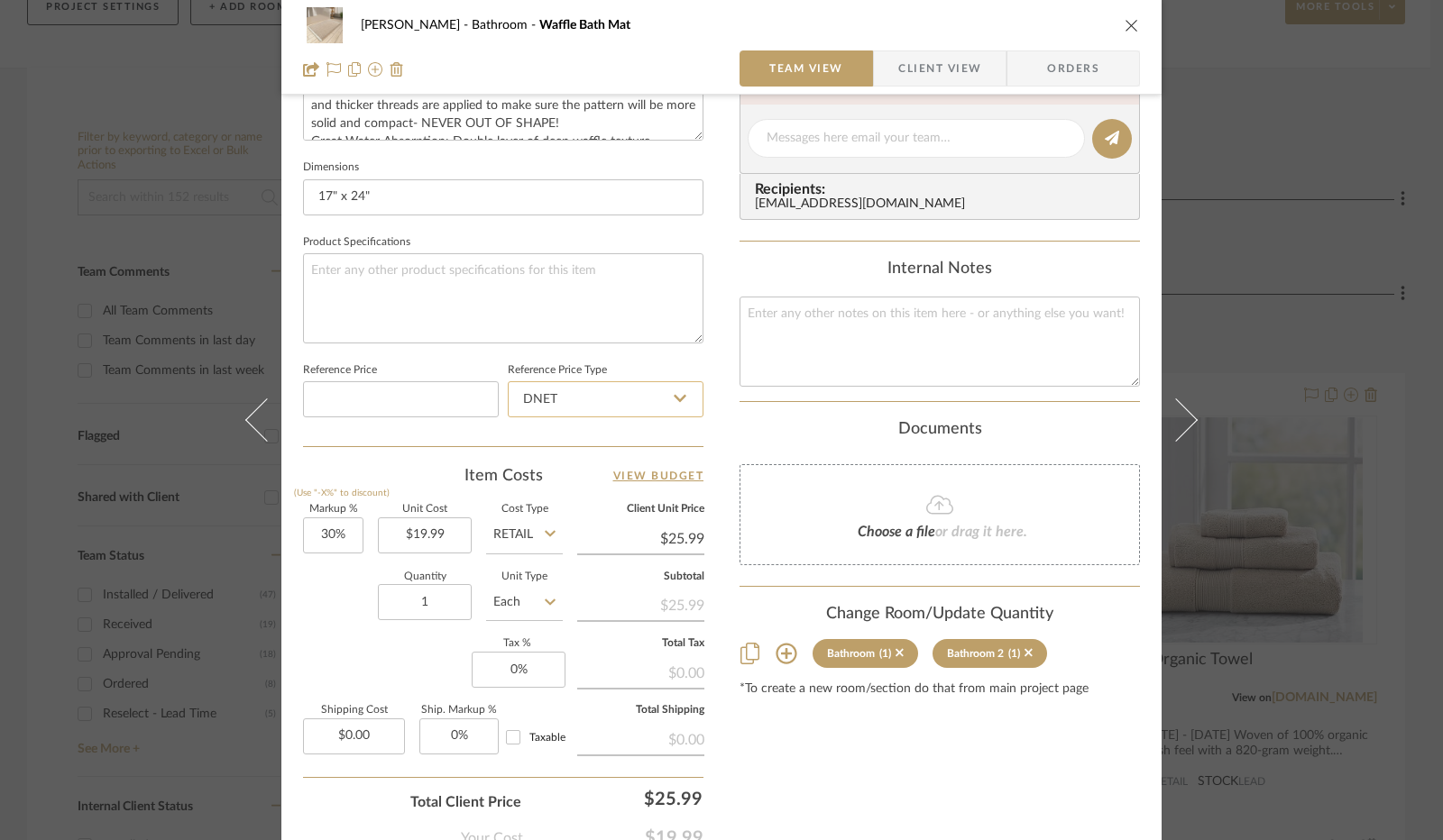
click at [666, 403] on input "DNET" at bounding box center [605, 399] width 195 height 36
drag, startPoint x: 599, startPoint y: 486, endPoint x: 552, endPoint y: 501, distance: 49.3
click at [599, 486] on div "Retail" at bounding box center [614, 489] width 223 height 46
type input "Retail"
click at [314, 530] on input "30" at bounding box center [332, 535] width 60 height 36
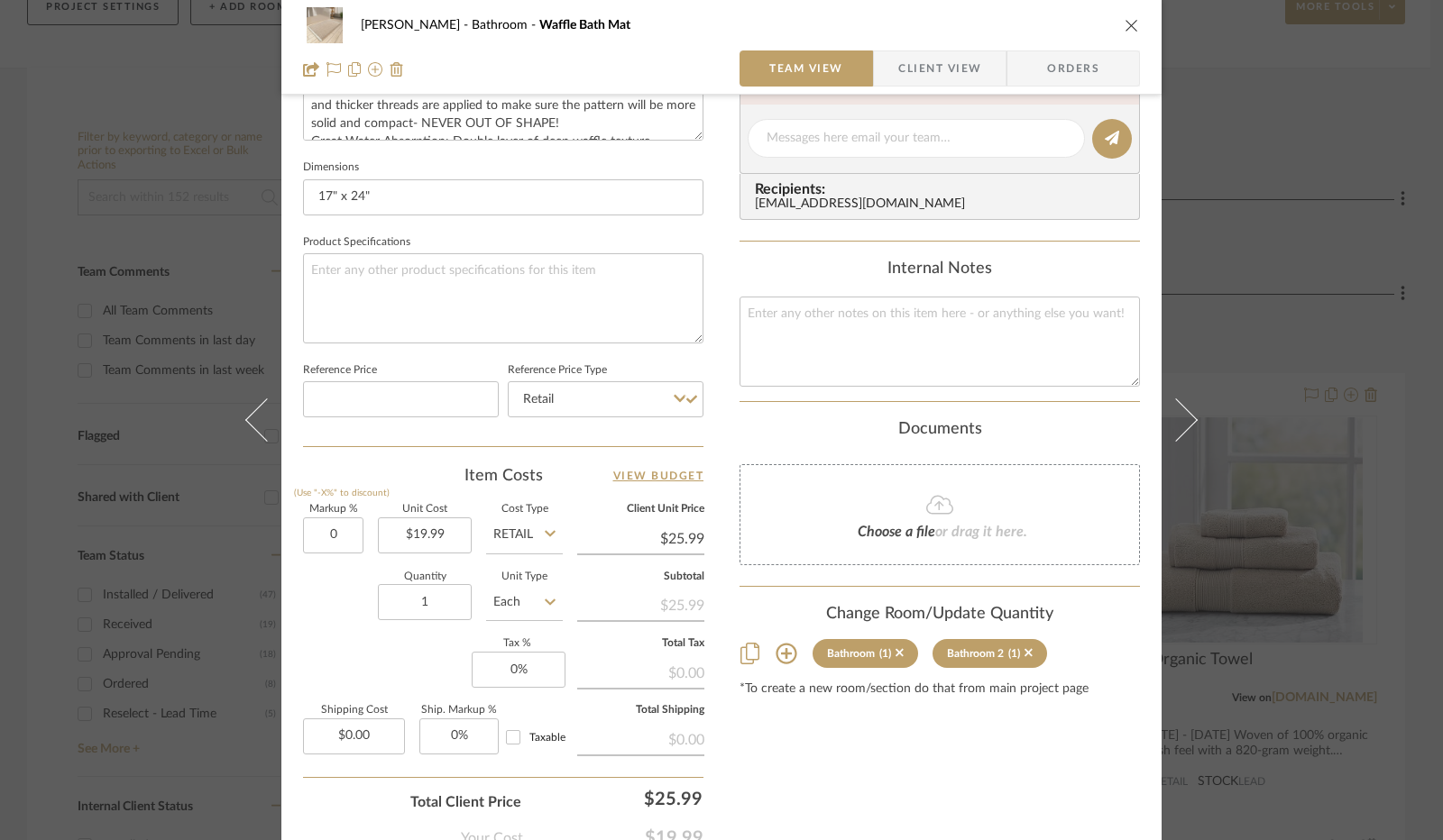
type input "0%"
click at [348, 607] on div "Quantity 1 Unit Type Each" at bounding box center [432, 604] width 260 height 64
type input "$19.99"
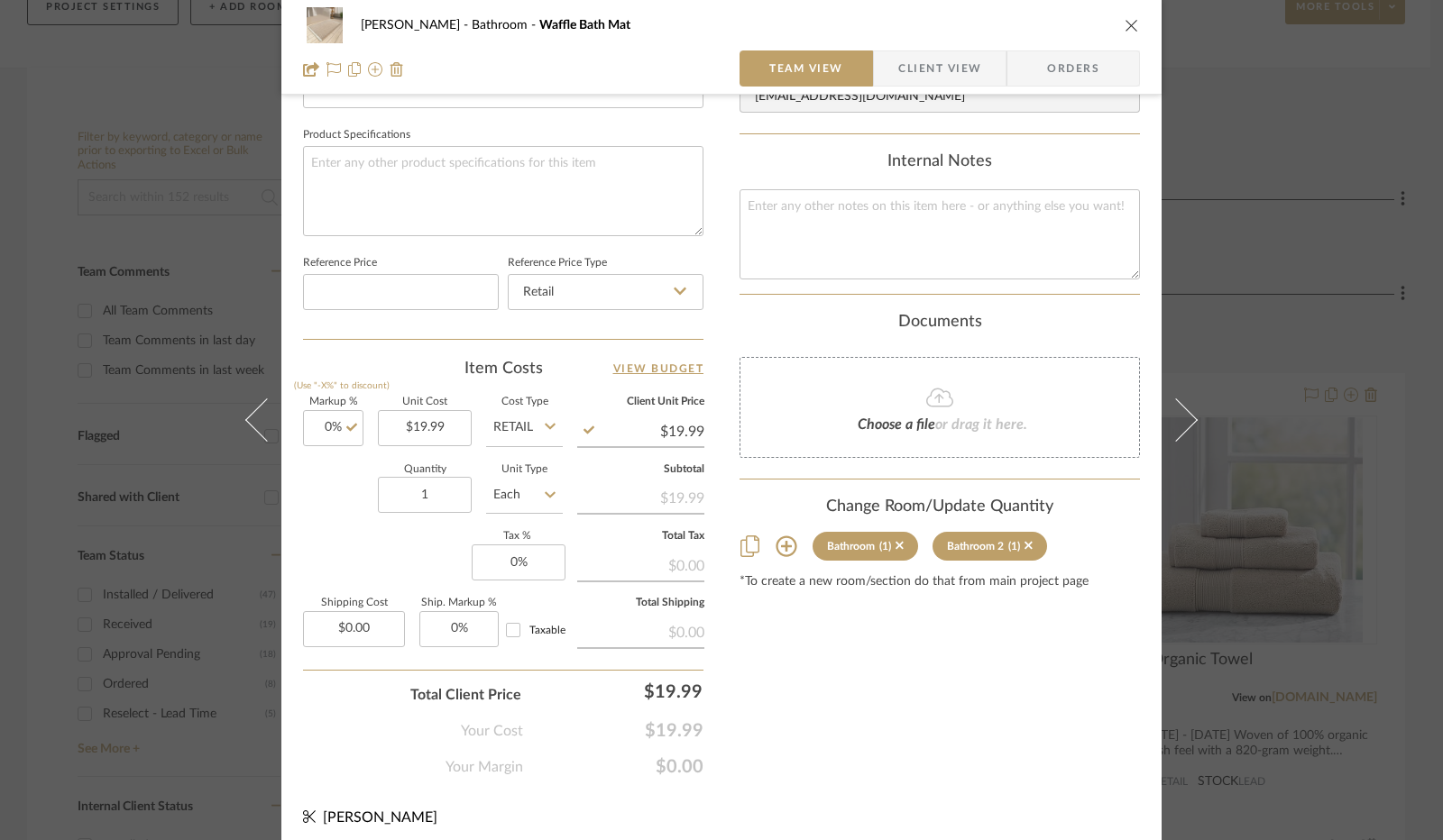
scroll to position [834, 0]
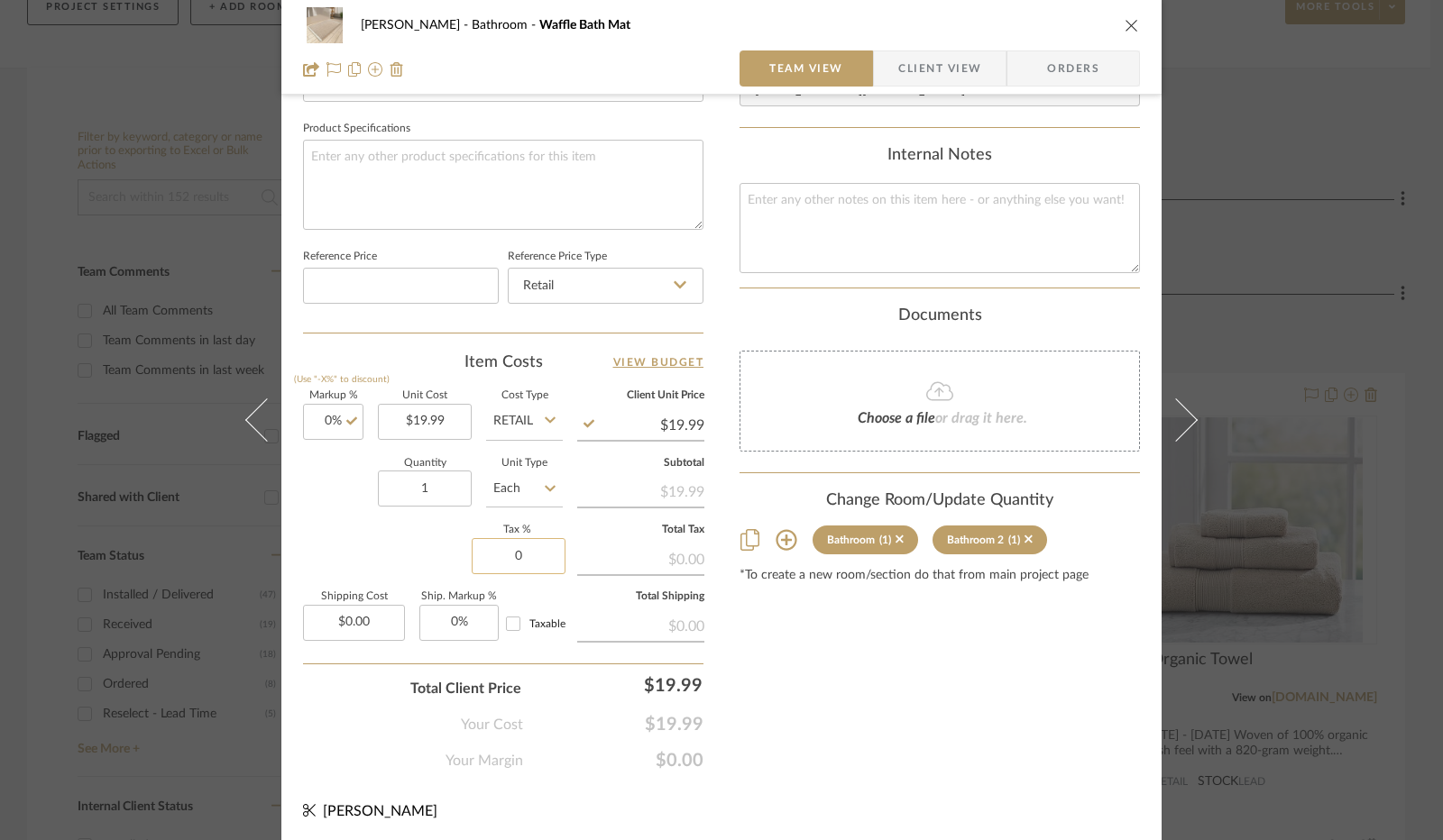
click at [514, 549] on input "0" at bounding box center [518, 556] width 93 height 36
type input "8.25%"
click at [441, 552] on div "Markup % (Use "-X%" to discount) 0% Unit Cost $19.99 Cost Type Retail Client Un…" at bounding box center [503, 523] width 401 height 264
click at [937, 62] on span "Client View" at bounding box center [939, 68] width 83 height 36
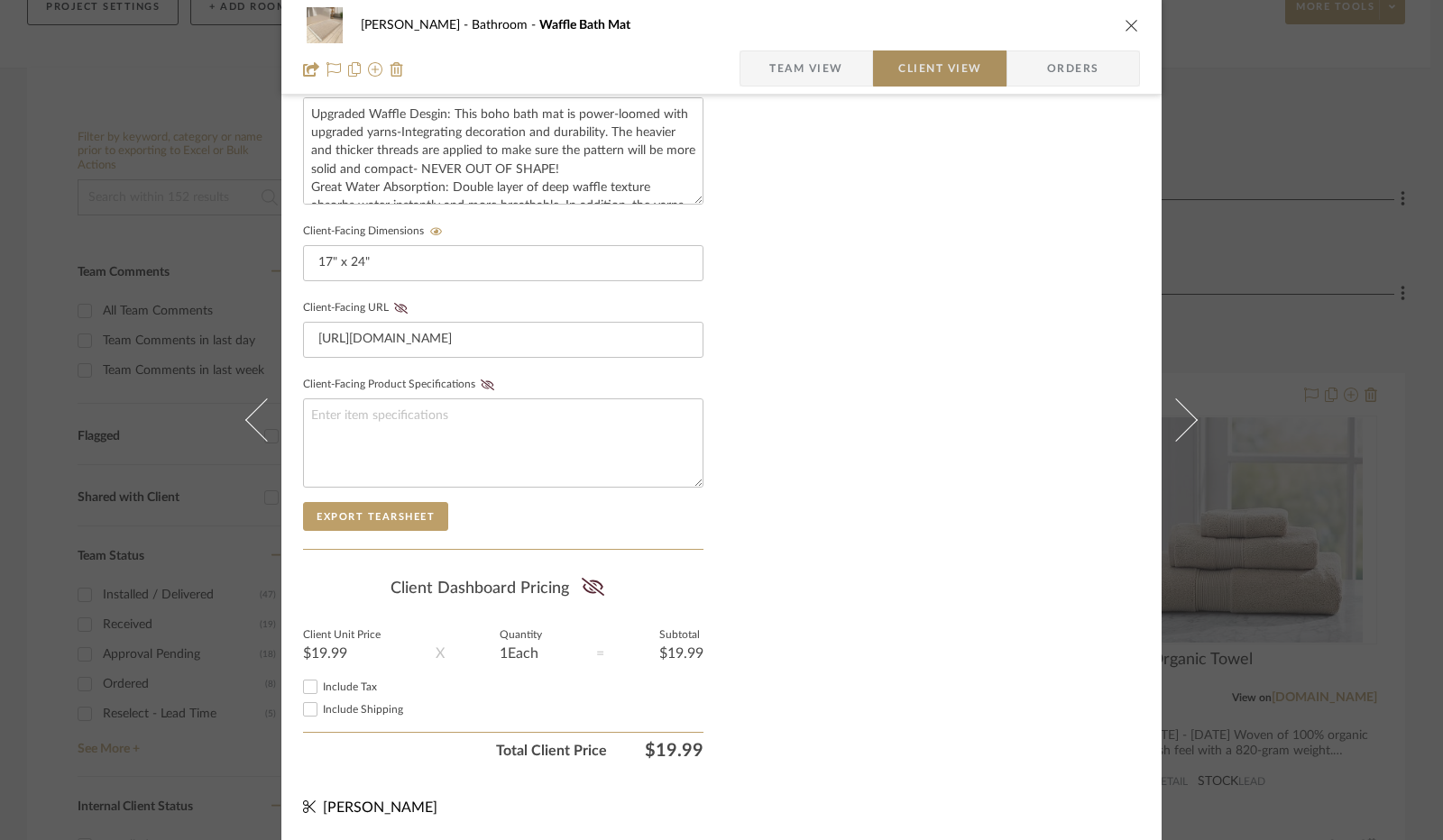
scroll to position [667, 0]
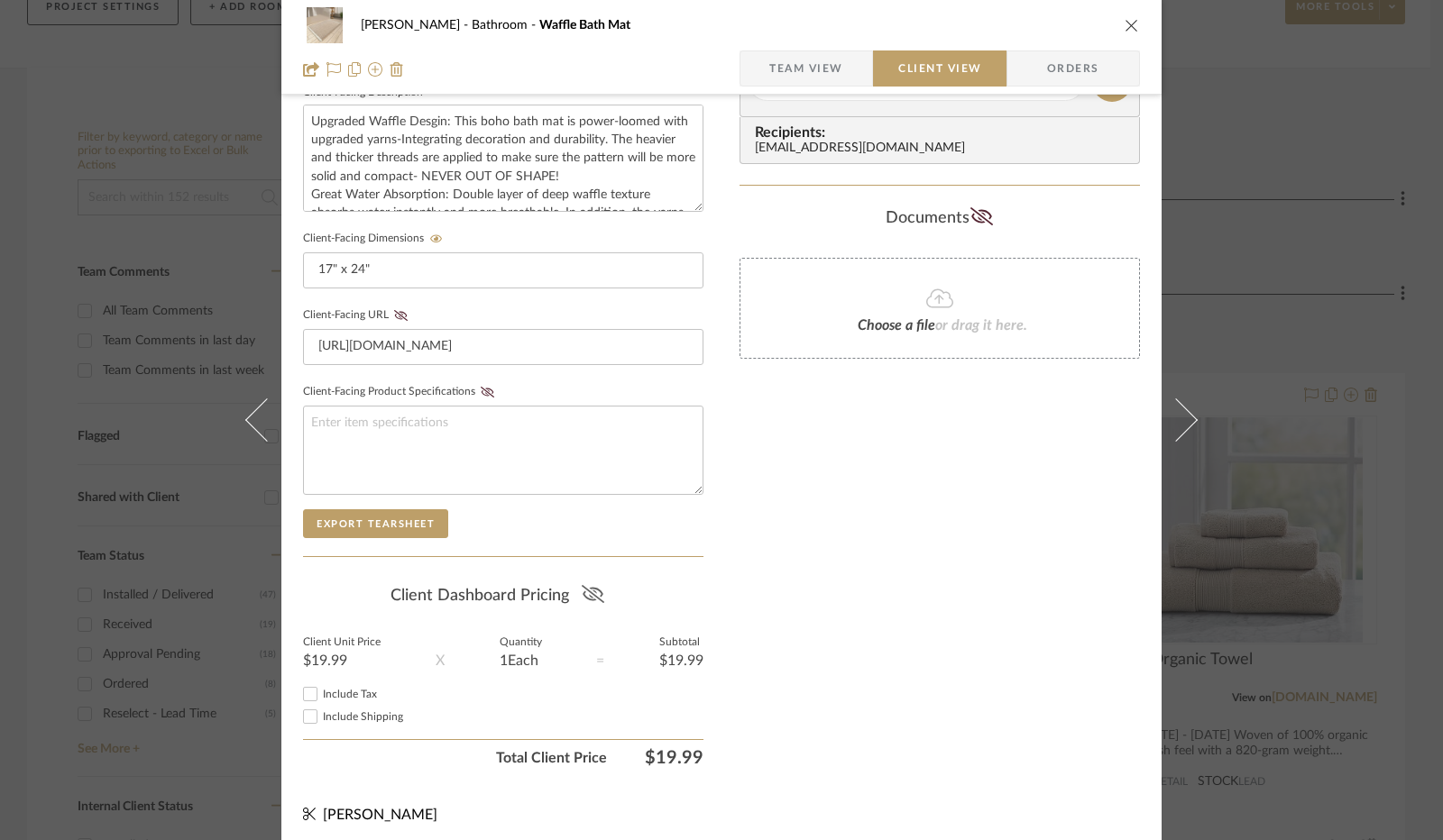
click at [588, 594] on icon at bounding box center [591, 593] width 22 height 18
click at [308, 691] on input "Include Tax" at bounding box center [309, 694] width 21 height 21
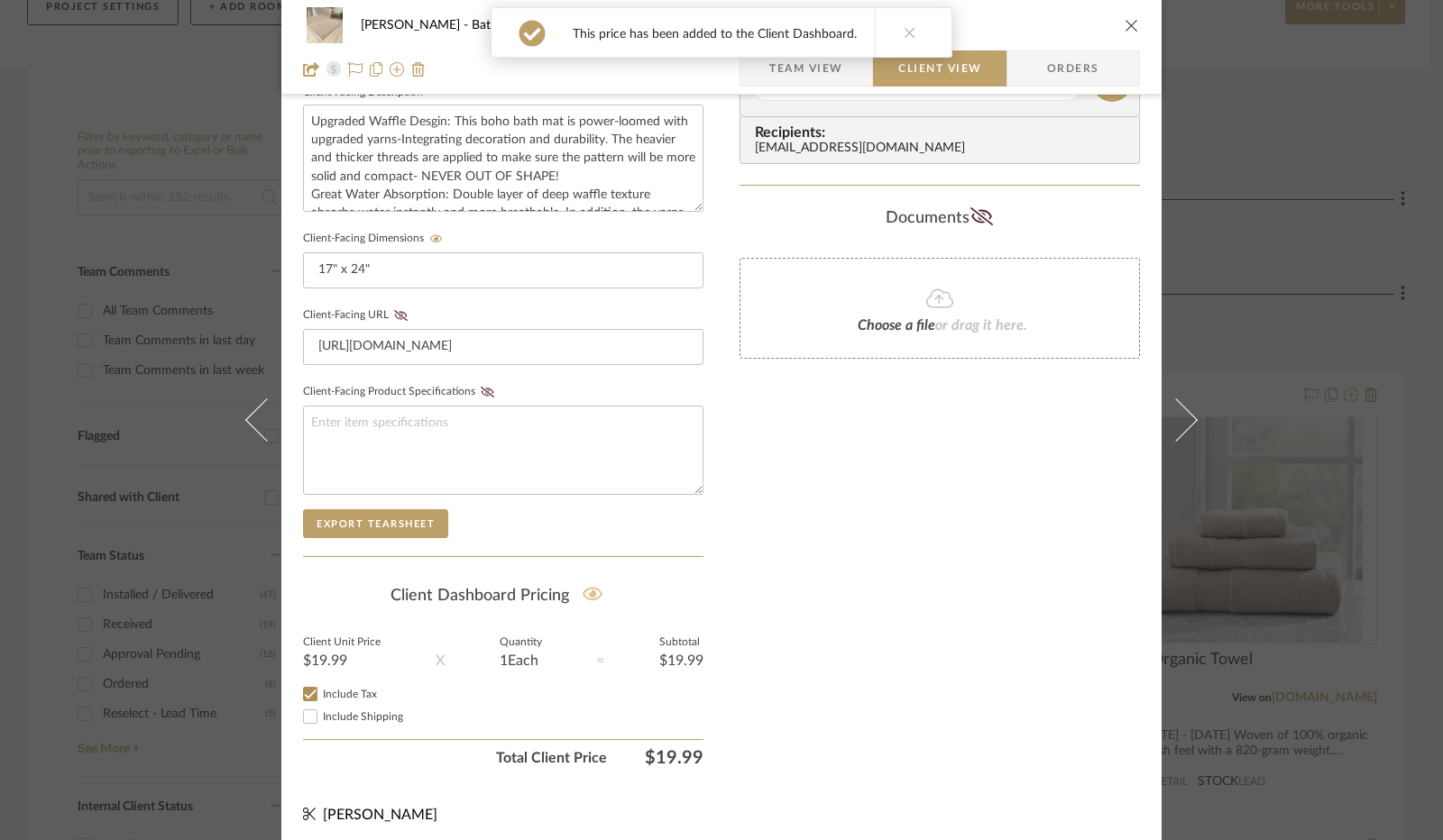
checkbox input "true"
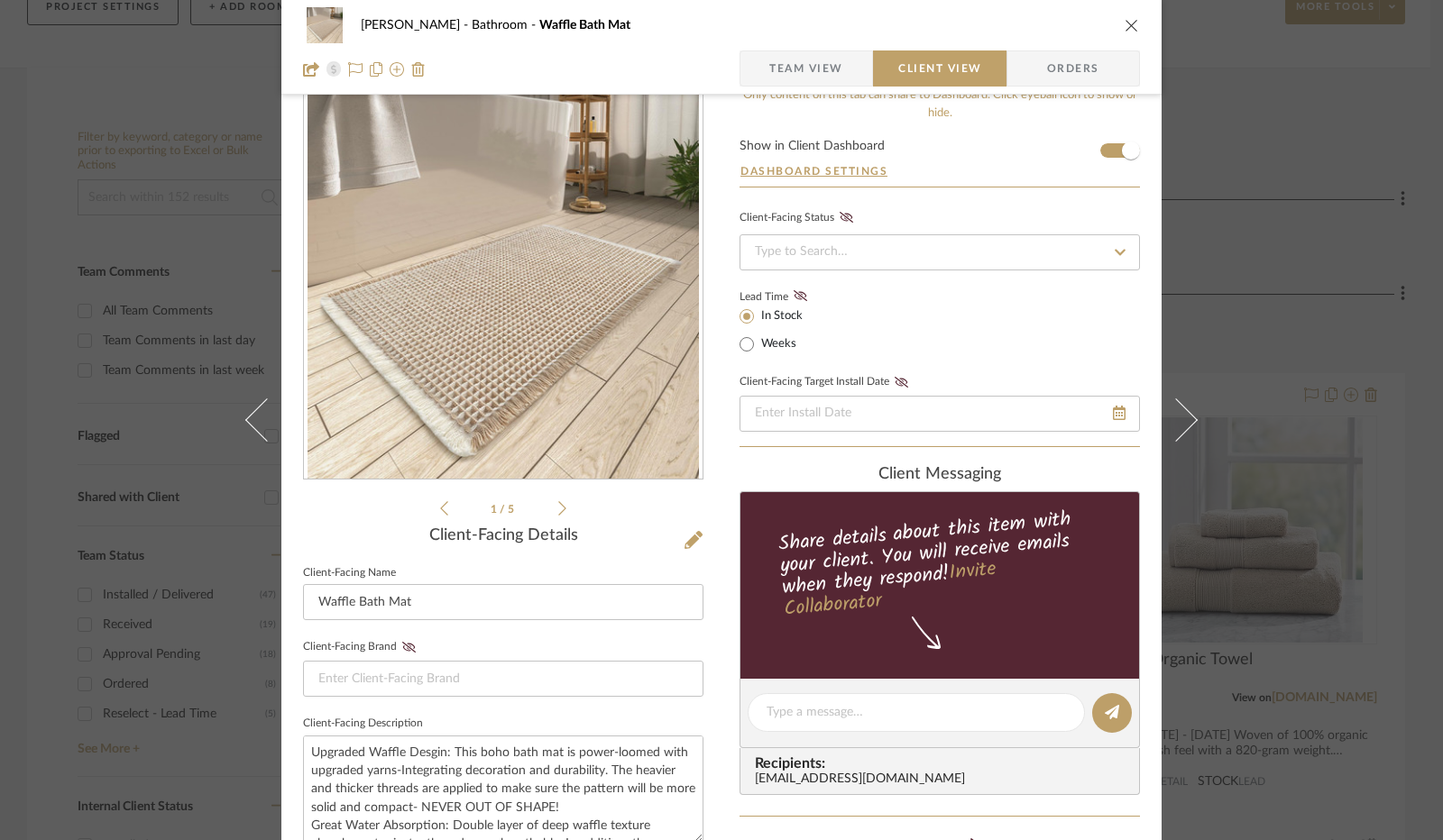
scroll to position [0, 0]
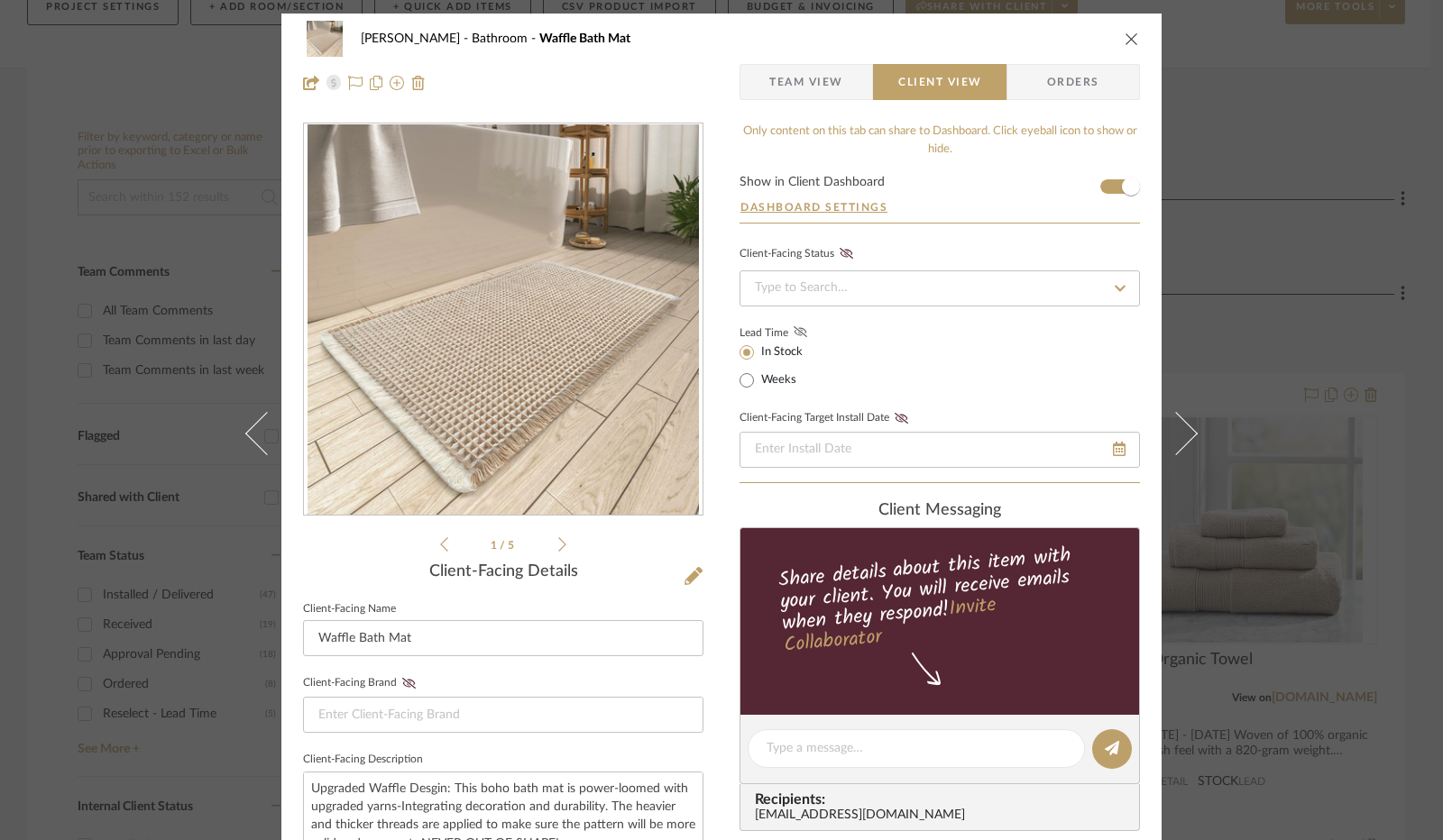
click at [793, 327] on icon at bounding box center [800, 332] width 14 height 11
click at [825, 278] on input at bounding box center [939, 288] width 401 height 36
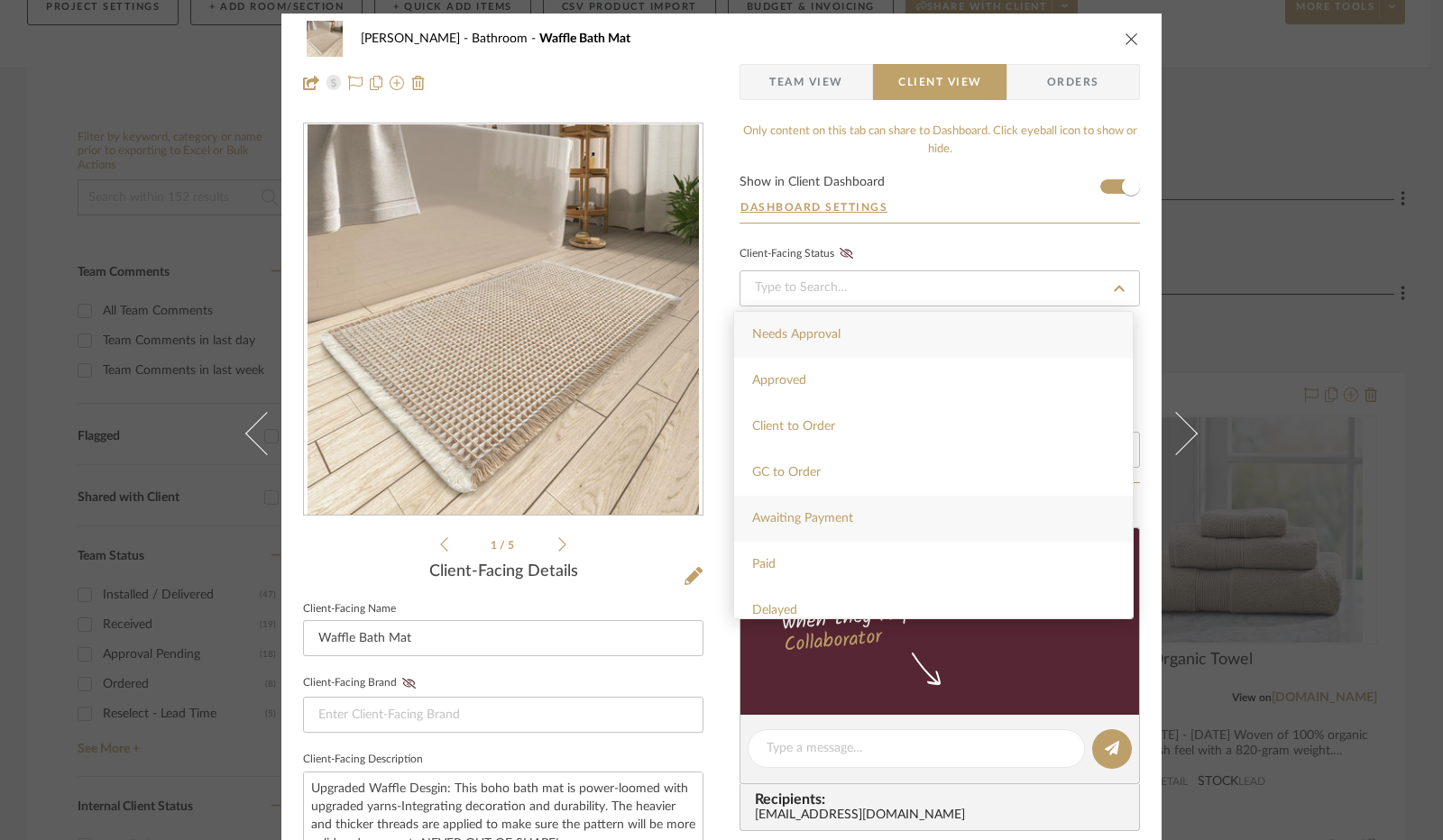
click at [851, 506] on div "Awaiting Payment" at bounding box center [933, 519] width 399 height 46
type input "[DATE]"
type input "Awaiting Payment"
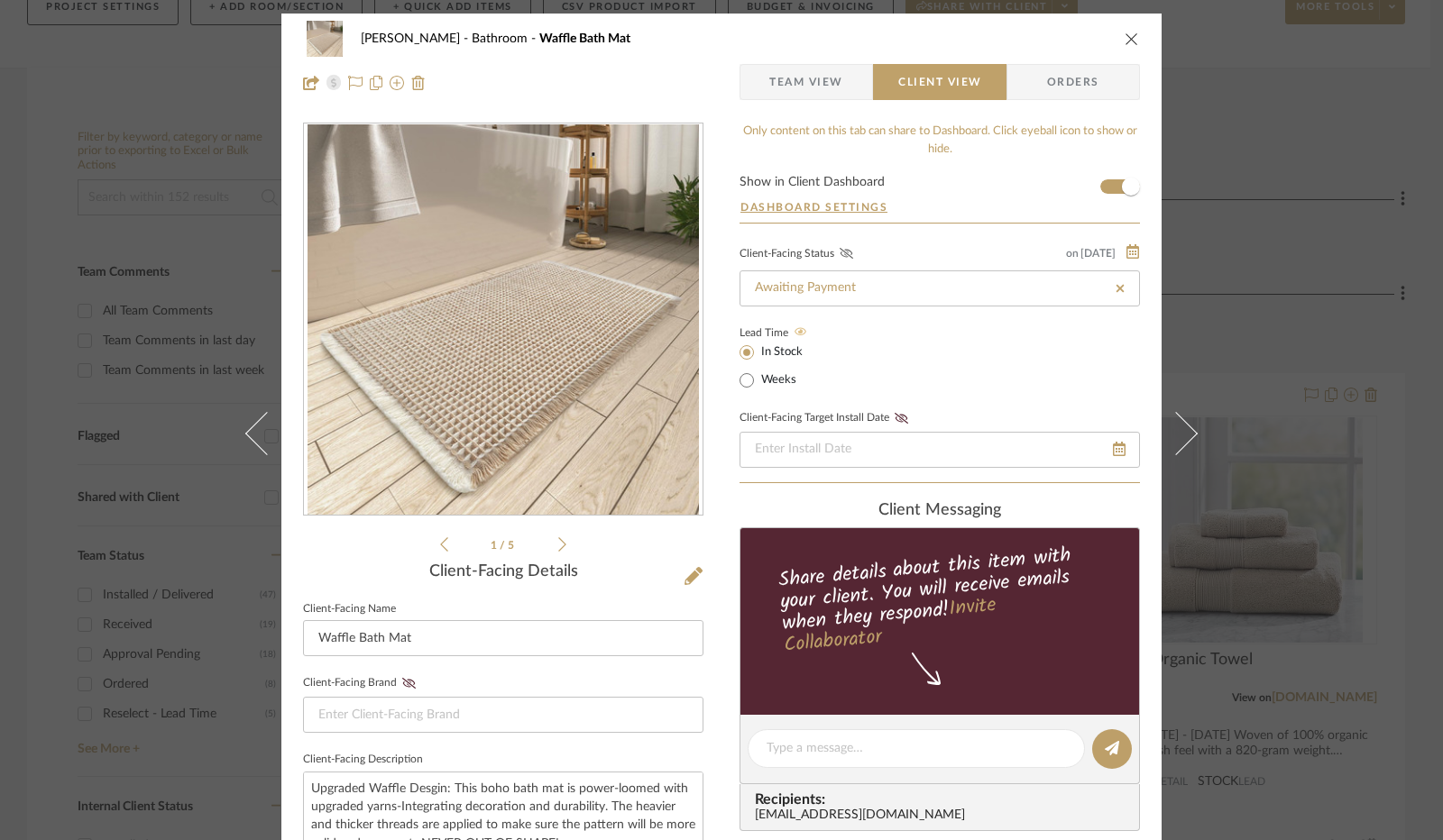
click at [840, 249] on icon at bounding box center [846, 253] width 14 height 11
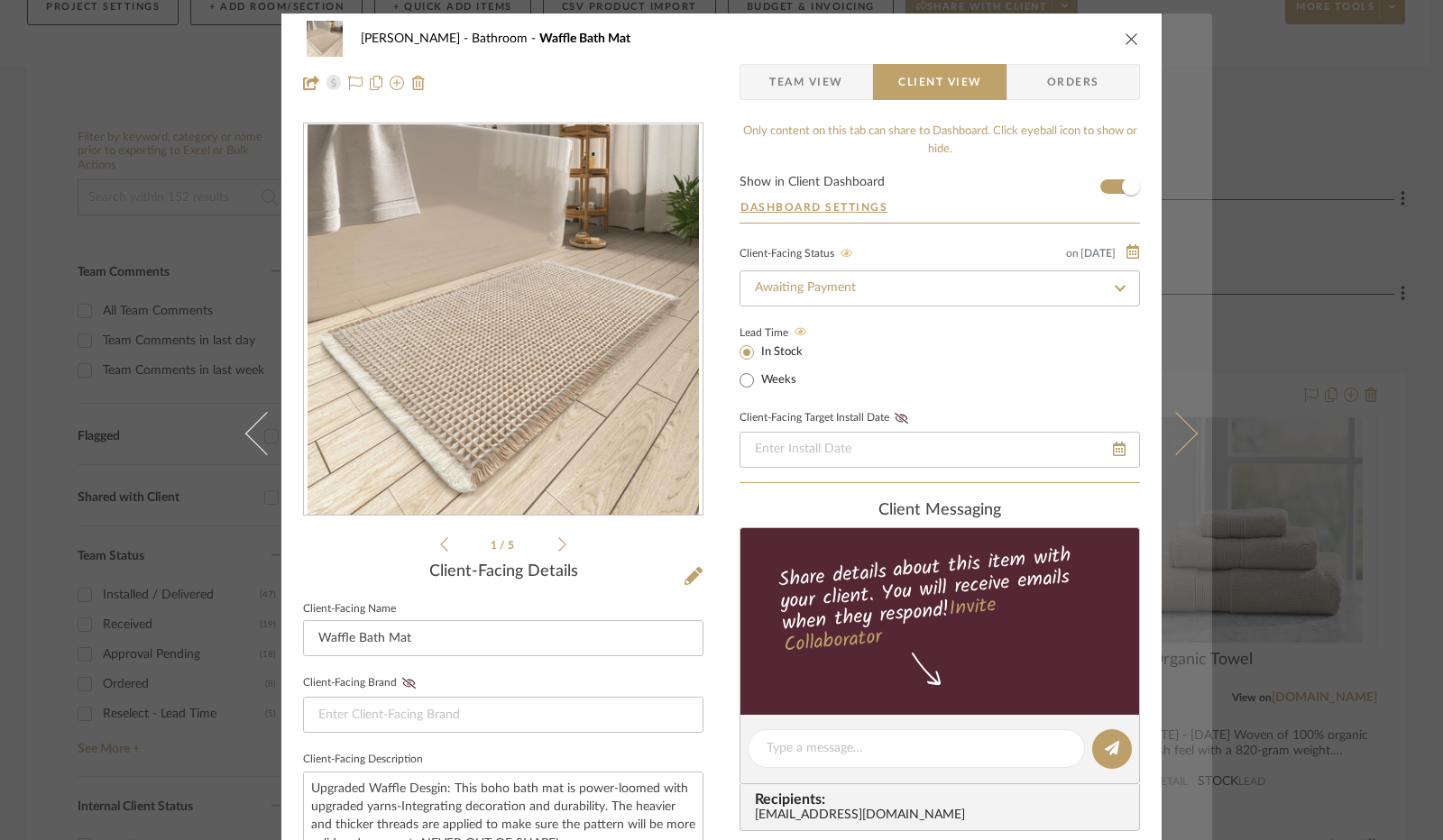
click at [1177, 433] on icon at bounding box center [1176, 433] width 44 height 43
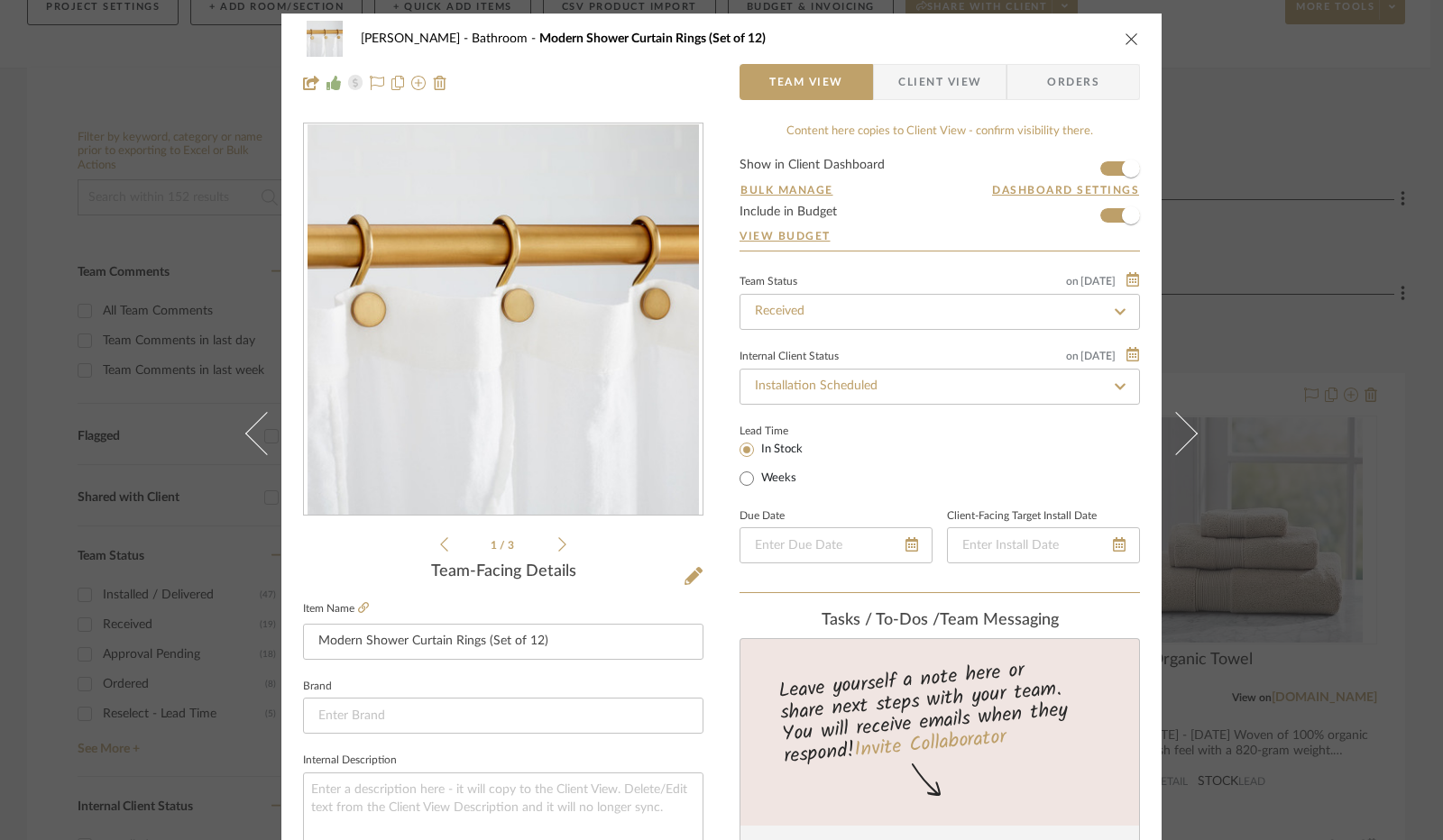
click at [1177, 432] on icon at bounding box center [1176, 433] width 44 height 43
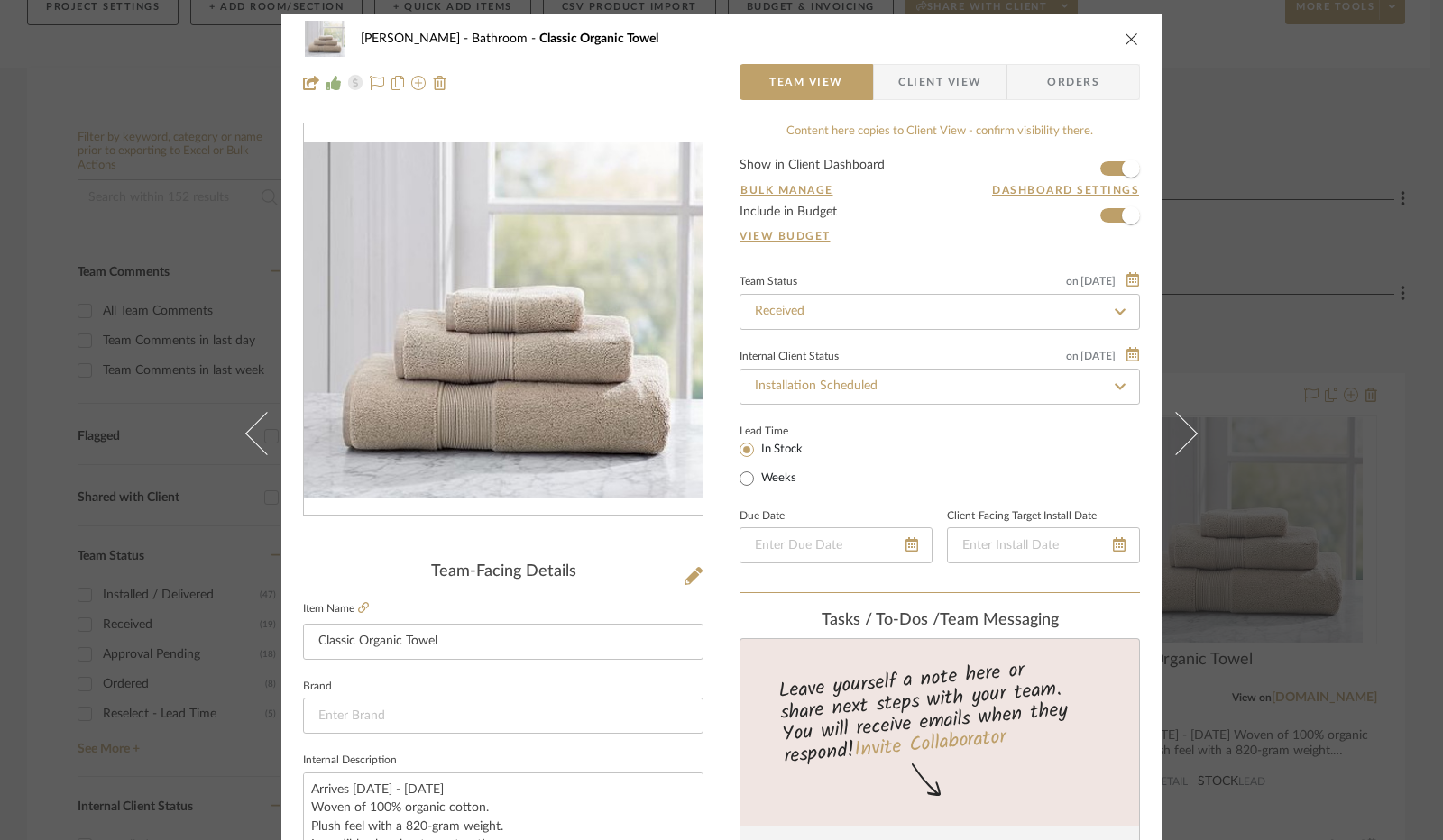
click at [1126, 34] on icon "close" at bounding box center [1132, 39] width 15 height 15
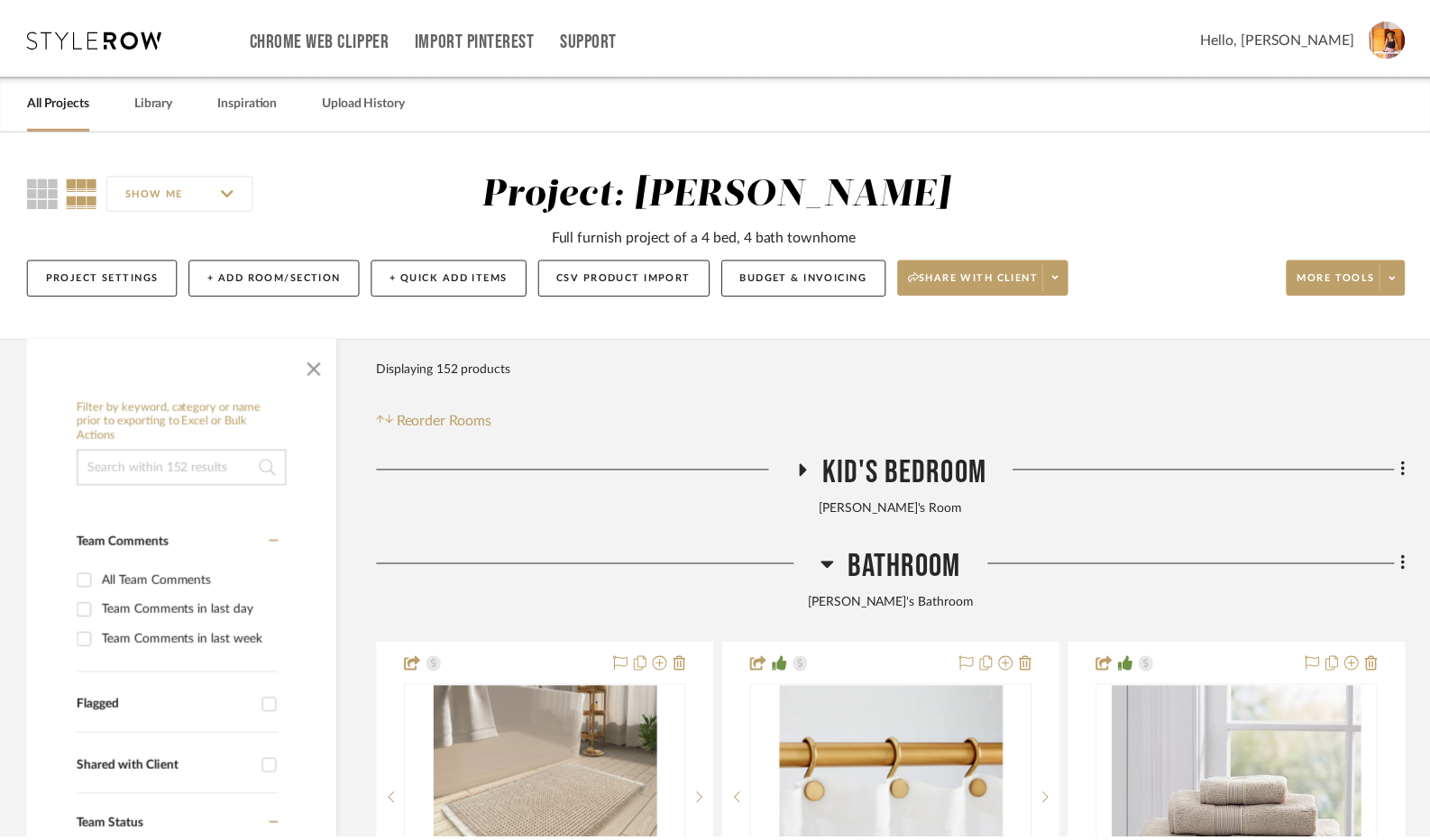
scroll to position [270, 0]
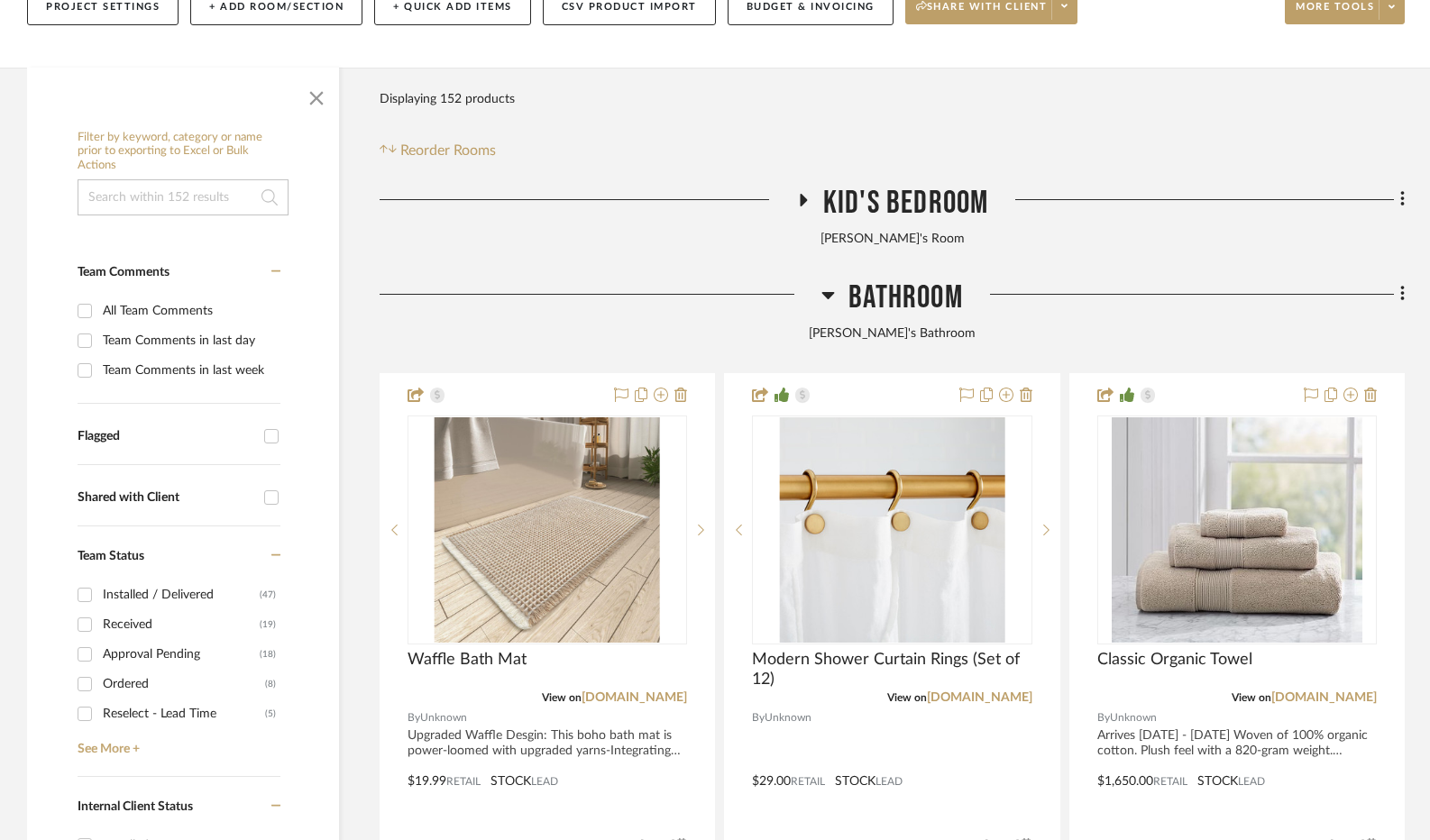
click at [835, 290] on h3 "Bathroom" at bounding box center [892, 298] width 142 height 39
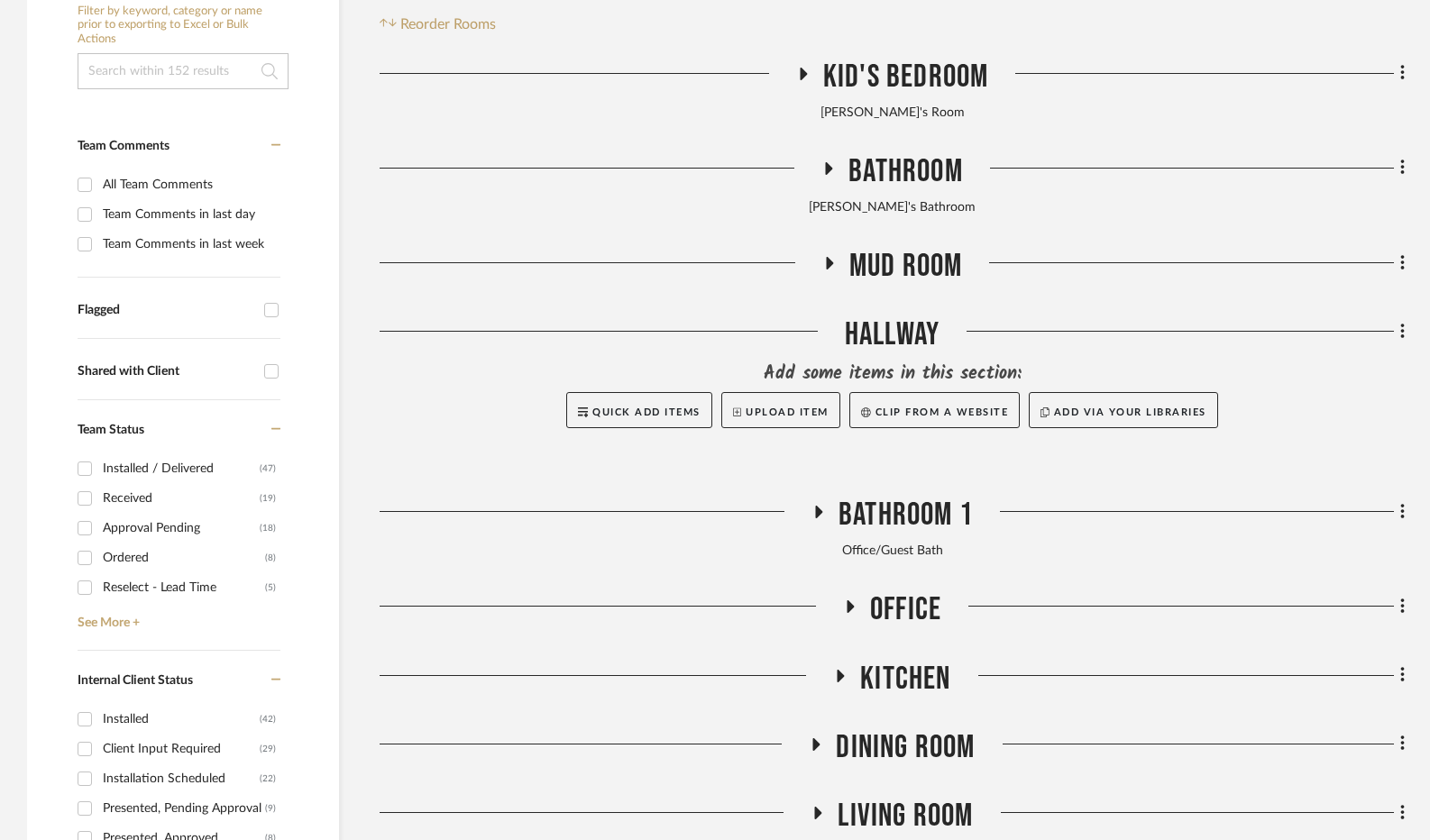
scroll to position [451, 0]
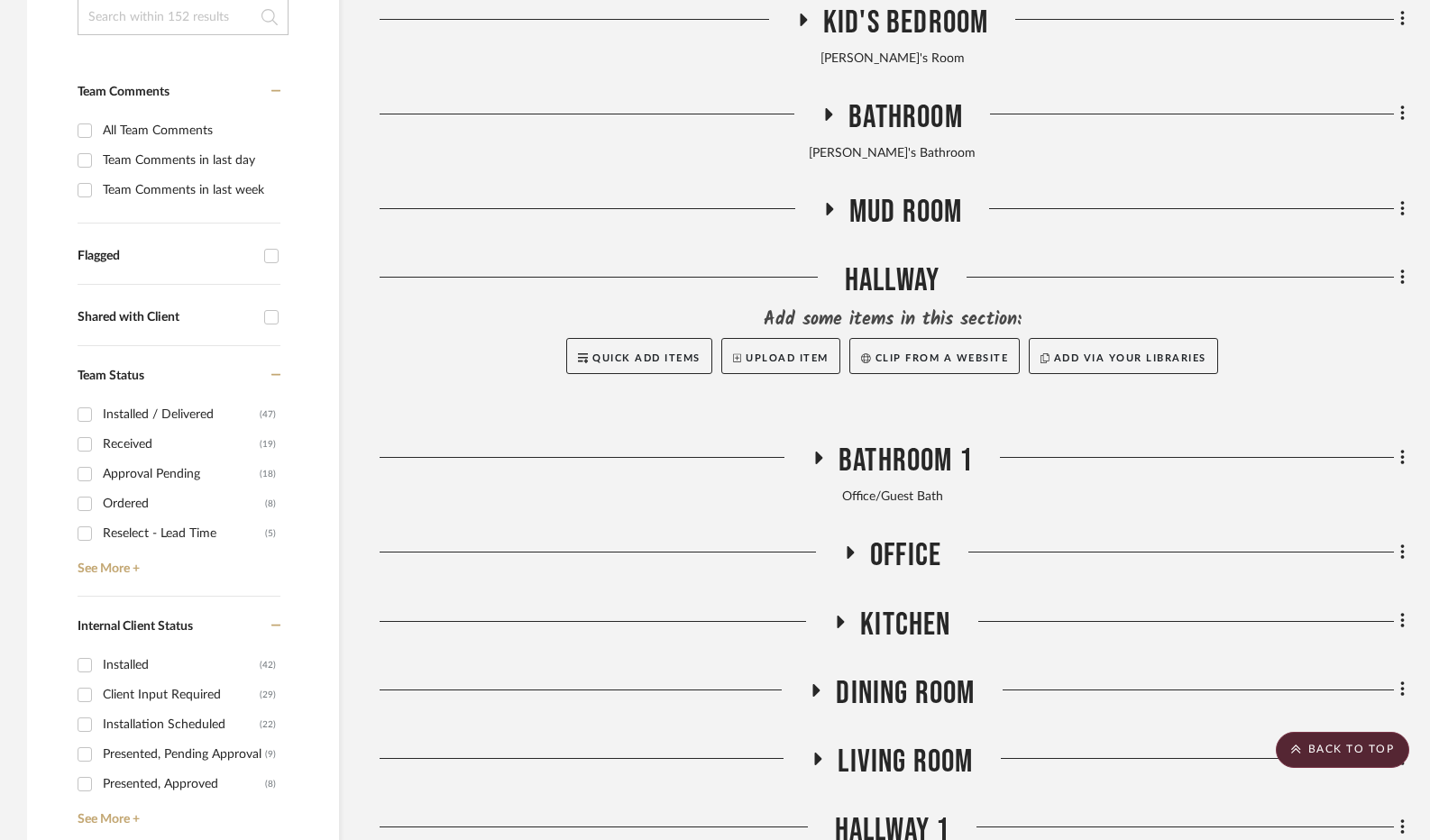
click at [826, 204] on icon at bounding box center [829, 209] width 7 height 13
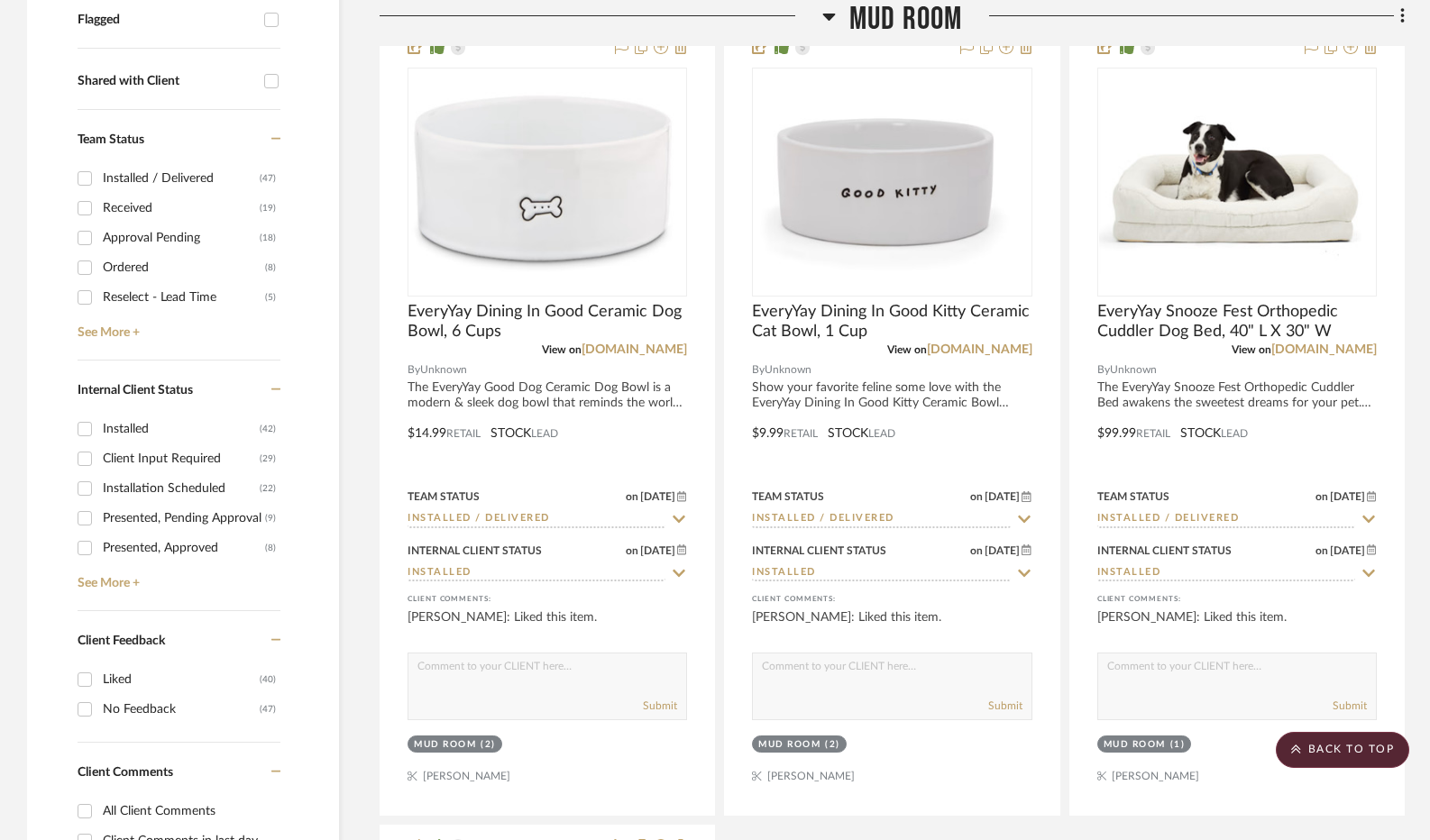
scroll to position [721, 0]
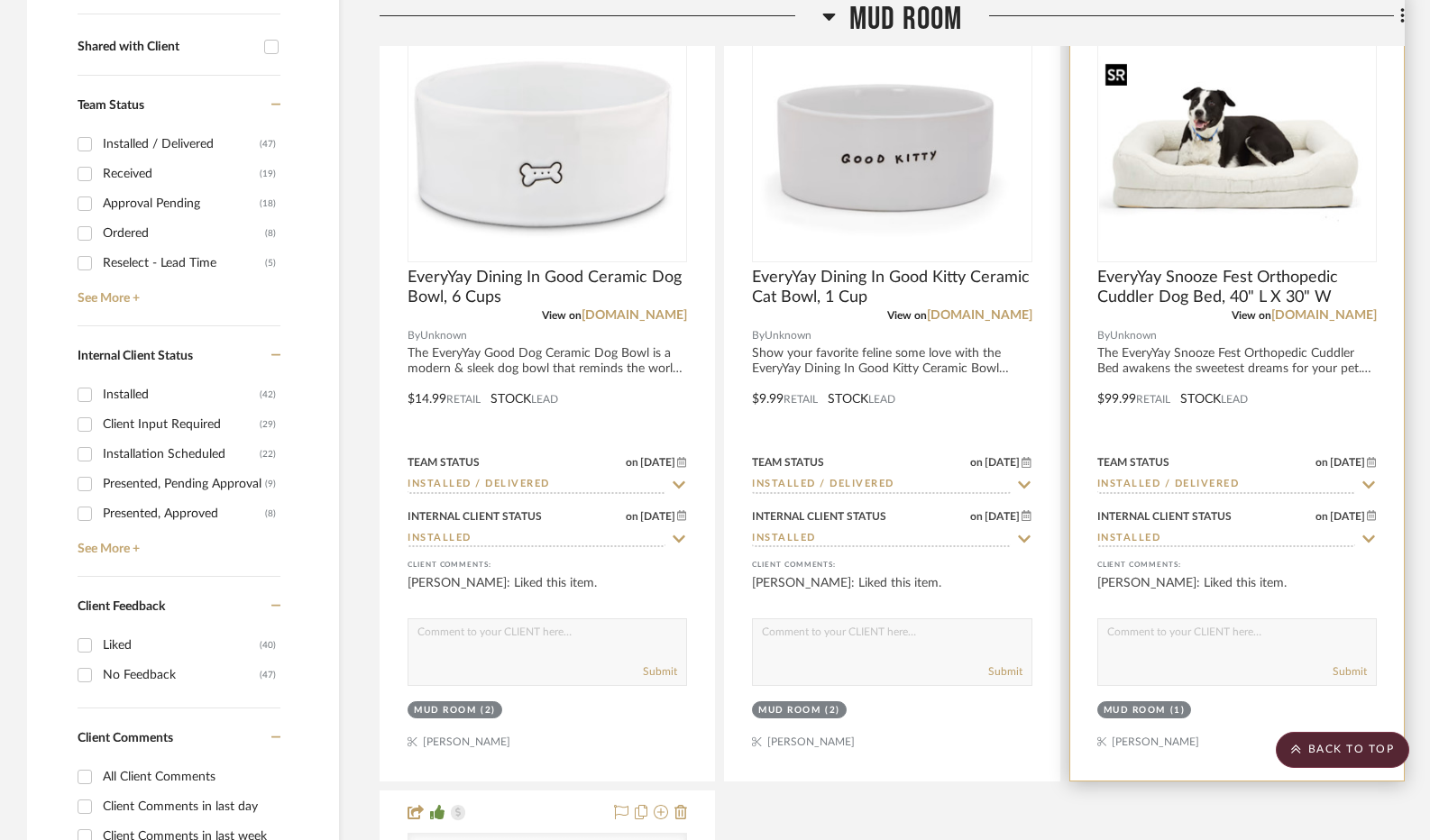
click at [1210, 176] on img "0" at bounding box center [1237, 147] width 276 height 183
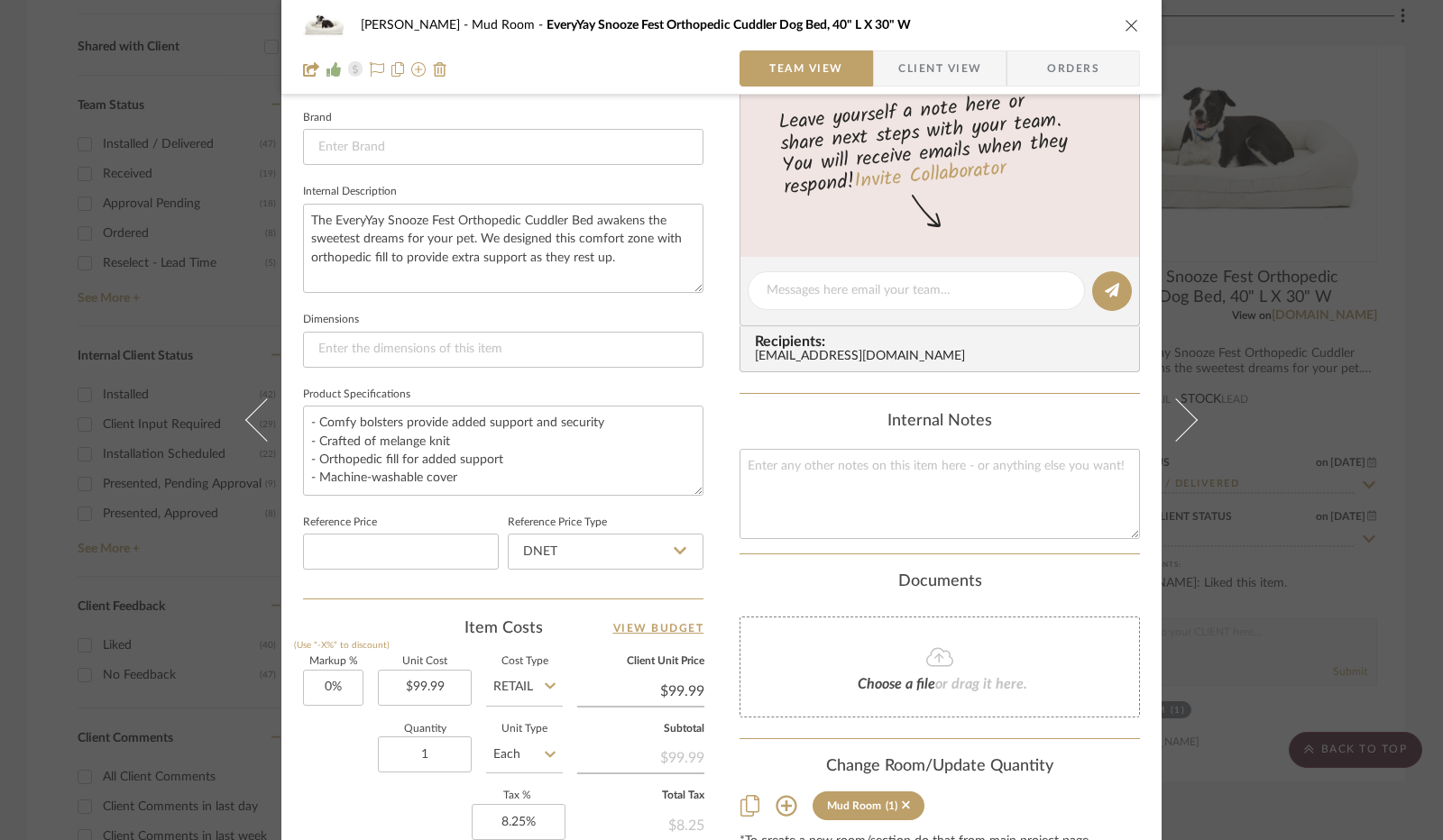
scroll to position [631, 0]
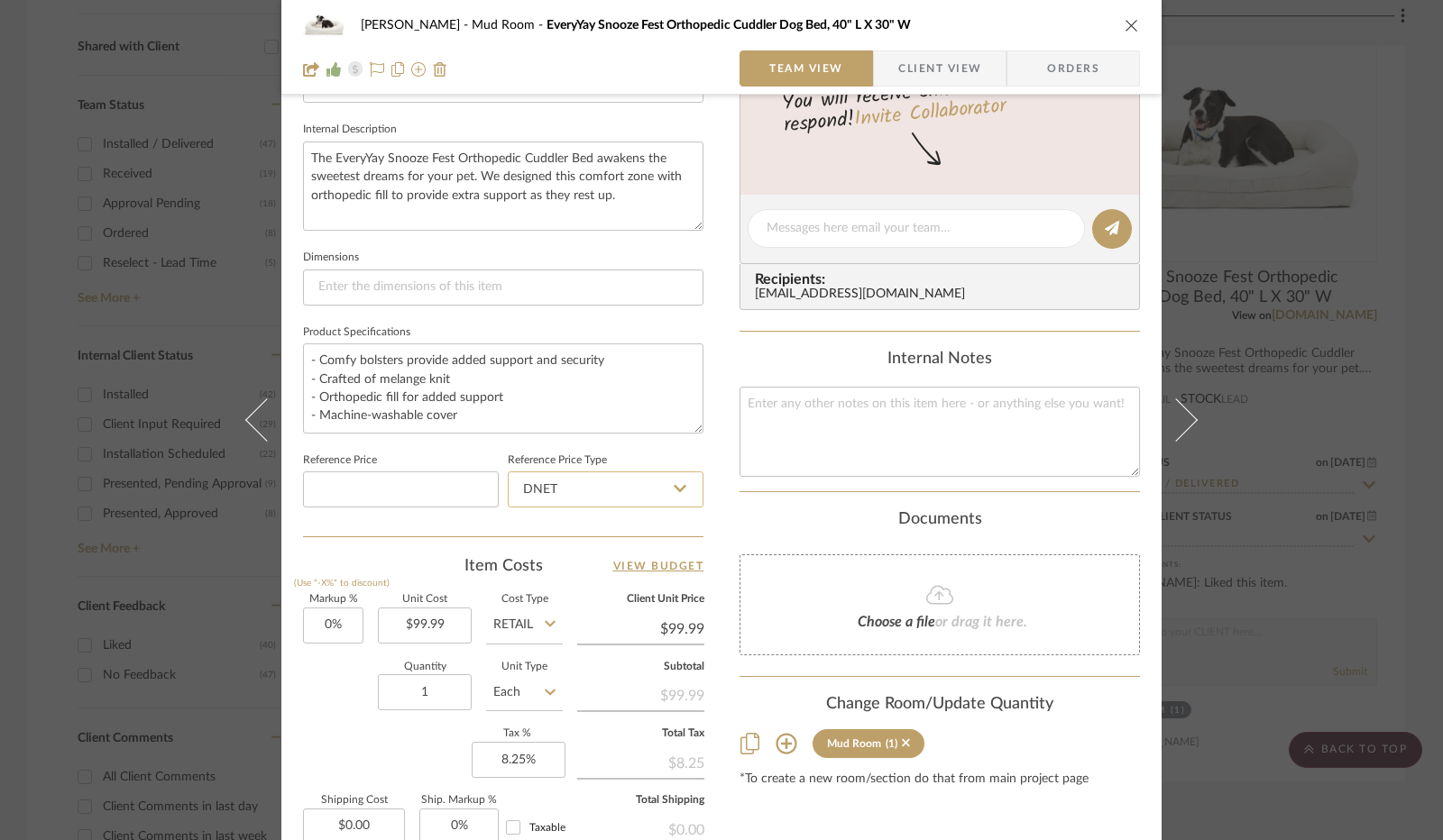
click at [674, 495] on input "DNET" at bounding box center [605, 489] width 195 height 36
click at [612, 579] on div "Retail" at bounding box center [614, 579] width 223 height 46
type input "Retail"
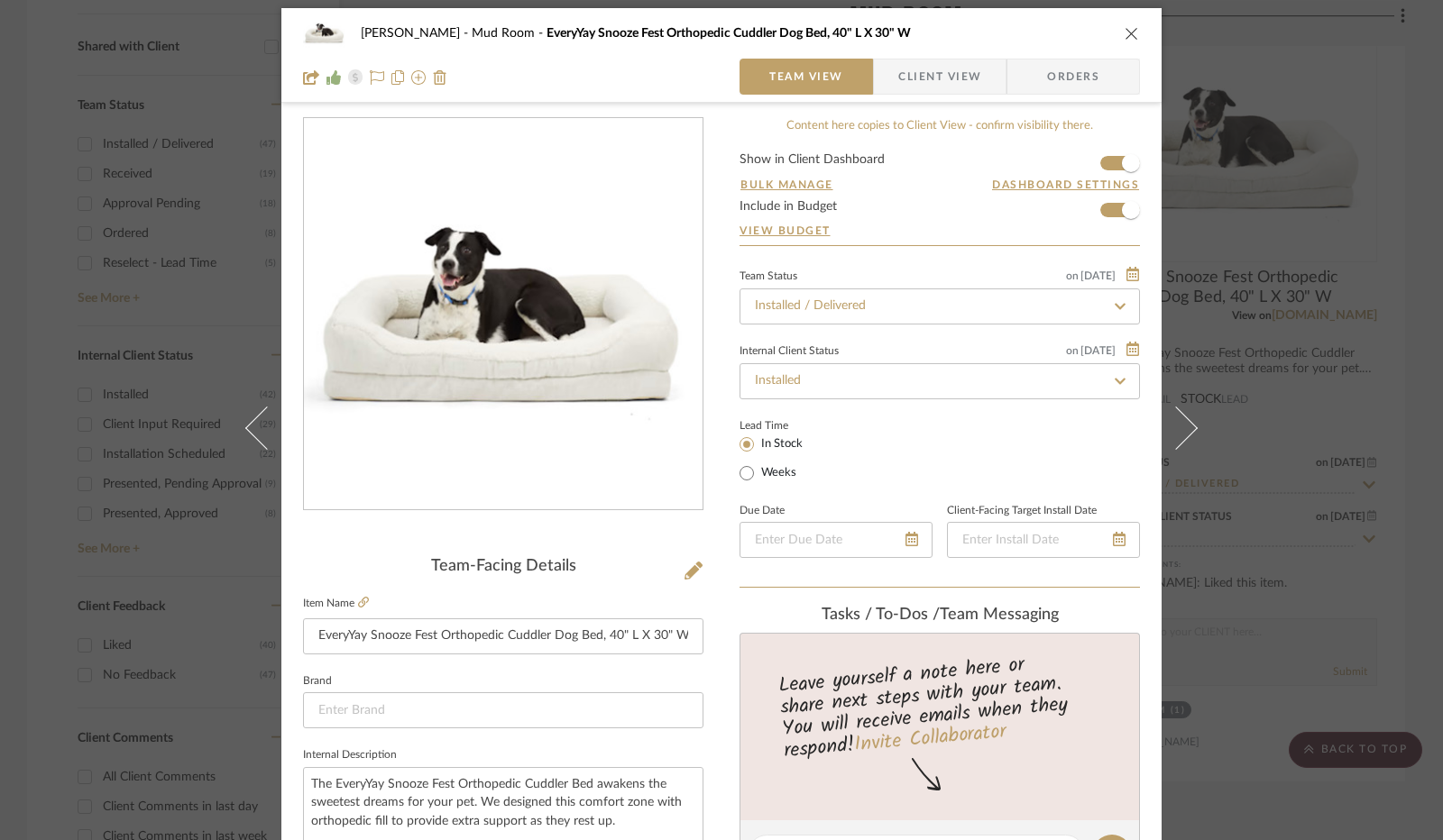
scroll to position [0, 0]
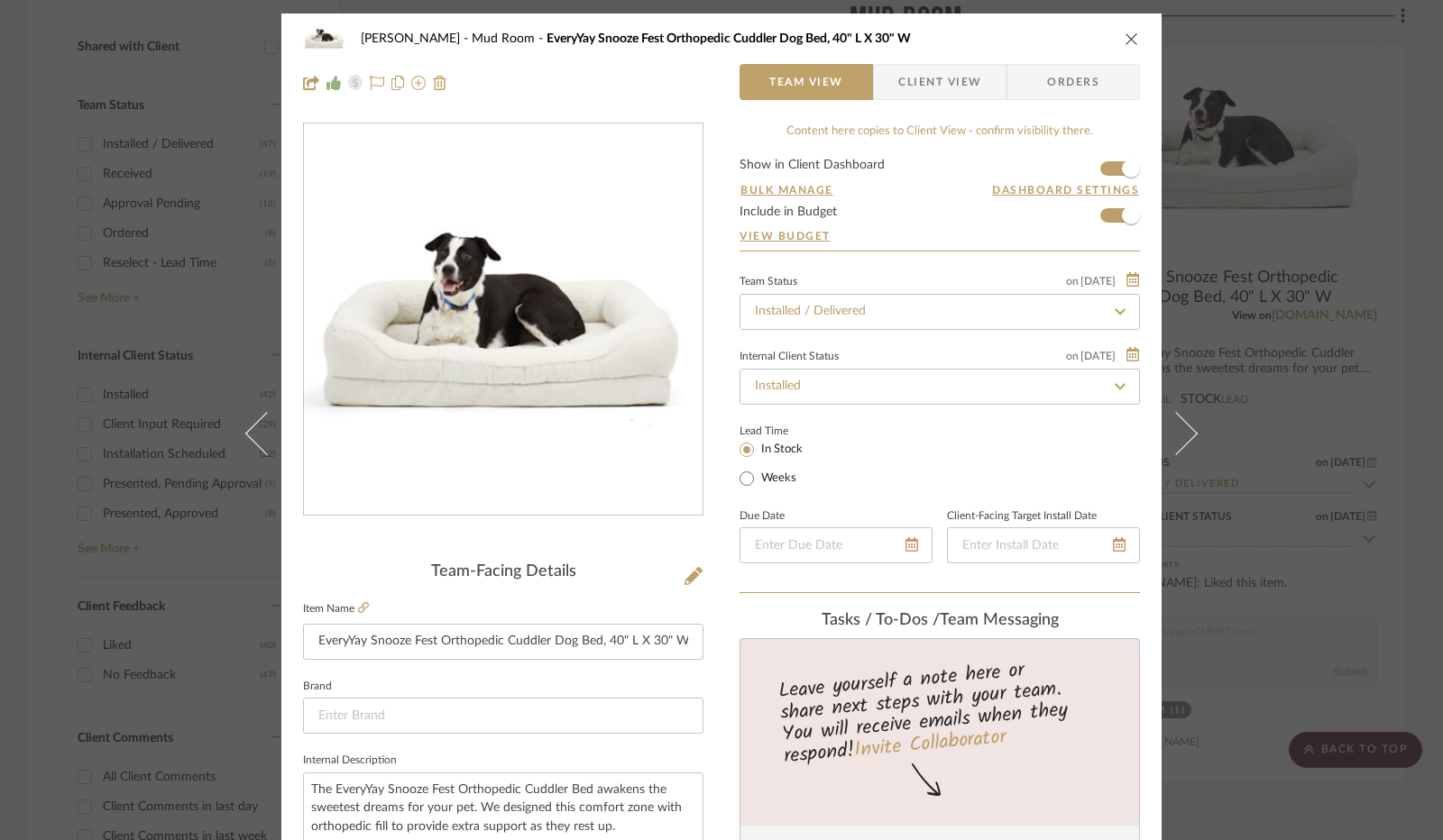
click at [1125, 41] on icon "close" at bounding box center [1132, 39] width 15 height 15
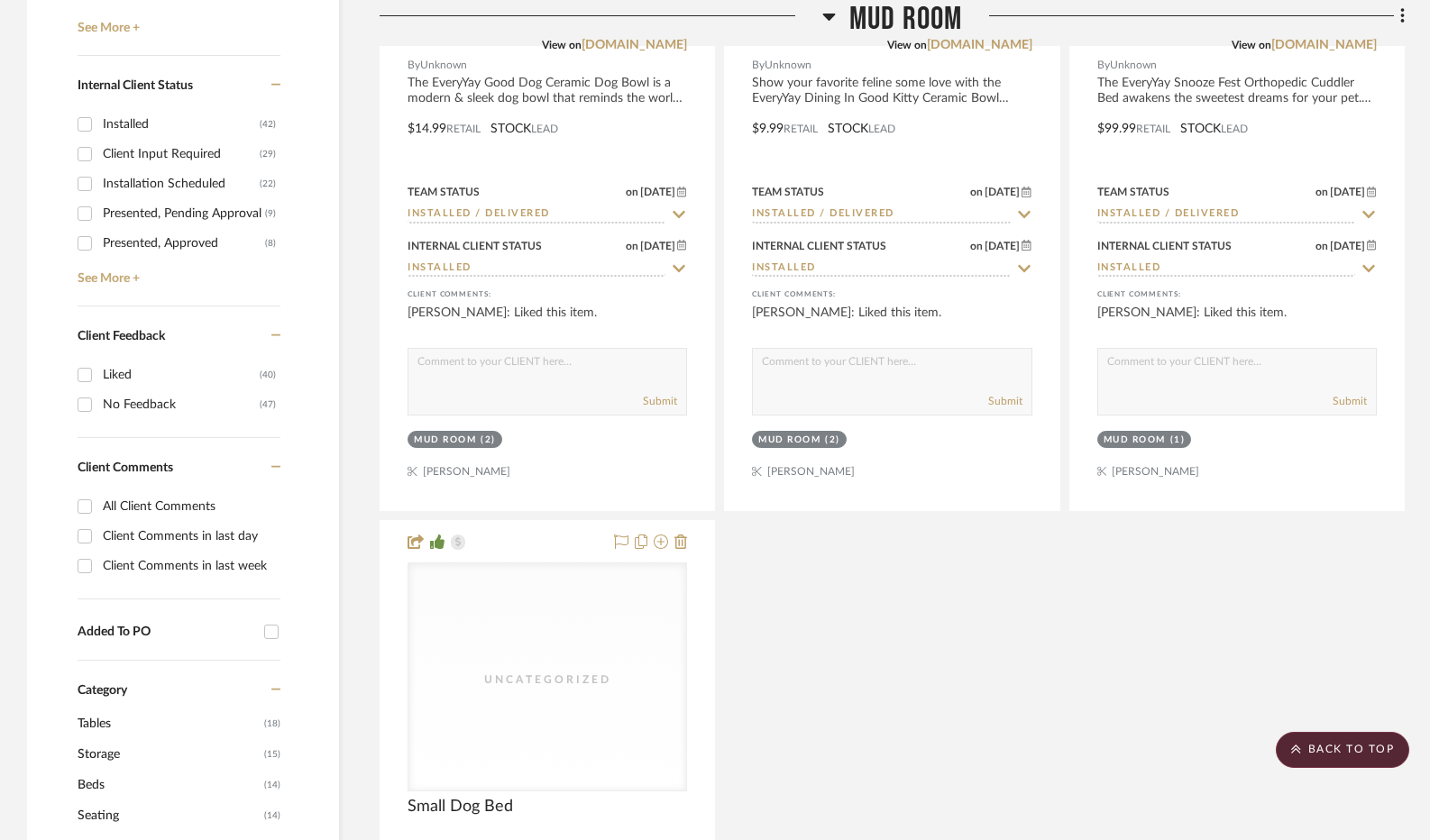
scroll to position [541, 0]
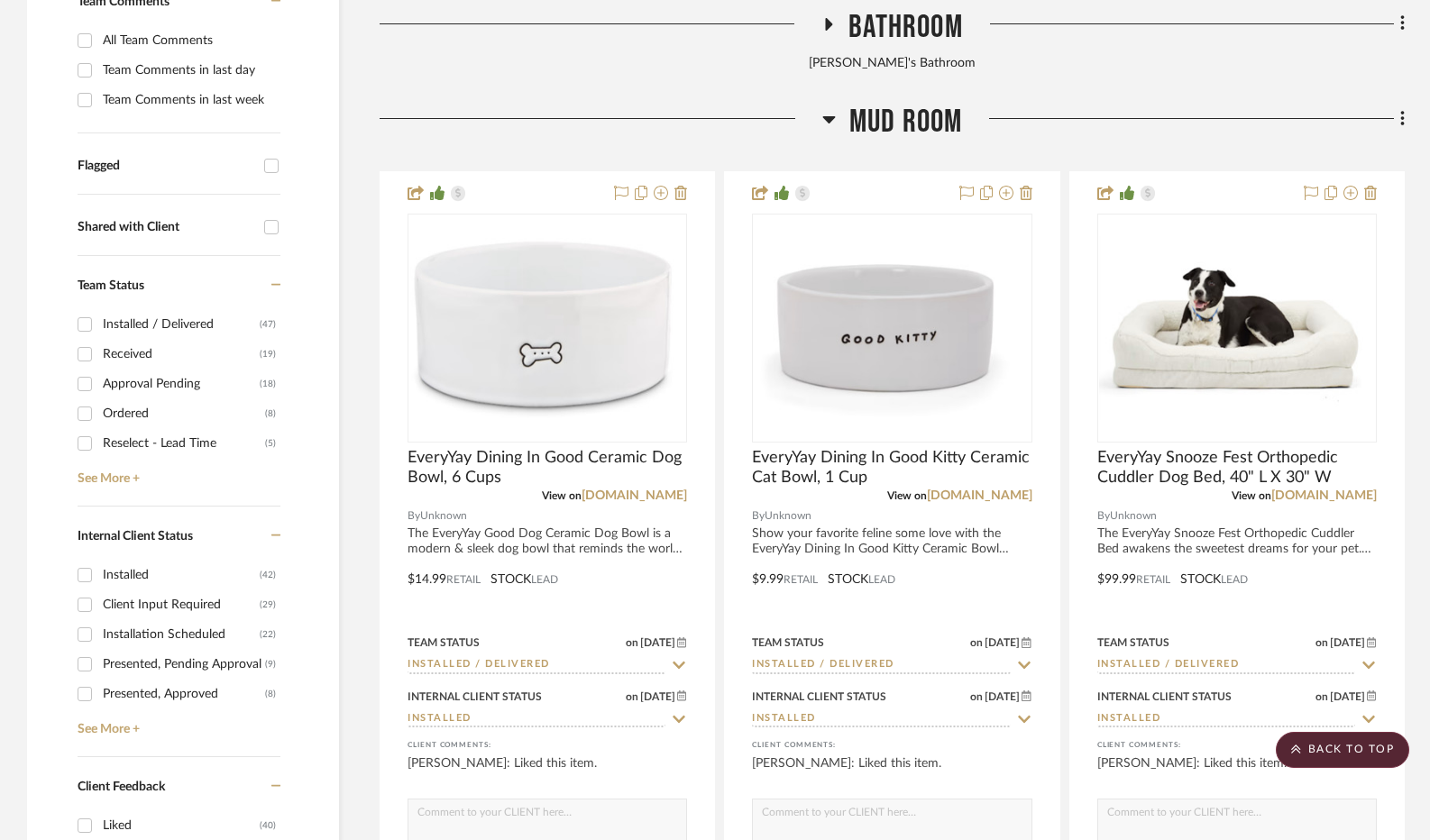
click at [837, 118] on h3 "Mud Room" at bounding box center [893, 122] width 141 height 39
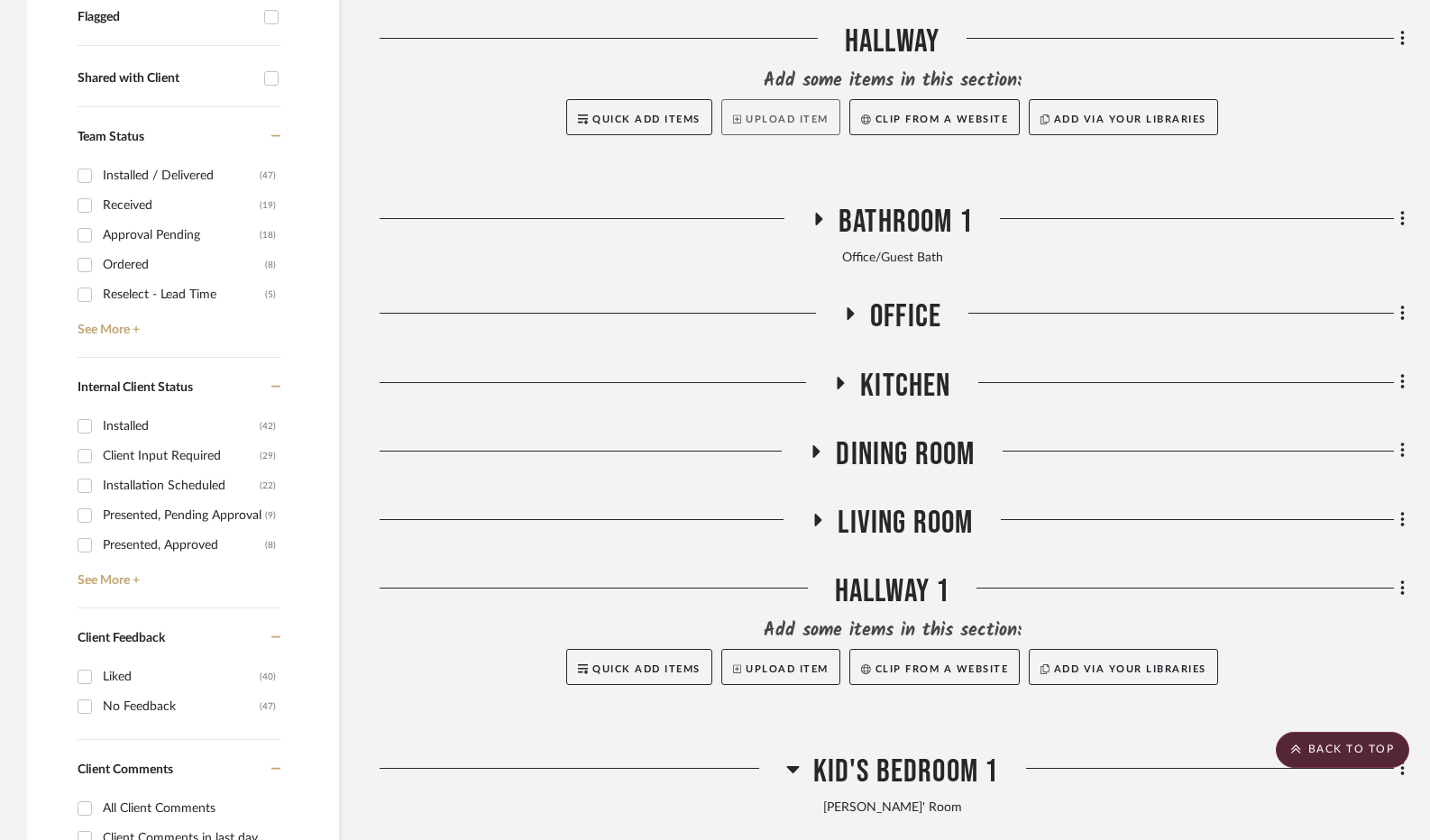
scroll to position [721, 0]
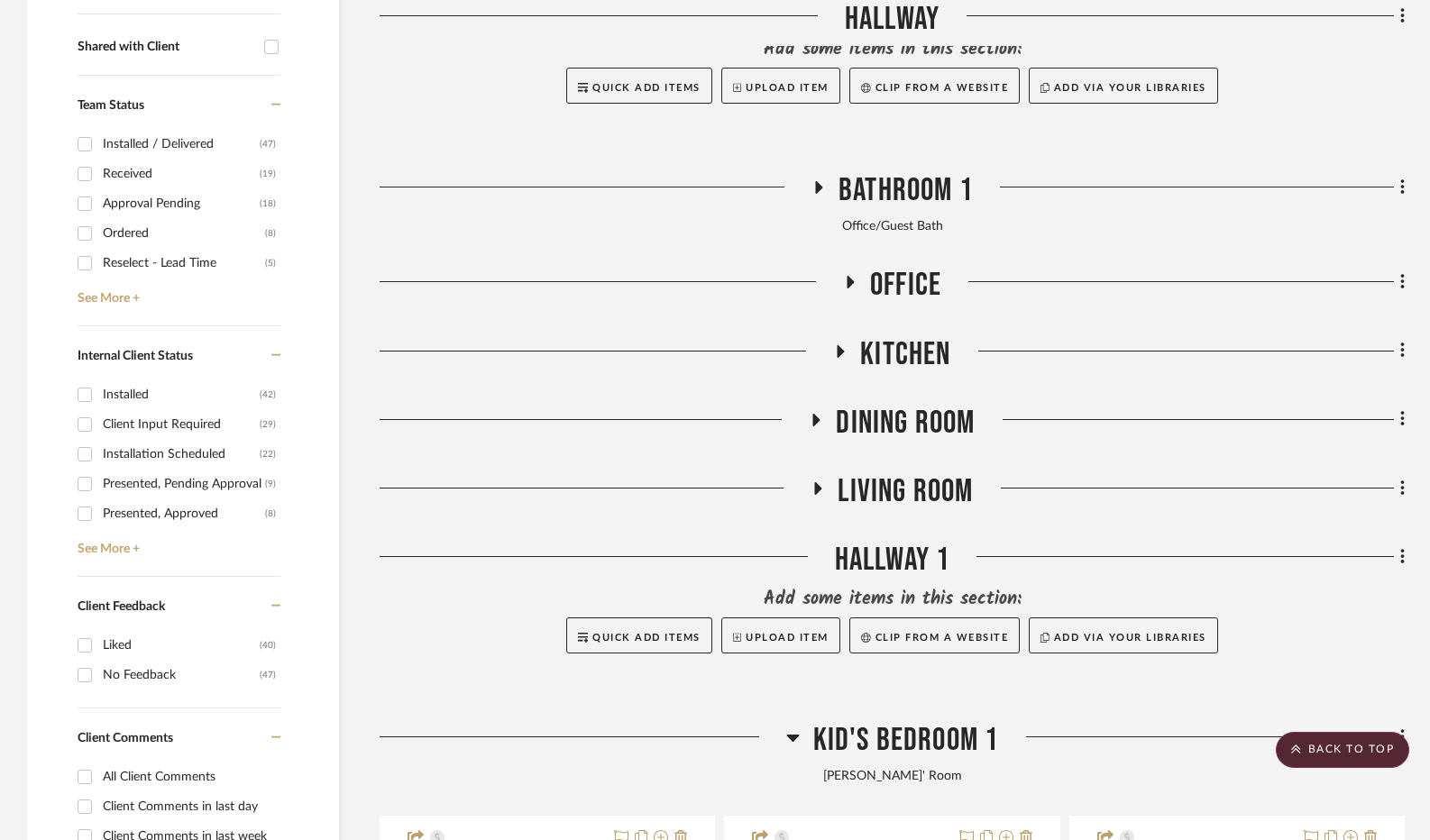
click at [851, 284] on icon at bounding box center [851, 282] width 7 height 13
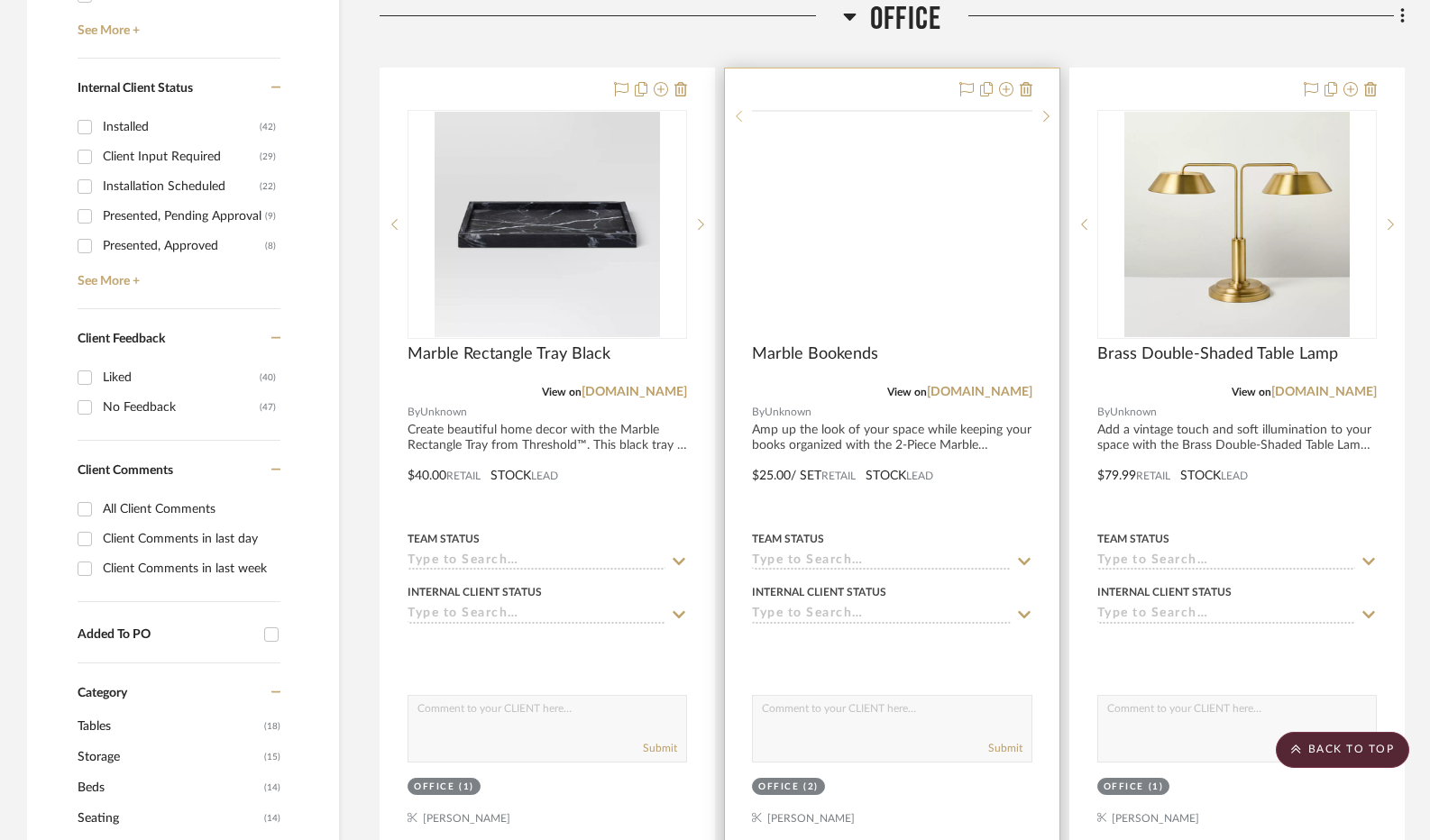
scroll to position [992, 0]
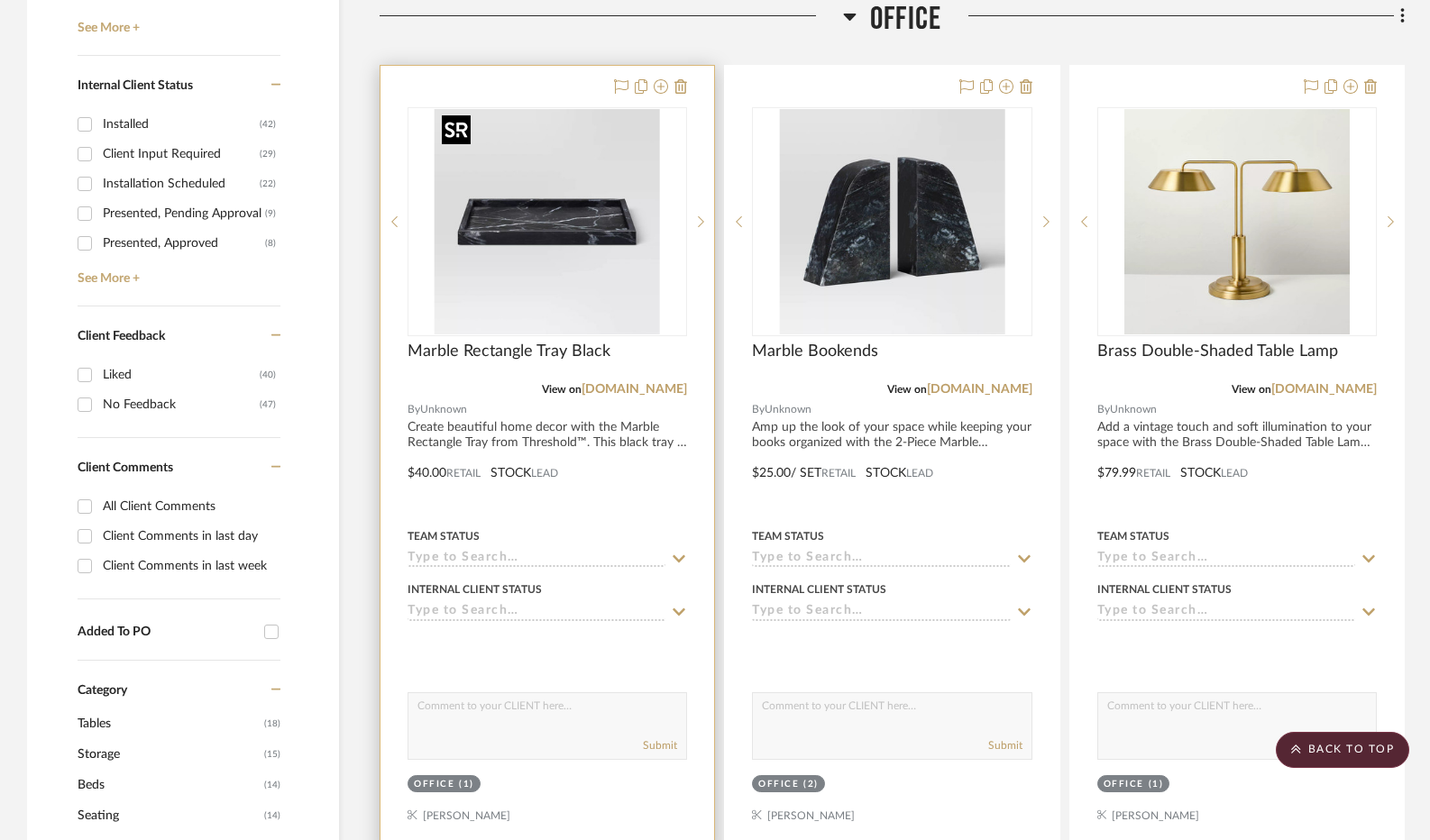
click at [0, 0] on img at bounding box center [0, 0] width 0 height 0
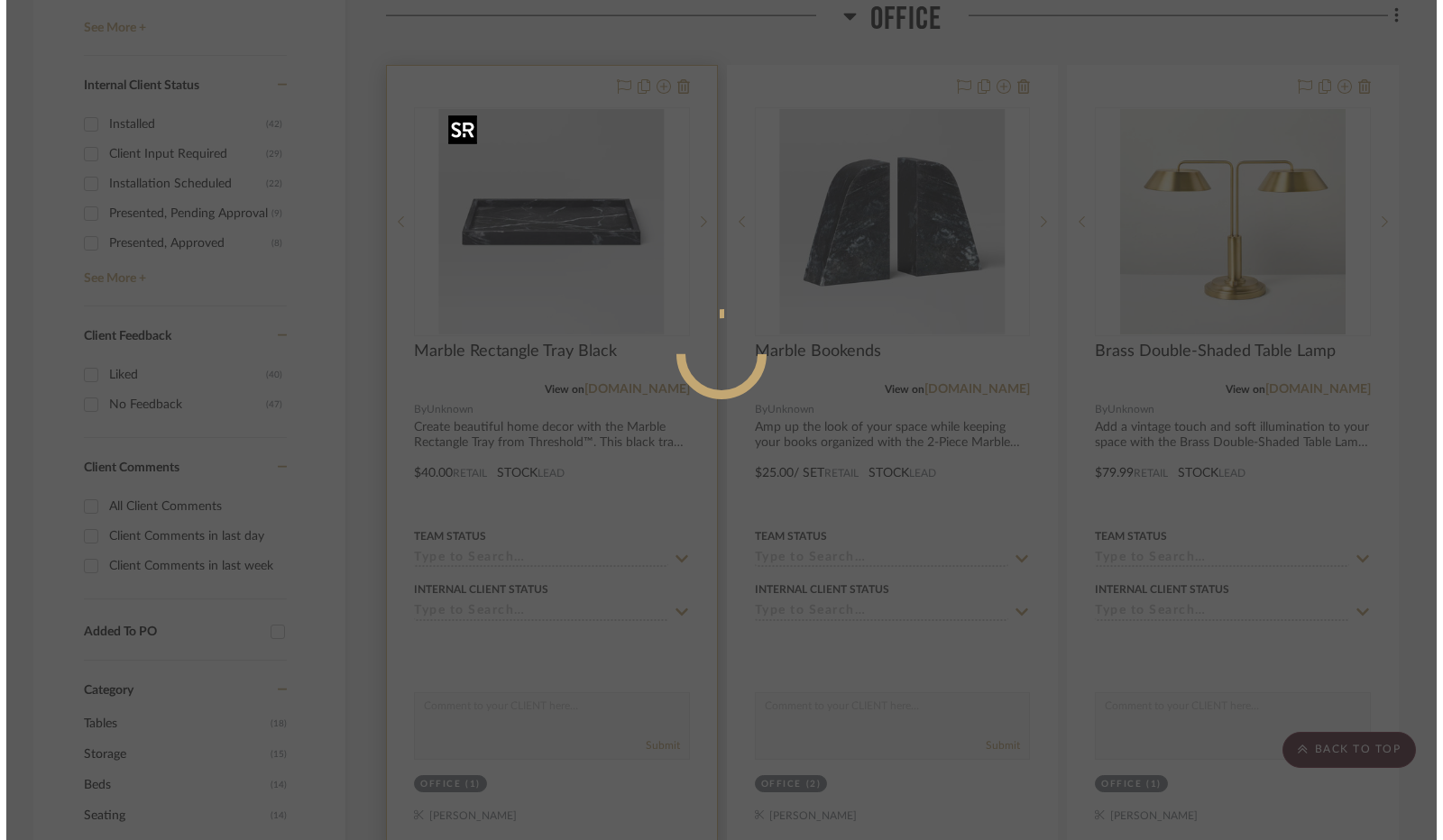
scroll to position [0, 0]
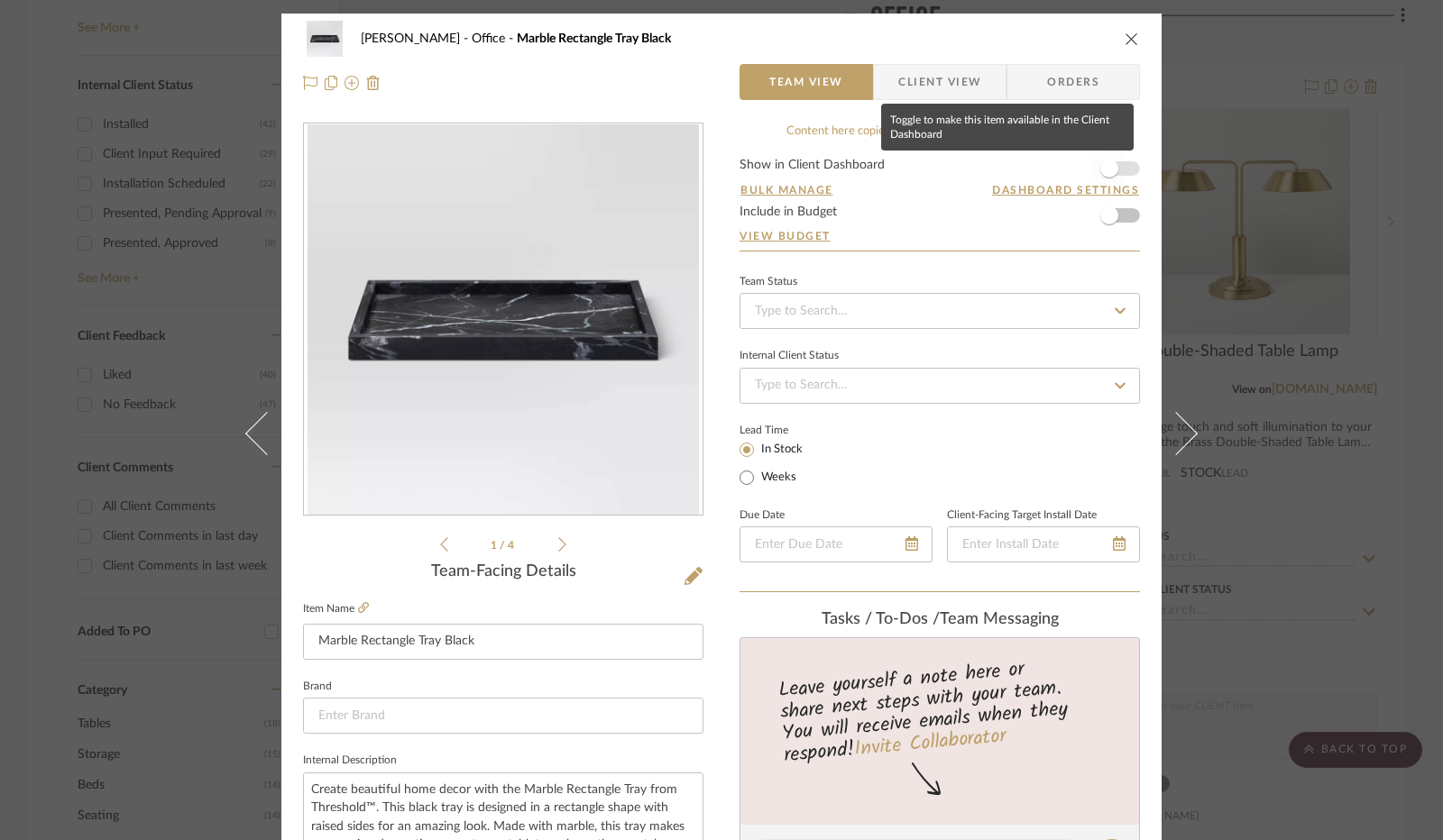
click at [1106, 169] on span "button" at bounding box center [1109, 167] width 18 height 18
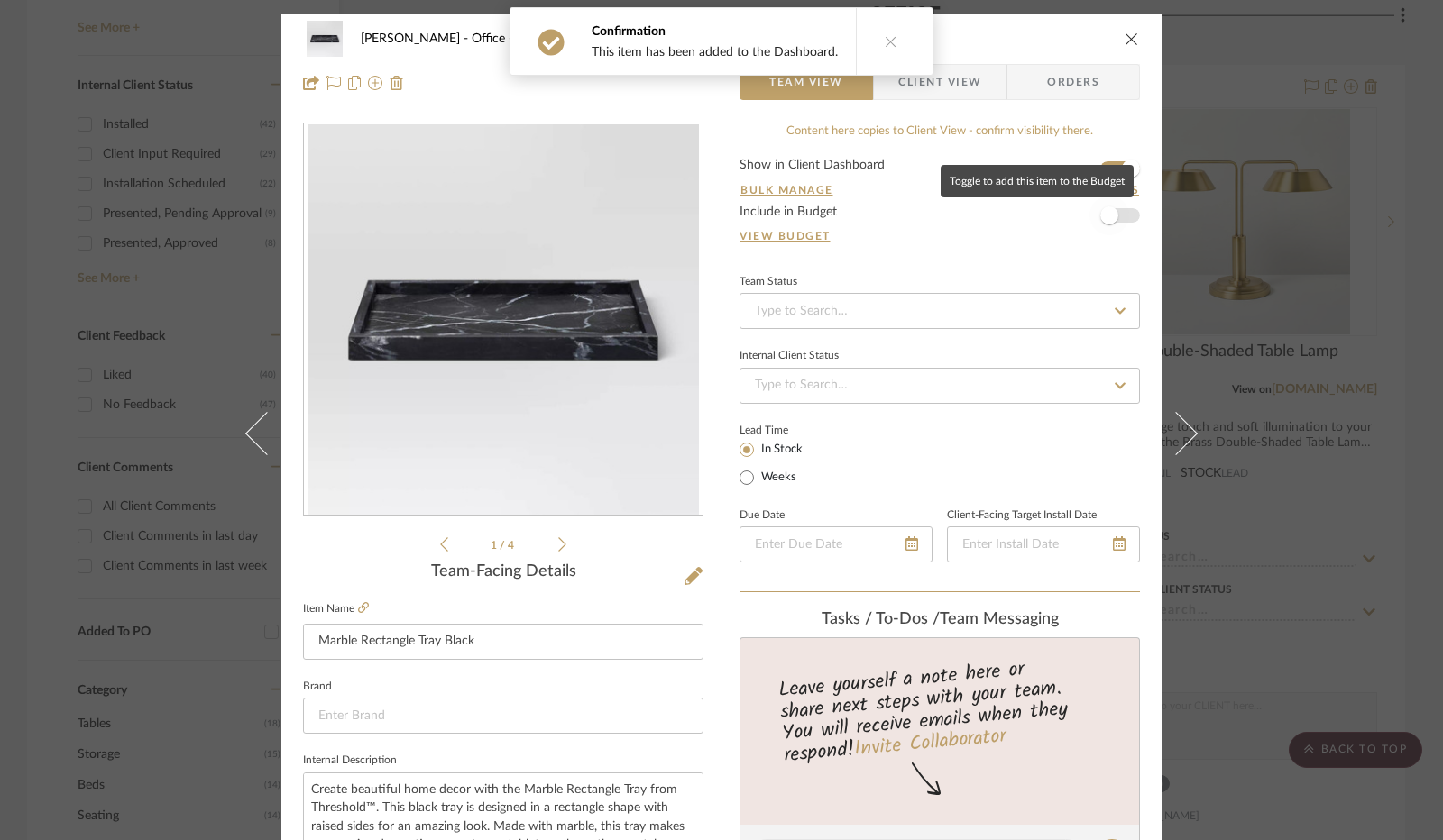
click at [1106, 209] on span "button" at bounding box center [1109, 215] width 18 height 18
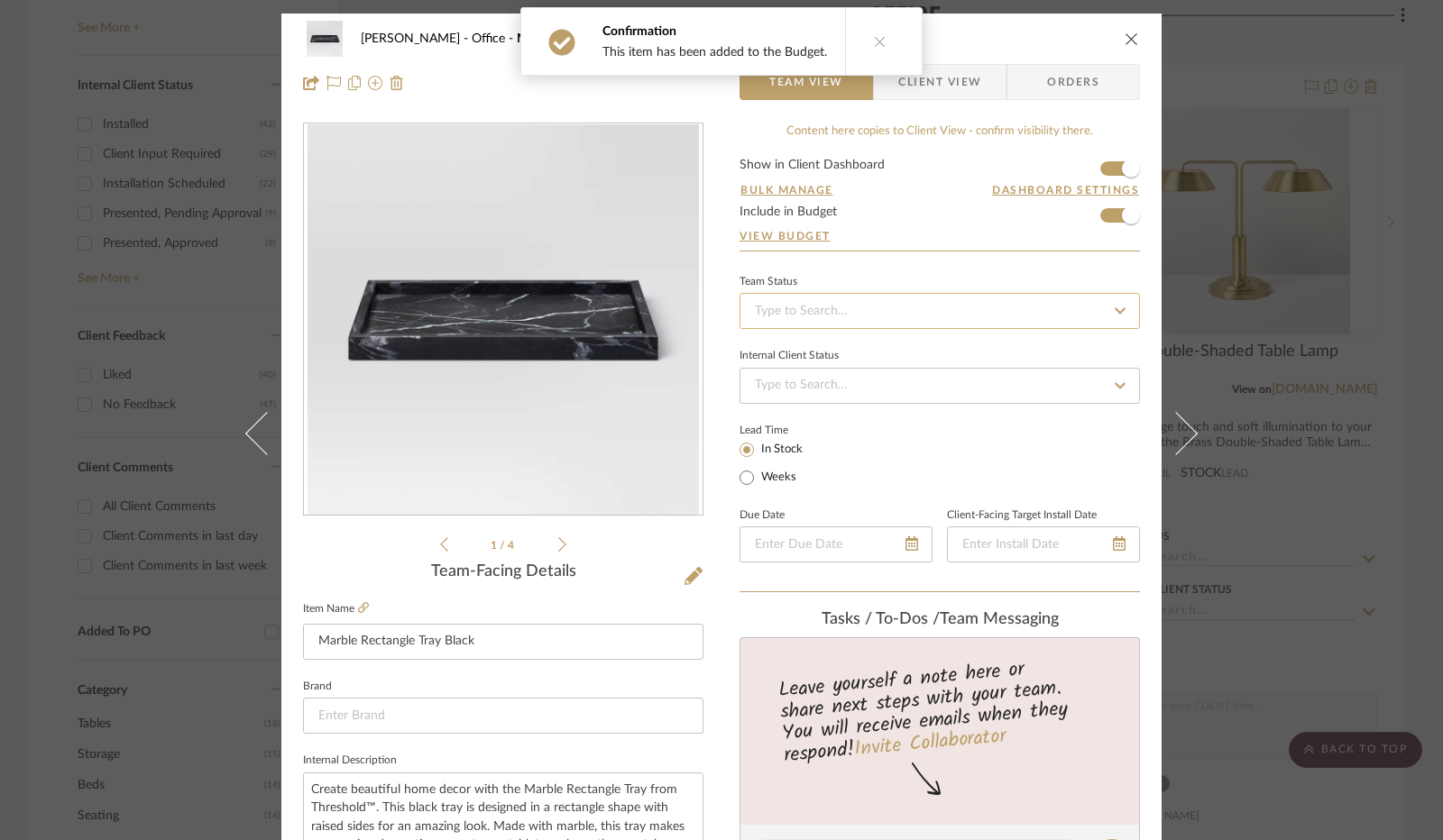
click at [857, 315] on input at bounding box center [939, 311] width 401 height 36
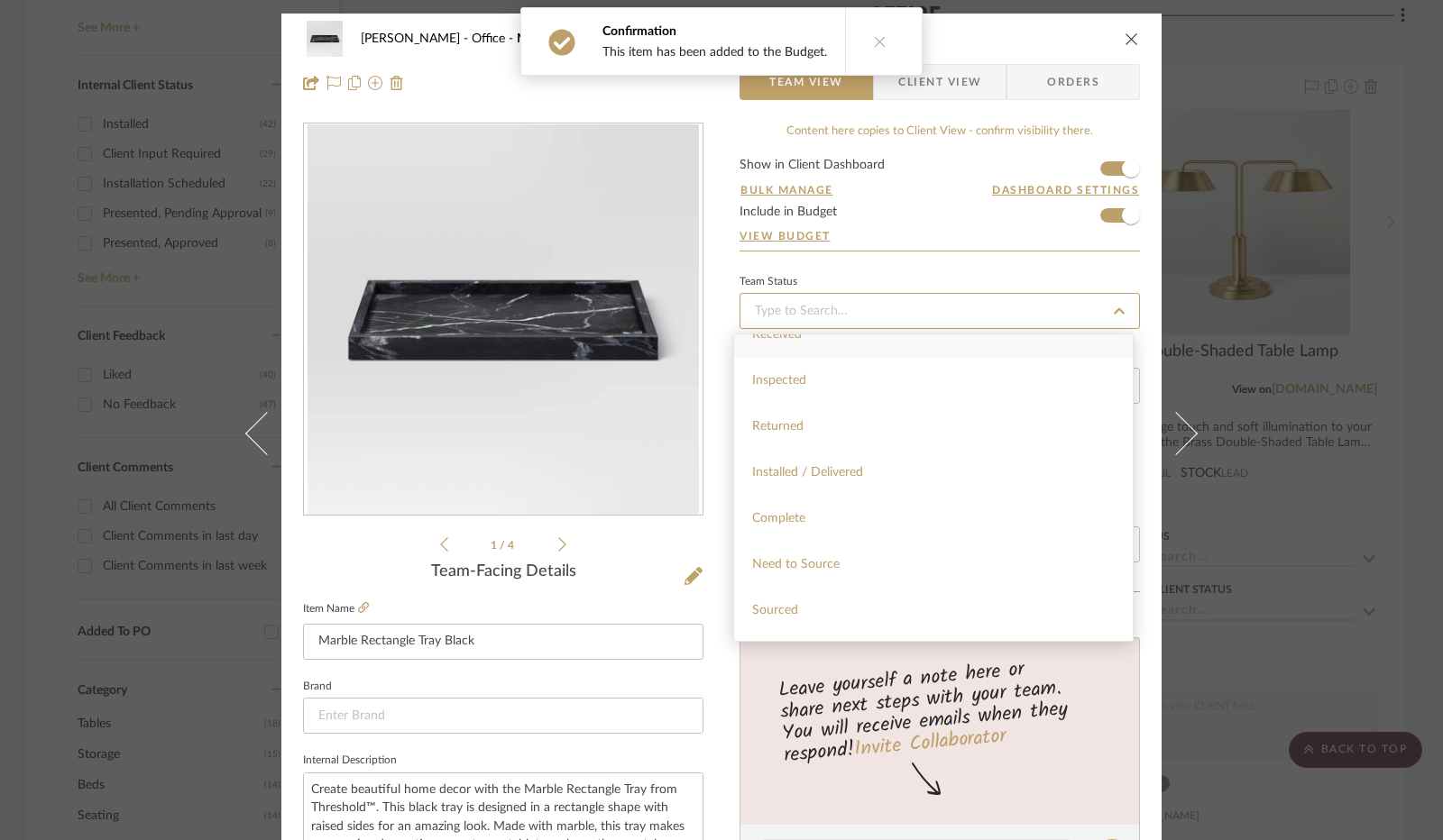
scroll to position [361, 0]
click at [854, 444] on div "Installed / Delivered" at bounding box center [933, 457] width 399 height 46
type input "[DATE]"
type input "Installed / Delivered"
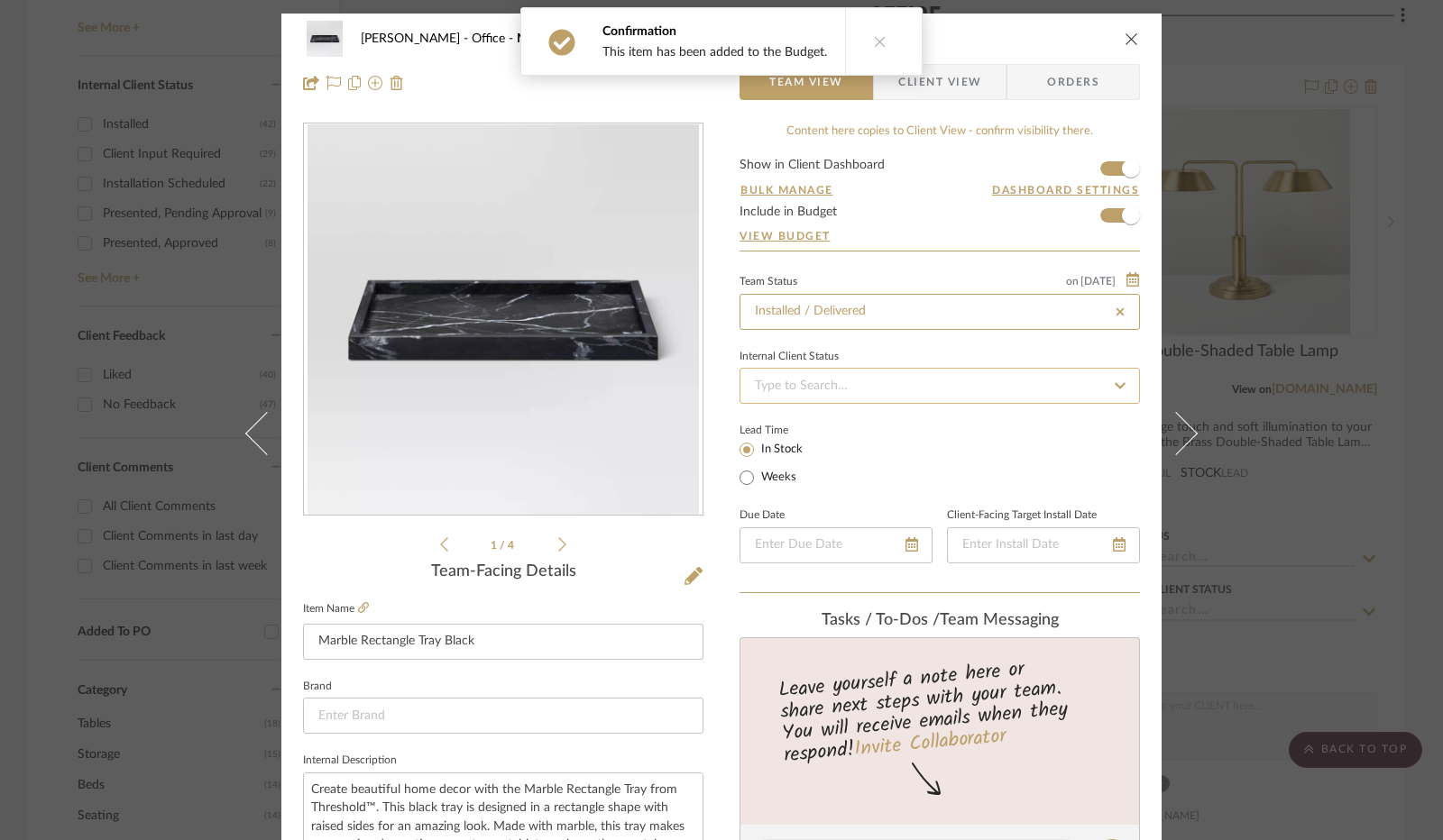
type input "[DATE]"
type input "Installed / Delivered"
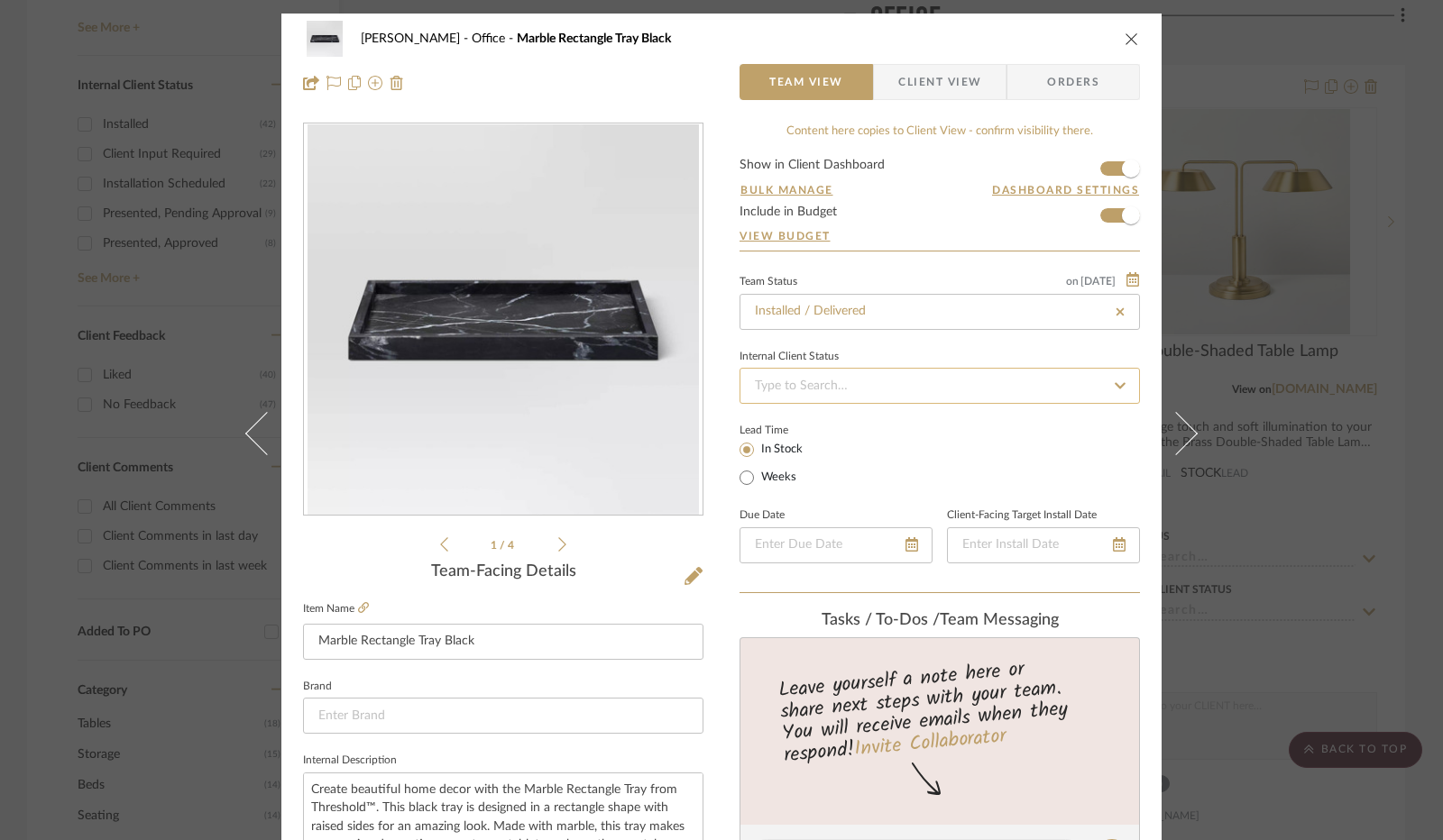
click at [879, 376] on input at bounding box center [939, 386] width 401 height 36
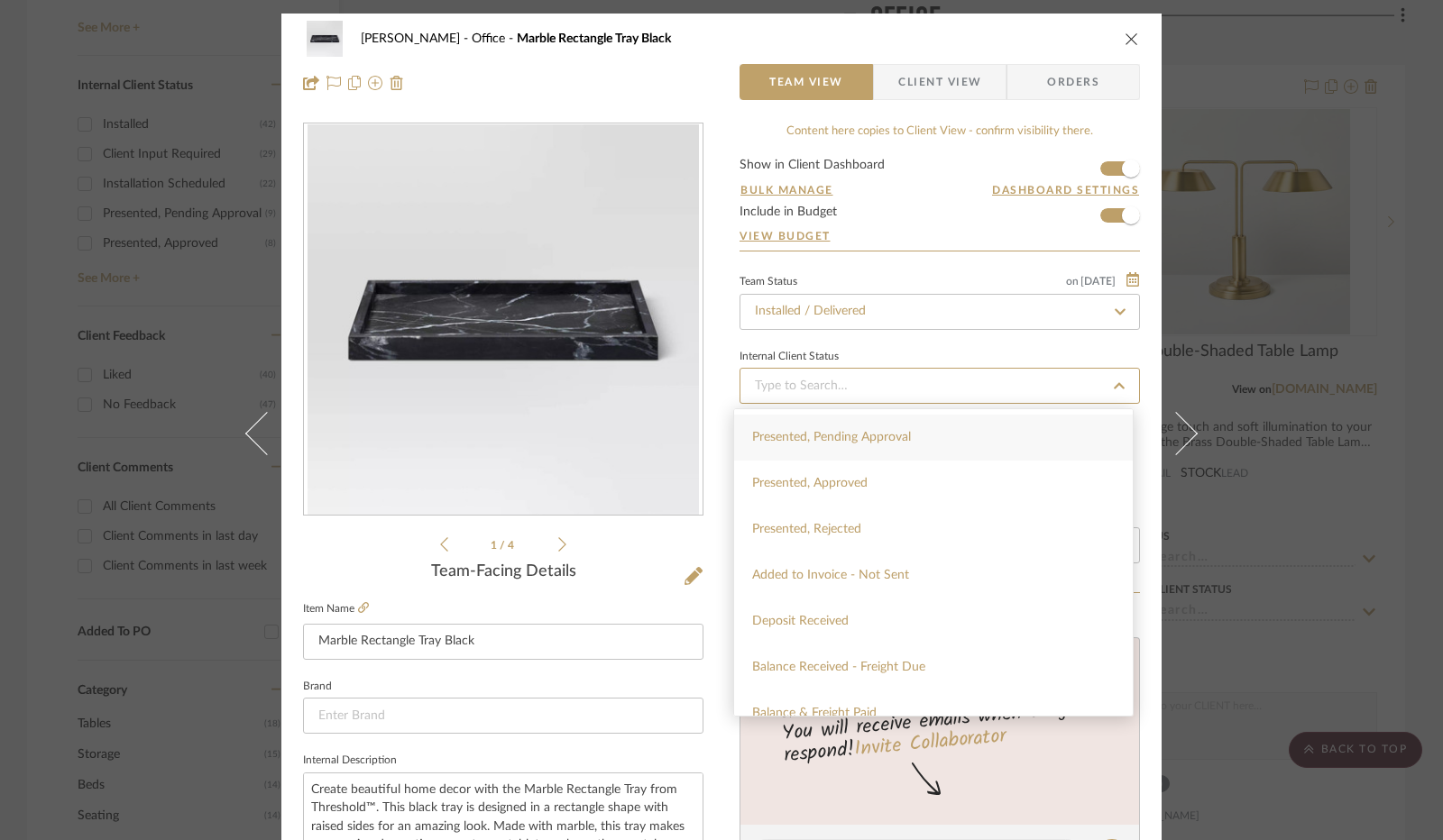
scroll to position [180, 0]
click at [895, 581] on div "Added to Invoice - Not Sent" at bounding box center [933, 574] width 399 height 46
type input "[DATE]"
type input "Added to Invoice - Not Sent"
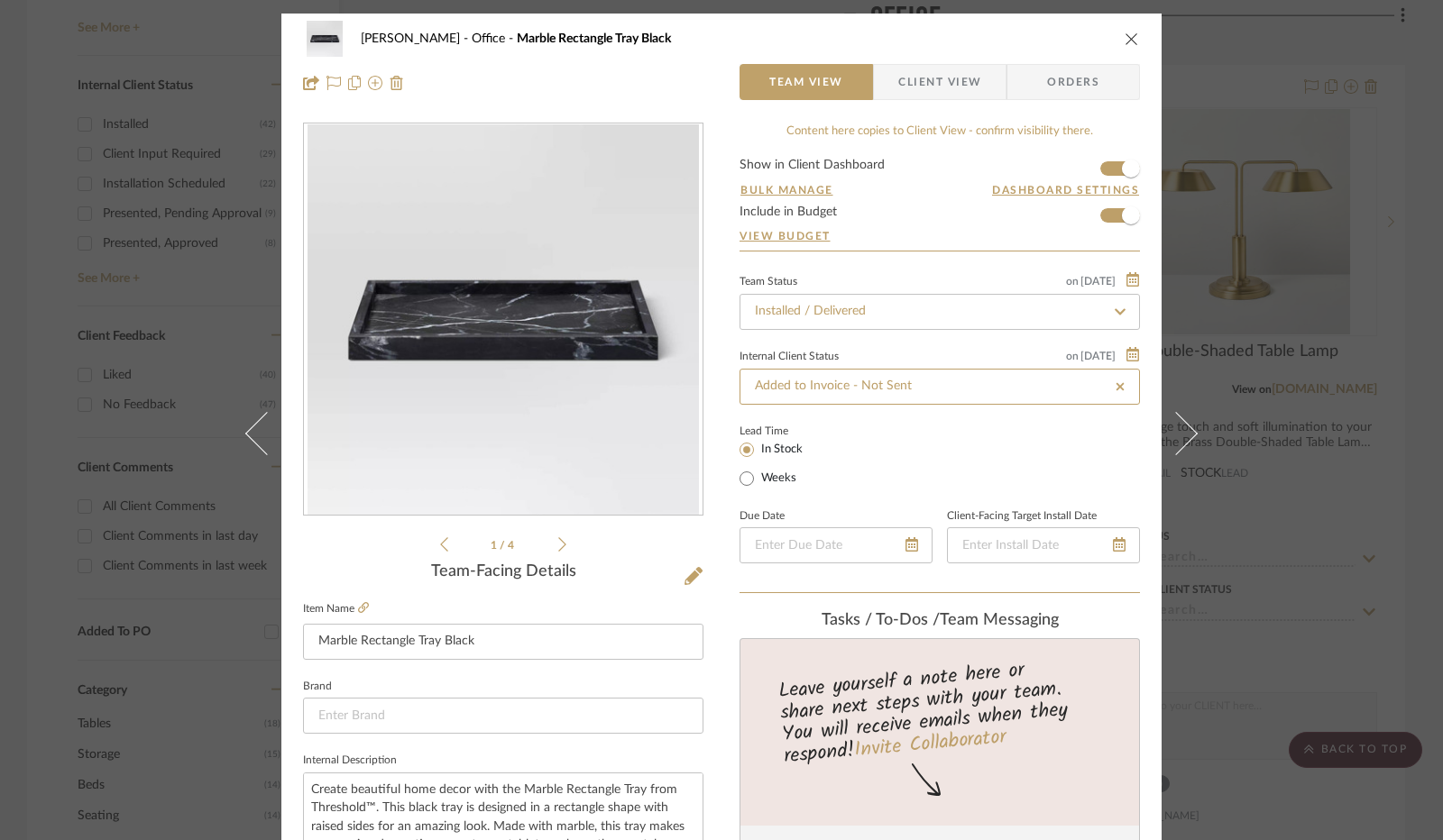
type input "[DATE]"
type input "Added to Invoice - Not Sent"
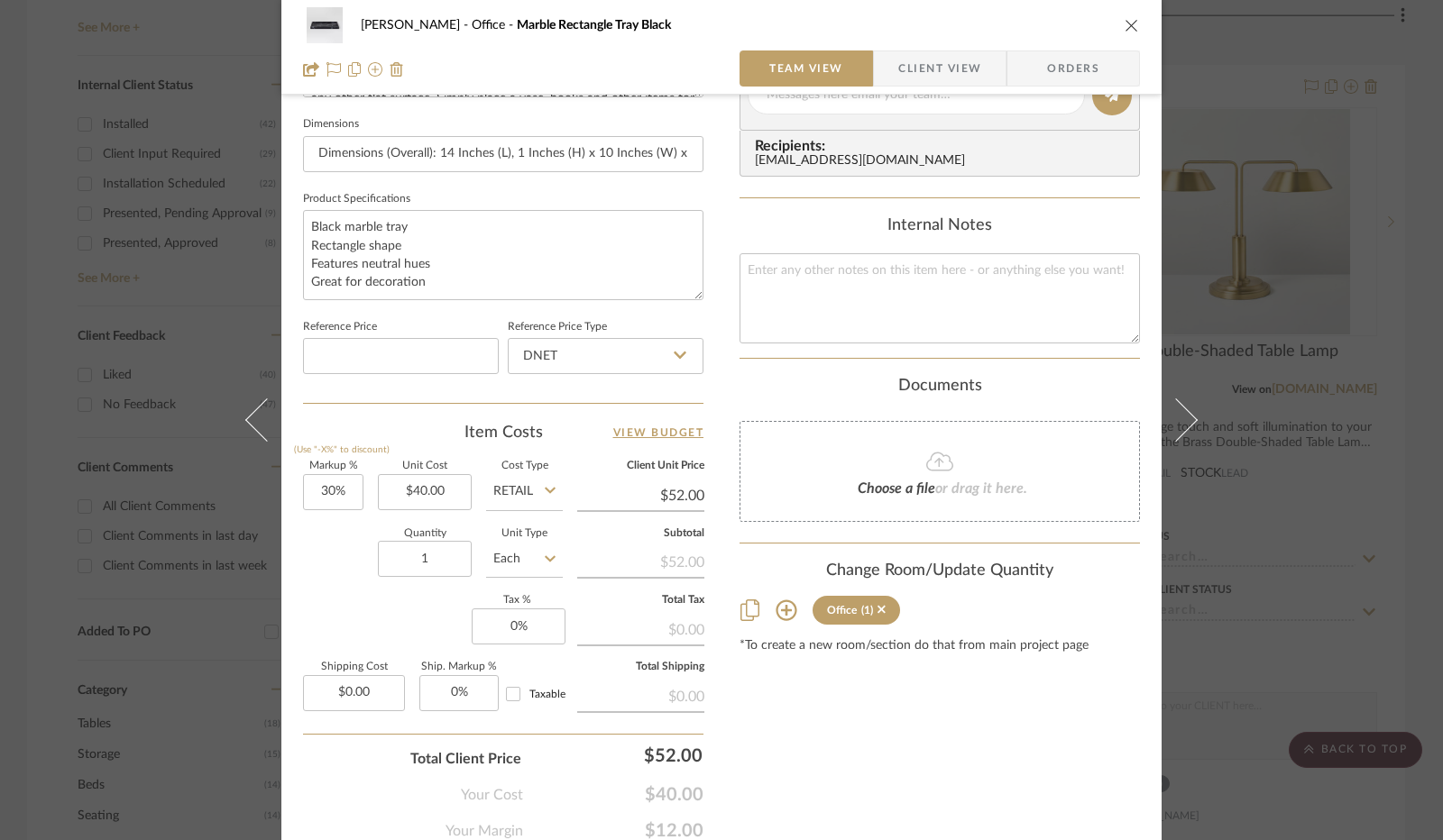
scroll to position [811, 0]
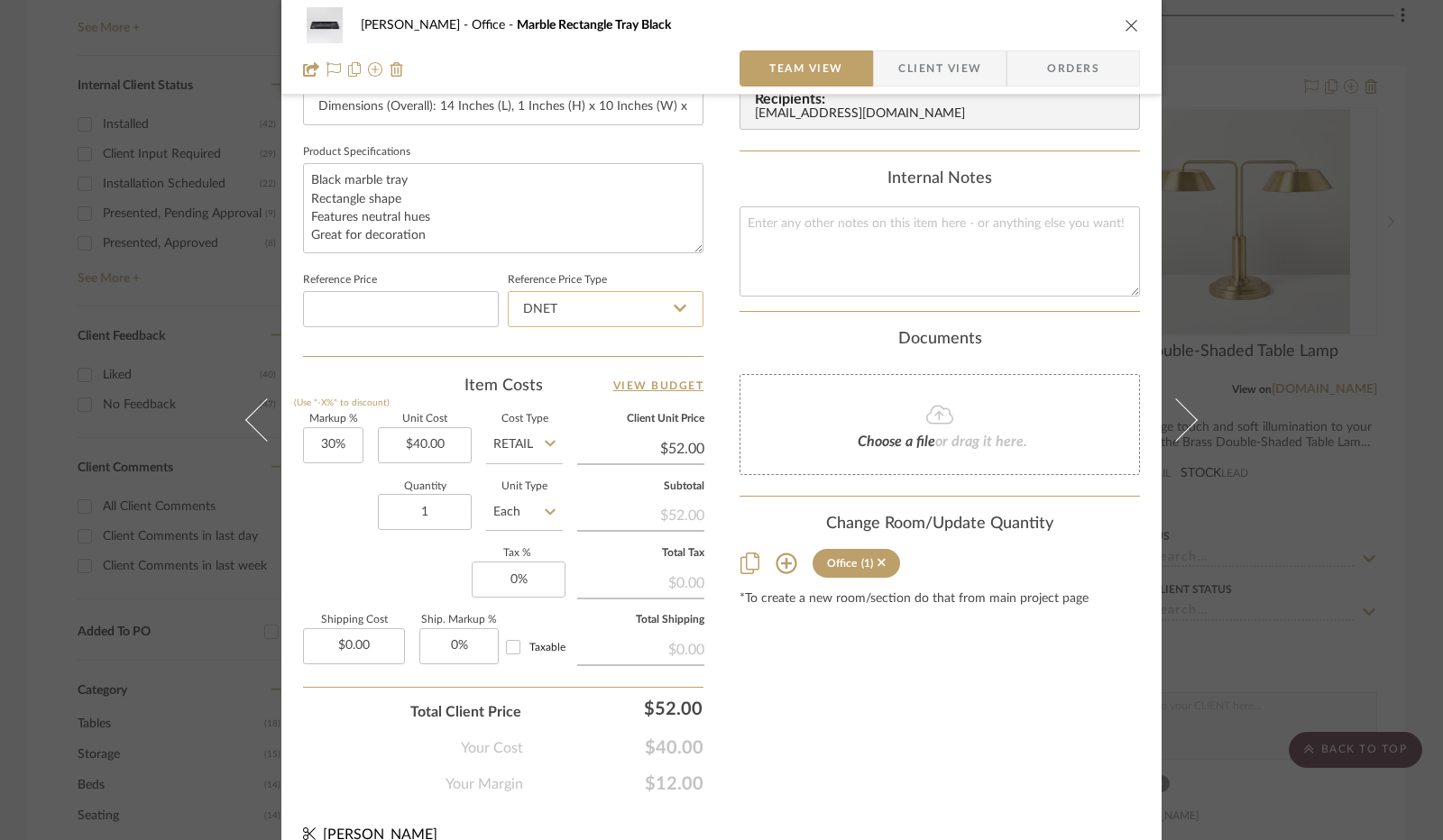
click at [653, 322] on input "DNET" at bounding box center [605, 309] width 195 height 36
click at [609, 400] on div "Retail" at bounding box center [614, 399] width 223 height 46
type input "Retail"
click at [323, 439] on input "30" at bounding box center [332, 445] width 60 height 36
type input "0%"
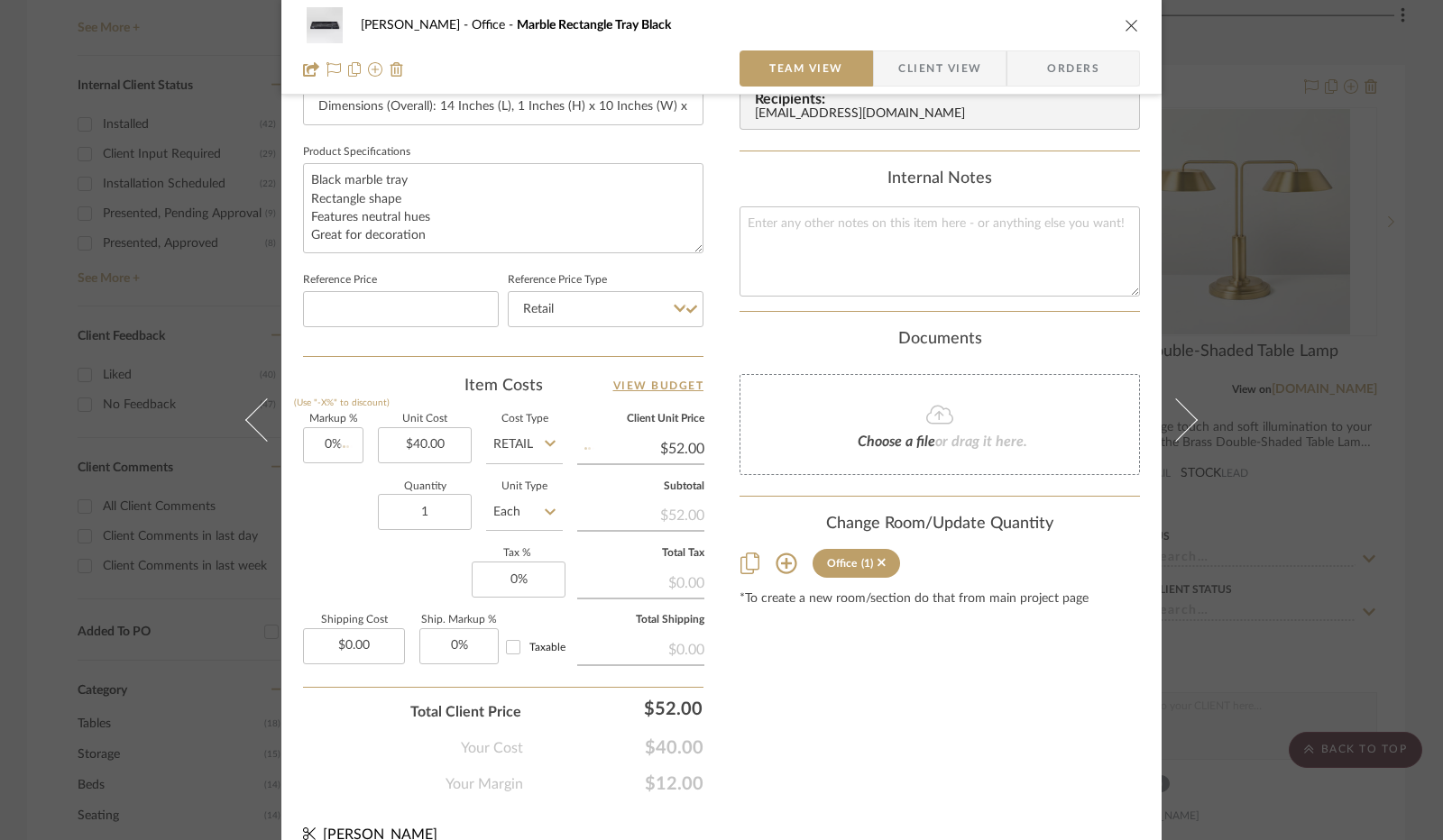
click at [324, 500] on div "Quantity 1 Unit Type Each" at bounding box center [432, 513] width 260 height 64
type input "$40.00"
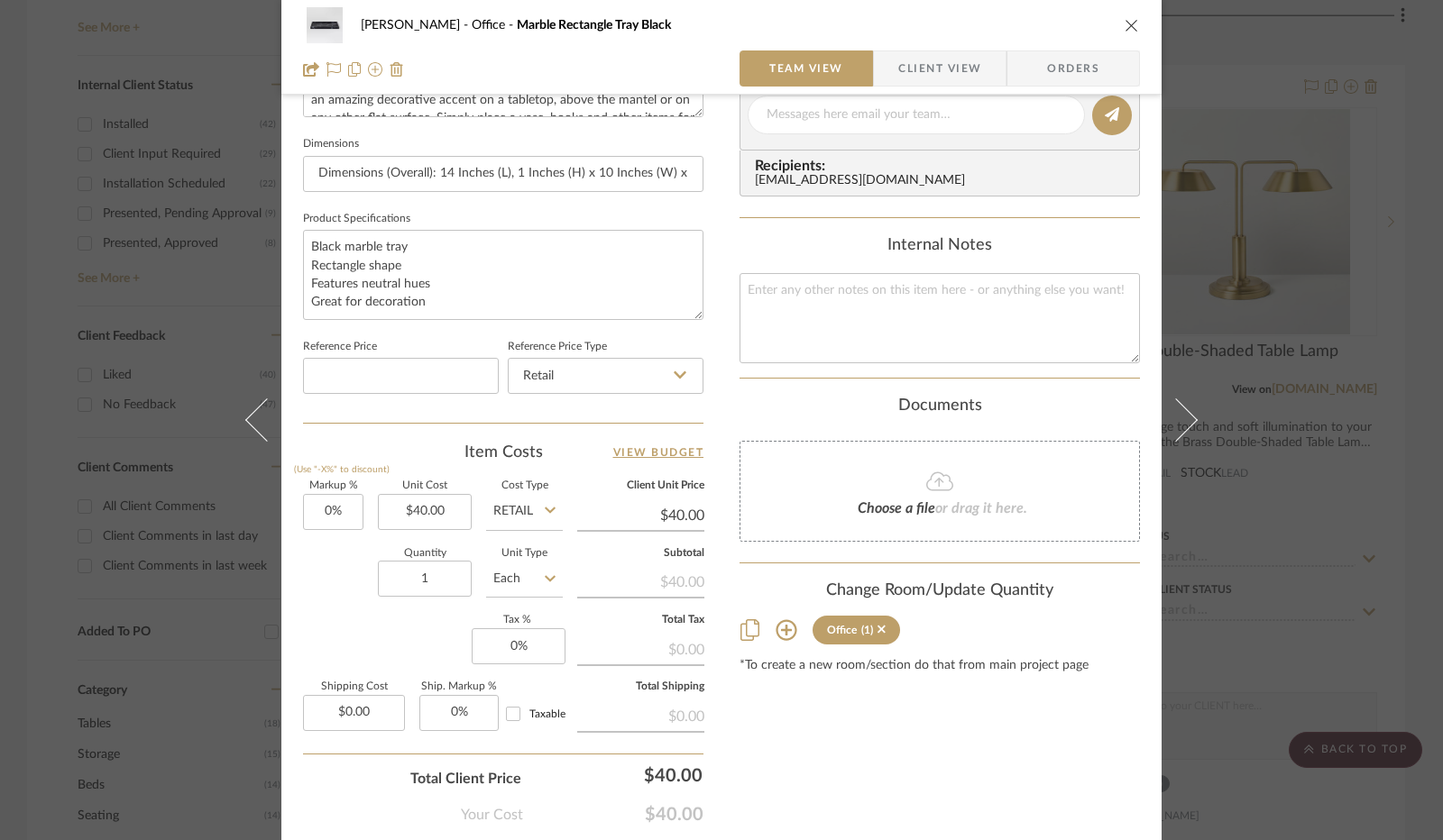
scroll to position [834, 0]
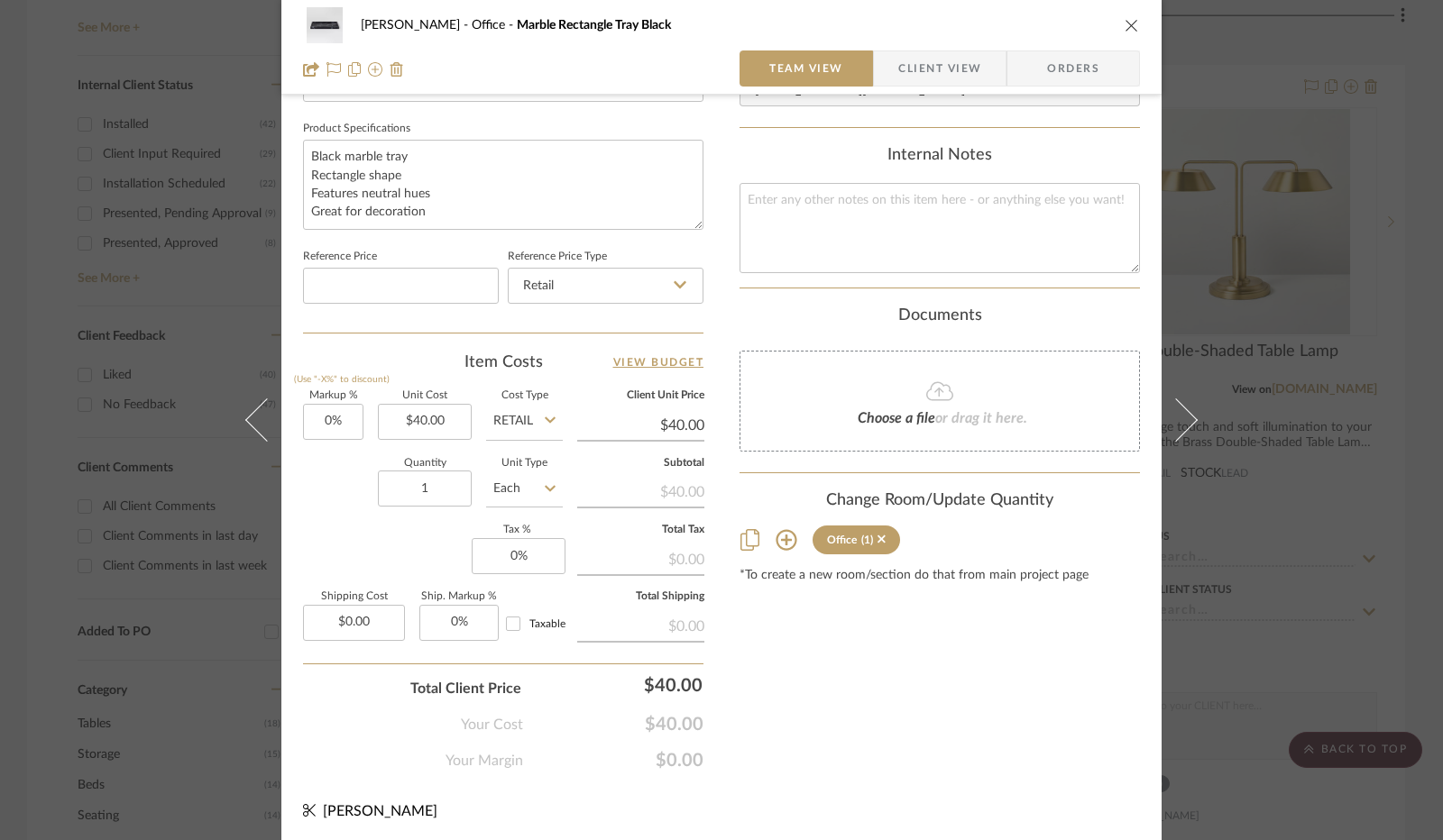
click at [933, 82] on span "Client View" at bounding box center [939, 68] width 83 height 36
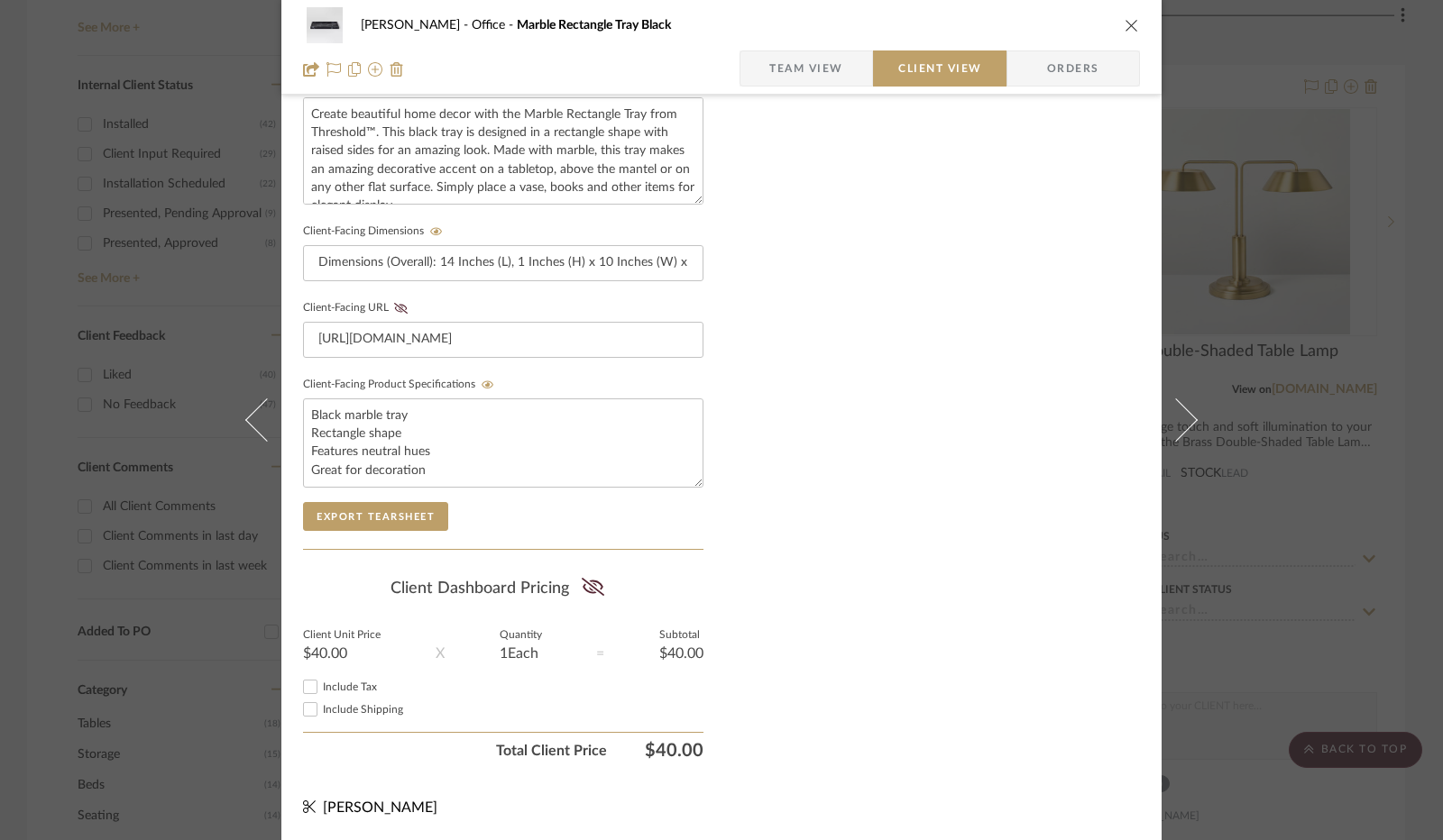
scroll to position [667, 0]
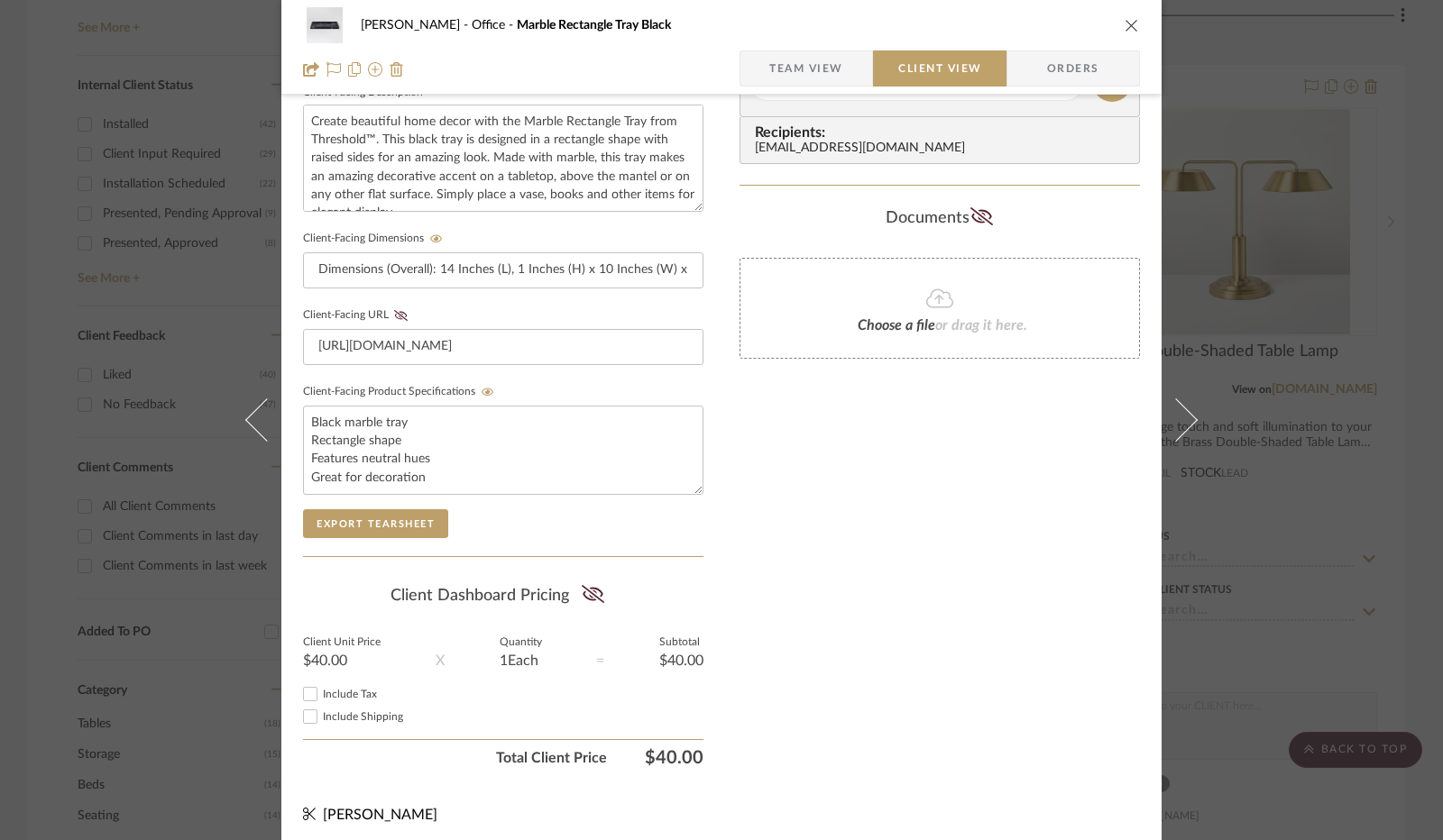
click at [574, 591] on summary-project-share-button at bounding box center [593, 596] width 48 height 42
click at [584, 587] on icon at bounding box center [592, 593] width 22 height 18
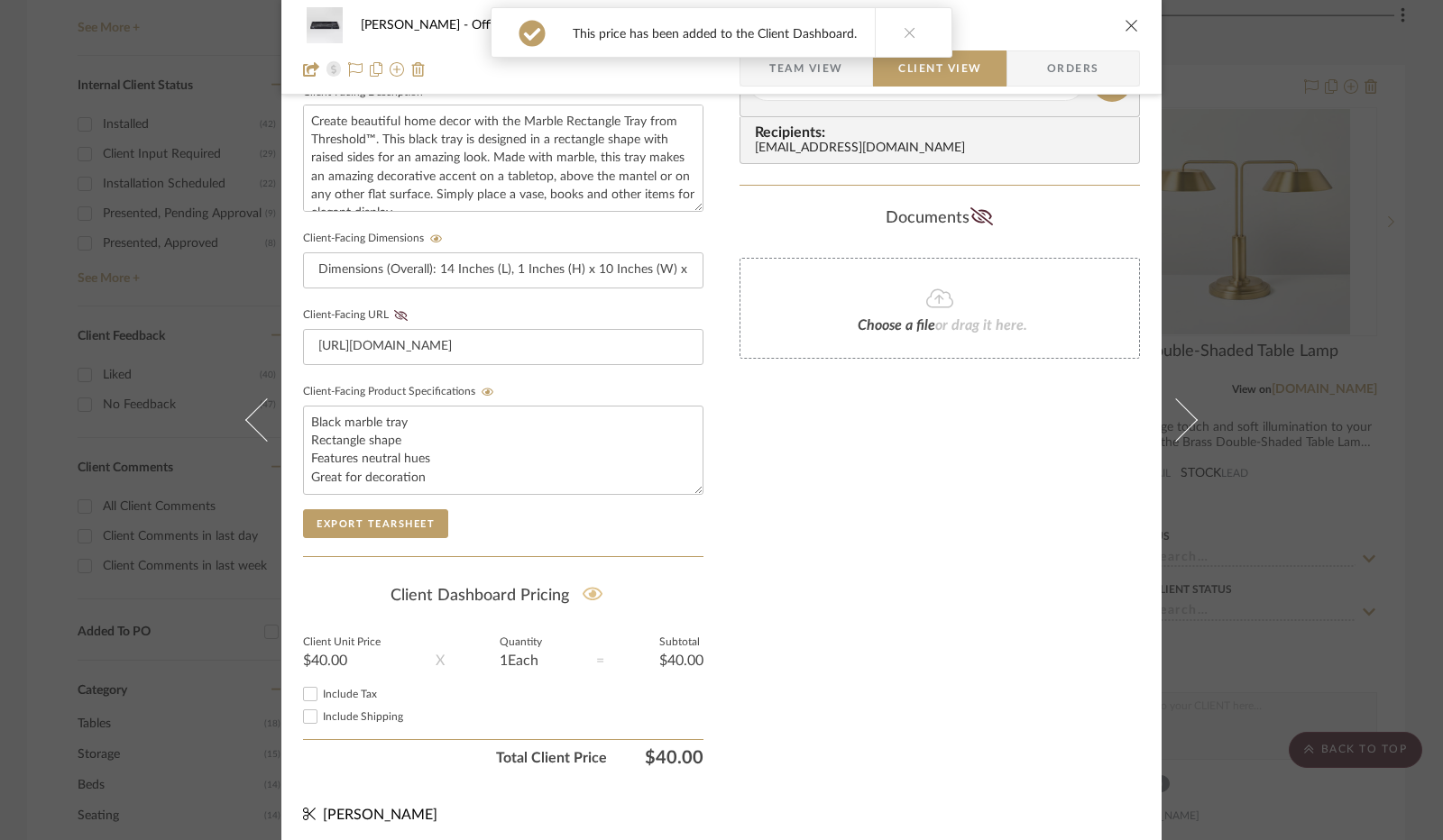
click at [304, 686] on input "Include Tax" at bounding box center [309, 694] width 21 height 21
checkbox input "false"
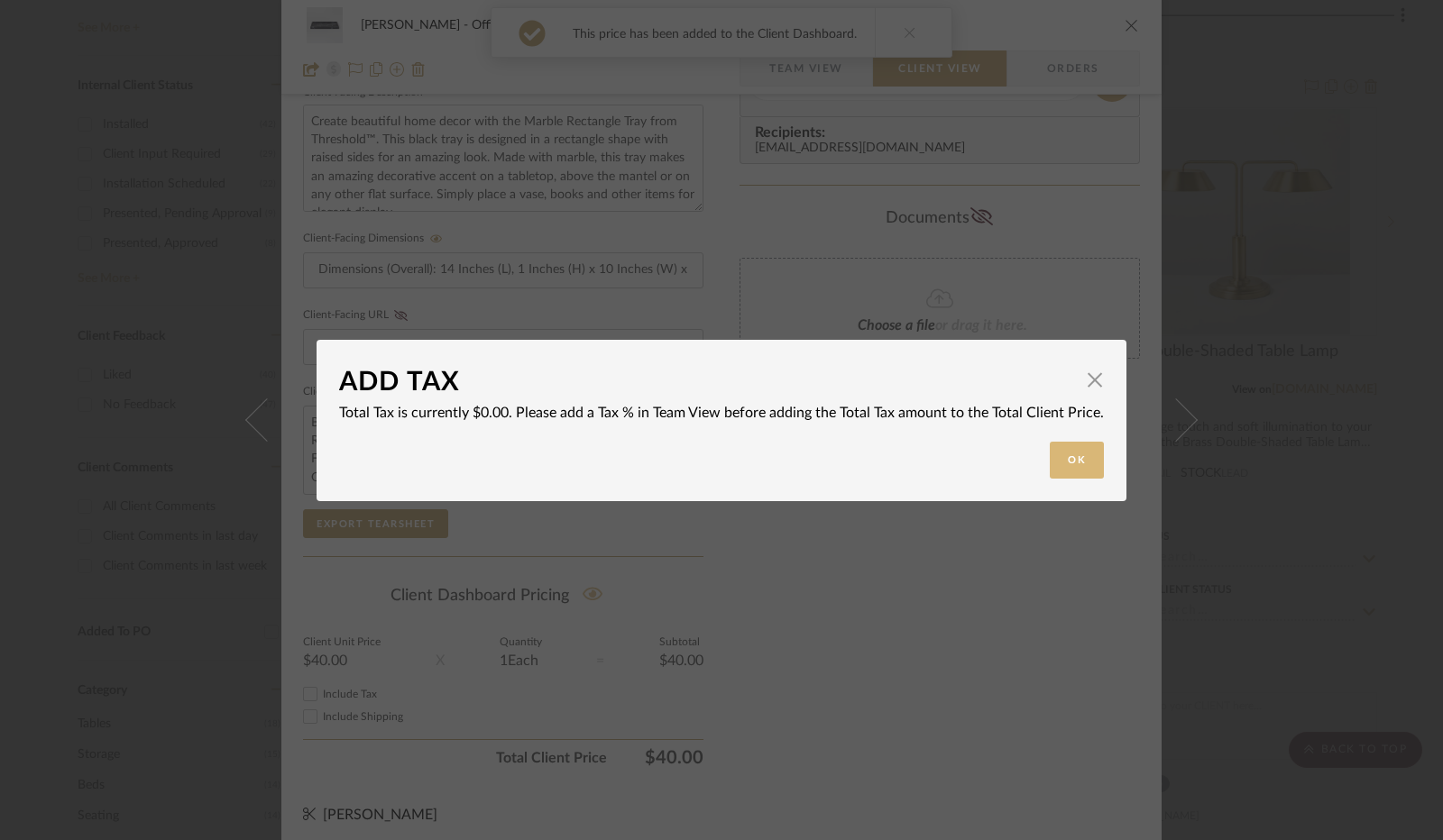
click at [1064, 463] on button "Ok" at bounding box center [1076, 460] width 54 height 37
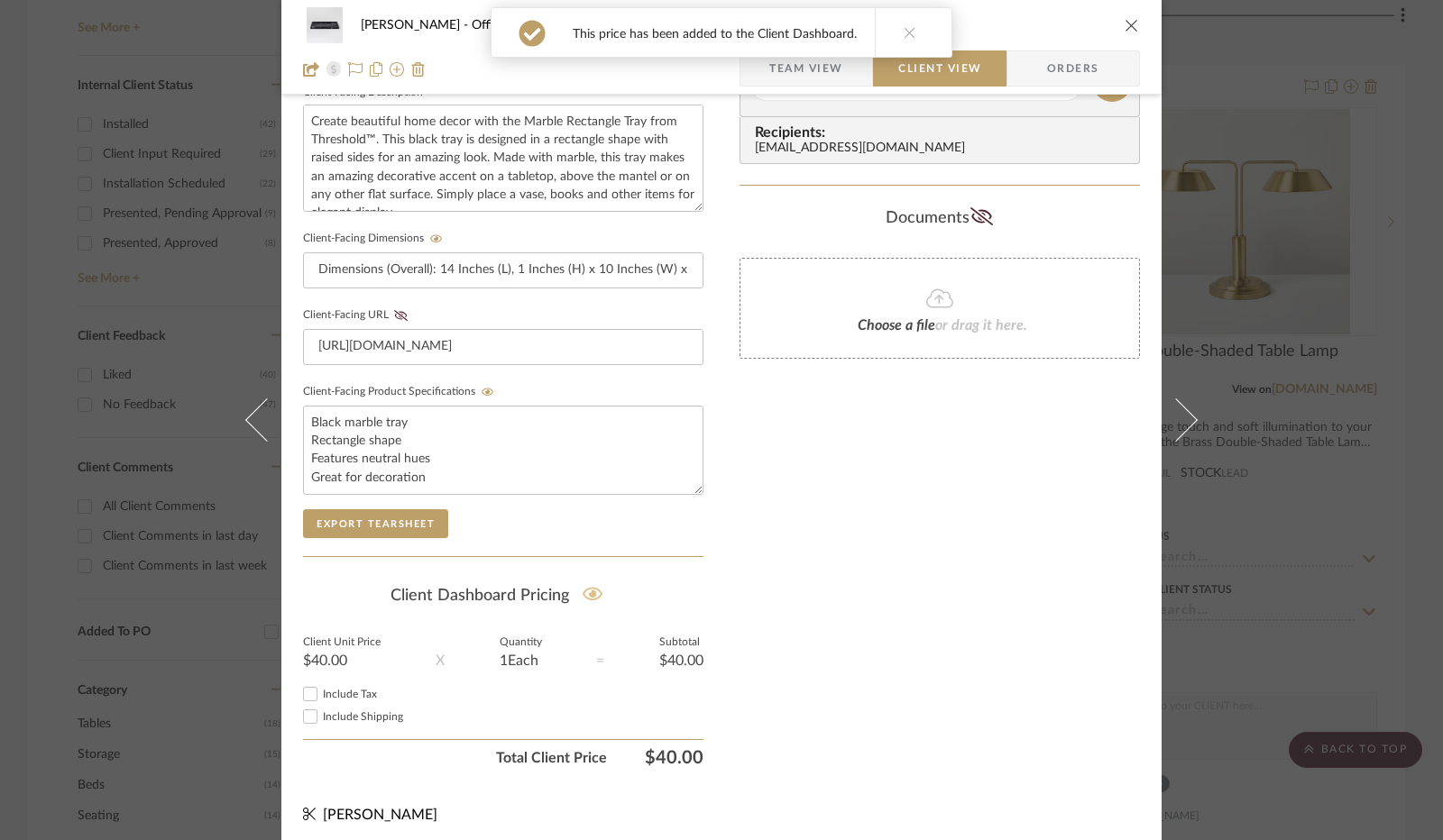
click at [827, 80] on span "Team View" at bounding box center [806, 68] width 74 height 36
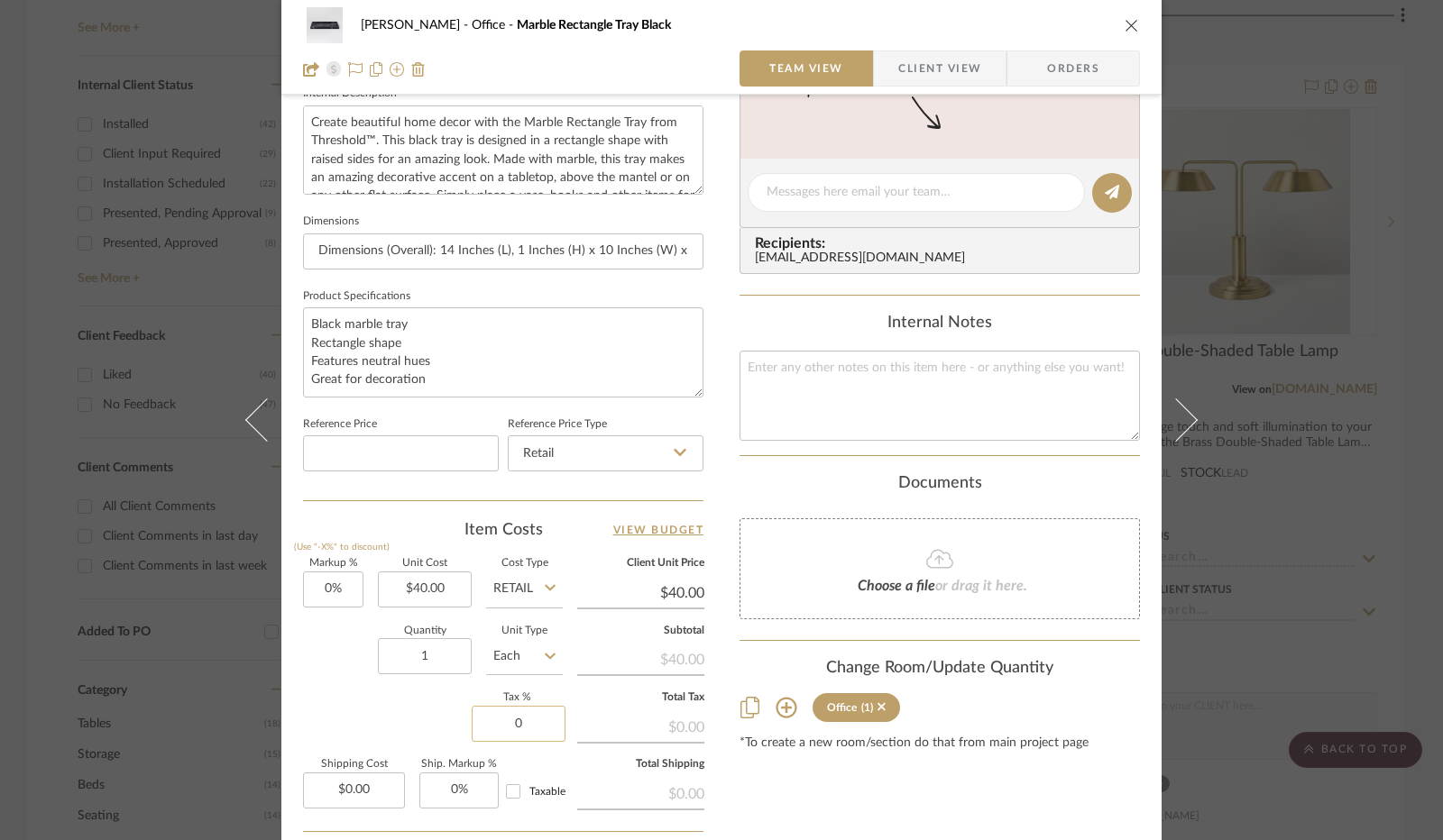
click at [525, 715] on input "0" at bounding box center [518, 723] width 93 height 36
type input "8.25%"
click at [409, 731] on div "Markup % (Use "-X%" to discount) 0% Unit Cost $40.00 Cost Type Retail Client Un…" at bounding box center [503, 690] width 401 height 264
click at [940, 75] on span "Client View" at bounding box center [939, 68] width 83 height 36
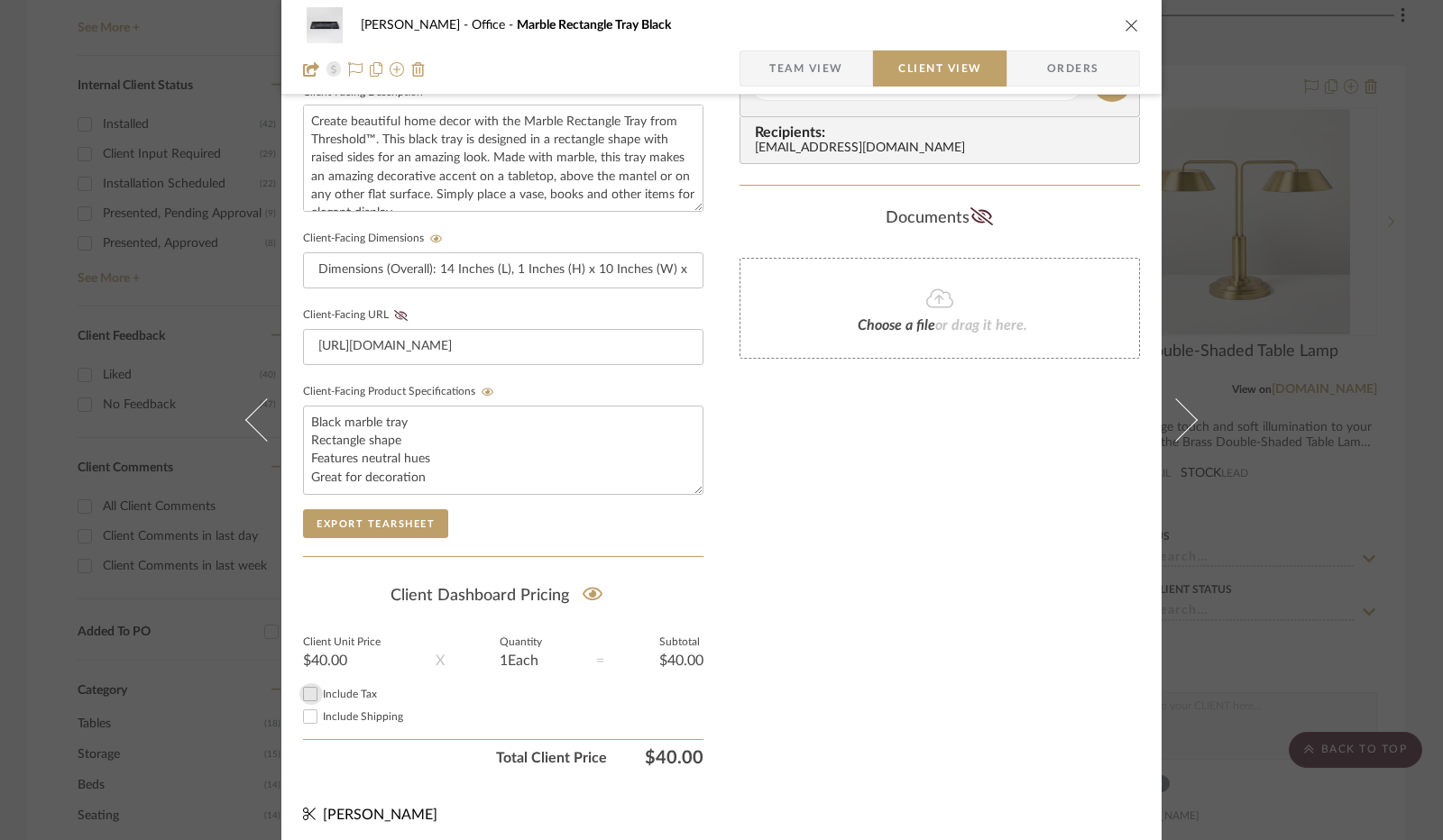
click at [310, 685] on input "Include Tax" at bounding box center [309, 694] width 21 height 21
checkbox input "true"
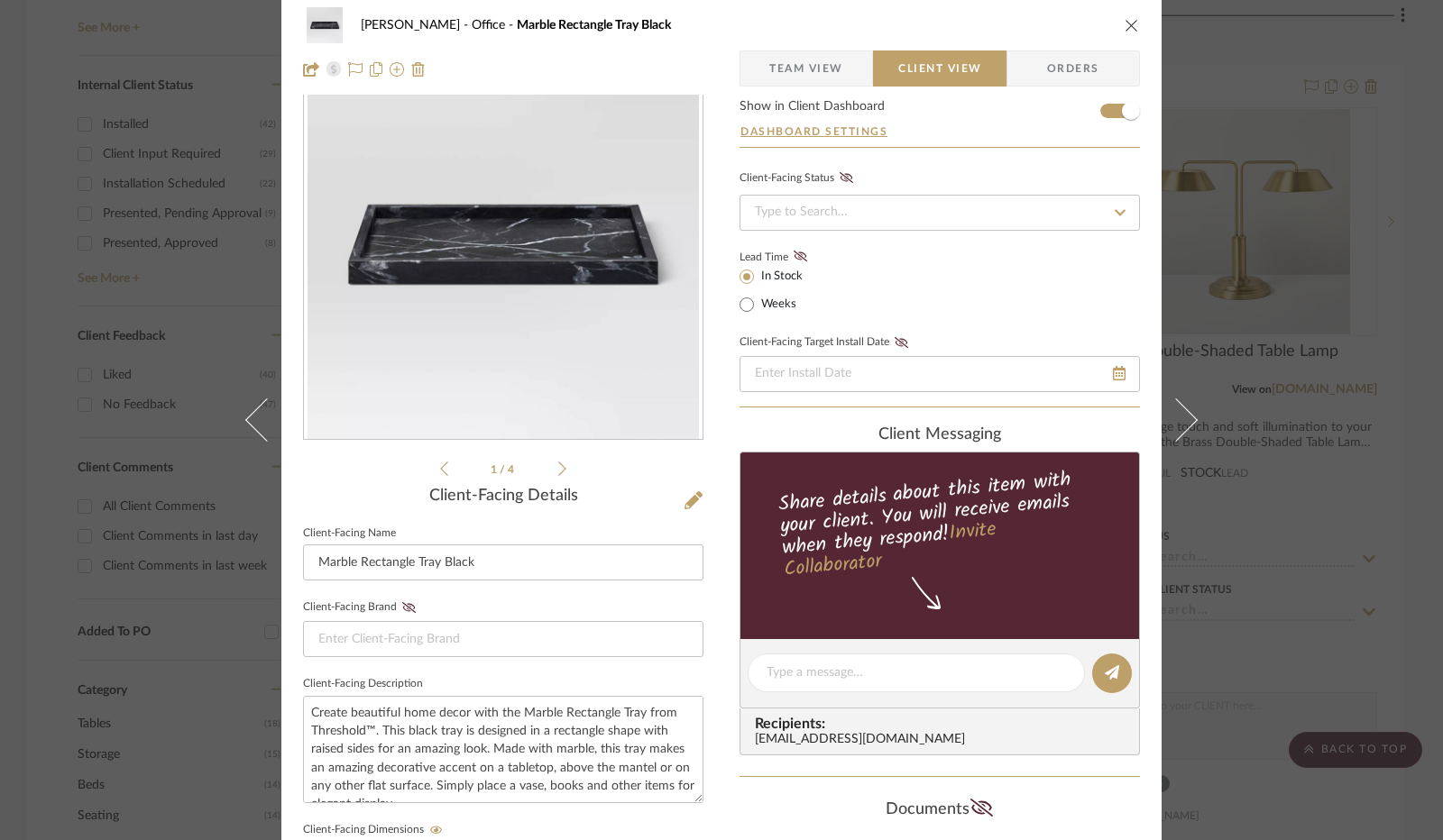
scroll to position [0, 0]
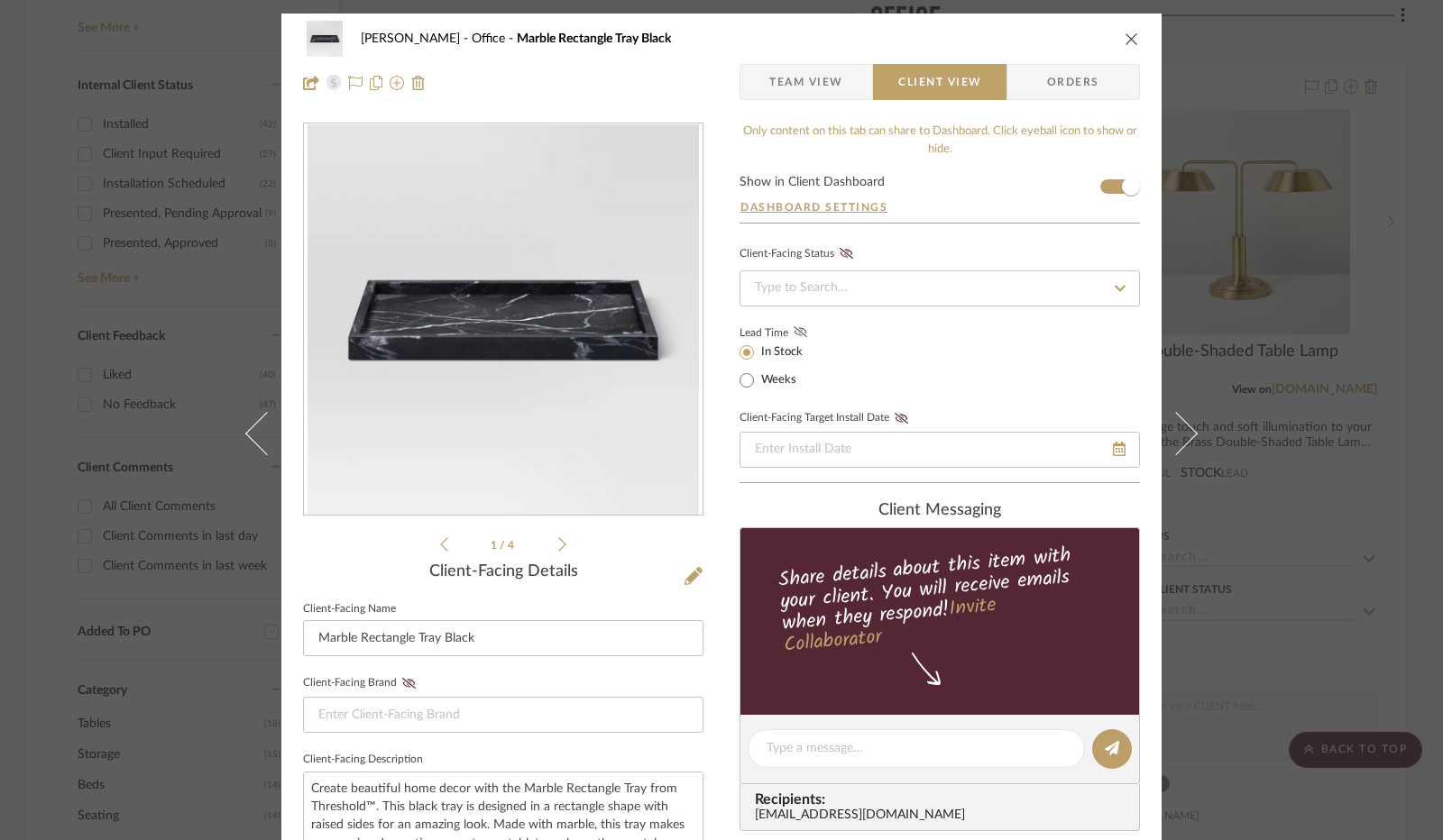
click at [793, 329] on icon at bounding box center [800, 332] width 14 height 11
click at [825, 287] on input at bounding box center [939, 288] width 401 height 36
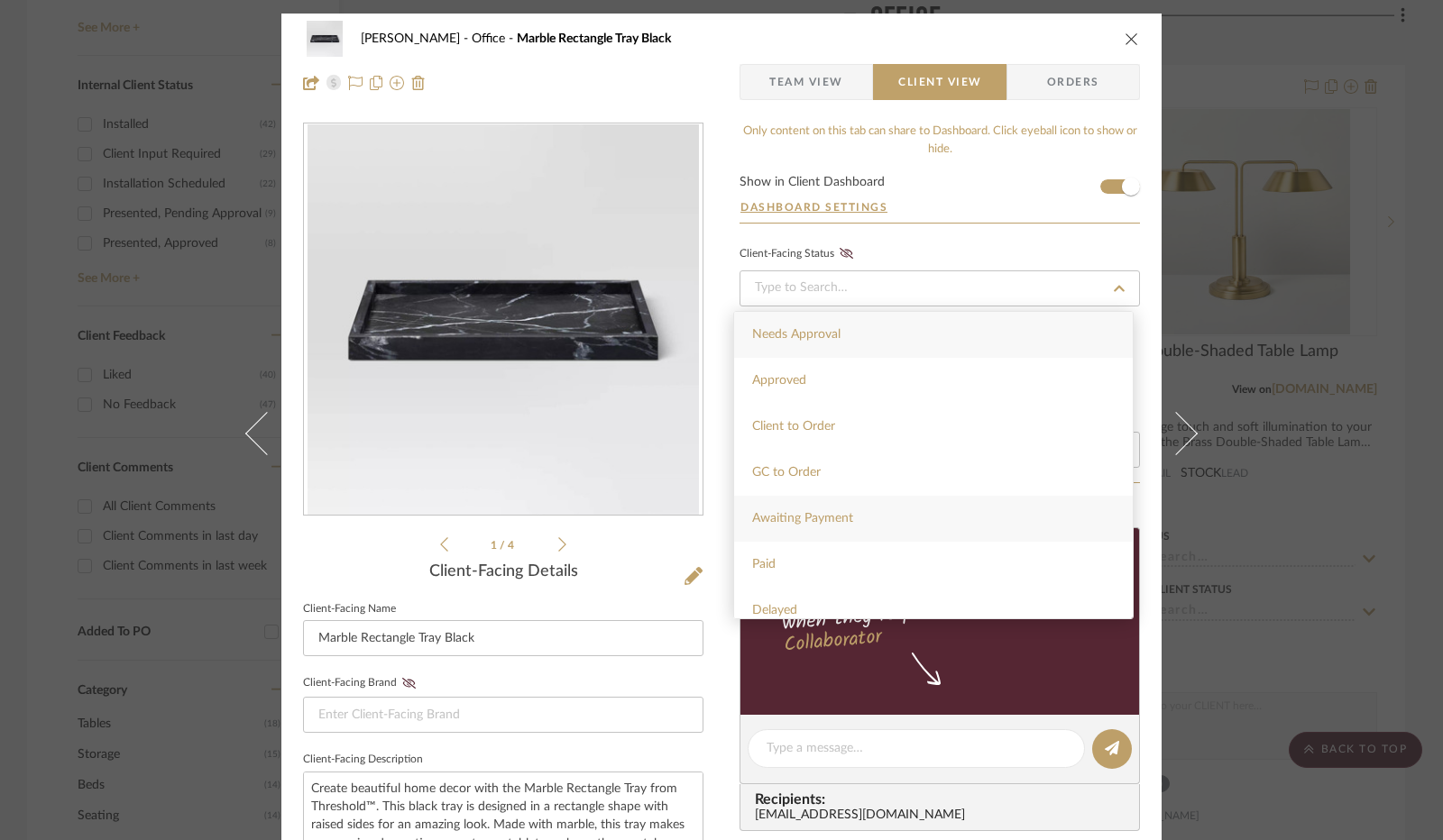
click at [850, 503] on div "Awaiting Payment" at bounding box center [933, 519] width 399 height 46
type input "[DATE]"
type input "Awaiting Payment"
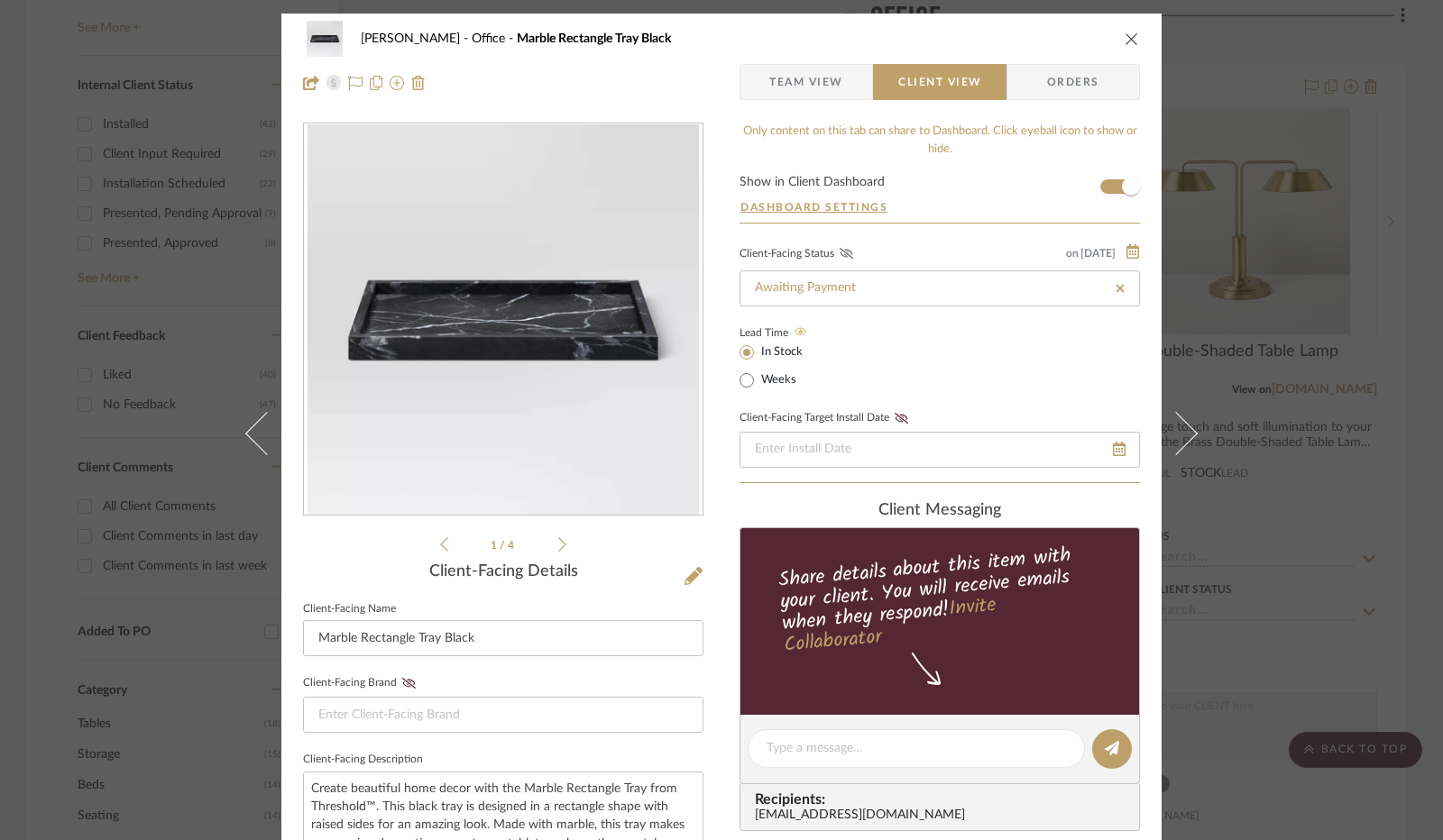
click at [842, 246] on fa-icon at bounding box center [846, 254] width 22 height 17
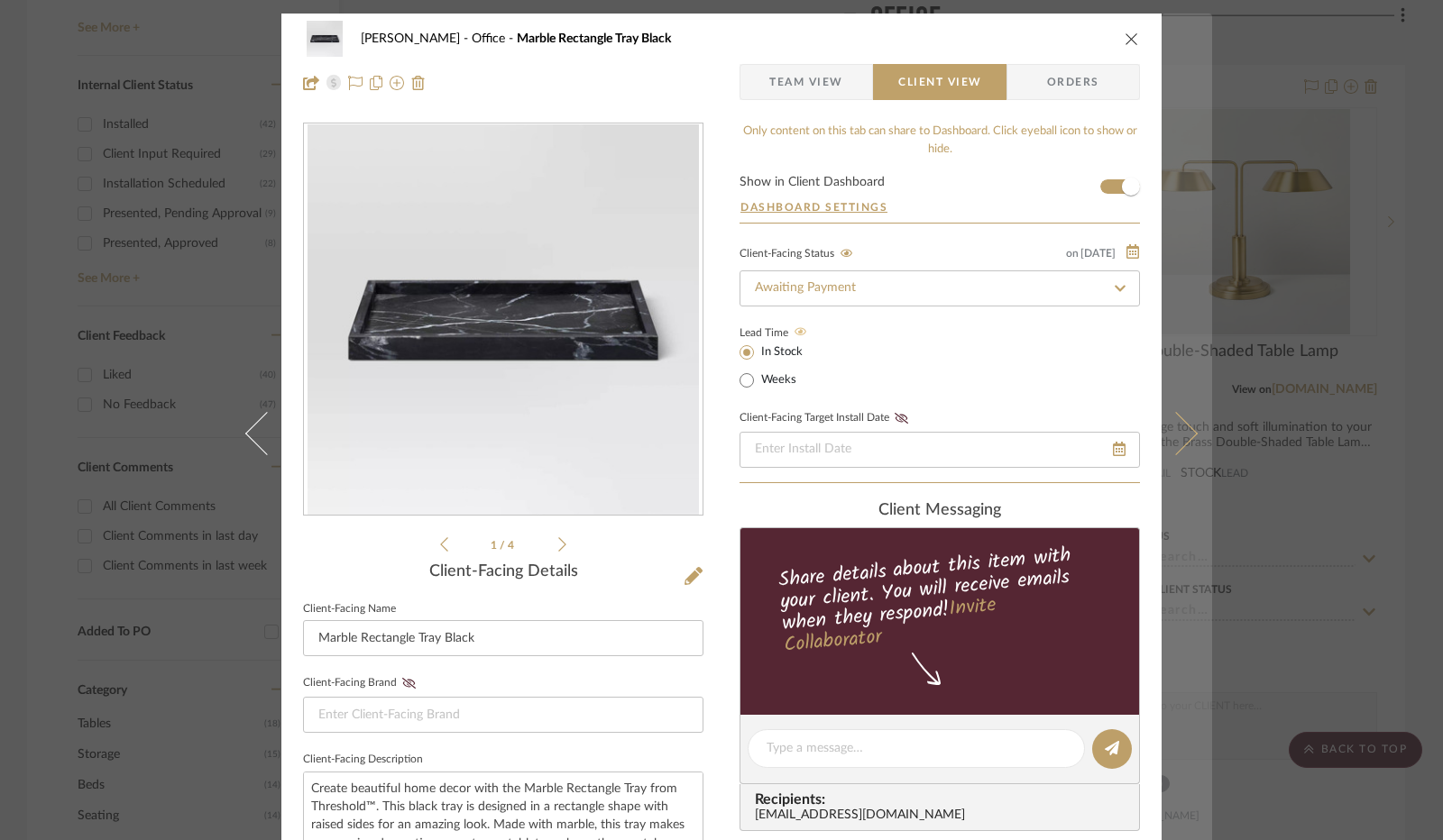
click at [1180, 454] on button at bounding box center [1187, 434] width 51 height 840
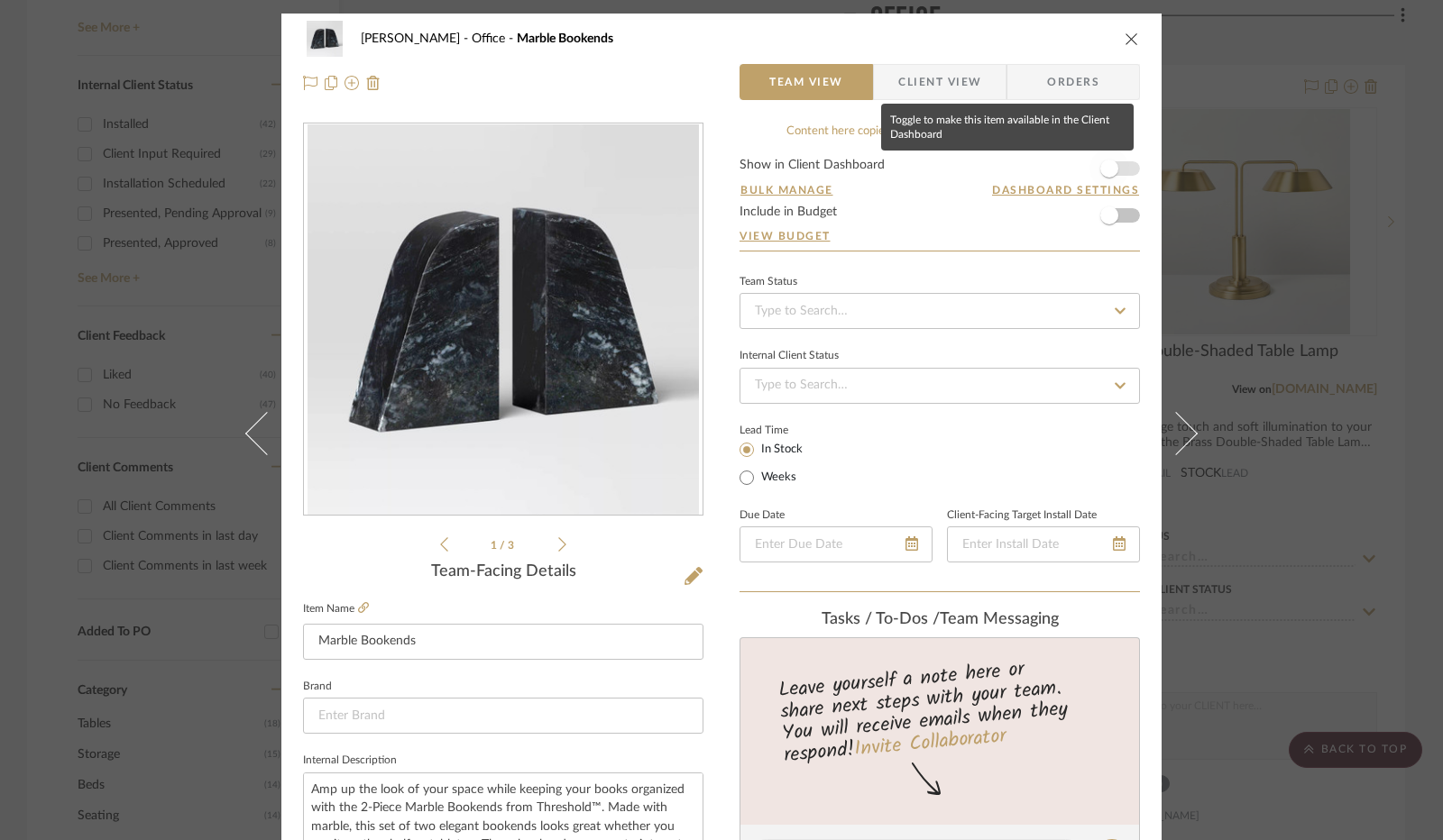
click at [1110, 169] on span "button" at bounding box center [1109, 167] width 18 height 18
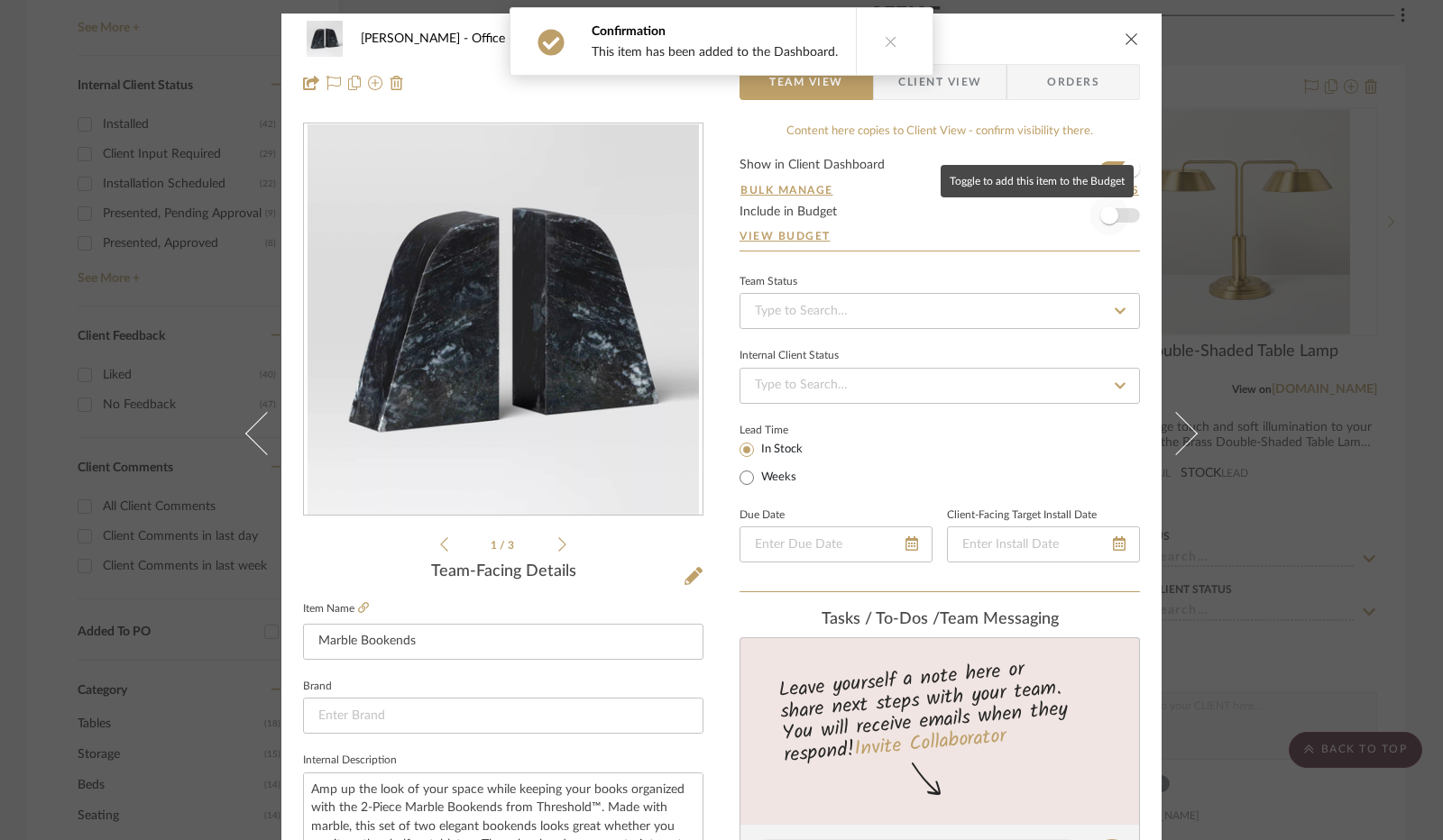
click at [1114, 212] on span "button" at bounding box center [1109, 215] width 40 height 40
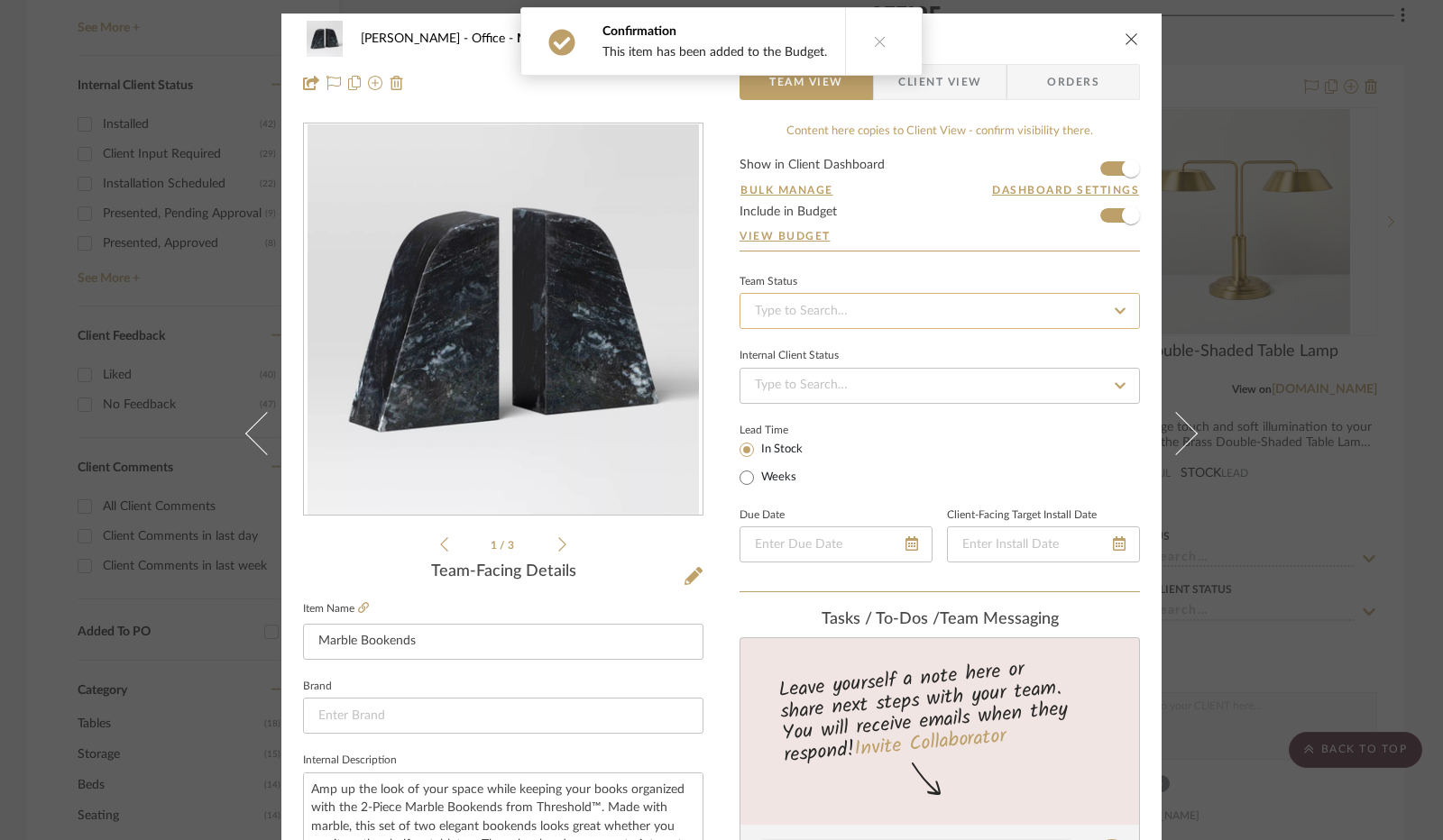
click at [799, 297] on input at bounding box center [939, 311] width 401 height 36
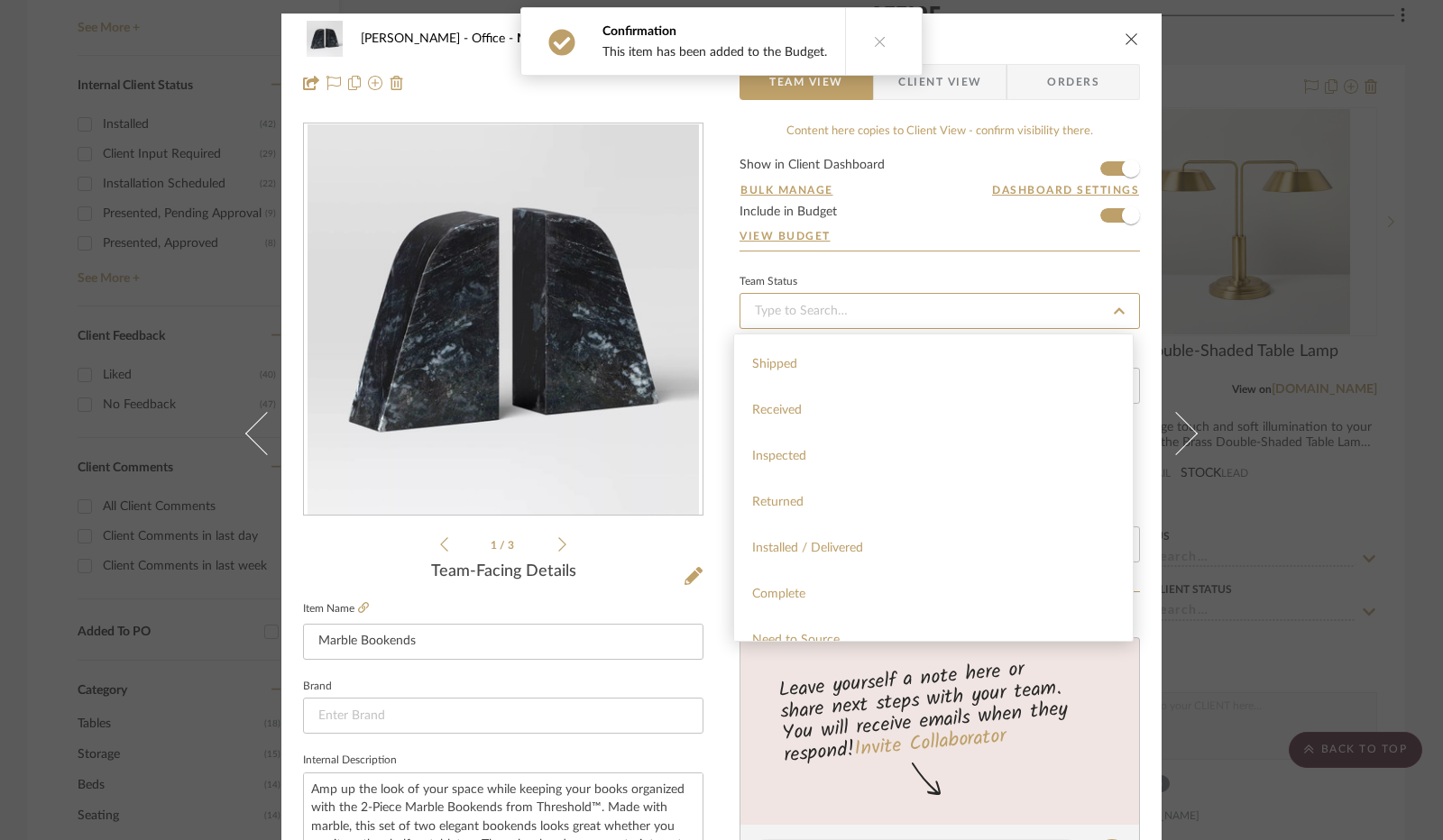
scroll to position [270, 0]
click at [845, 544] on span "Installed / Delivered" at bounding box center [808, 547] width 111 height 13
type input "[DATE]"
type input "Installed / Delivered"
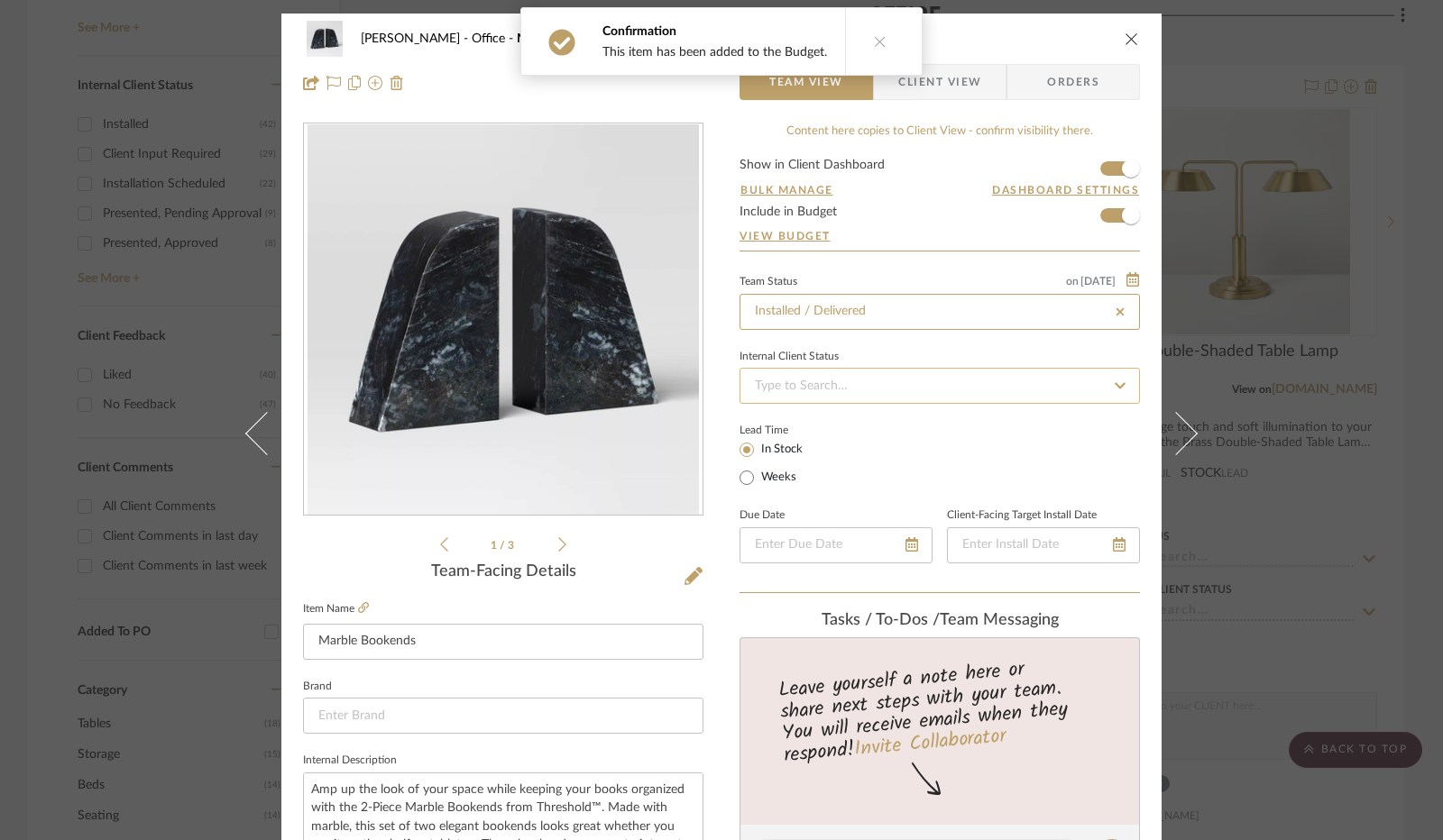
type input "[DATE]"
type input "Installed / Delivered"
click at [843, 388] on input at bounding box center [939, 386] width 401 height 36
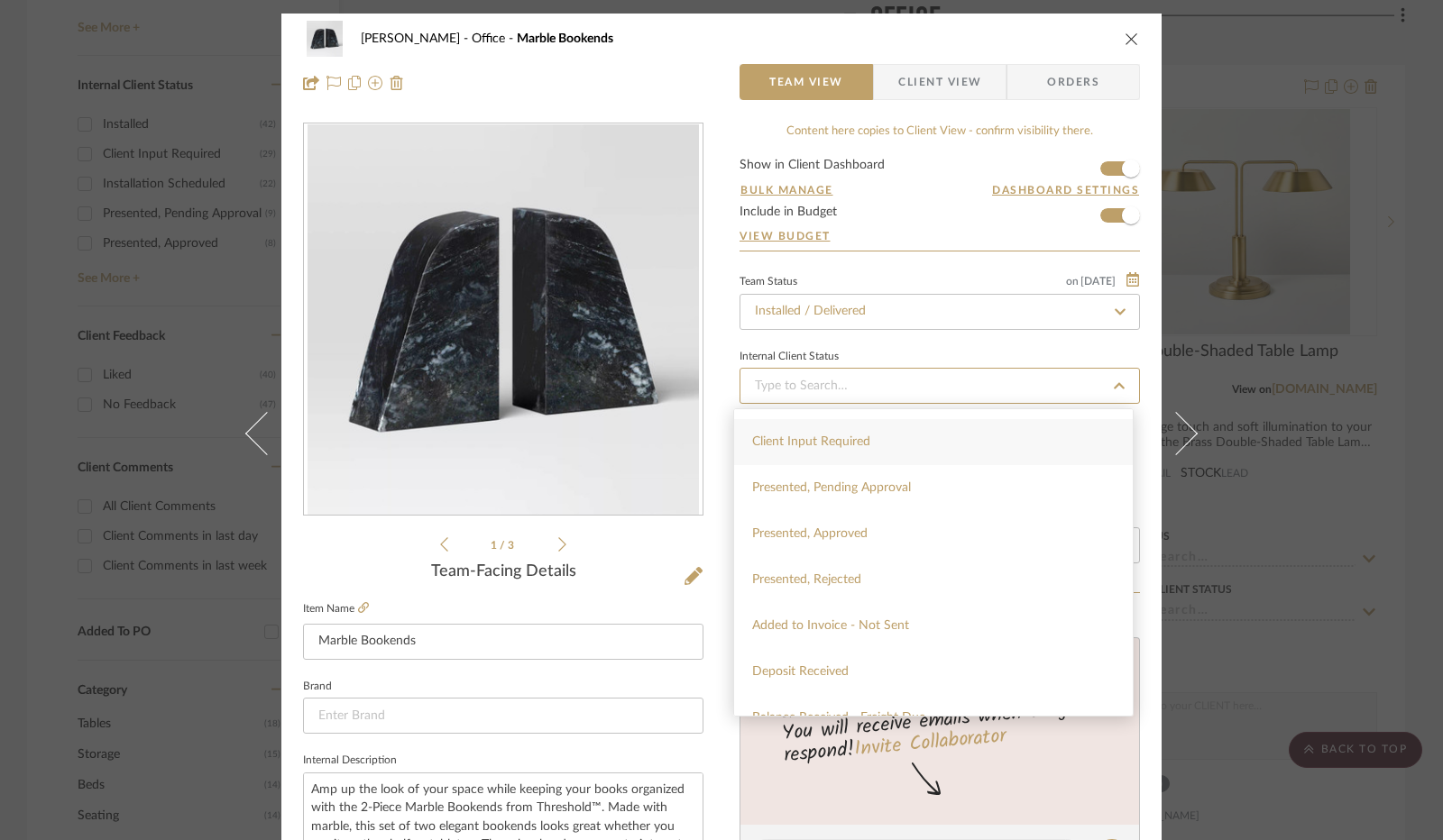
scroll to position [180, 0]
click at [838, 573] on span "Added to Invoice - Not Sent" at bounding box center [831, 574] width 157 height 13
type input "[DATE]"
type input "Added to Invoice - Not Sent"
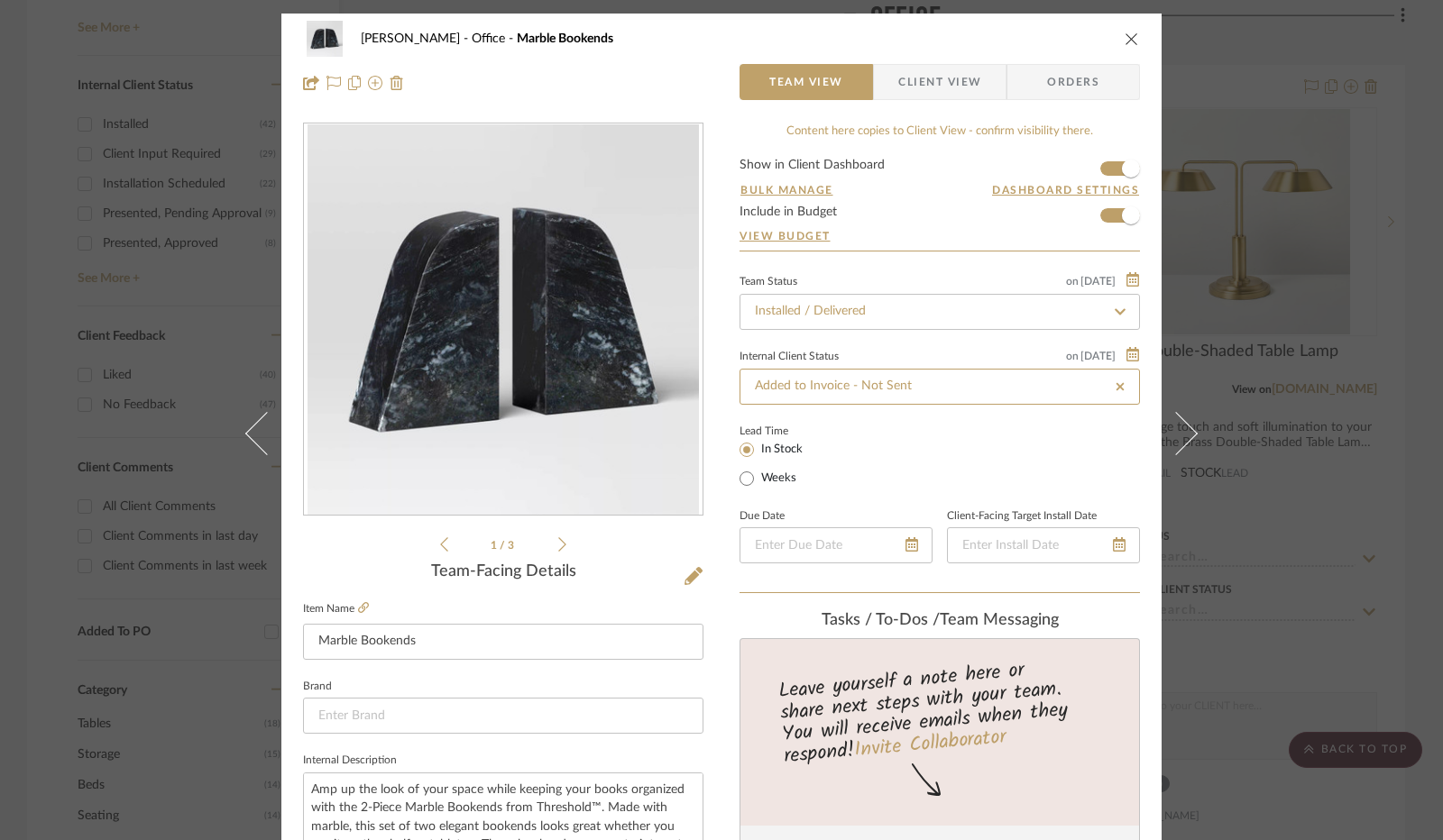
type input "[DATE]"
type input "Added to Invoice - Not Sent"
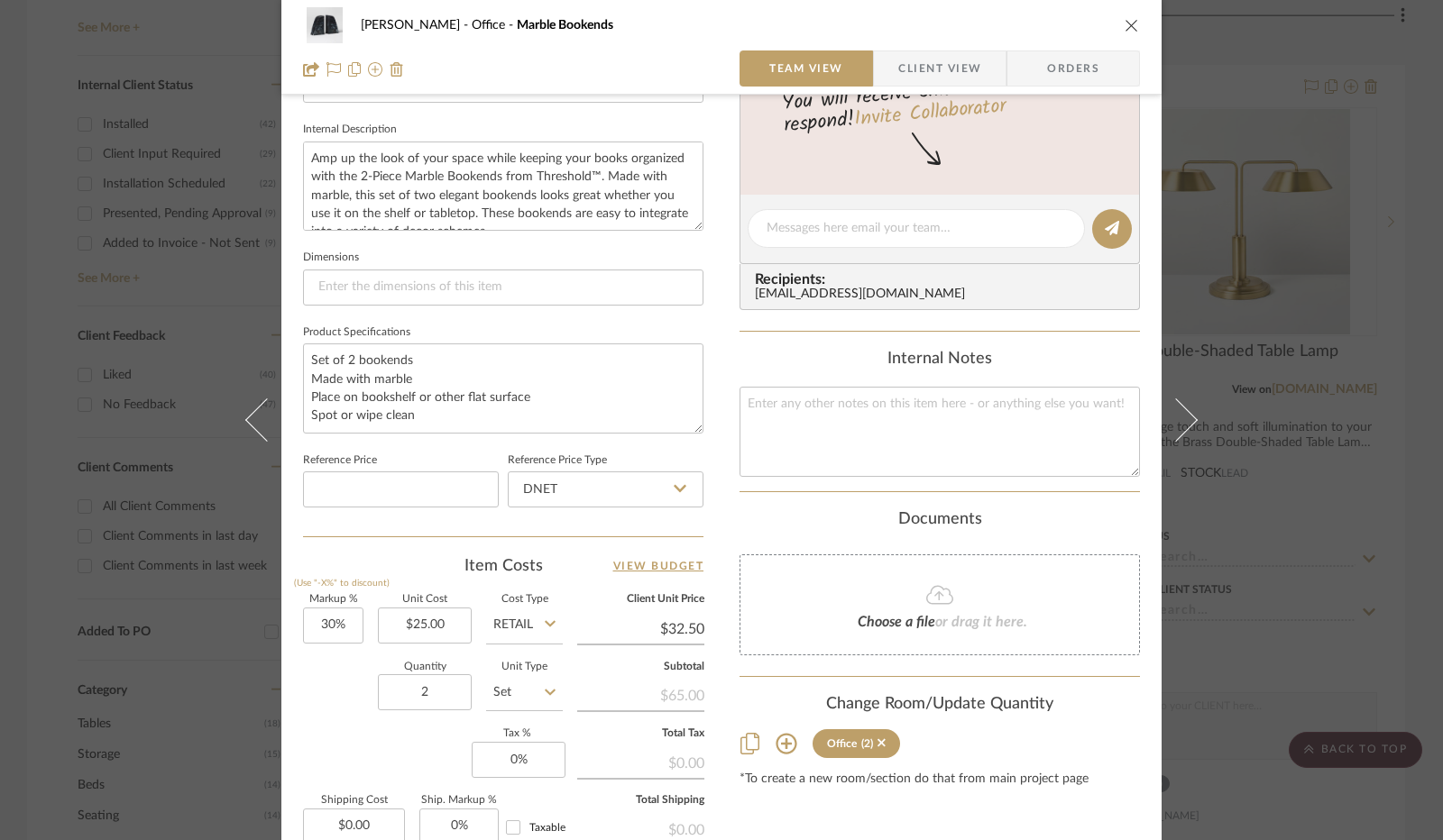
scroll to position [721, 0]
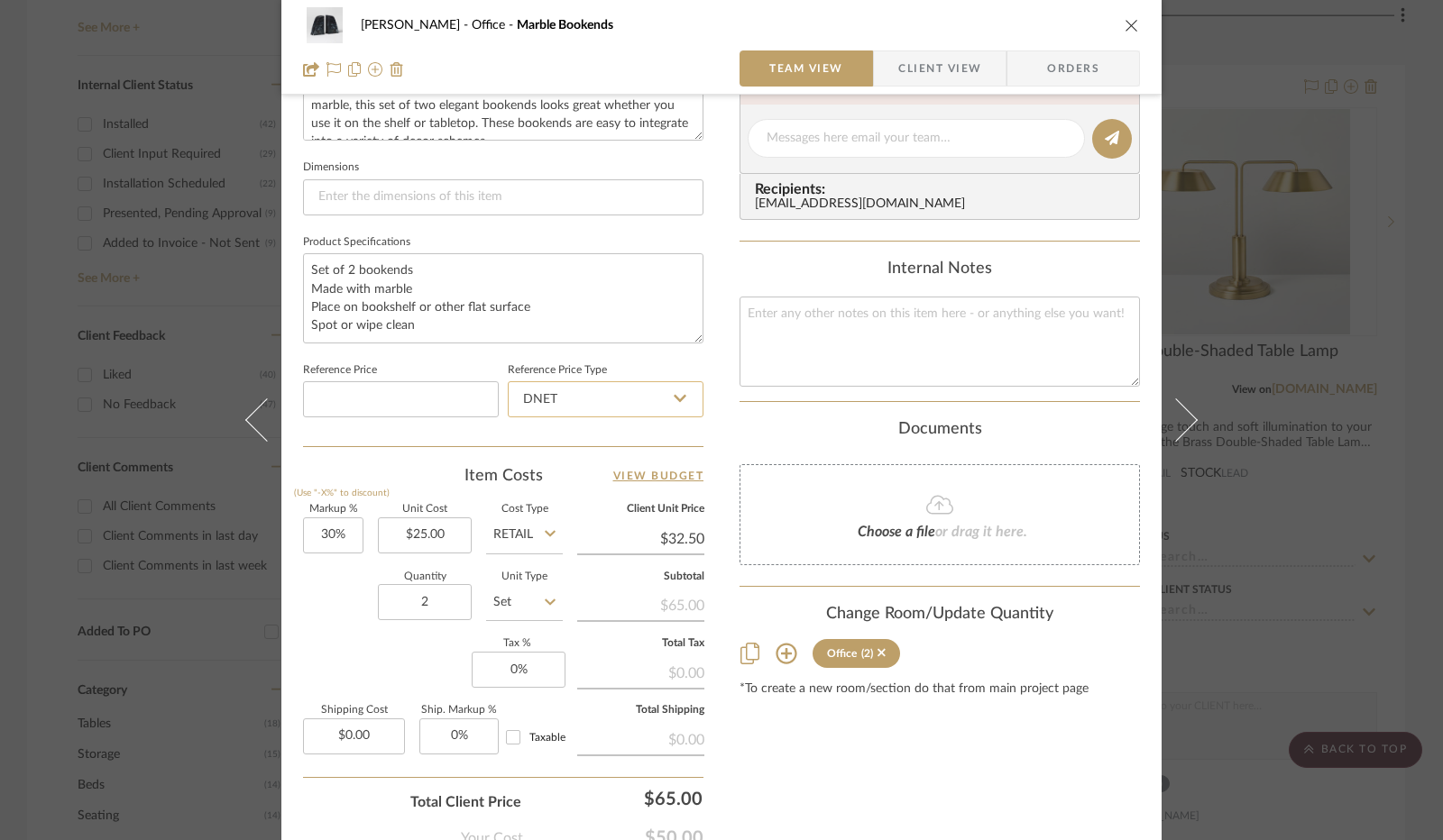
click at [682, 405] on input "DNET" at bounding box center [605, 399] width 195 height 36
click at [610, 474] on div "Retail" at bounding box center [614, 489] width 223 height 46
type input "Retail"
click at [341, 538] on input "30" at bounding box center [332, 535] width 60 height 36
type input "0%"
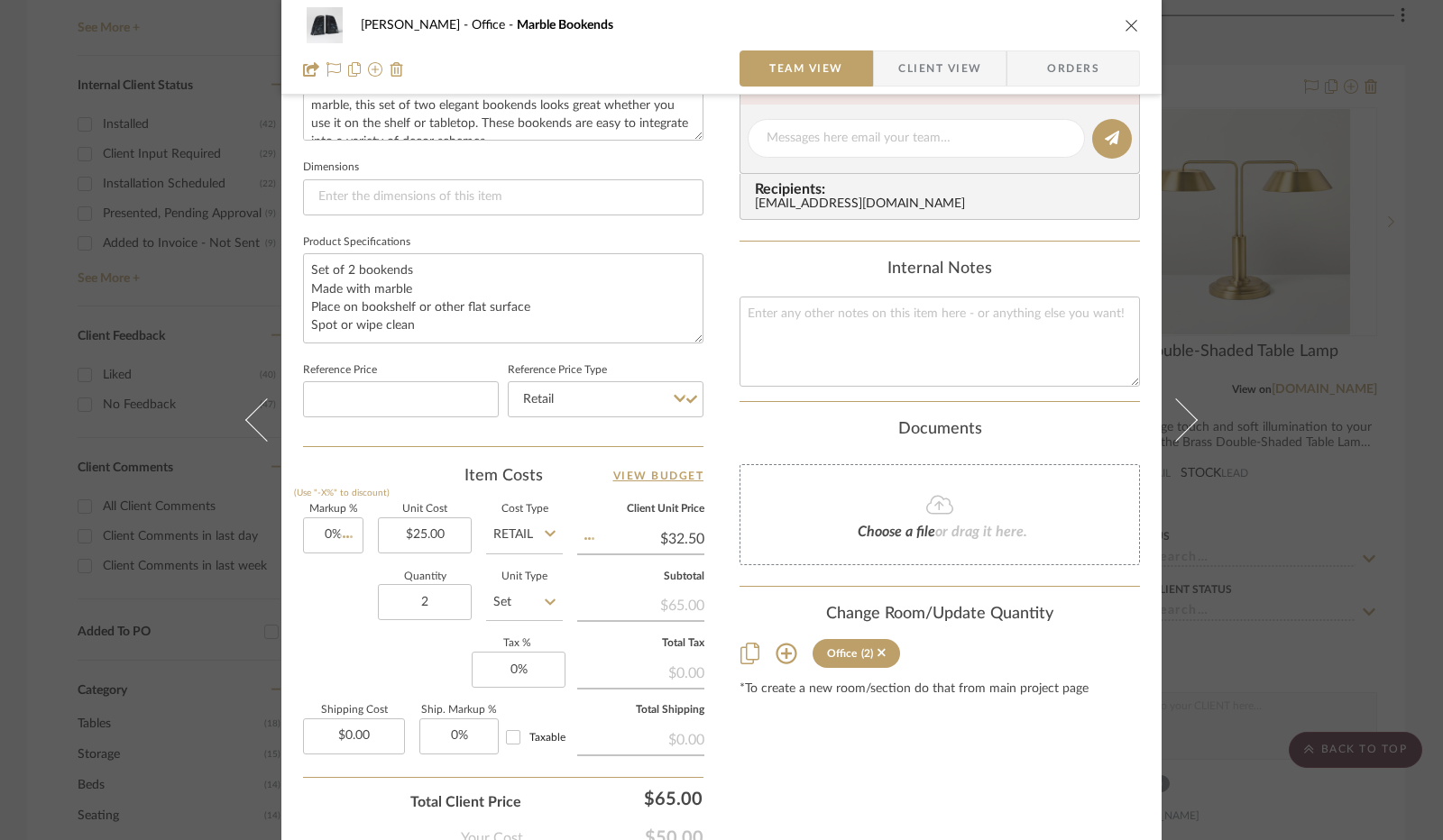
click at [336, 611] on div "Quantity 2 Unit Type Set" at bounding box center [432, 604] width 260 height 64
type input "$25.00"
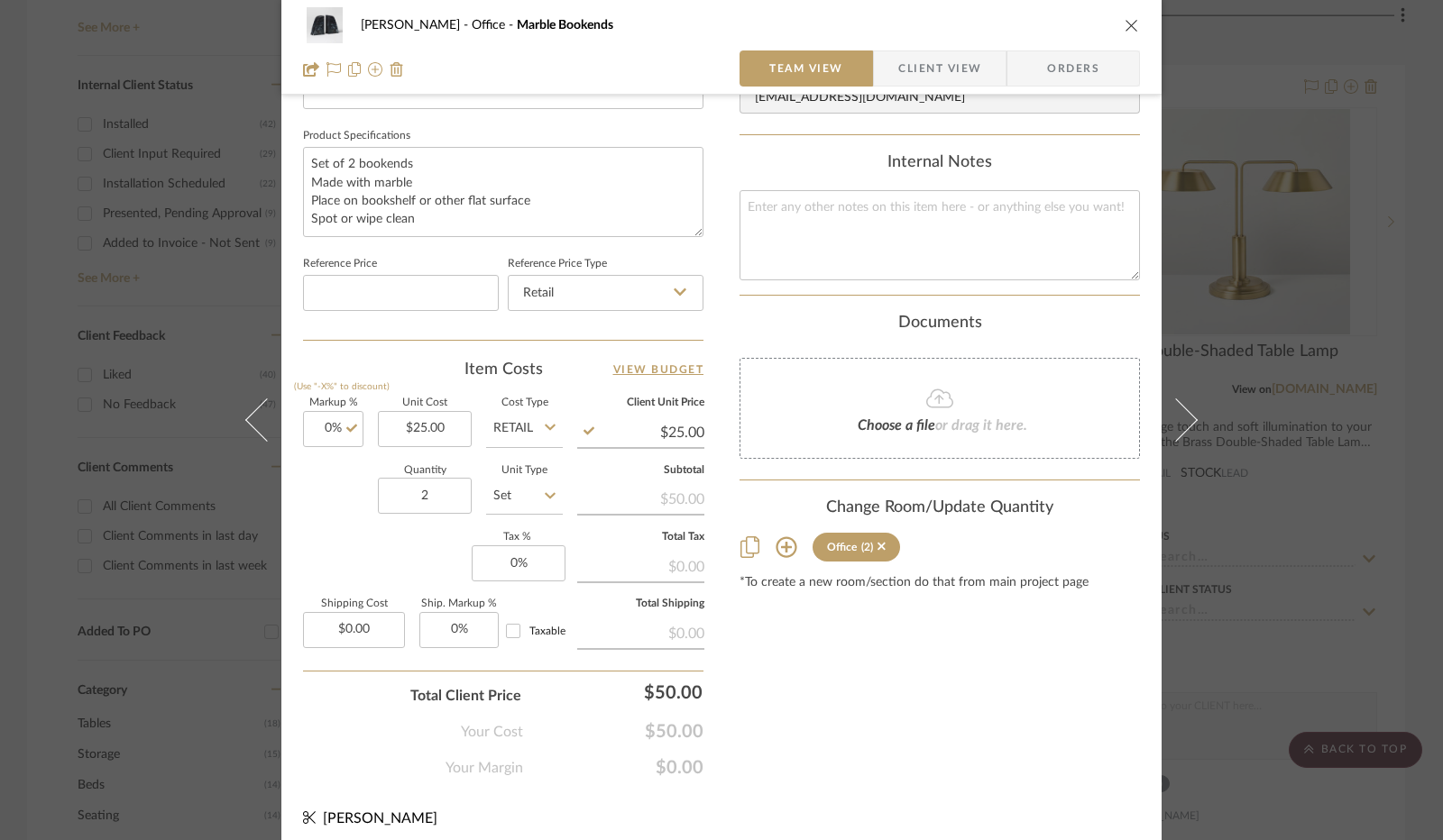
scroll to position [834, 0]
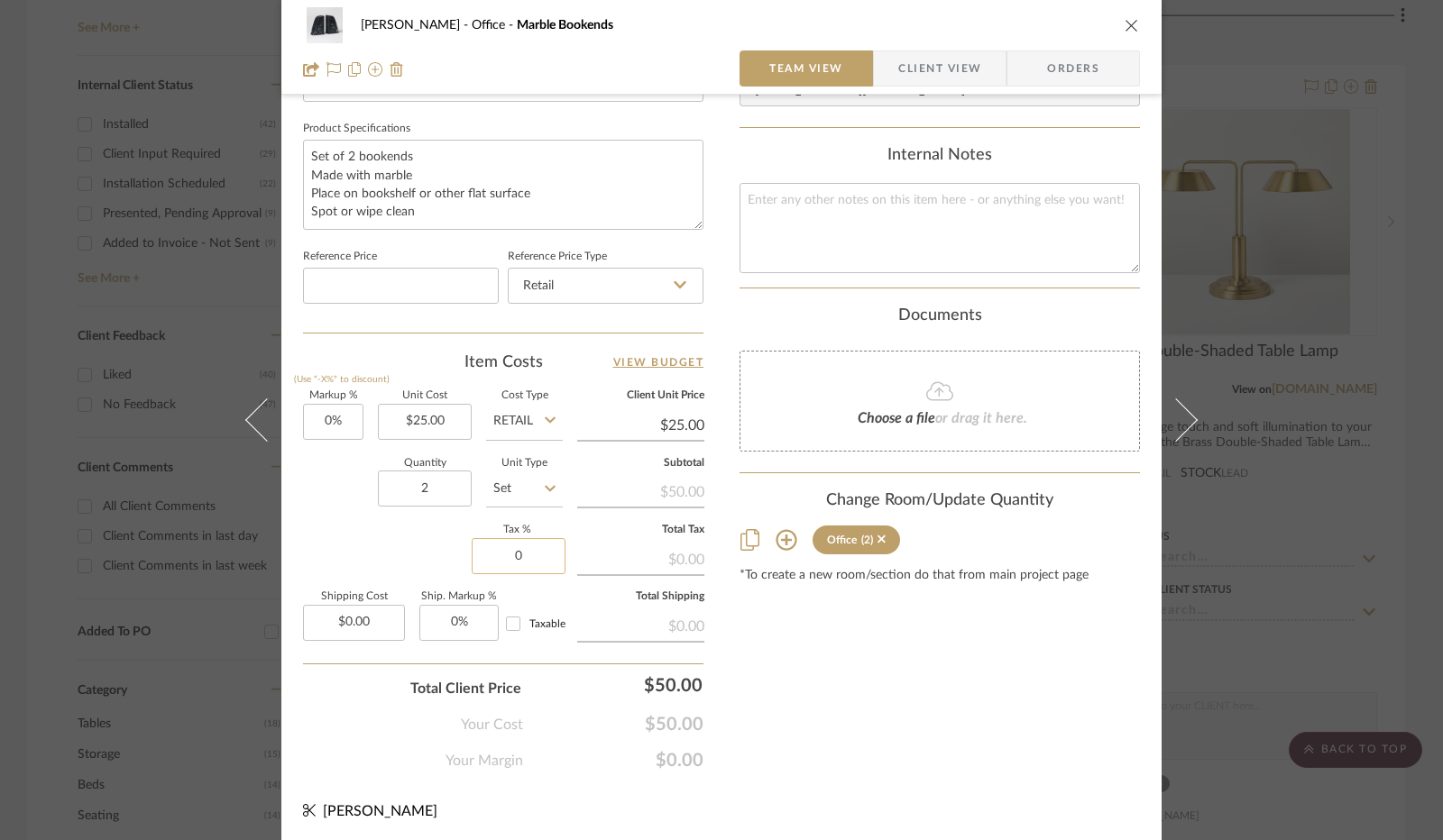
click at [516, 544] on input "0" at bounding box center [518, 556] width 93 height 36
type input "8.25%"
click at [443, 554] on div "Markup % (Use "-X%" to discount) 0% Unit Cost $25.00 Cost Type Retail Client Un…" at bounding box center [503, 523] width 401 height 264
click at [954, 75] on span "Client View" at bounding box center [939, 68] width 83 height 36
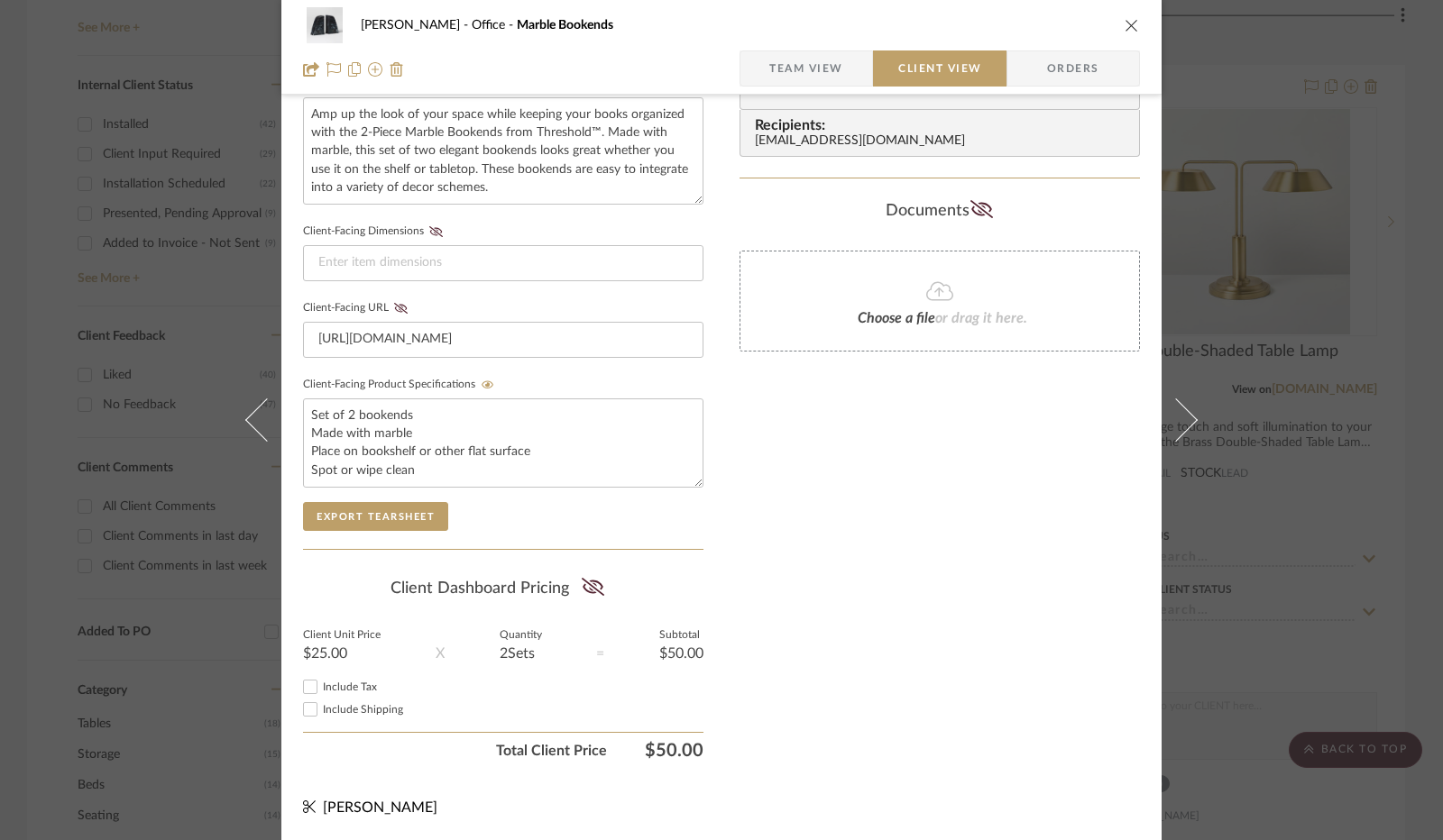
scroll to position [667, 0]
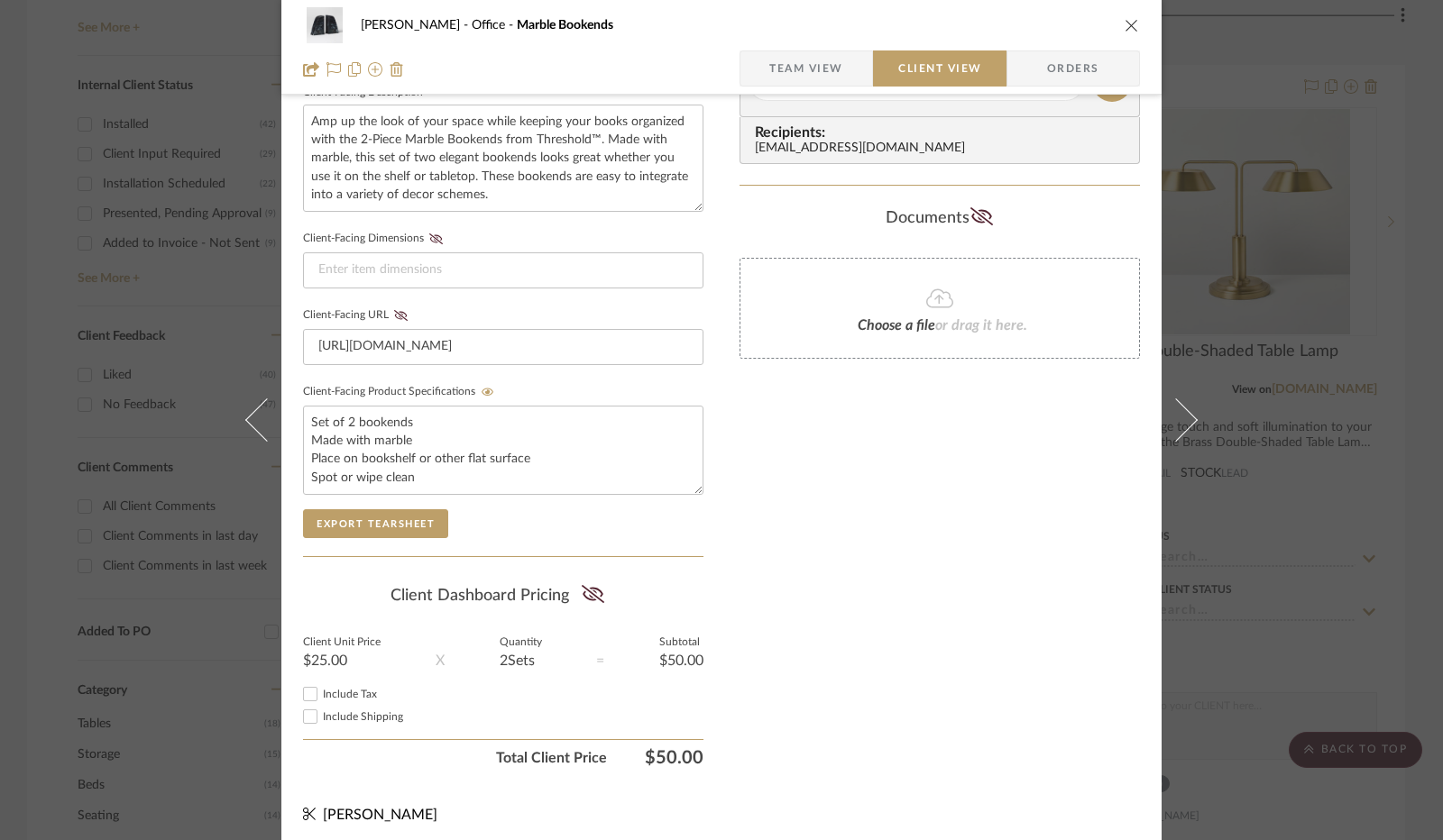
drag, startPoint x: 588, startPoint y: 590, endPoint x: 536, endPoint y: 607, distance: 54.7
click at [584, 589] on icon at bounding box center [592, 593] width 22 height 18
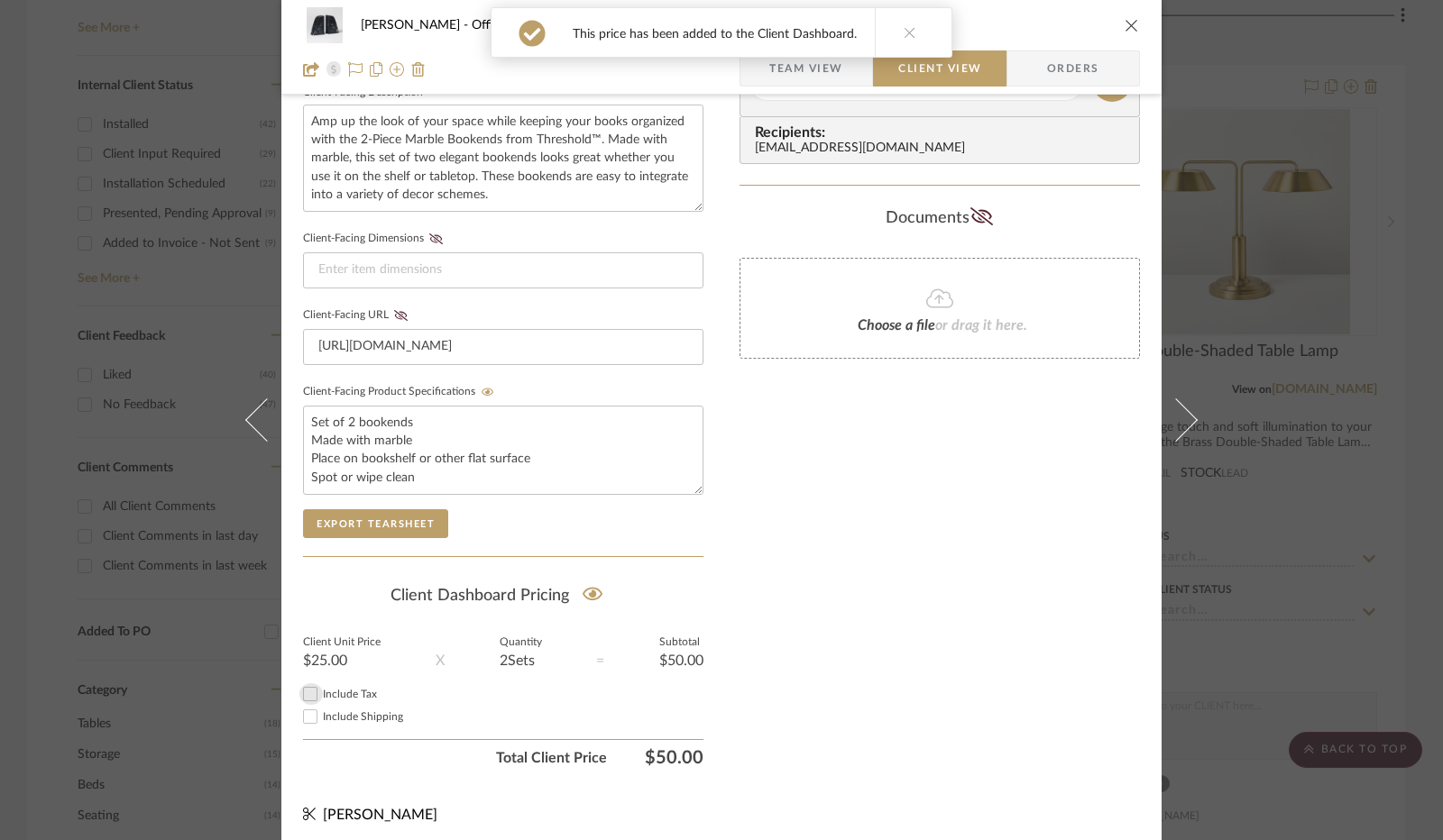
click at [300, 685] on input "Include Tax" at bounding box center [309, 694] width 21 height 21
checkbox input "true"
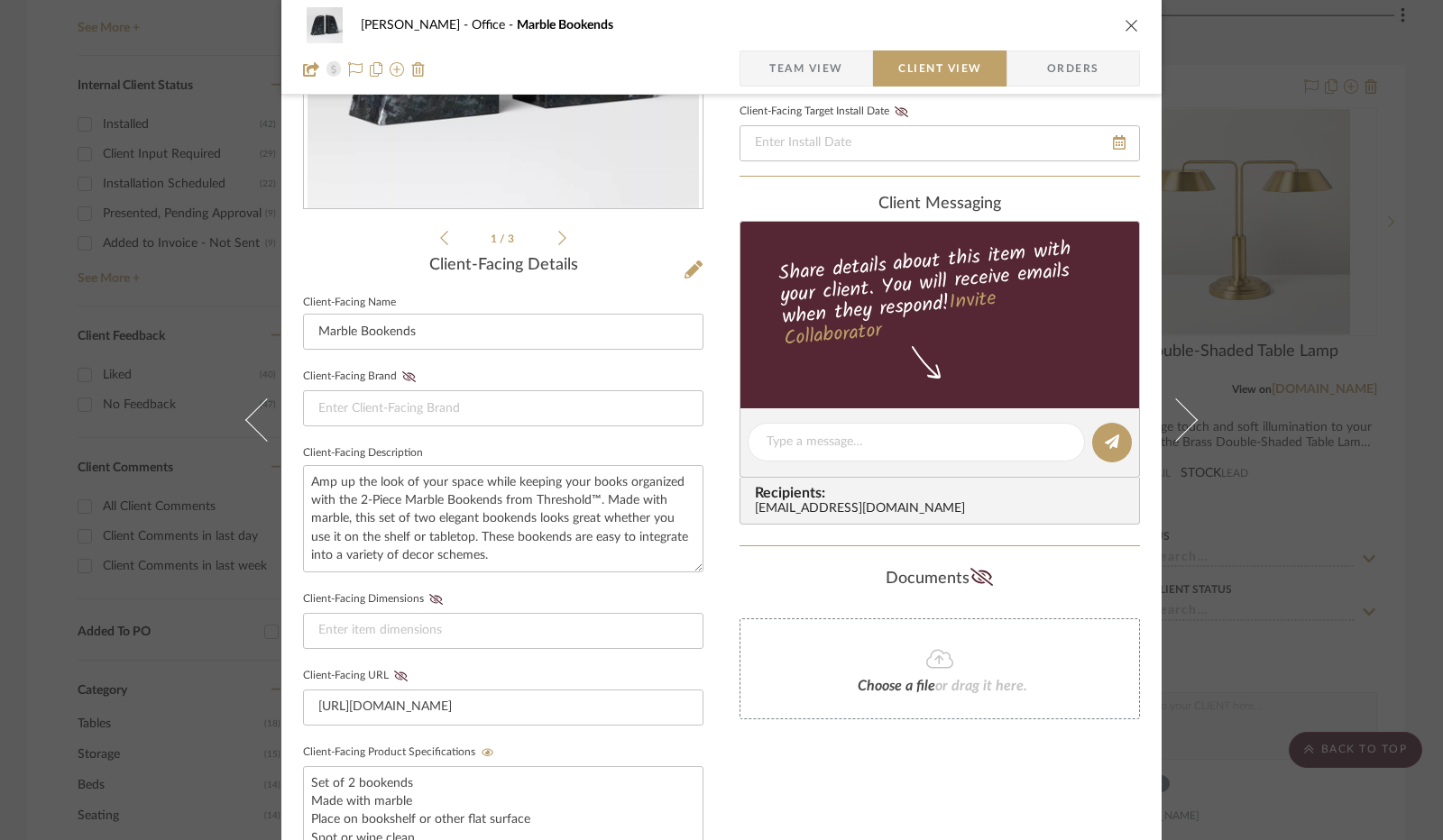
scroll to position [0, 0]
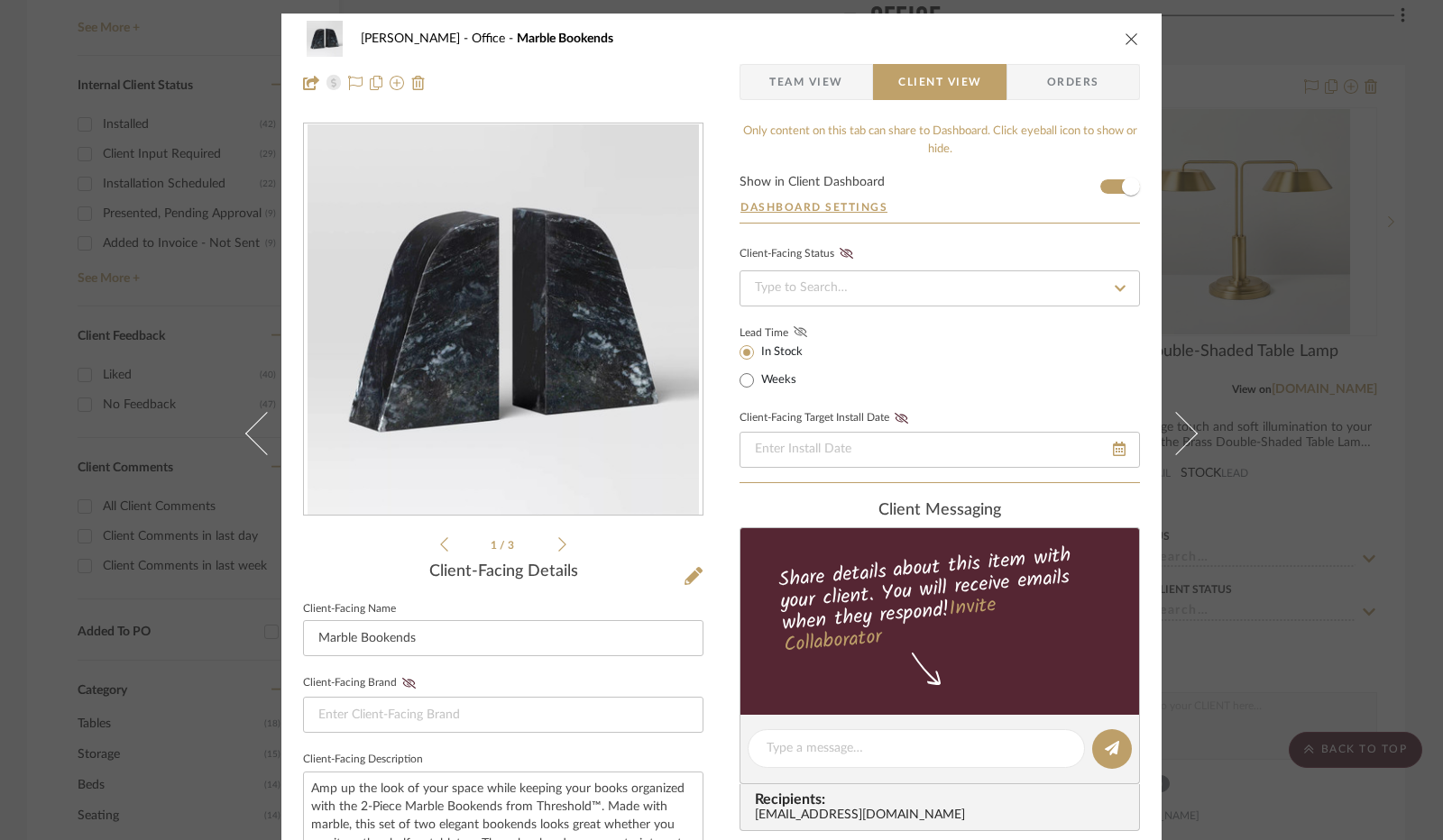
click at [793, 331] on icon at bounding box center [800, 332] width 14 height 11
click at [867, 280] on input at bounding box center [939, 288] width 401 height 36
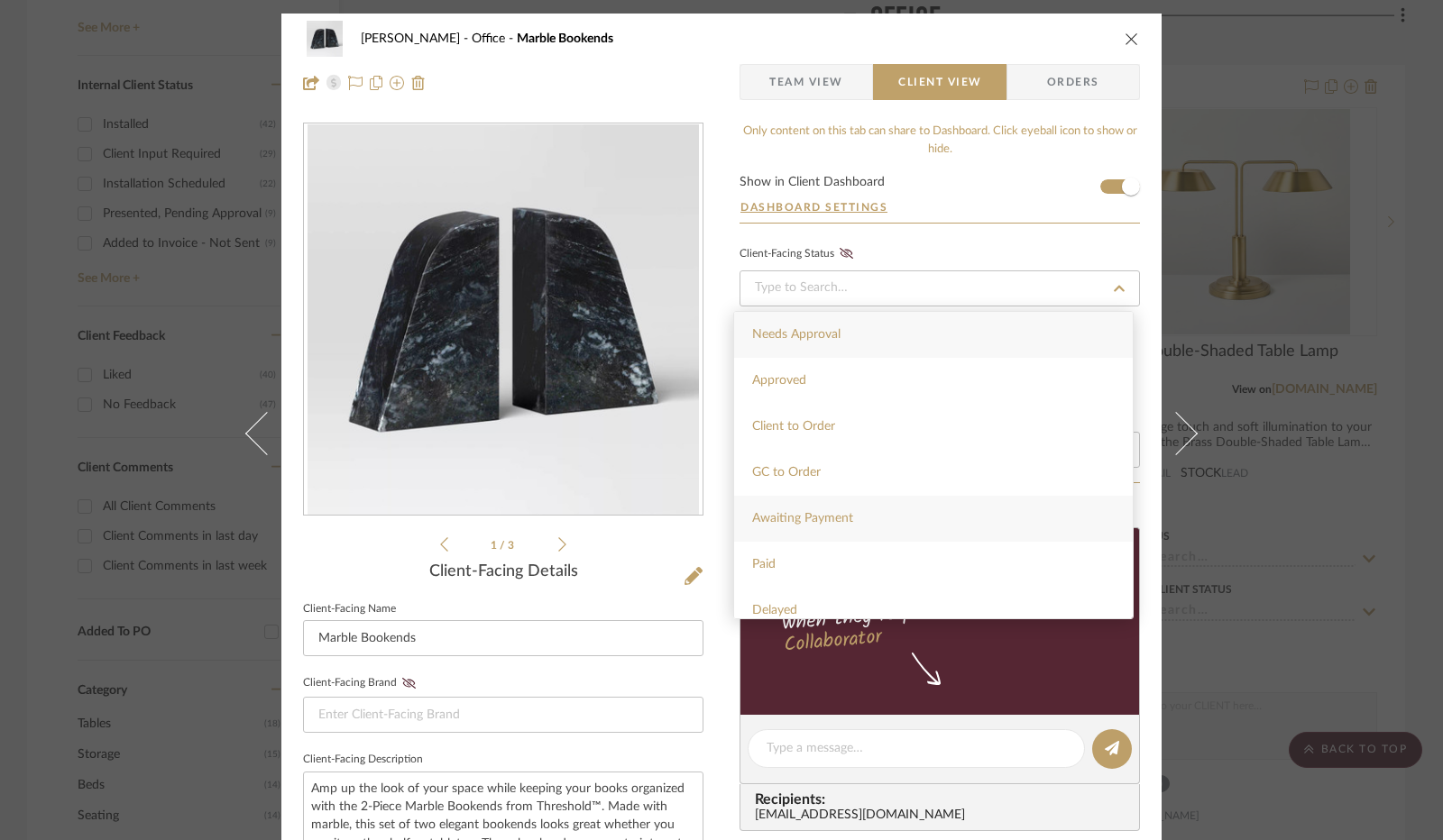
click at [828, 513] on span "Awaiting Payment" at bounding box center [802, 518] width 101 height 13
type input "[DATE]"
type input "Awaiting Payment"
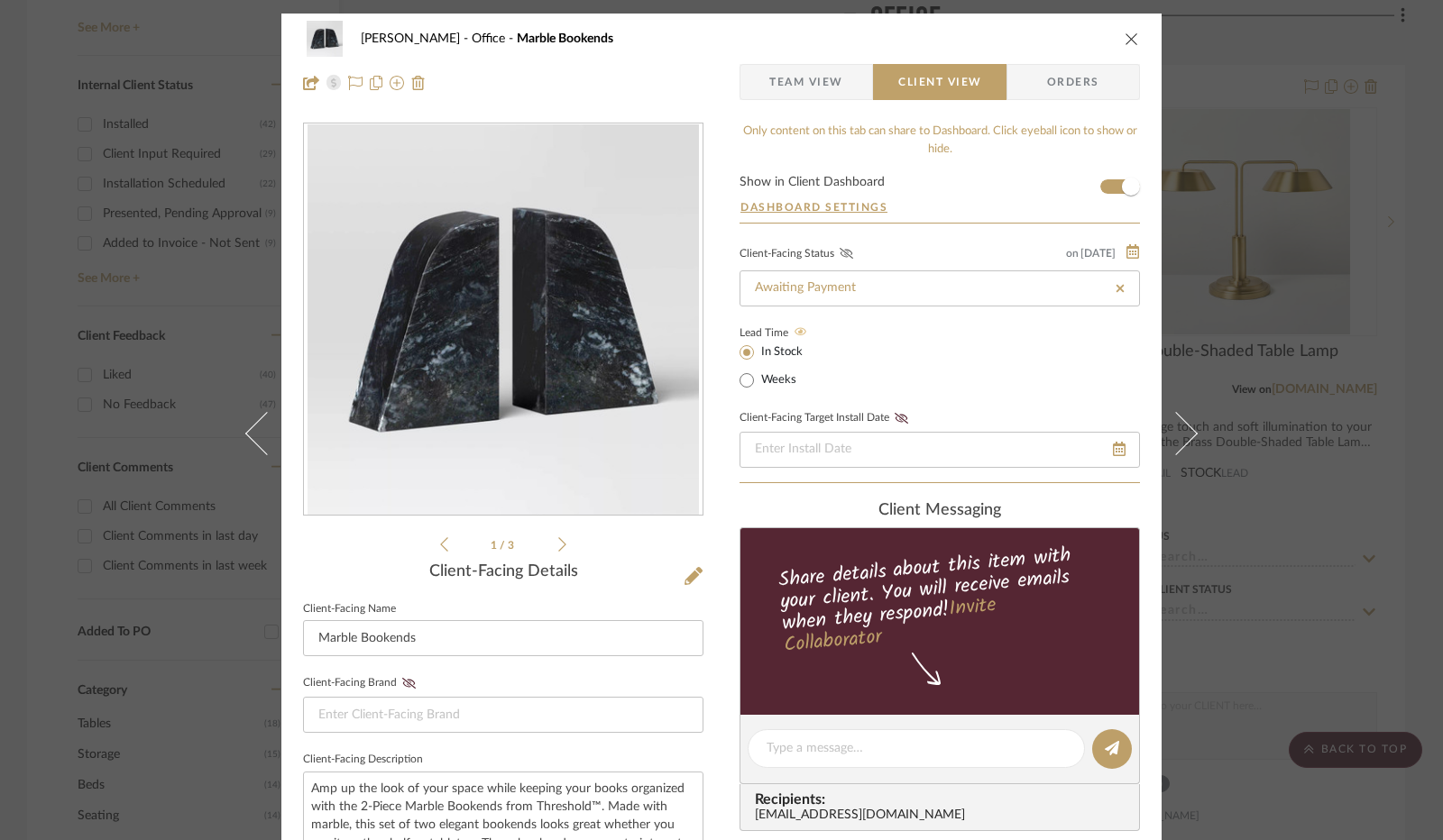
click at [840, 253] on icon at bounding box center [846, 253] width 14 height 11
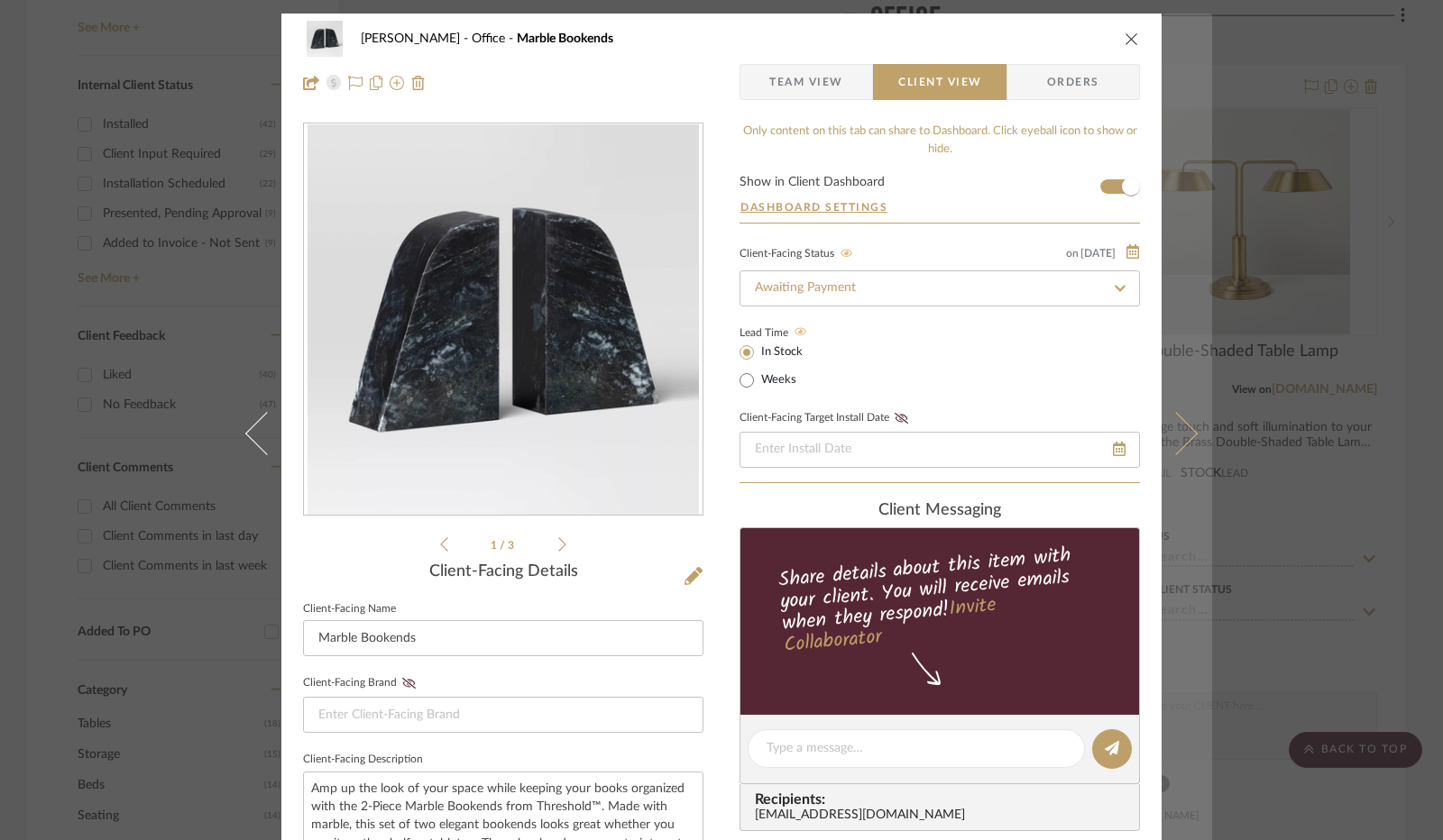
click at [1192, 437] on button at bounding box center [1187, 434] width 51 height 840
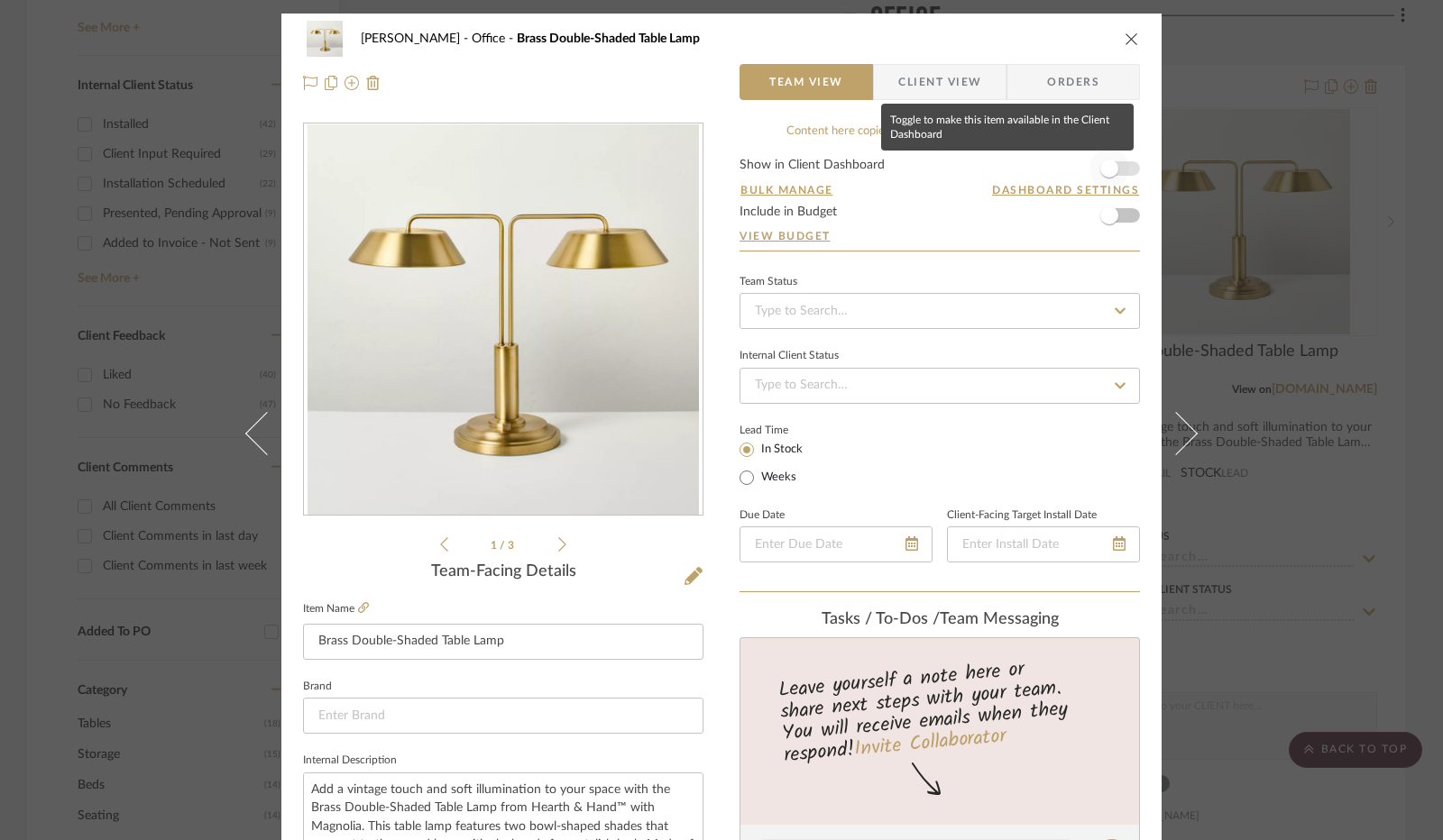
click at [1101, 175] on span "button" at bounding box center [1109, 167] width 18 height 18
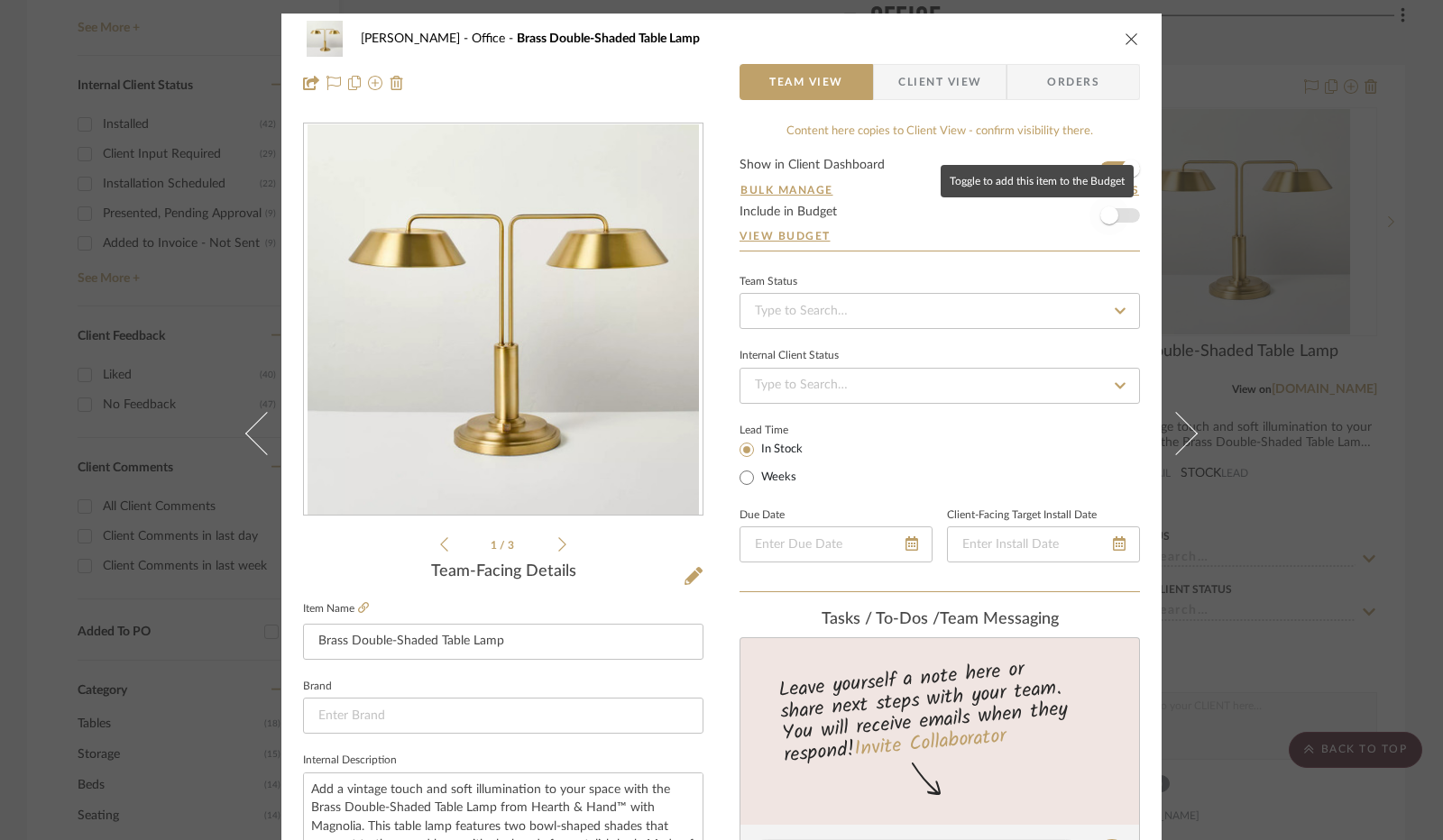
click at [1108, 225] on span "button" at bounding box center [1109, 215] width 40 height 40
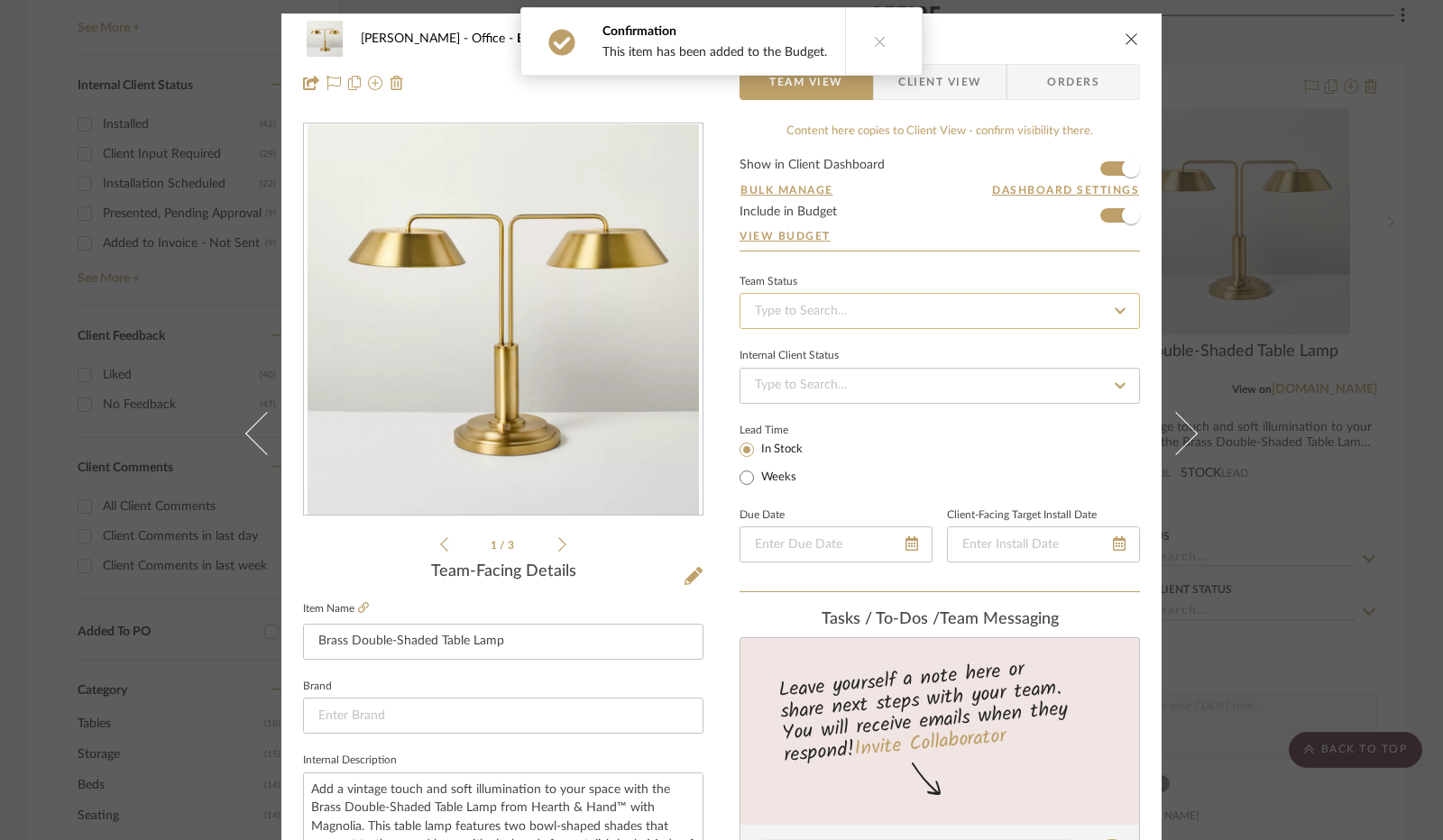
click at [856, 305] on input at bounding box center [939, 311] width 401 height 36
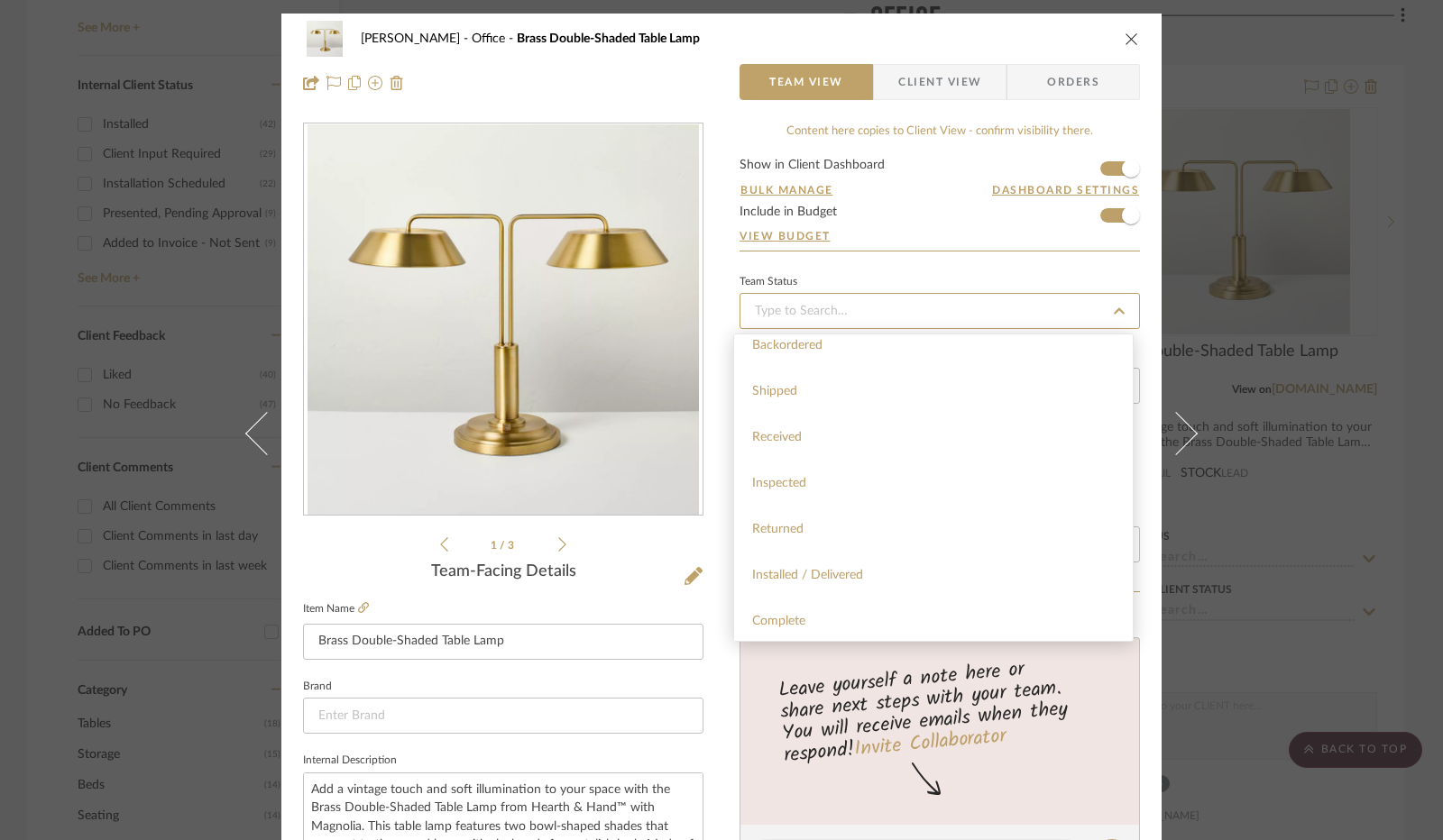
scroll to position [270, 0]
click at [851, 542] on span "Installed / Delivered" at bounding box center [808, 547] width 111 height 13
type input "[DATE]"
type input "Installed / Delivered"
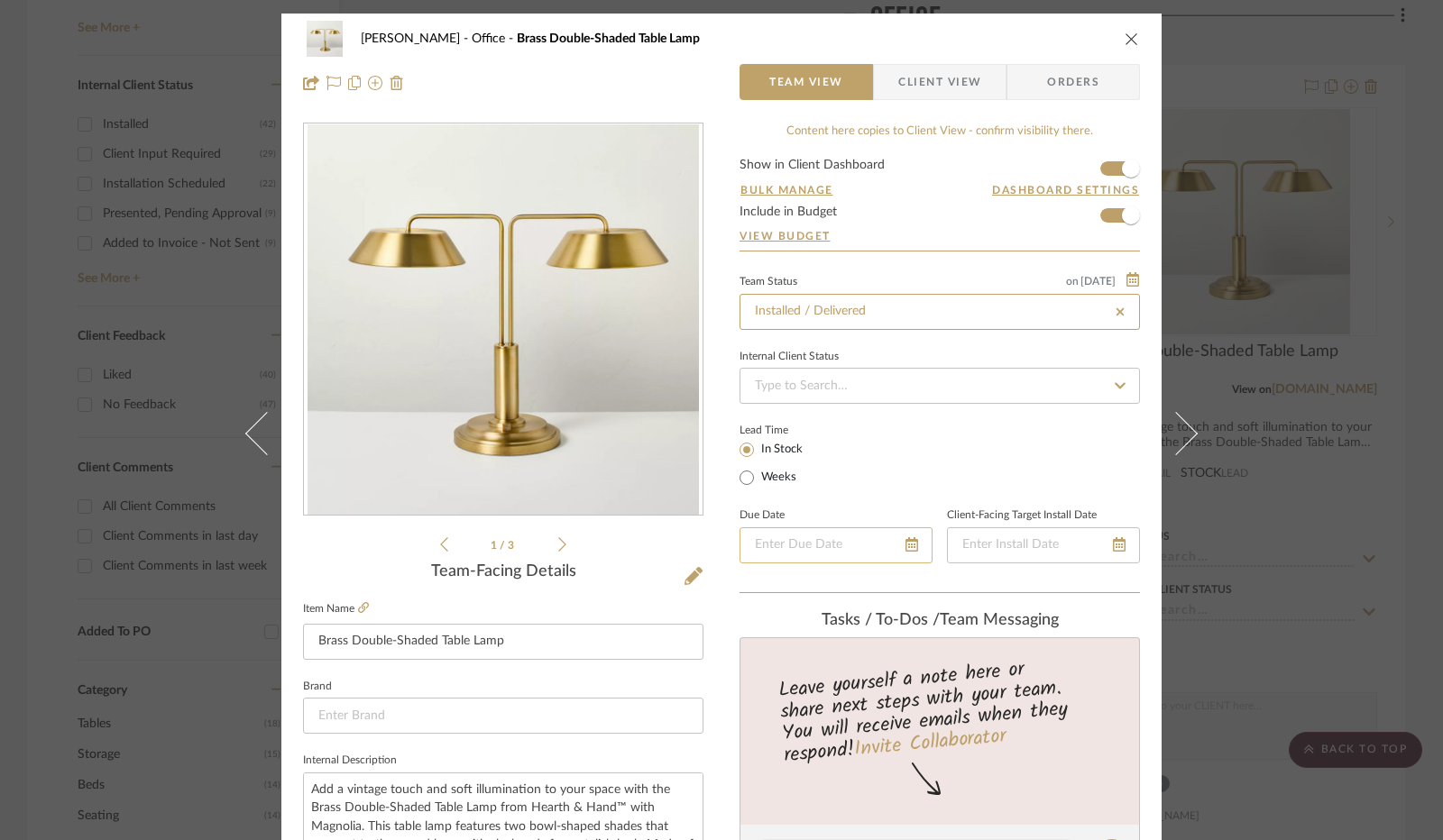
type input "[DATE]"
type input "Installed / Delivered"
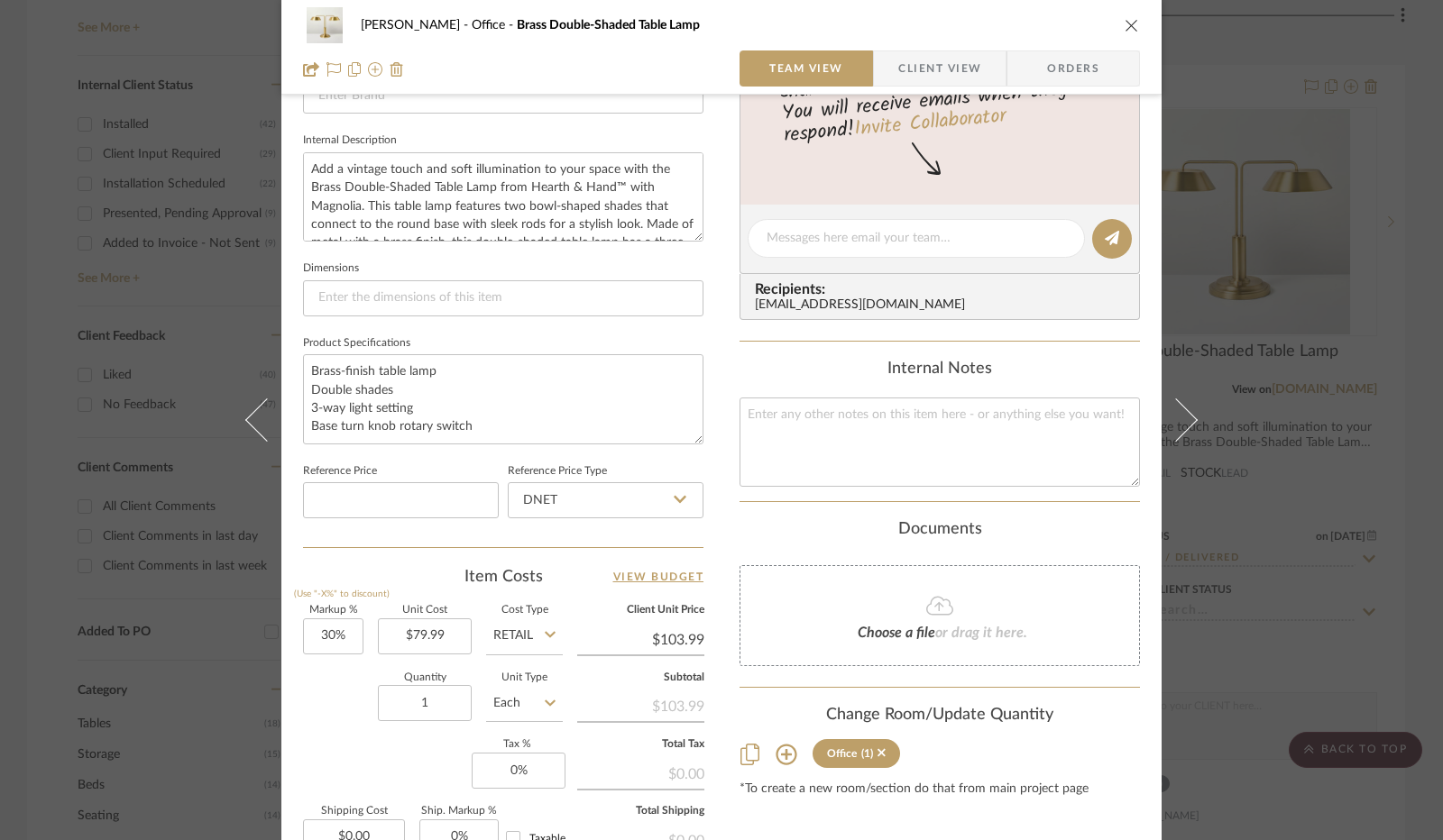
scroll to position [631, 0]
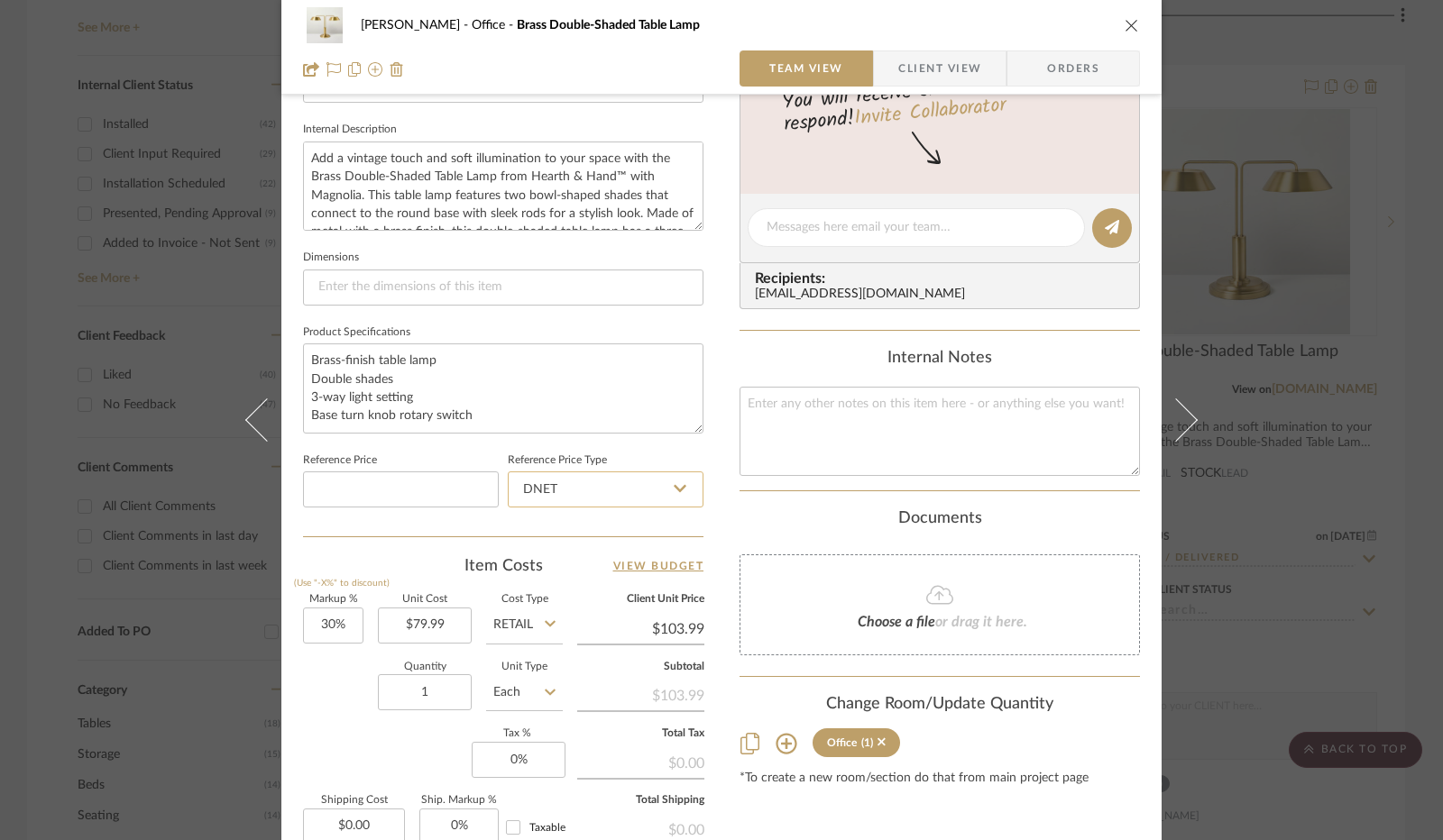
click at [681, 493] on input "DNET" at bounding box center [605, 489] width 195 height 36
click at [610, 583] on div "Retail" at bounding box center [614, 579] width 223 height 46
type input "Retail"
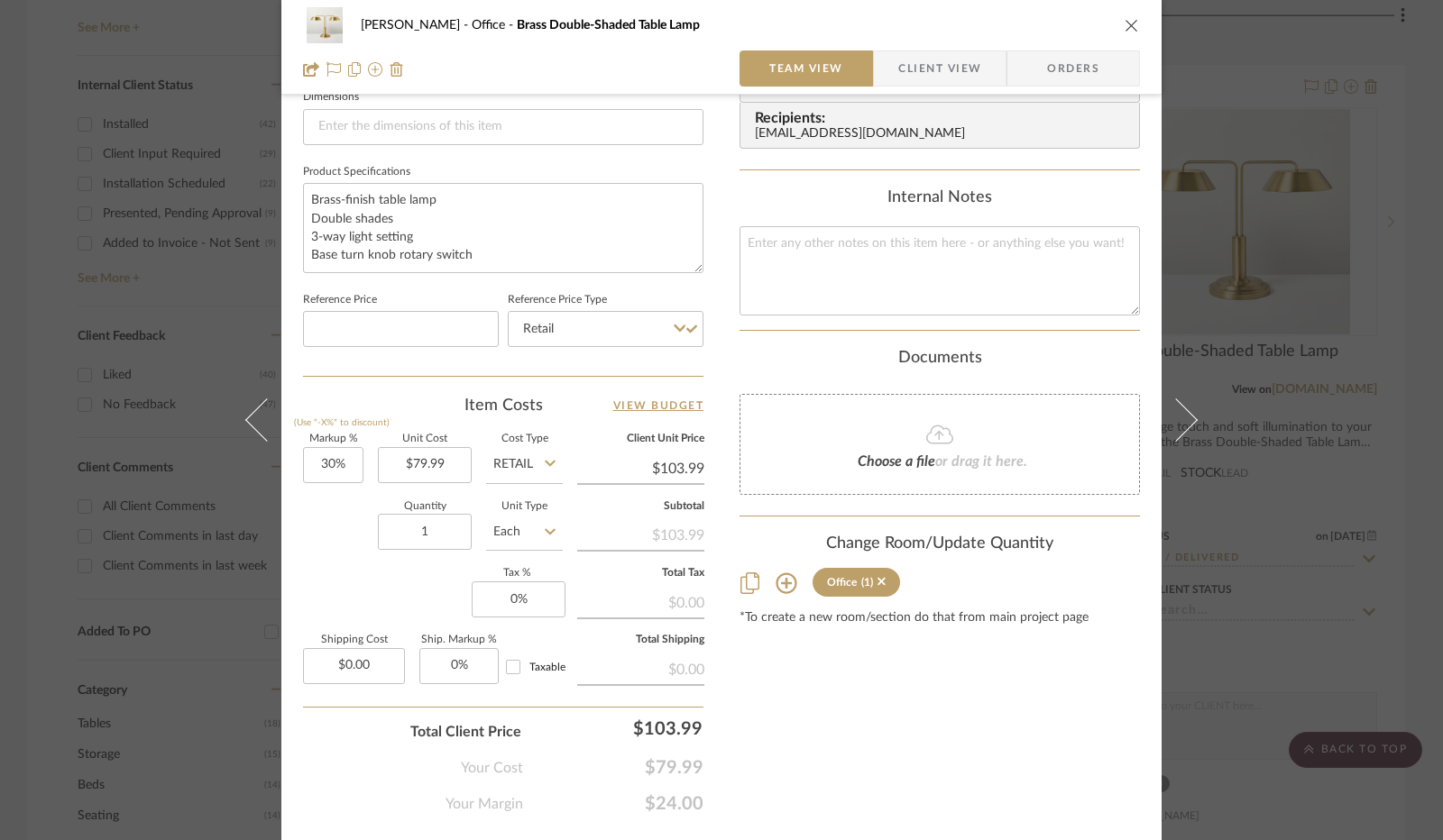
scroll to position [834, 0]
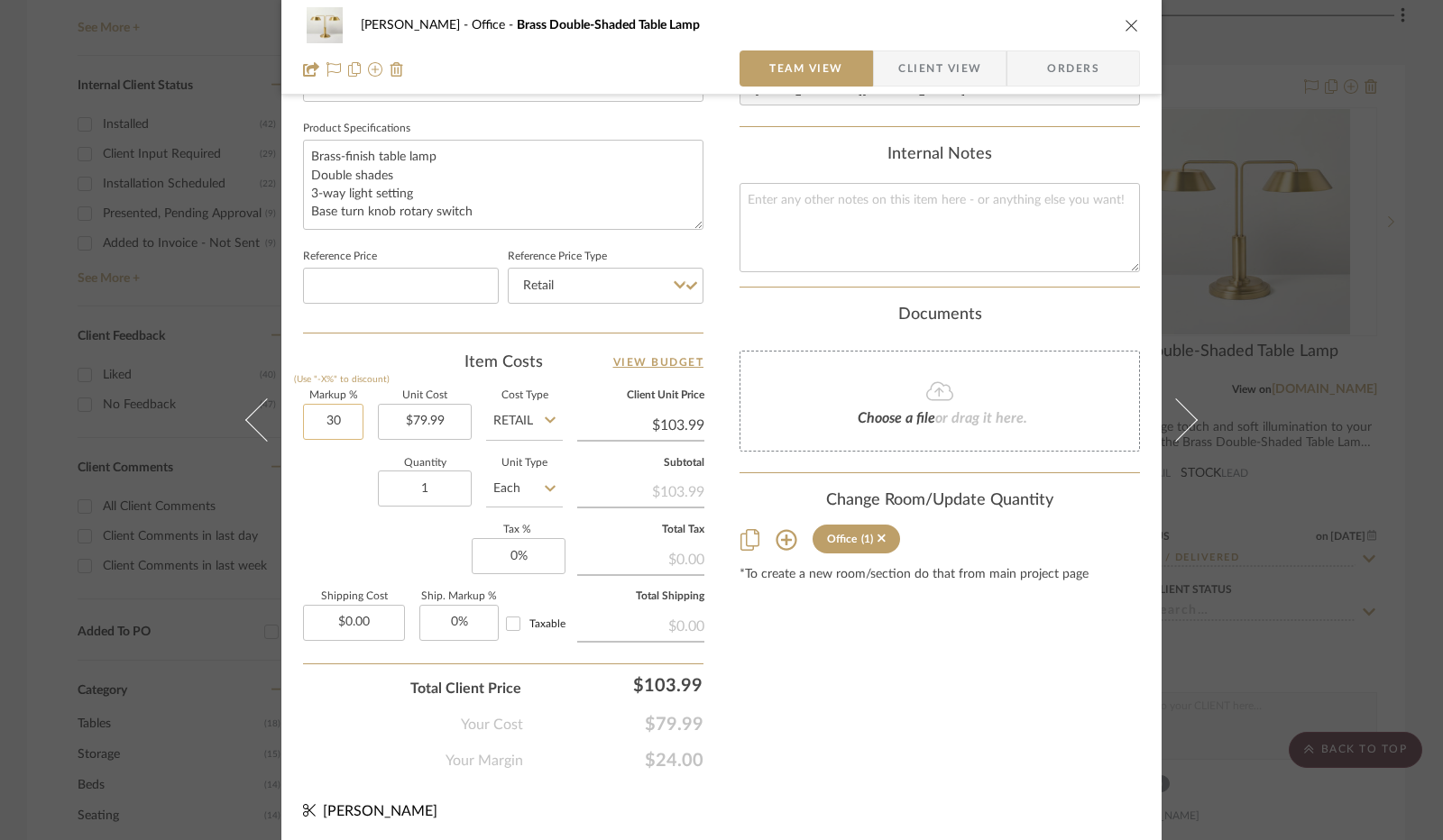
click at [332, 418] on input "30" at bounding box center [332, 421] width 60 height 36
type input "0%"
click at [332, 486] on div "Quantity 1 Unit Type Each" at bounding box center [432, 490] width 260 height 64
type input "$79.99"
click at [517, 546] on input "0" at bounding box center [518, 556] width 93 height 36
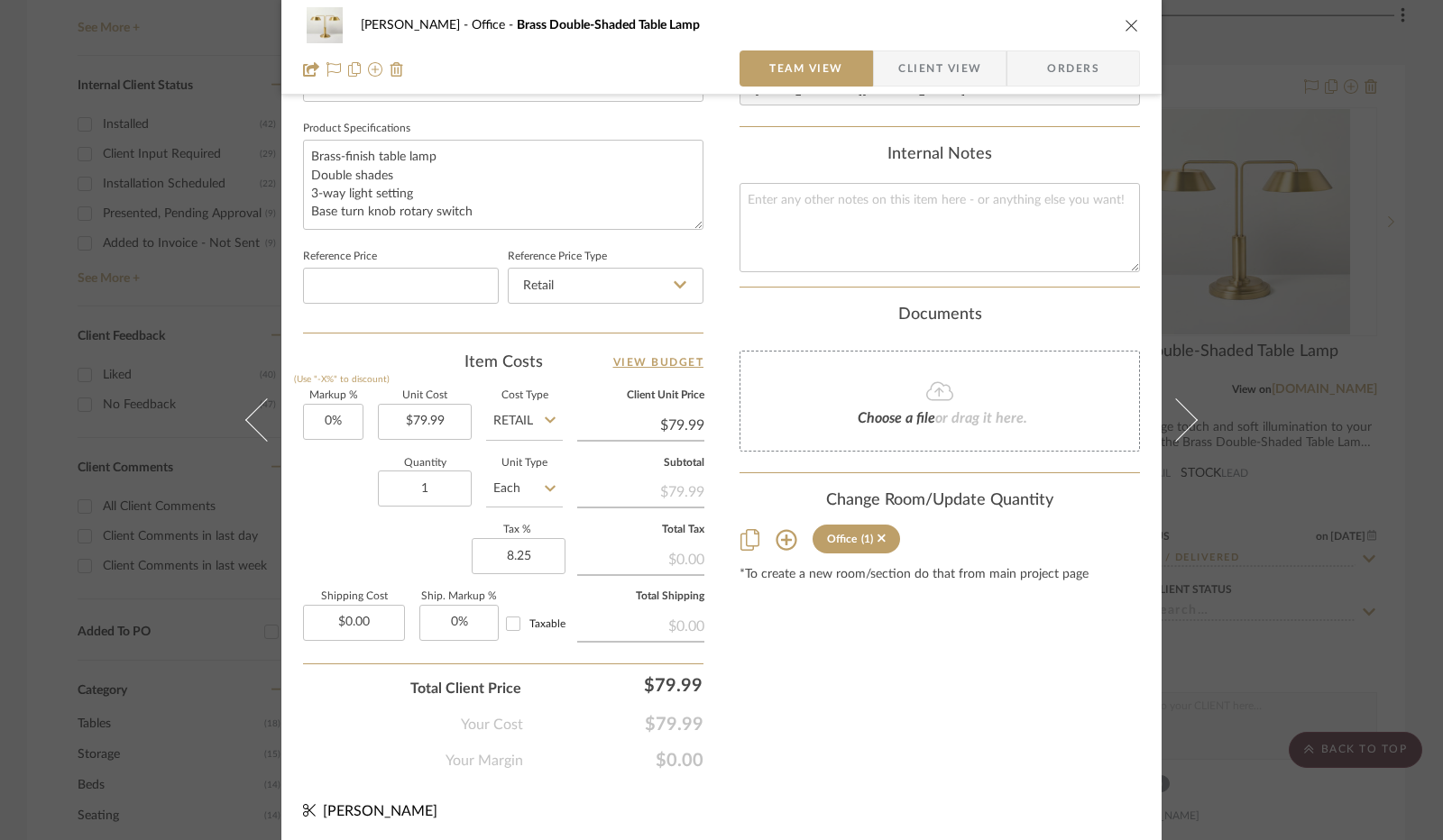
type input "8.25%"
click at [440, 549] on div "Markup % (Use "-X%" to discount) 0% Unit Cost $79.99 Cost Type Retail Client Un…" at bounding box center [503, 523] width 401 height 264
click at [943, 79] on span "Client View" at bounding box center [939, 68] width 83 height 36
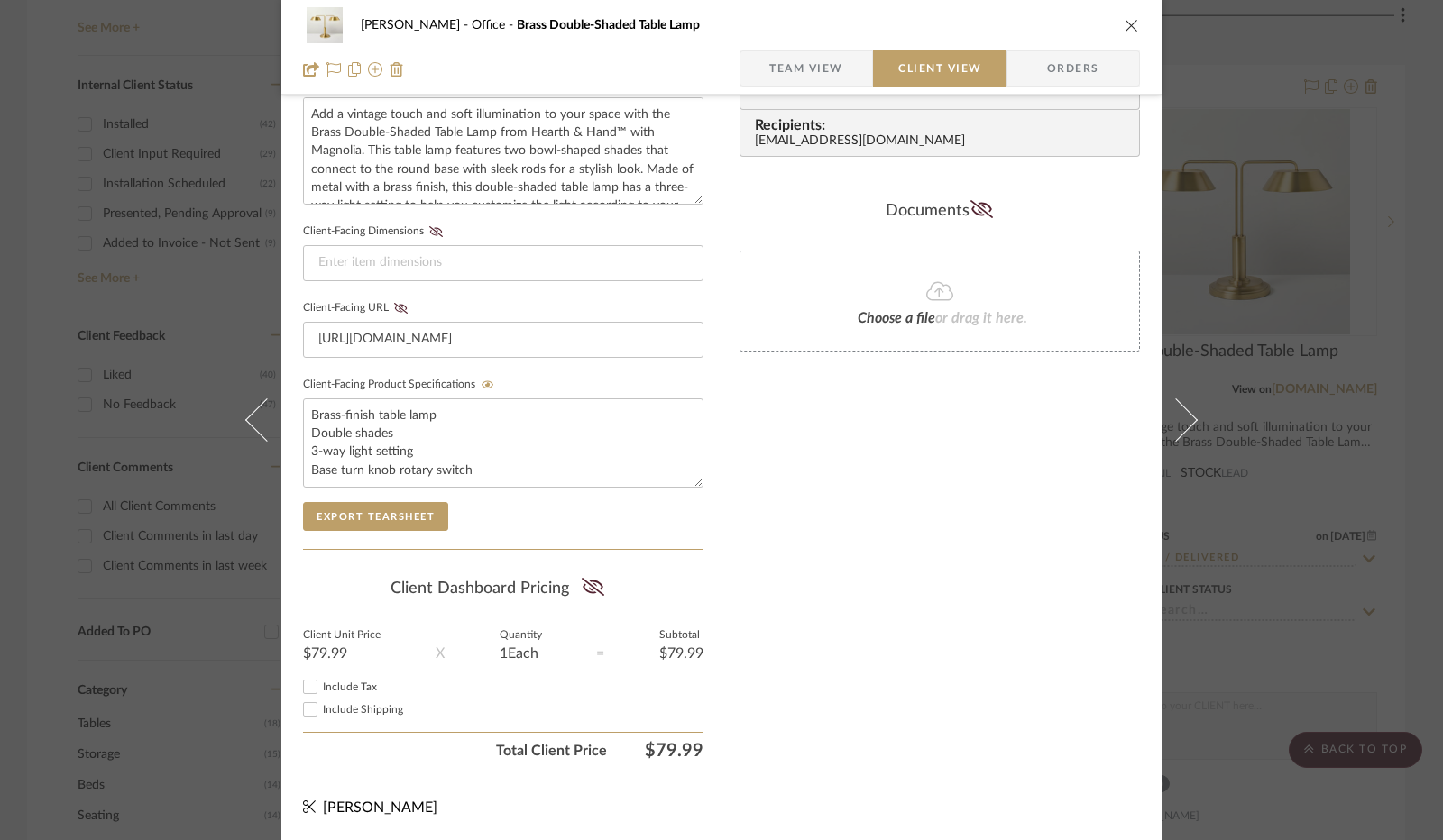
scroll to position [667, 0]
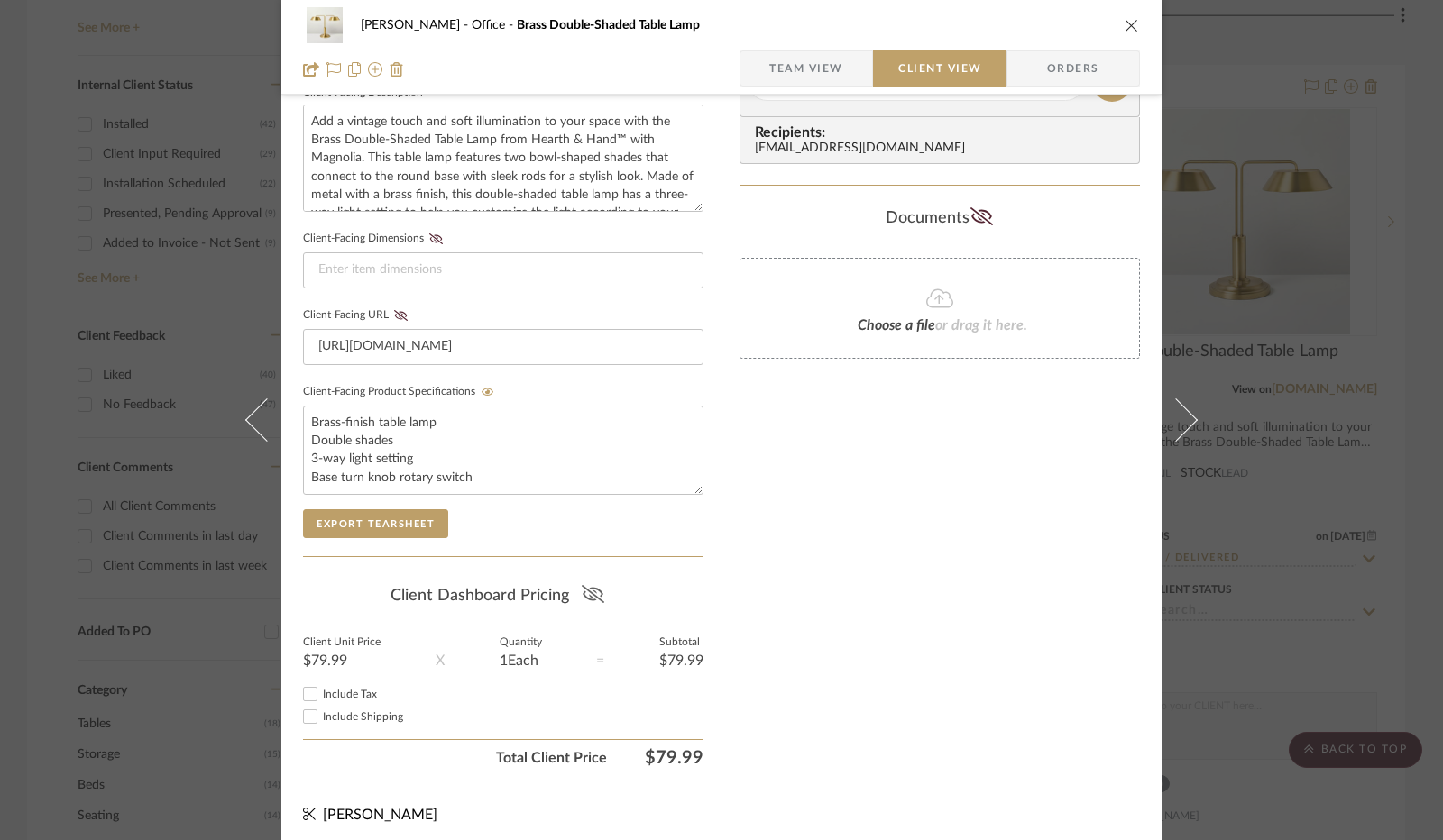
click at [581, 585] on icon at bounding box center [592, 593] width 22 height 18
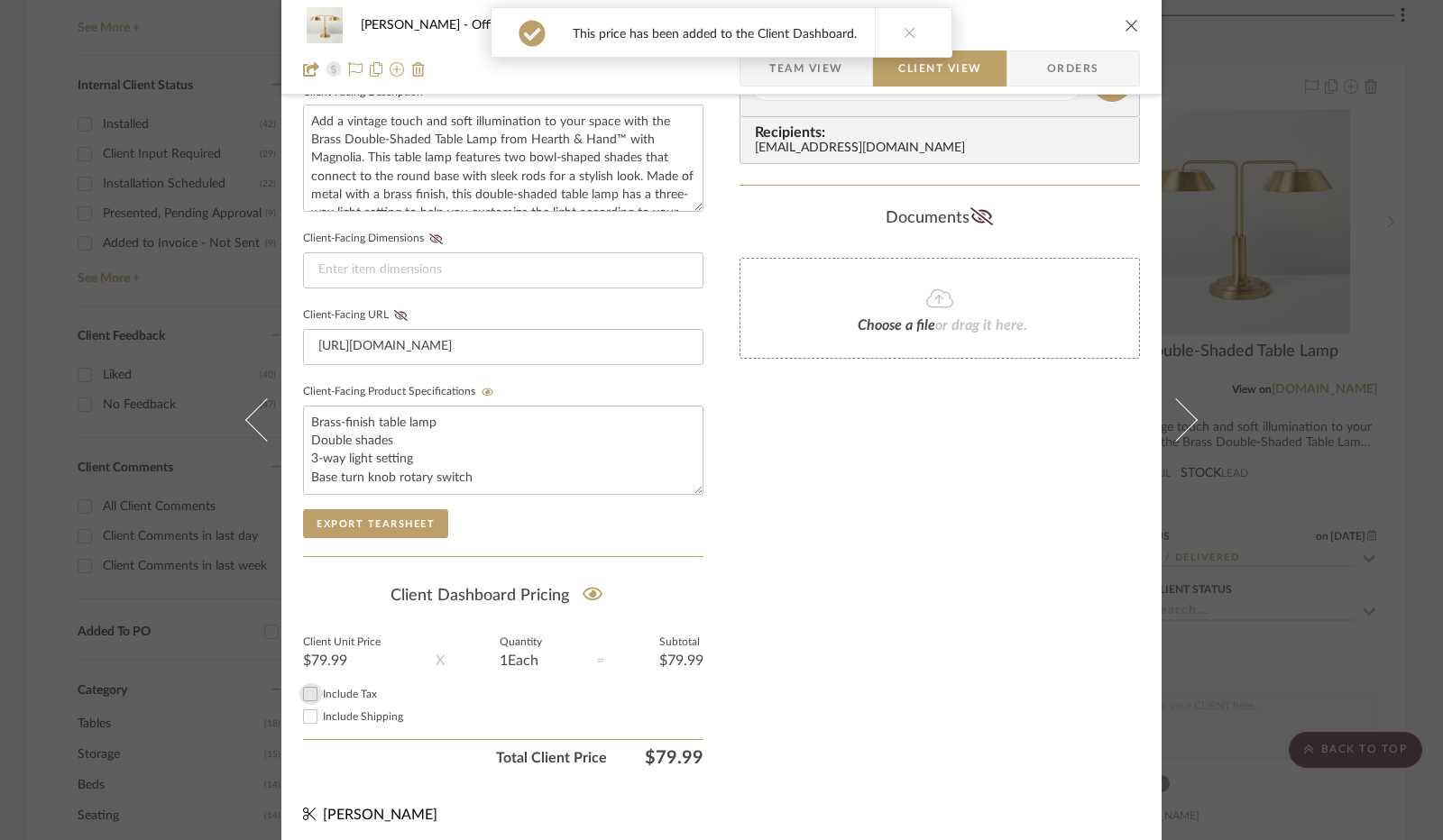
click at [312, 689] on input "Include Tax" at bounding box center [309, 694] width 21 height 21
checkbox input "true"
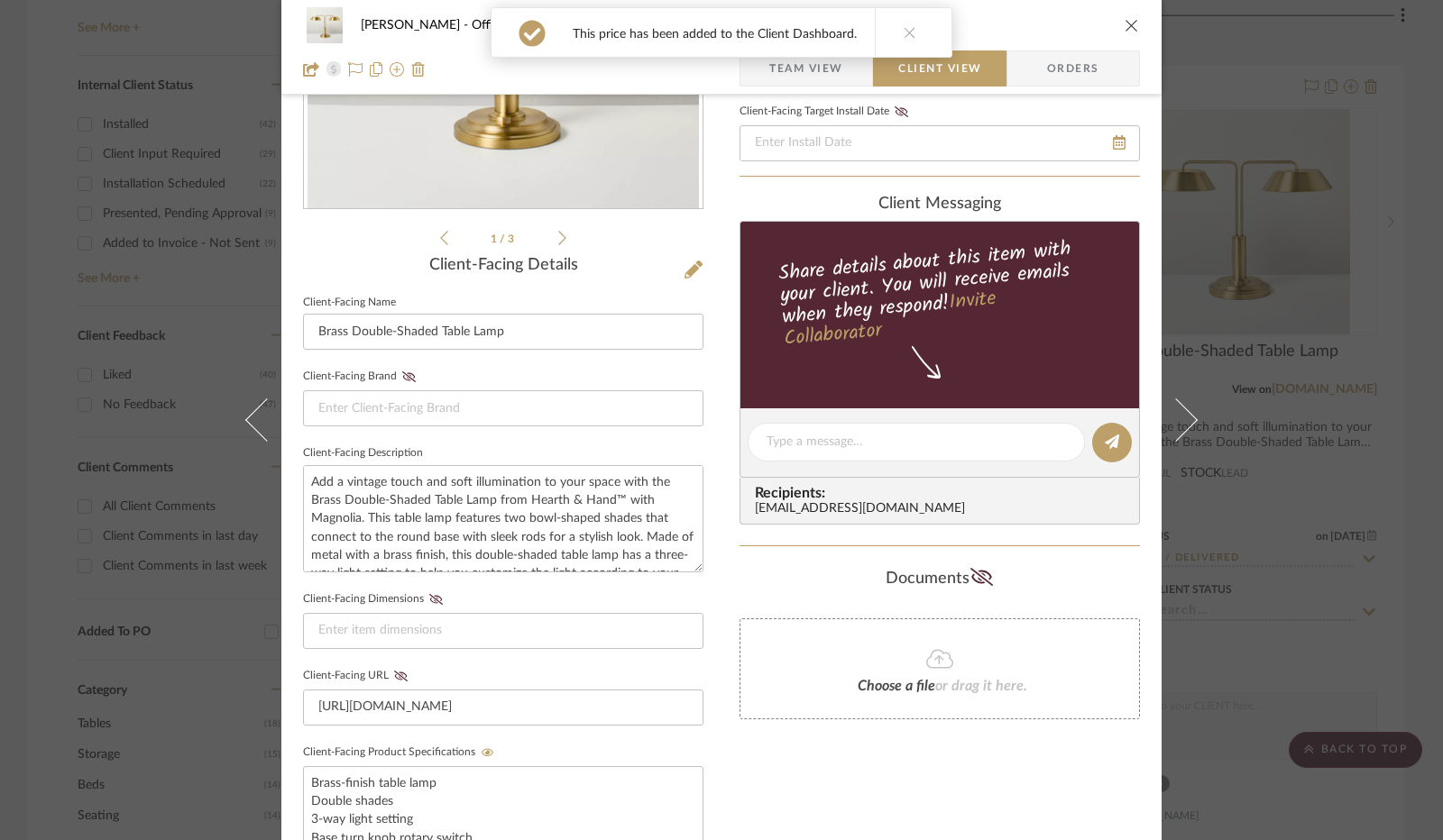
scroll to position [0, 0]
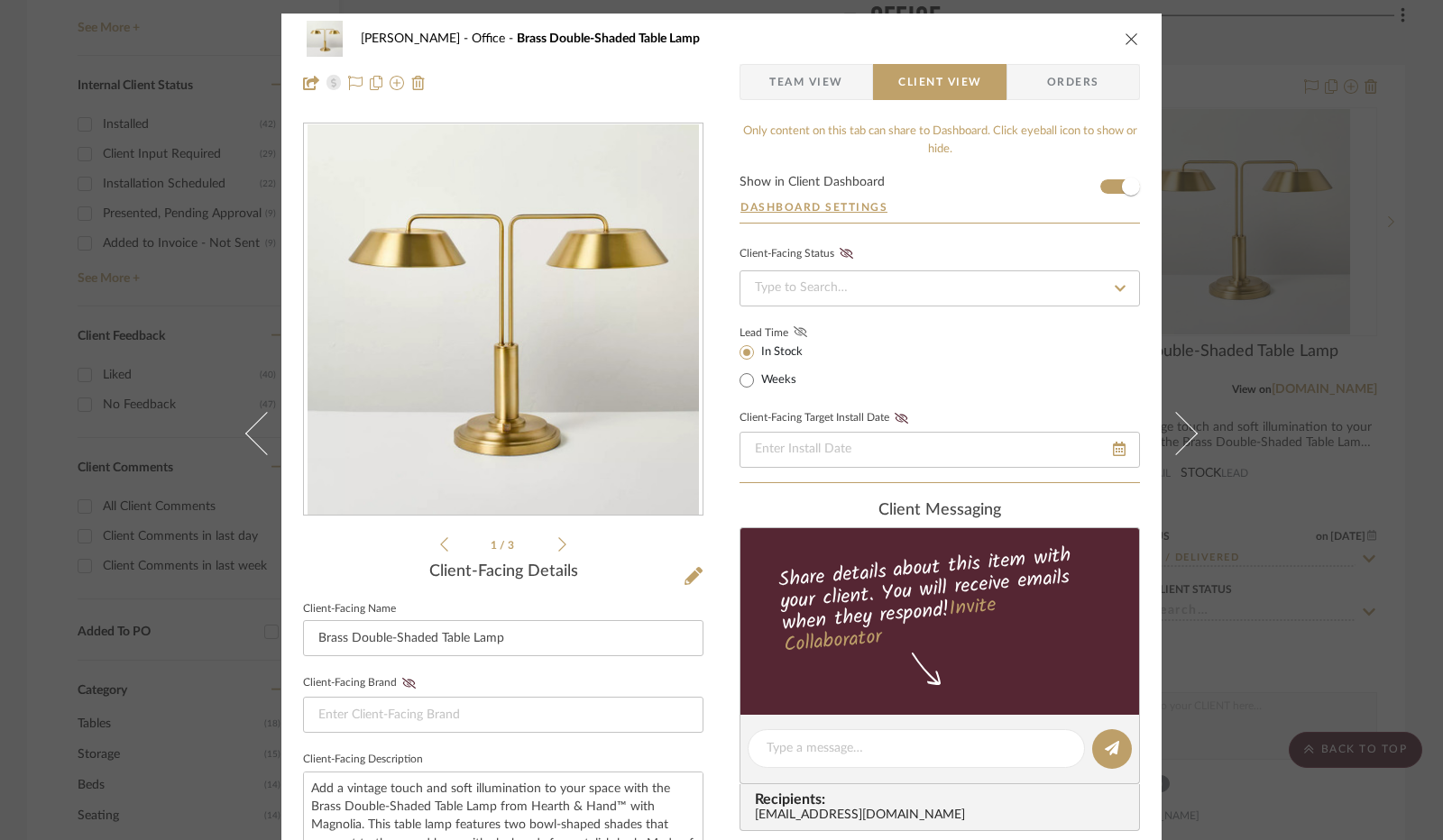
click at [793, 333] on icon at bounding box center [800, 332] width 14 height 11
click at [818, 287] on input at bounding box center [939, 288] width 401 height 36
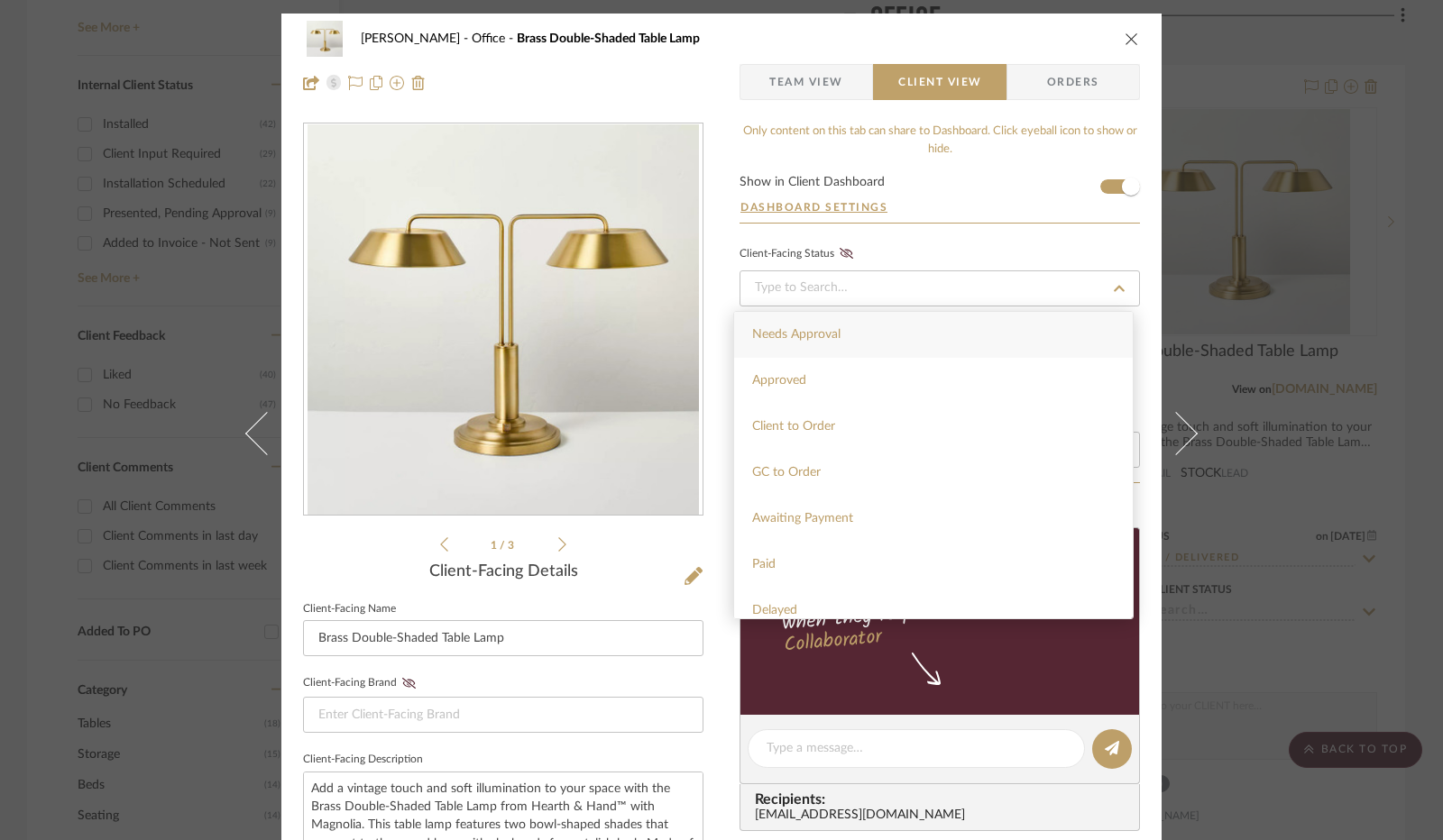
drag, startPoint x: 830, startPoint y: 515, endPoint x: 858, endPoint y: 358, distance: 159.5
click at [830, 514] on span "Awaiting Payment" at bounding box center [802, 518] width 101 height 13
type input "[DATE]"
type input "Awaiting Payment"
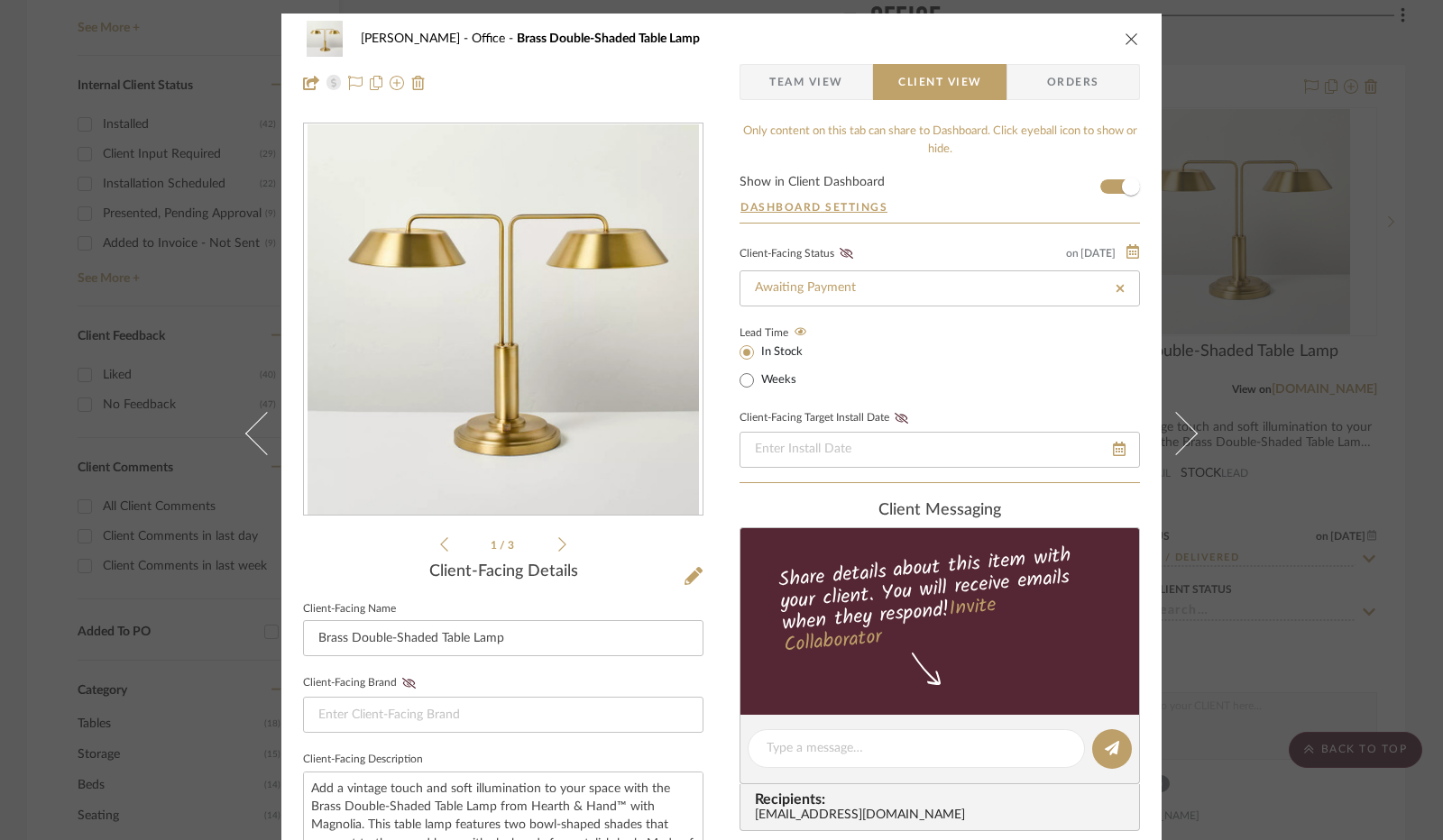
drag, startPoint x: 840, startPoint y: 250, endPoint x: 859, endPoint y: 255, distance: 19.6
click at [840, 249] on icon at bounding box center [846, 253] width 14 height 11
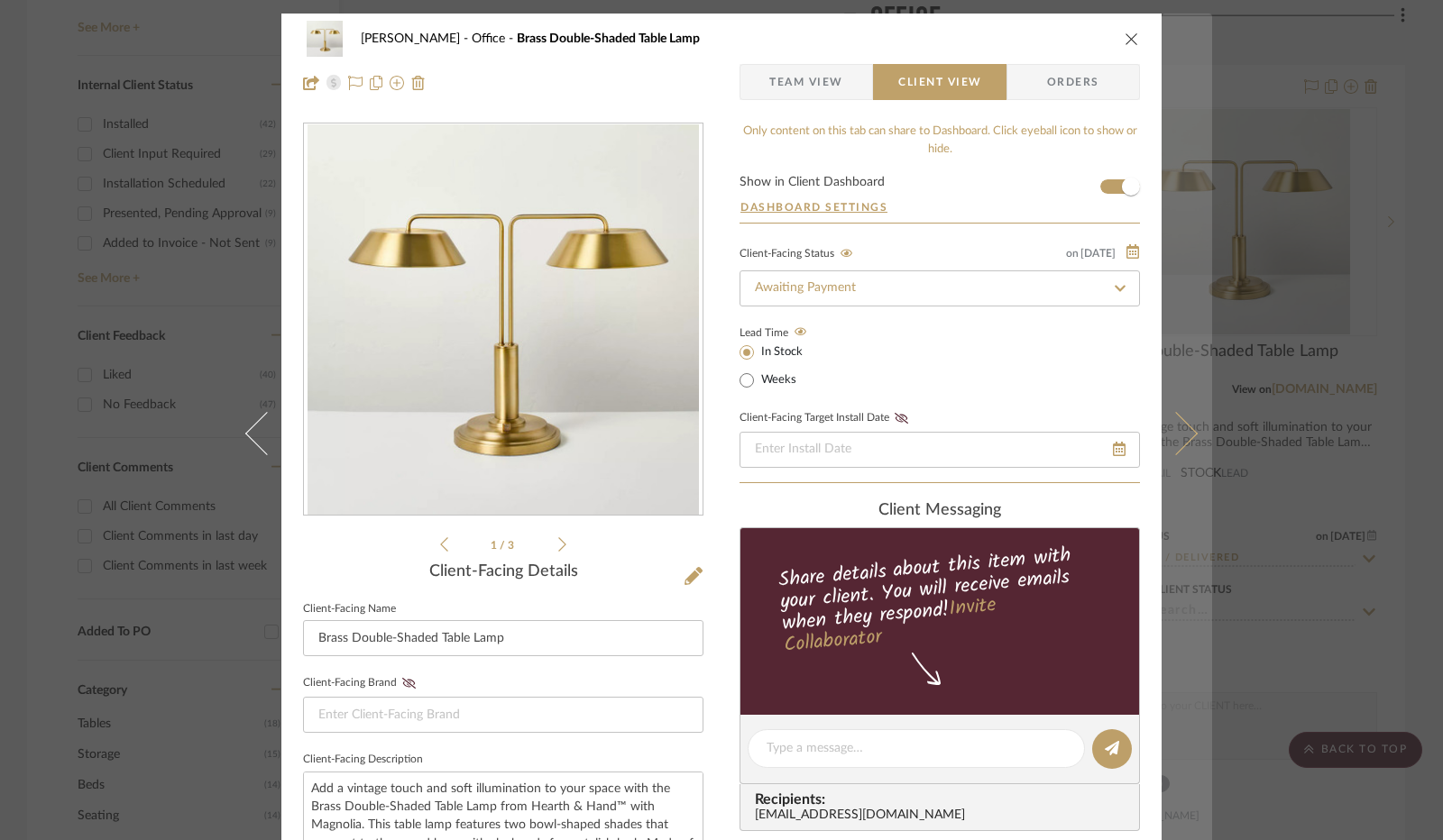
click at [1182, 436] on icon at bounding box center [1176, 433] width 44 height 43
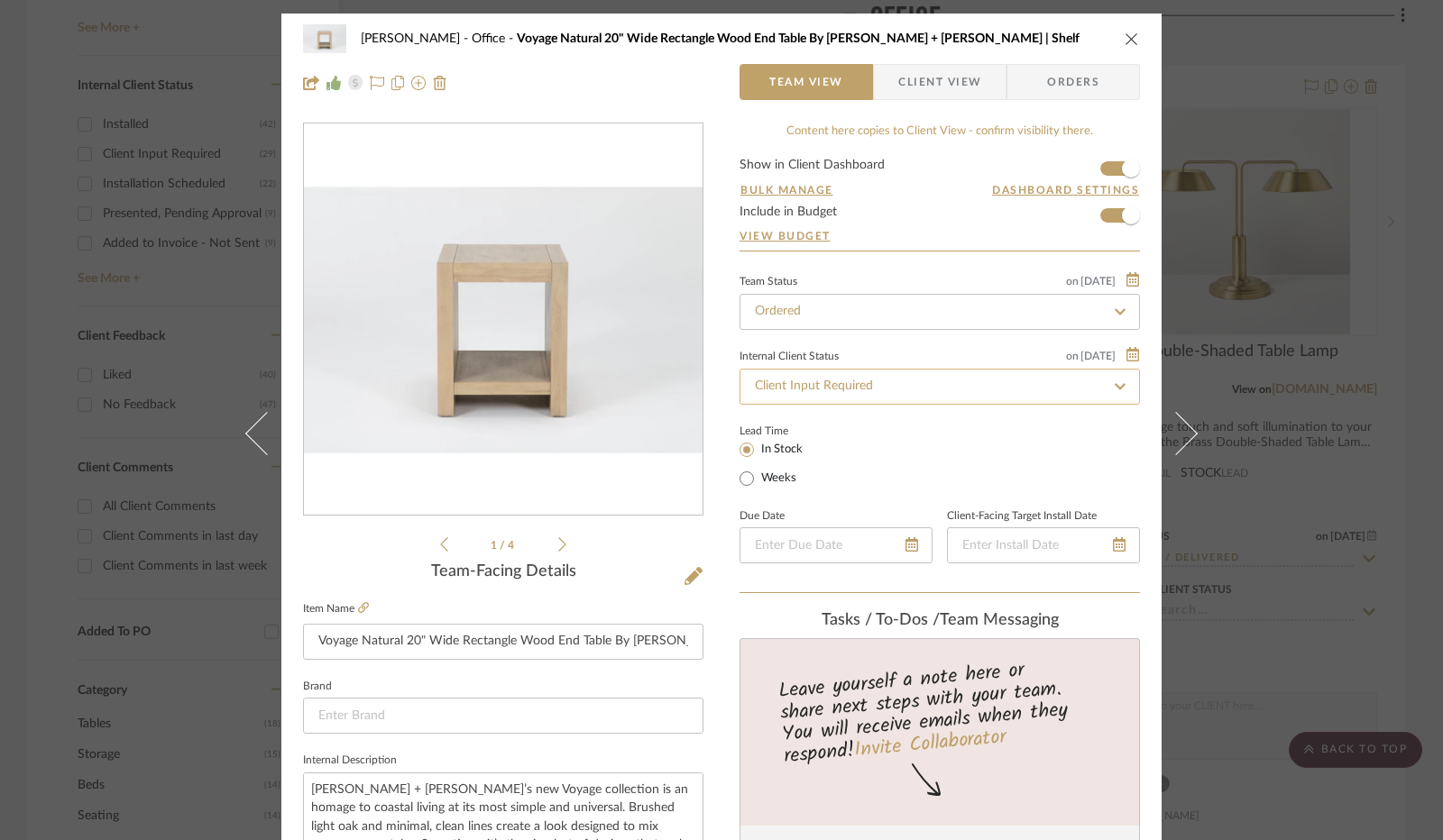
click at [1001, 379] on input "Client Input Required" at bounding box center [939, 386] width 401 height 36
click at [1115, 386] on icon at bounding box center [1119, 386] width 8 height 8
type input "[DATE]"
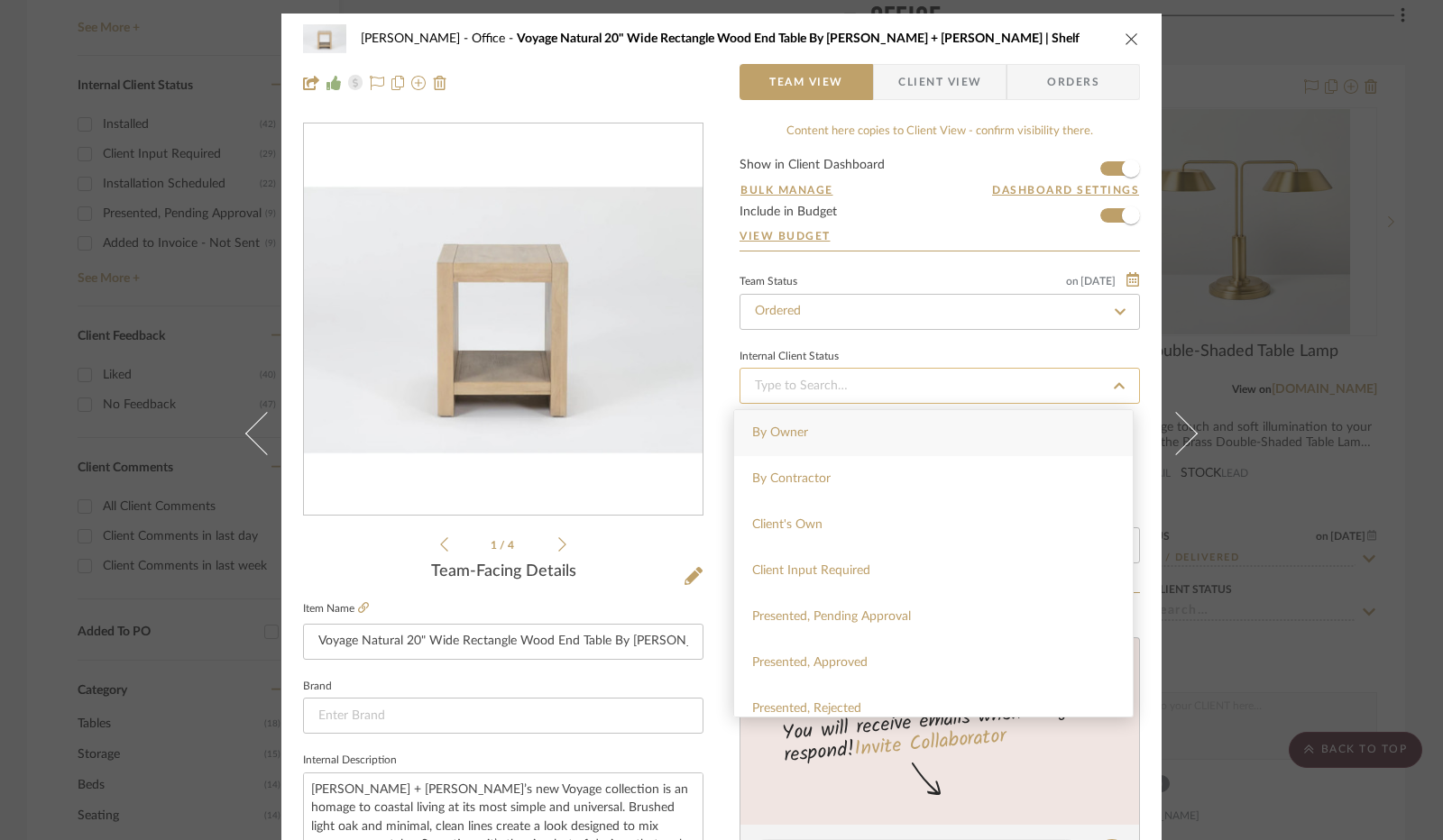
type input "[DATE]"
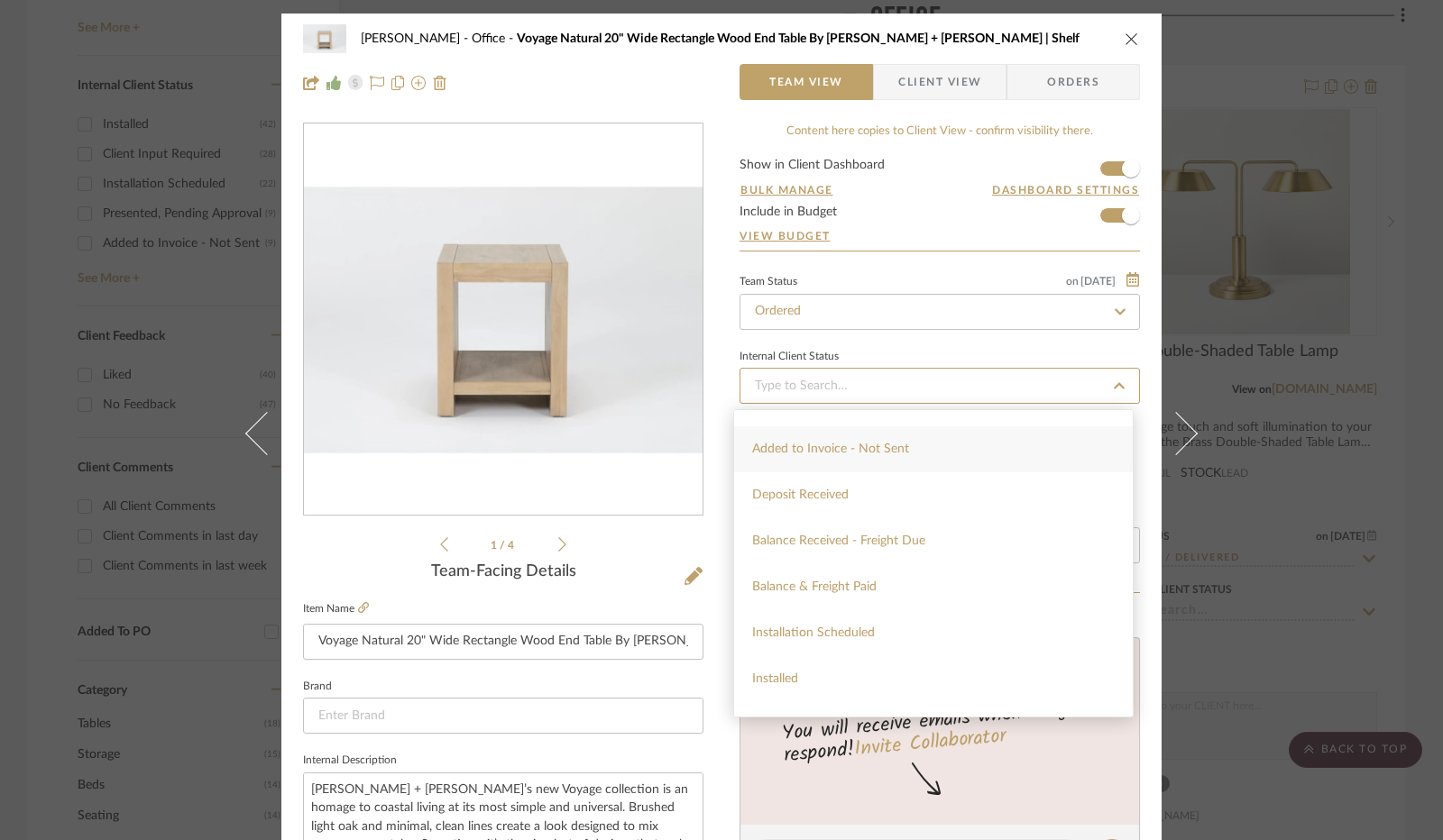
scroll to position [361, 0]
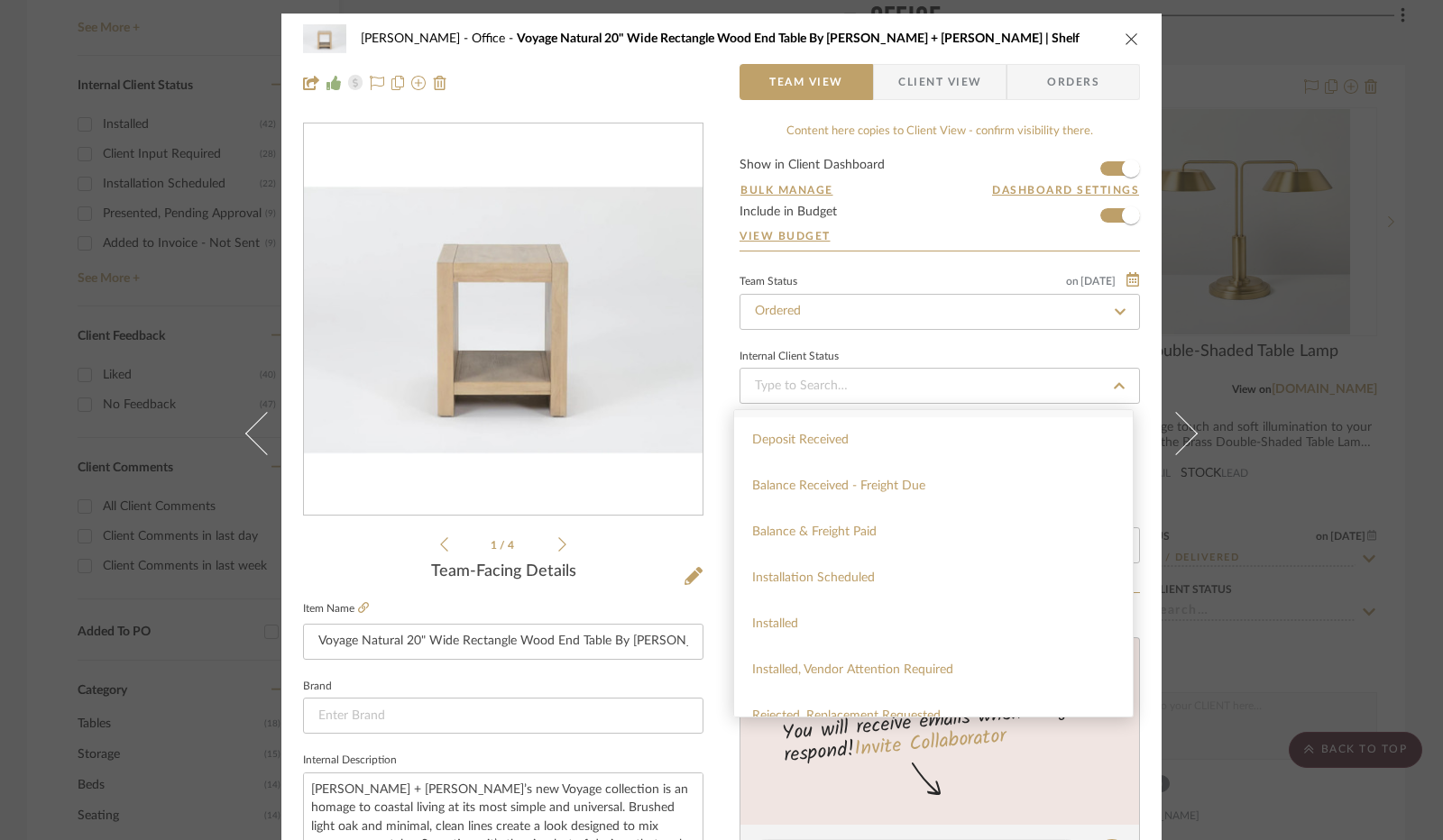
click at [922, 588] on div "Installation Scheduled" at bounding box center [933, 578] width 399 height 46
type input "[DATE]"
type input "Installation Scheduled"
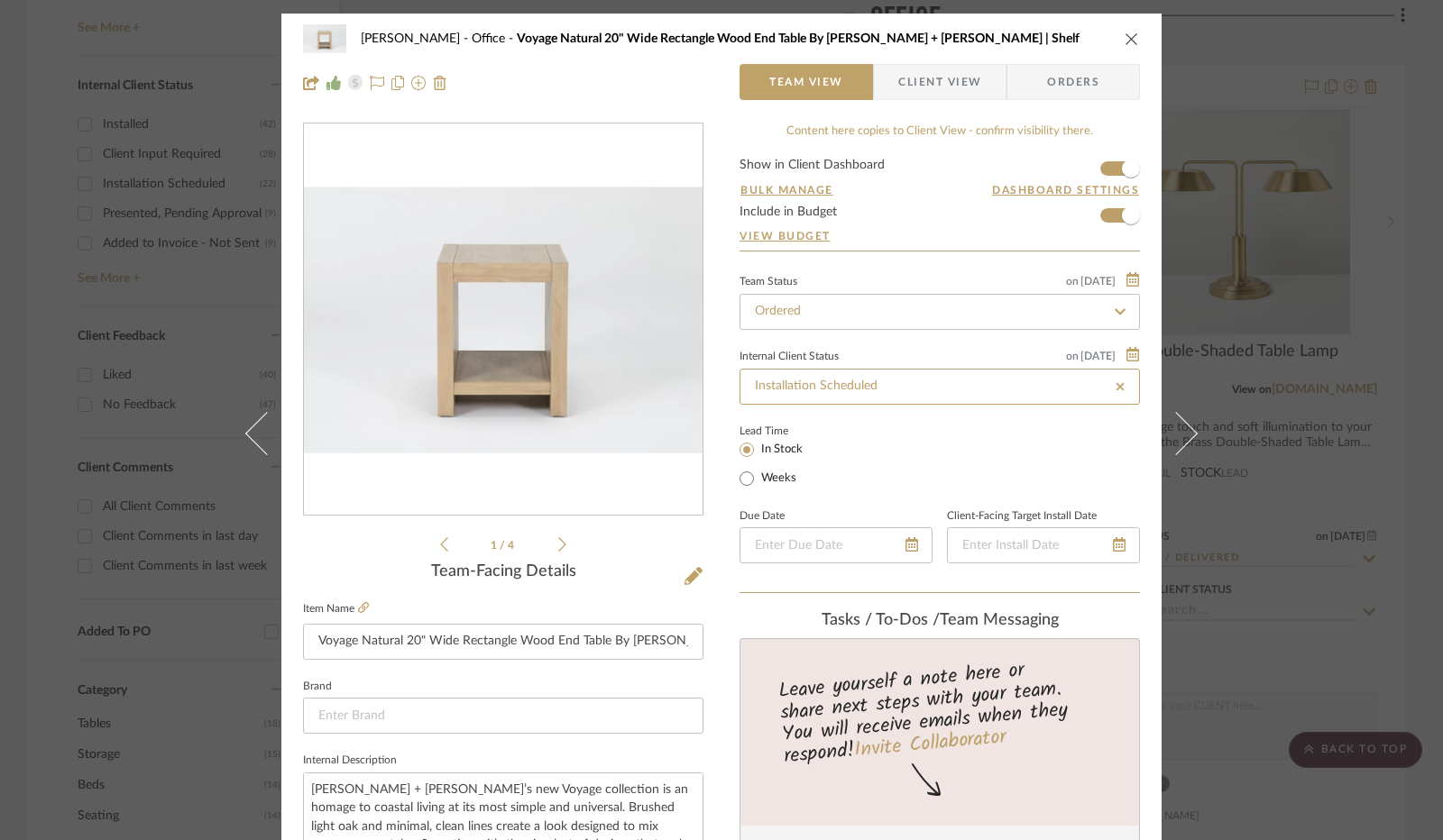
type input "Installation Scheduled"
click at [1134, 42] on div "Jennifer Anzola Office Voyage Natural 20" Wide Rectangle Wood End Table By Nate…" at bounding box center [721, 61] width 880 height 94
click at [1129, 42] on icon "close" at bounding box center [1132, 39] width 15 height 15
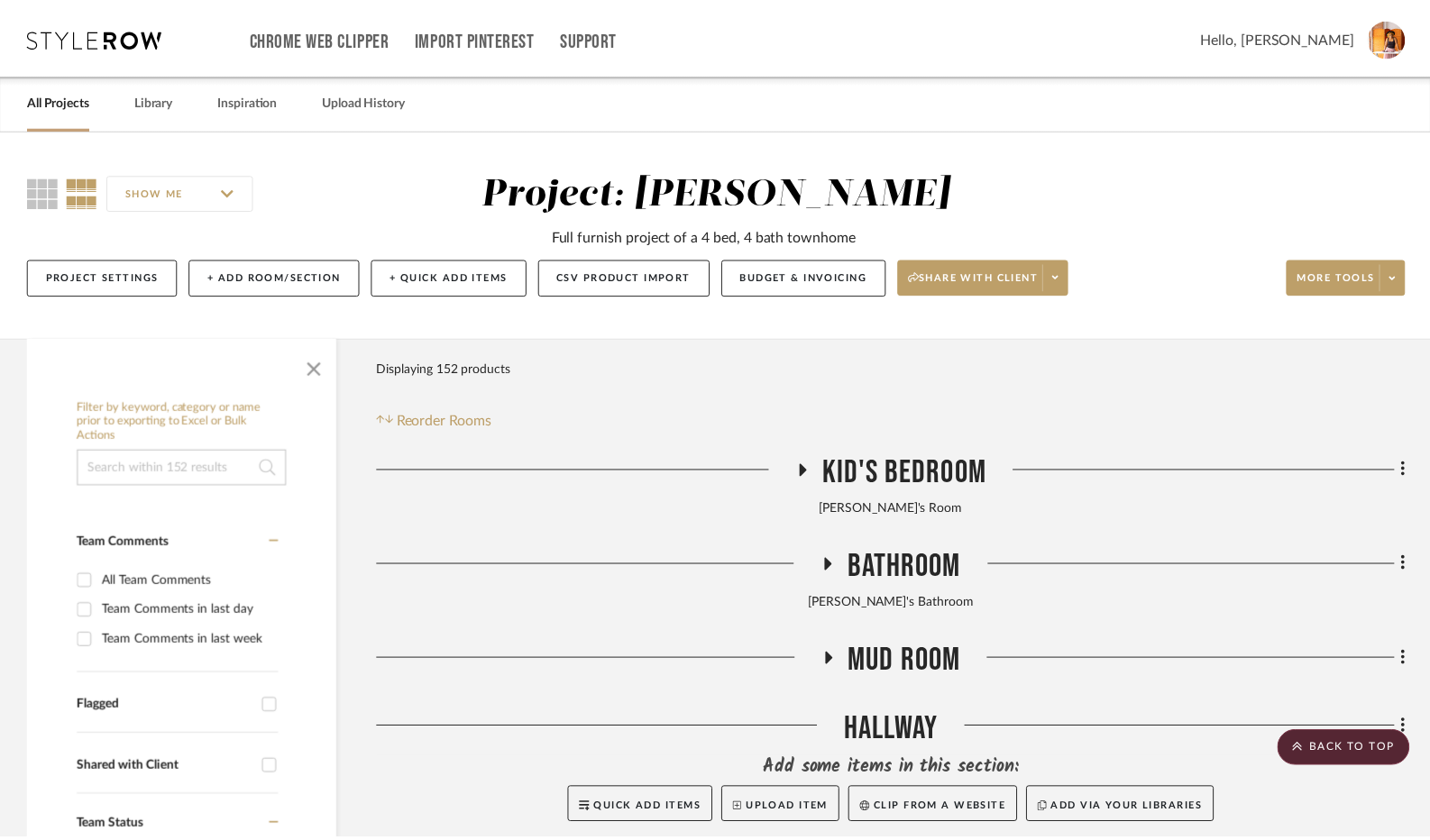
scroll to position [992, 0]
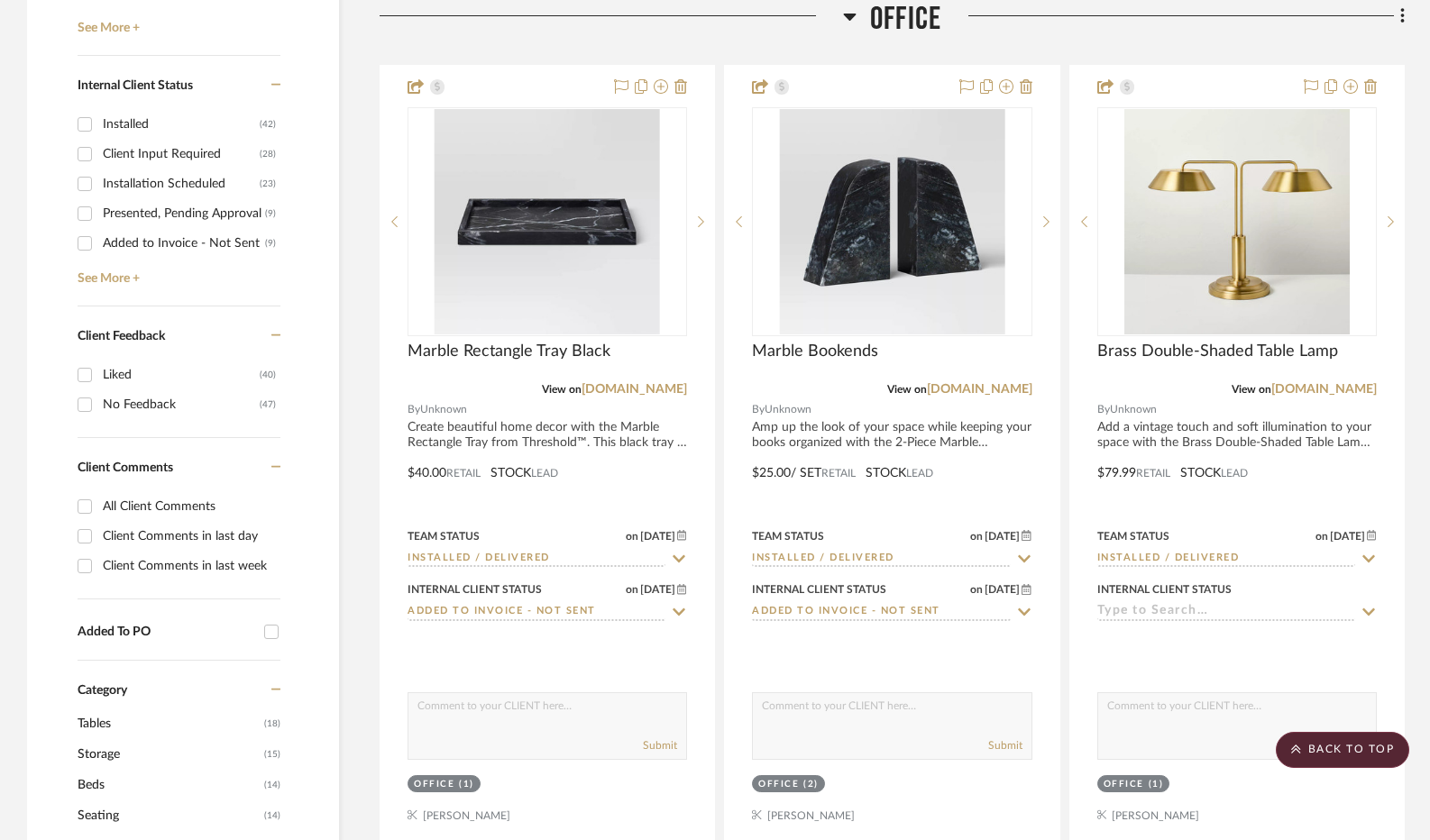
click at [847, 16] on icon at bounding box center [850, 18] width 13 height 7
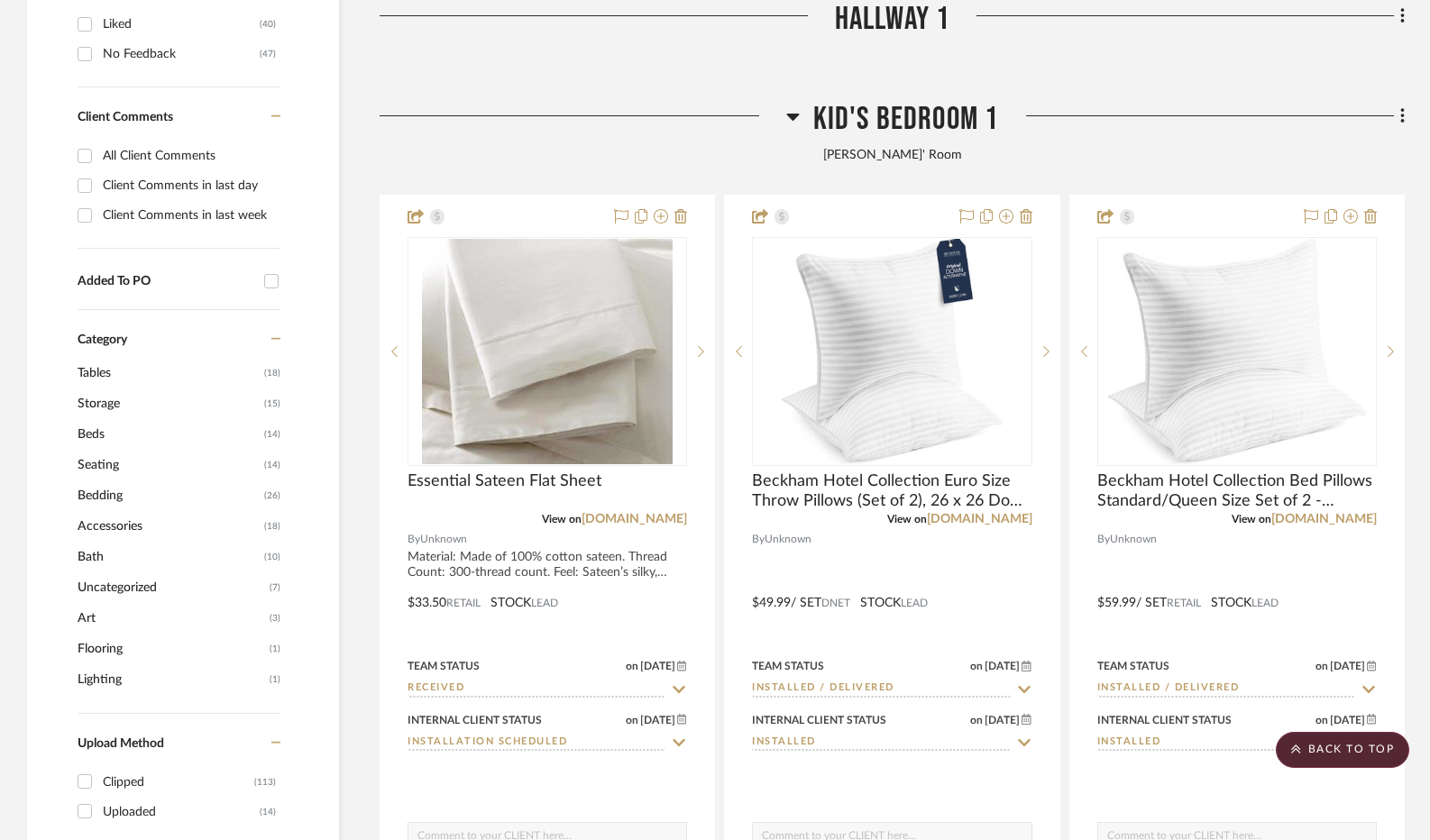
scroll to position [1352, 0]
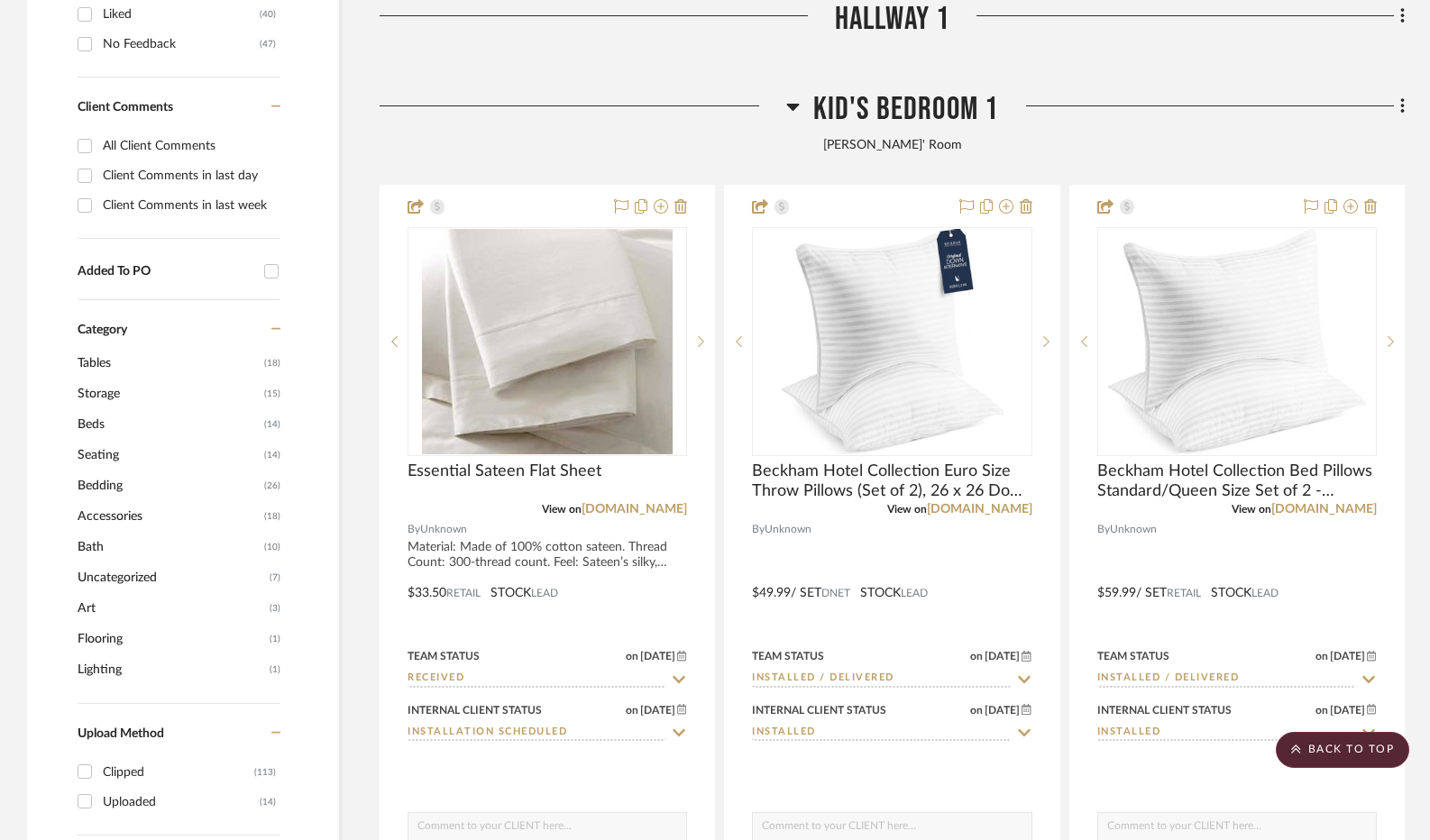
click at [791, 110] on icon at bounding box center [793, 107] width 13 height 7
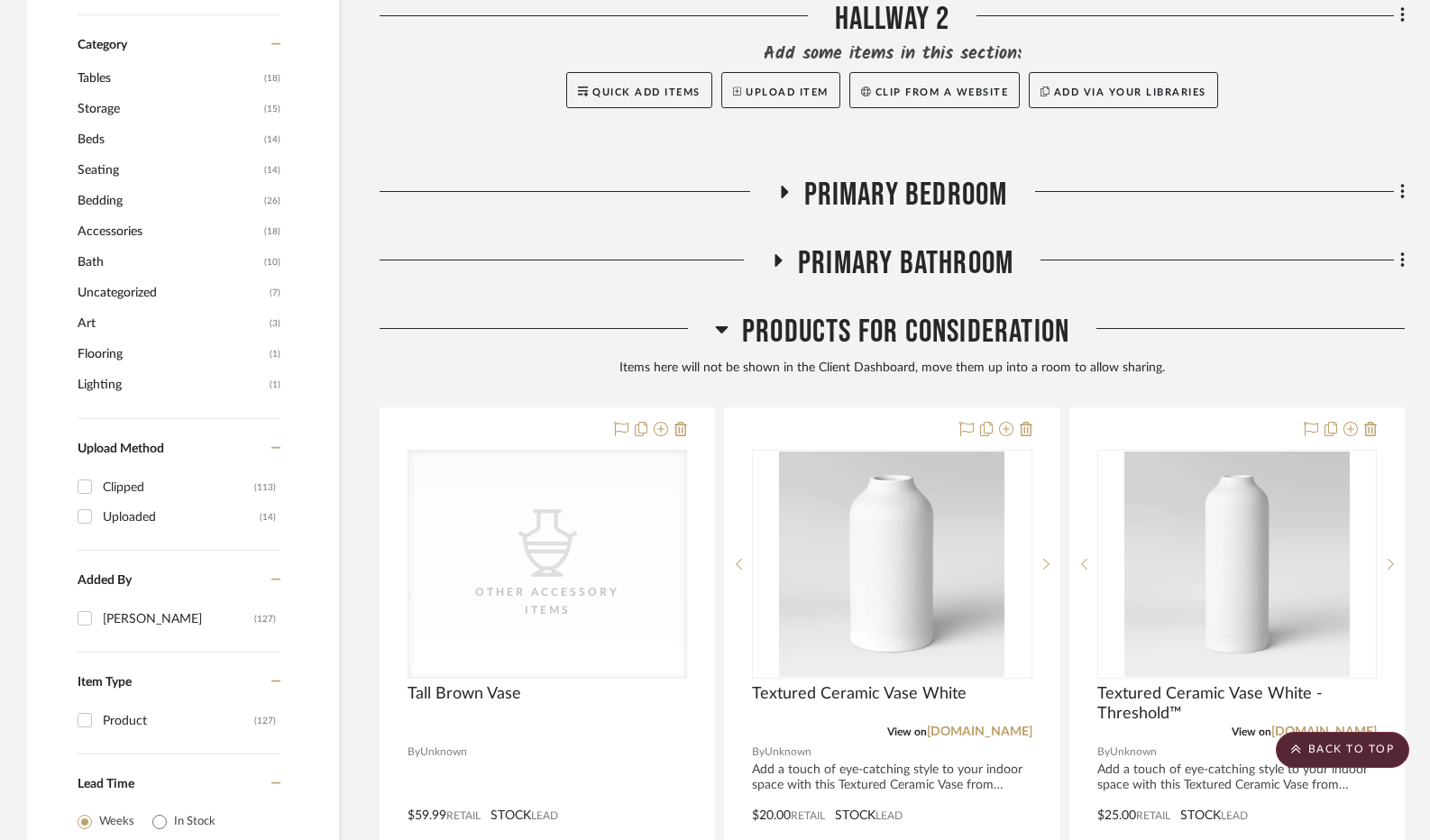
scroll to position [1623, 0]
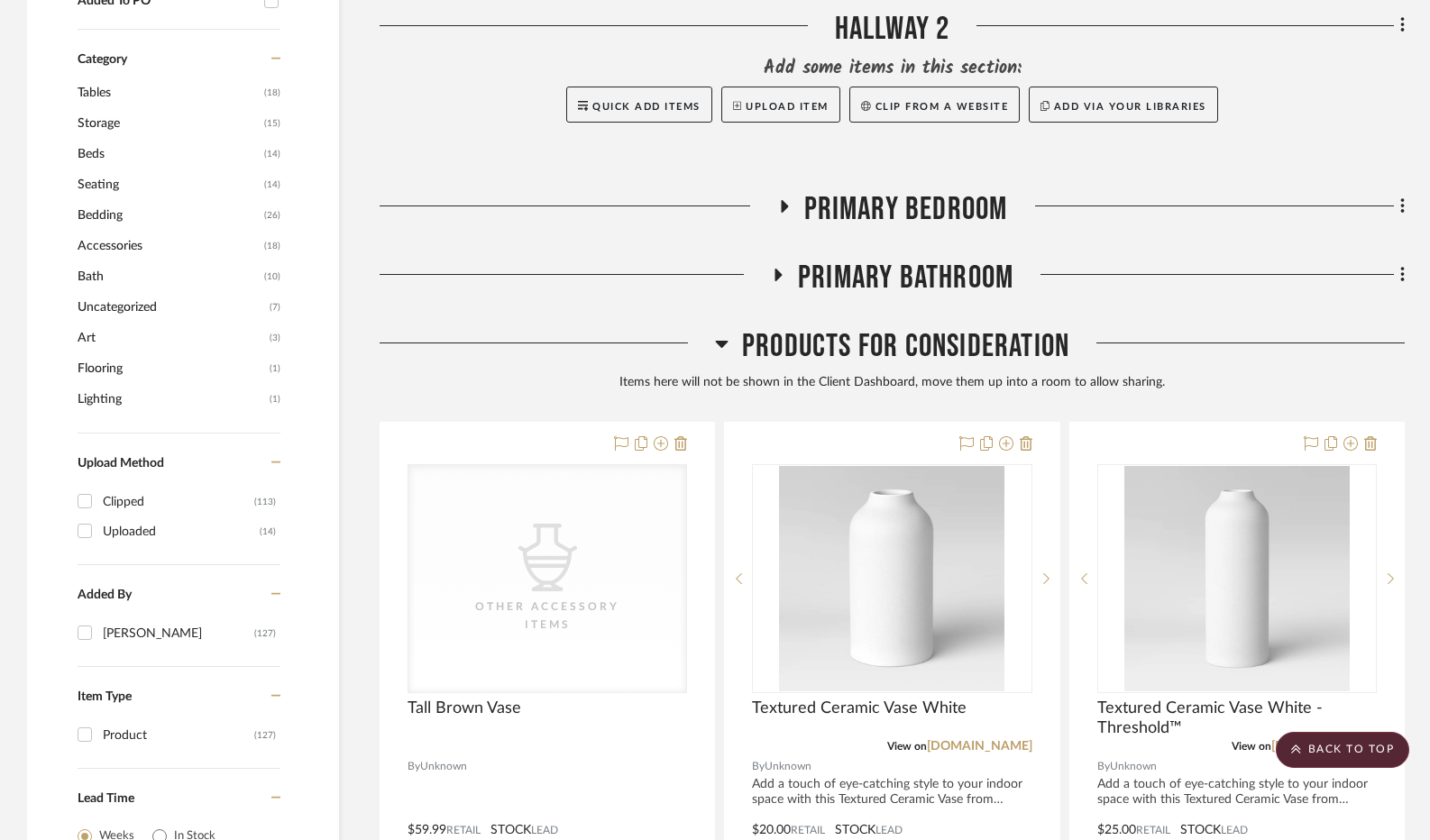
click at [787, 208] on icon at bounding box center [785, 206] width 7 height 13
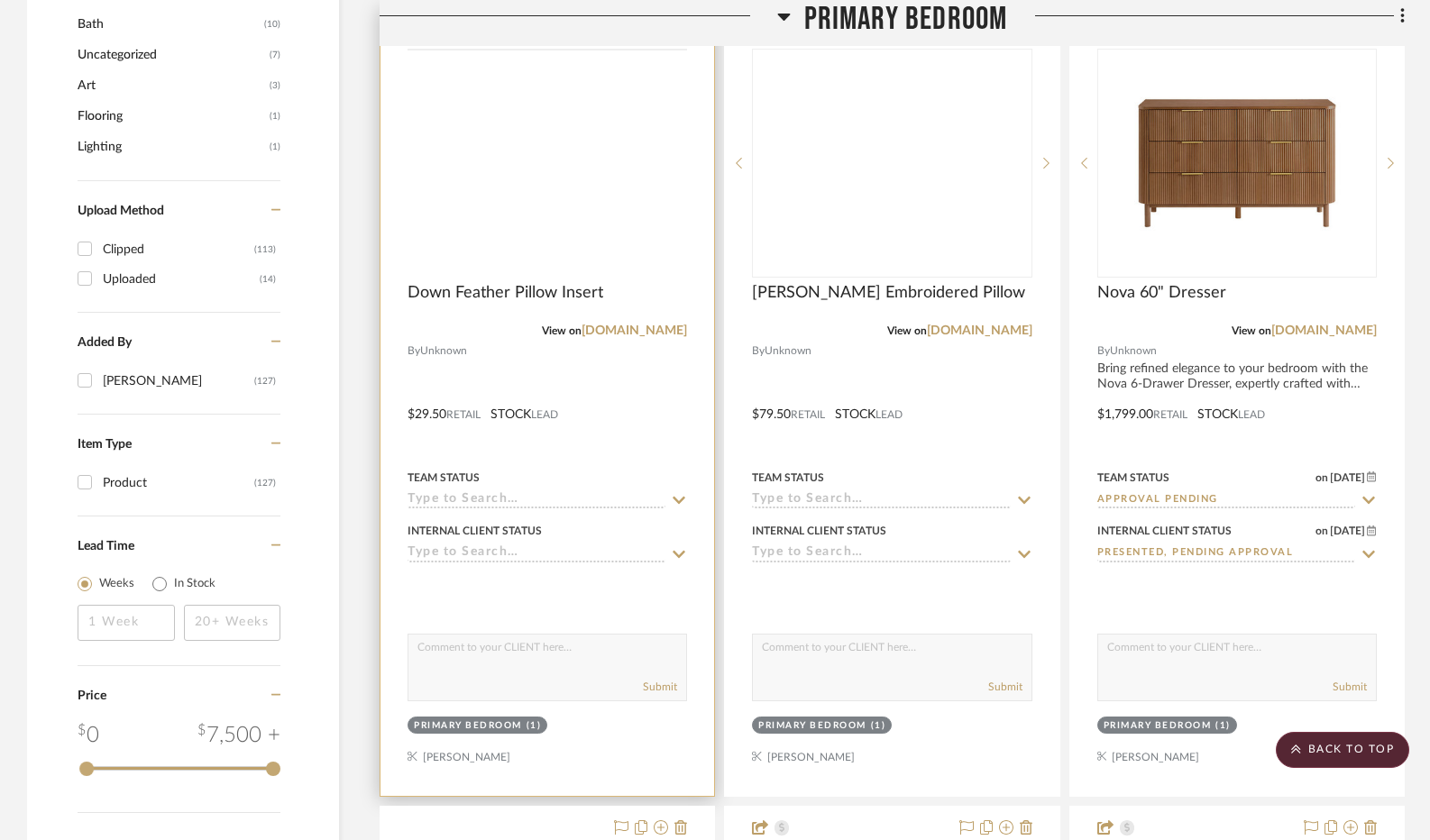
scroll to position [1893, 0]
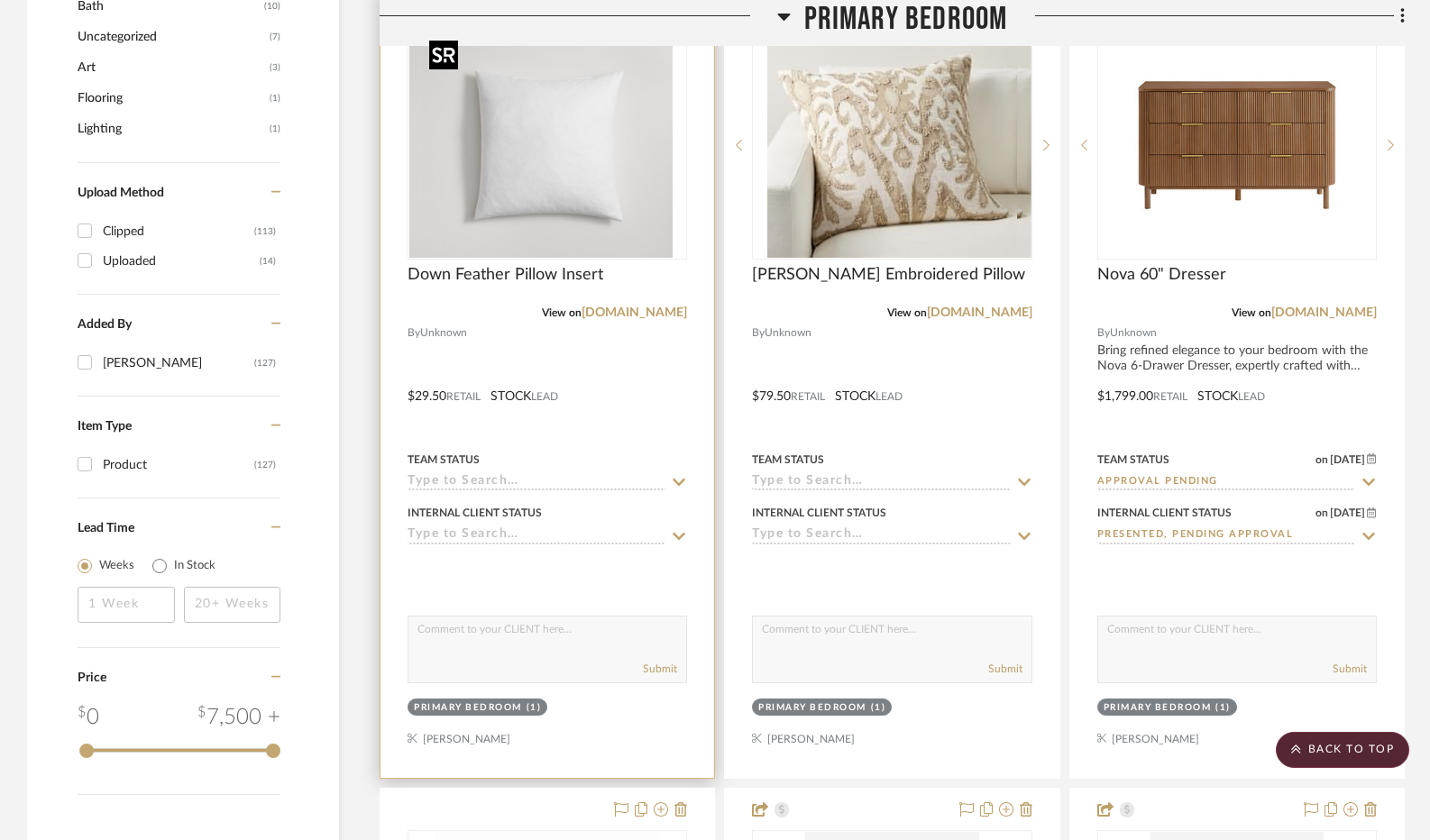
click at [544, 188] on div at bounding box center [547, 144] width 280 height 229
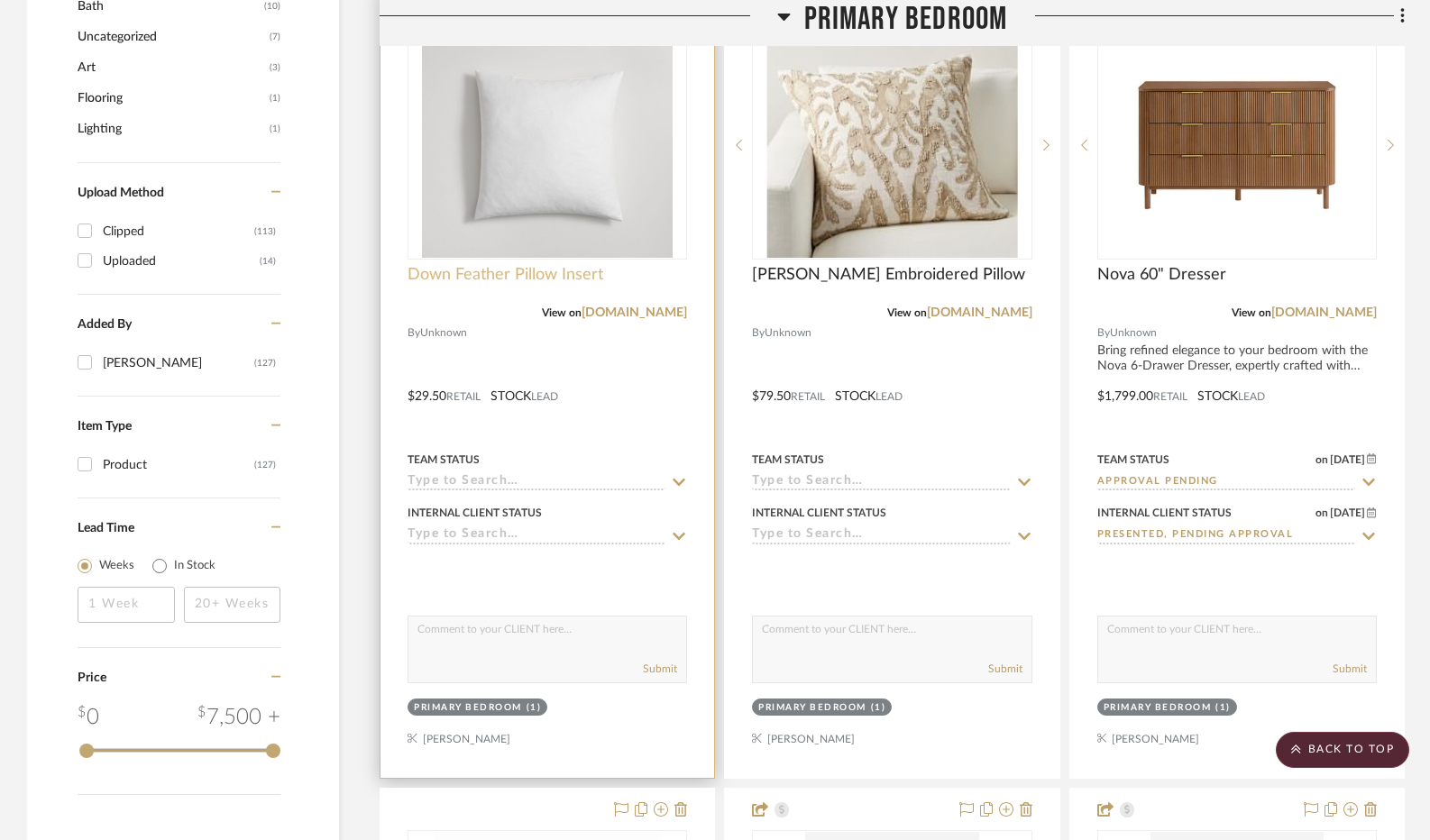
click at [527, 283] on span "Down Feather Pillow Insert" at bounding box center [504, 274] width 195 height 19
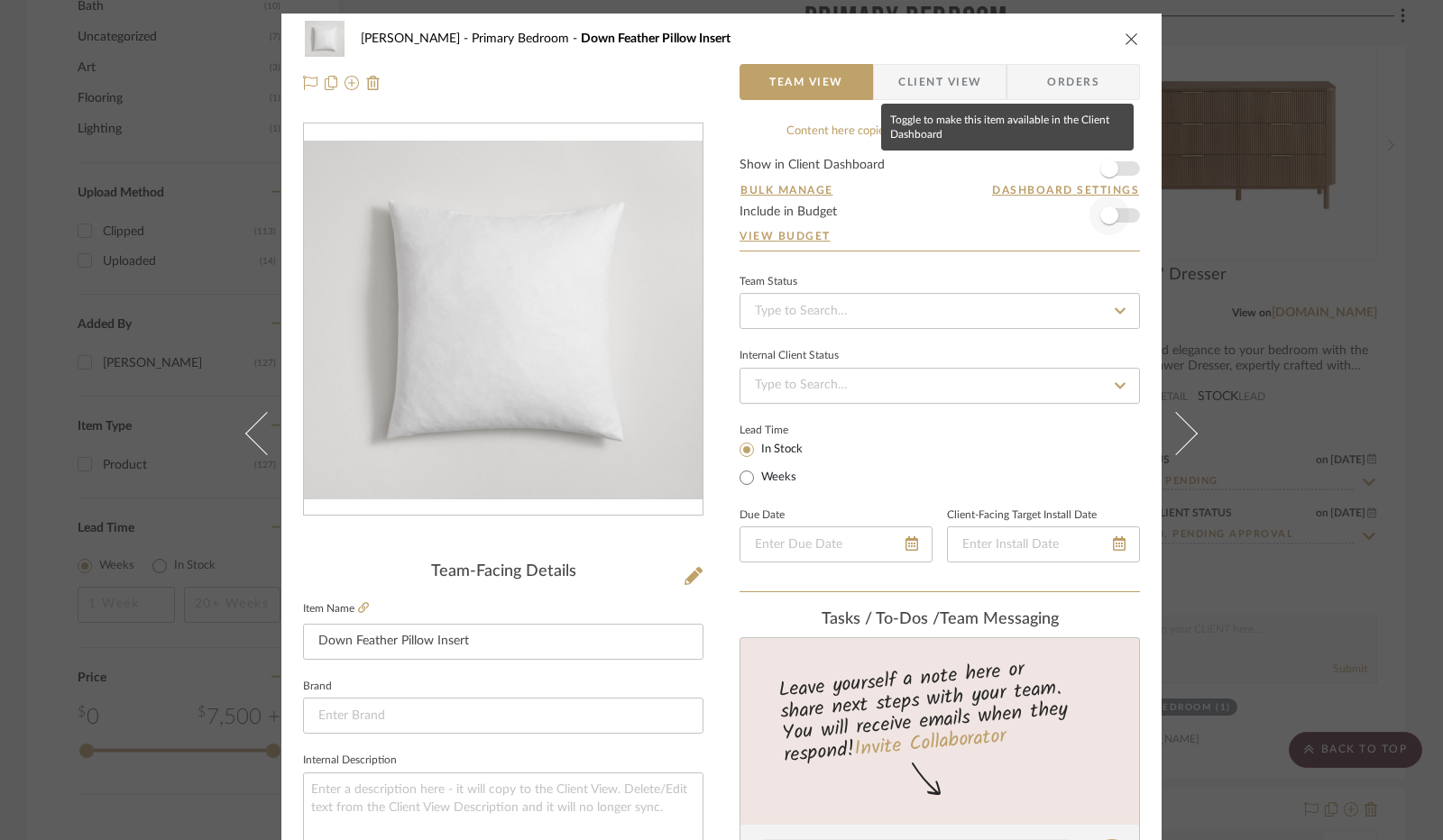
drag, startPoint x: 1101, startPoint y: 167, endPoint x: 1106, endPoint y: 195, distance: 28.4
click at [1101, 167] on span "button" at bounding box center [1109, 167] width 18 height 18
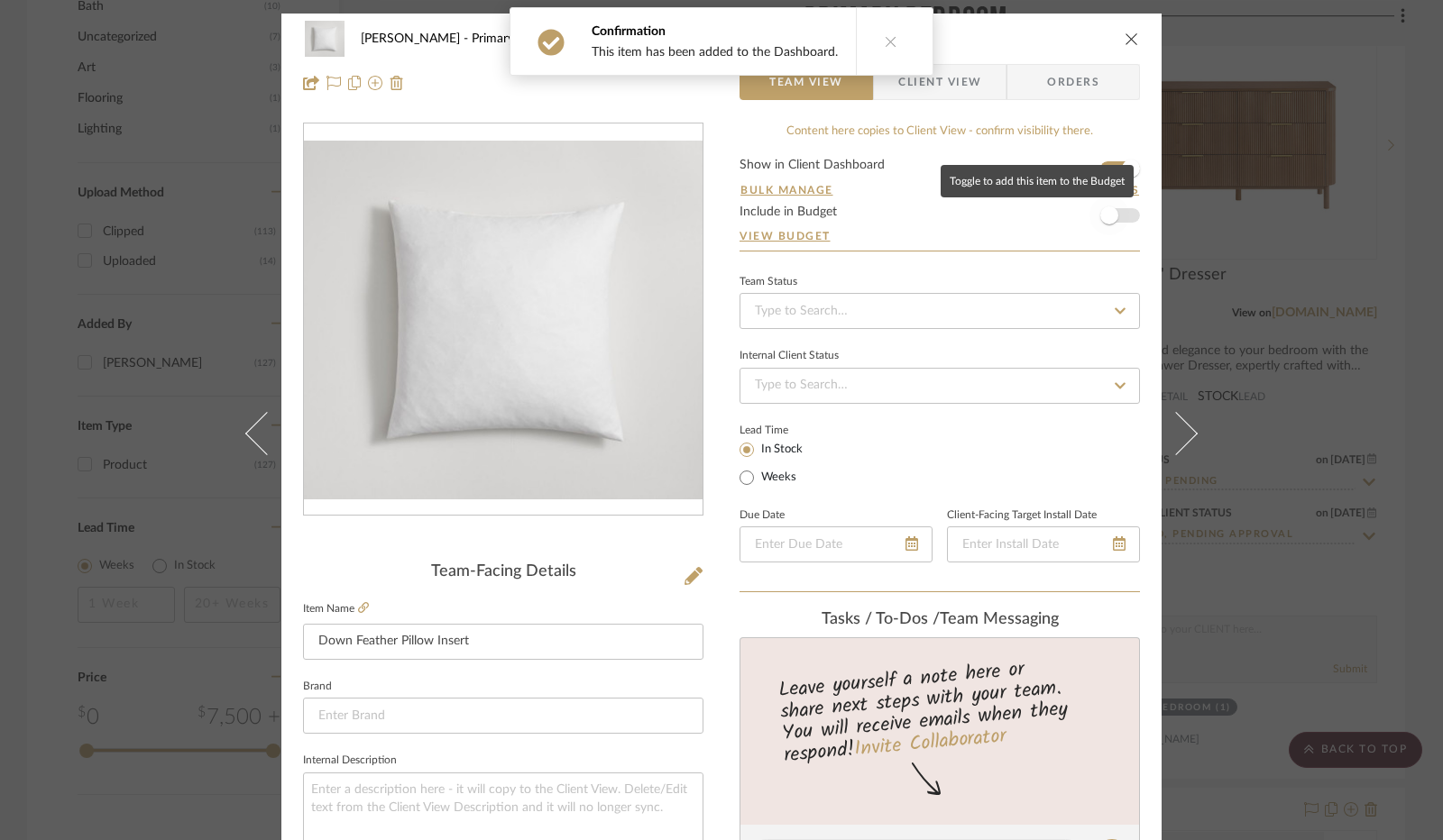
click at [1106, 220] on span "button" at bounding box center [1109, 215] width 18 height 18
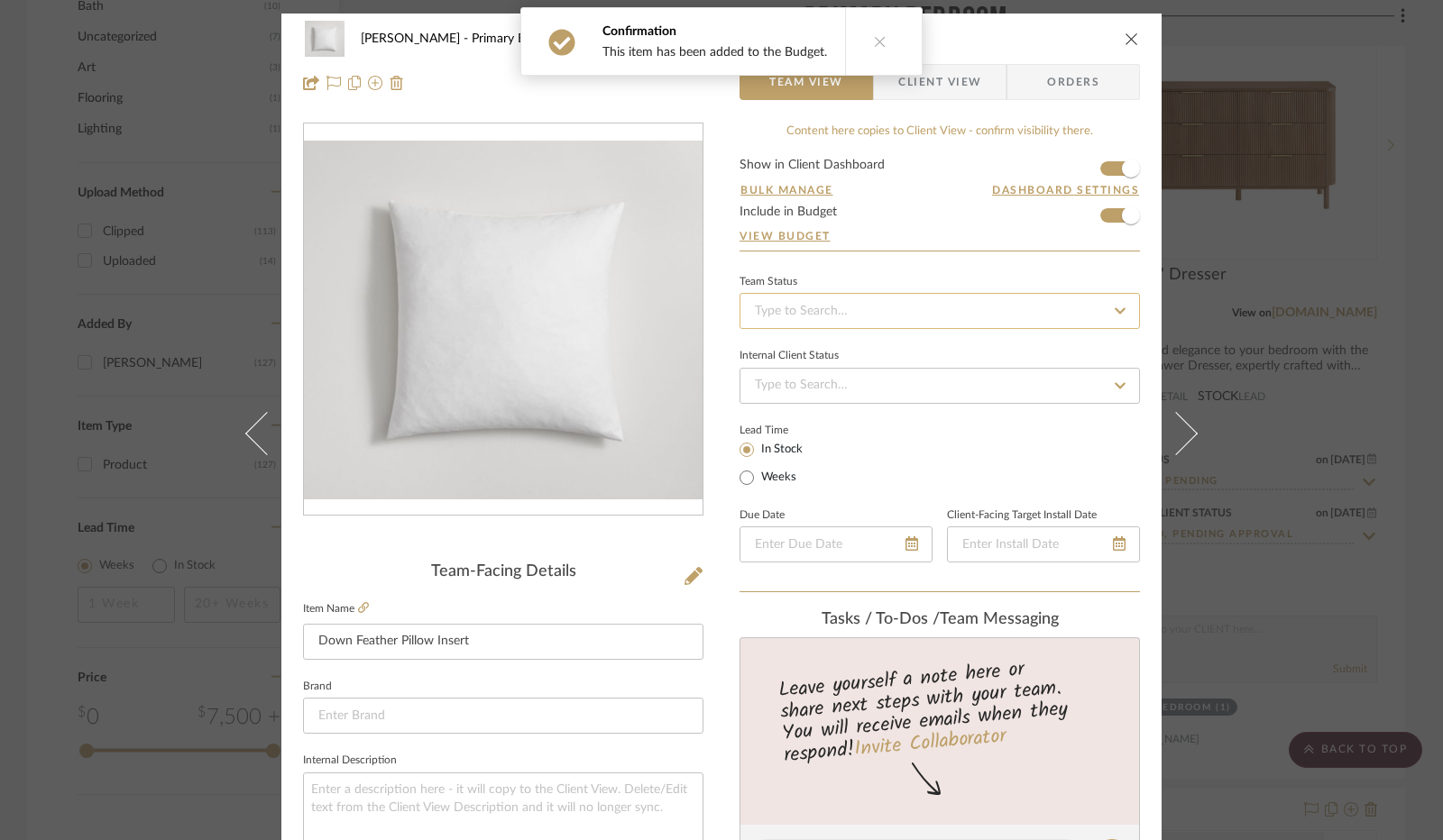
click at [871, 298] on input at bounding box center [939, 311] width 401 height 36
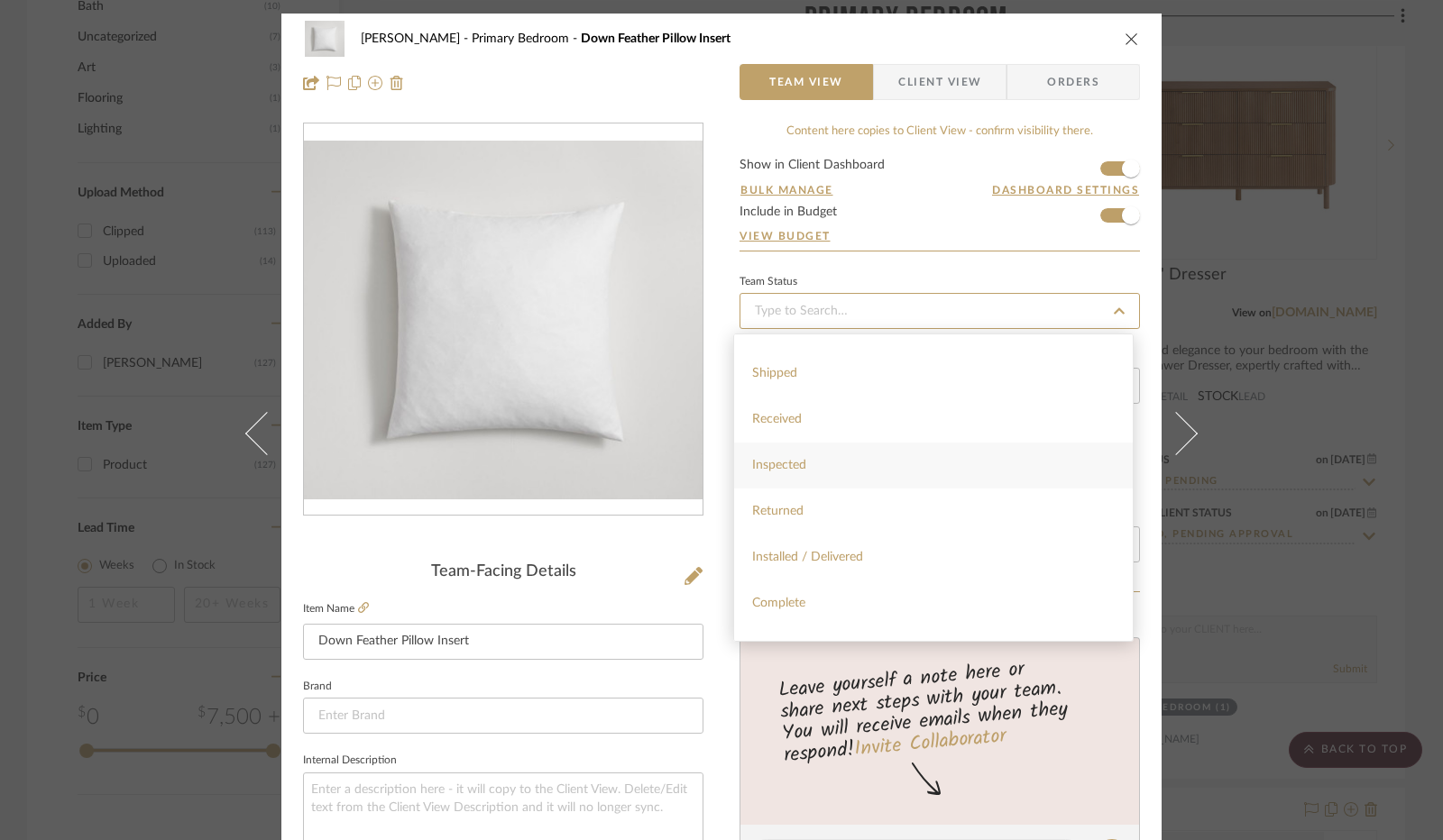
scroll to position [270, 0]
click at [861, 554] on div "Installed / Delivered" at bounding box center [933, 547] width 399 height 46
type input "[DATE]"
type input "Installed / Delivered"
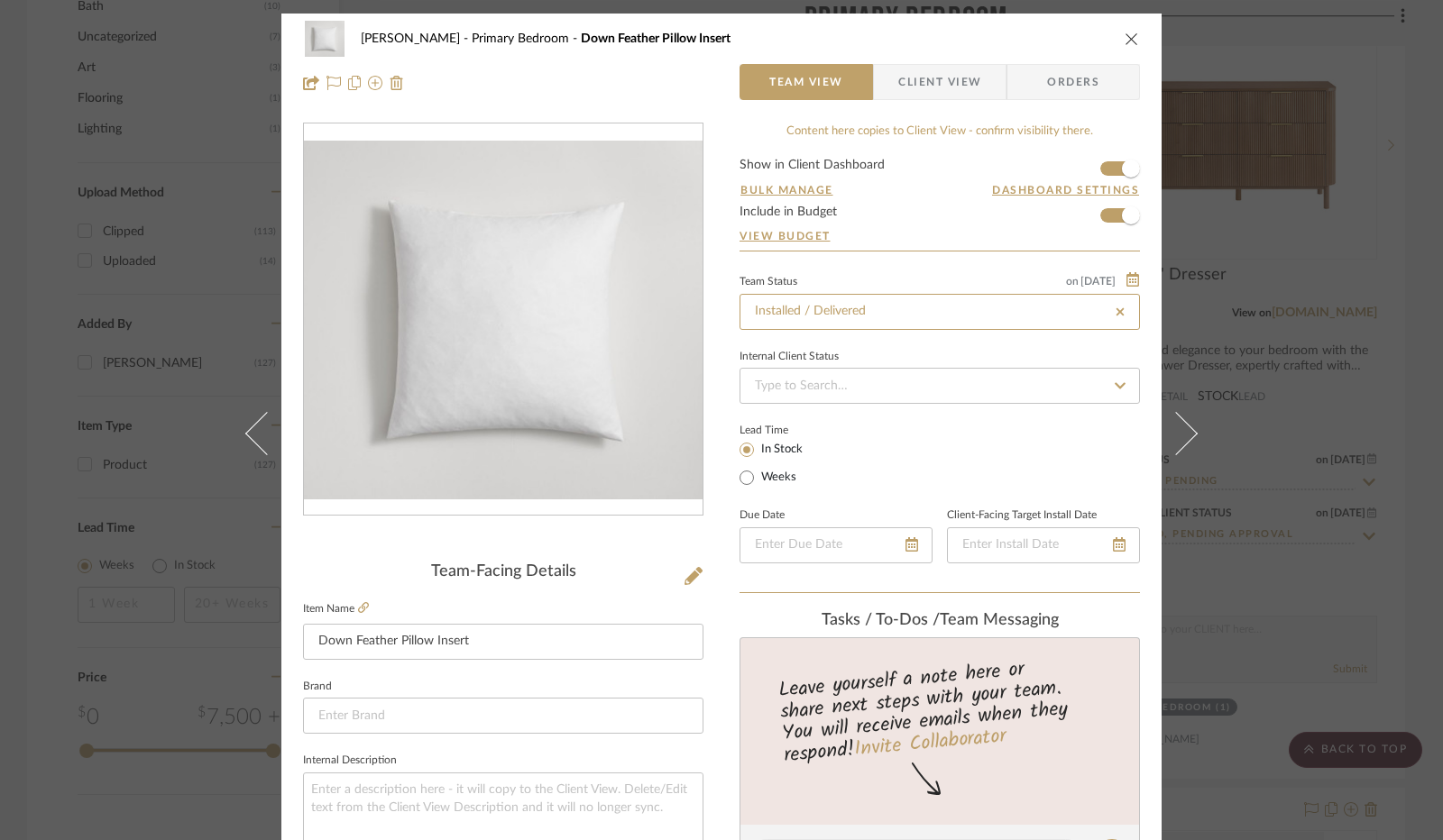
type input "[DATE]"
type input "Installed / Delivered"
click at [877, 370] on input at bounding box center [939, 386] width 401 height 36
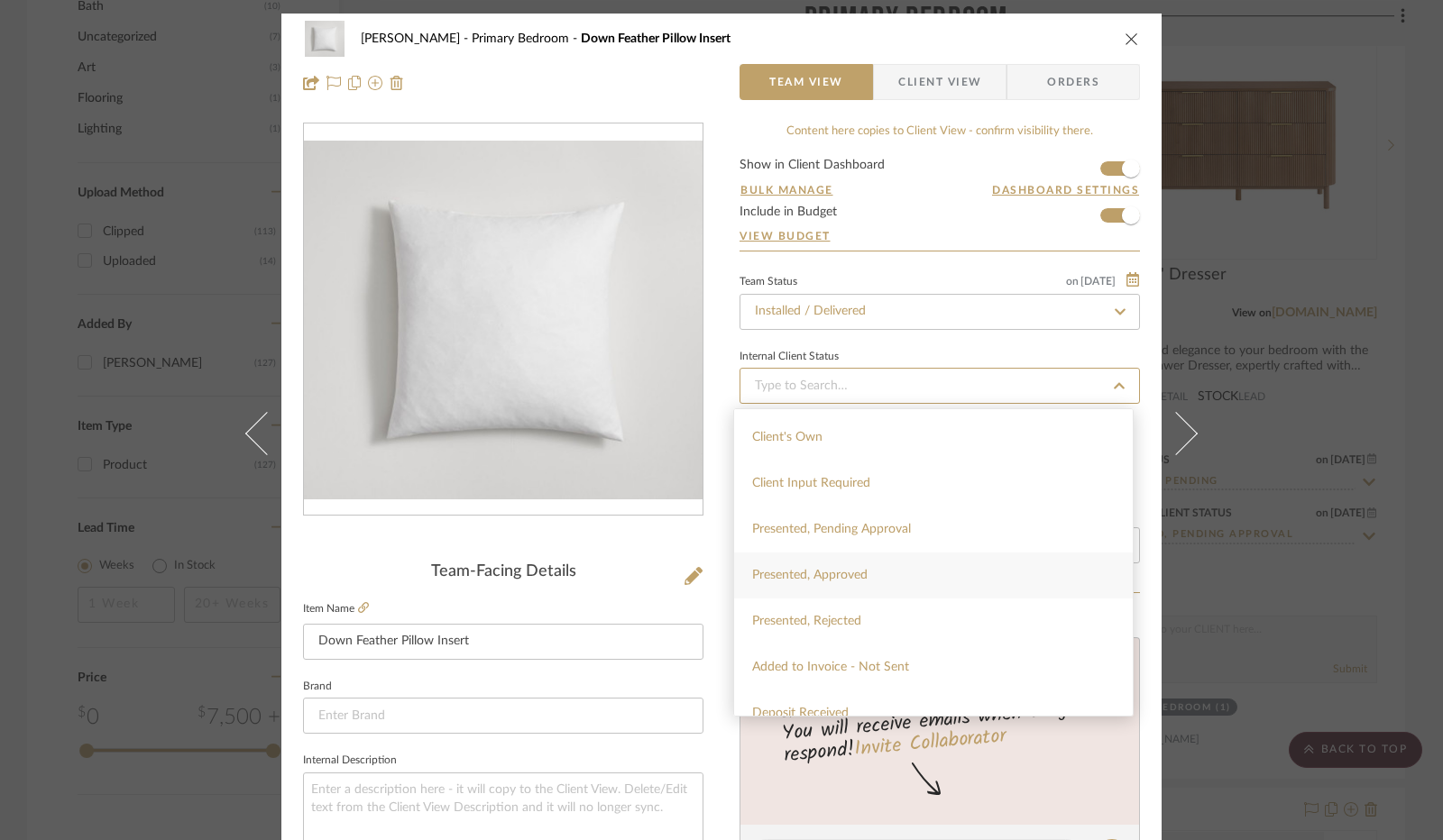
scroll to position [90, 0]
click at [870, 664] on span "Added to Invoice - Not Sent" at bounding box center [831, 663] width 157 height 13
type input "[DATE]"
type input "Added to Invoice - Not Sent"
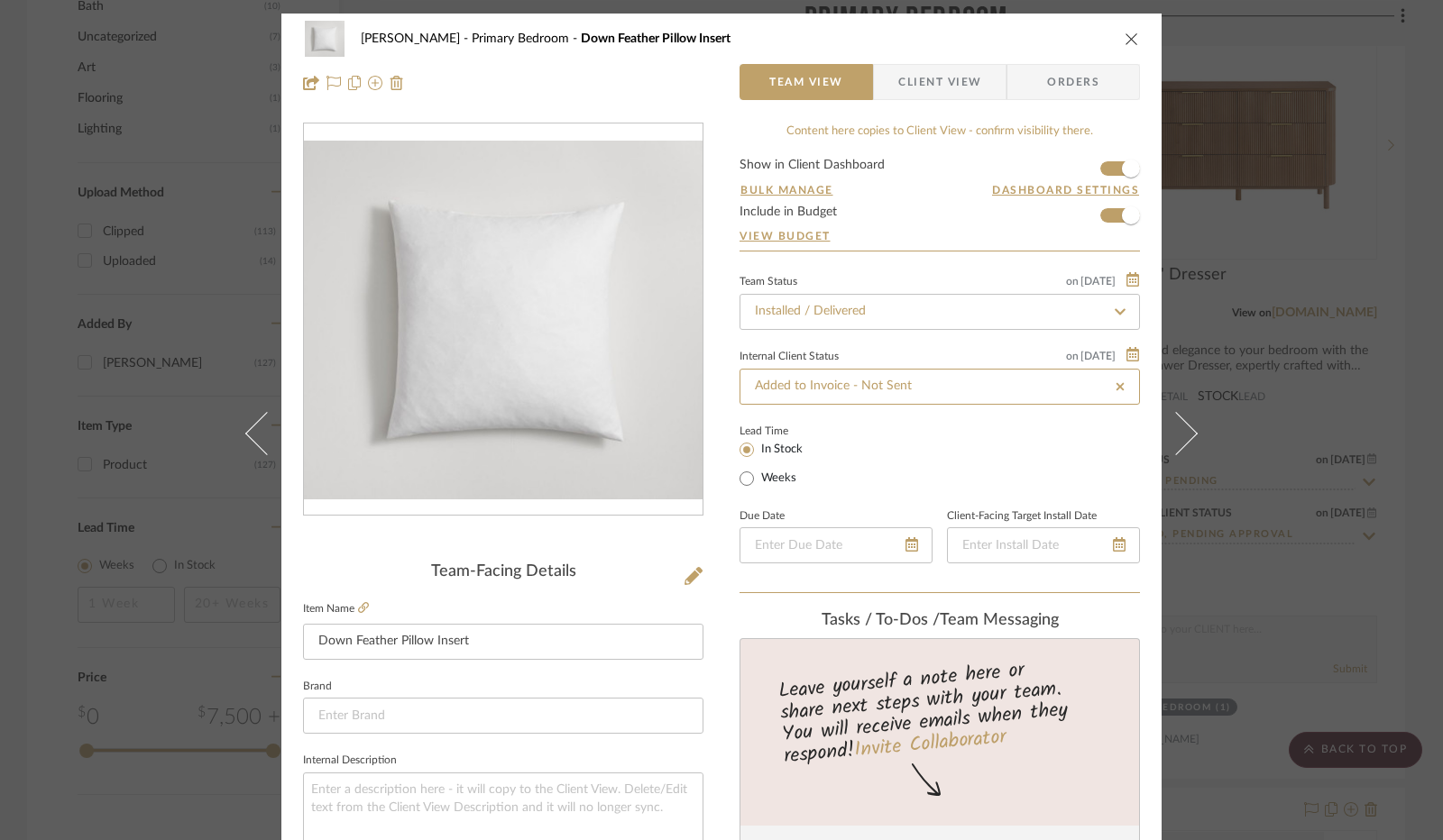
type input "[DATE]"
type input "Added to Invoice - Not Sent"
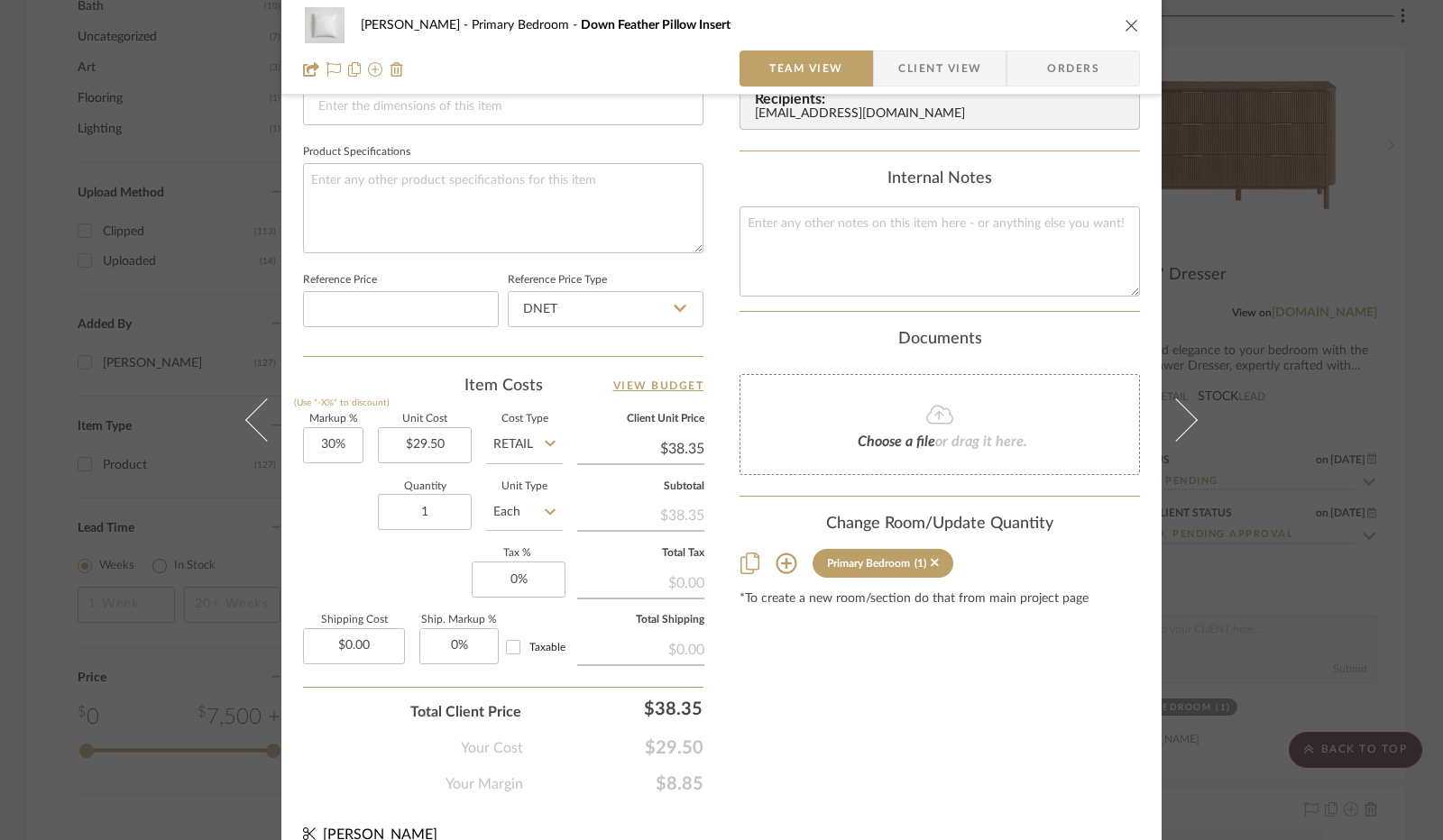
scroll to position [834, 0]
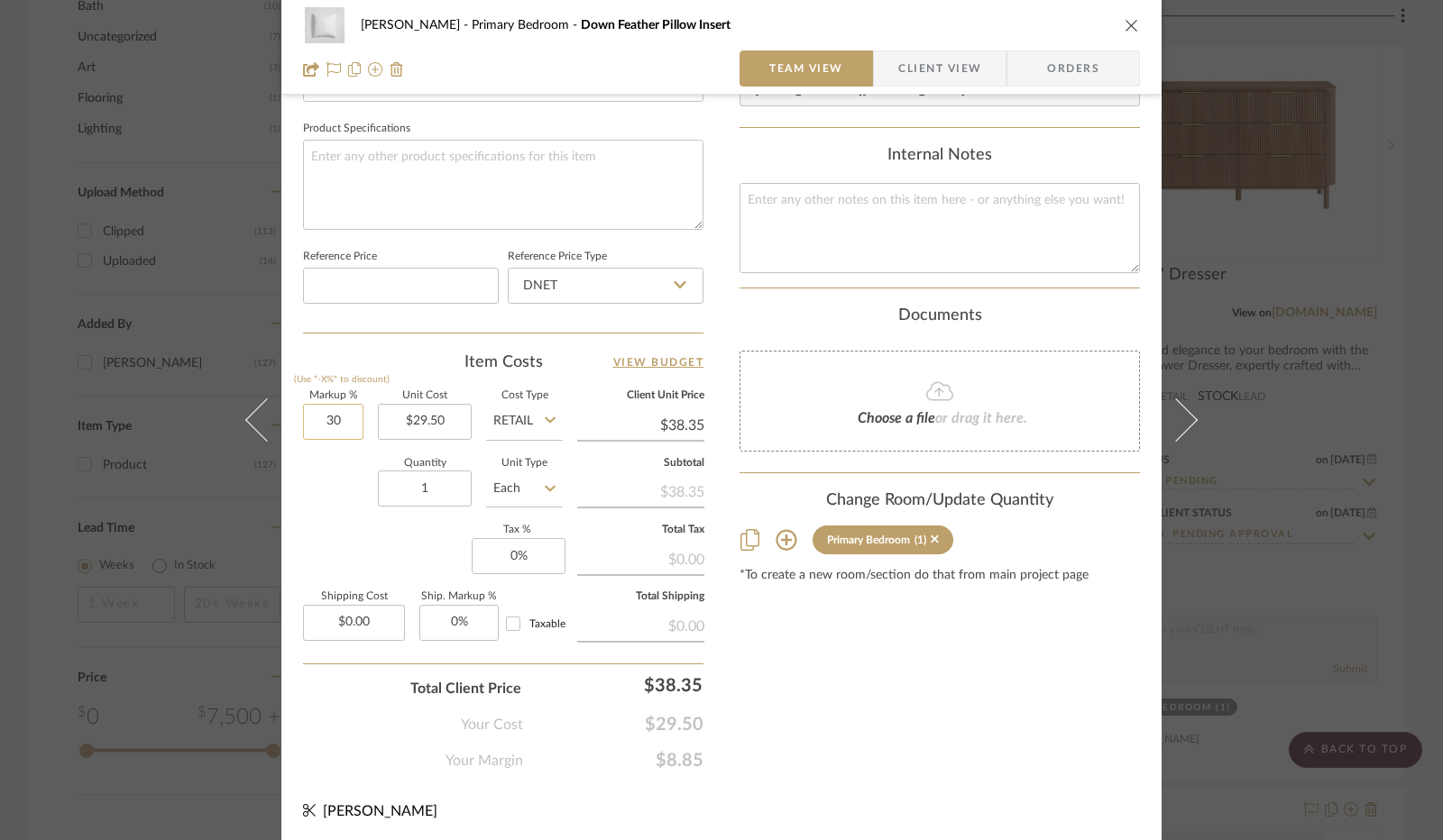
click at [317, 418] on input "30" at bounding box center [332, 421] width 60 height 36
type input "0%"
type input "0"
click at [509, 553] on input "0" at bounding box center [518, 556] width 93 height 36
type input "$29.50"
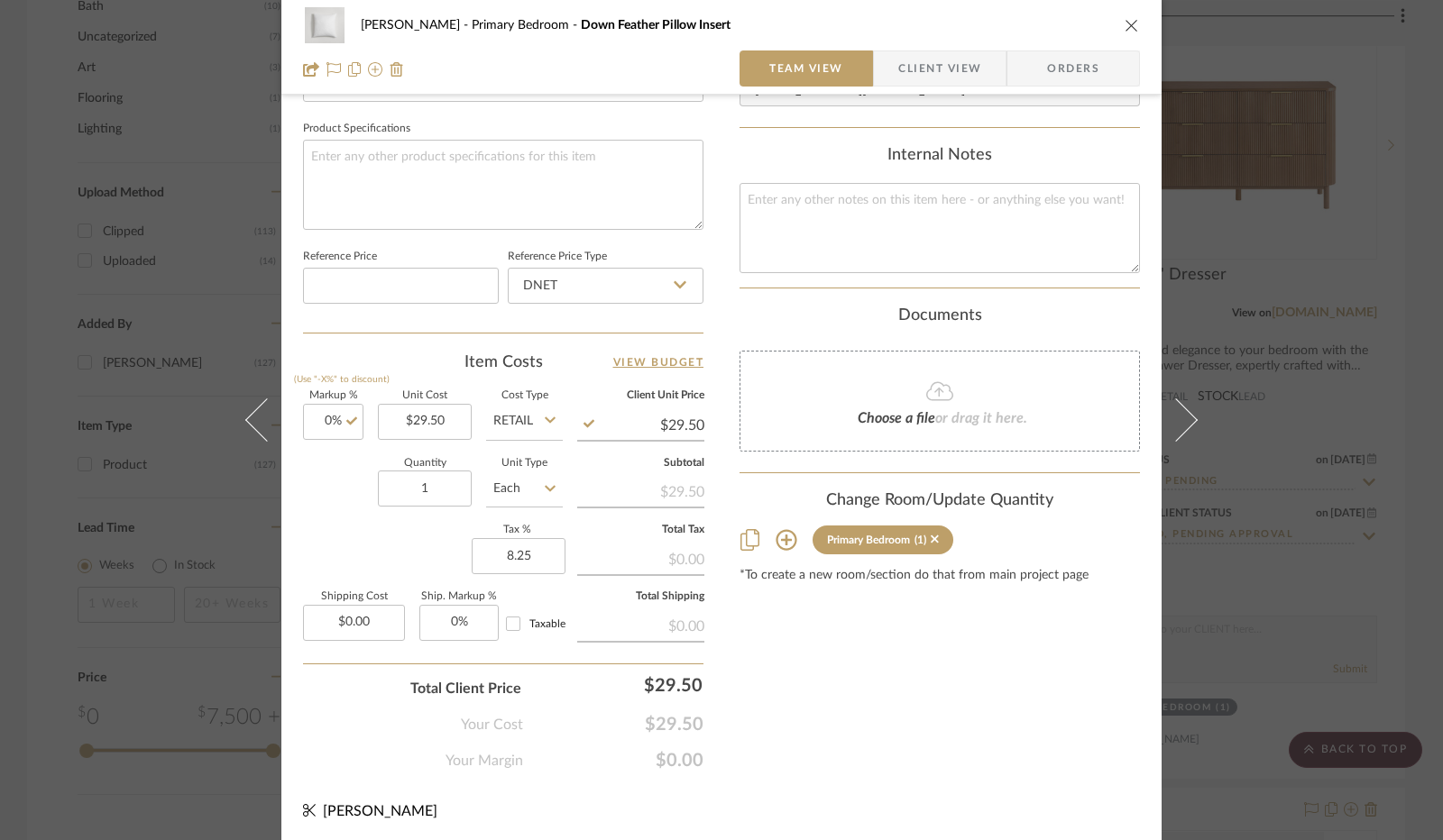
type input "8.25%"
click at [424, 558] on div "Markup % (Use "-X%" to discount) 0% Unit Cost $29.50 Cost Type Retail Client Un…" at bounding box center [503, 523] width 401 height 264
click at [922, 69] on span "Client View" at bounding box center [939, 68] width 83 height 36
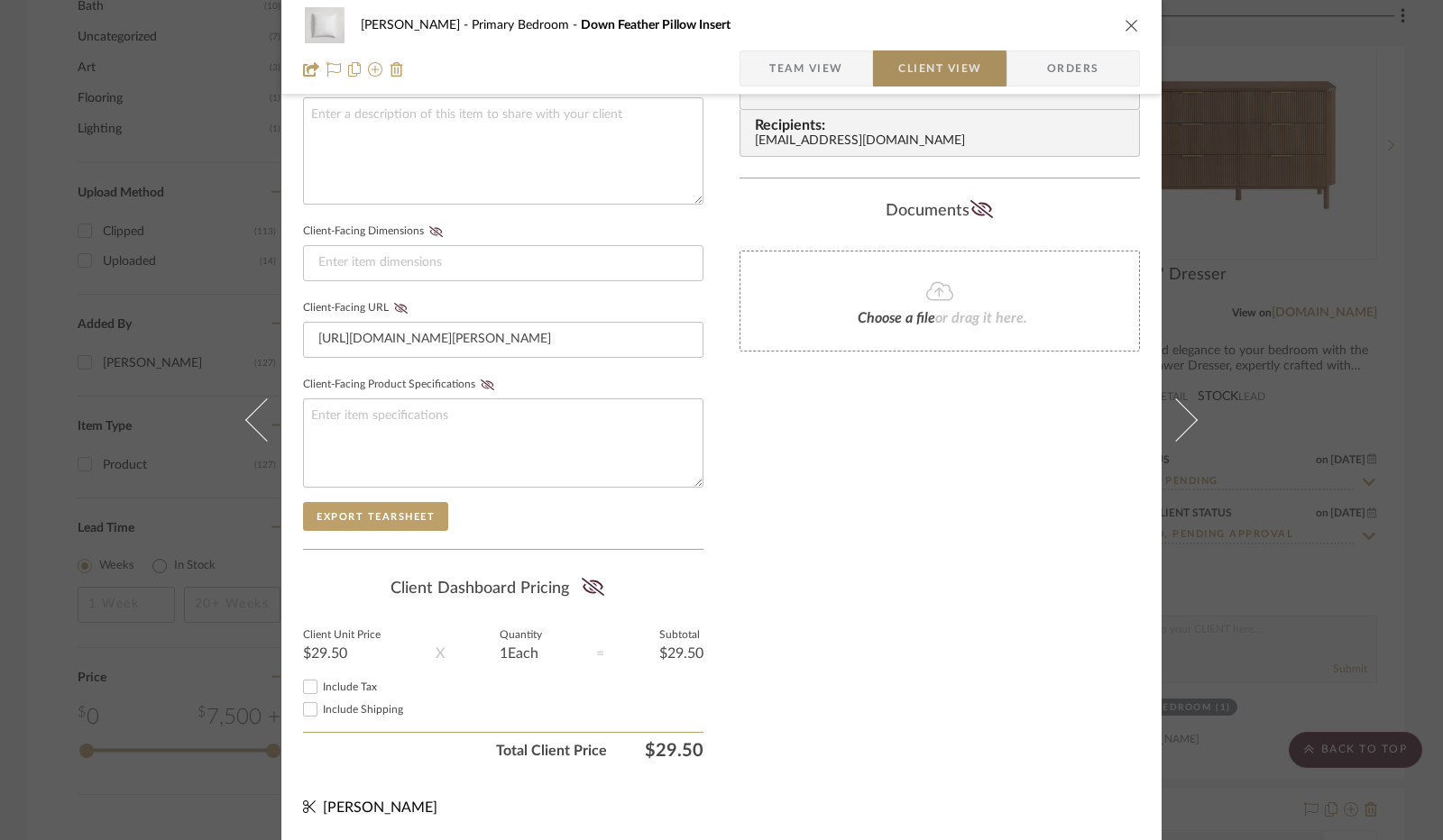
scroll to position [667, 0]
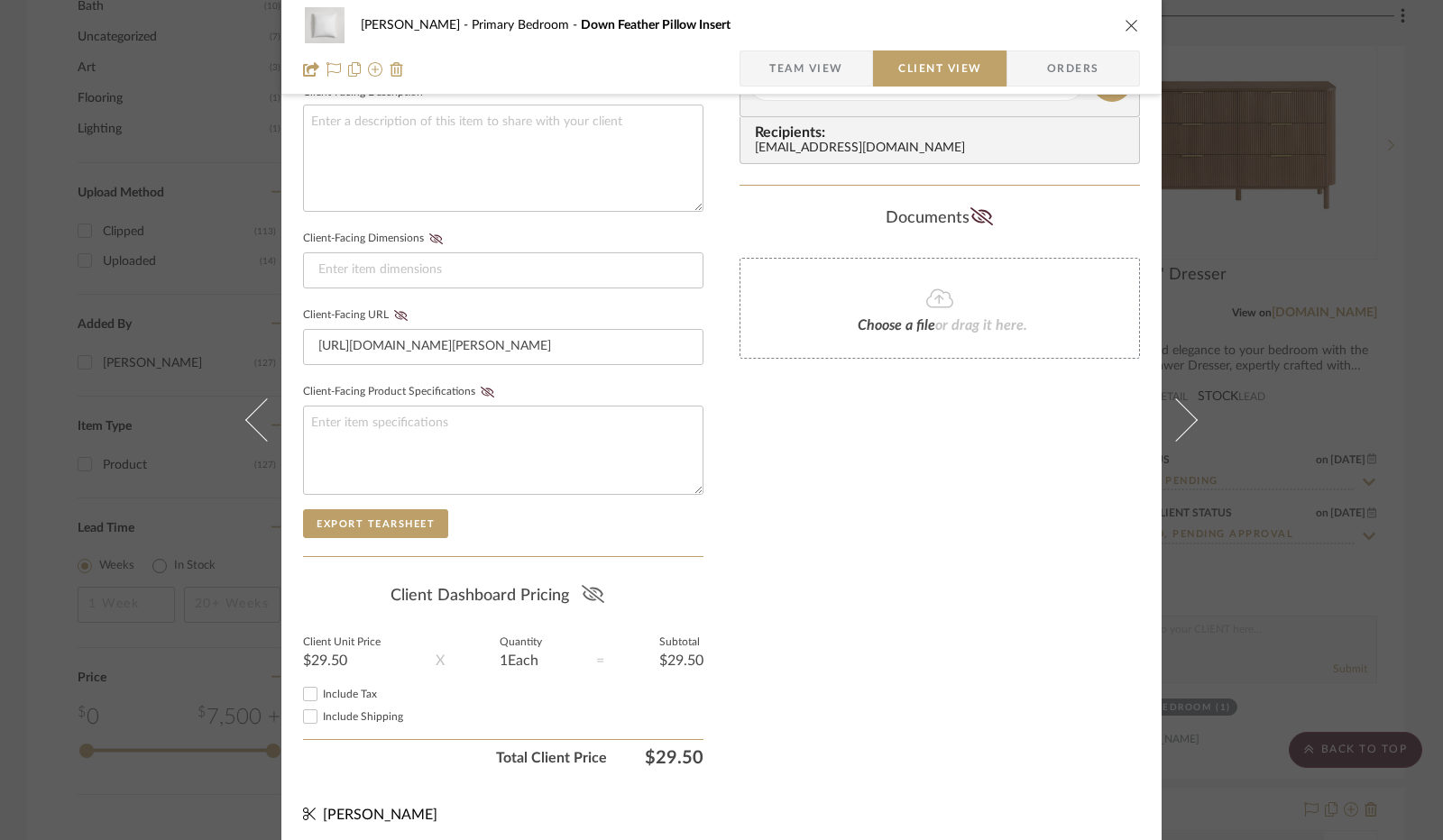
click at [593, 592] on icon at bounding box center [591, 593] width 22 height 18
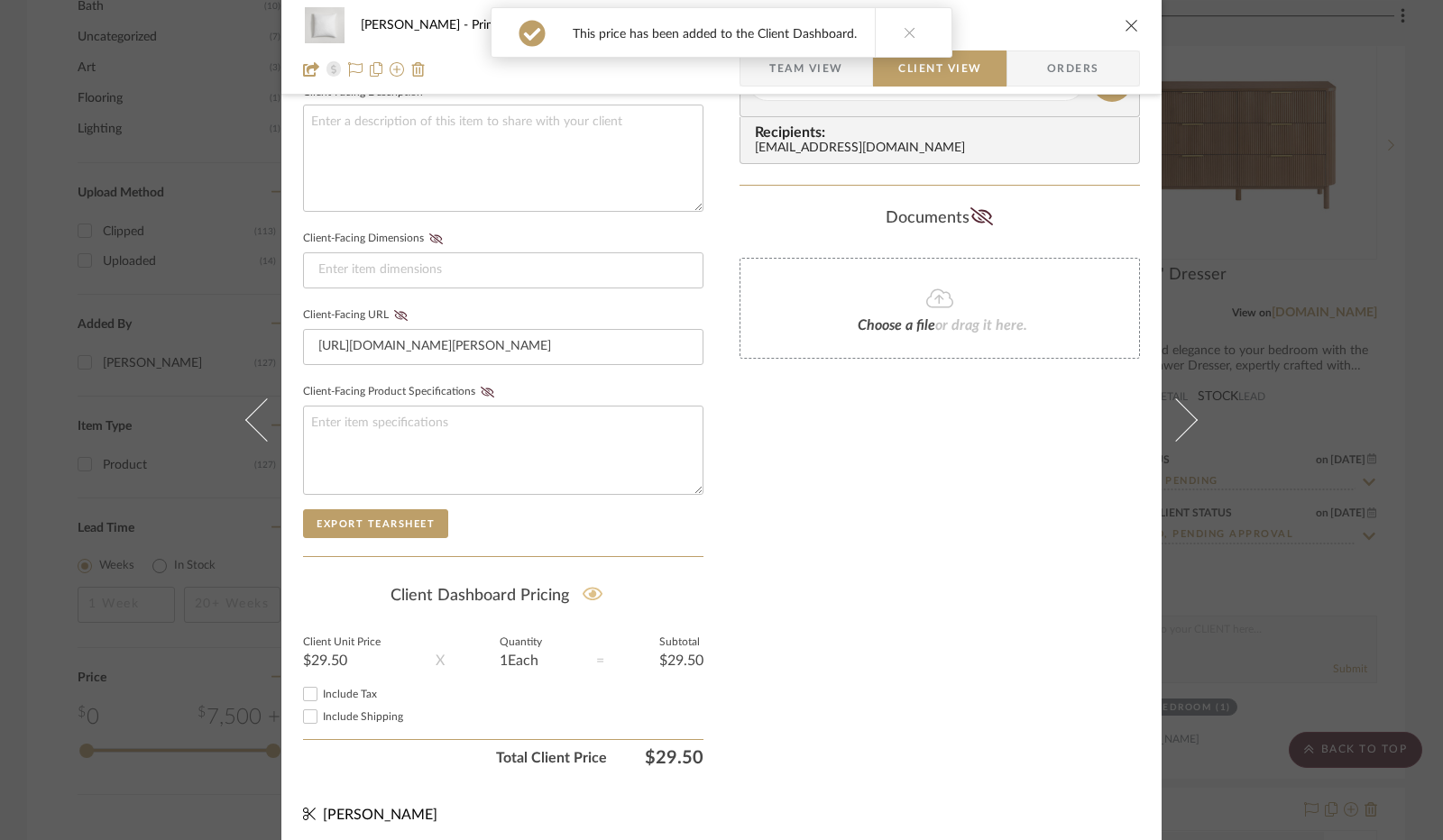
click at [305, 685] on input "Include Tax" at bounding box center [309, 694] width 21 height 21
checkbox input "true"
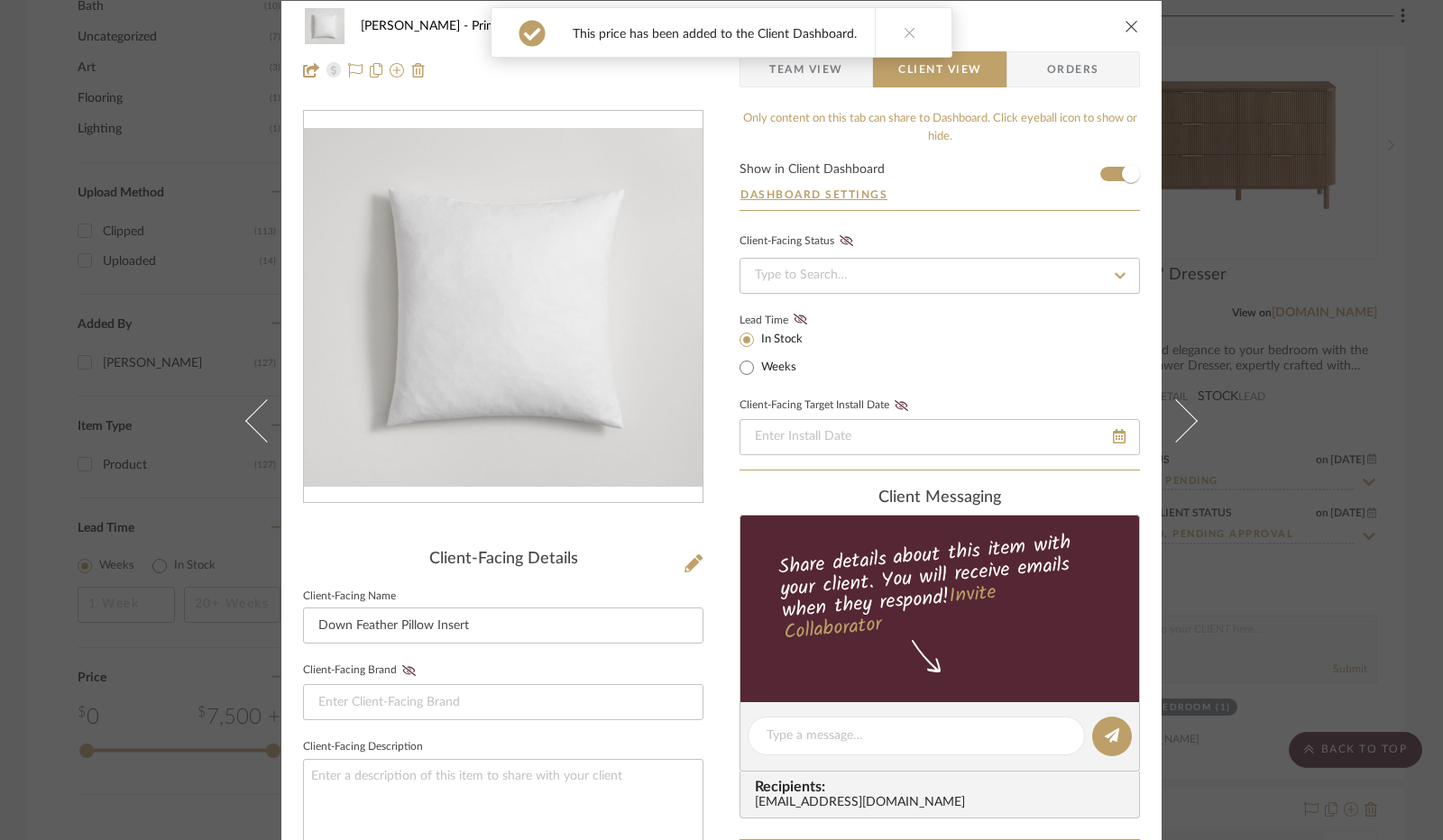
scroll to position [0, 0]
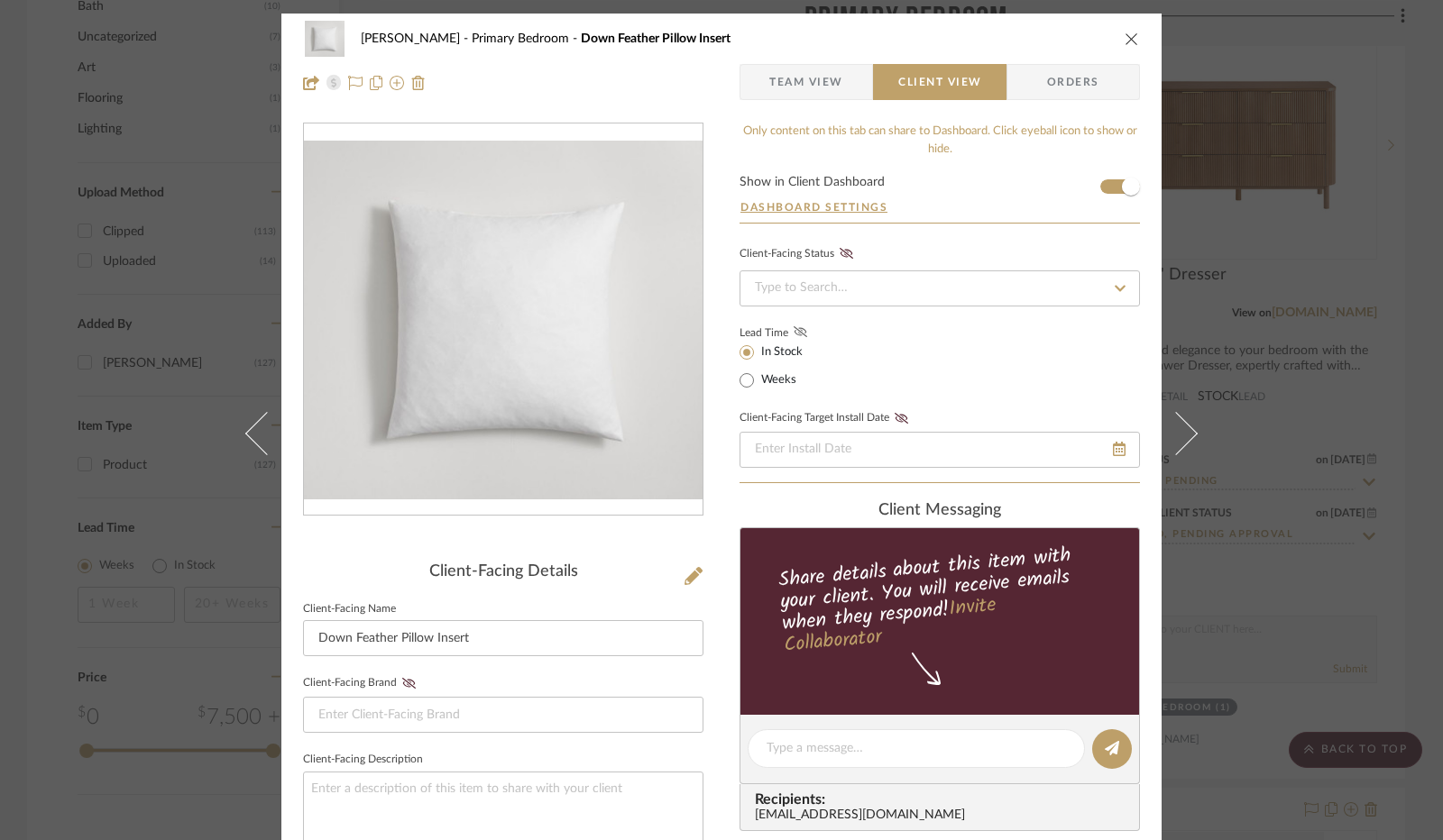
click at [793, 332] on icon at bounding box center [800, 332] width 14 height 11
click at [826, 290] on input at bounding box center [939, 288] width 401 height 36
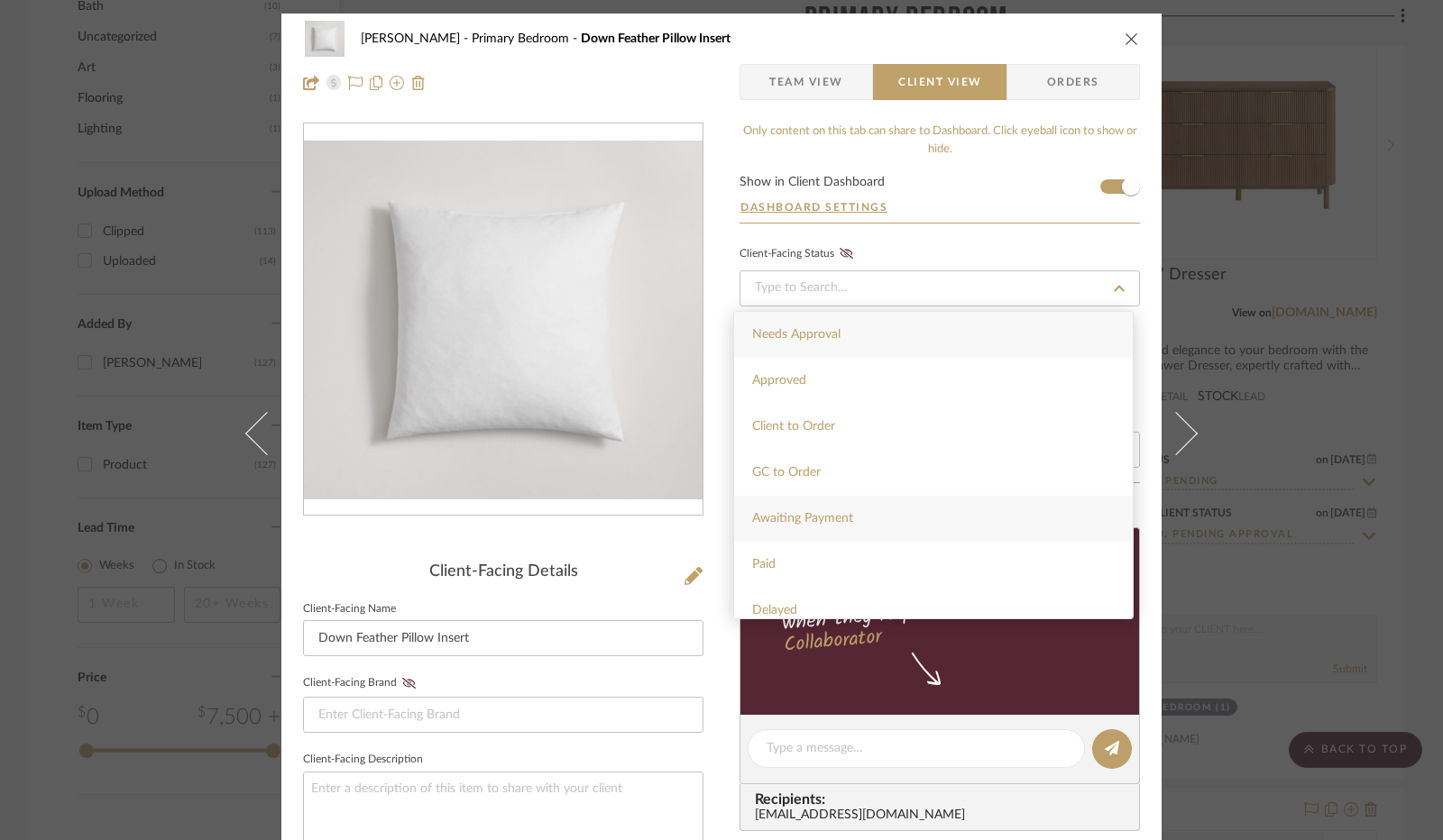
click at [876, 513] on div "Awaiting Payment" at bounding box center [933, 519] width 399 height 46
type input "[DATE]"
type input "Awaiting Payment"
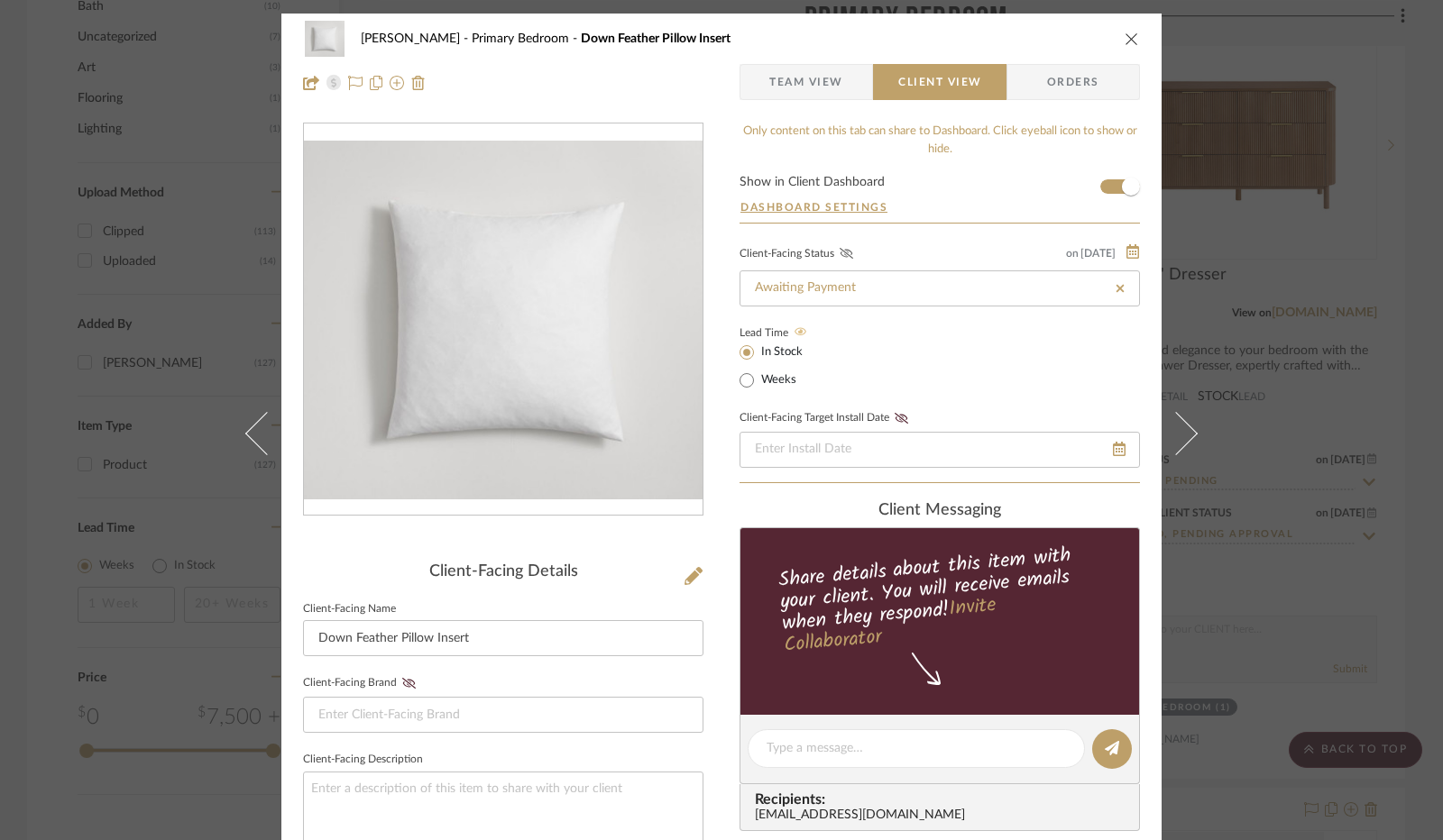
click at [844, 256] on icon at bounding box center [846, 253] width 14 height 11
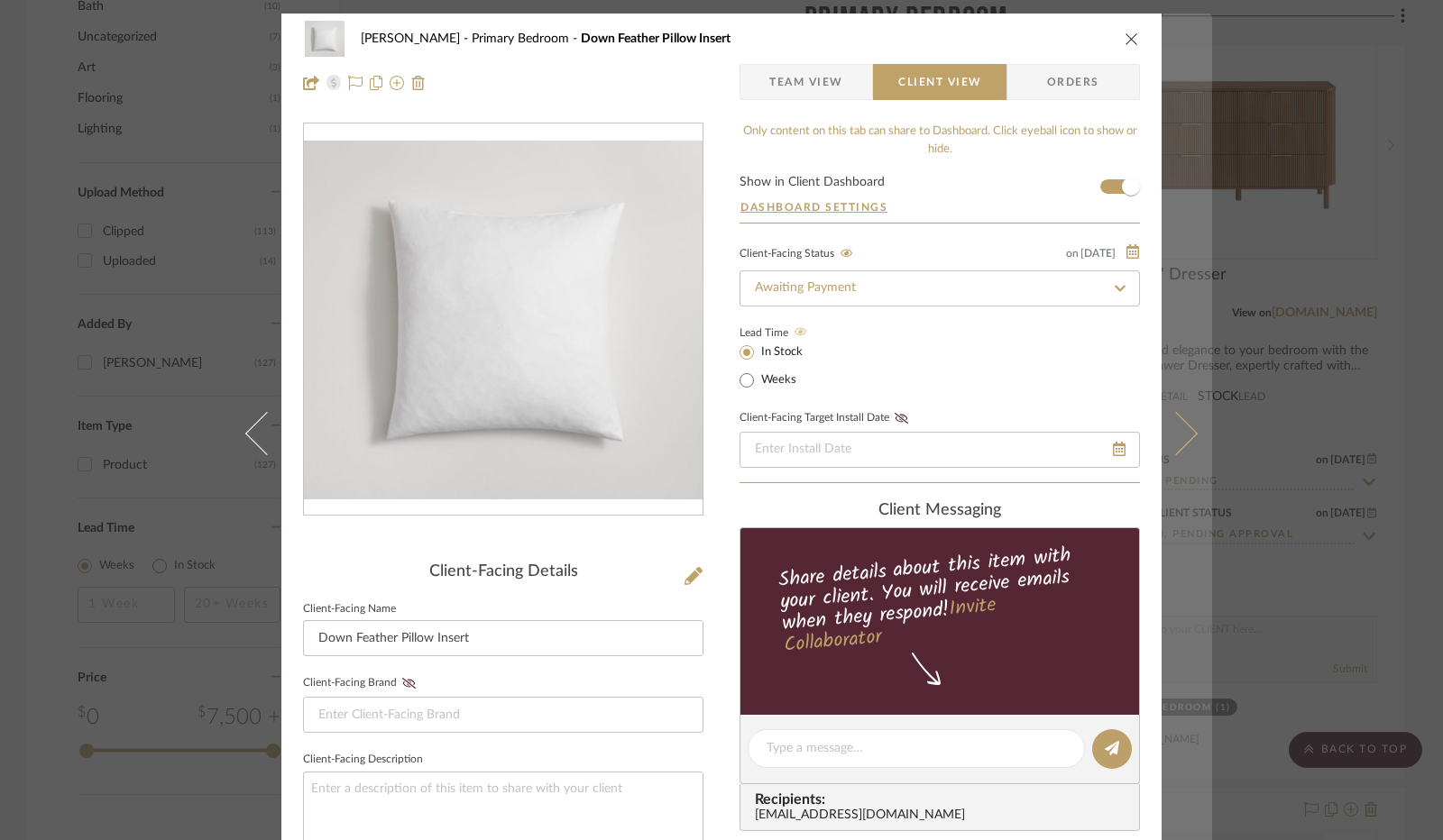
click at [1183, 453] on button at bounding box center [1187, 434] width 51 height 840
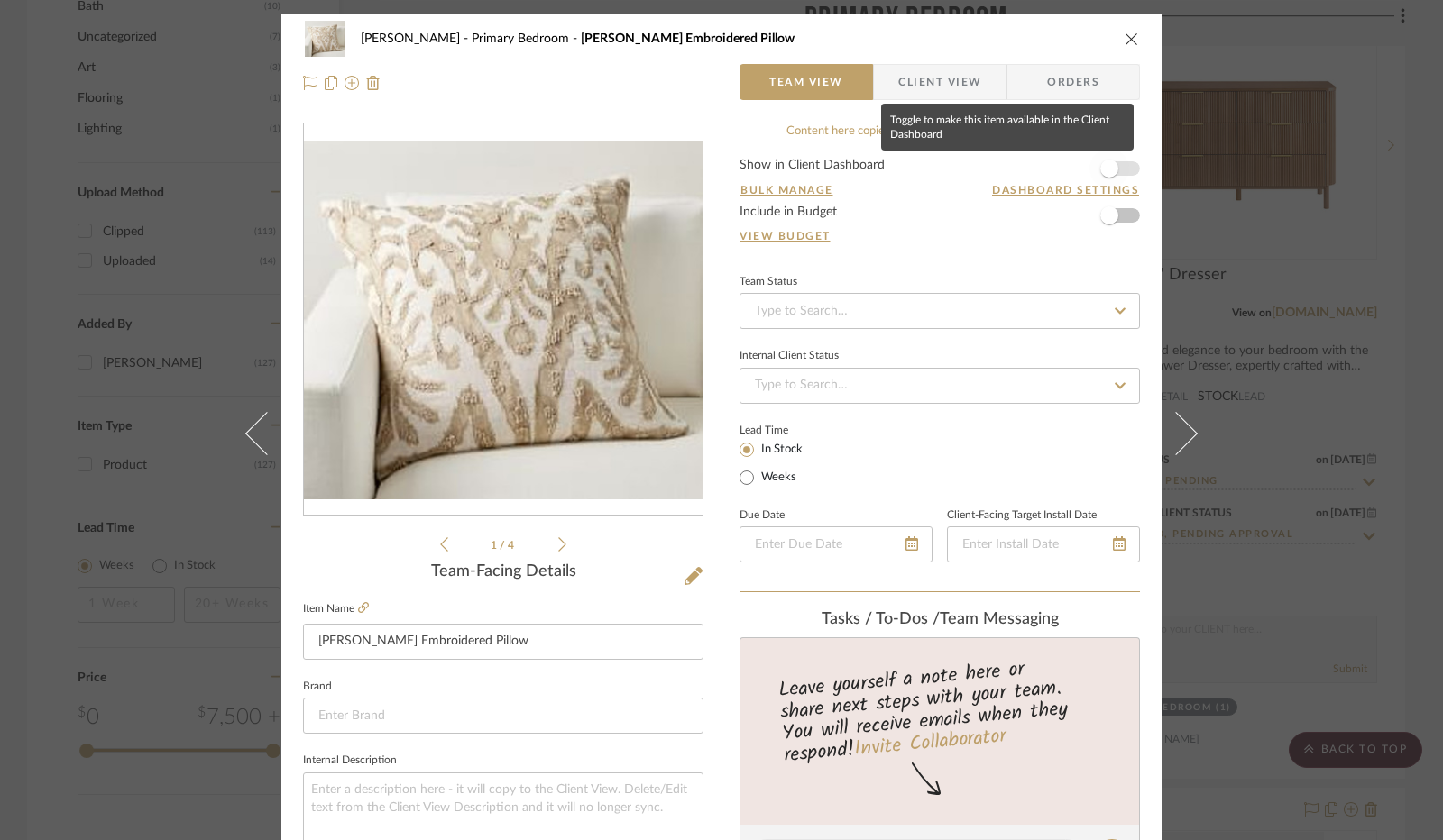
click at [1104, 167] on span "button" at bounding box center [1109, 167] width 18 height 18
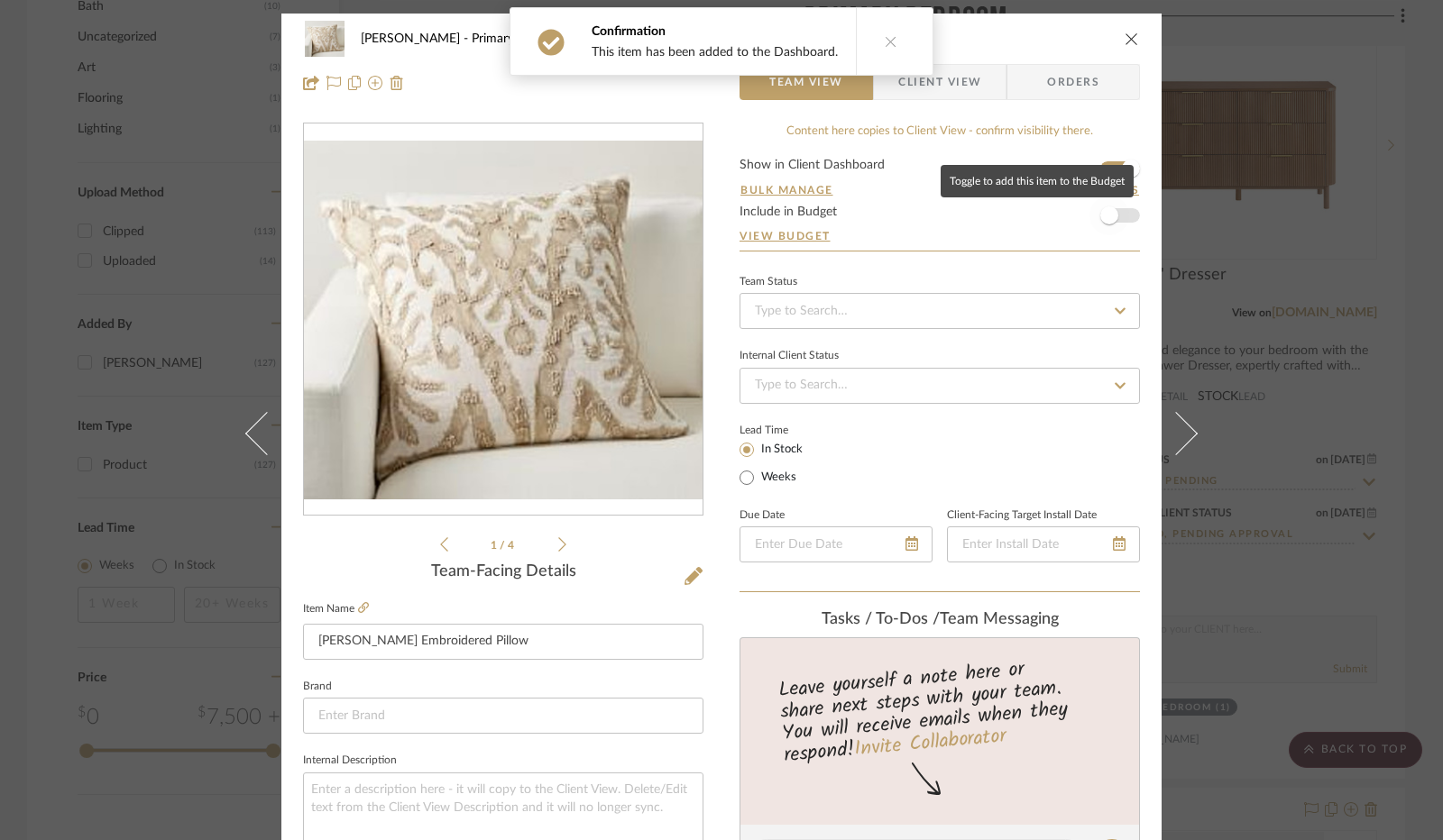
click at [1106, 208] on span "button" at bounding box center [1109, 215] width 18 height 18
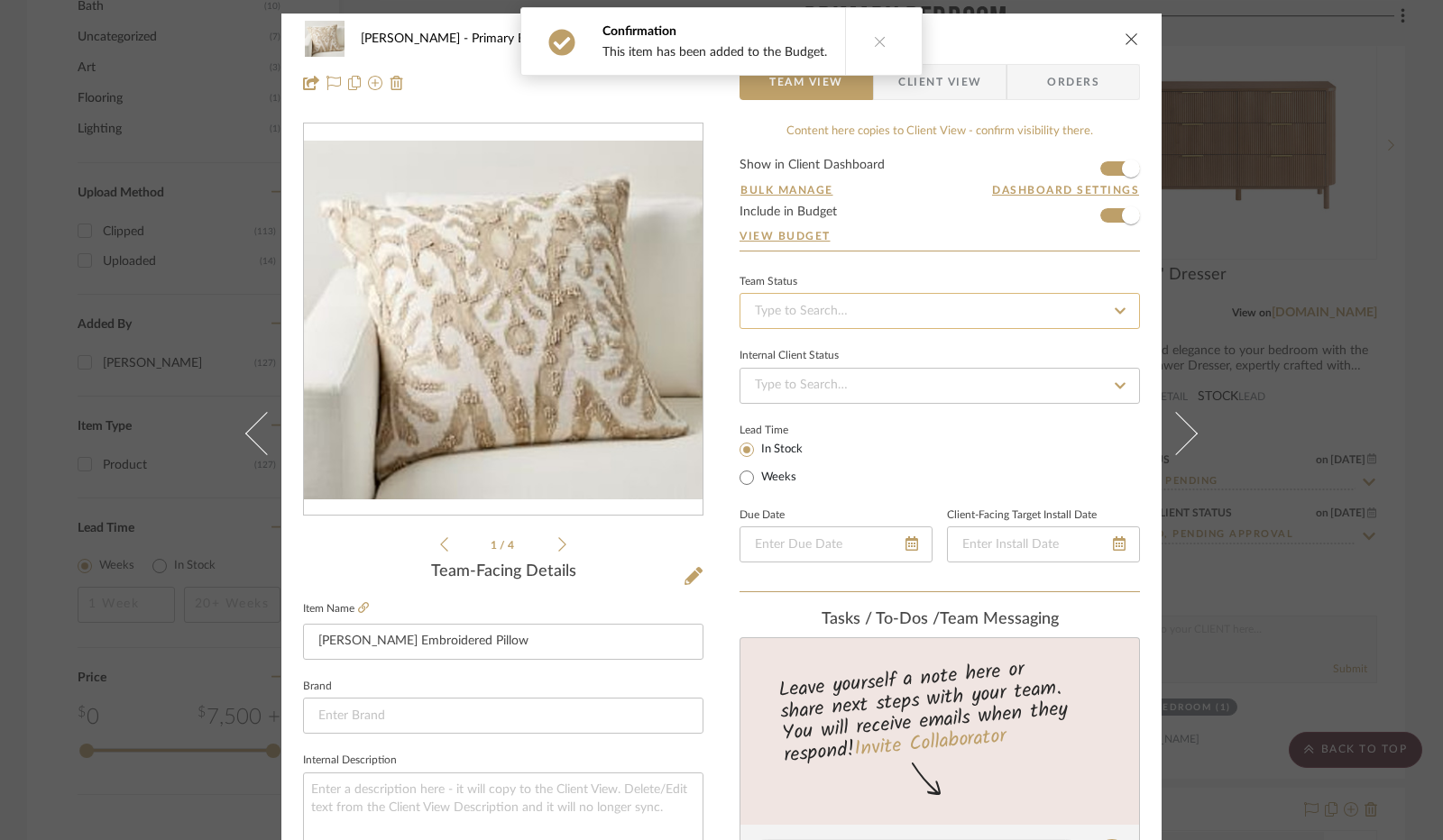
click at [956, 303] on input at bounding box center [939, 311] width 401 height 36
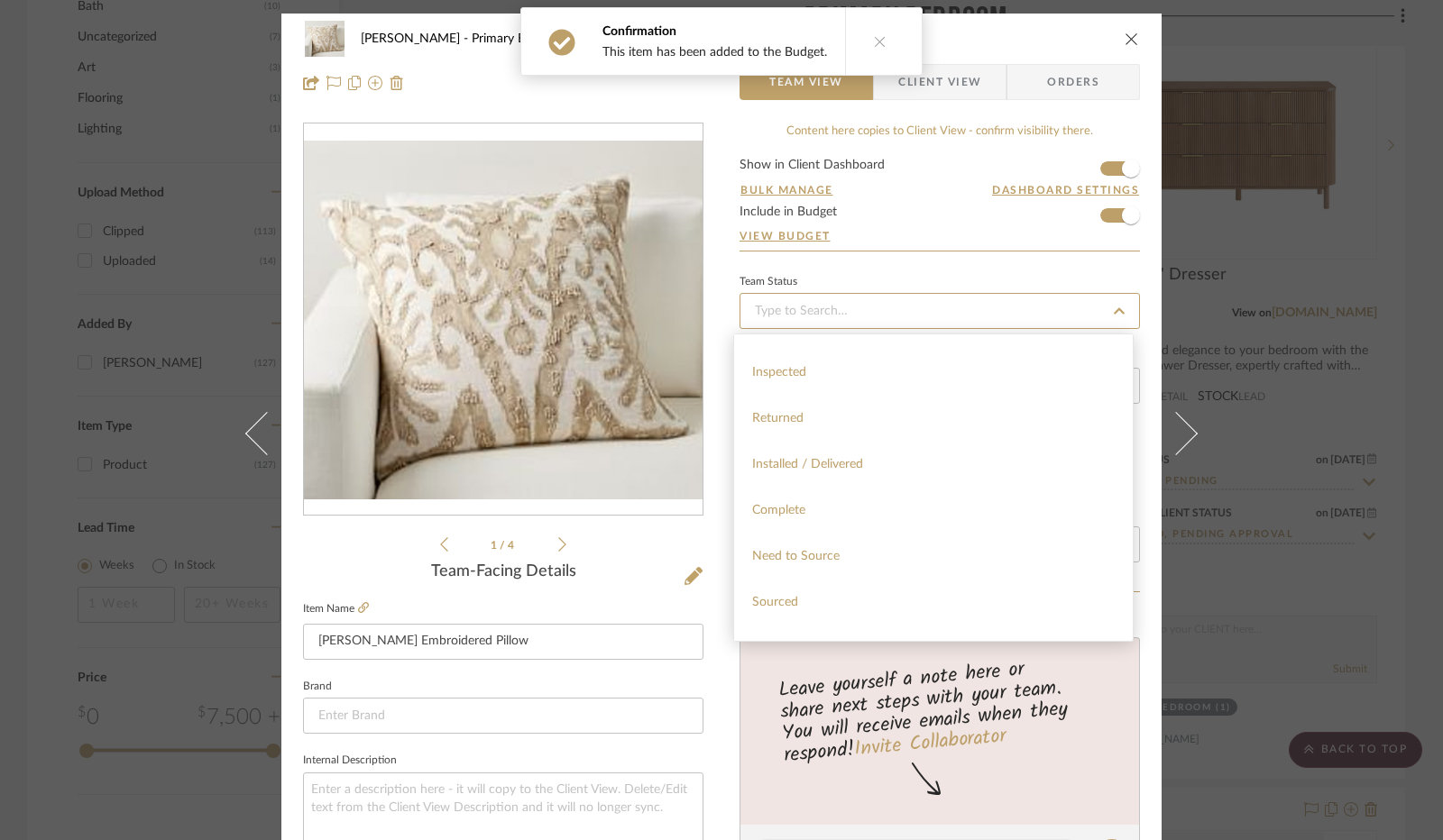
scroll to position [361, 0]
click at [859, 459] on span "Installed / Delivered" at bounding box center [808, 456] width 111 height 13
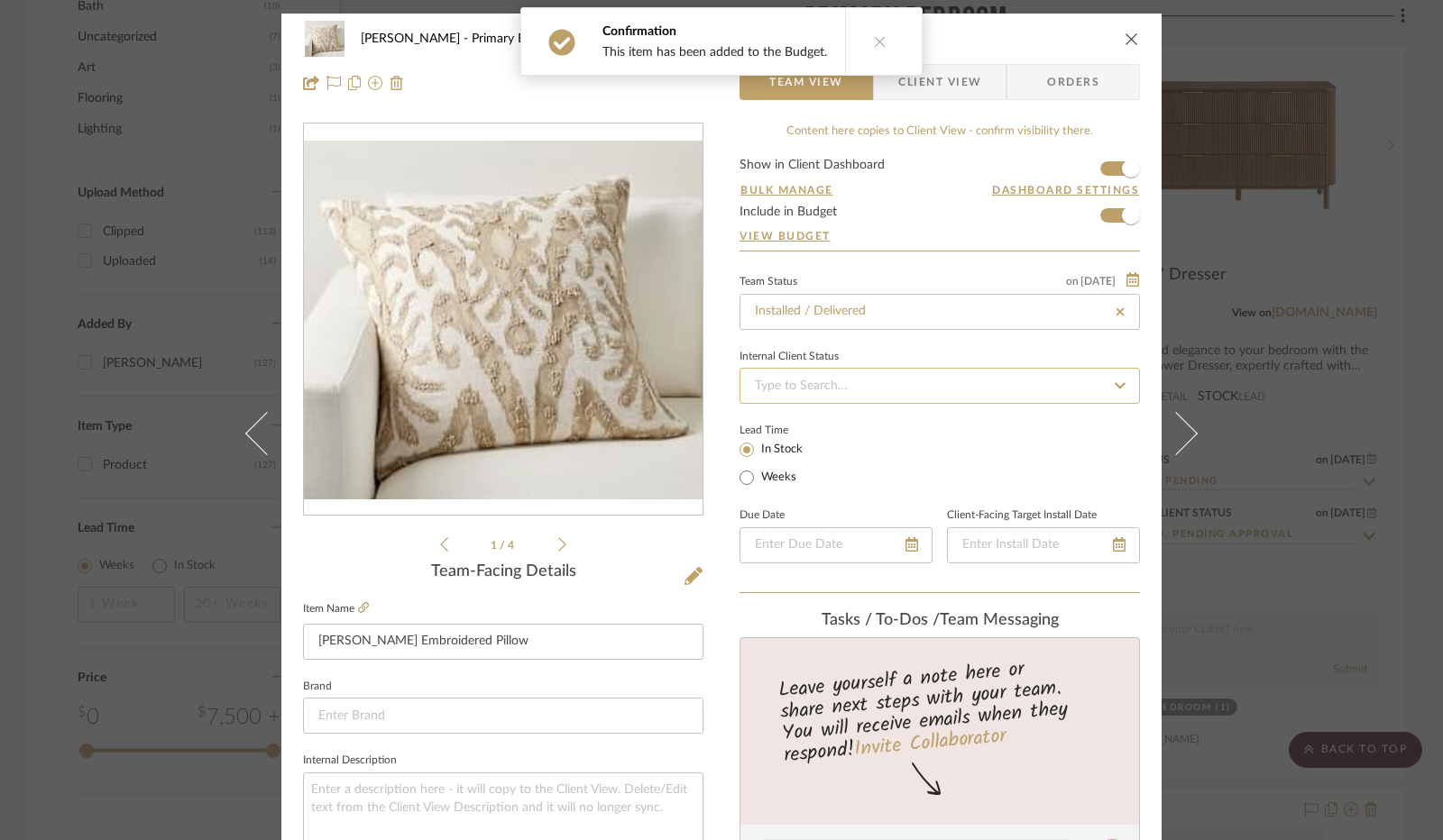
click at [857, 376] on input at bounding box center [939, 386] width 401 height 36
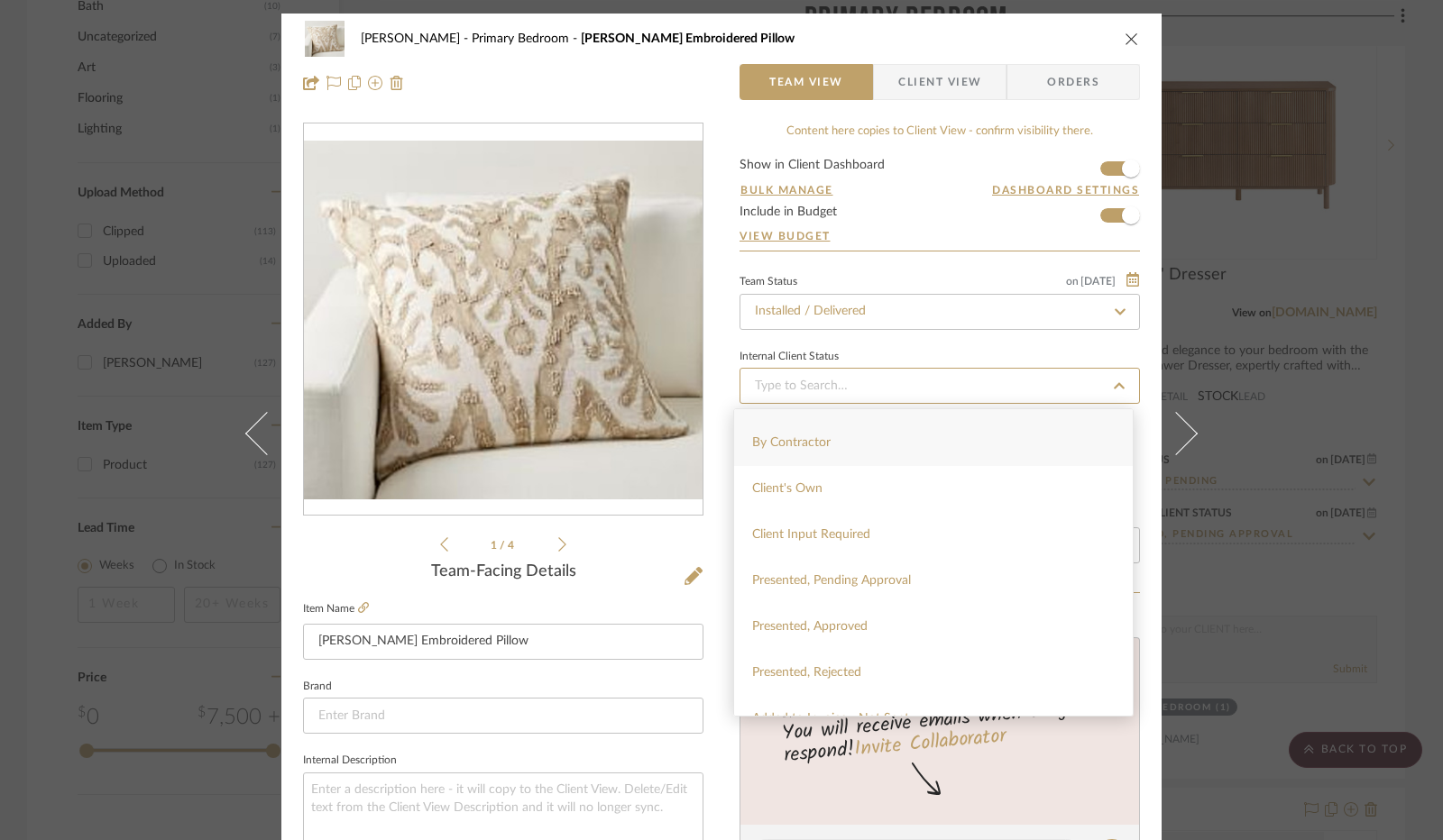
scroll to position [90, 0]
click at [870, 661] on span "Added to Invoice - Not Sent" at bounding box center [831, 663] width 157 height 13
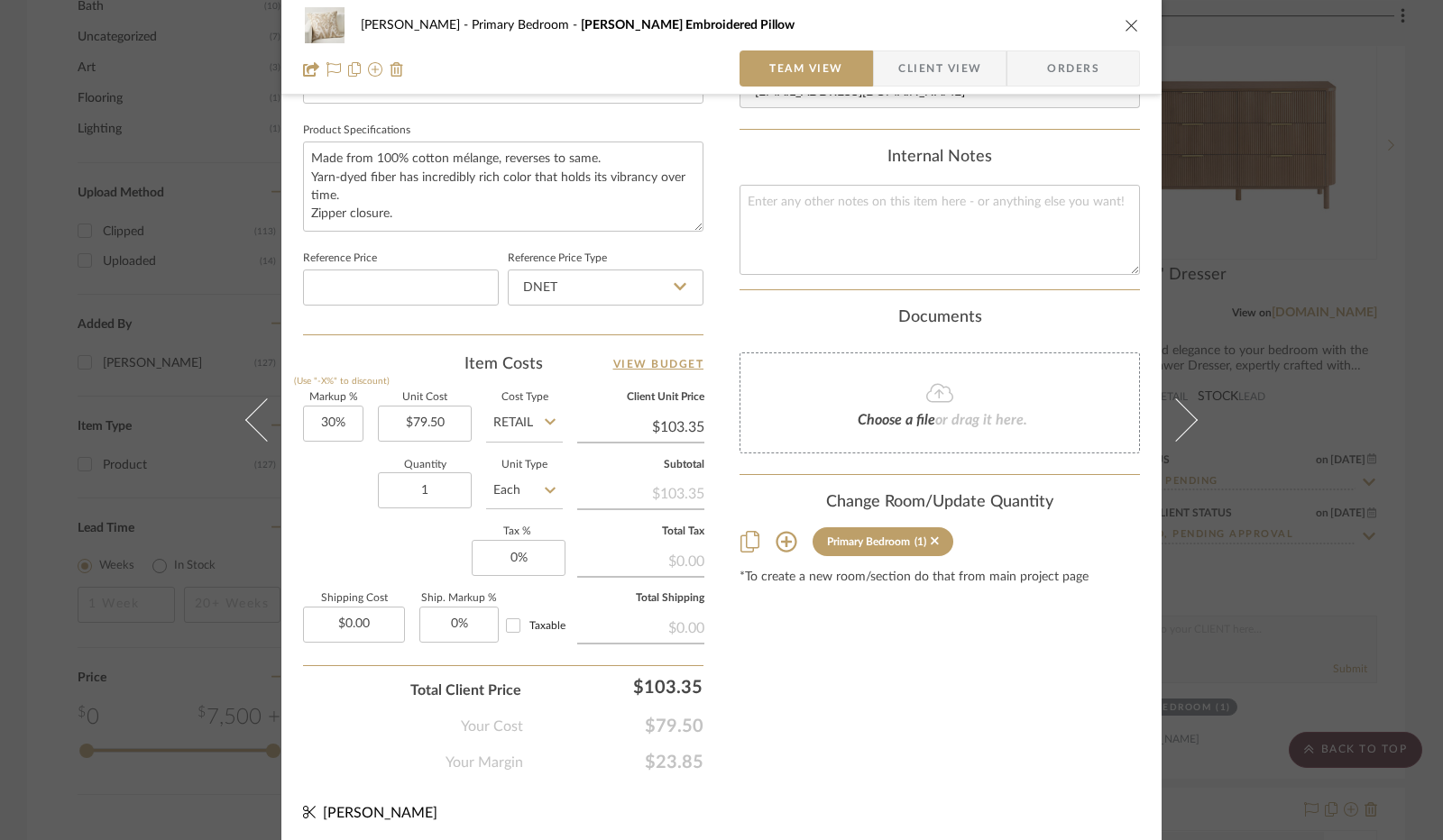
scroll to position [834, 0]
click at [570, 290] on input "DNET" at bounding box center [605, 285] width 195 height 36
click at [569, 370] on div "Retail" at bounding box center [614, 376] width 223 height 46
click at [332, 416] on input "30" at bounding box center [332, 421] width 60 height 36
click at [503, 544] on input "0" at bounding box center [518, 556] width 93 height 36
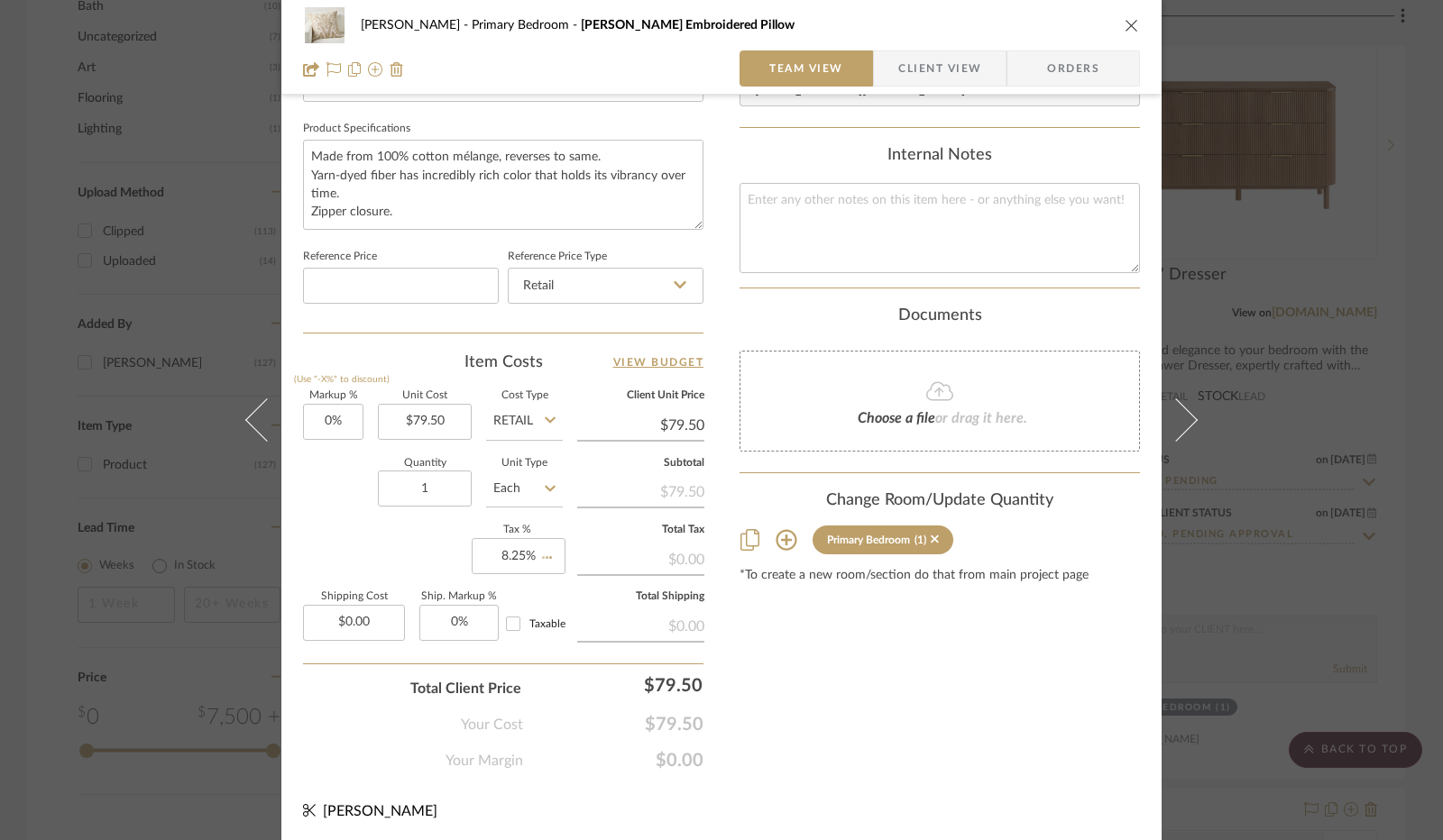
click at [447, 566] on div "Markup % (Use "-X%" to discount) 0% Unit Cost $79.50 Cost Type Retail Client Un…" at bounding box center [503, 523] width 401 height 264
click at [918, 72] on span "Client View" at bounding box center [939, 68] width 83 height 36
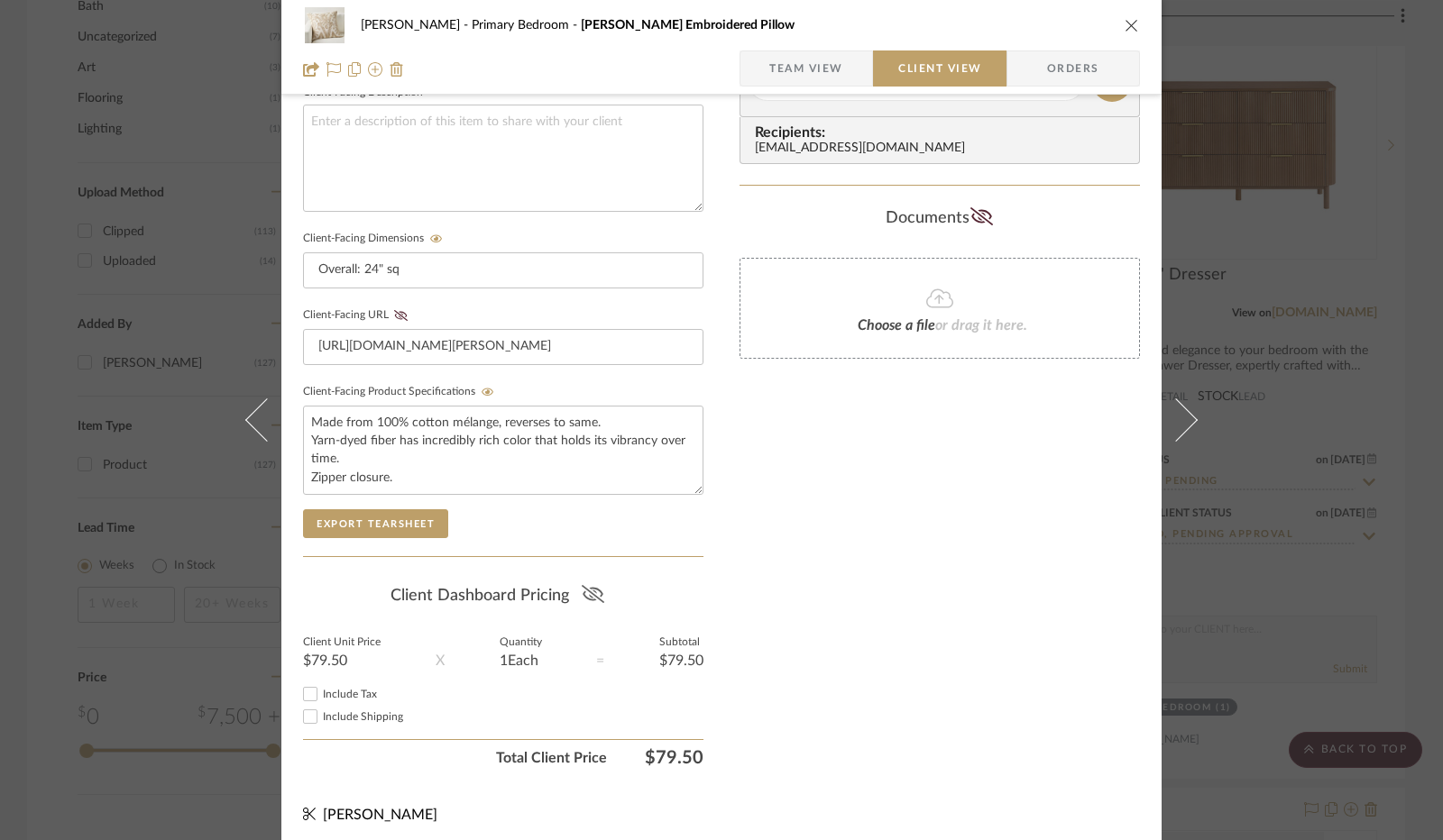
click at [596, 597] on fa-icon at bounding box center [592, 595] width 22 height 27
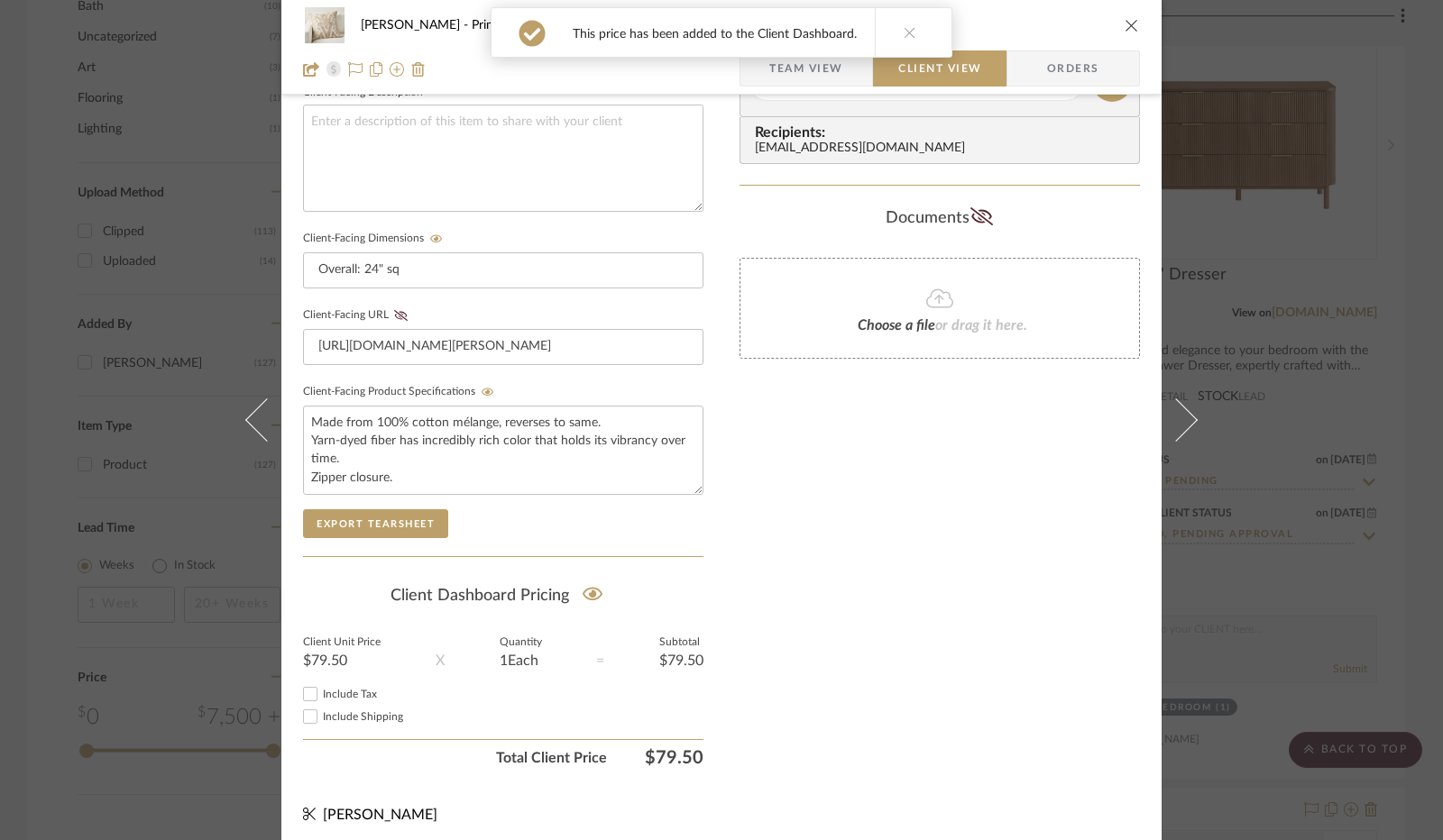
click at [309, 692] on input "Include Tax" at bounding box center [309, 694] width 21 height 21
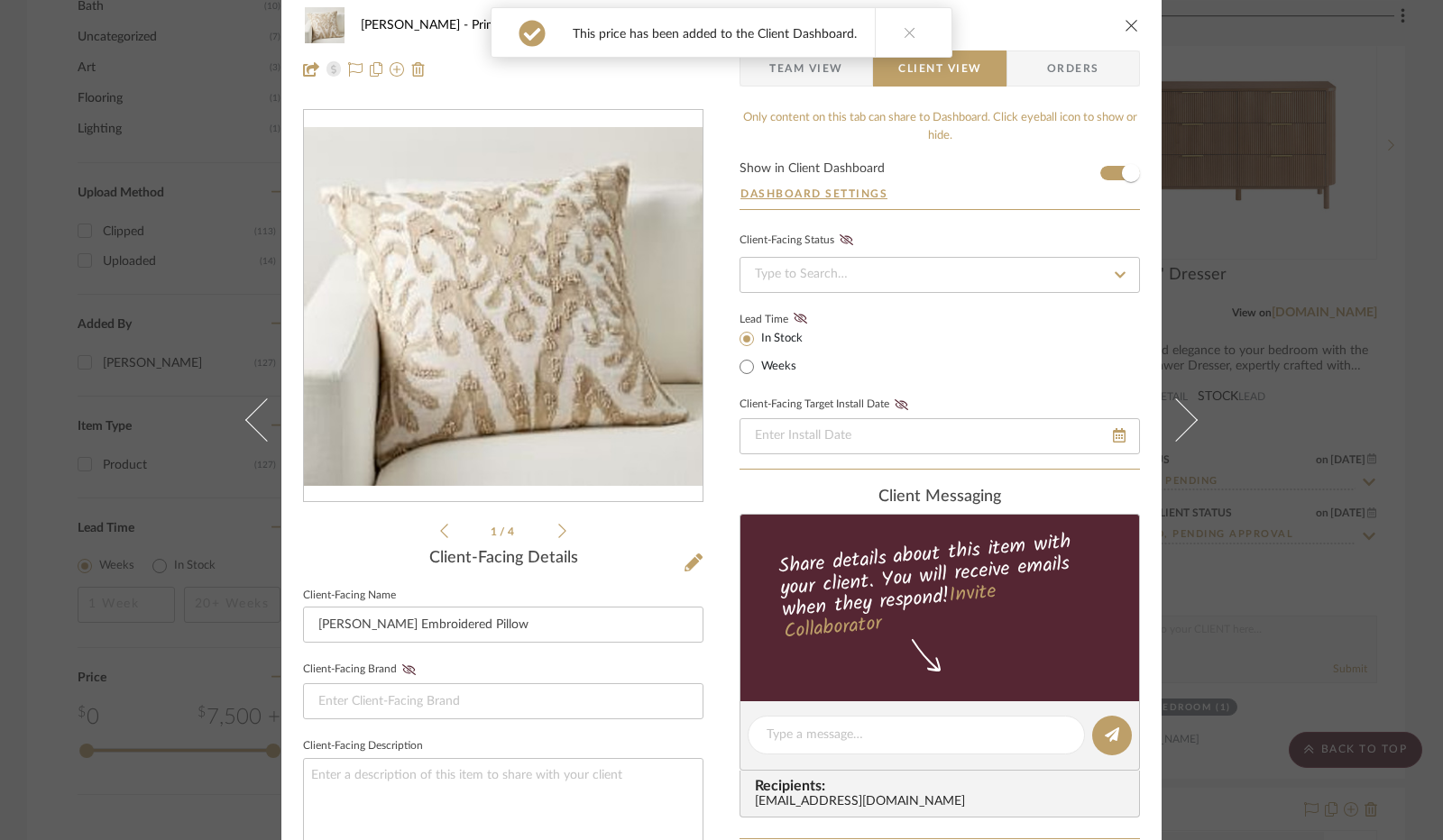
scroll to position [0, 0]
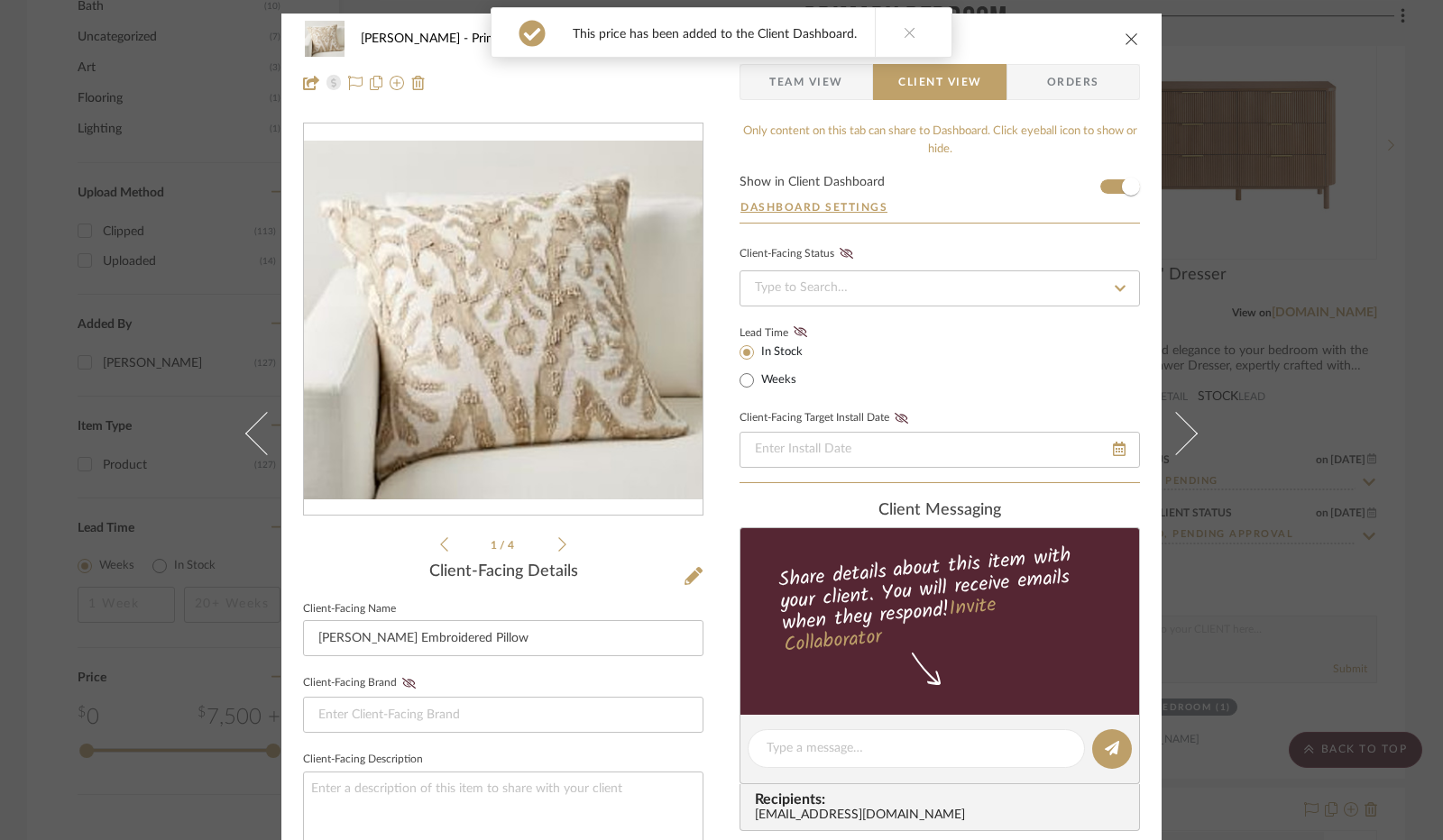
drag, startPoint x: 797, startPoint y: 331, endPoint x: 802, endPoint y: 318, distance: 13.9
click at [797, 330] on icon at bounding box center [800, 332] width 14 height 11
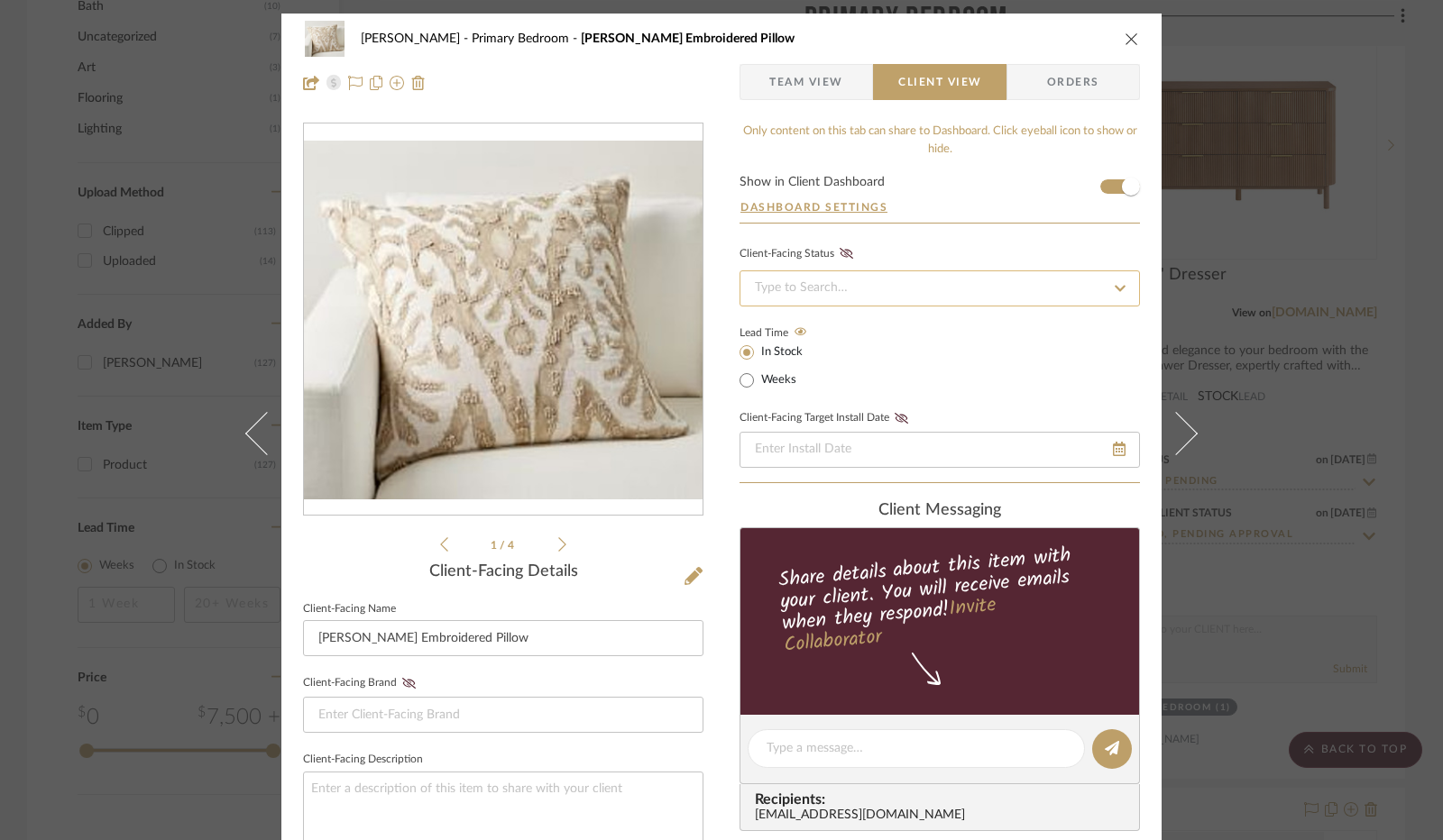
click at [815, 290] on input at bounding box center [939, 288] width 401 height 36
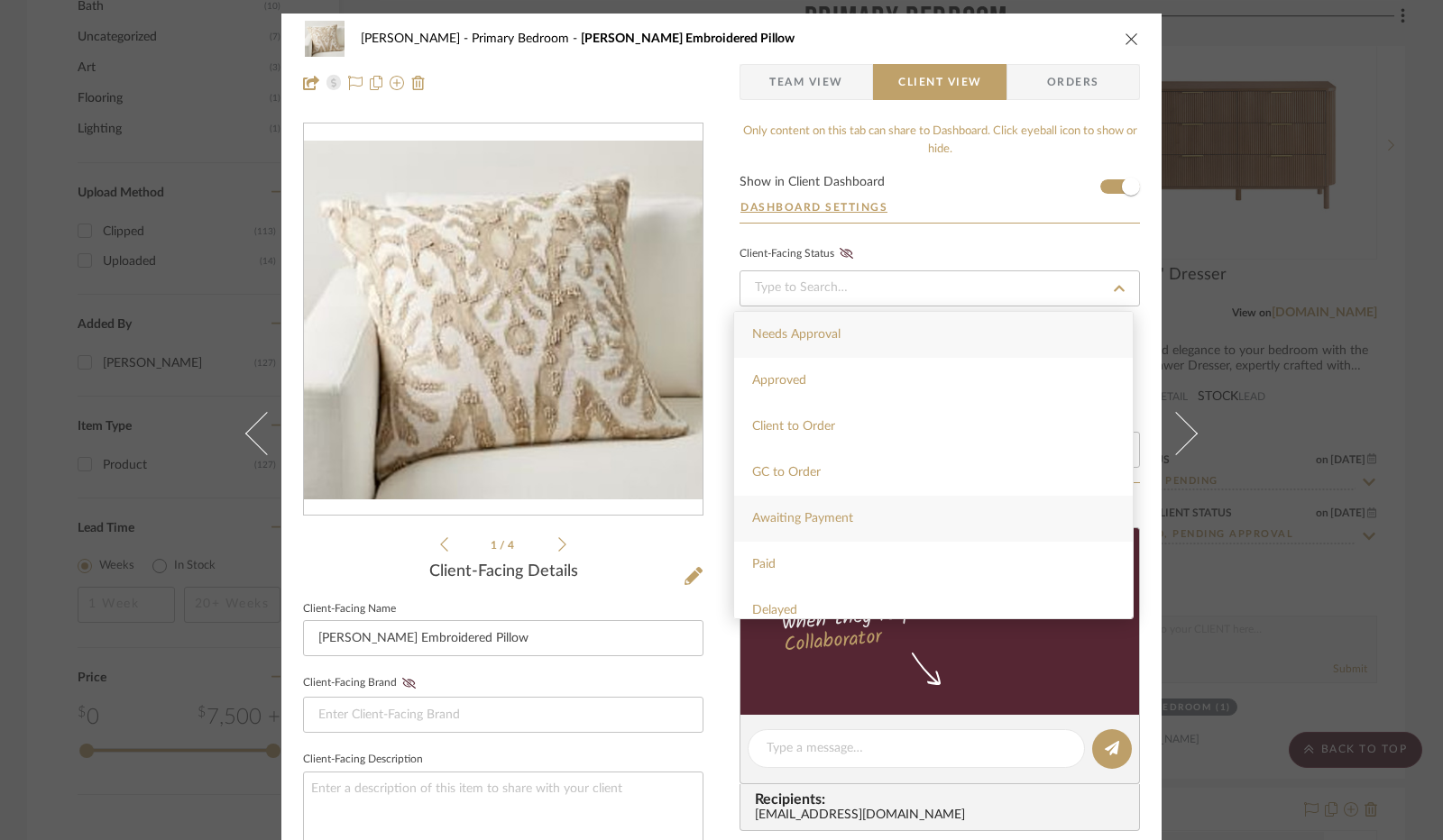
click at [866, 535] on div "Awaiting Payment" at bounding box center [933, 519] width 399 height 46
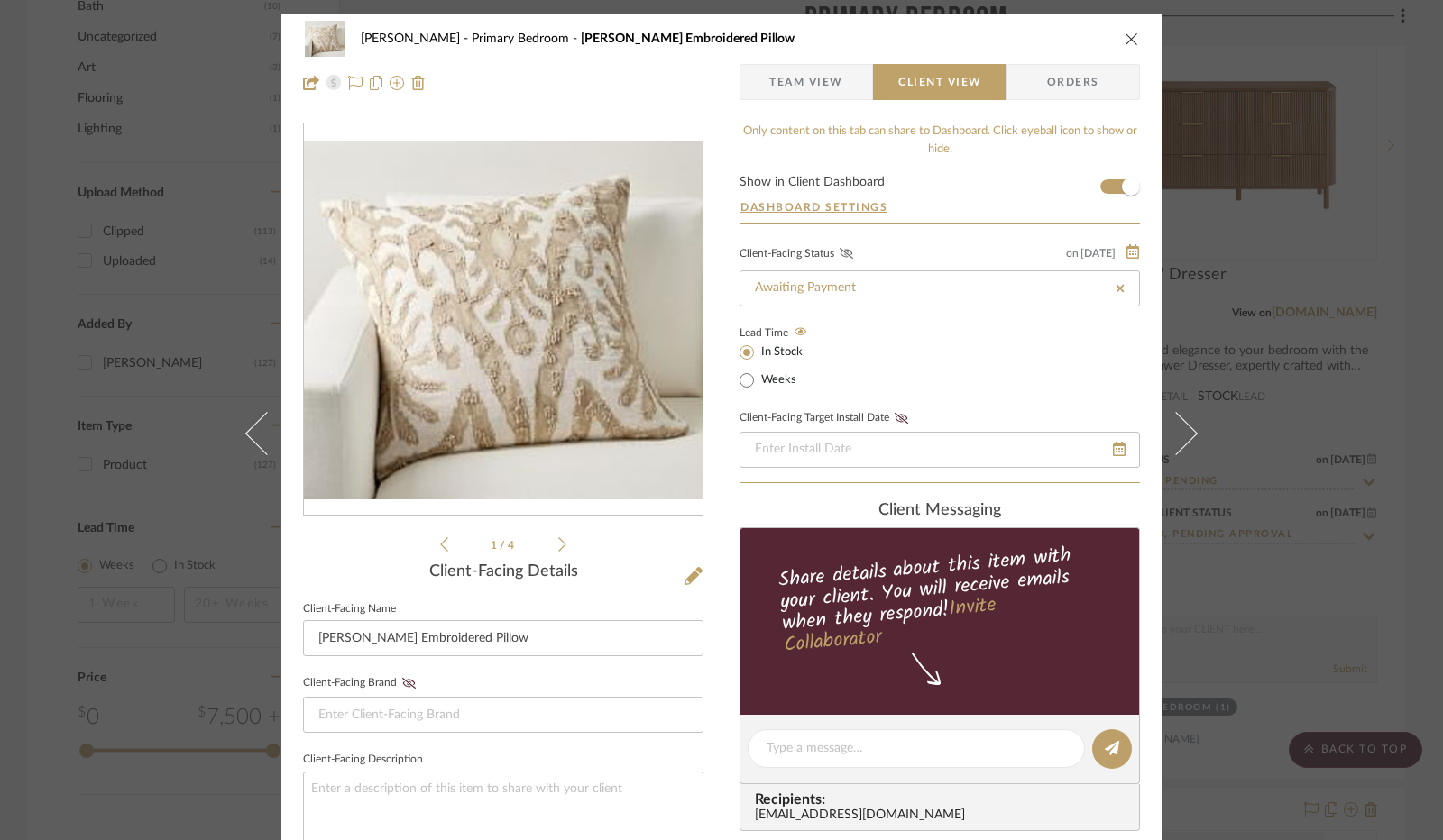
click at [840, 248] on icon at bounding box center [846, 253] width 14 height 11
click at [1122, 47] on div "Jennifer Anzola Primary Bedroom Delancey Embroidered Pillow" at bounding box center [721, 38] width 837 height 36
drag, startPoint x: 1122, startPoint y: 39, endPoint x: 1126, endPoint y: 373, distance: 334.0
click at [1126, 373] on div "Jennifer Anzola Primary Bedroom Delancey Embroidered Pillow Team View Client Vi…" at bounding box center [721, 764] width 880 height 1501
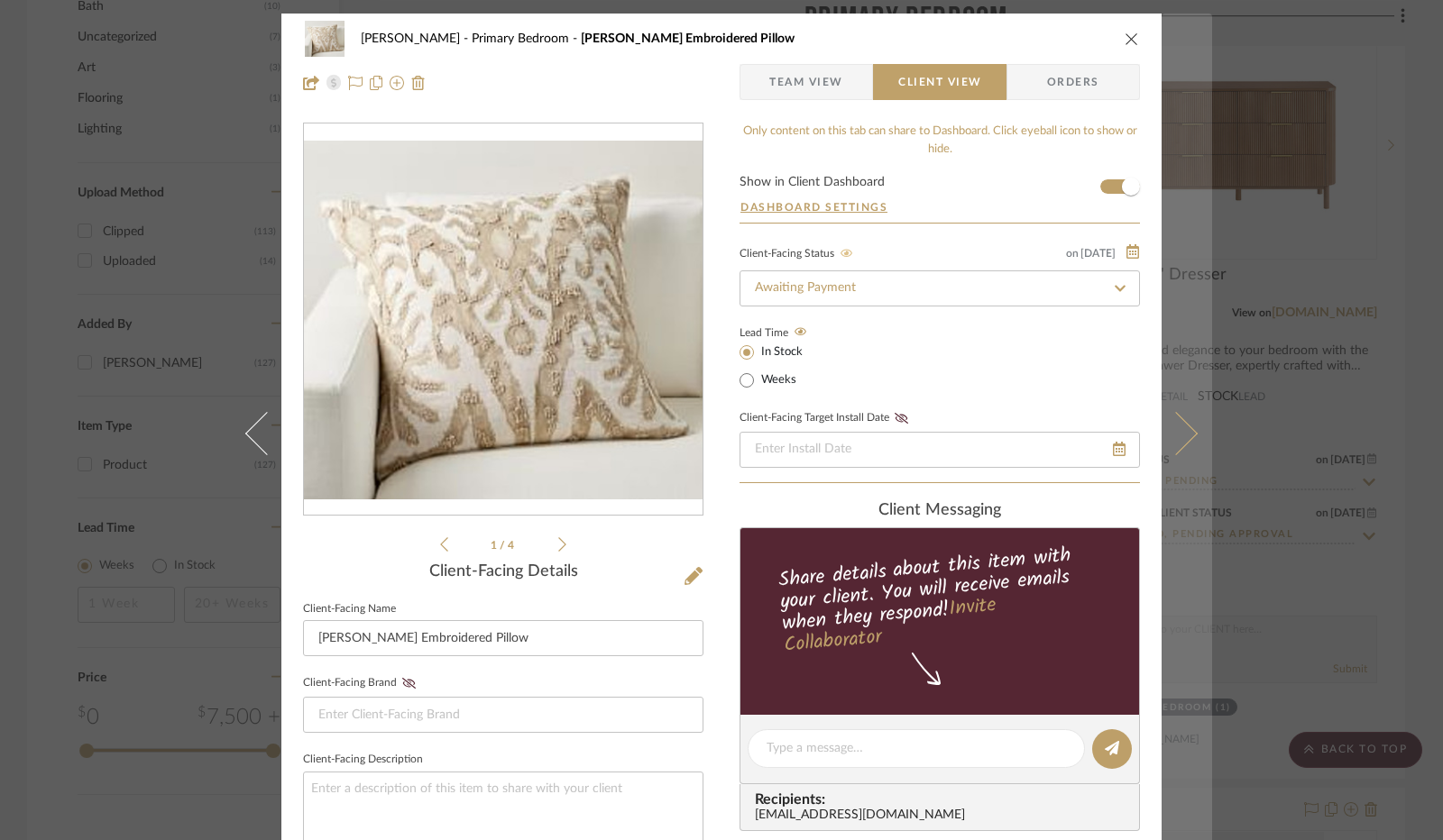
click at [1176, 419] on icon at bounding box center [1176, 433] width 44 height 43
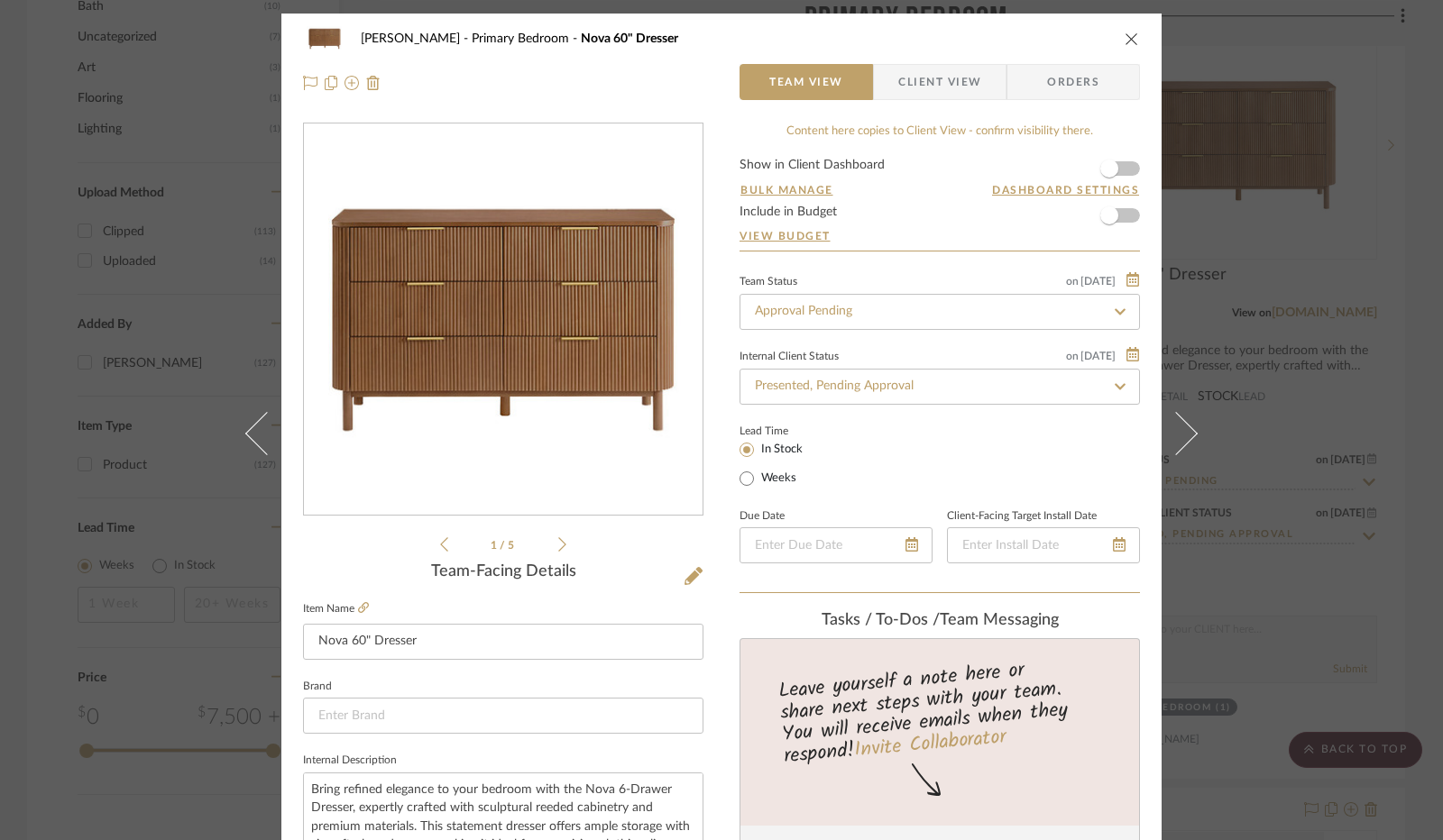
click at [1176, 419] on icon at bounding box center [1176, 433] width 44 height 43
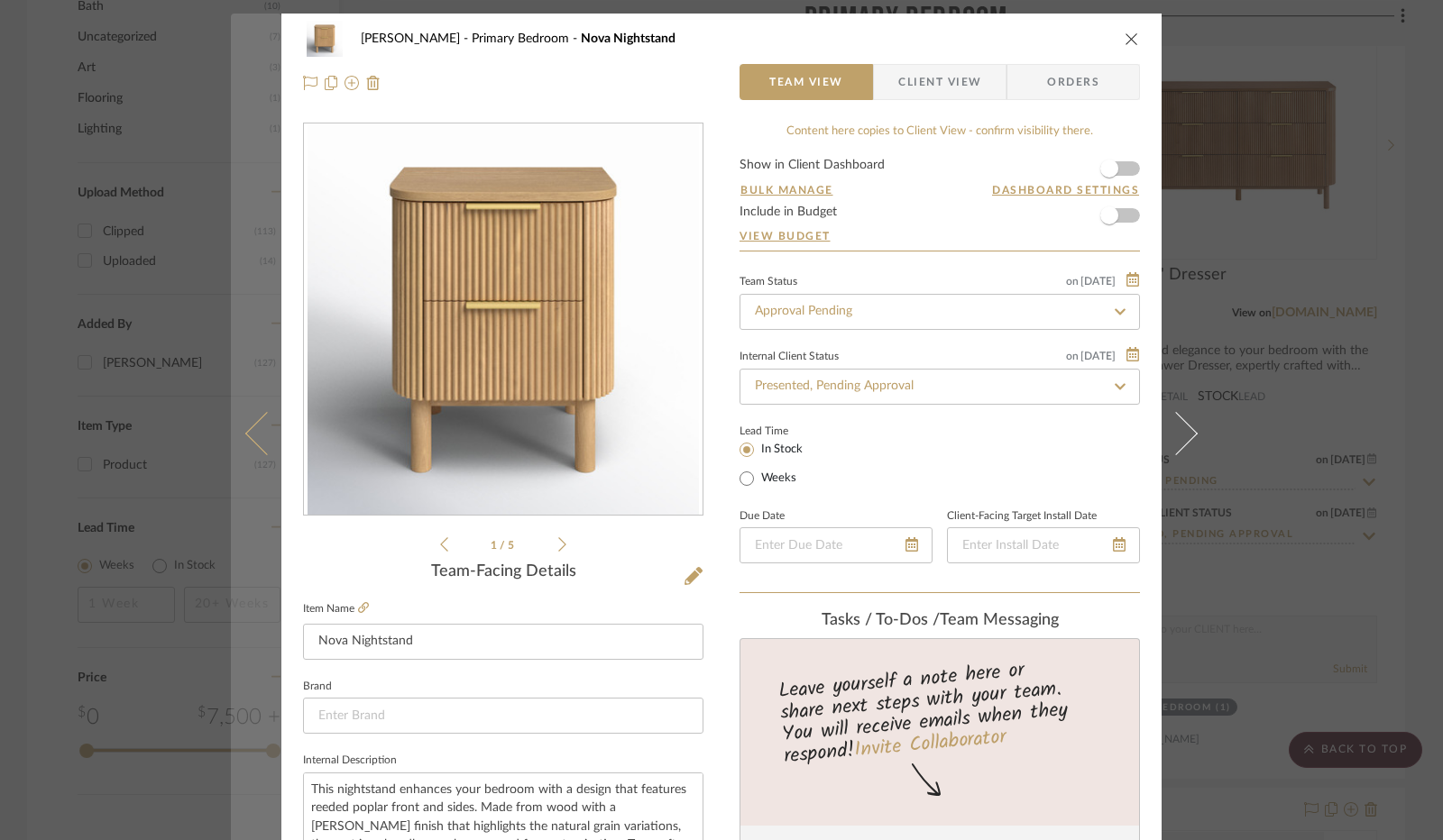
click at [264, 454] on button at bounding box center [255, 434] width 51 height 840
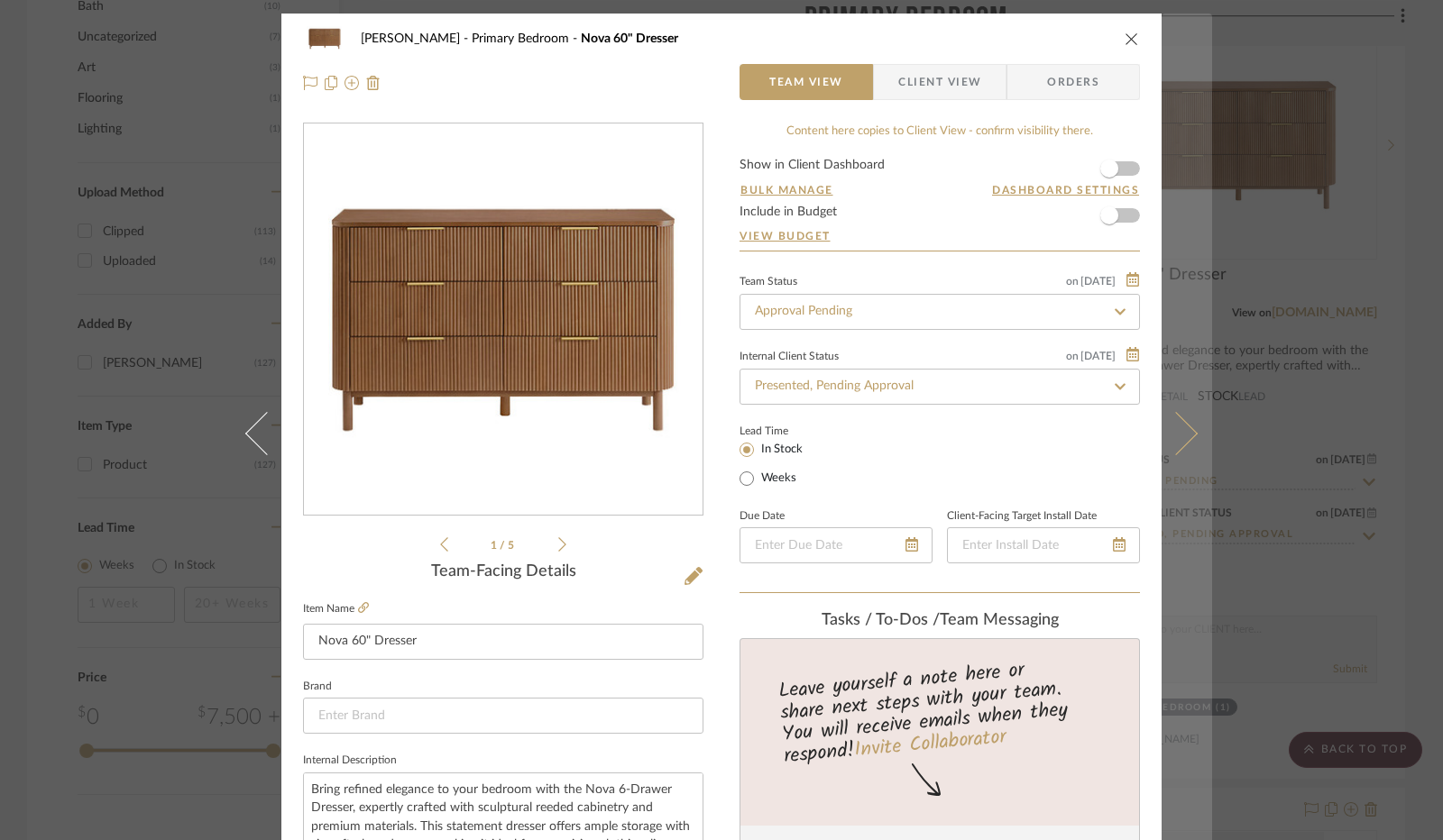
click at [1165, 433] on icon at bounding box center [1176, 433] width 44 height 43
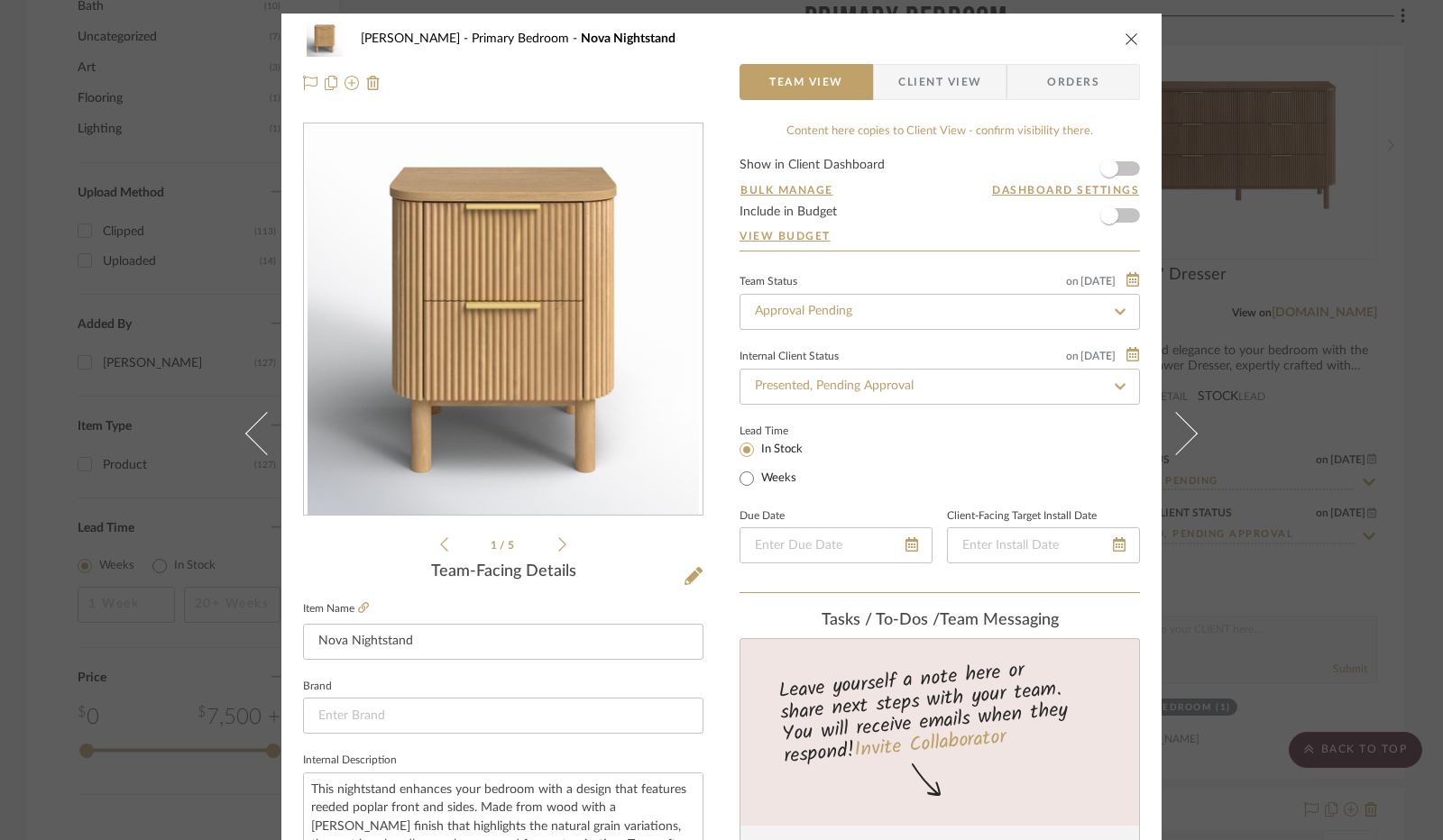
click at [1165, 433] on icon at bounding box center [1176, 433] width 44 height 43
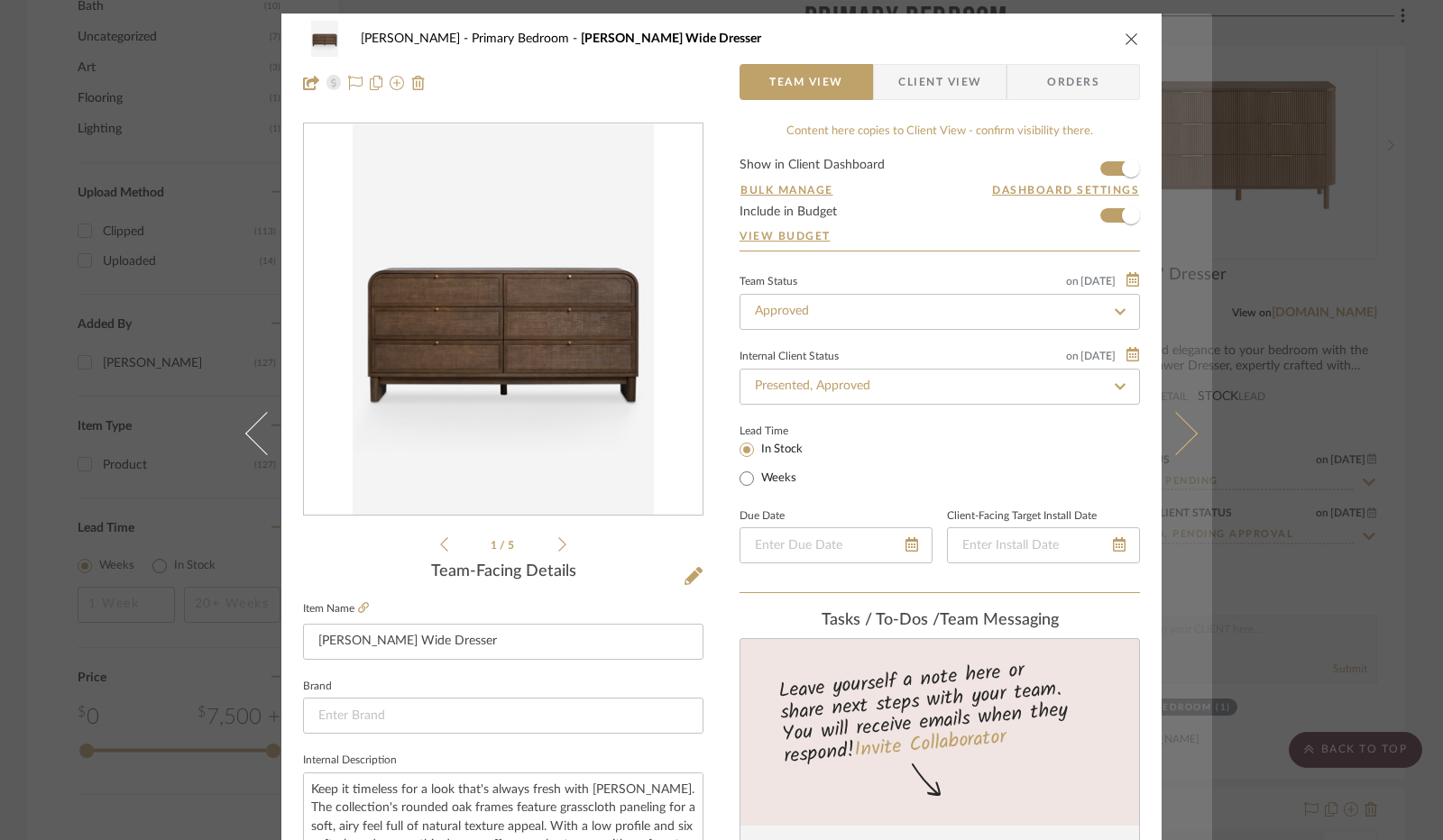
click at [1167, 436] on icon at bounding box center [1176, 433] width 44 height 43
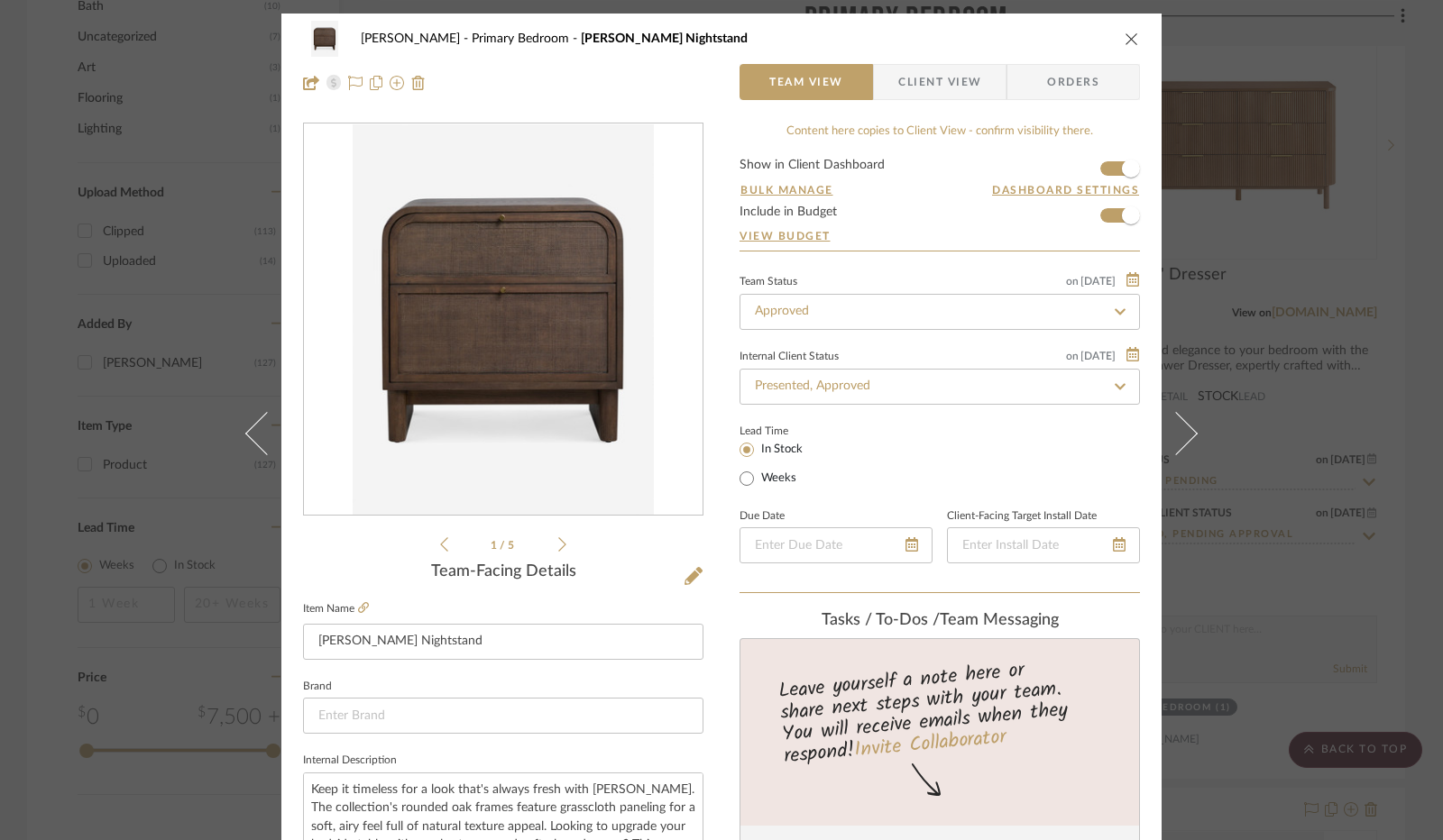
click at [1125, 43] on icon "close" at bounding box center [1132, 39] width 15 height 15
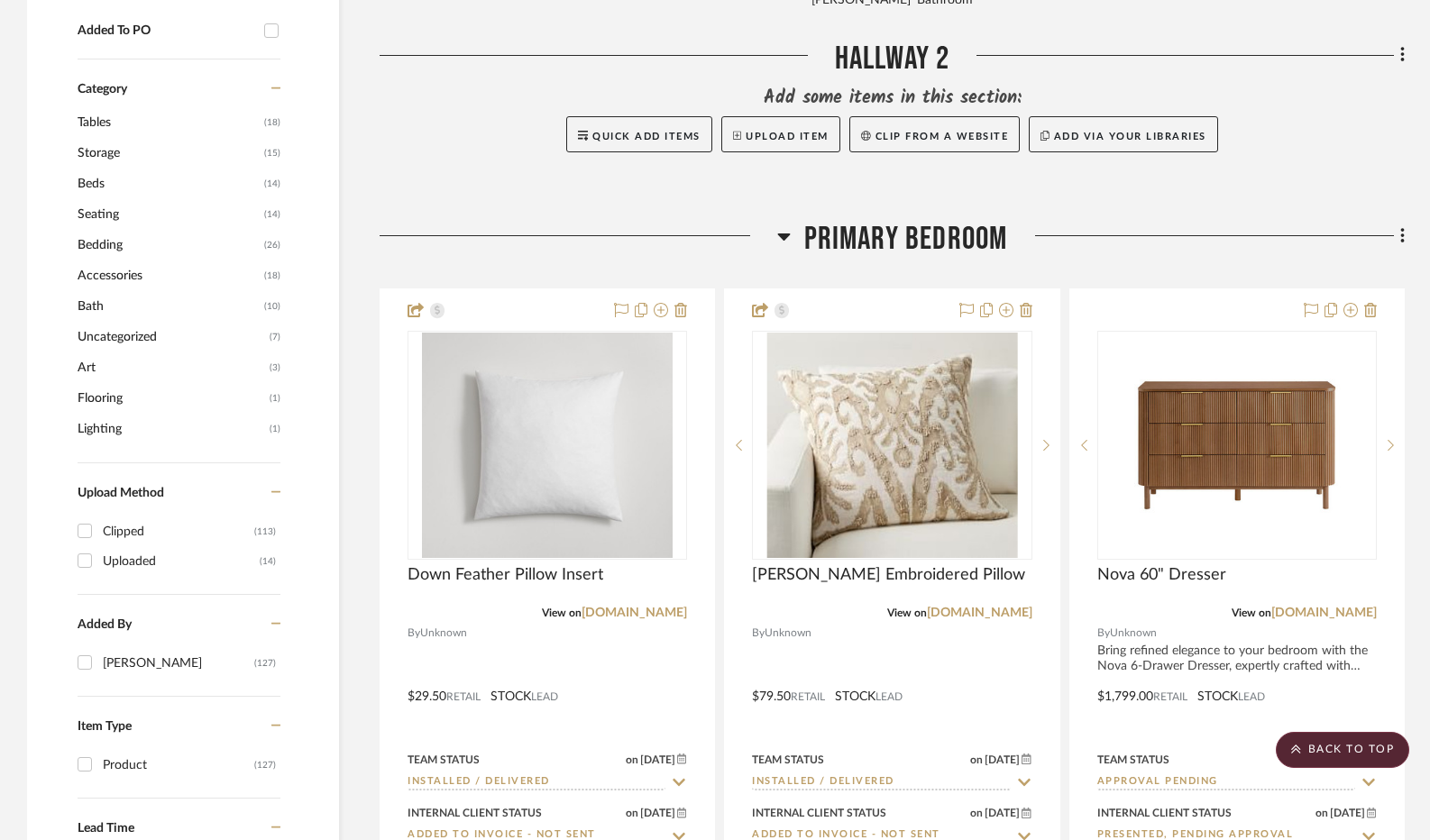
scroll to position [1532, 0]
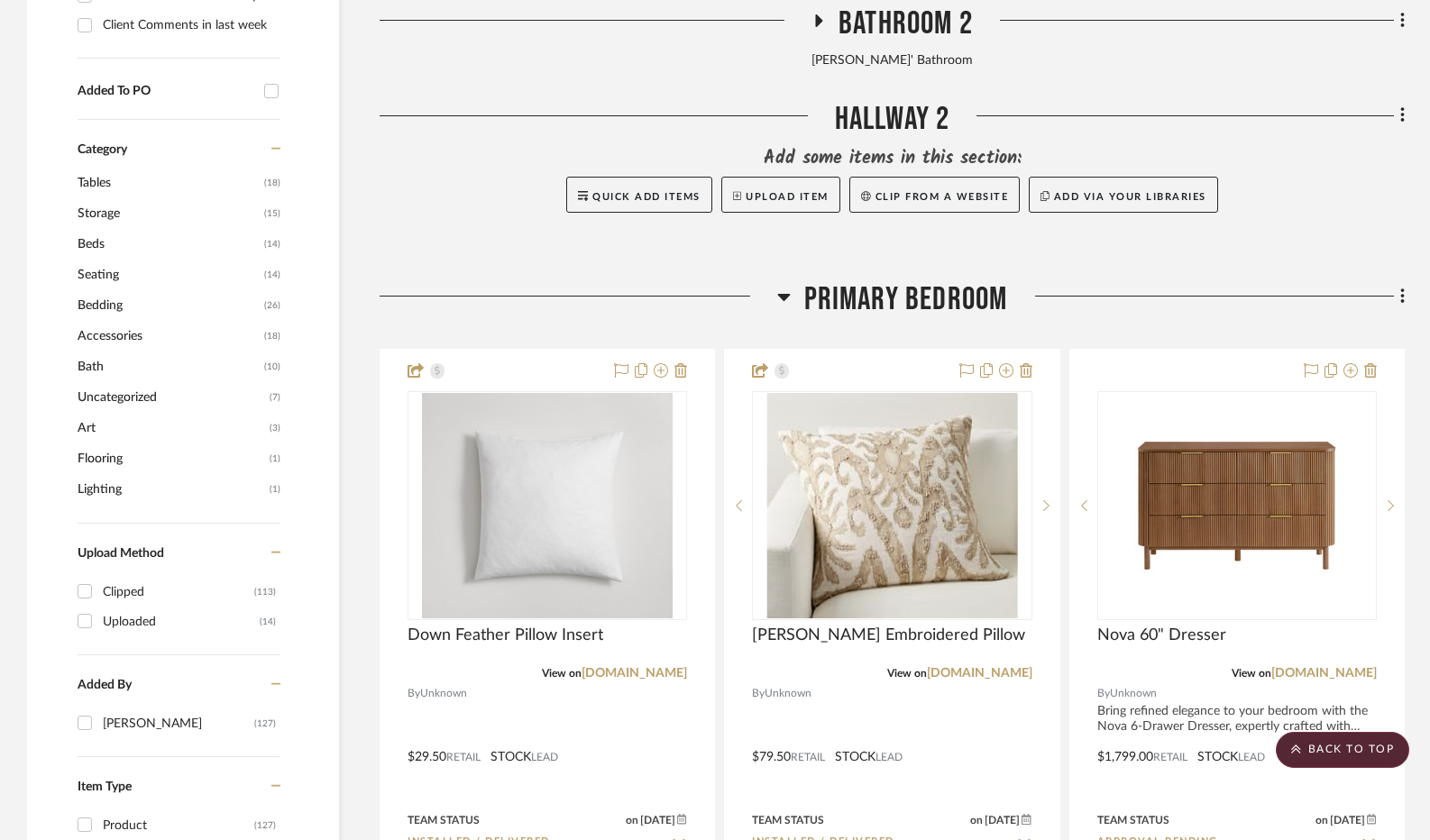
click at [787, 303] on icon at bounding box center [784, 296] width 14 height 21
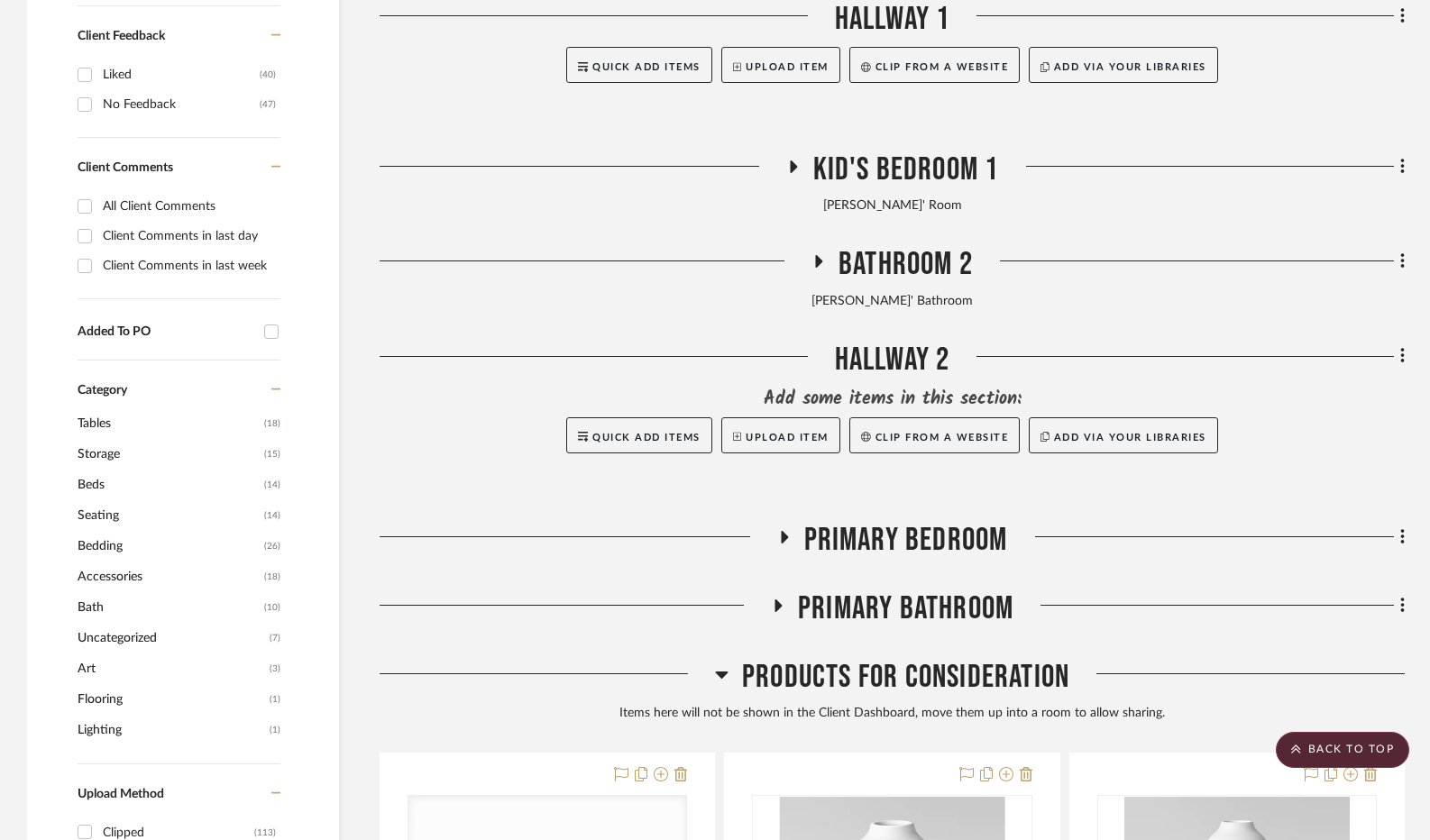
scroll to position [969, 0]
